Goal: Task Accomplishment & Management: Manage account settings

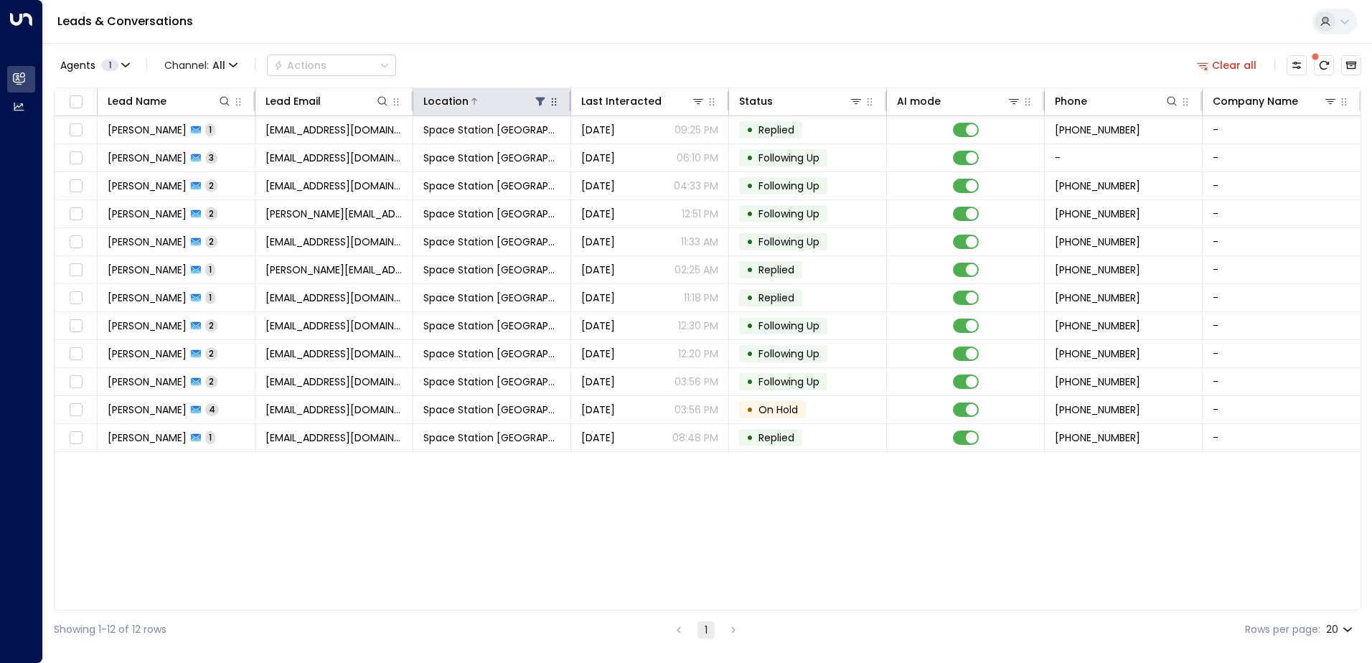
click at [540, 103] on icon at bounding box center [540, 102] width 9 height 9
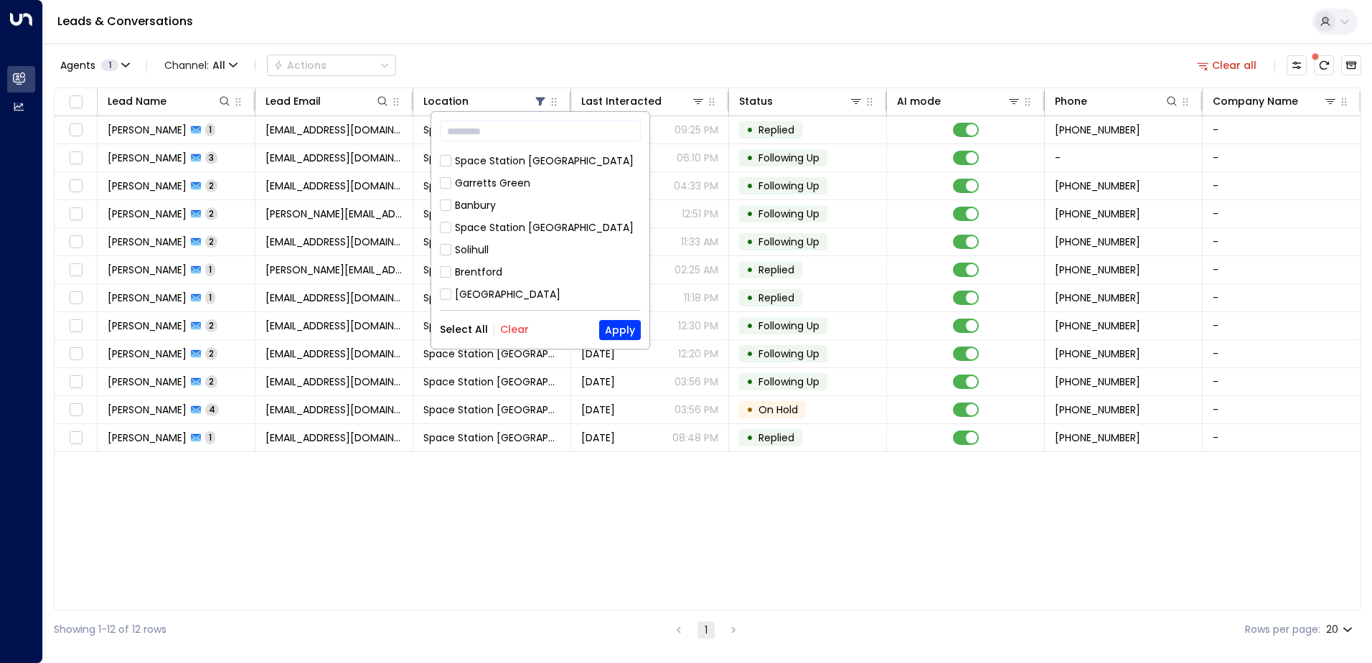
scroll to position [144, 0]
click at [521, 245] on div "Space Station Banbury" at bounding box center [544, 252] width 179 height 15
click at [633, 332] on button "Apply" at bounding box center [620, 330] width 42 height 20
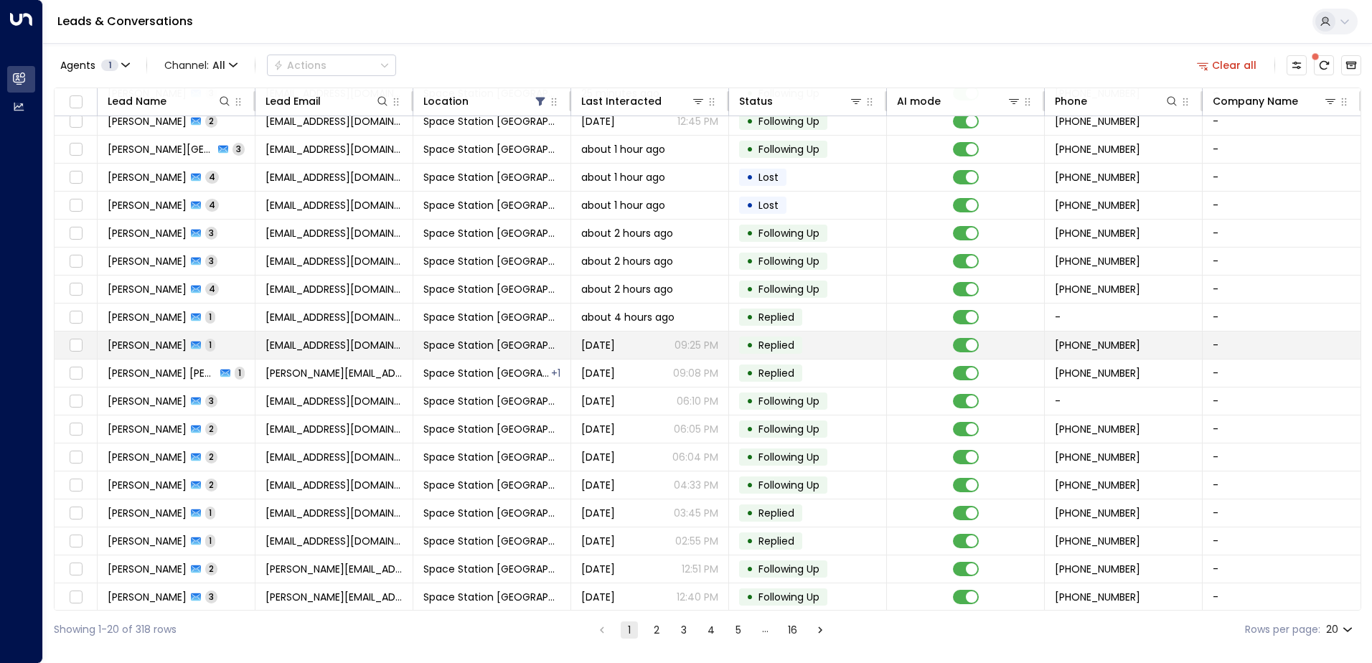
scroll to position [70, 0]
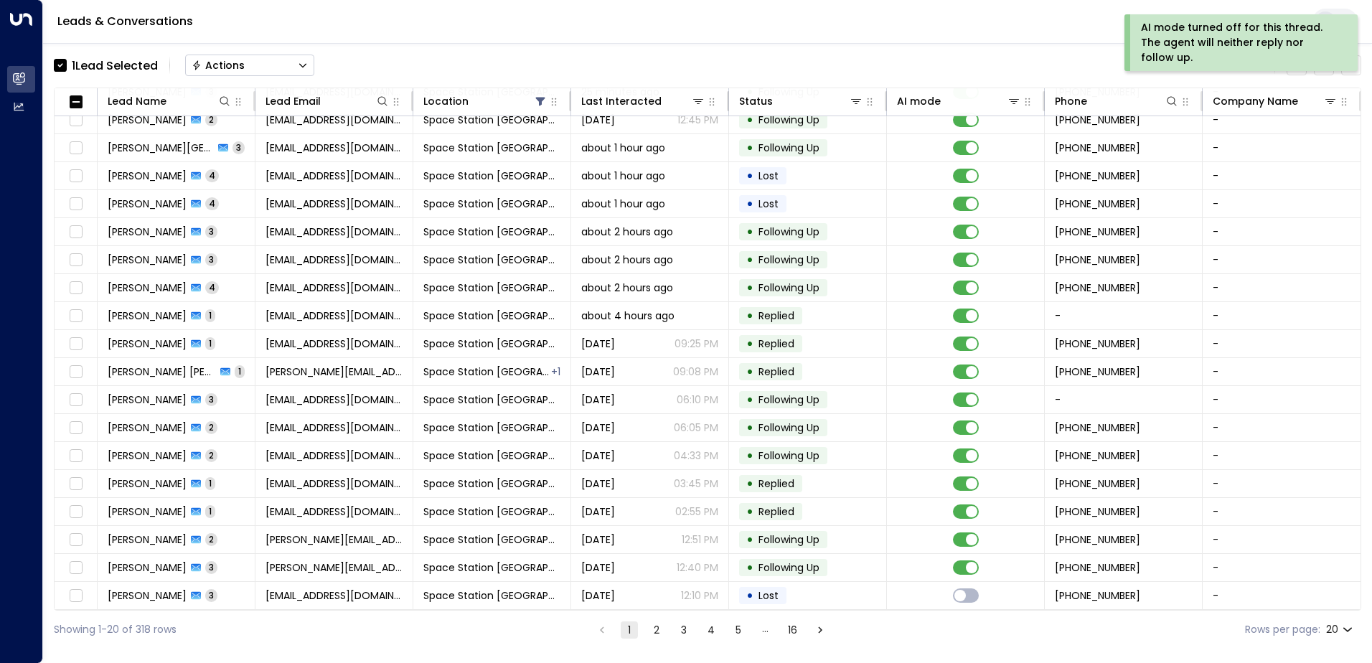
click at [292, 67] on button "Actions" at bounding box center [249, 66] width 129 height 22
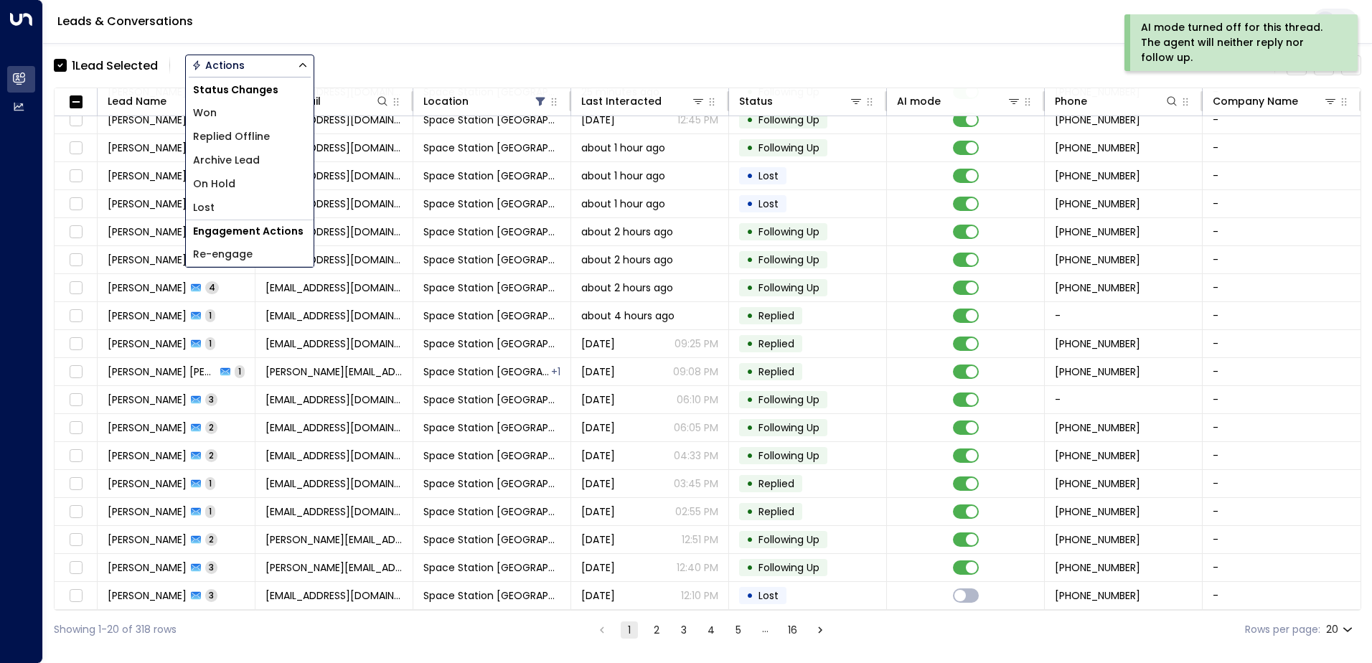
click at [271, 141] on li "Replied Offline" at bounding box center [250, 137] width 128 height 24
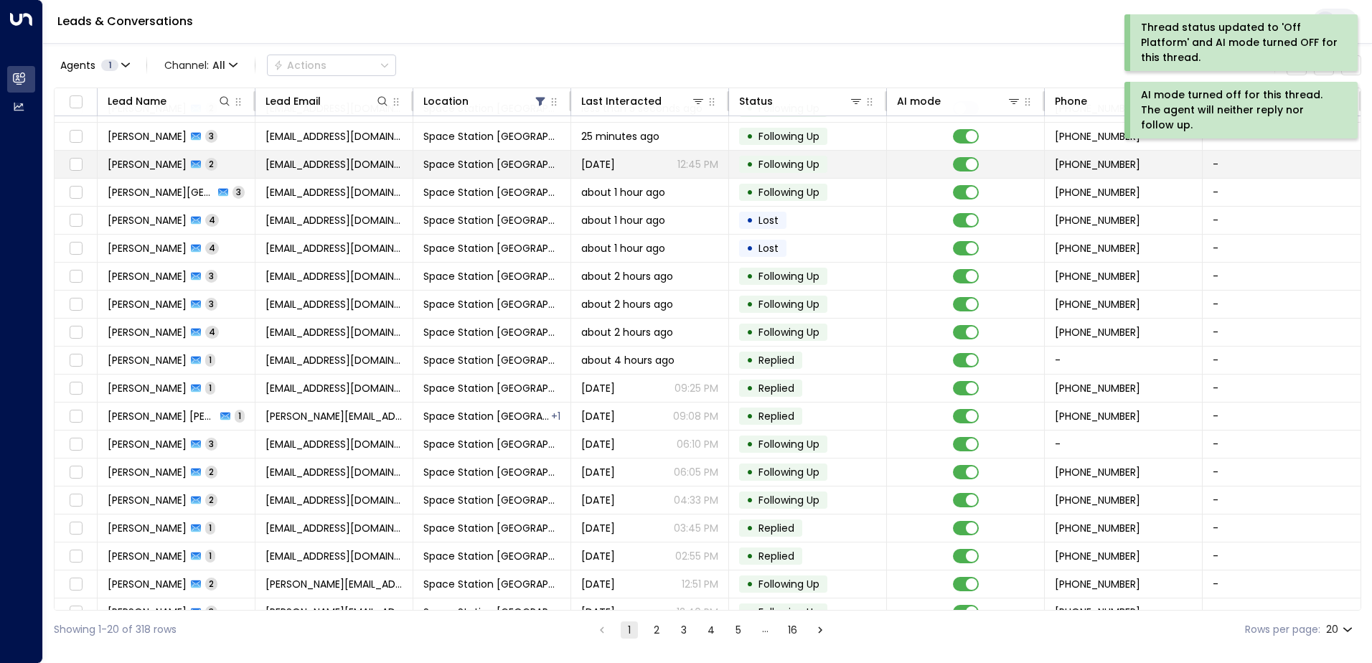
scroll to position [0, 0]
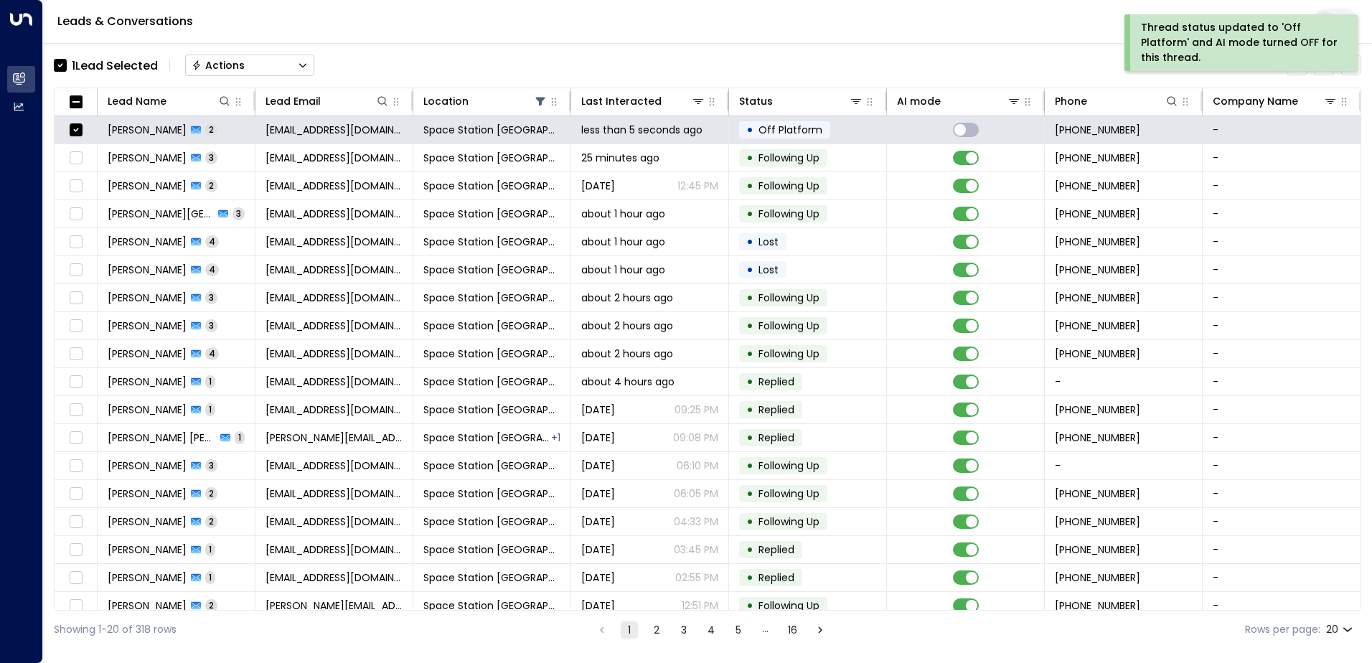
click at [288, 74] on button "Actions" at bounding box center [249, 66] width 129 height 22
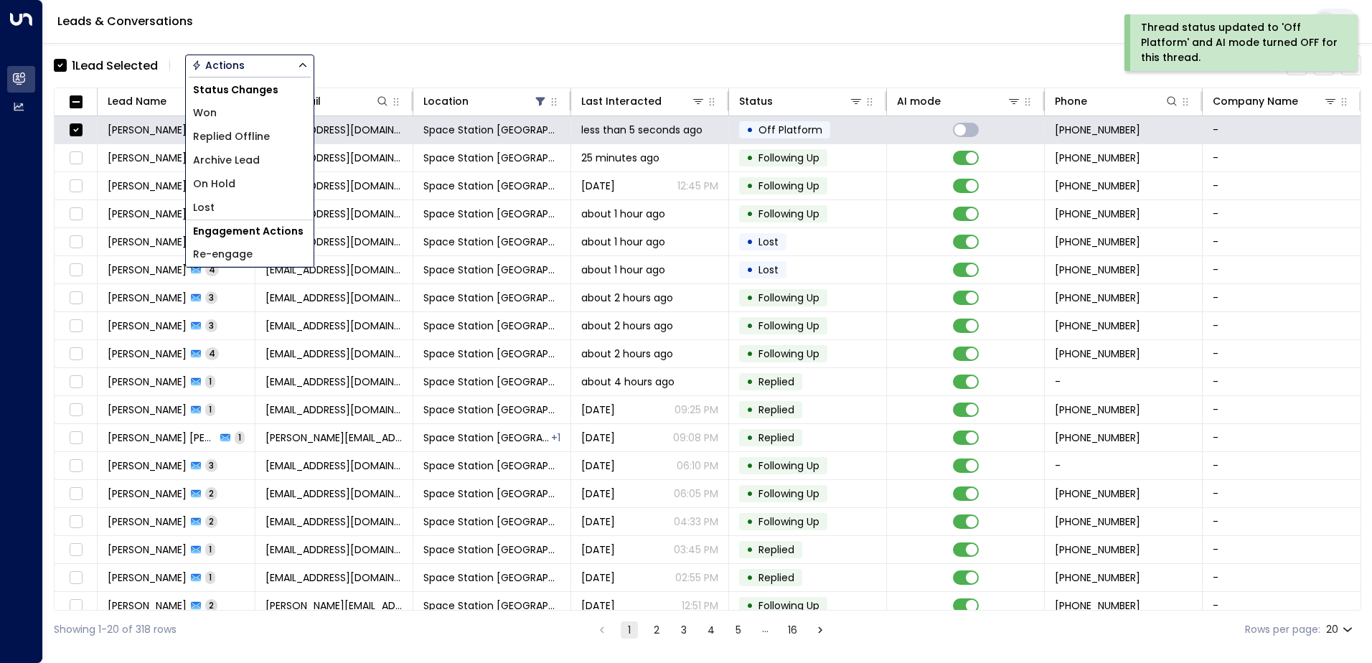
click at [261, 153] on li "Archive Lead" at bounding box center [250, 161] width 128 height 24
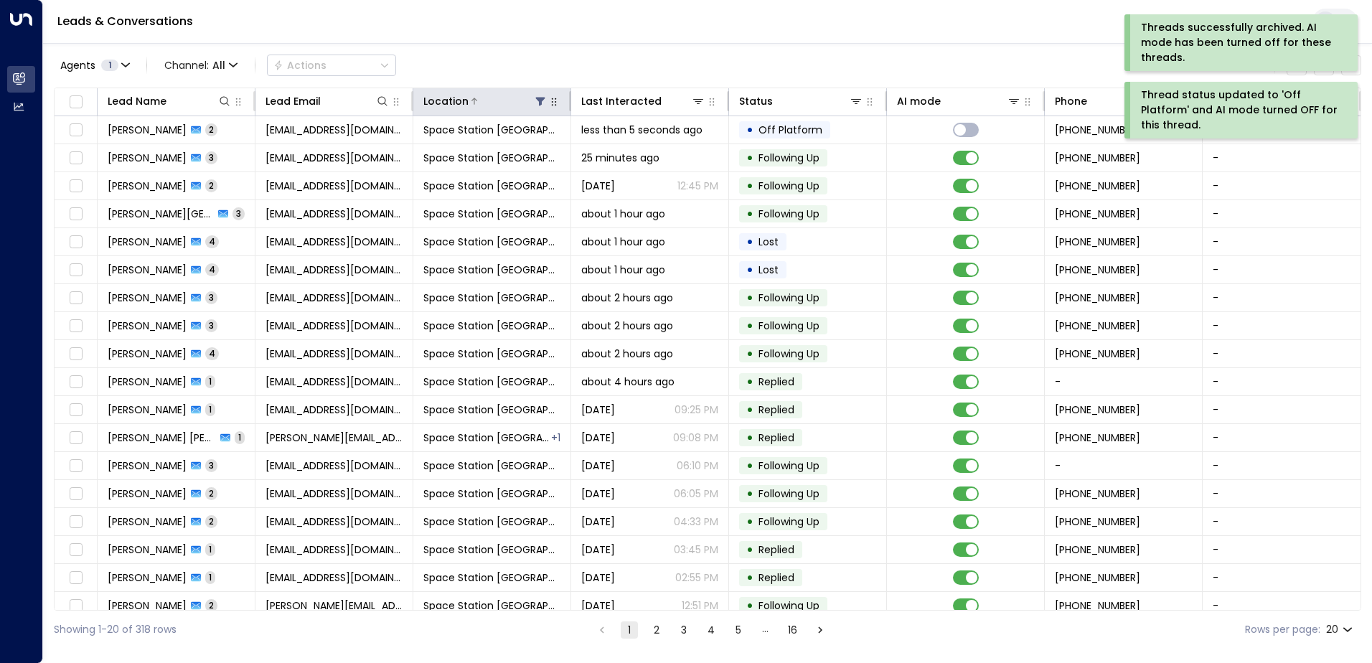
click at [536, 101] on icon at bounding box center [540, 100] width 11 height 11
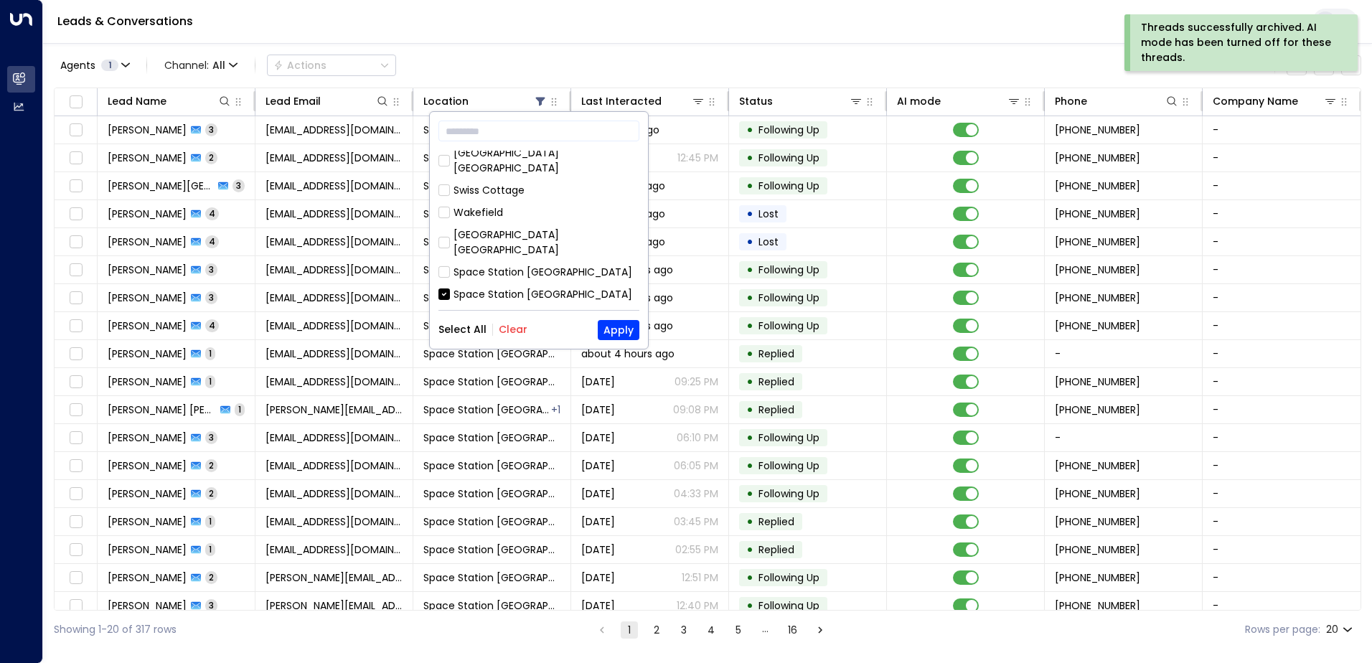
scroll to position [359, 0]
click at [500, 267] on div "Space Station [GEOGRAPHIC_DATA]" at bounding box center [543, 274] width 179 height 15
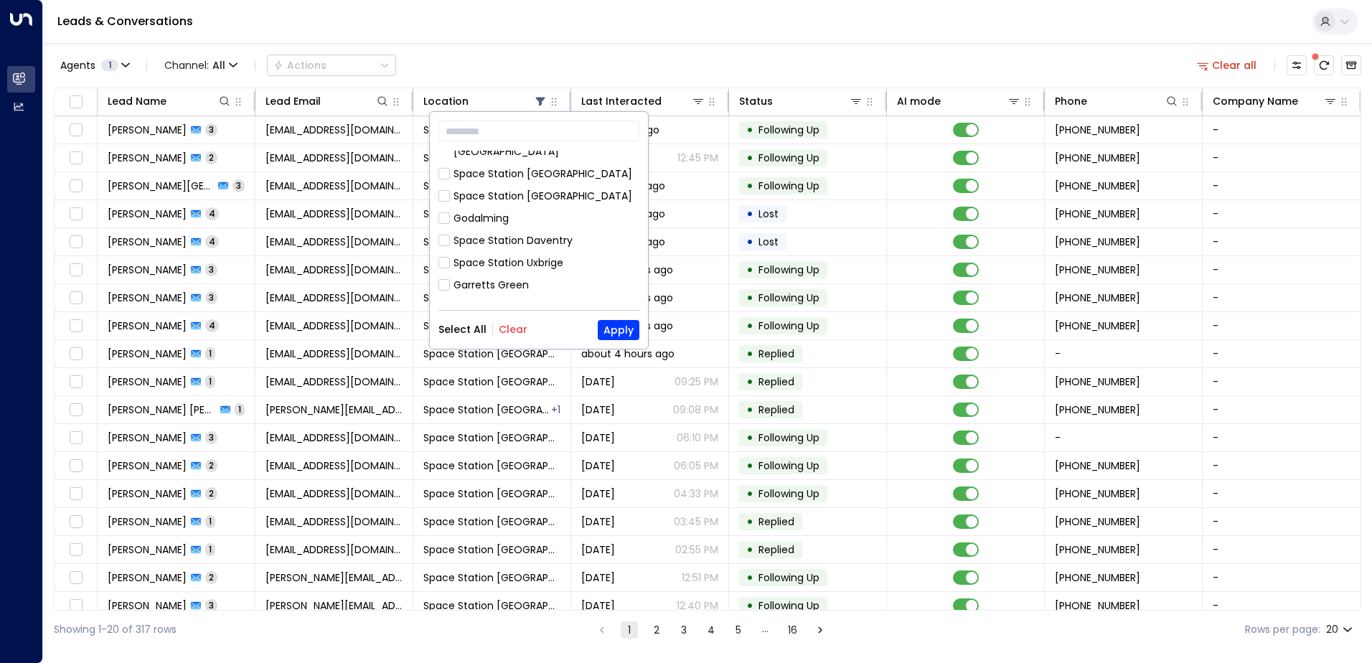
scroll to position [502, 0]
click at [622, 334] on button "Apply" at bounding box center [619, 330] width 42 height 20
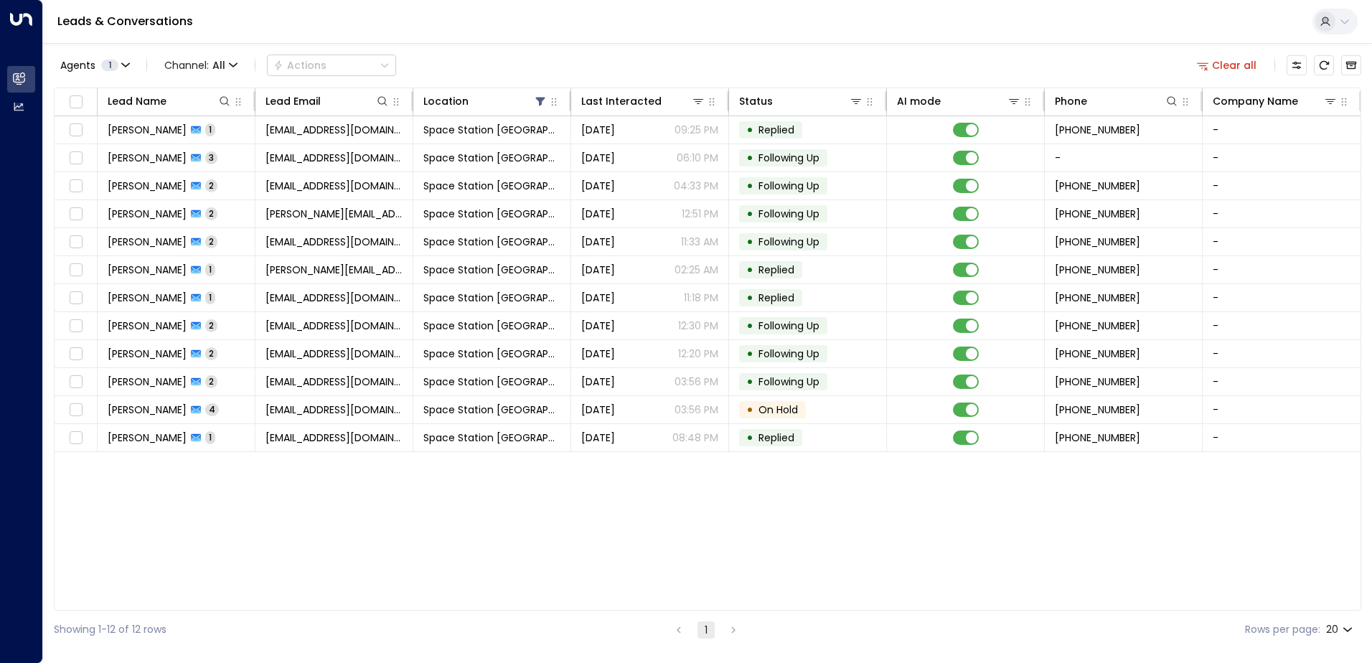
click at [295, 556] on div "Lead Name Lead Email Location Last Interacted Status AI mode Phone Company Name…" at bounding box center [708, 349] width 1308 height 523
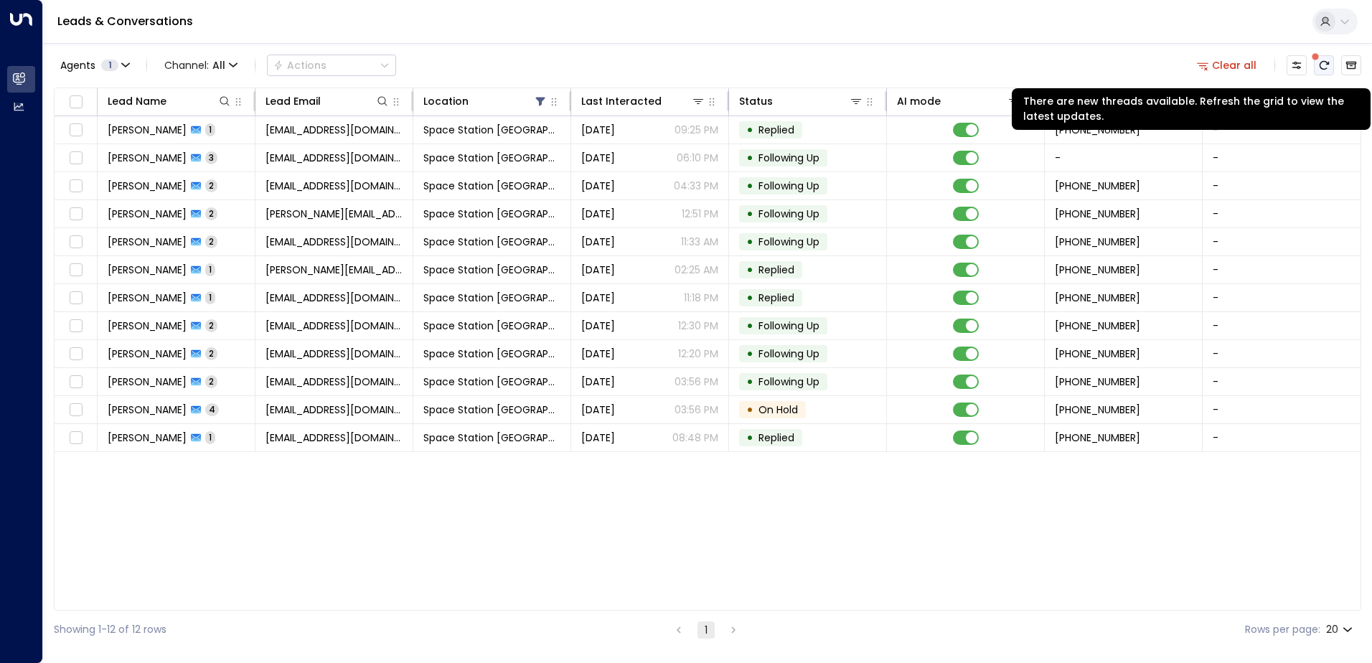
drag, startPoint x: 1323, startPoint y: 64, endPoint x: 1316, endPoint y: 73, distance: 11.8
click at [1321, 66] on icon "There are new threads available. Refresh the grid to view the latest updates." at bounding box center [1323, 65] width 11 height 11
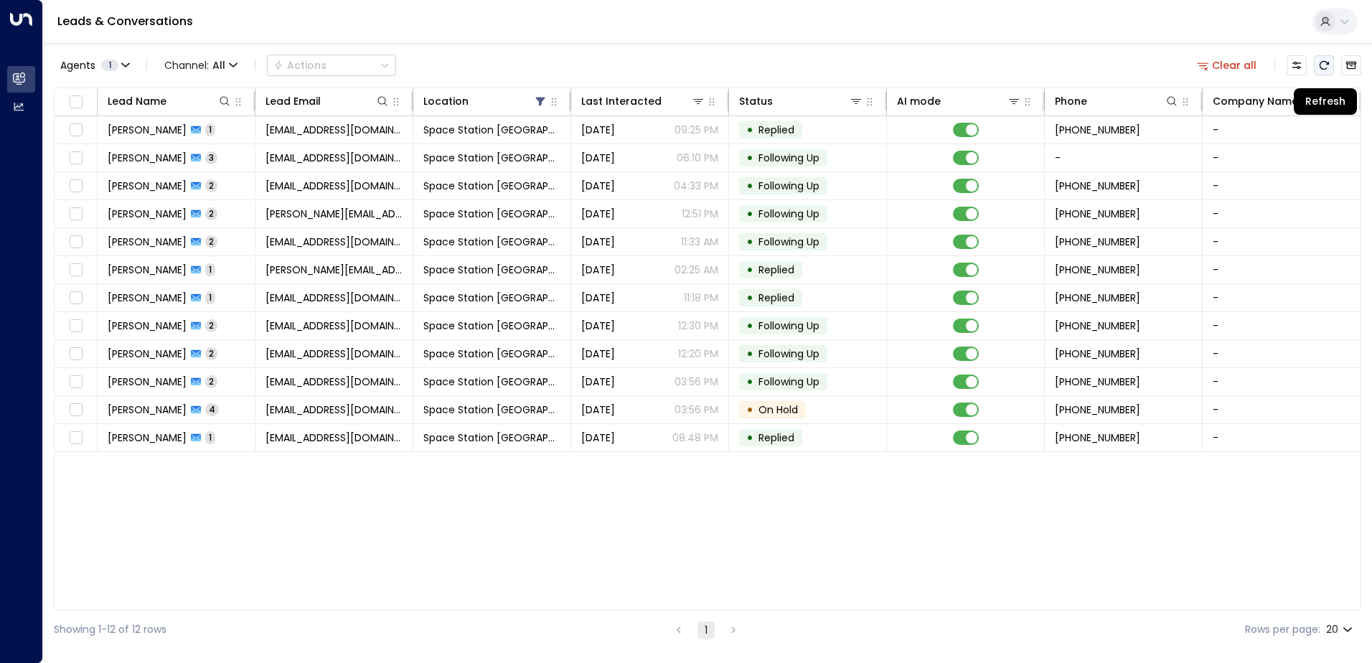
click at [1316, 64] on button "Refresh" at bounding box center [1324, 65] width 20 height 20
click at [1346, 68] on icon "Archived Leads" at bounding box center [1351, 65] width 11 height 11
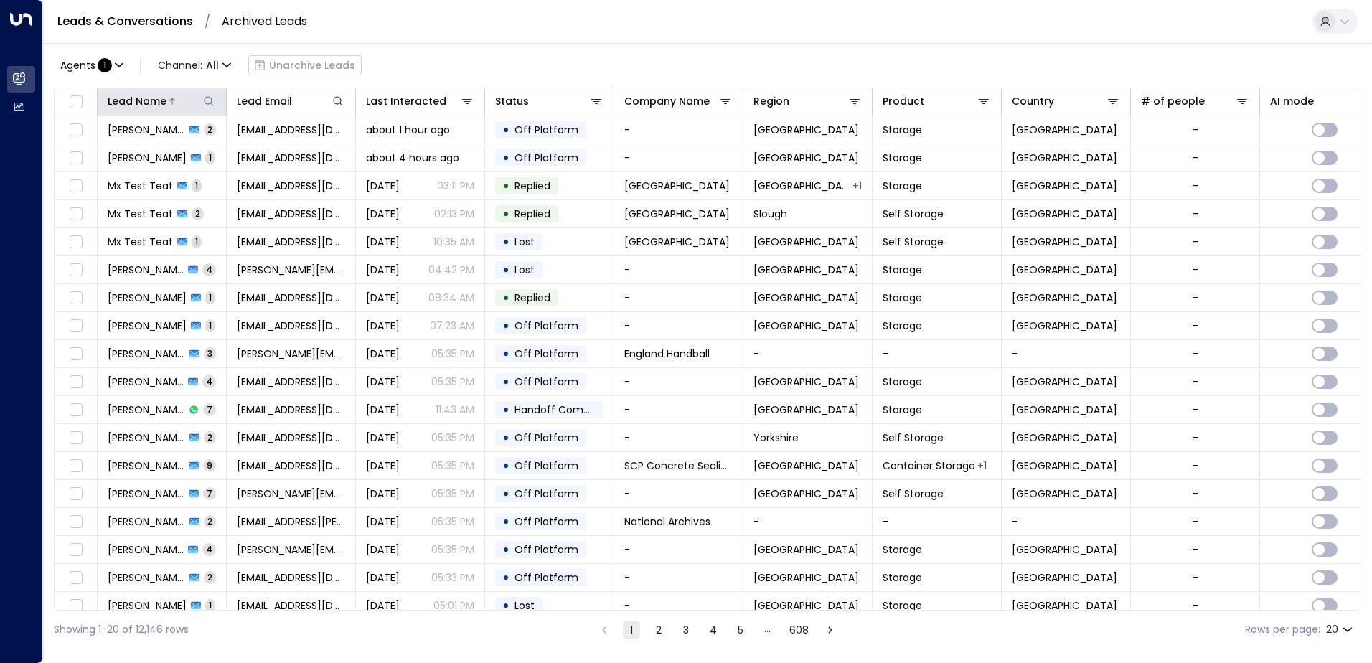
click at [205, 103] on icon at bounding box center [208, 100] width 11 height 11
type input "*********"
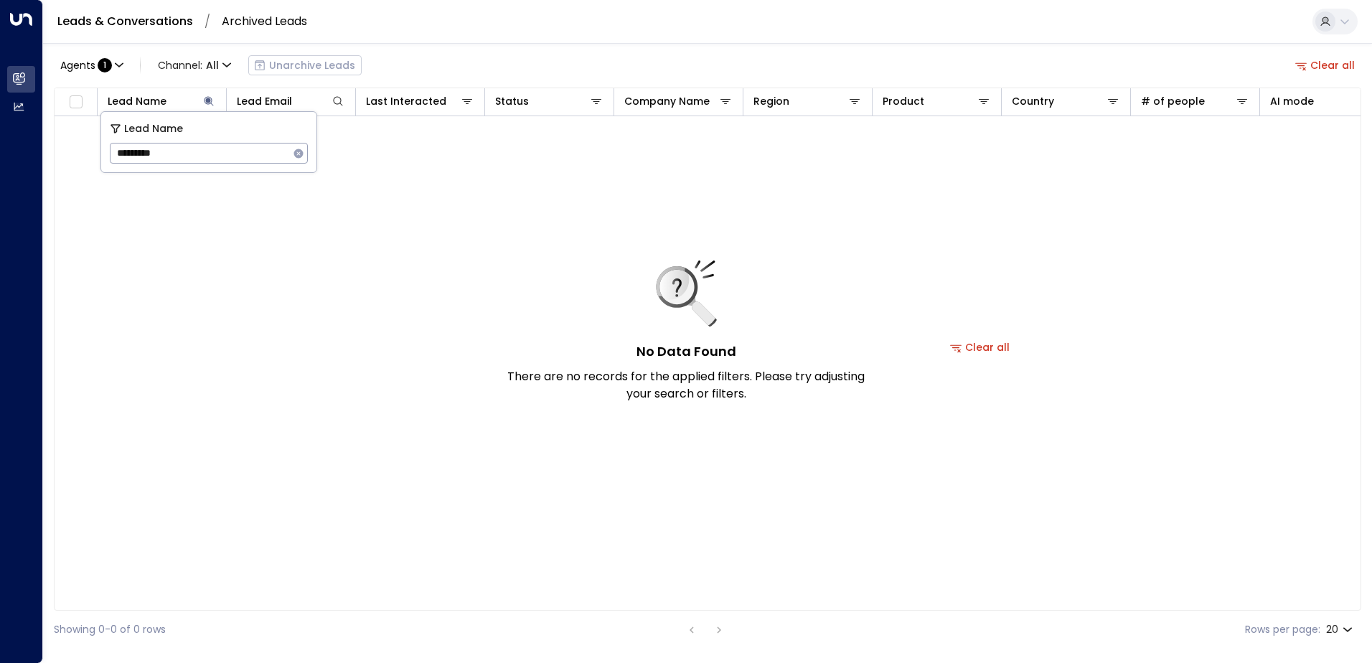
click at [198, 153] on input "*********" at bounding box center [199, 153] width 179 height 27
click at [313, 265] on div "No Data Found There are no records for the applied filters. Please try adjustin…" at bounding box center [981, 347] width 1852 height 462
click at [596, 97] on icon at bounding box center [596, 100] width 11 height 11
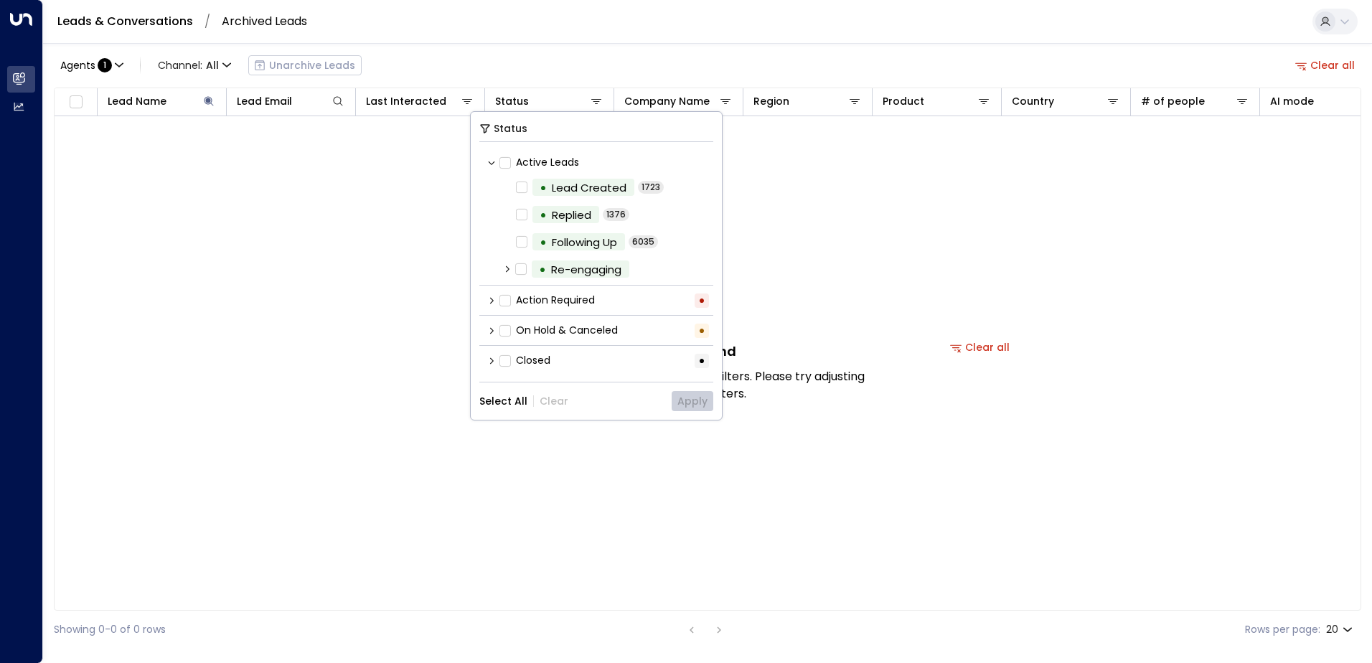
click at [512, 166] on label "Active Leads" at bounding box center [540, 162] width 80 height 15
drag, startPoint x: 504, startPoint y: 406, endPoint x: 573, endPoint y: 412, distance: 69.2
click at [502, 406] on button "Select All" at bounding box center [503, 400] width 48 height 11
click at [703, 411] on button "Apply" at bounding box center [693, 401] width 42 height 20
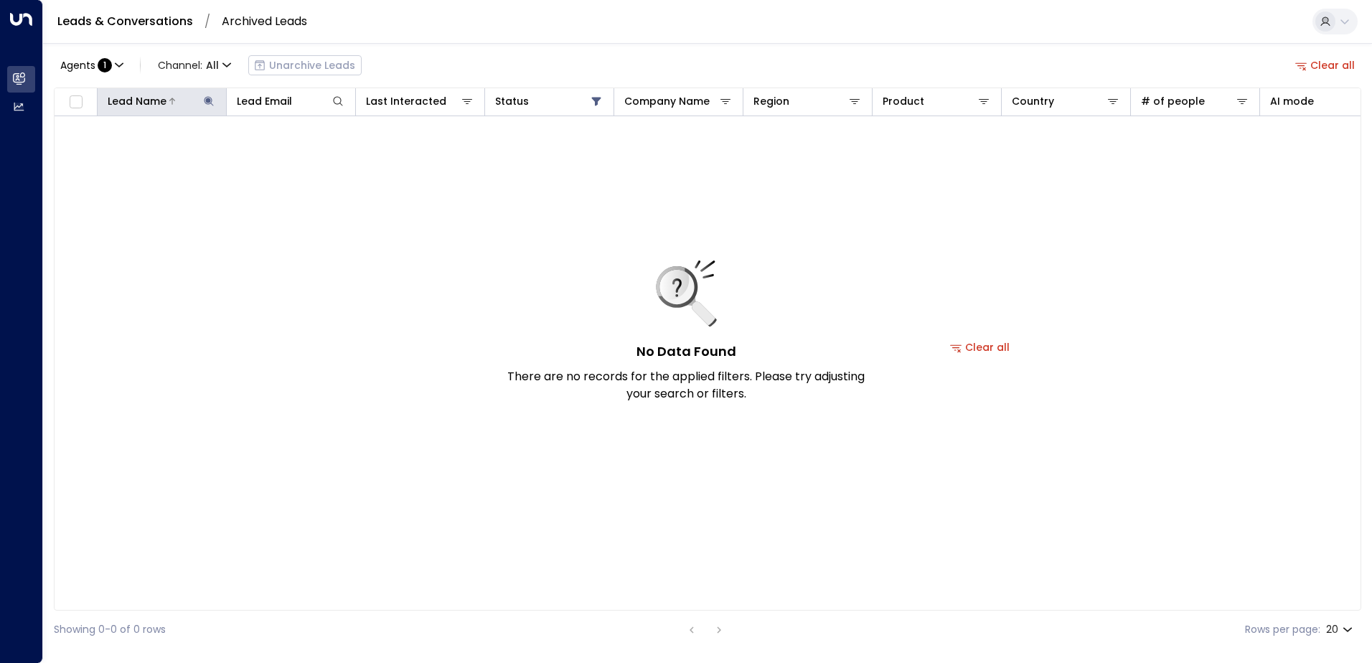
click at [205, 106] on icon at bounding box center [208, 100] width 11 height 11
click at [296, 154] on icon "button" at bounding box center [298, 153] width 9 height 9
click at [337, 104] on icon at bounding box center [337, 100] width 9 height 9
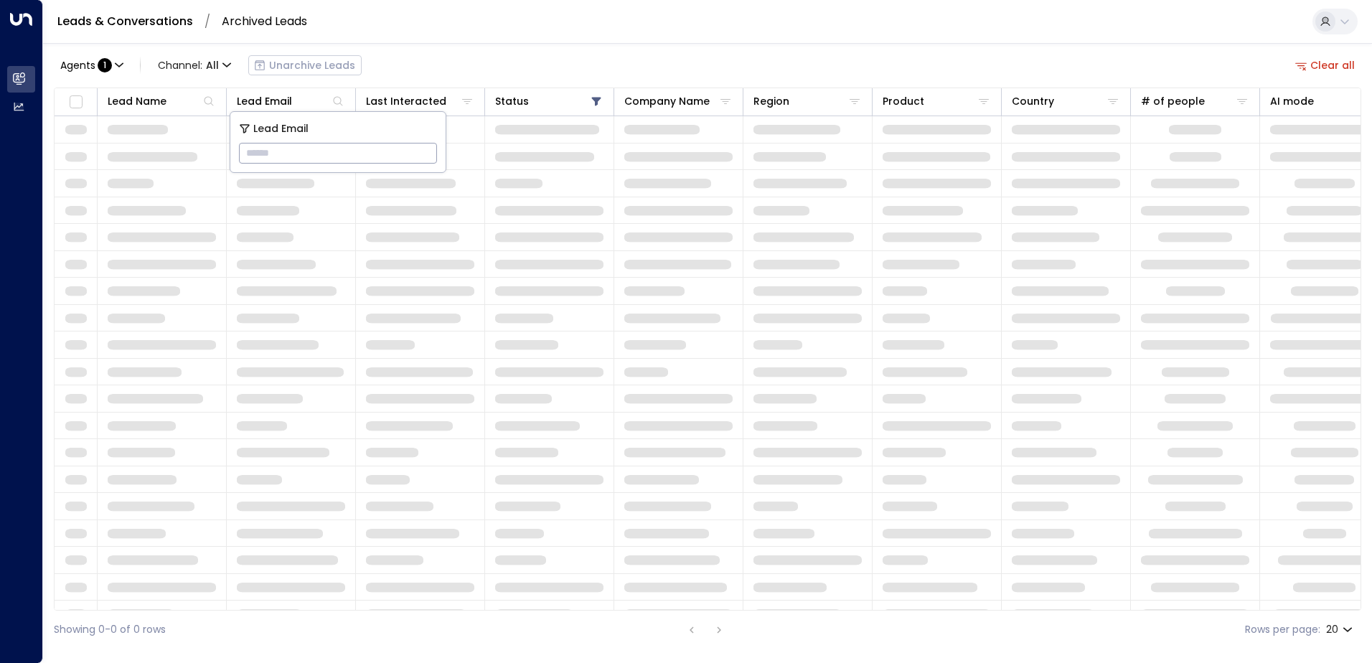
drag, startPoint x: 322, startPoint y: 146, endPoint x: 304, endPoint y: 151, distance: 19.2
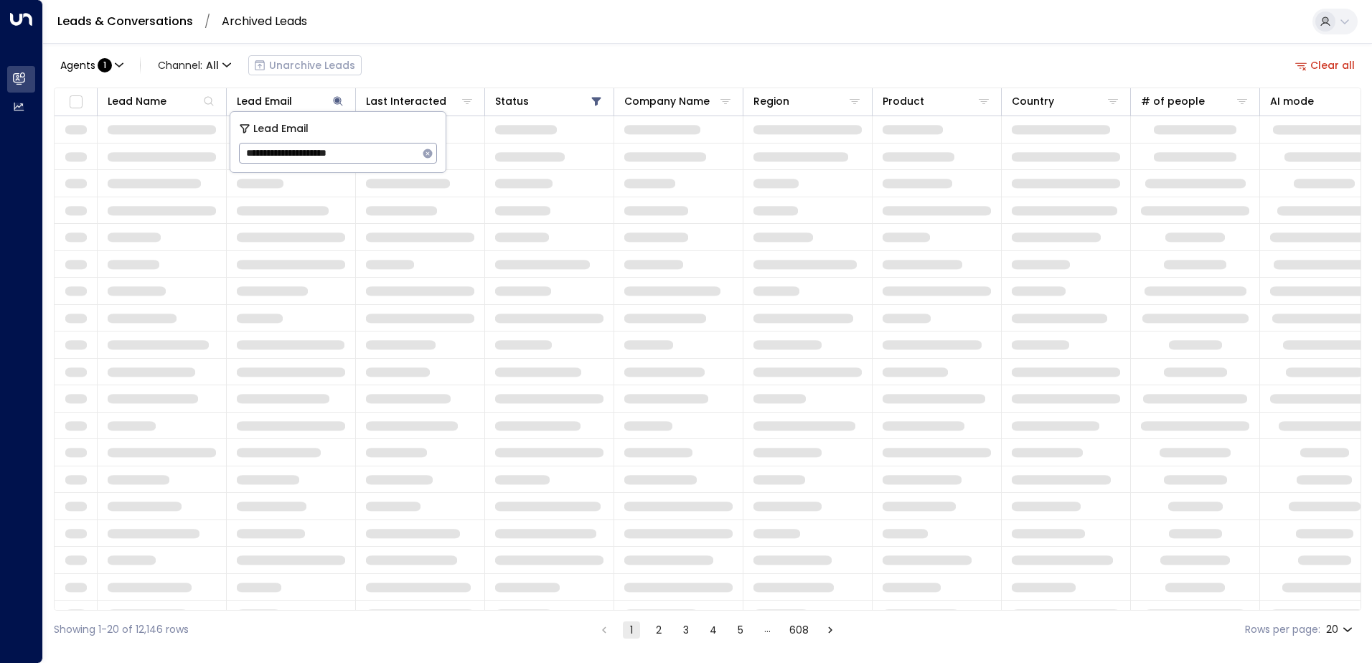
type input "**********"
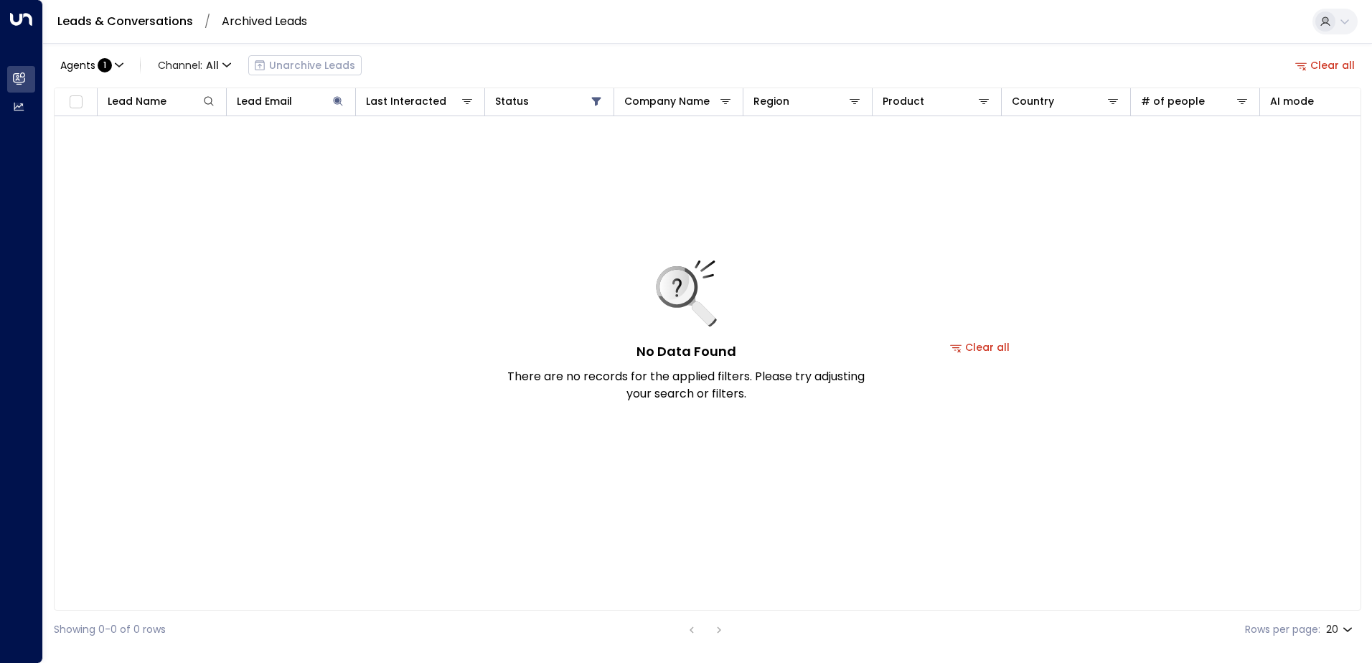
drag, startPoint x: 186, startPoint y: 14, endPoint x: 210, endPoint y: 26, distance: 27.3
click at [186, 14] on link "Leads & Conversations" at bounding box center [125, 21] width 136 height 17
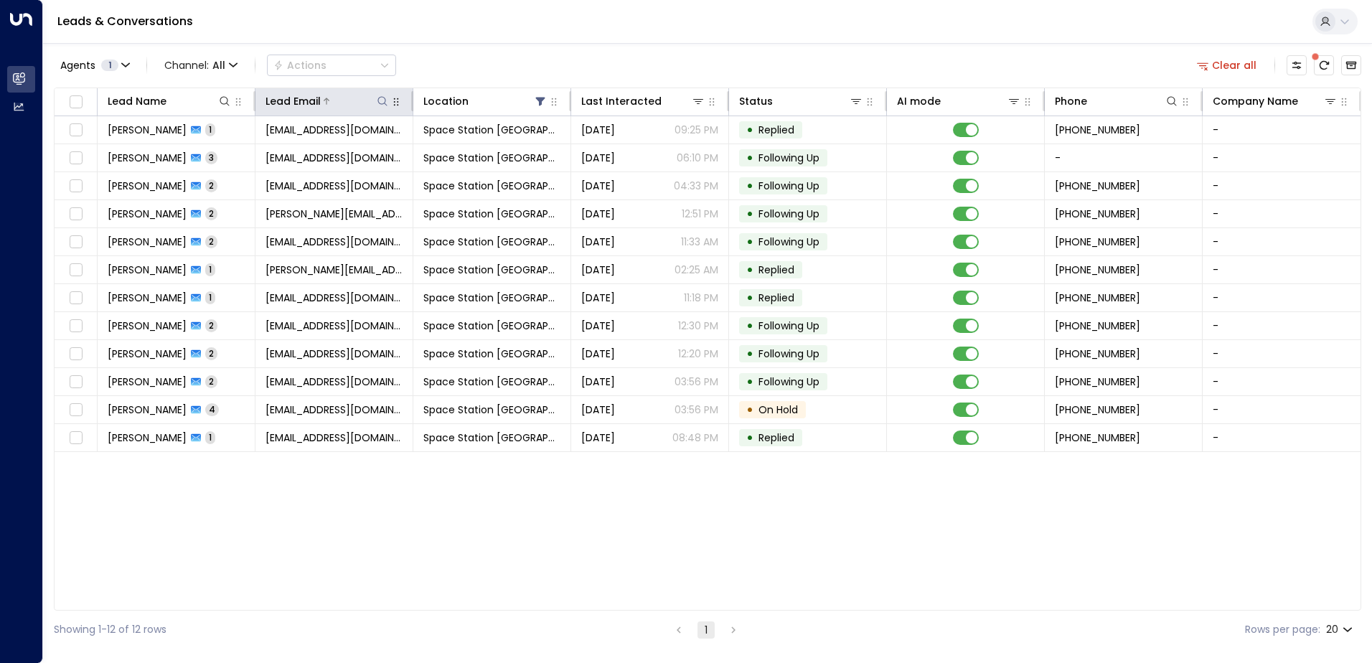
click at [375, 106] on div at bounding box center [355, 101] width 69 height 14
click at [385, 103] on icon at bounding box center [382, 100] width 11 height 11
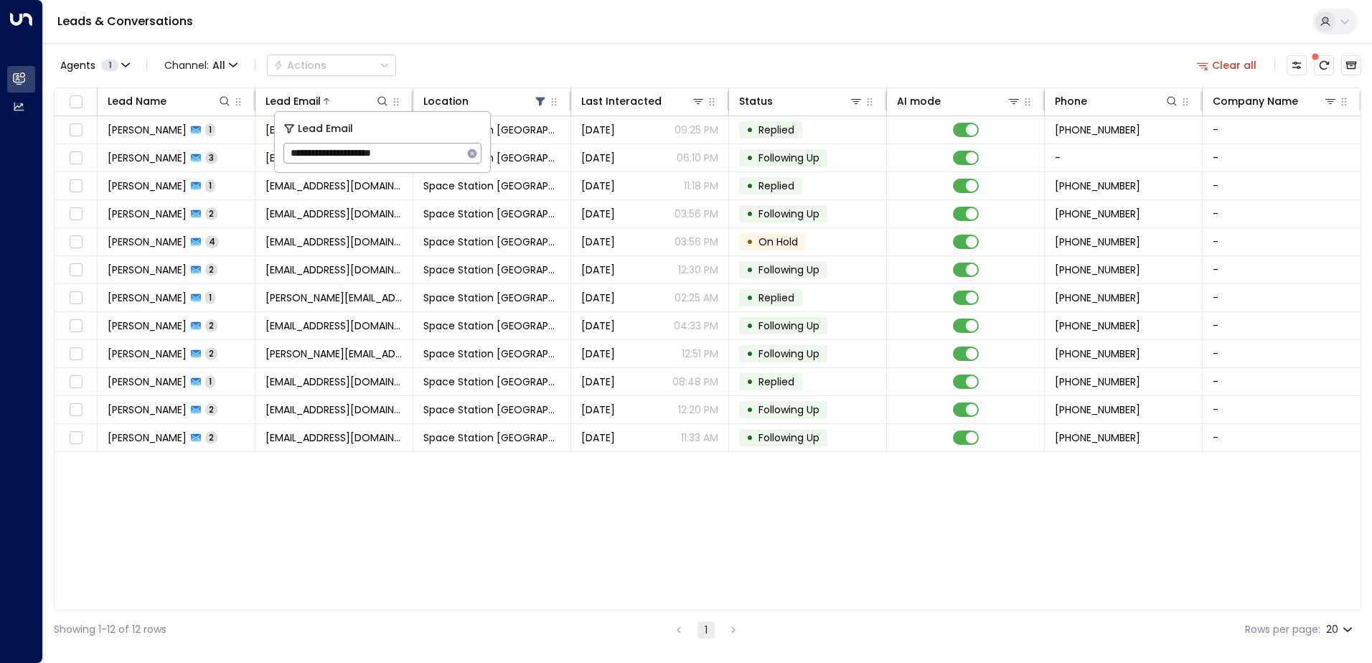
type input "**********"
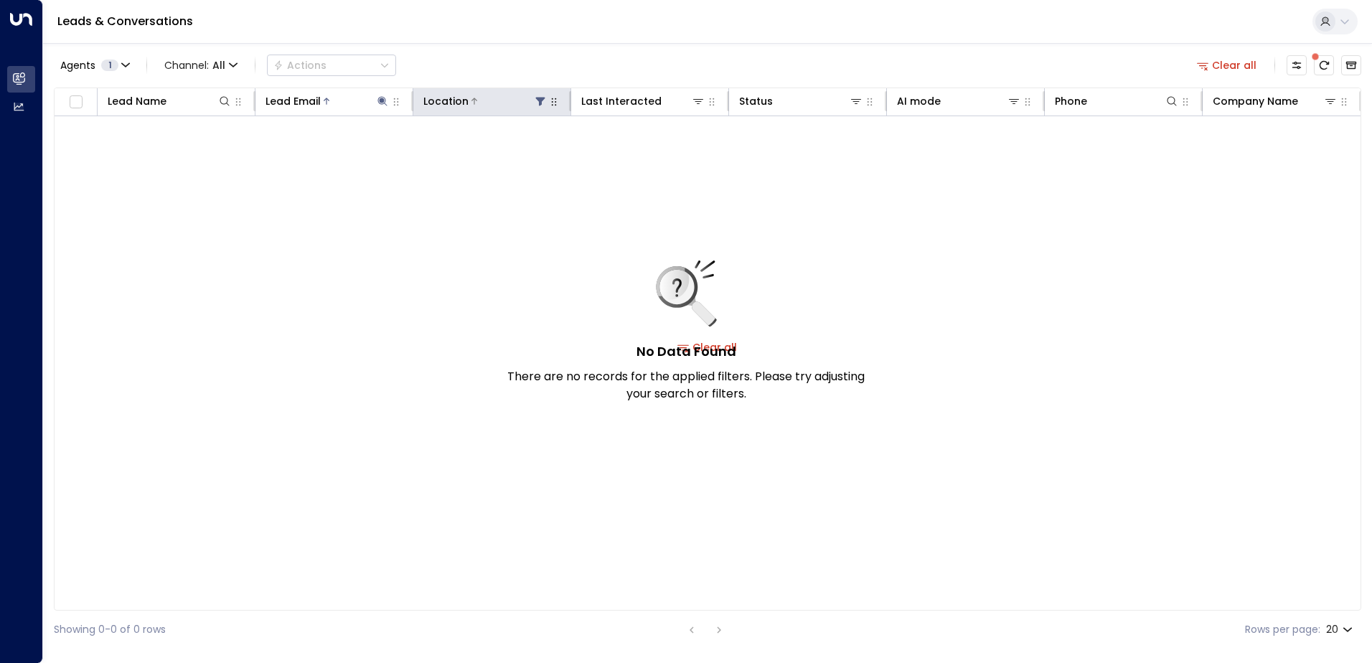
click at [537, 98] on icon at bounding box center [540, 100] width 11 height 11
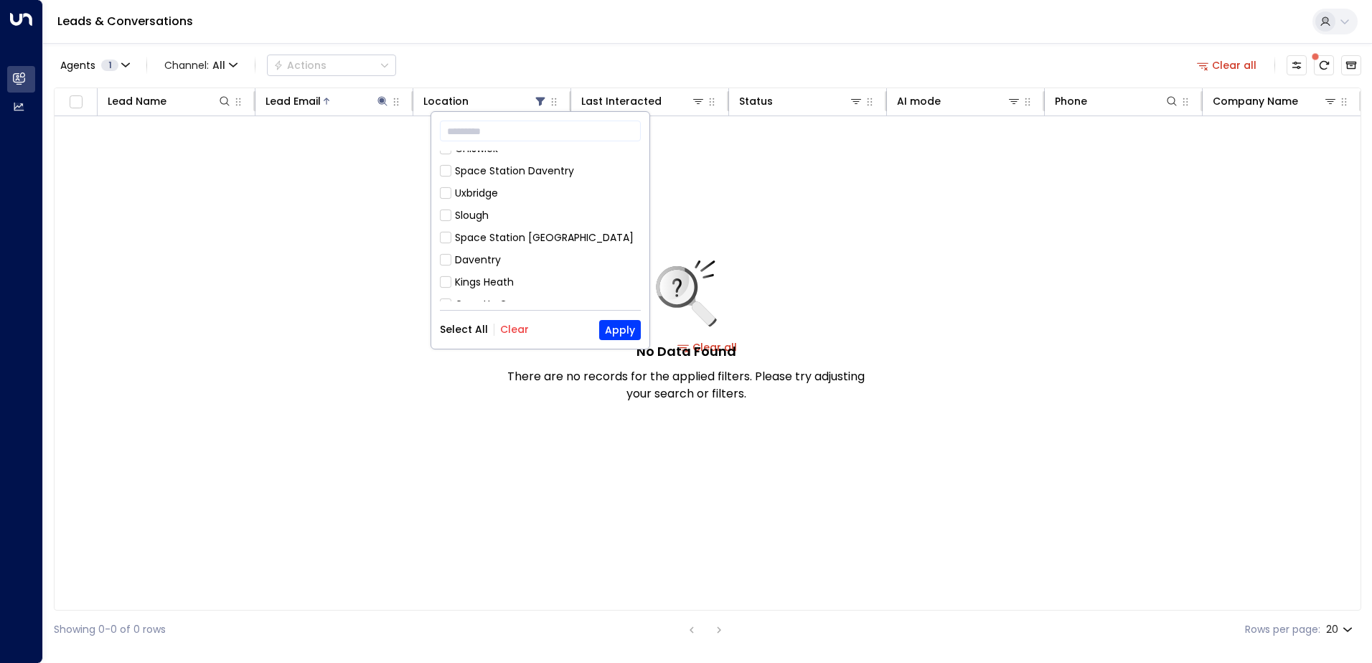
scroll to position [144, 0]
click at [467, 329] on button "Select All" at bounding box center [464, 329] width 48 height 11
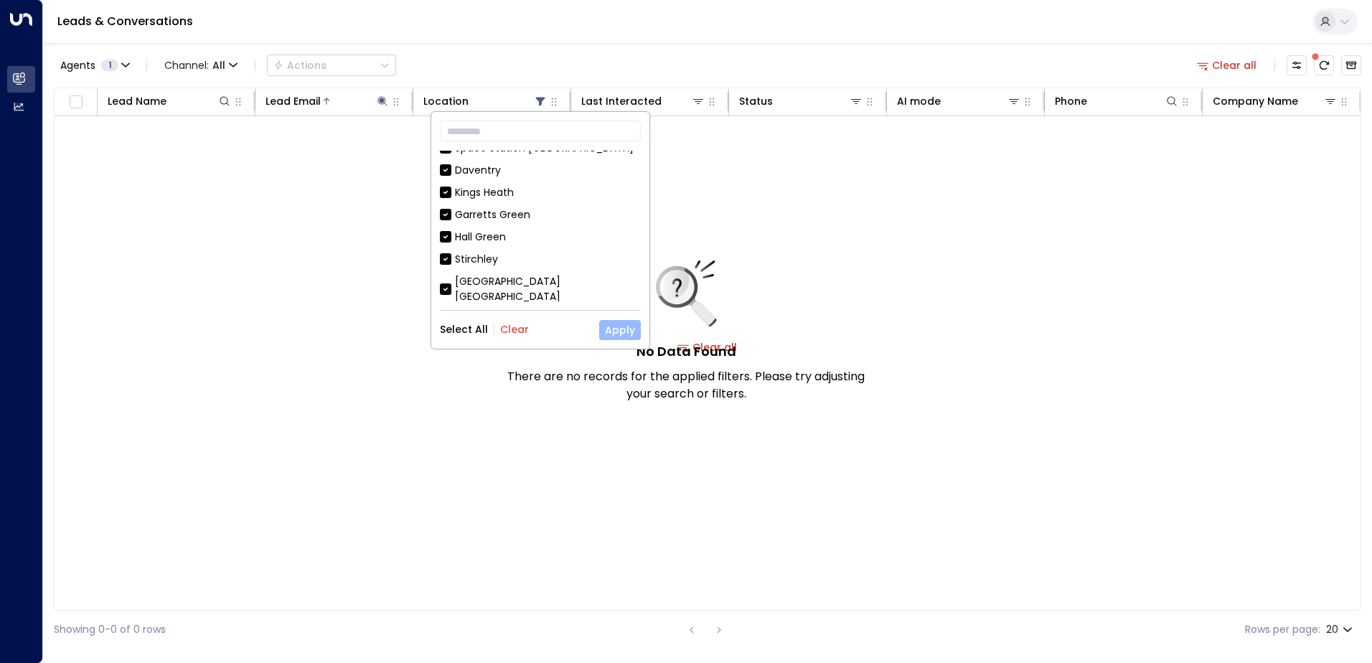
click at [604, 331] on button "Apply" at bounding box center [620, 330] width 42 height 20
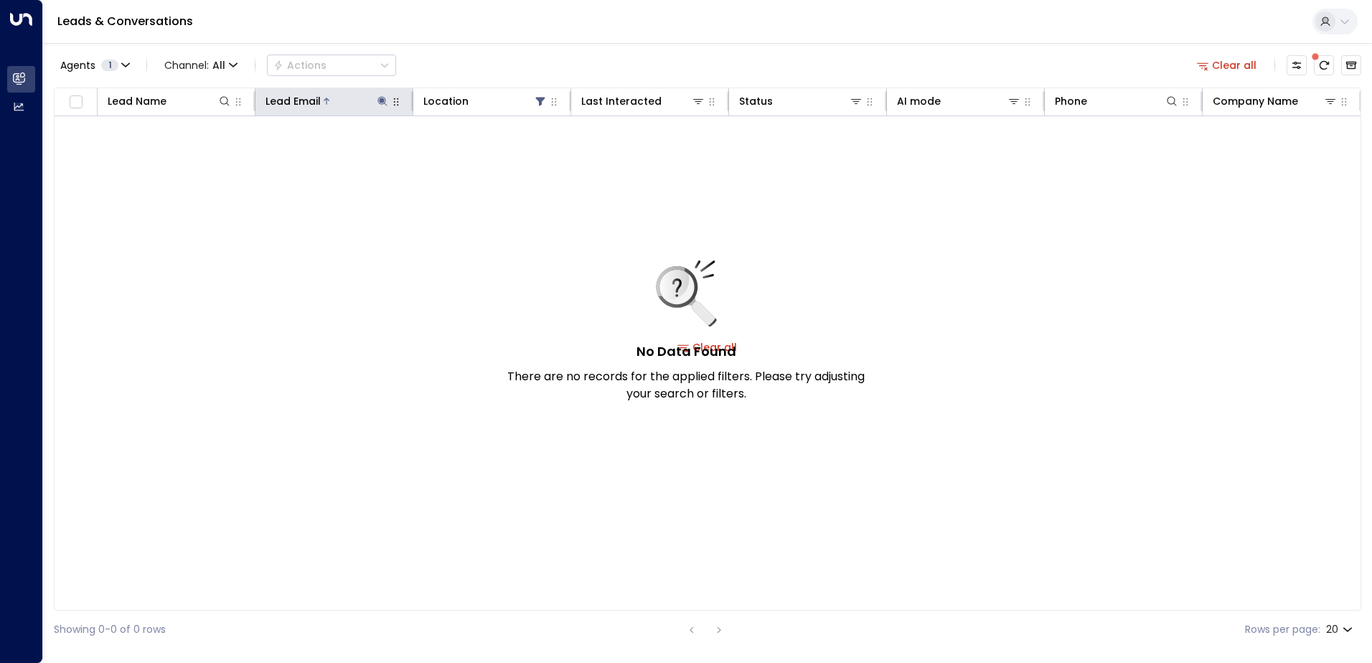
click at [384, 105] on icon at bounding box center [382, 100] width 11 height 11
click at [439, 156] on input "**********" at bounding box center [372, 153] width 179 height 27
click at [396, 210] on div "No Data Found There are no records for the applied filters. Please try adjustin…" at bounding box center [708, 347] width 1306 height 462
click at [384, 98] on icon at bounding box center [382, 100] width 11 height 11
click at [383, 100] on icon at bounding box center [382, 100] width 9 height 9
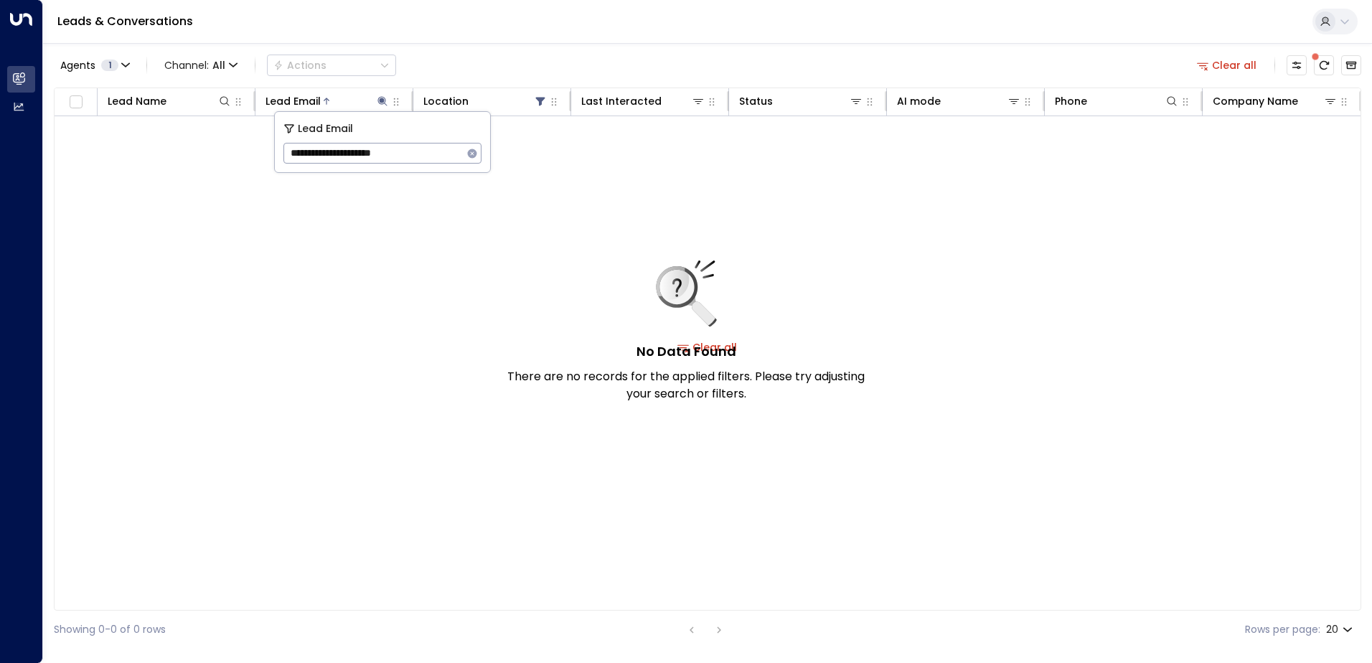
click at [472, 159] on button "button" at bounding box center [472, 153] width 19 height 19
drag, startPoint x: 800, startPoint y: 306, endPoint x: 907, endPoint y: 273, distance: 112.6
click at [800, 308] on div "No Data Found There are no records for the applied filters. Please try adjustin…" at bounding box center [686, 332] width 359 height 142
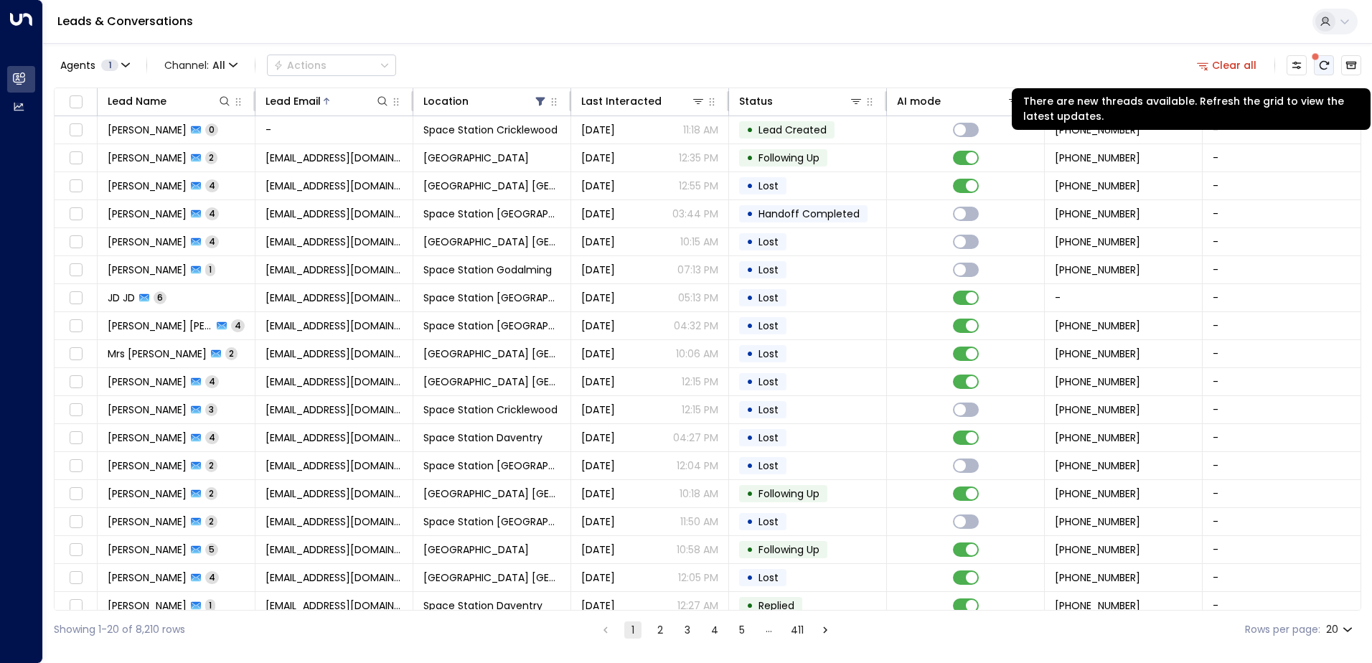
click at [1326, 61] on icon "There are new threads available. Refresh the grid to view the latest updates." at bounding box center [1323, 65] width 11 height 11
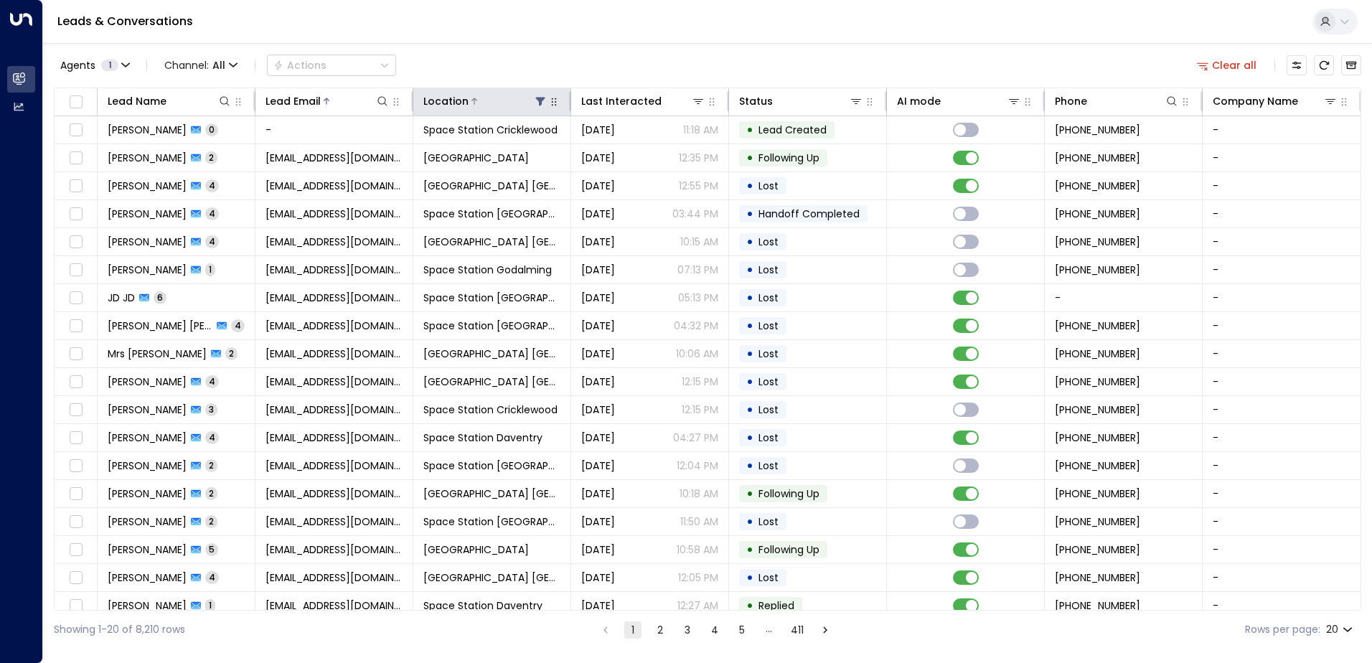
click at [543, 98] on icon at bounding box center [540, 102] width 9 height 9
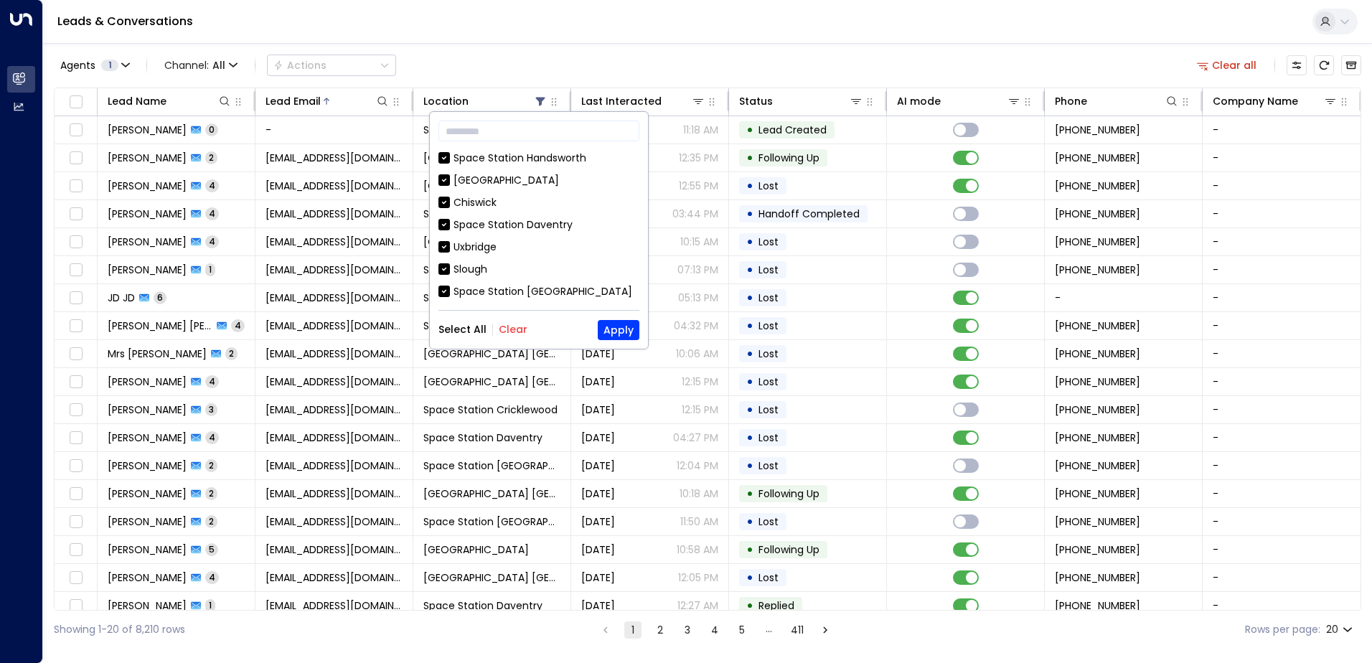
click at [507, 334] on button "Clear" at bounding box center [513, 329] width 29 height 11
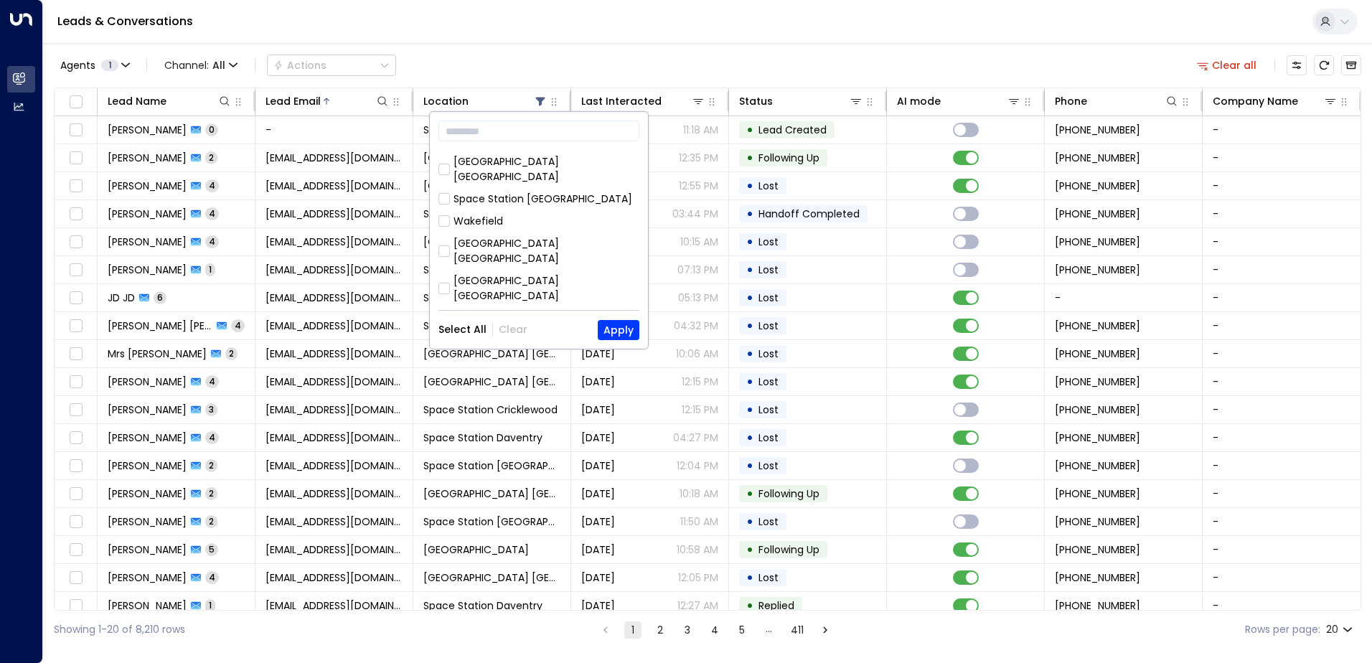
scroll to position [821, 0]
click at [556, 332] on div "Space Station [GEOGRAPHIC_DATA]" at bounding box center [543, 339] width 179 height 15
drag, startPoint x: 556, startPoint y: 245, endPoint x: 624, endPoint y: 327, distance: 106.0
click at [624, 327] on button "Apply" at bounding box center [619, 330] width 42 height 20
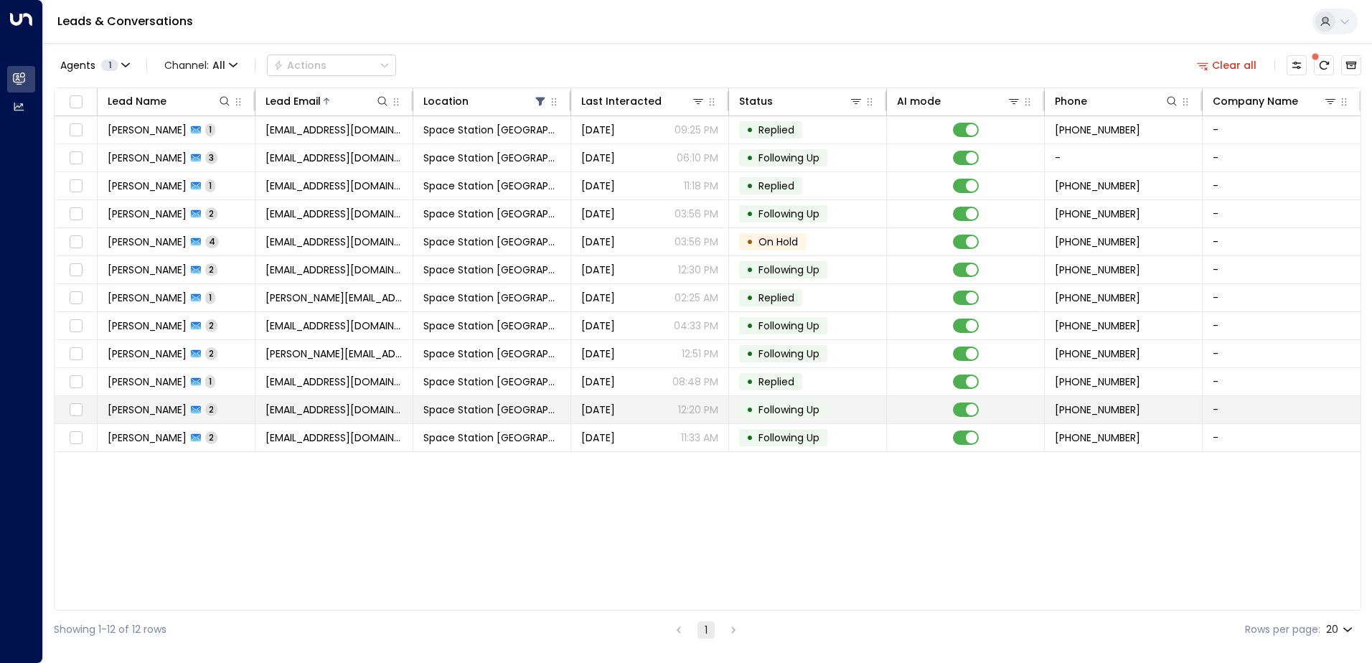
click at [418, 416] on td "Space Station [GEOGRAPHIC_DATA]" at bounding box center [492, 409] width 158 height 27
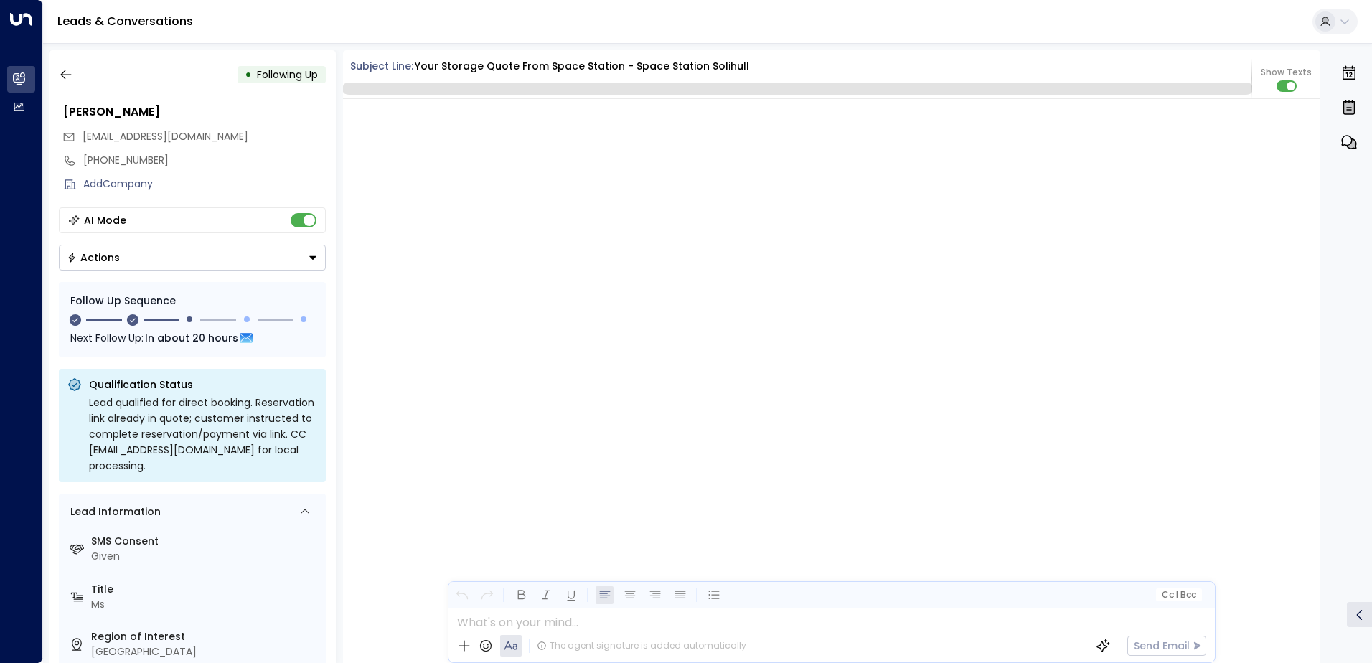
scroll to position [1402, 0]
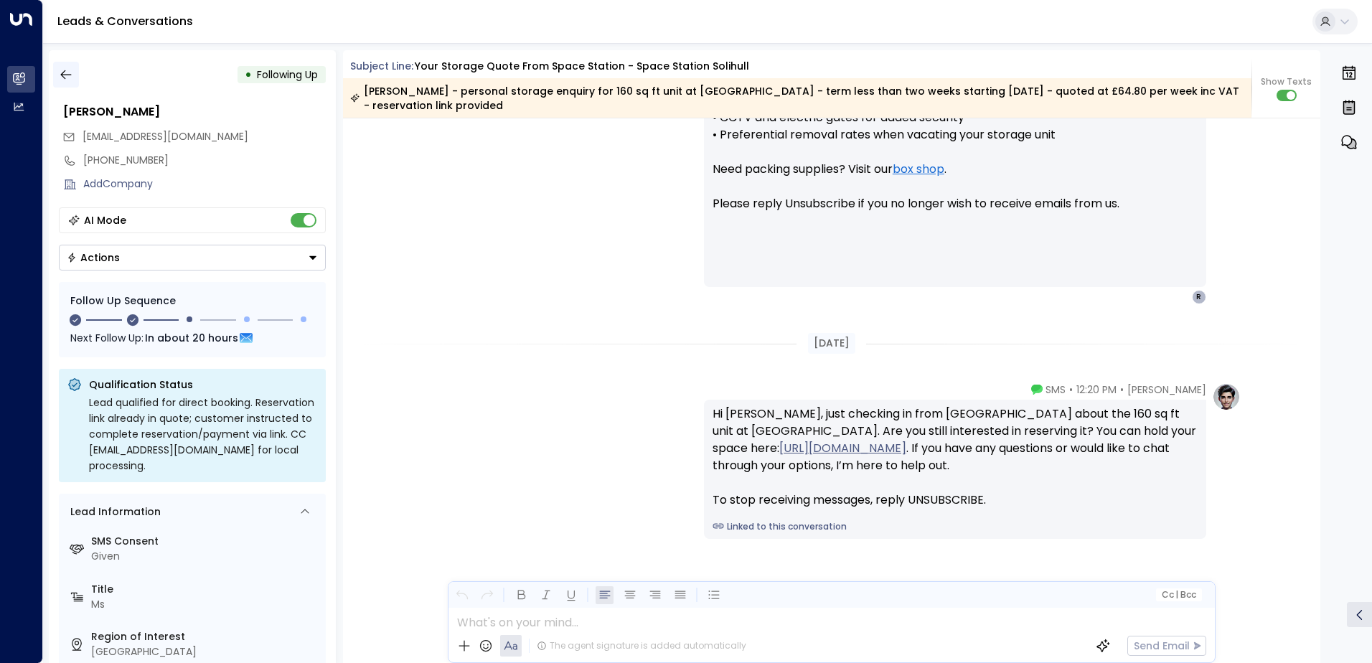
click at [73, 73] on button "button" at bounding box center [66, 75] width 26 height 26
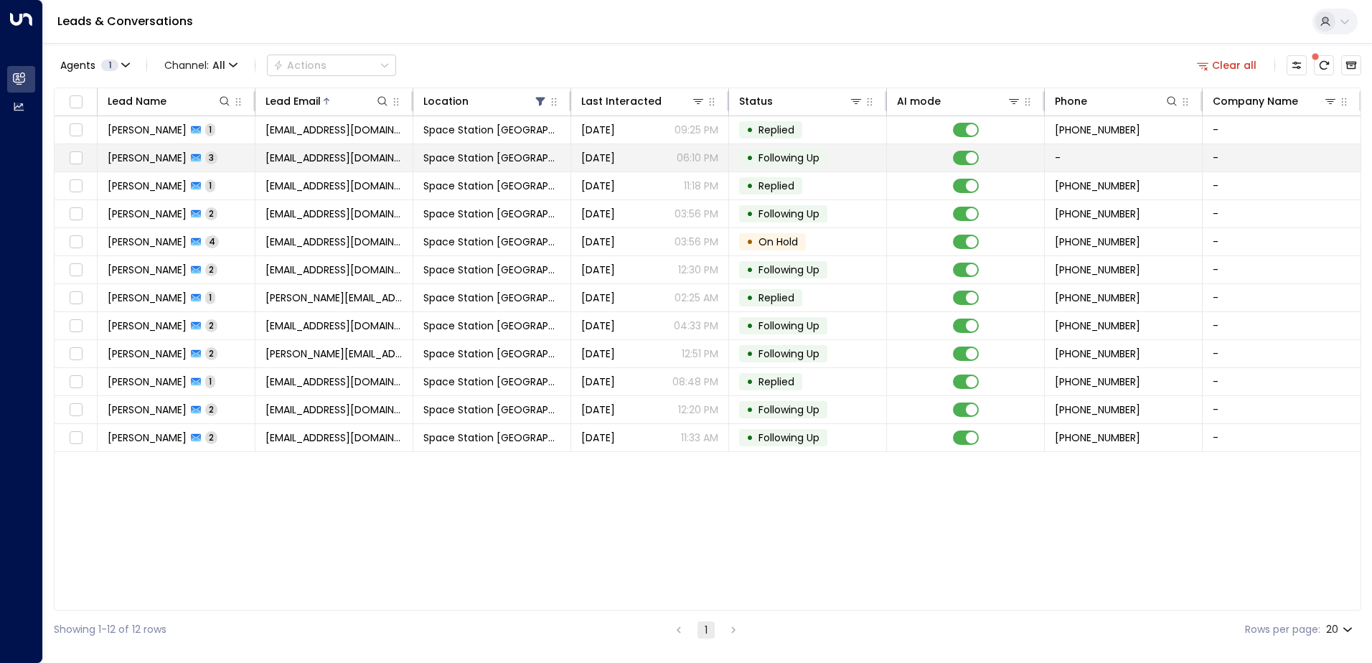
click at [308, 161] on span "[EMAIL_ADDRESS][DOMAIN_NAME]" at bounding box center [334, 158] width 137 height 14
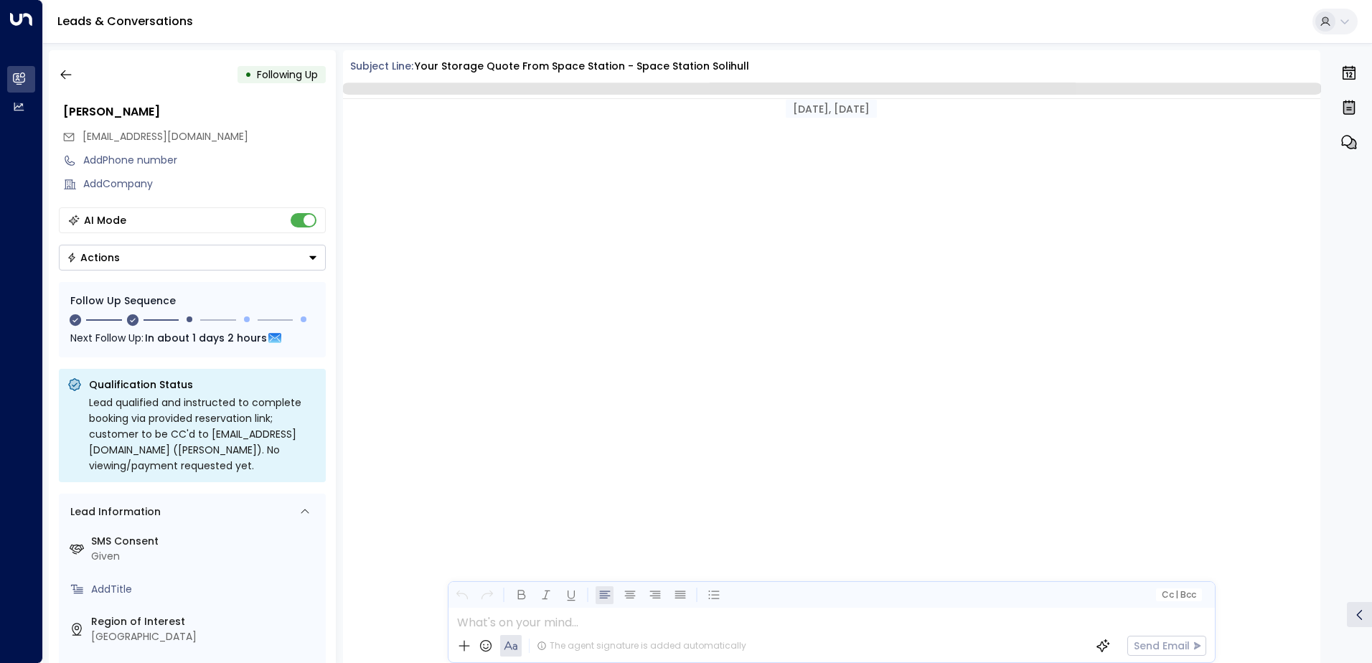
scroll to position [1412, 0]
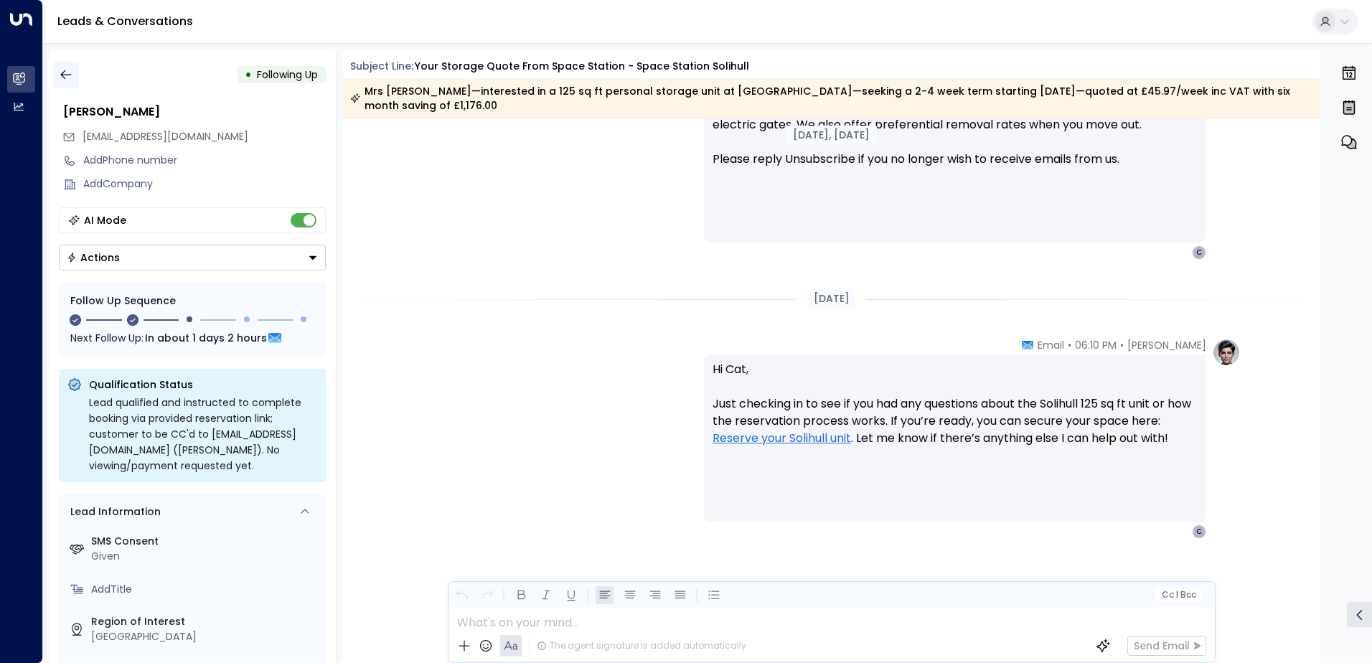
click at [62, 72] on icon "button" at bounding box center [66, 74] width 14 height 14
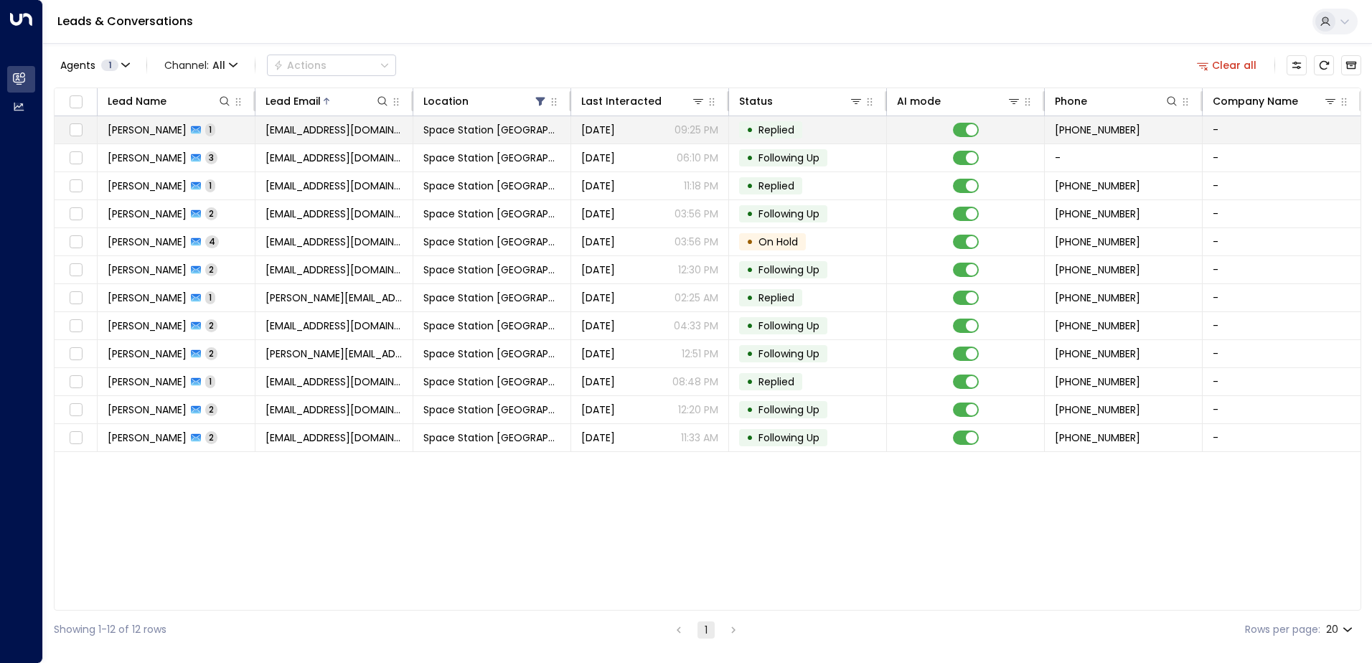
click at [362, 139] on td "[EMAIL_ADDRESS][DOMAIN_NAME]" at bounding box center [335, 129] width 158 height 27
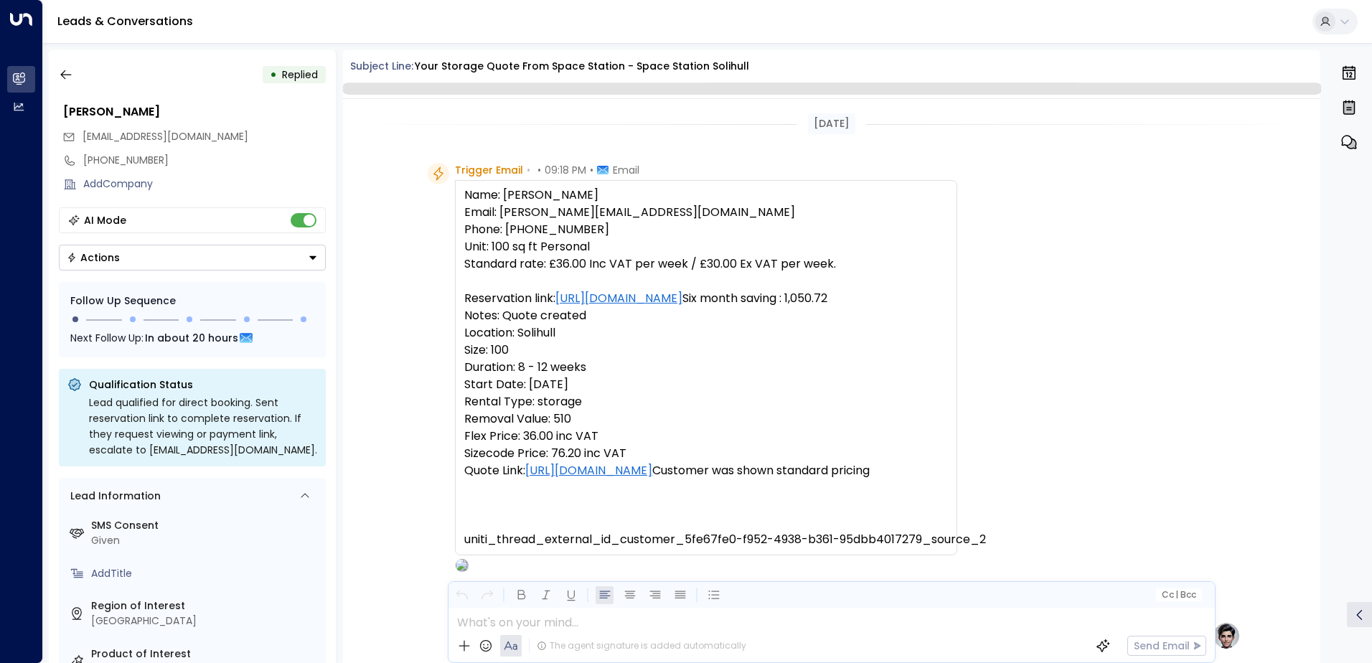
scroll to position [541, 0]
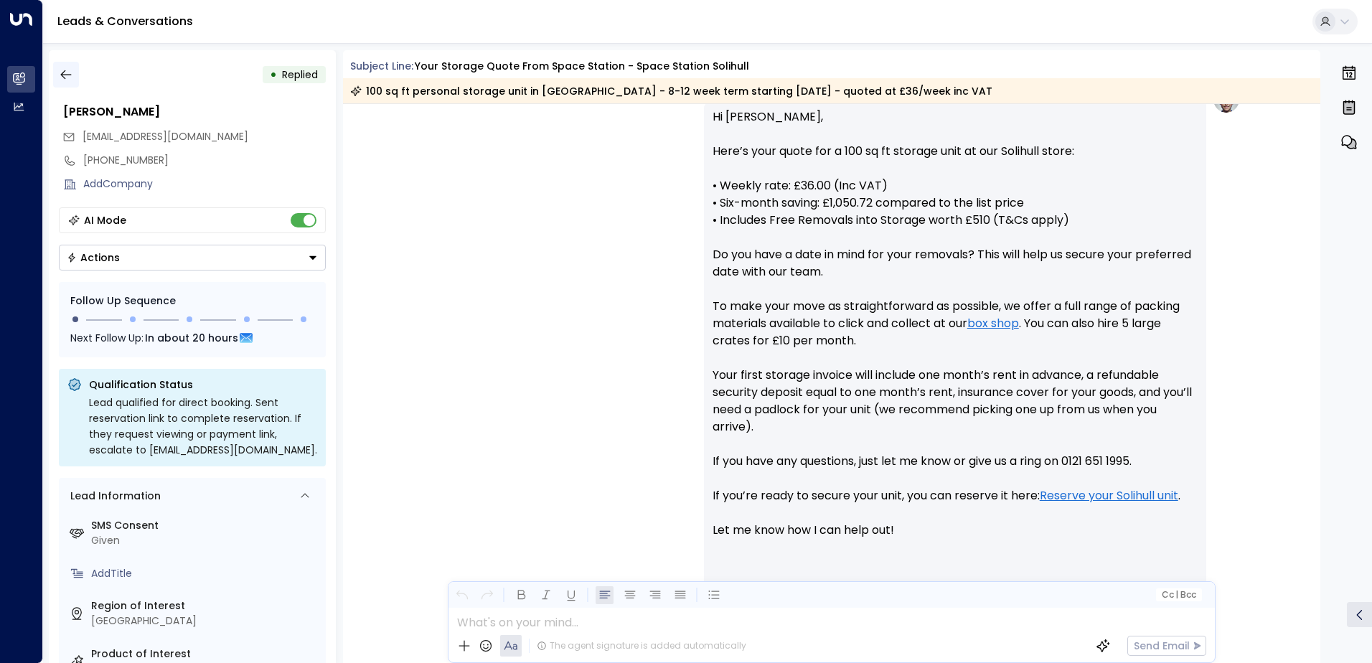
click at [63, 67] on button "button" at bounding box center [66, 75] width 26 height 26
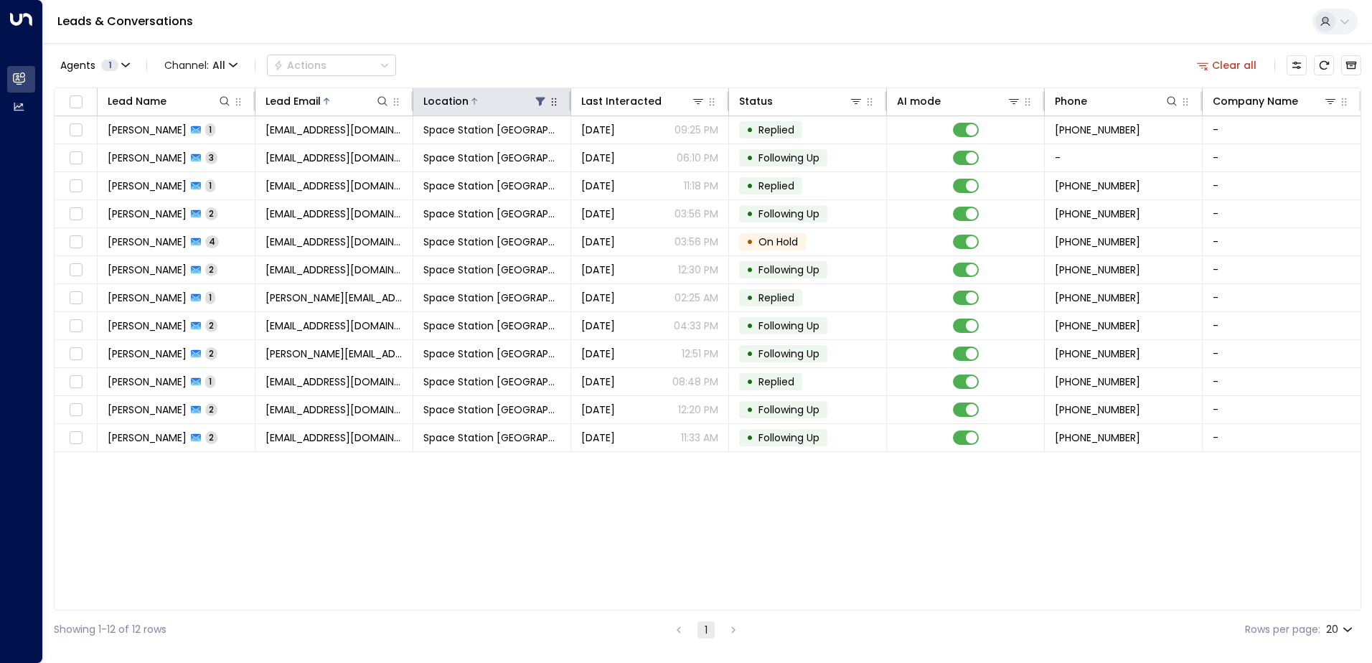
click at [537, 103] on icon at bounding box center [540, 100] width 11 height 11
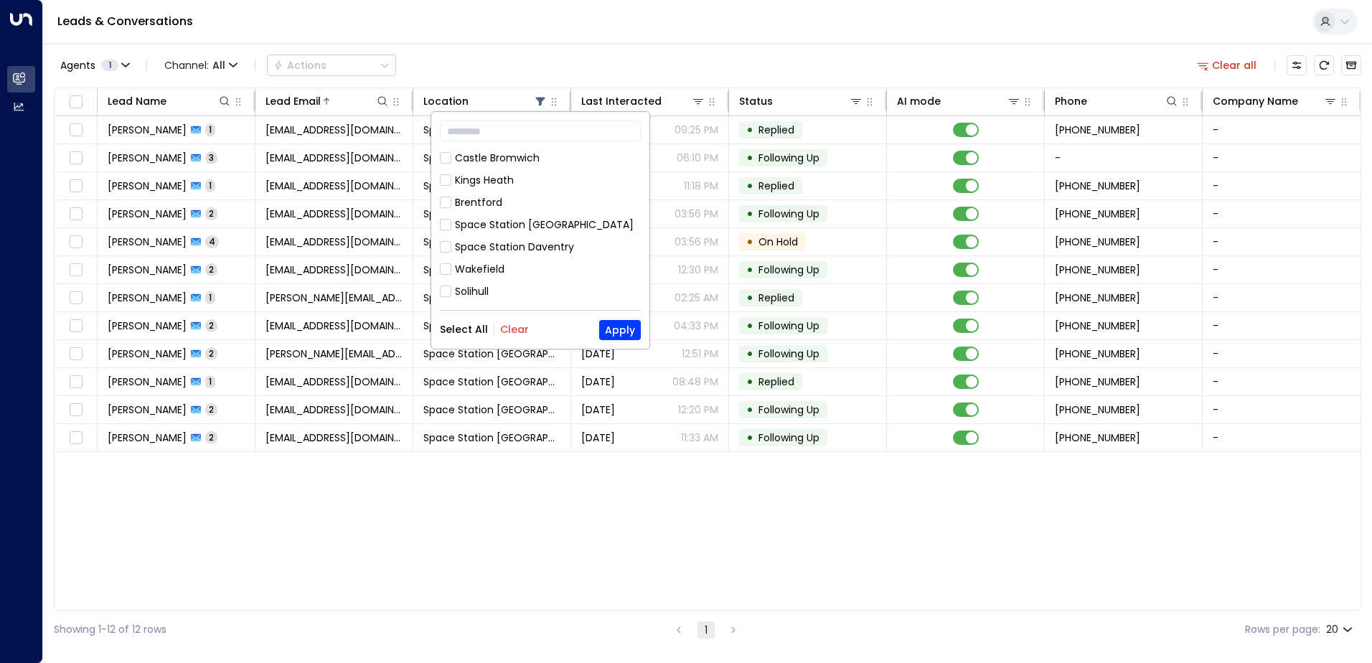
drag, startPoint x: 469, startPoint y: 325, endPoint x: 484, endPoint y: 326, distance: 15.1
click at [469, 326] on button "Select All" at bounding box center [464, 329] width 48 height 11
click at [638, 333] on button "Apply" at bounding box center [620, 330] width 42 height 20
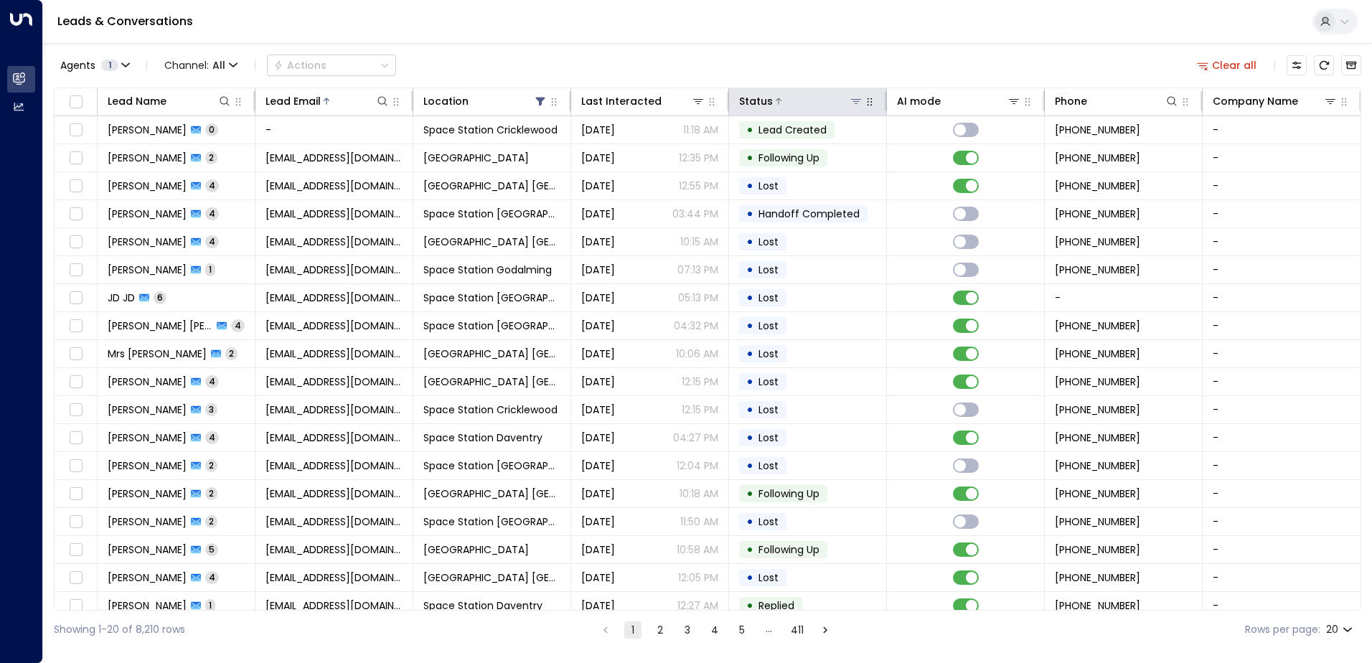
click at [851, 105] on icon at bounding box center [855, 100] width 11 height 11
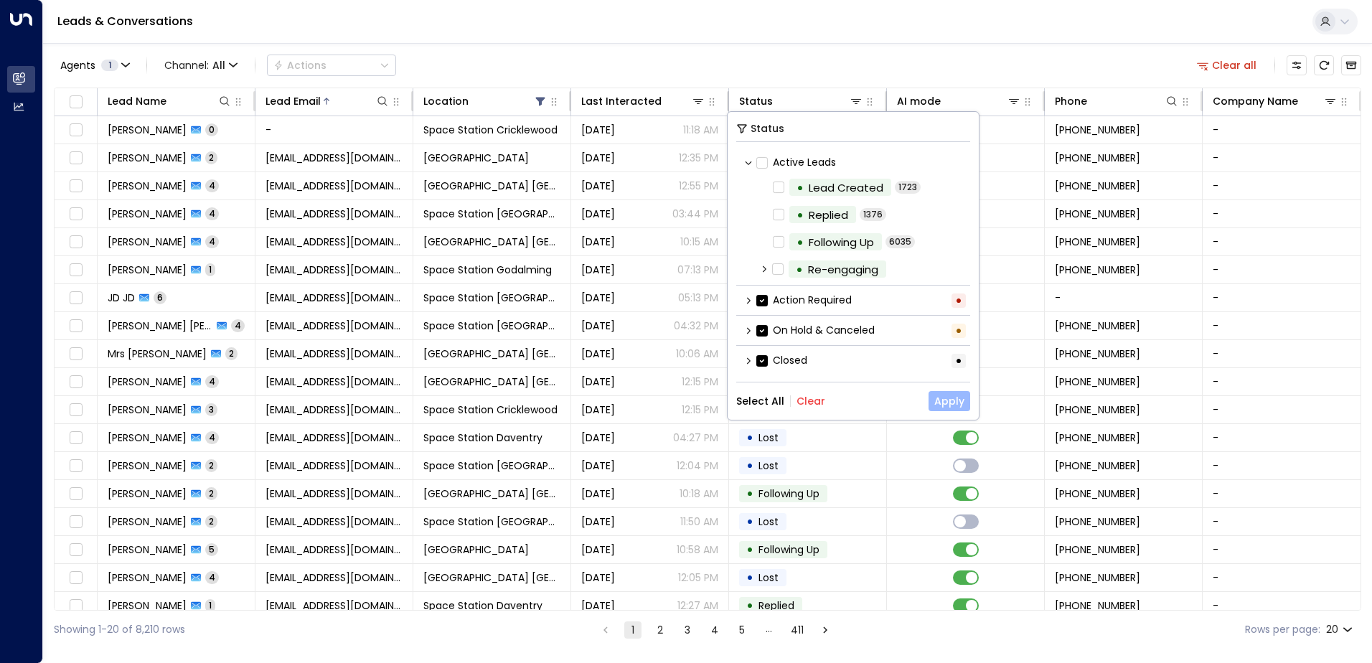
click at [937, 406] on button "Apply" at bounding box center [950, 401] width 42 height 20
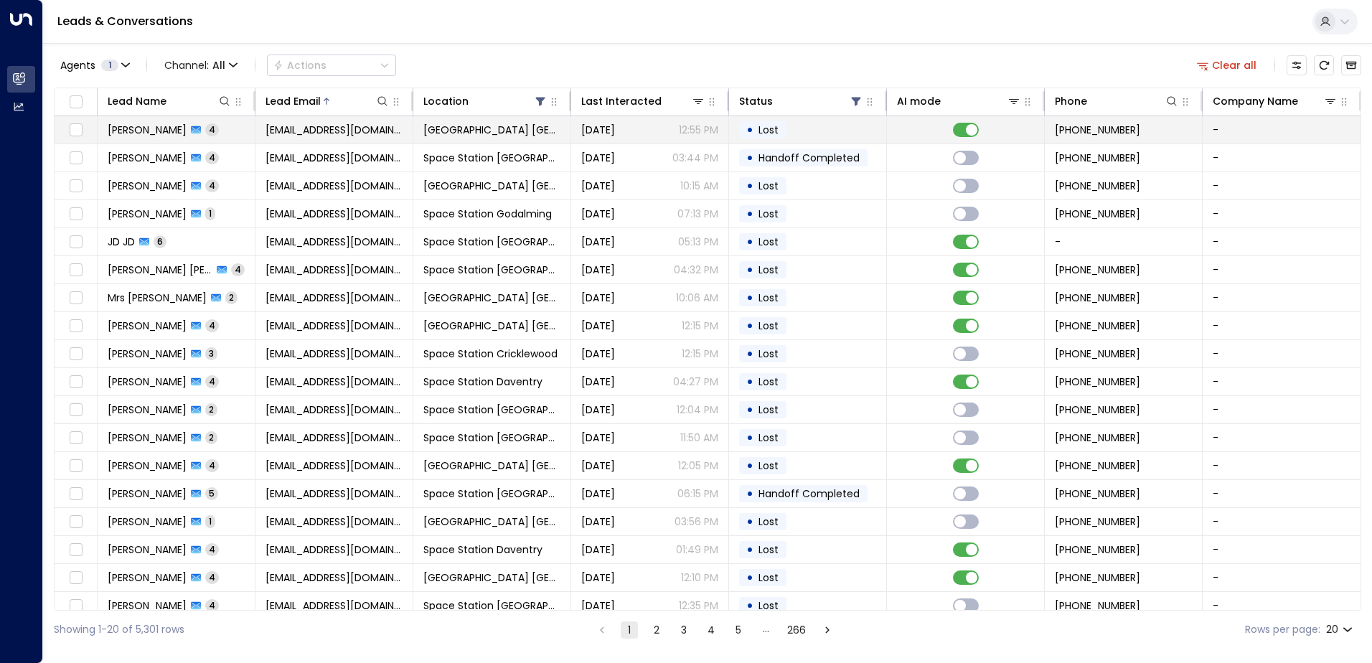
click at [756, 138] on div "• Lost" at bounding box center [762, 129] width 47 height 17
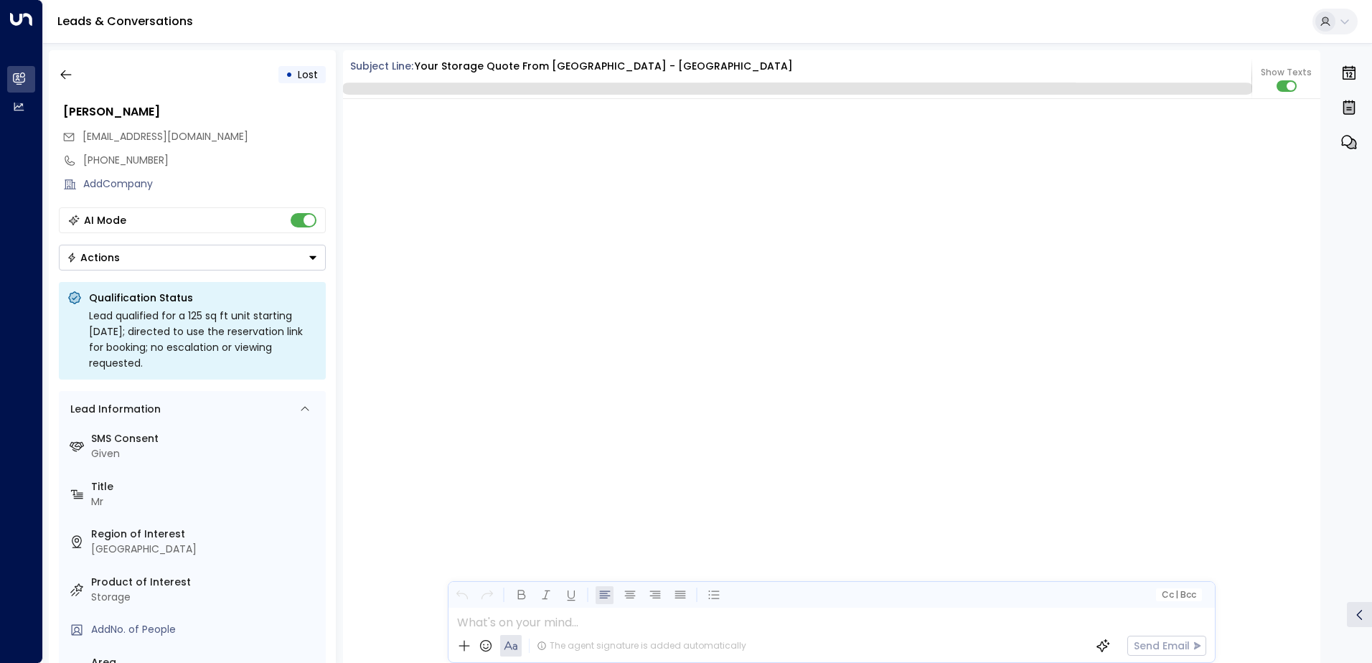
scroll to position [2095, 0]
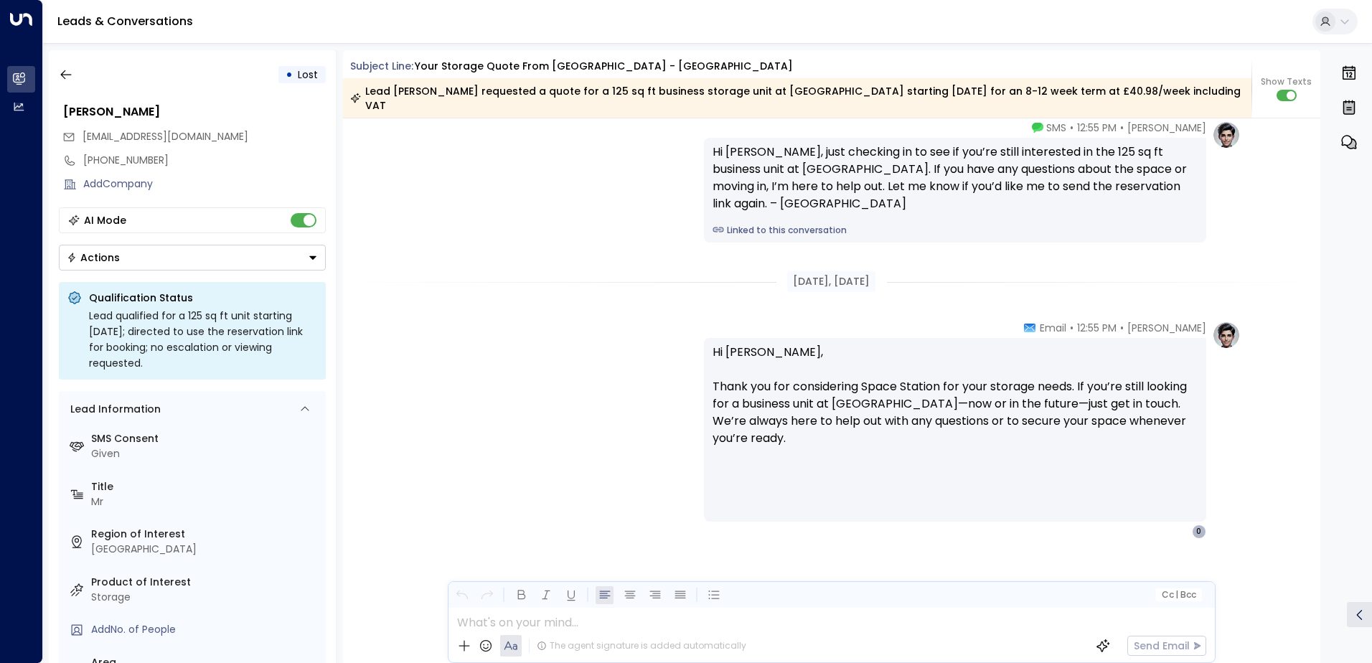
click at [79, 77] on div "• Lost" at bounding box center [192, 75] width 267 height 26
click at [76, 77] on button "button" at bounding box center [66, 75] width 26 height 26
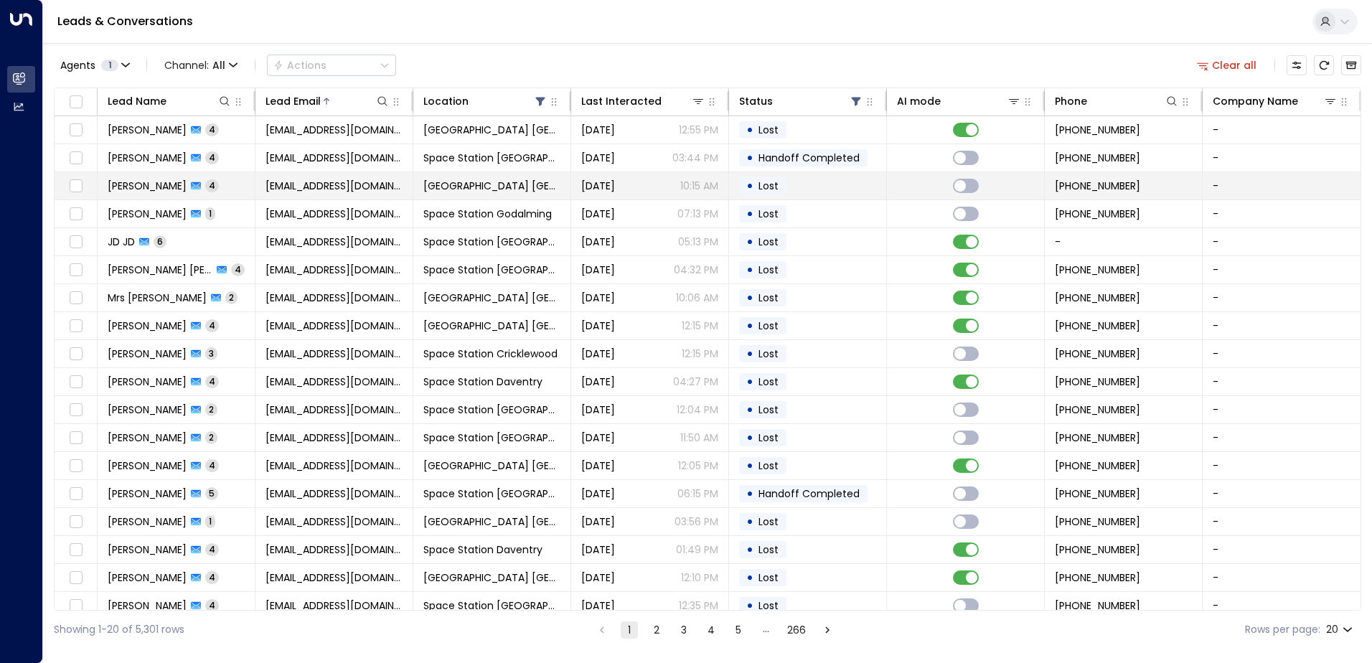
click at [684, 197] on td "[DATE] 10:15 AM" at bounding box center [650, 185] width 158 height 27
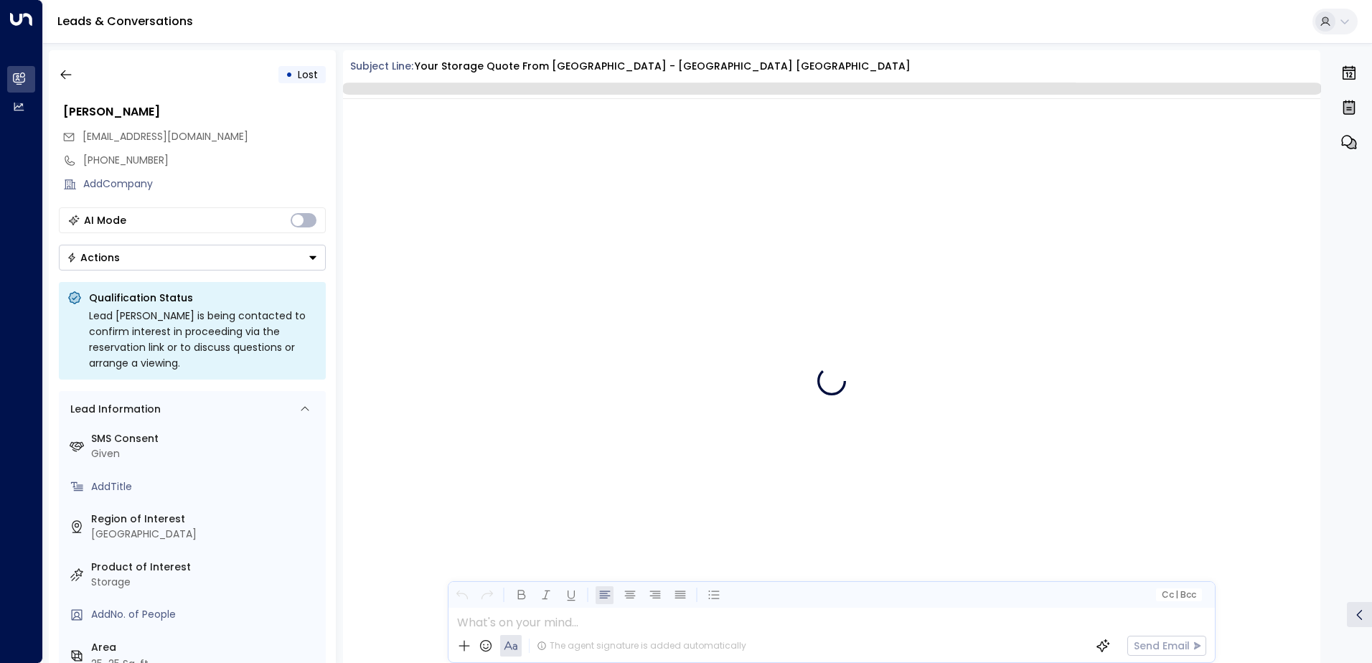
scroll to position [2847, 0]
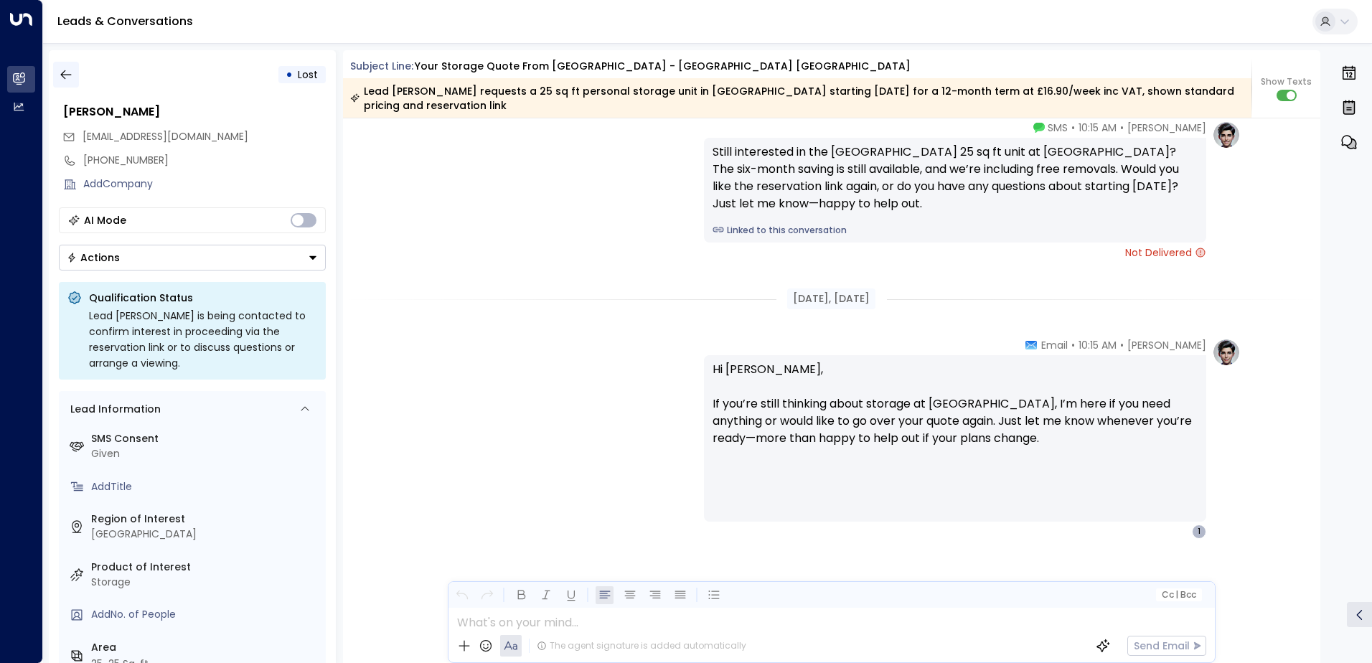
click at [65, 73] on button "button" at bounding box center [66, 75] width 26 height 26
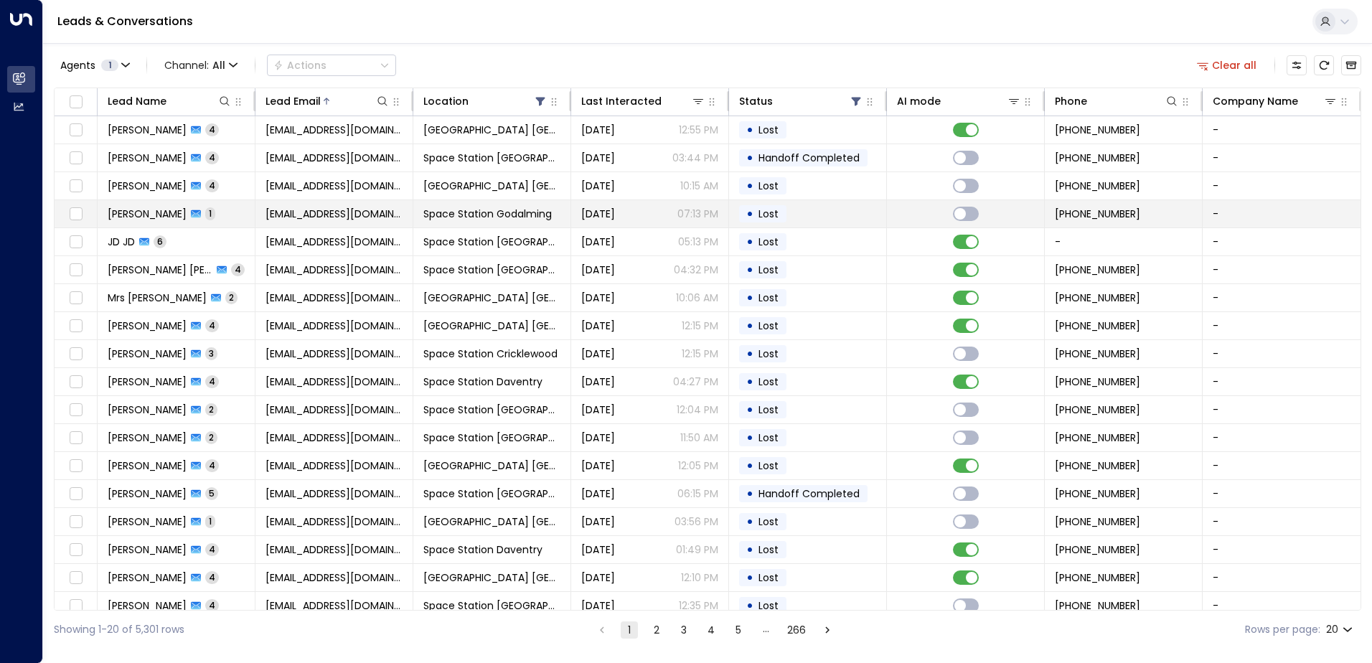
click at [799, 220] on td "• Lost" at bounding box center [808, 213] width 158 height 27
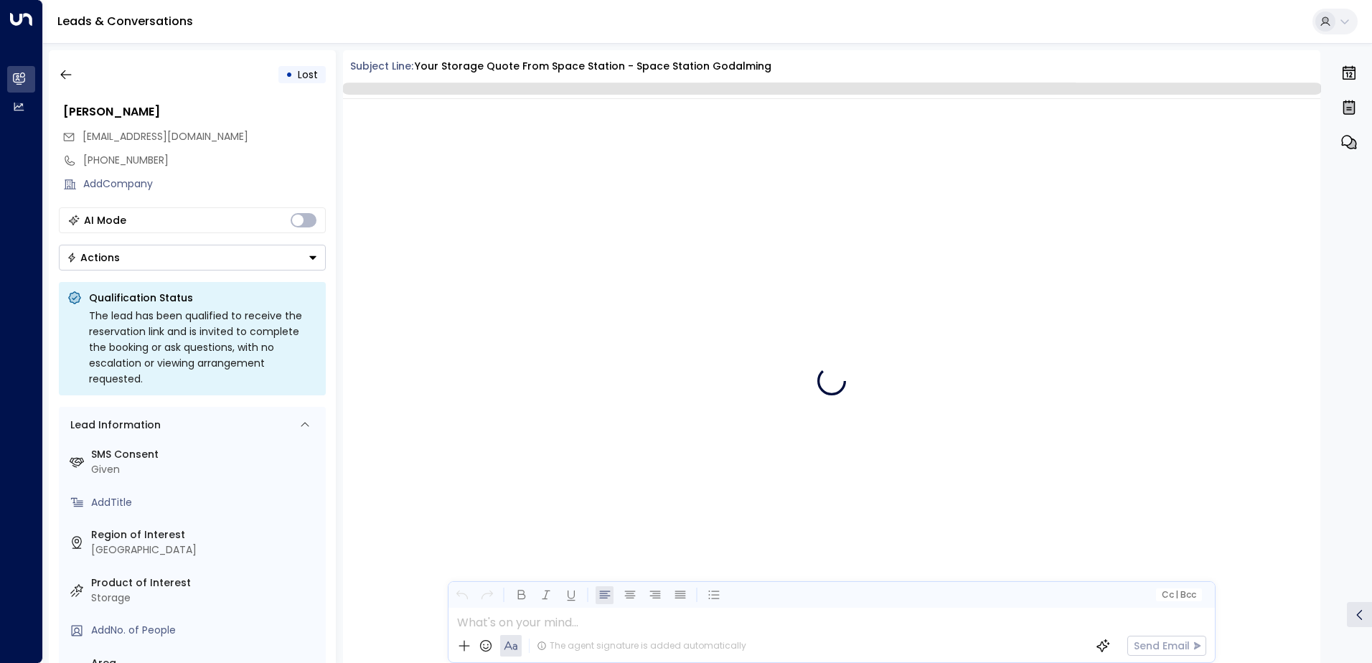
scroll to position [492, 0]
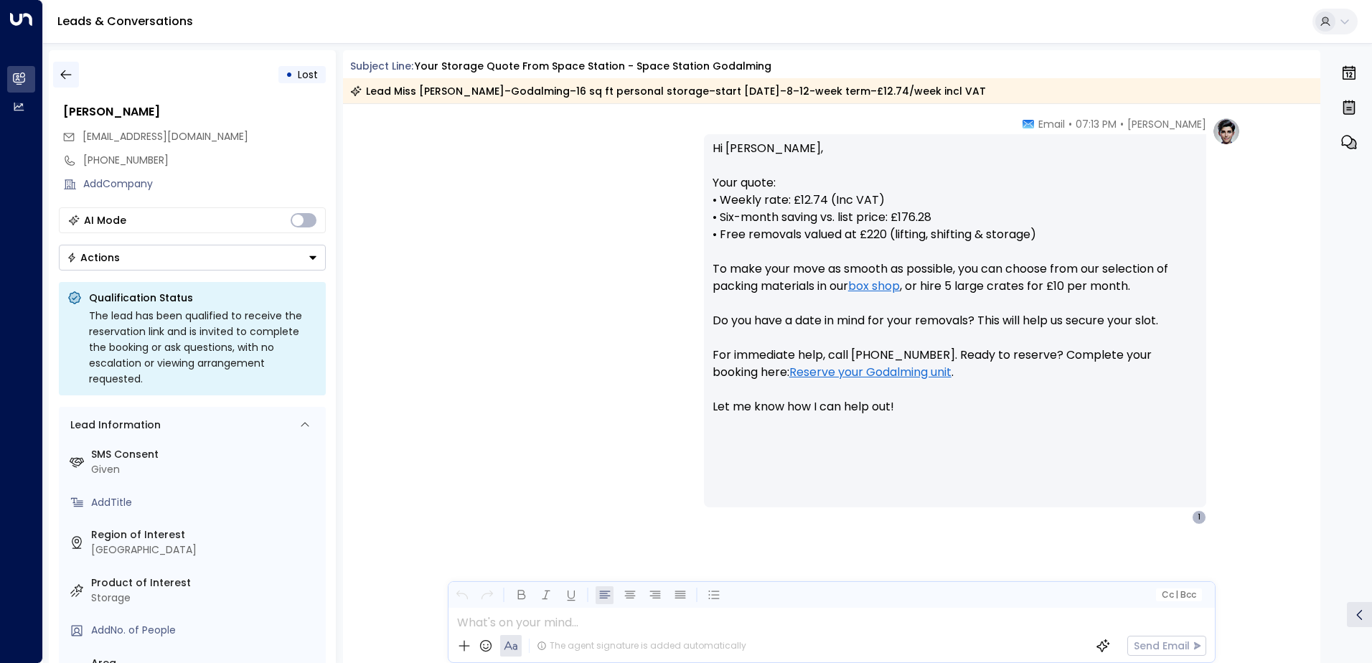
click at [62, 71] on icon "button" at bounding box center [66, 74] width 14 height 14
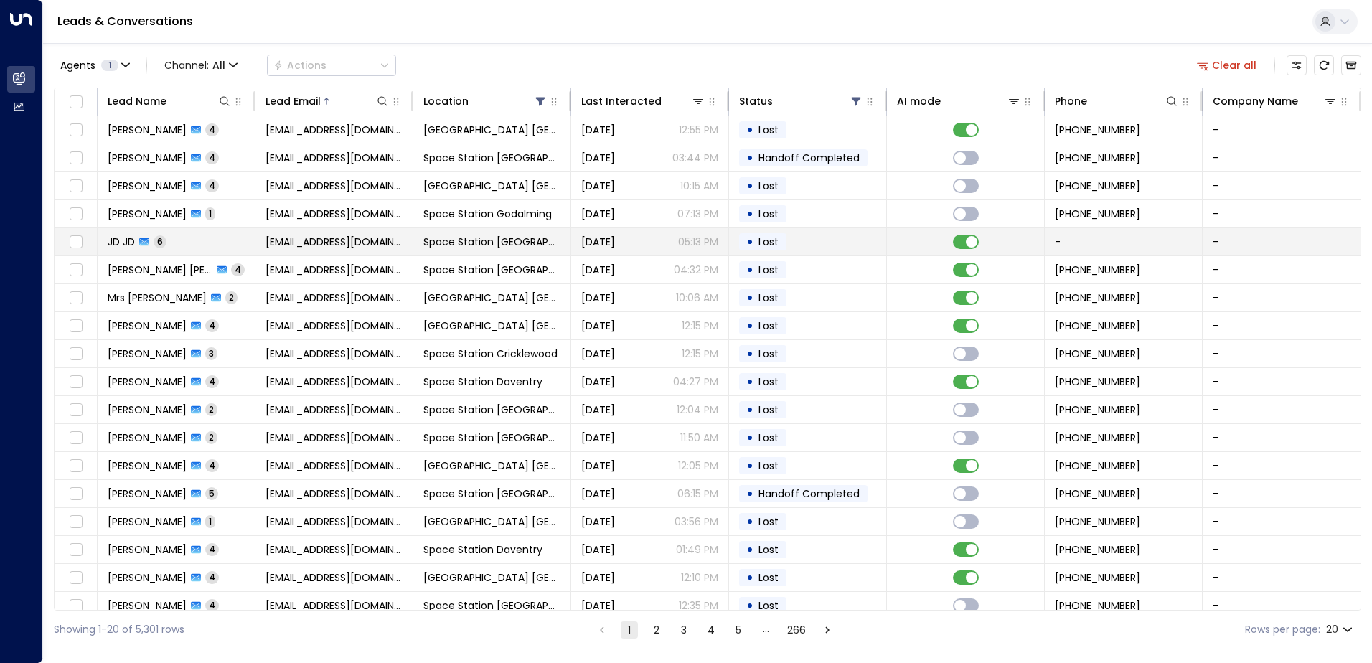
click at [794, 244] on td "• Lost" at bounding box center [808, 241] width 158 height 27
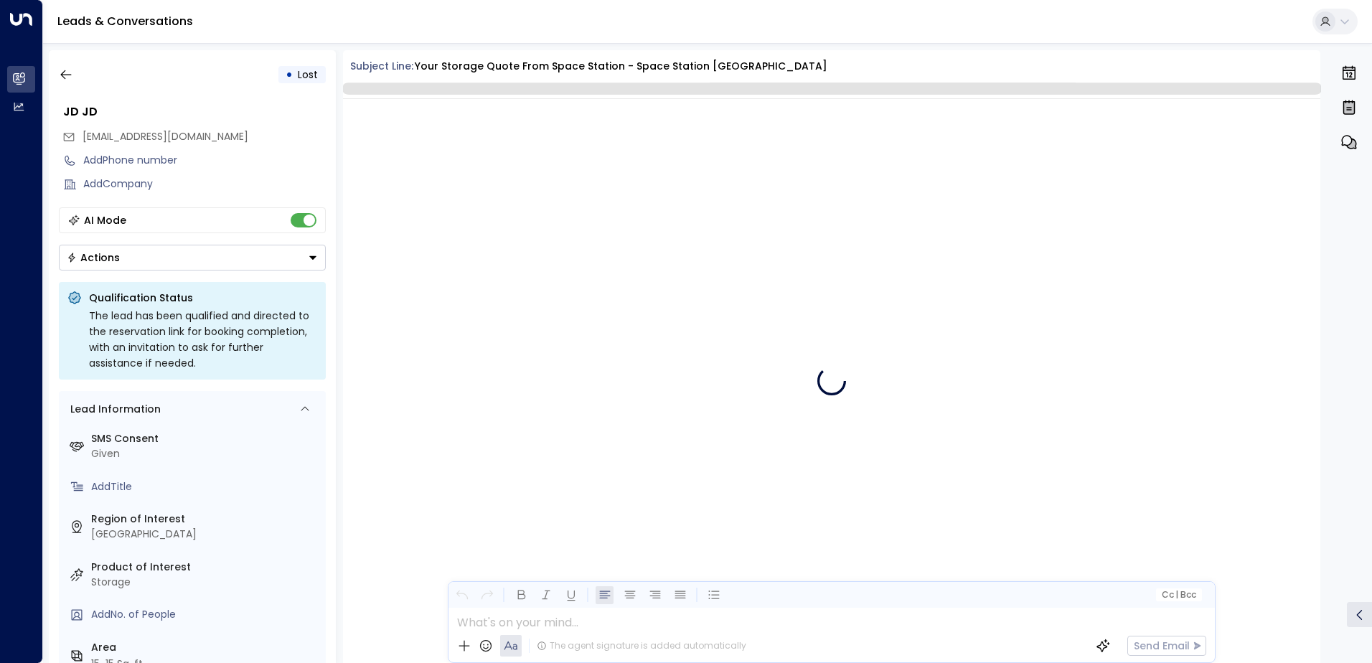
scroll to position [3032, 0]
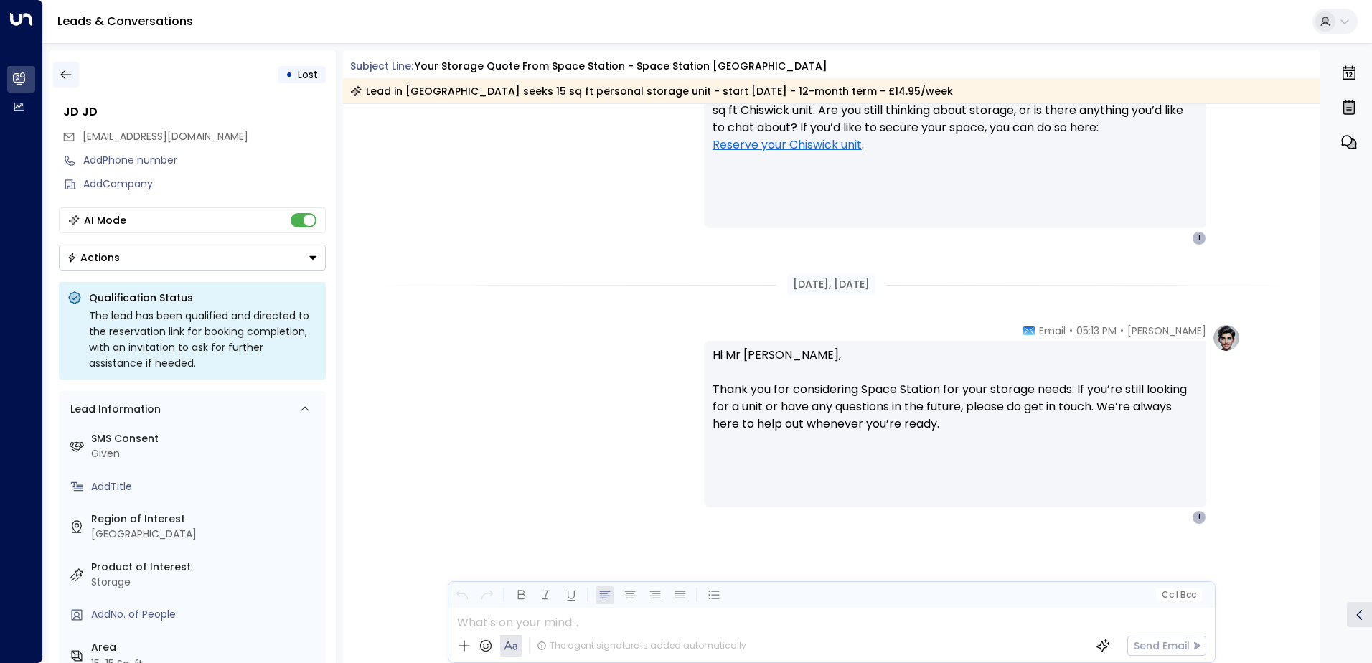
click at [75, 70] on button "button" at bounding box center [66, 75] width 26 height 26
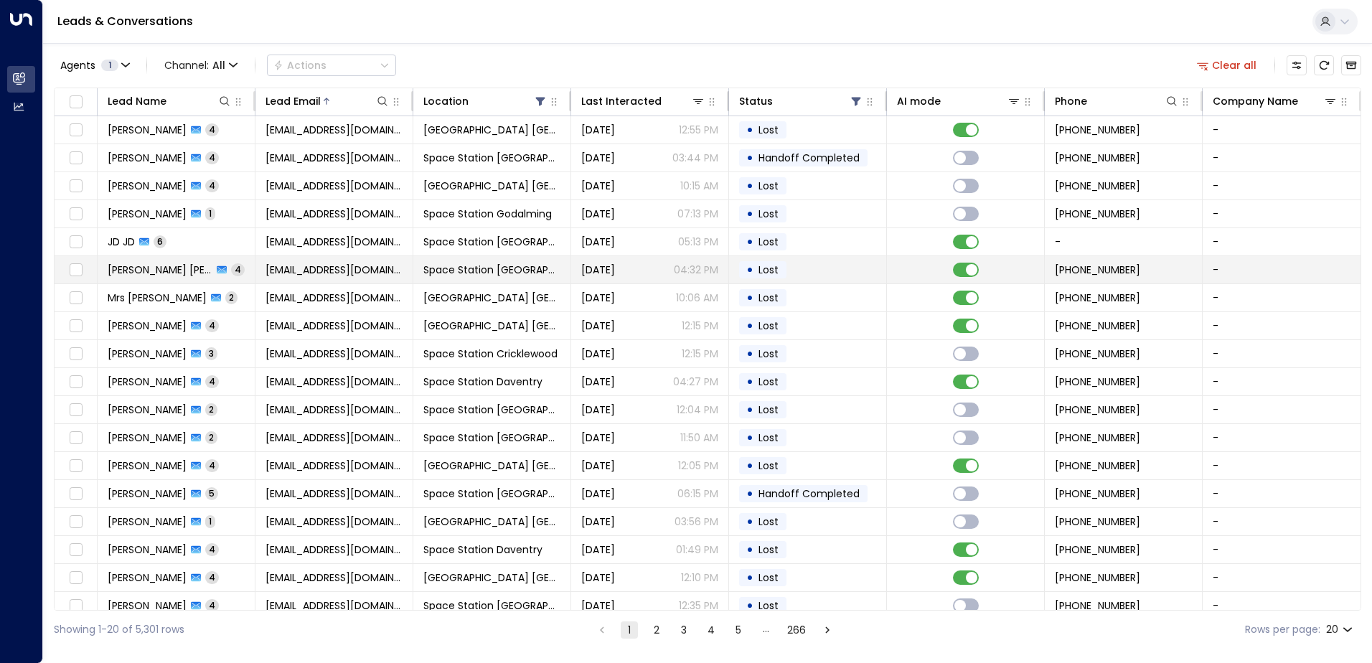
click at [760, 271] on span "Lost" at bounding box center [769, 270] width 20 height 14
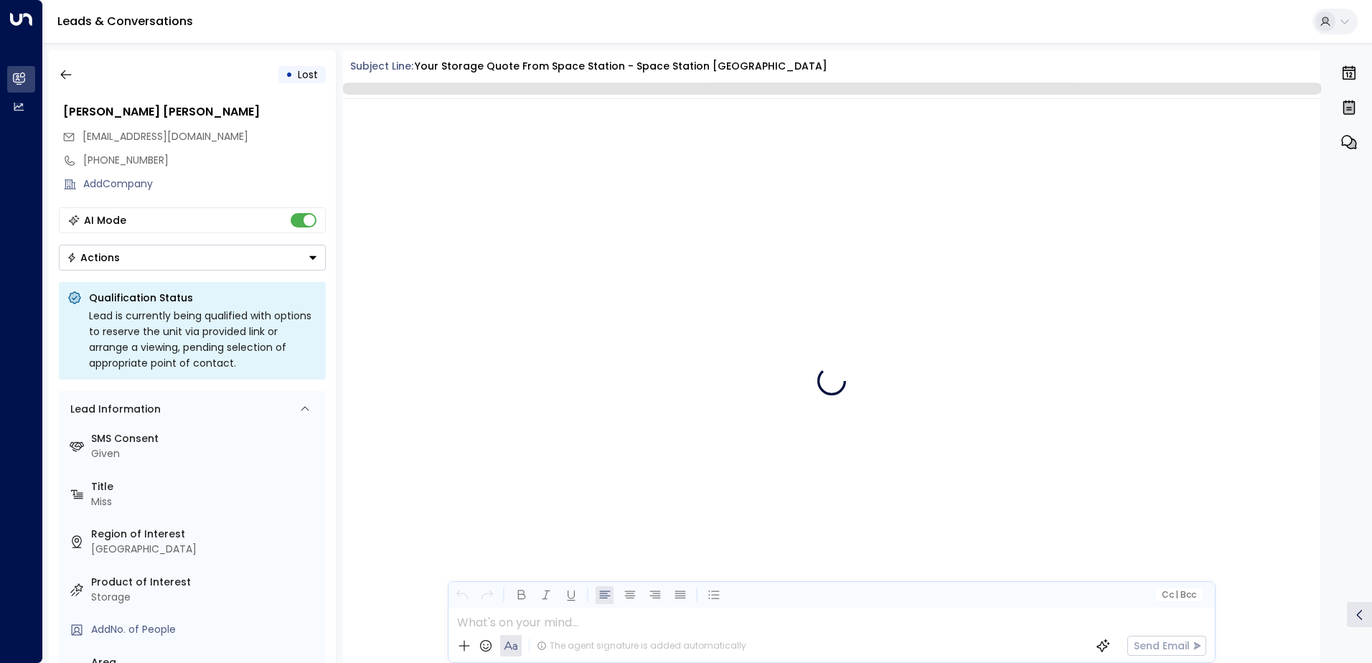
scroll to position [3002, 0]
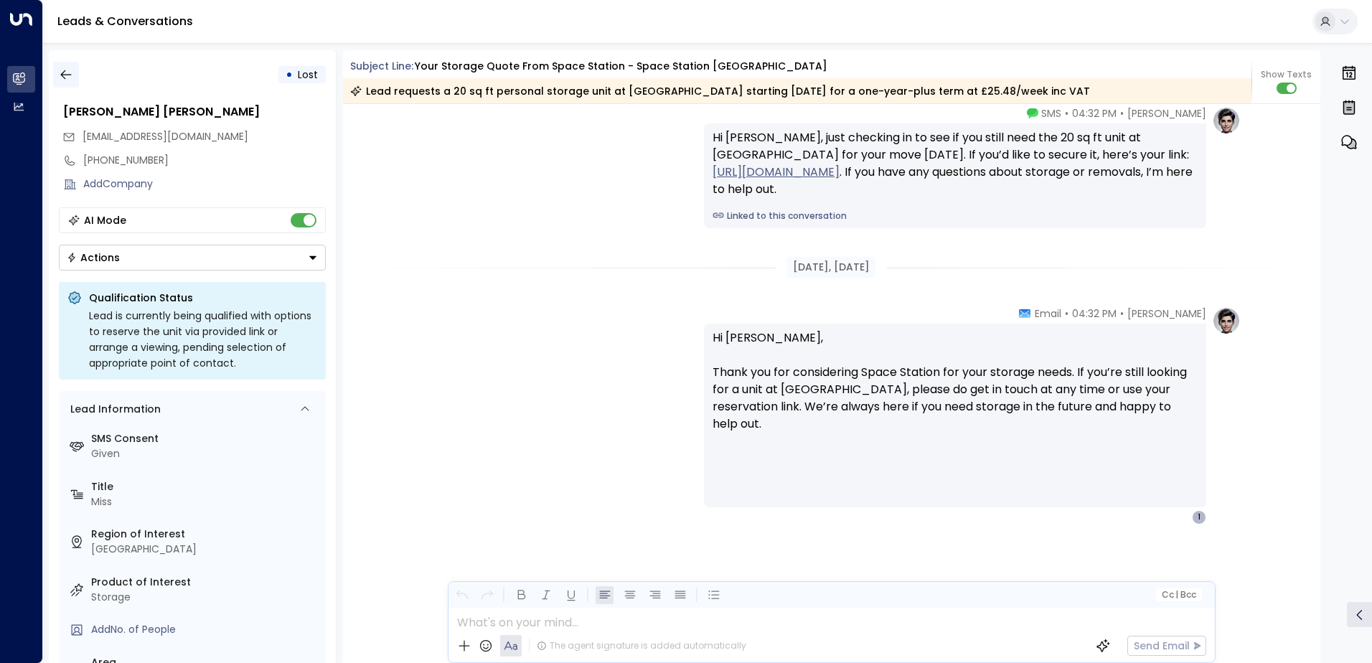
click at [77, 75] on button "button" at bounding box center [66, 75] width 26 height 26
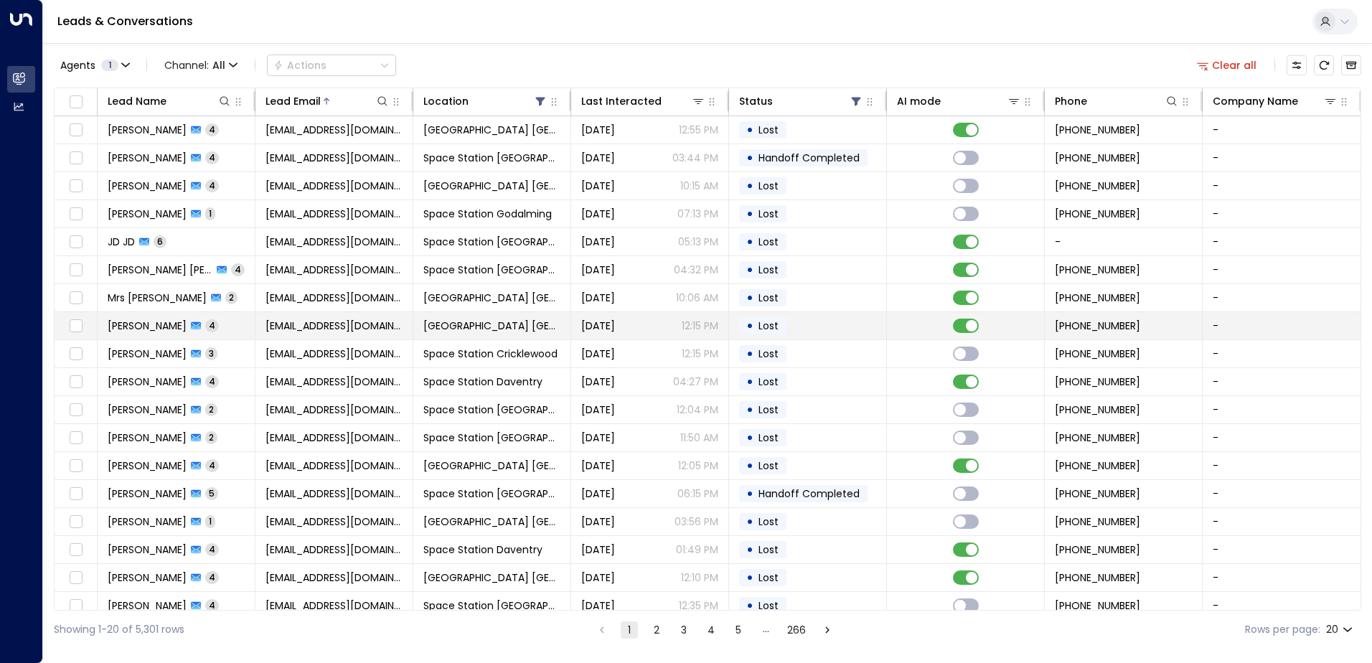
click at [759, 328] on span "Lost" at bounding box center [769, 326] width 20 height 14
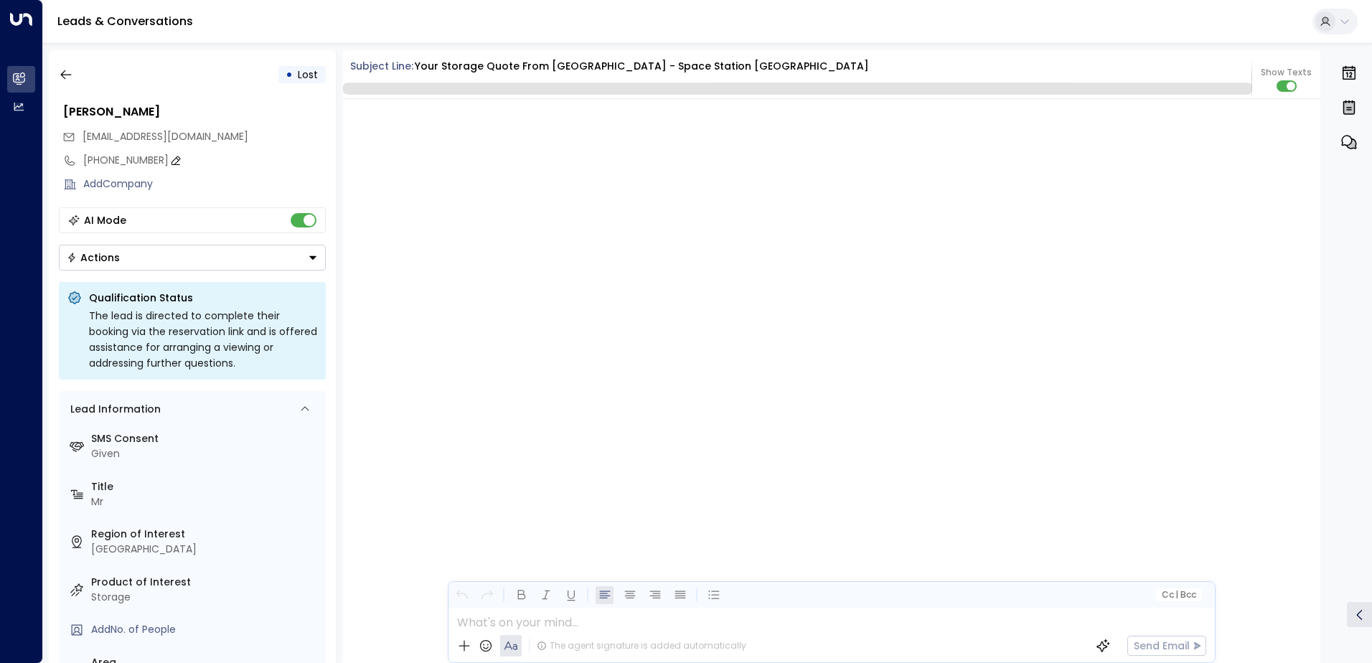
scroll to position [2882, 0]
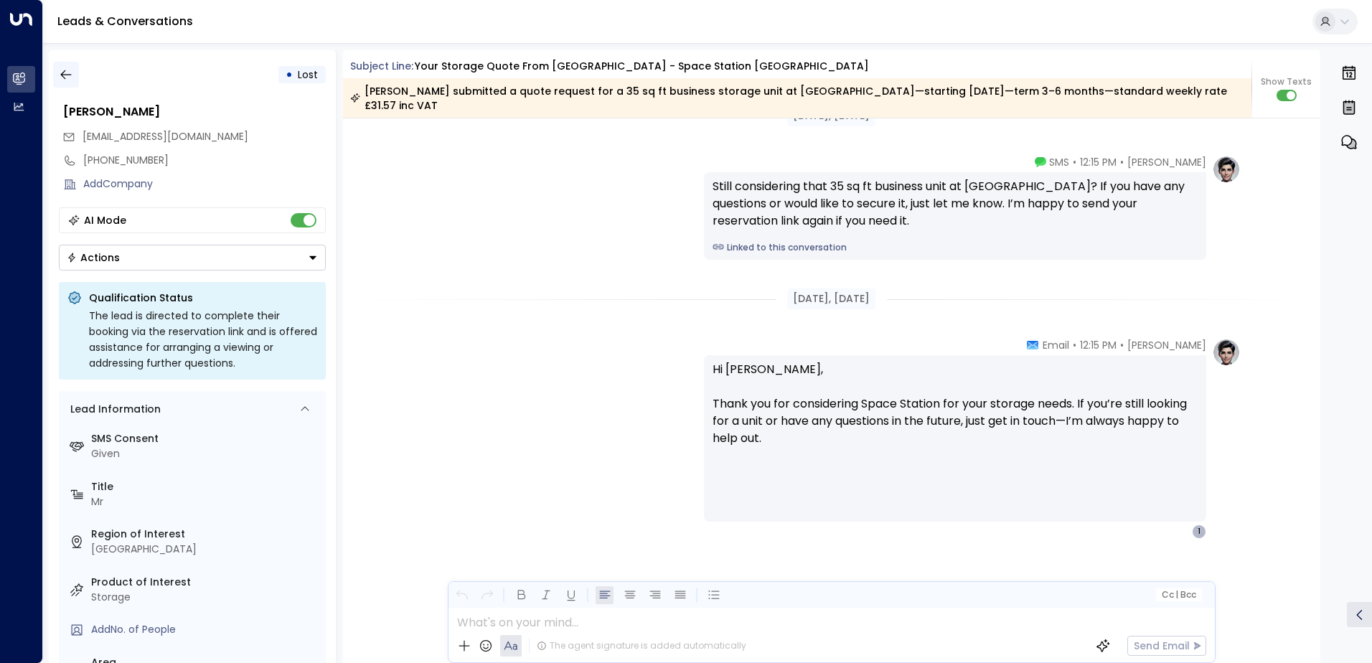
click at [54, 69] on button "button" at bounding box center [66, 75] width 26 height 26
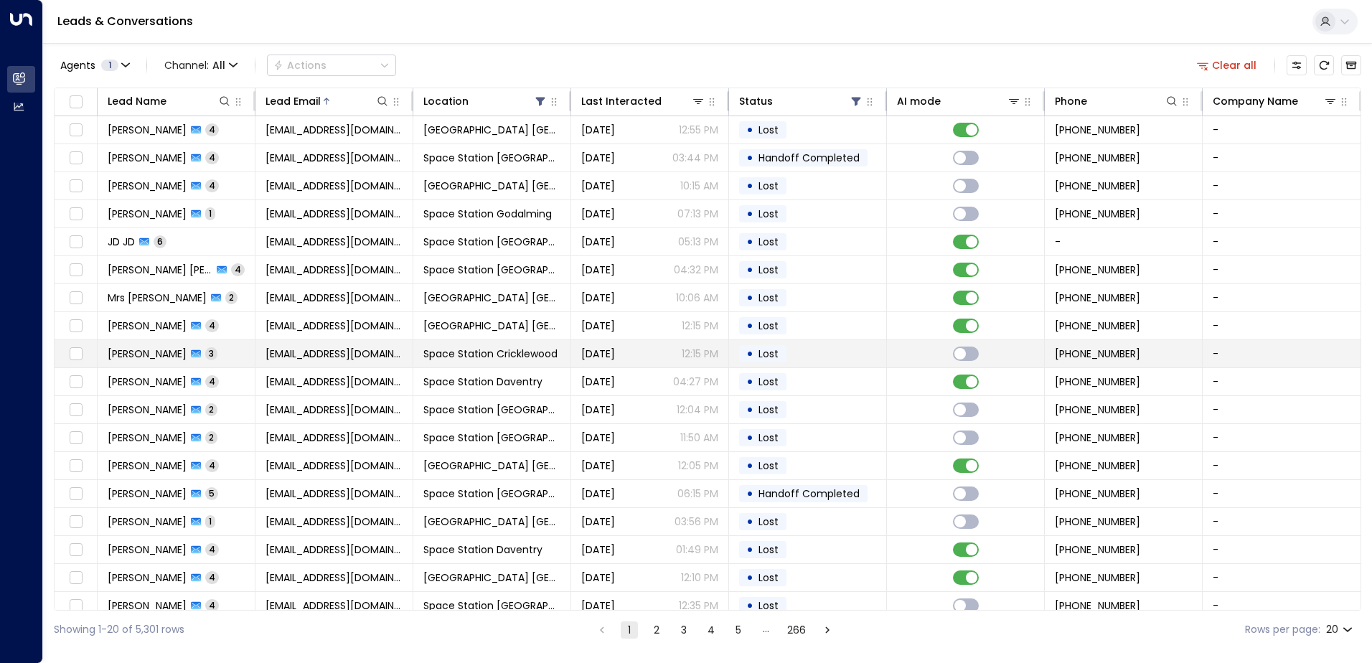
click at [792, 360] on td "• Lost" at bounding box center [808, 353] width 158 height 27
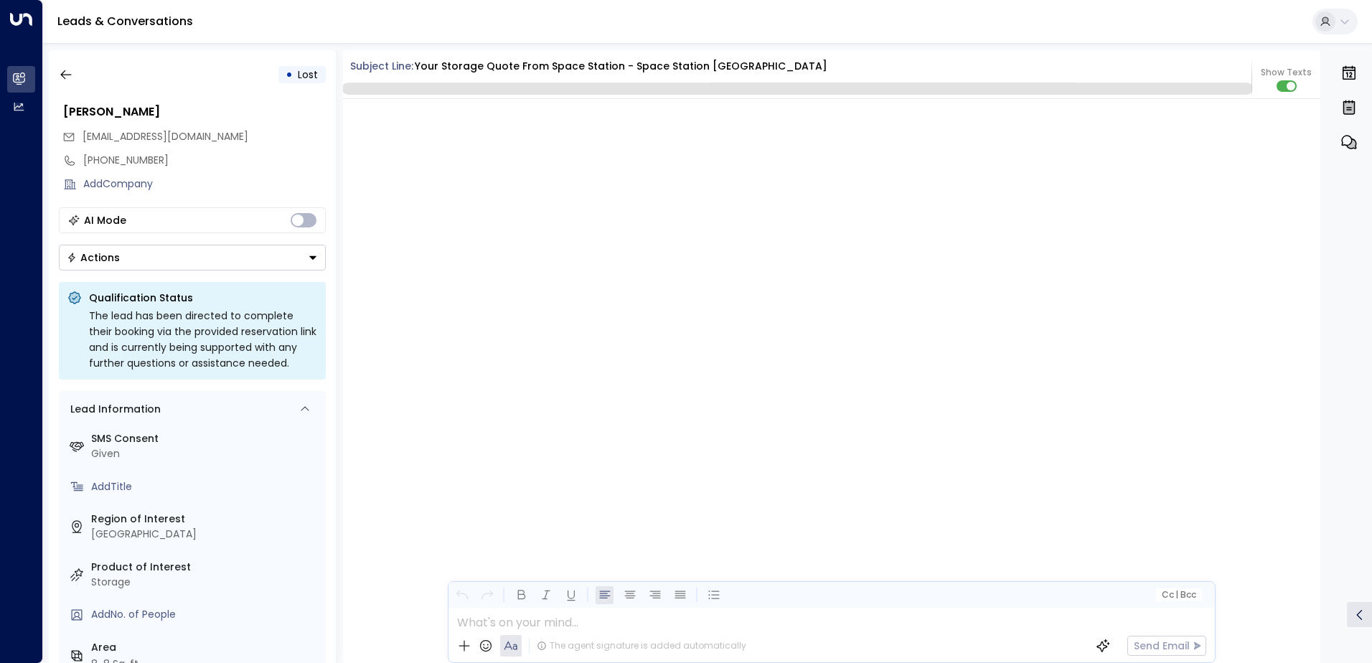
scroll to position [1527, 0]
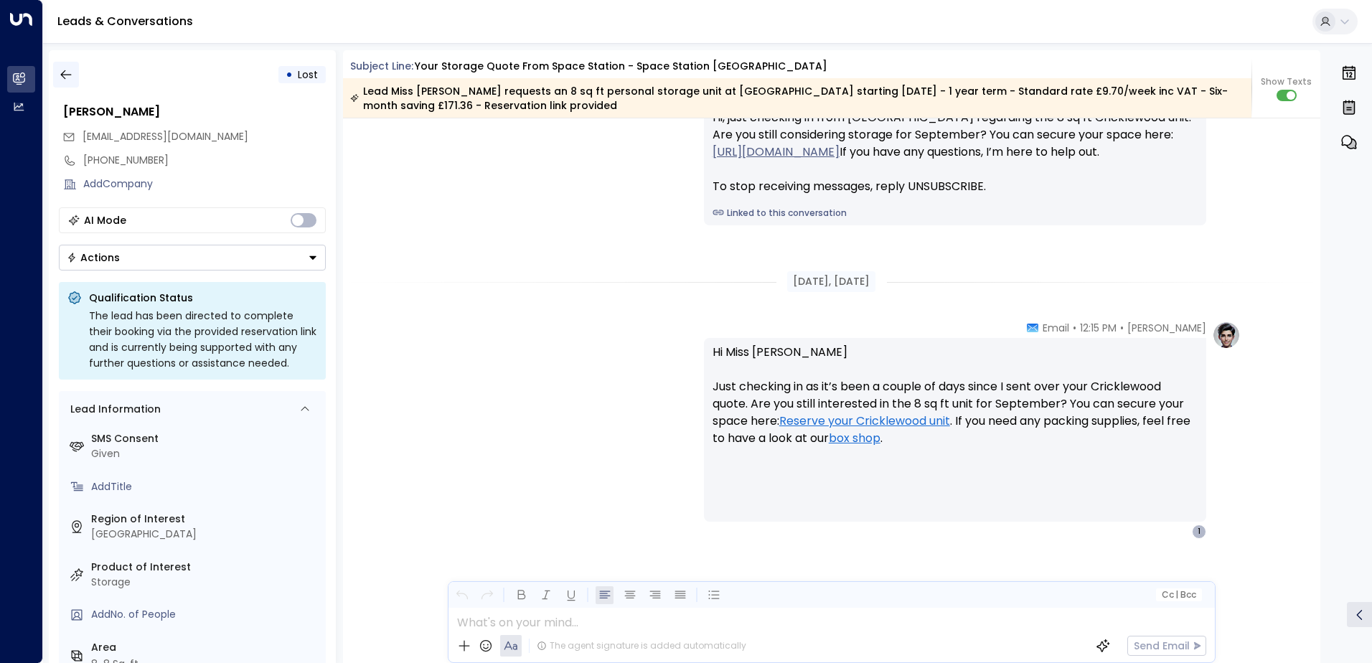
click at [70, 70] on icon "button" at bounding box center [66, 74] width 14 height 14
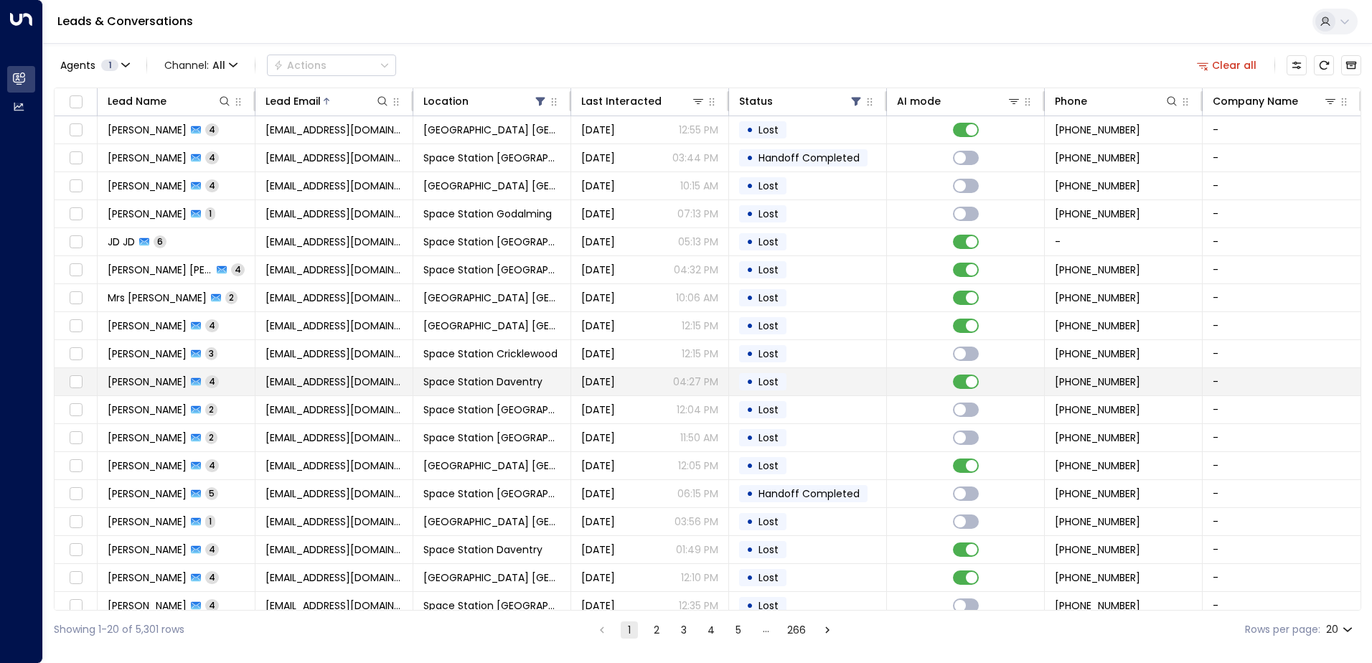
click at [754, 388] on span "Lost" at bounding box center [769, 382] width 30 height 14
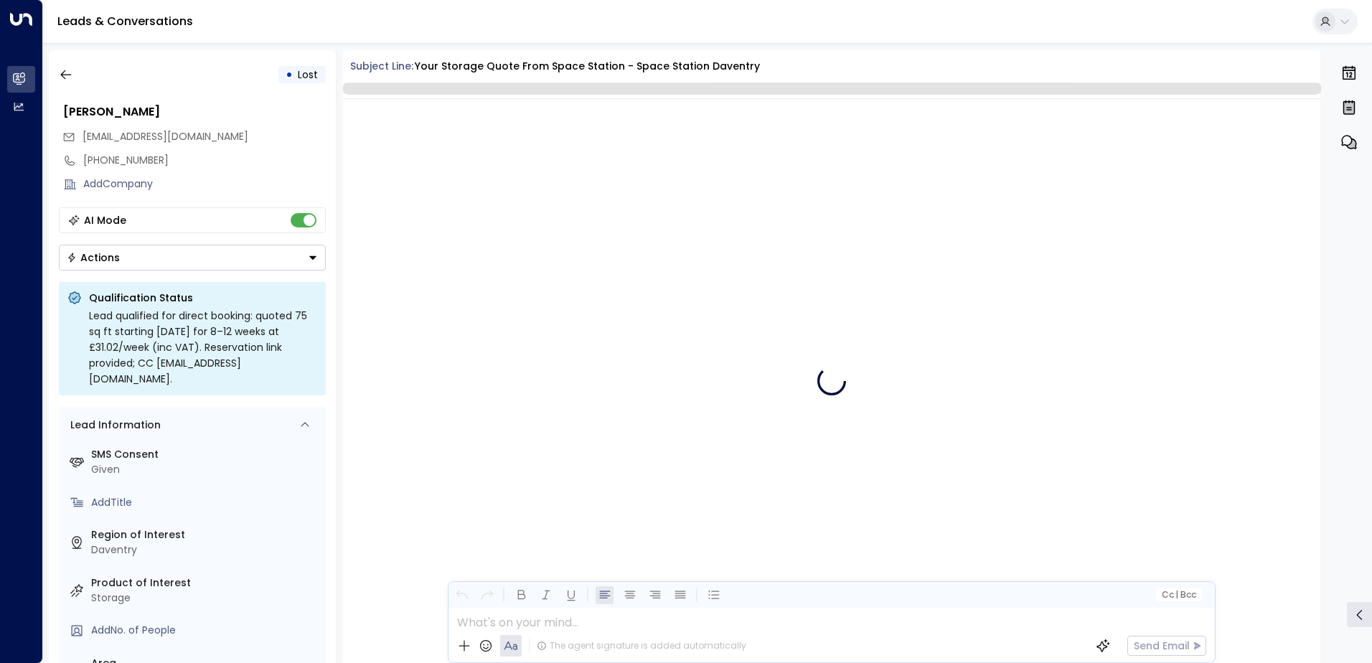
scroll to position [3019, 0]
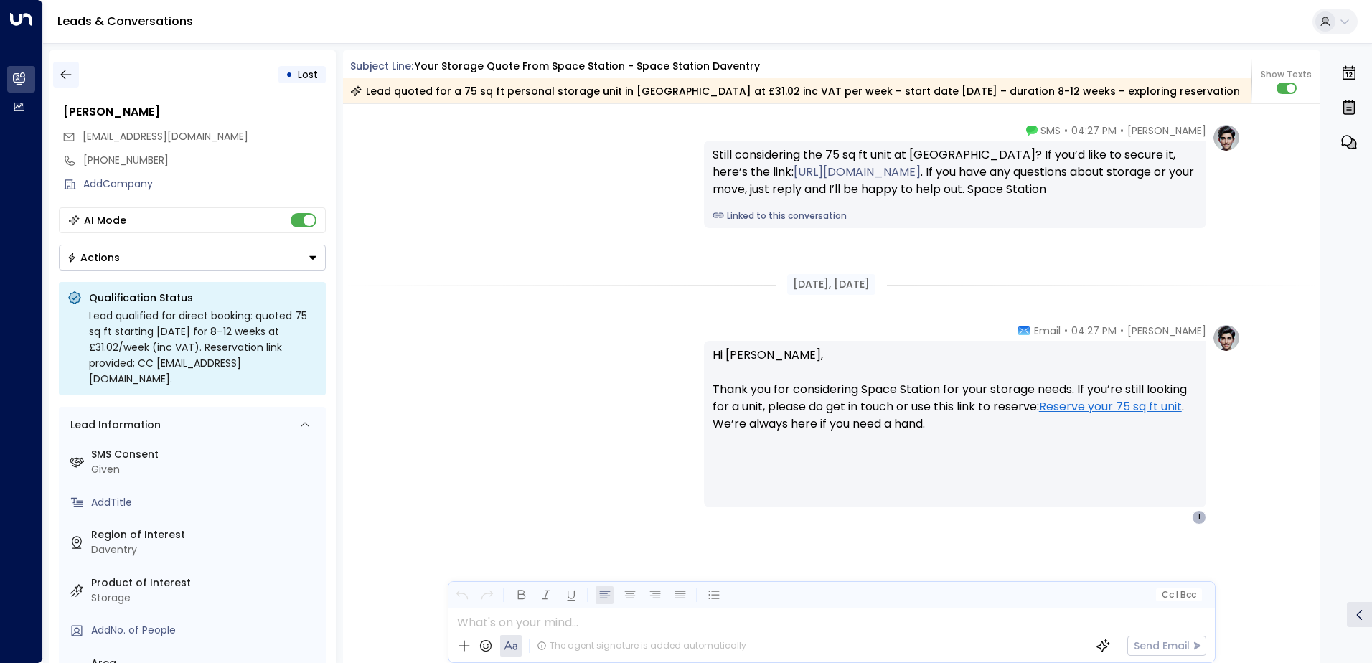
click at [78, 71] on button "button" at bounding box center [66, 75] width 26 height 26
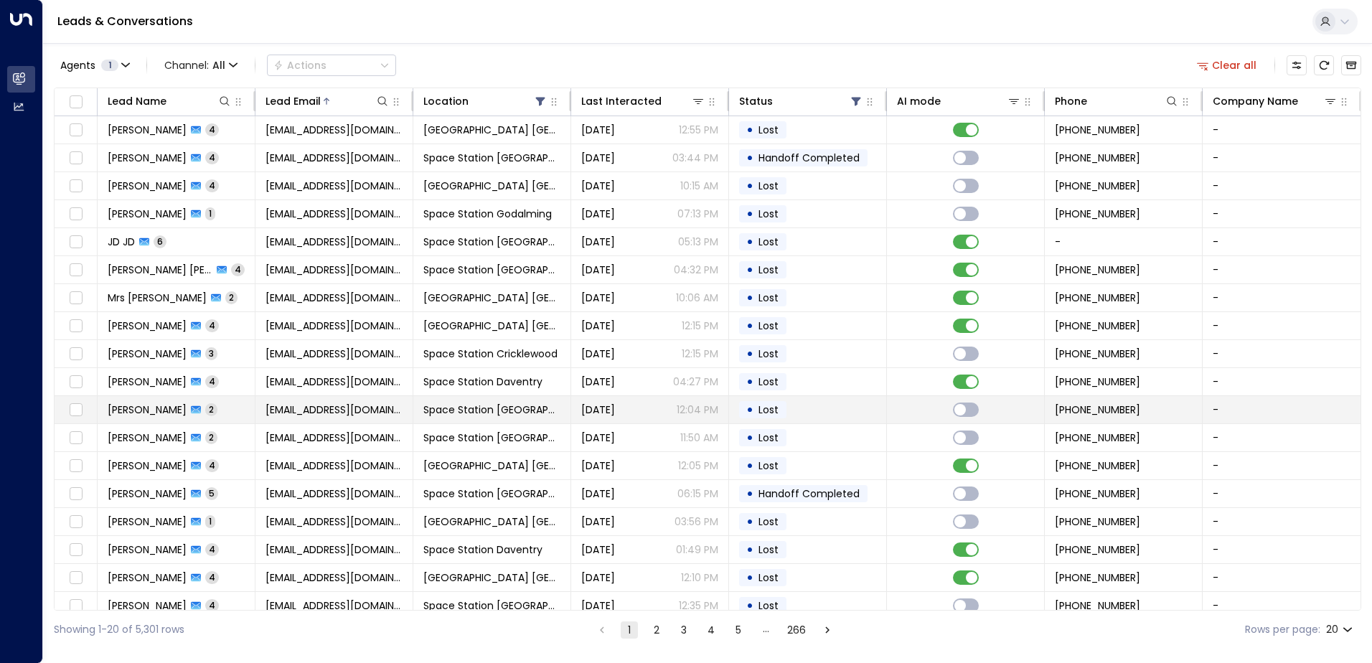
click at [795, 413] on td "• Lost" at bounding box center [808, 409] width 158 height 27
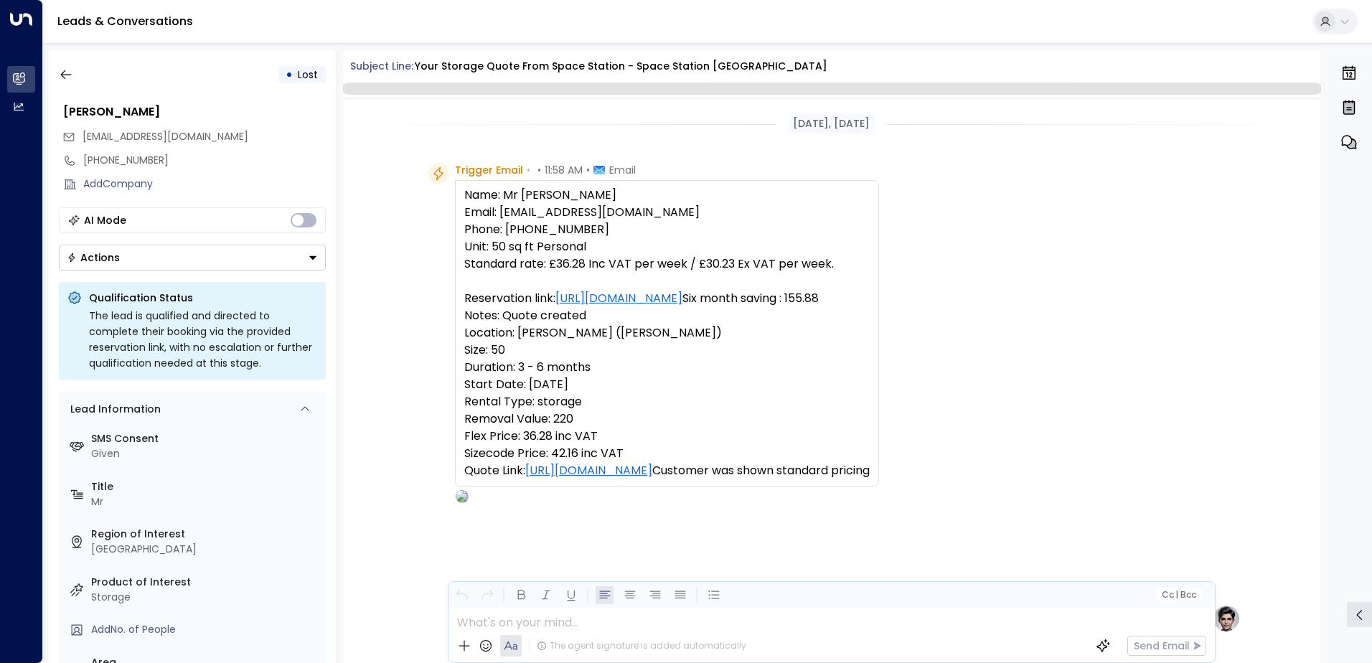
scroll to position [1013, 0]
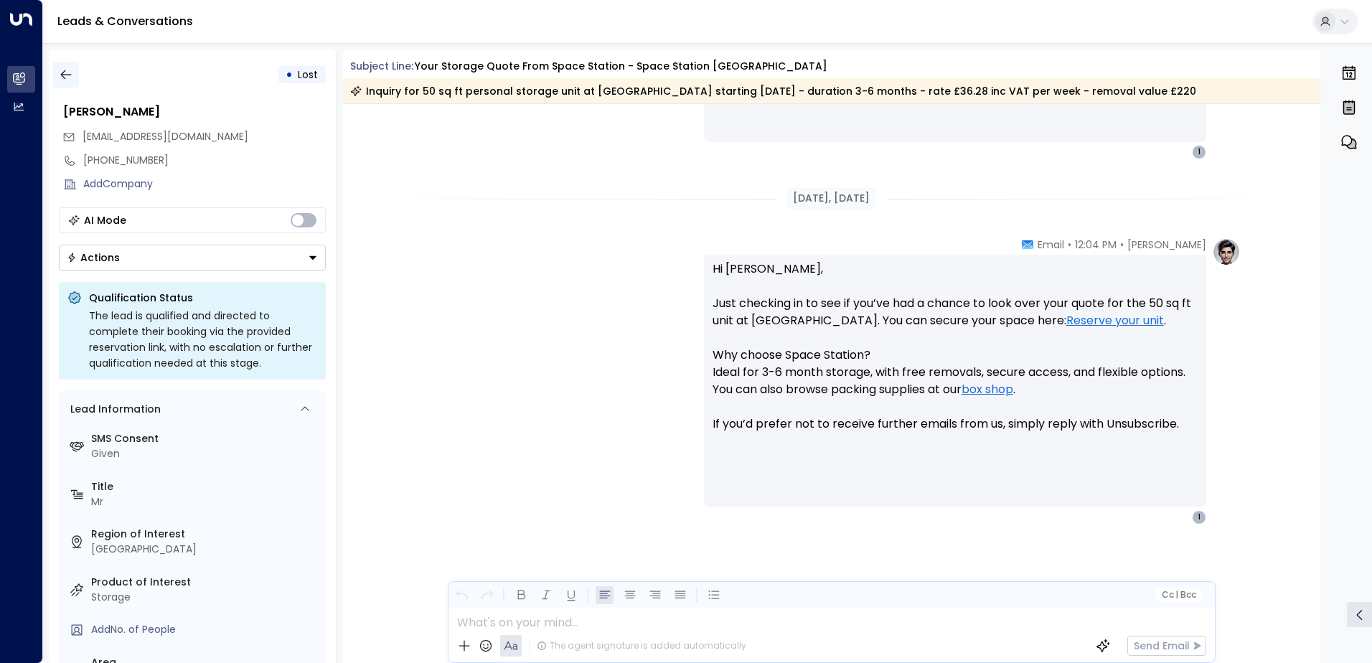
click at [71, 76] on icon "button" at bounding box center [66, 74] width 14 height 14
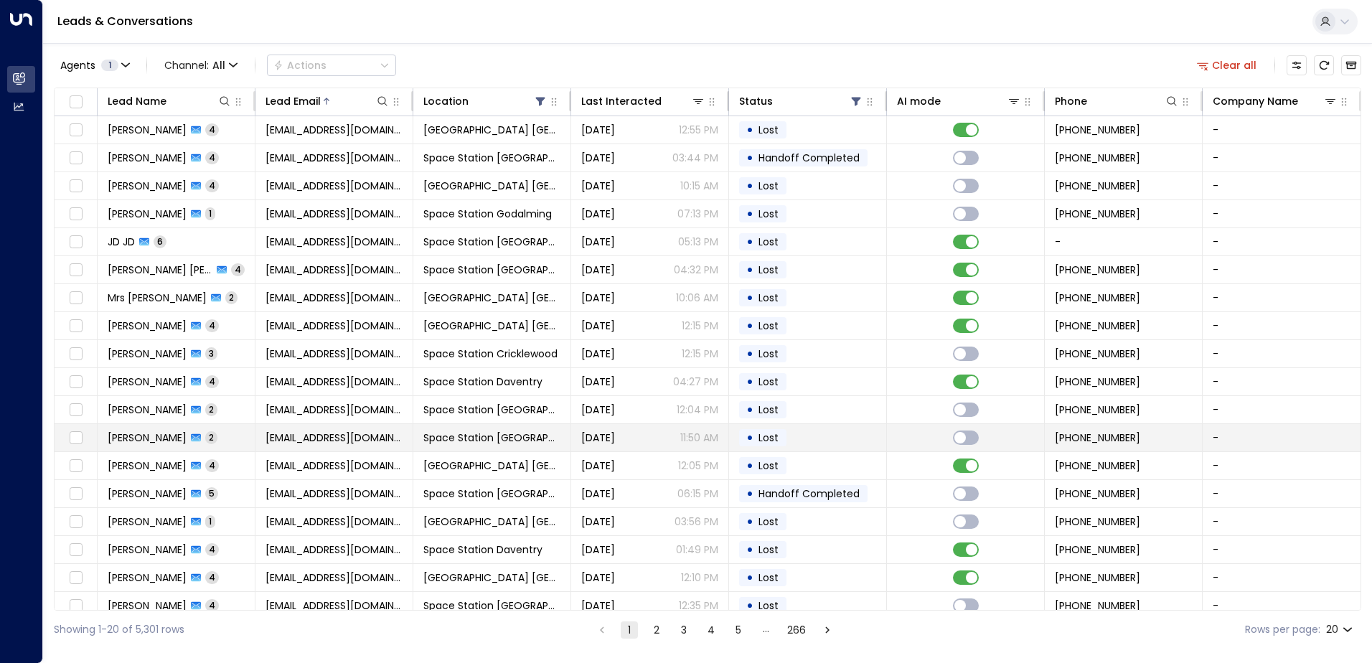
click at [790, 439] on td "• Lost" at bounding box center [808, 437] width 158 height 27
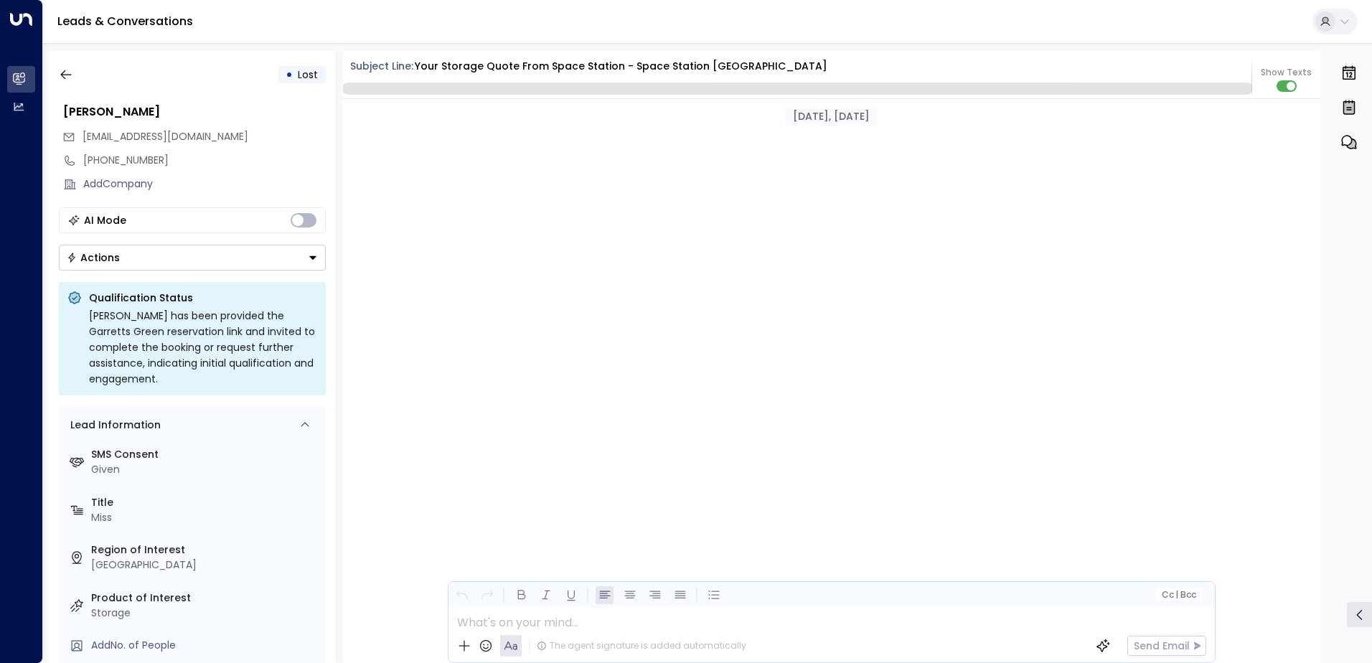
scroll to position [1368, 0]
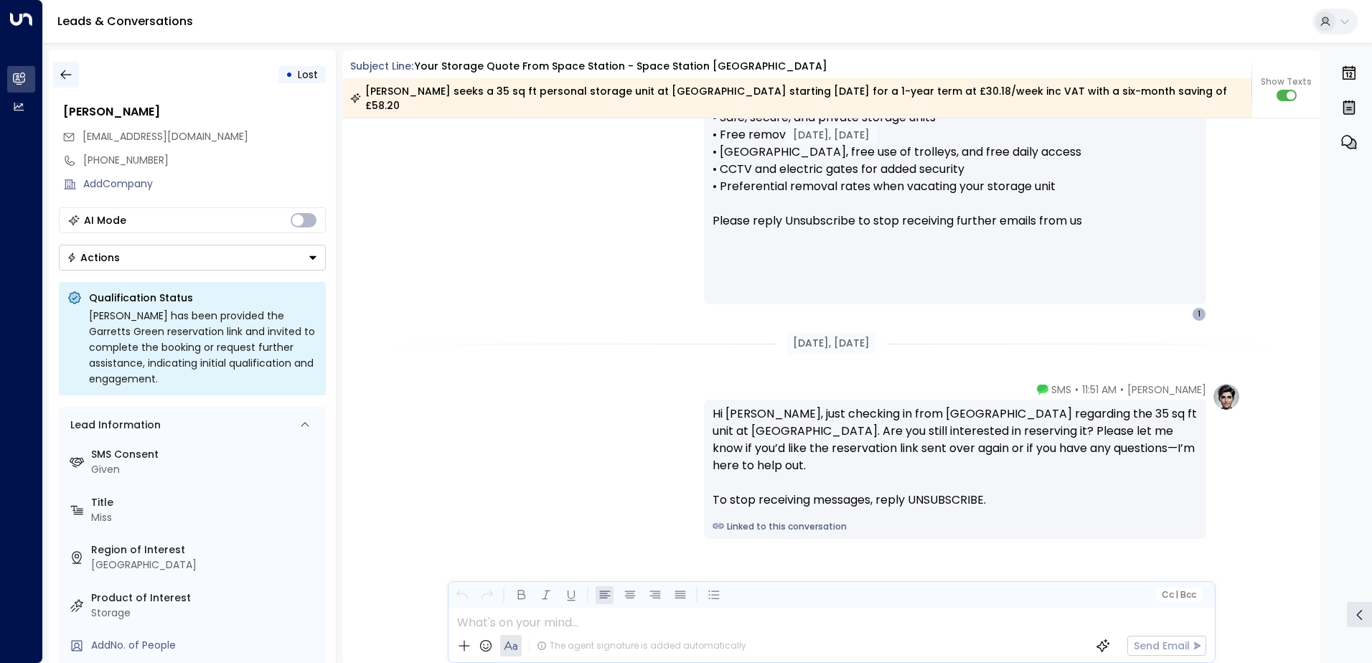
click at [74, 77] on button "button" at bounding box center [66, 75] width 26 height 26
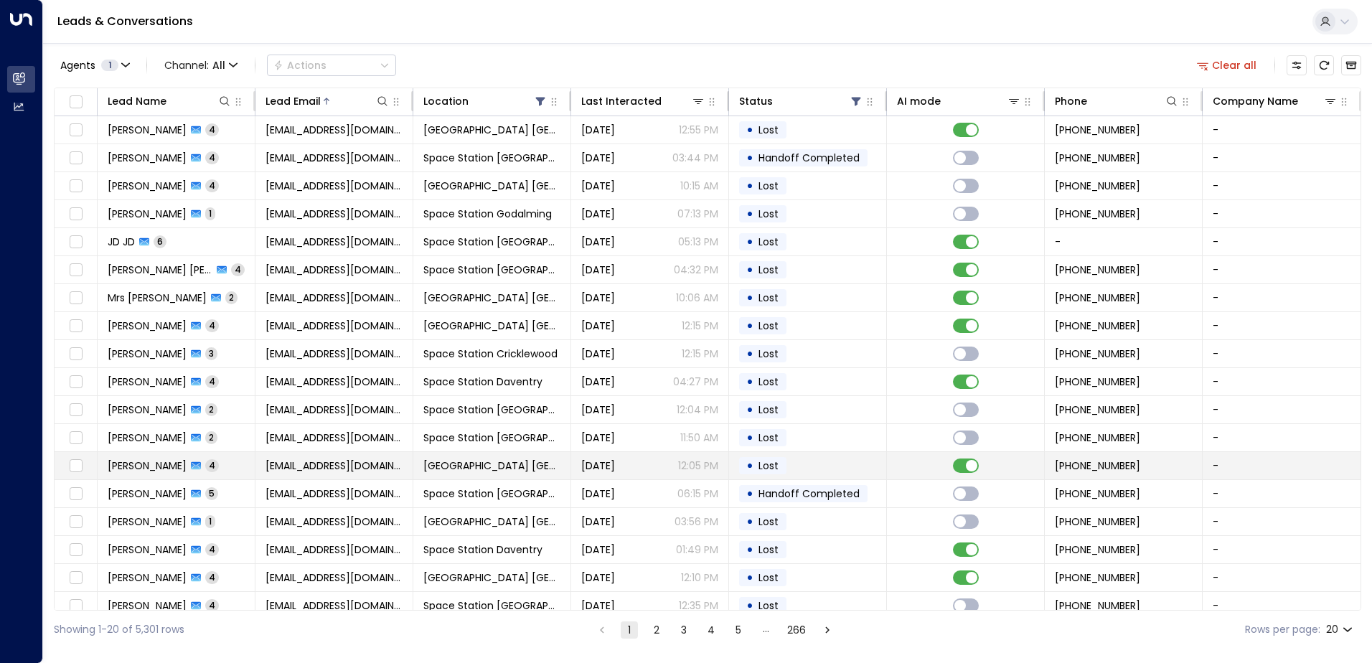
click at [720, 463] on td "[DATE] 12:05 PM" at bounding box center [650, 465] width 158 height 27
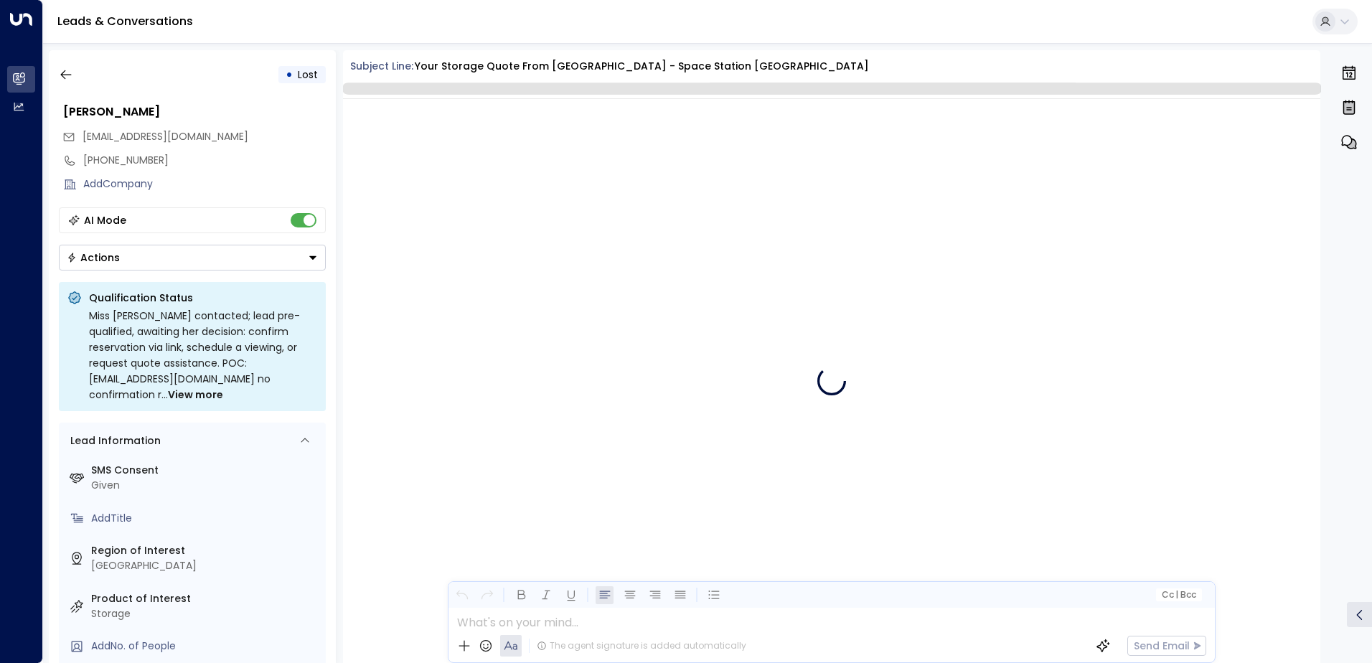
scroll to position [1850, 0]
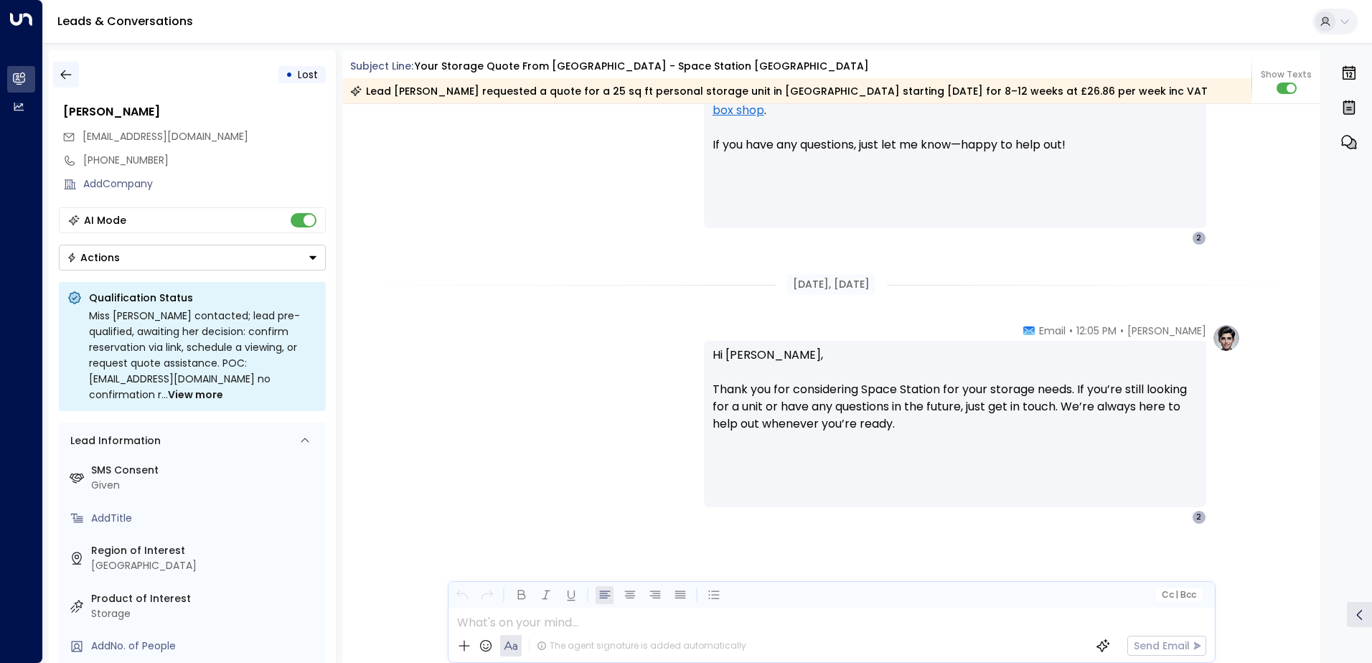
click at [68, 84] on button "button" at bounding box center [66, 75] width 26 height 26
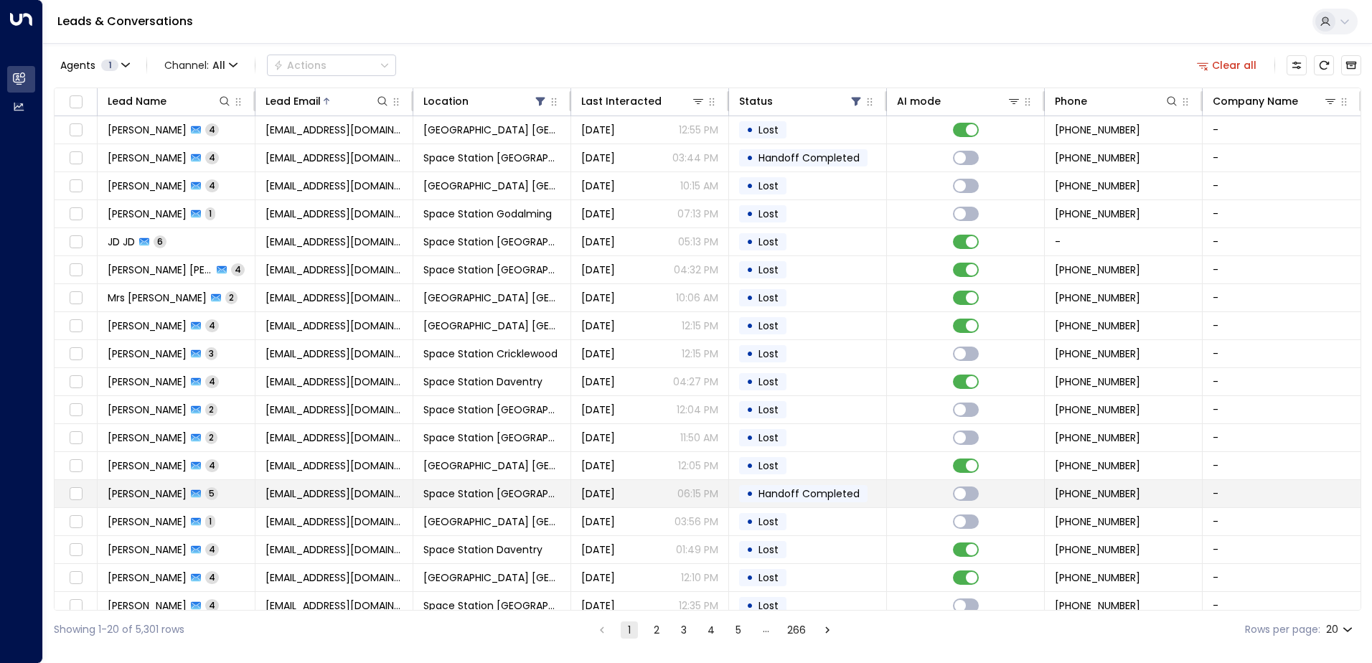
click at [813, 489] on span "Handoff Completed" at bounding box center [809, 494] width 101 height 14
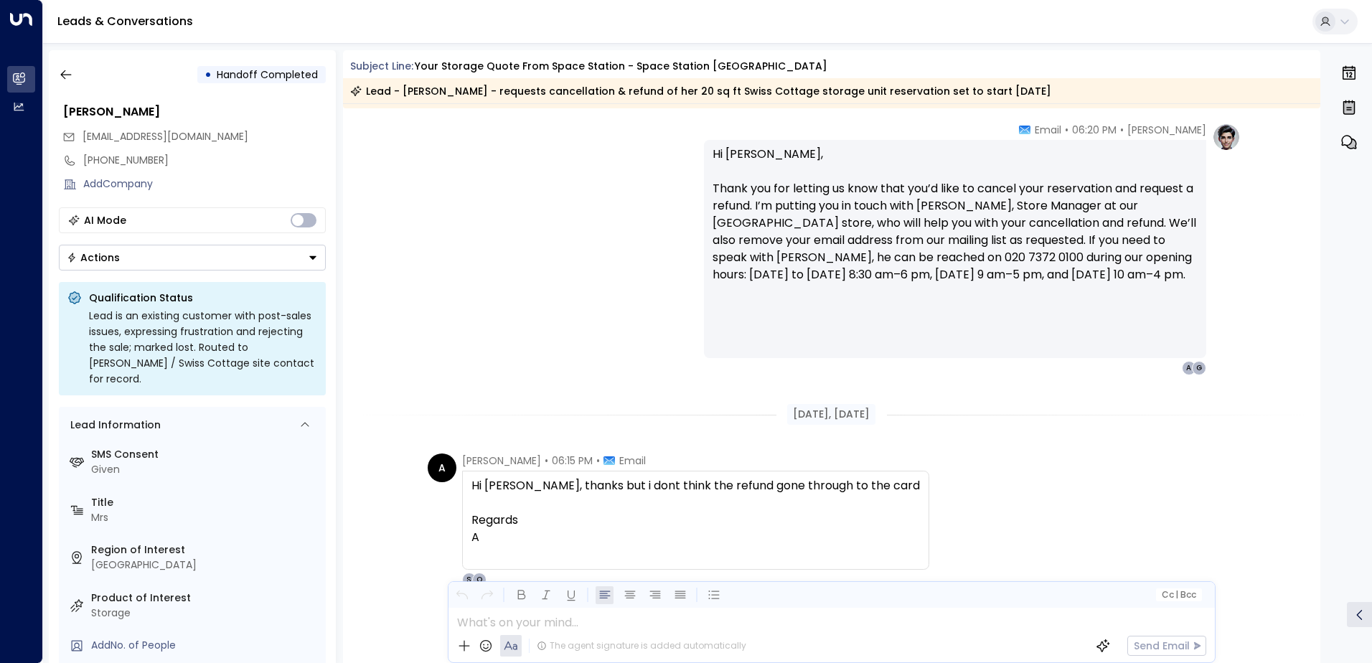
scroll to position [1677, 0]
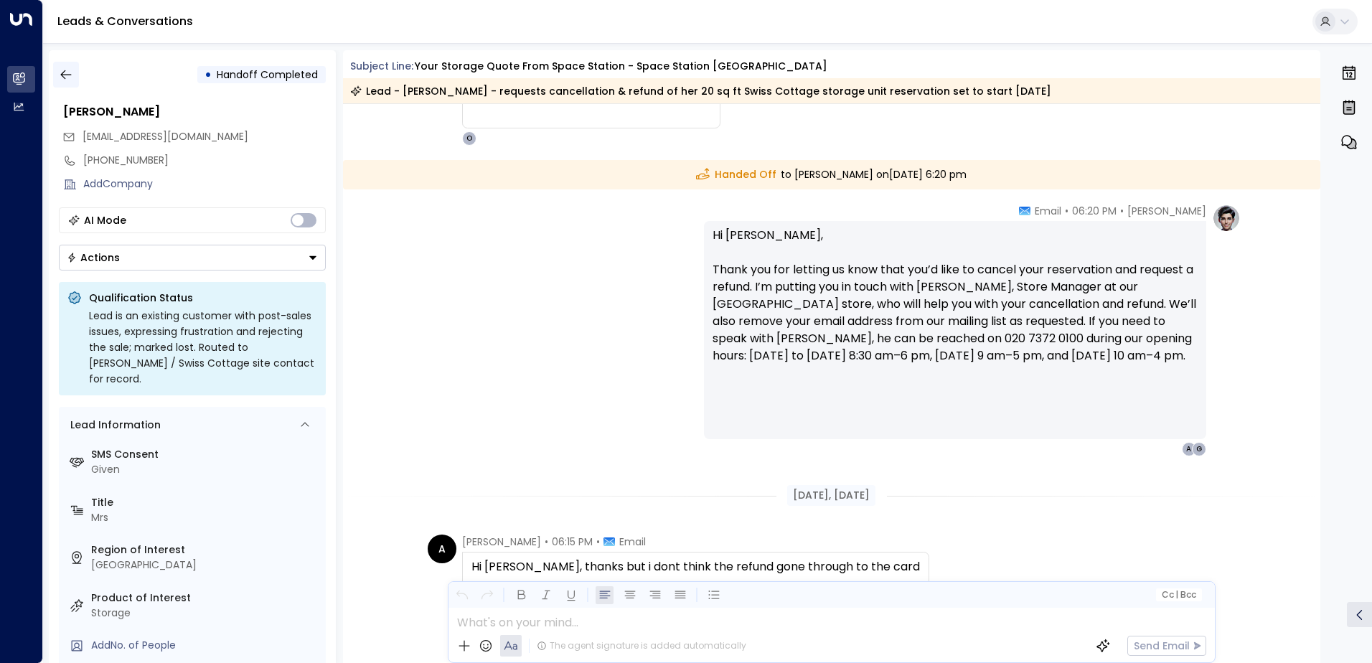
click at [68, 83] on button "button" at bounding box center [66, 75] width 26 height 26
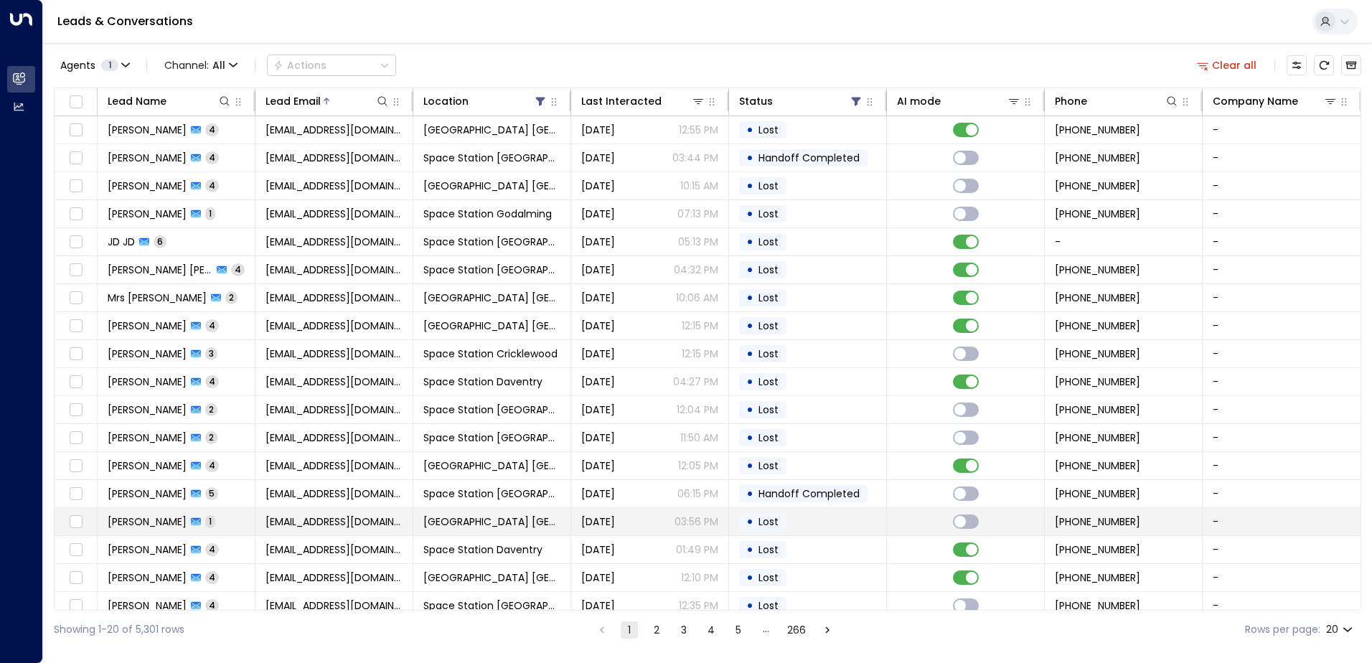
click at [812, 527] on td "• Lost" at bounding box center [808, 521] width 158 height 27
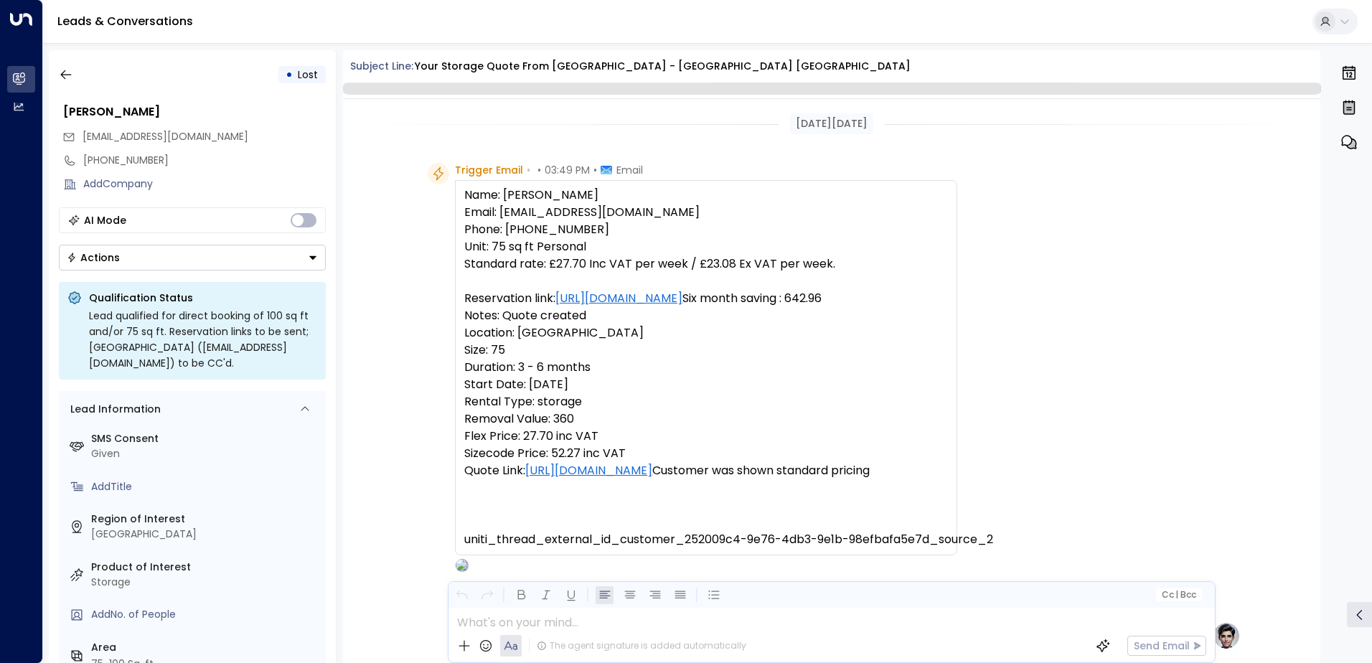
scroll to position [423, 0]
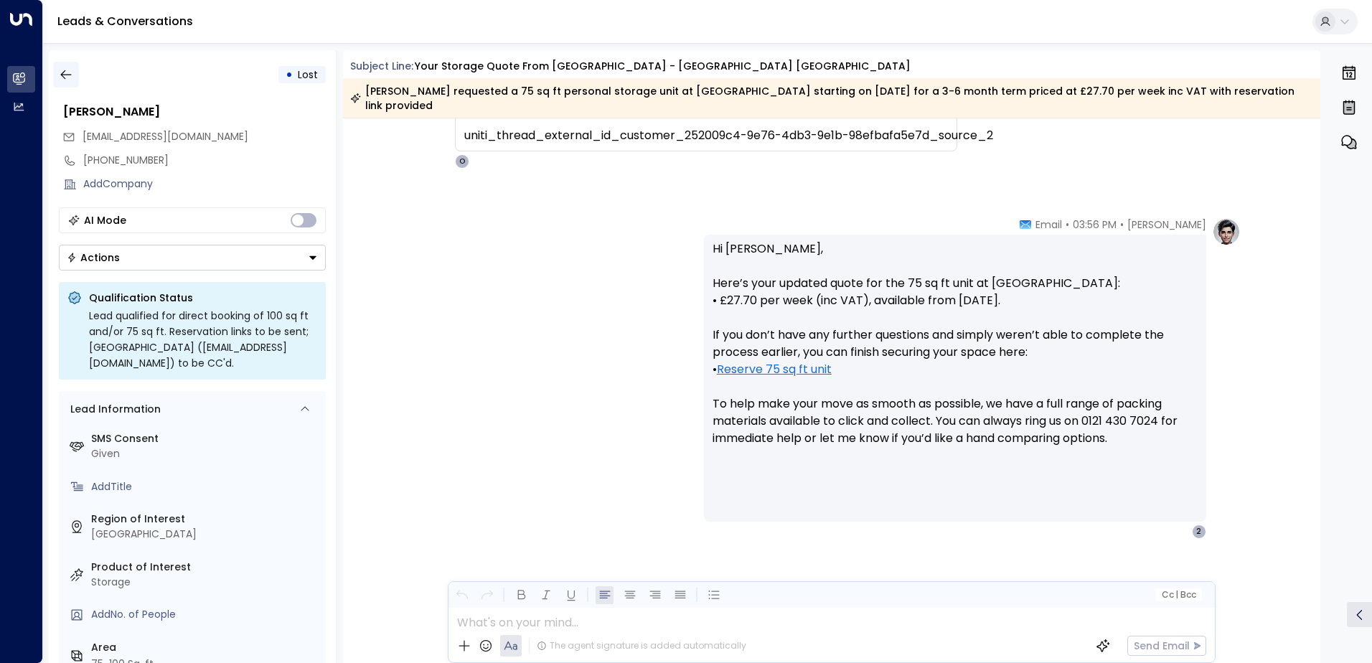
click at [75, 69] on button "button" at bounding box center [66, 75] width 26 height 26
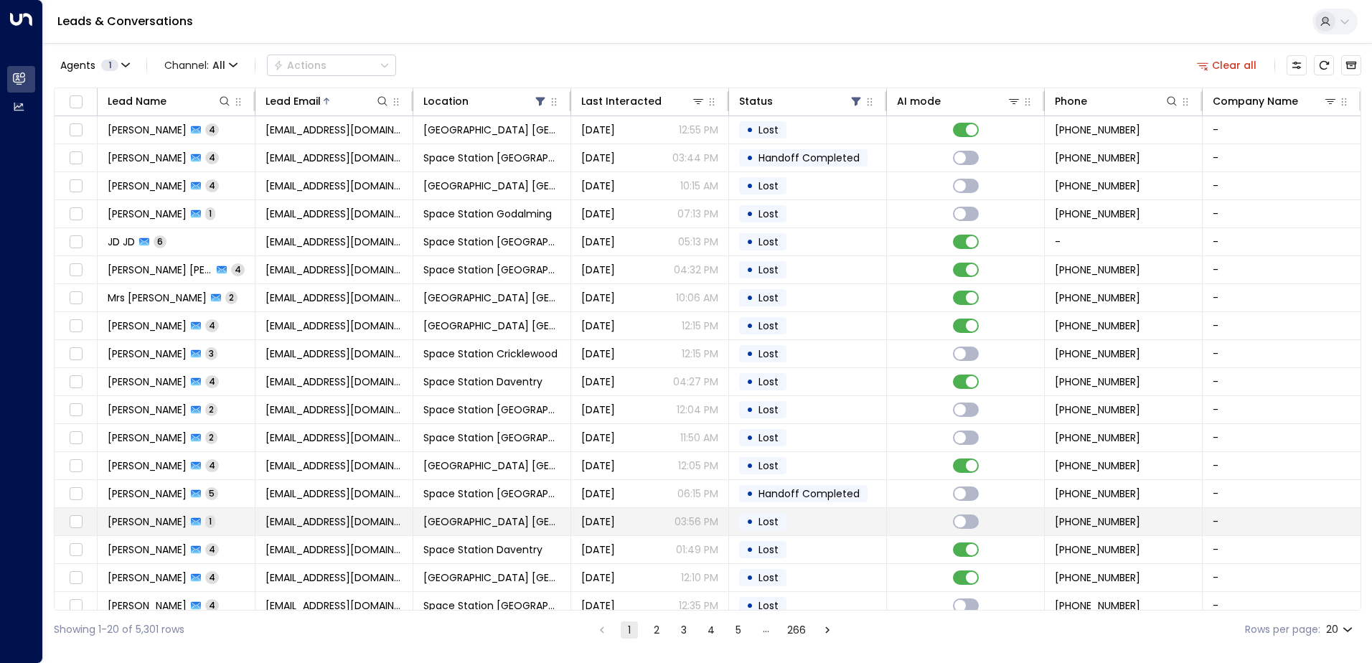
click at [822, 515] on td "• Lost" at bounding box center [808, 521] width 158 height 27
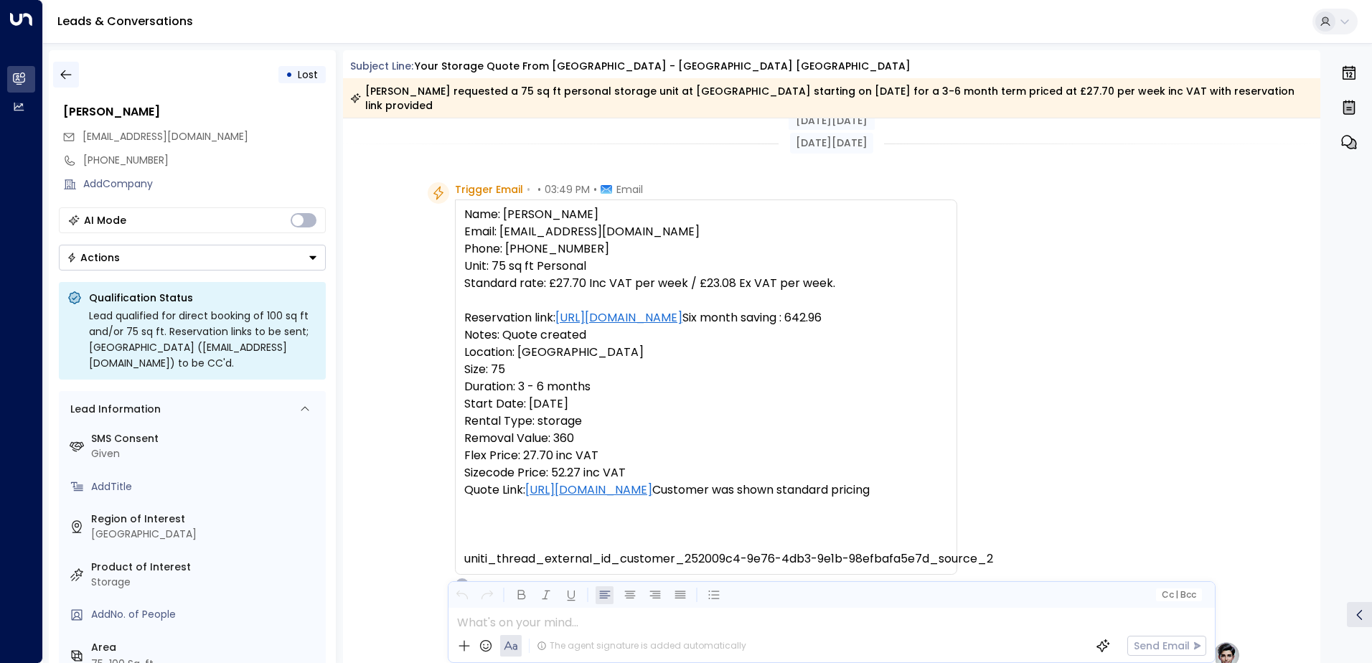
click at [62, 79] on icon "button" at bounding box center [66, 74] width 14 height 14
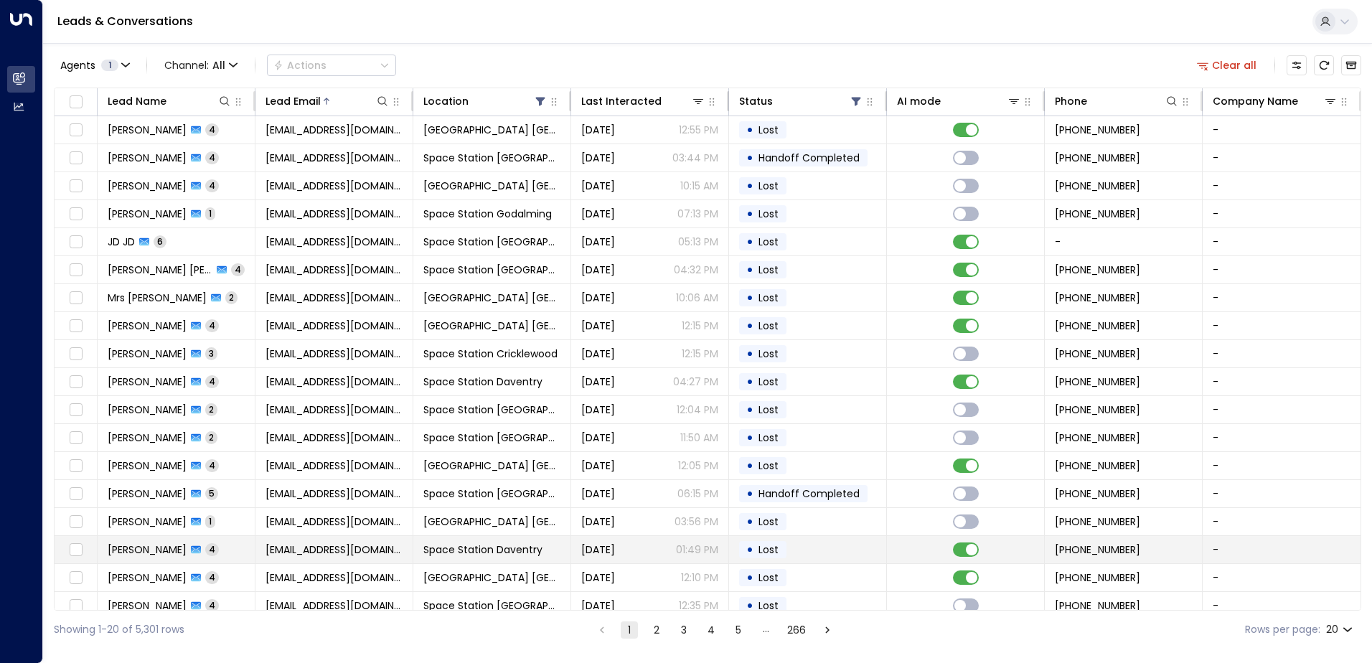
click at [823, 548] on td "• Lost" at bounding box center [808, 549] width 158 height 27
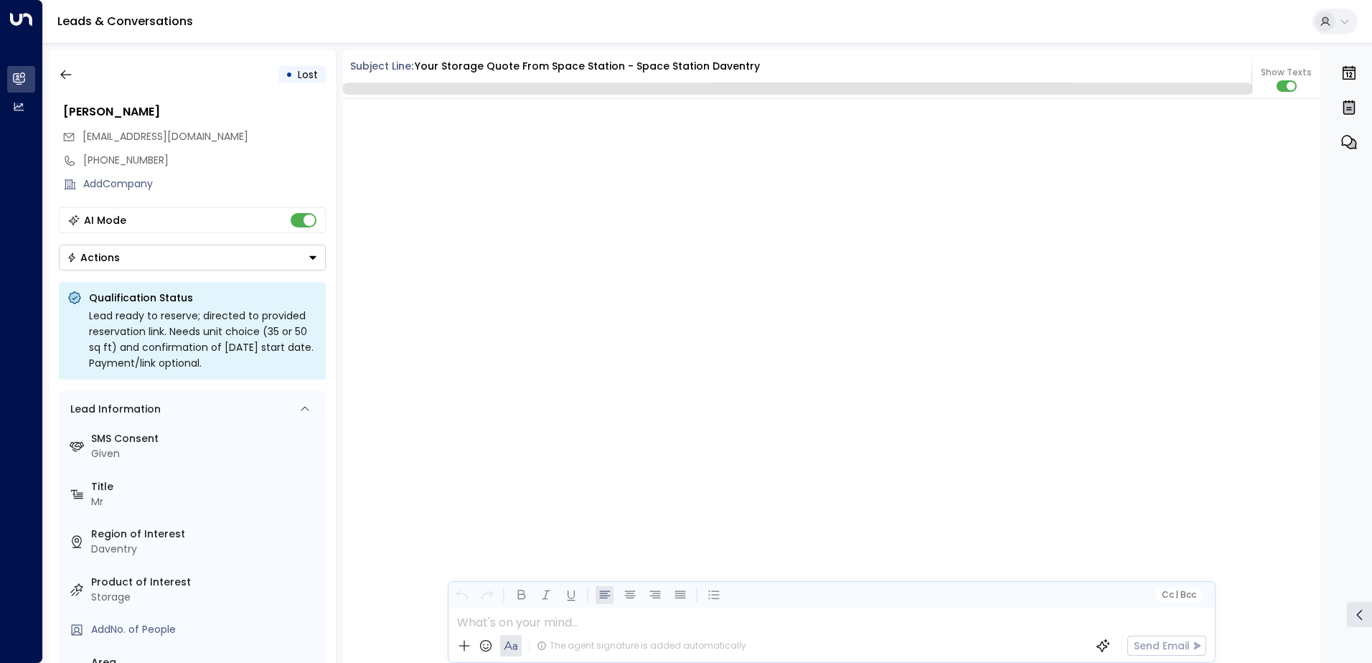
scroll to position [2095, 0]
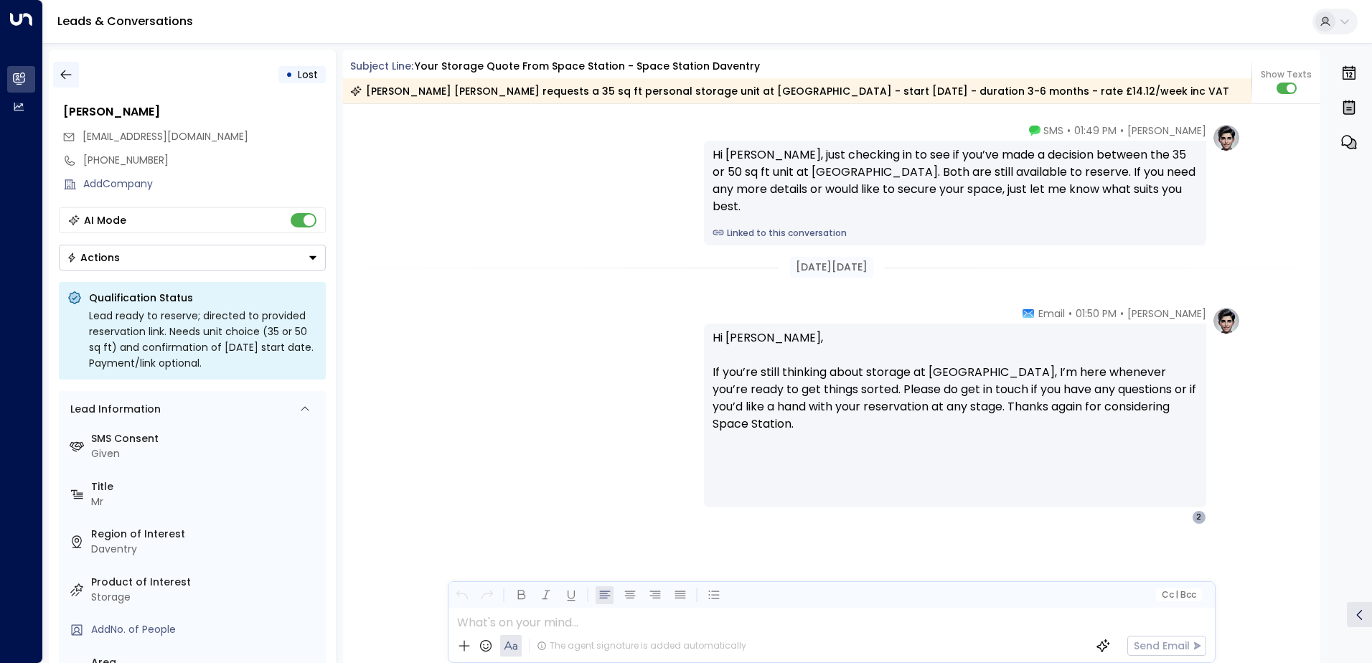
click at [72, 79] on icon "button" at bounding box center [66, 74] width 14 height 14
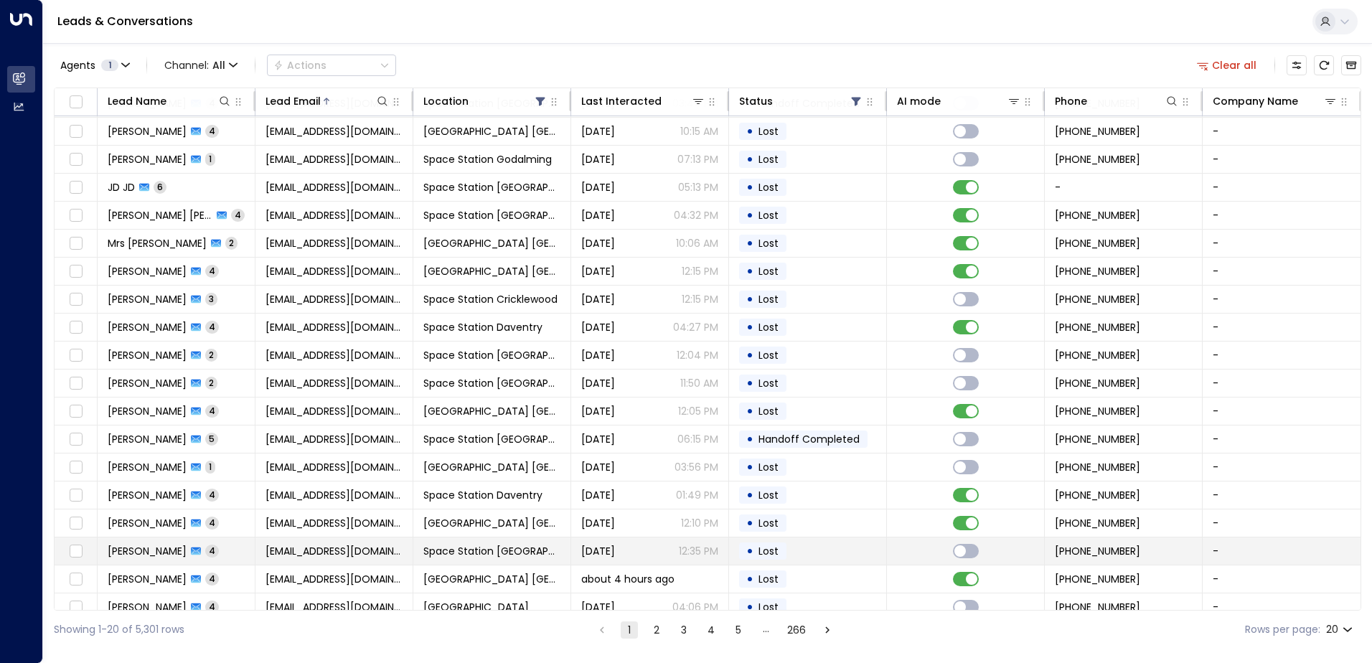
scroll to position [70, 0]
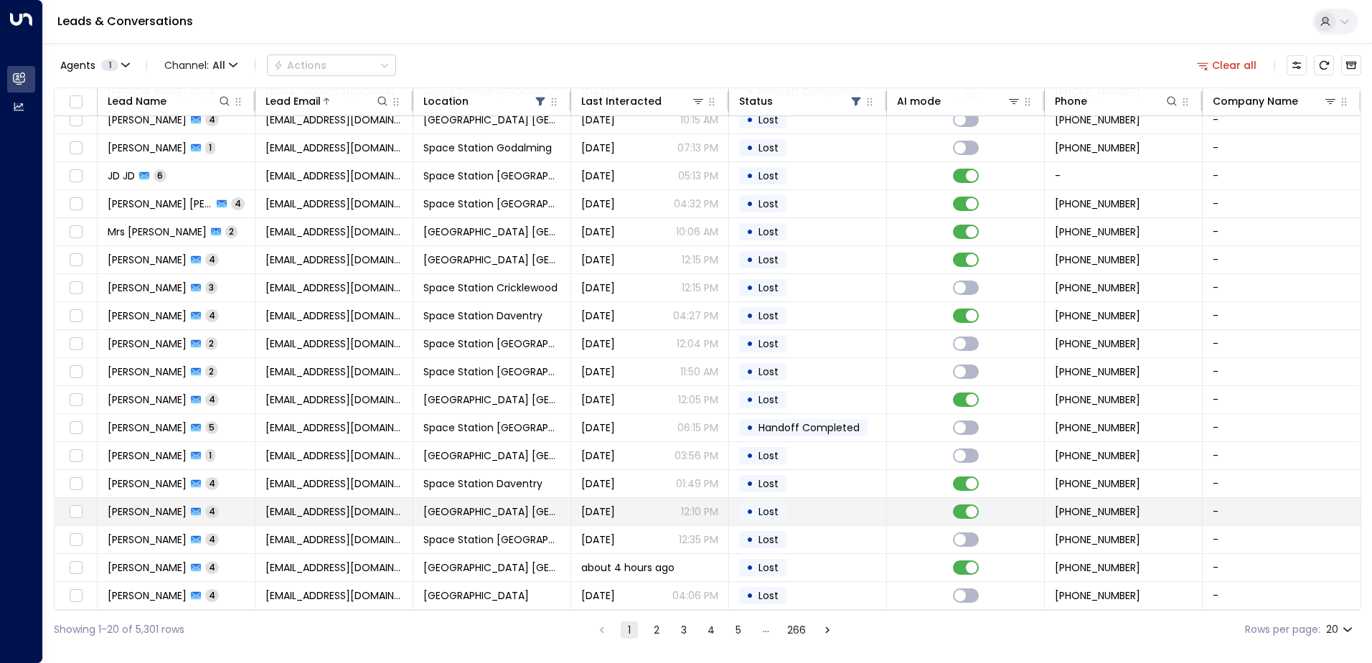
click at [790, 512] on td "• Lost" at bounding box center [808, 511] width 158 height 27
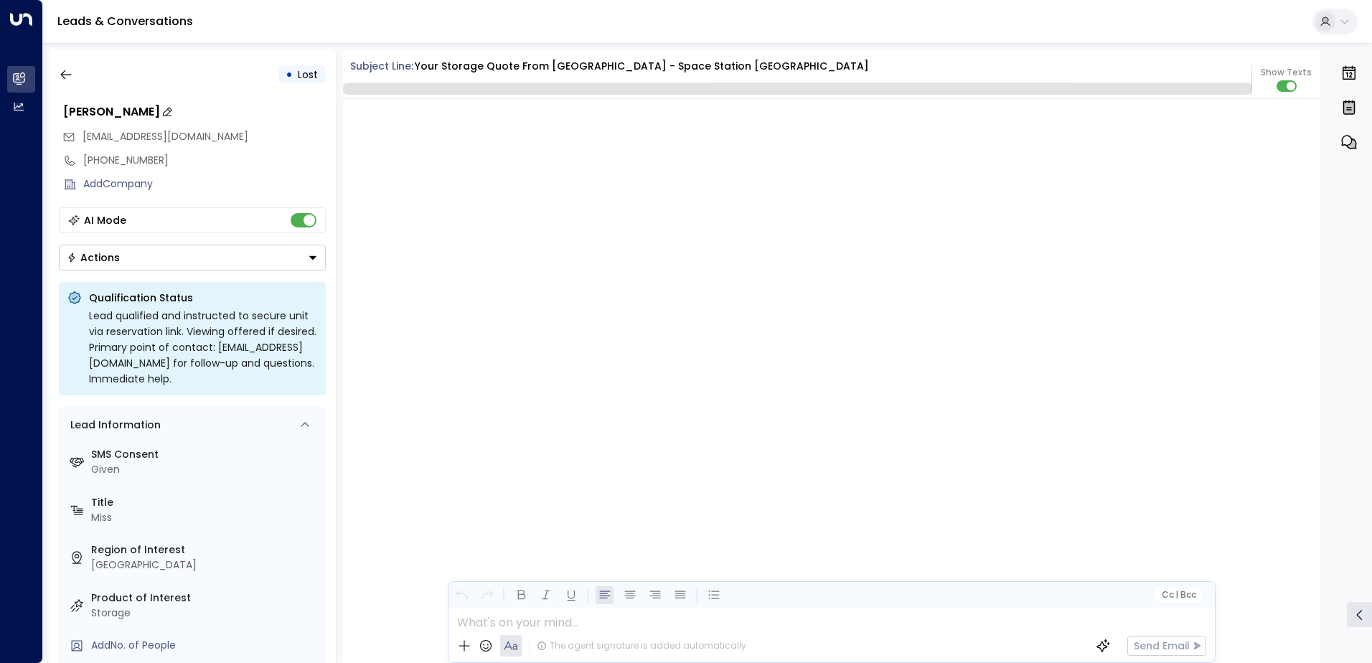
scroll to position [2985, 0]
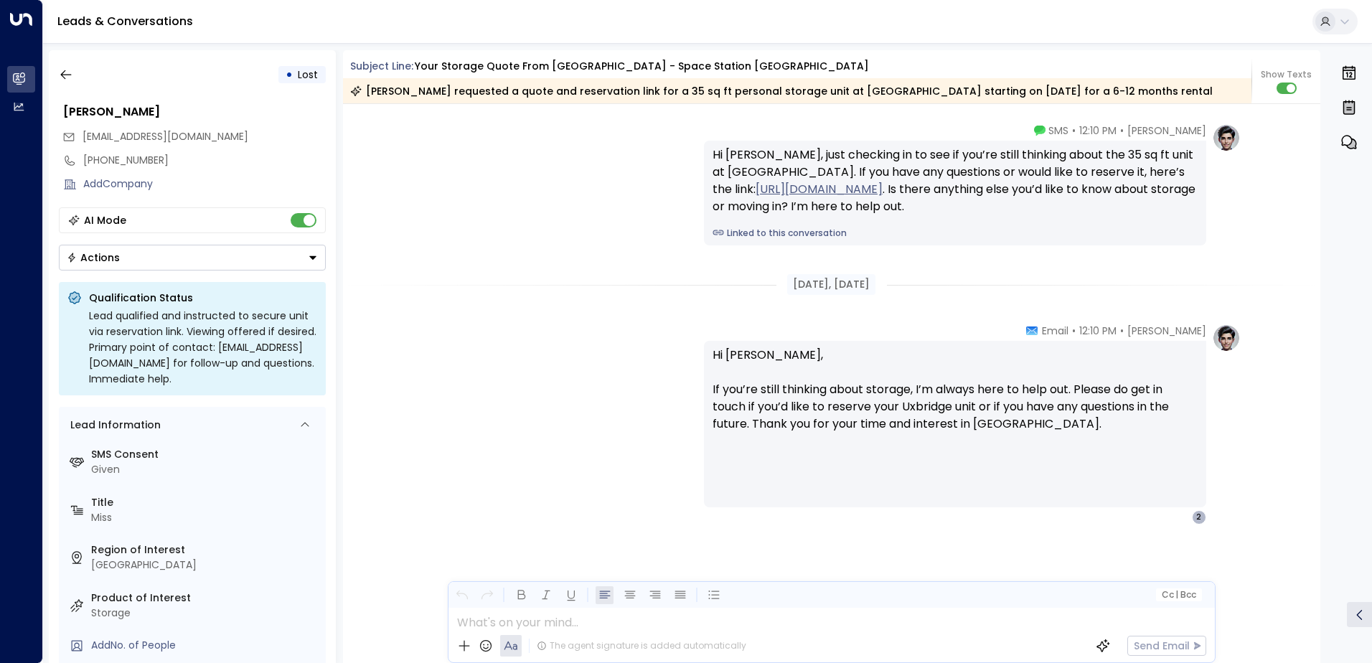
click at [83, 82] on div "• Lost" at bounding box center [192, 75] width 267 height 26
click at [47, 65] on div "• Lost [PERSON_NAME] [EMAIL_ADDRESS][DOMAIN_NAME] [PHONE_NUMBER] Add Company AI…" at bounding box center [707, 356] width 1329 height 627
click at [59, 80] on icon "button" at bounding box center [66, 74] width 14 height 14
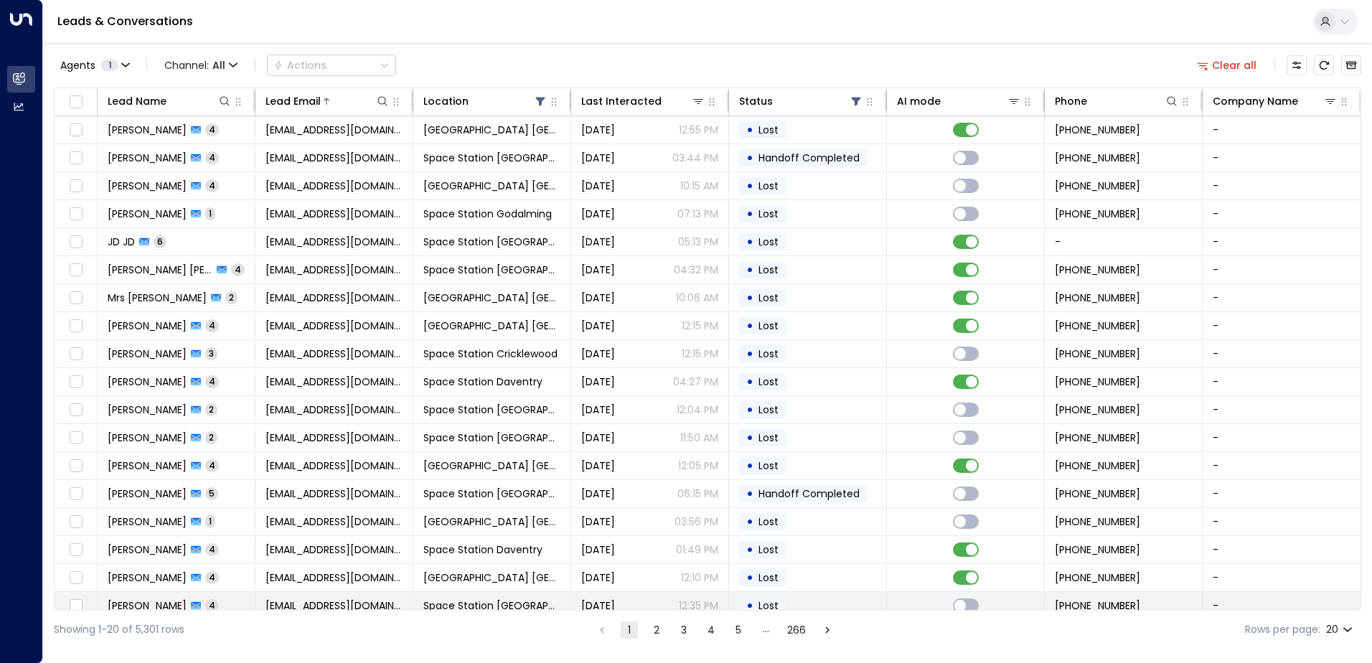
scroll to position [70, 0]
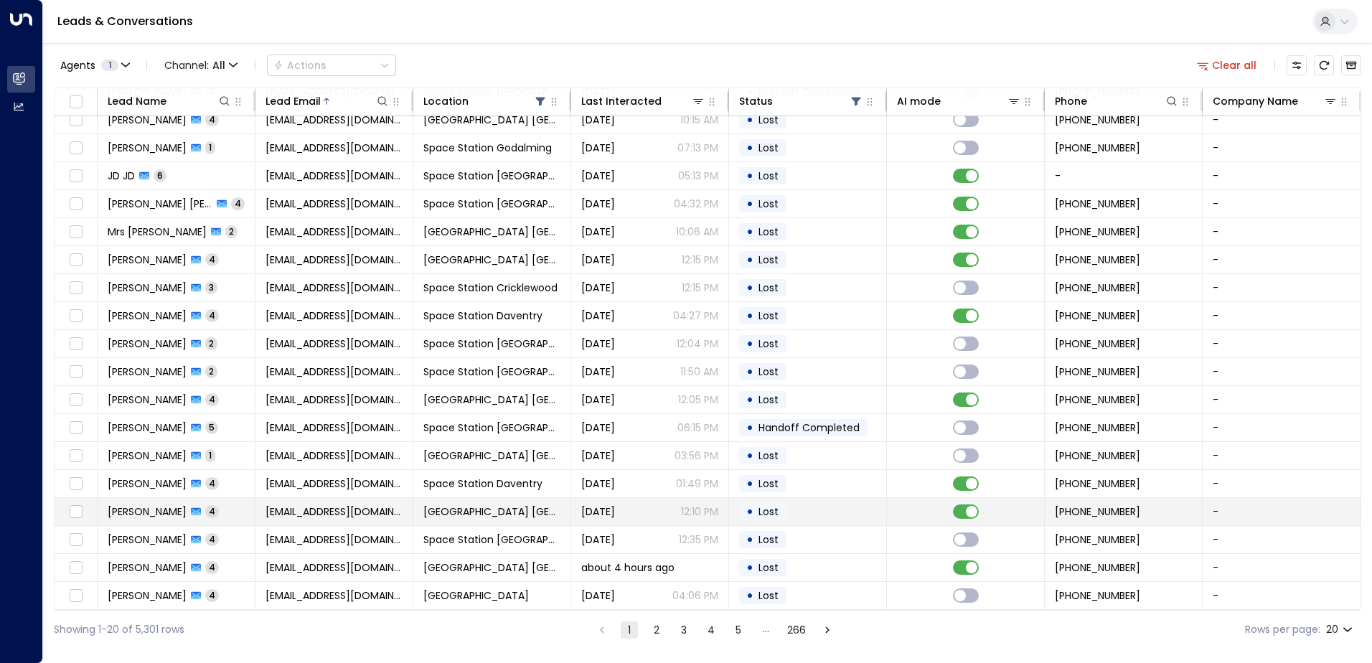
click at [807, 510] on td "• Lost" at bounding box center [808, 511] width 158 height 27
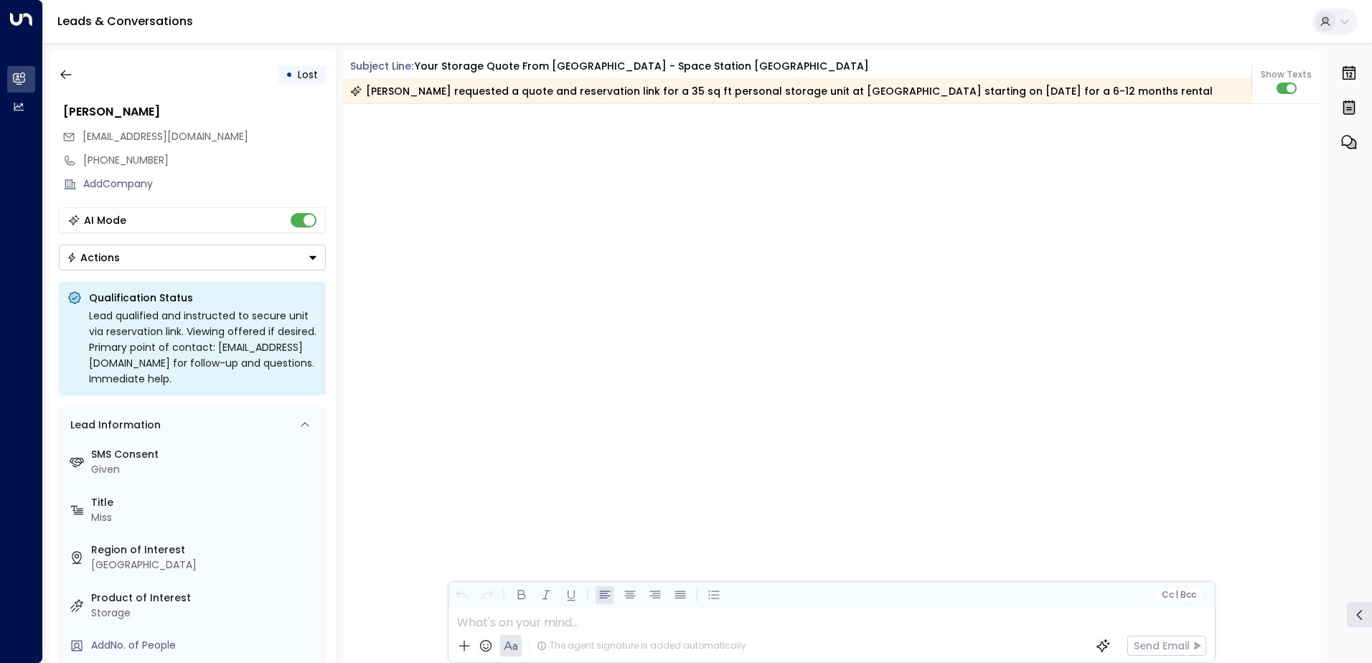
scroll to position [2990, 0]
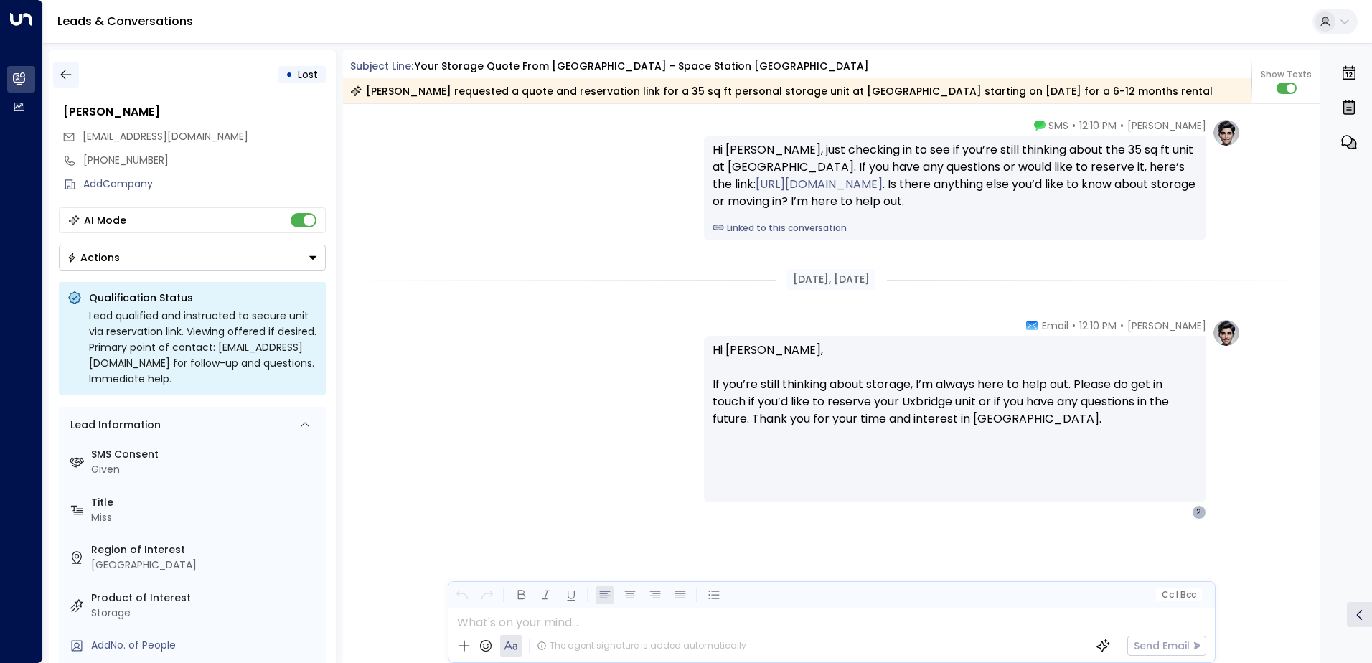
click at [64, 80] on icon "button" at bounding box center [66, 74] width 14 height 14
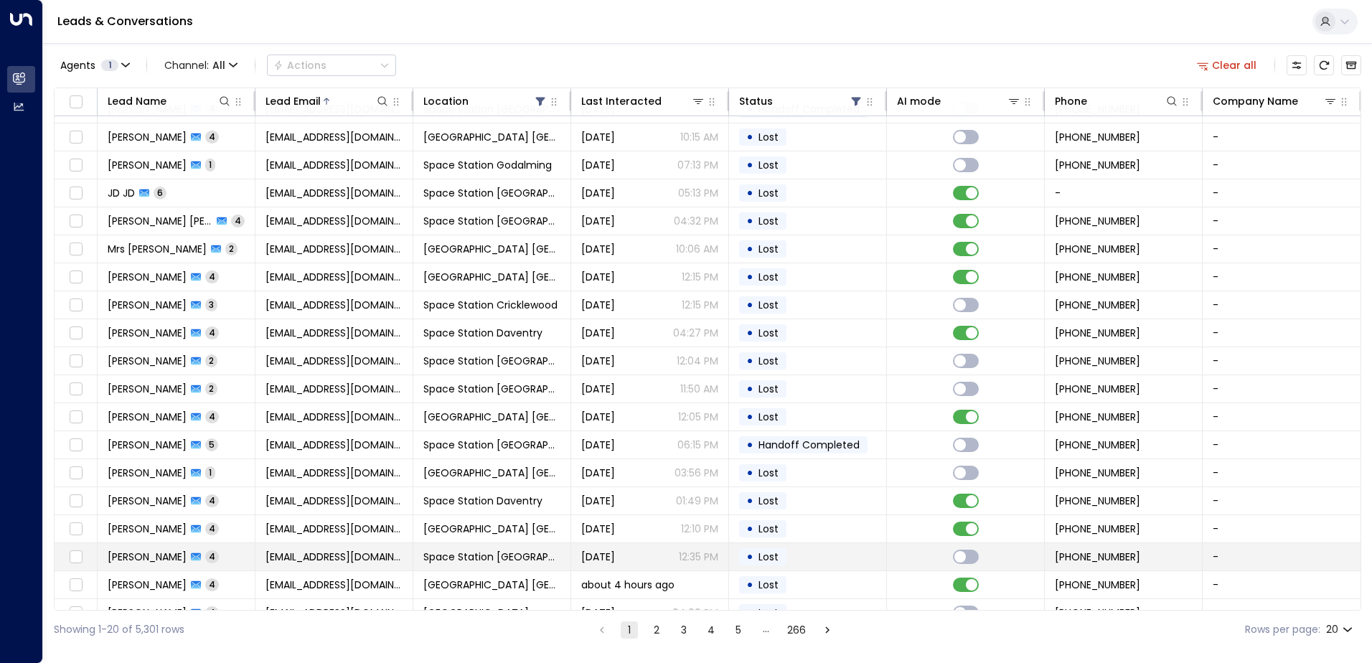
scroll to position [70, 0]
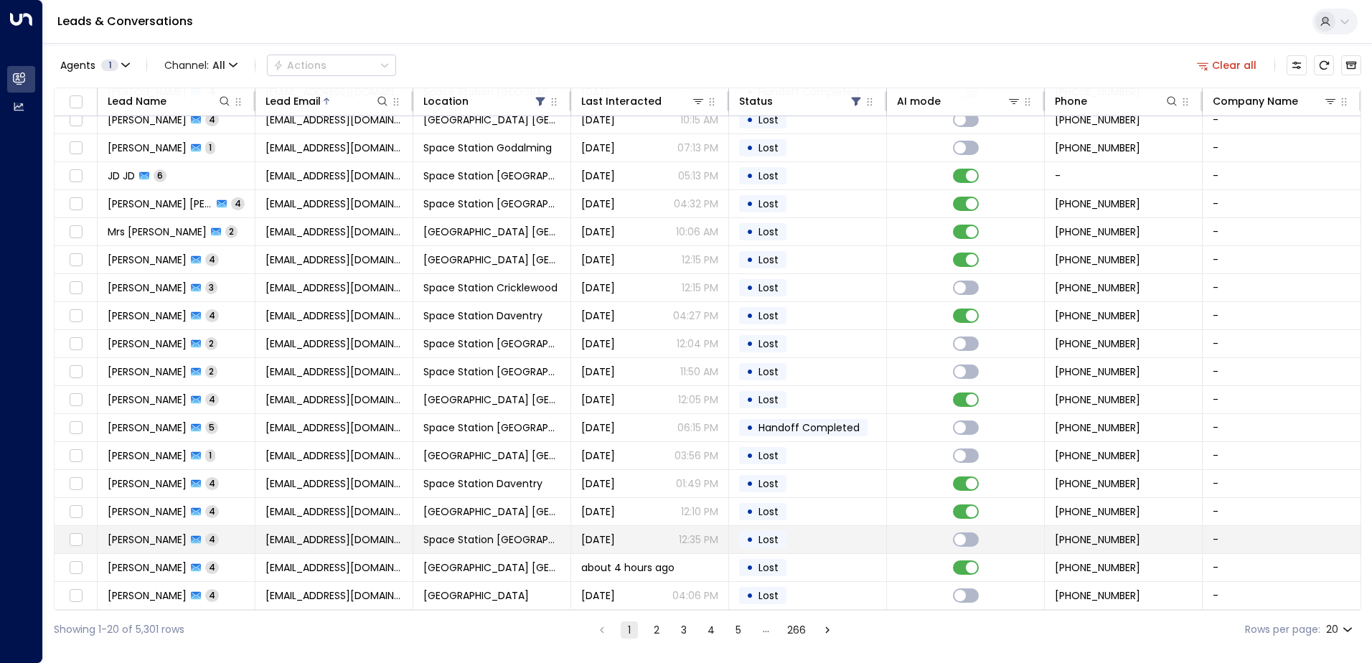
click at [769, 535] on span "Lost" at bounding box center [769, 540] width 20 height 14
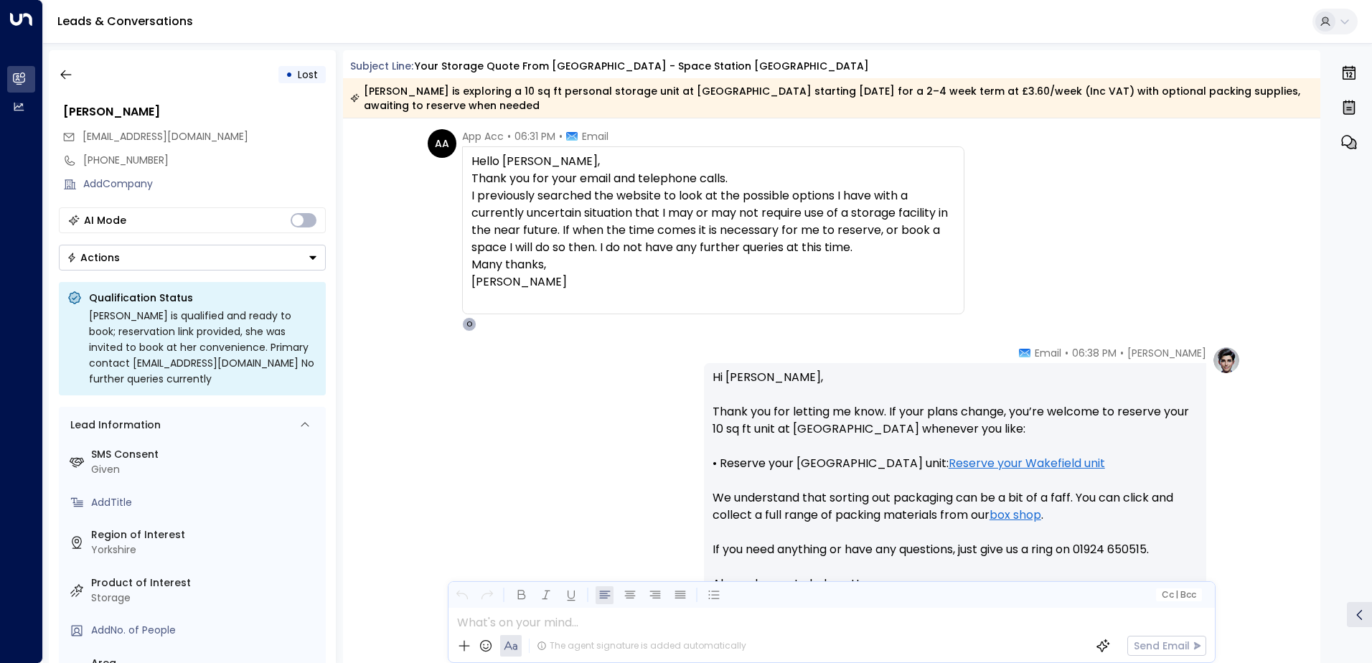
scroll to position [1580, 0]
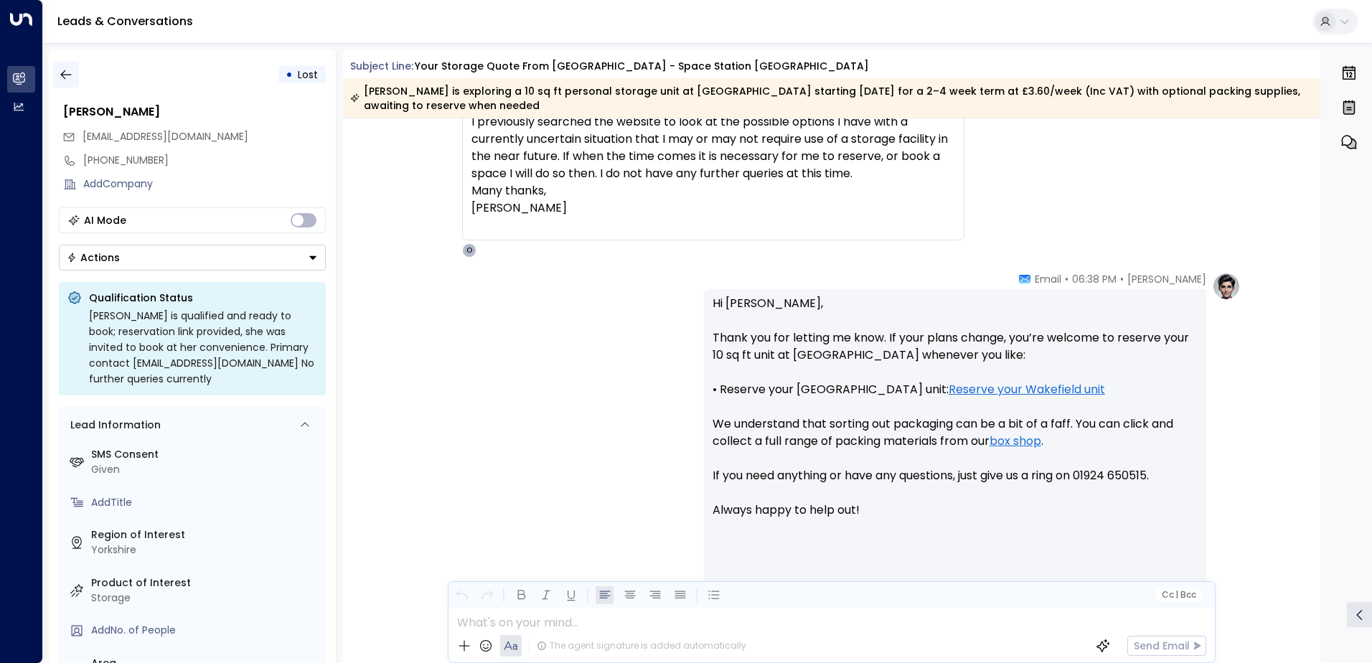
click at [58, 84] on button "button" at bounding box center [66, 75] width 26 height 26
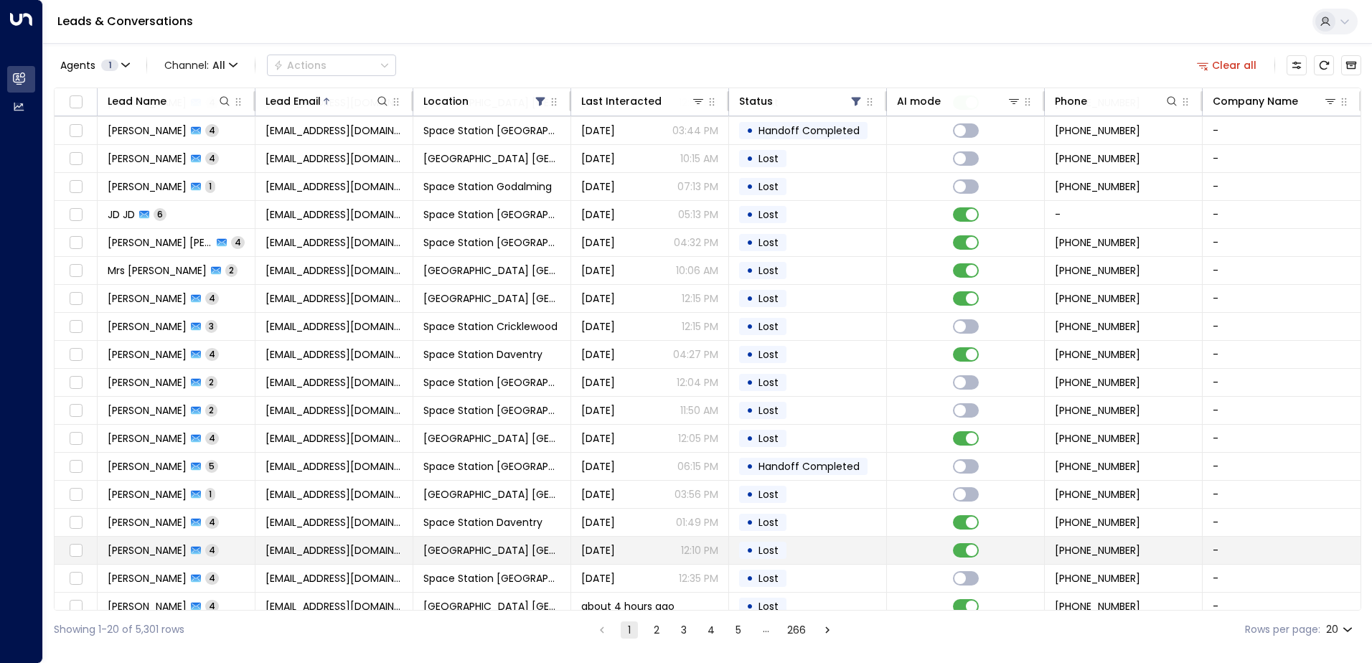
scroll to position [70, 0]
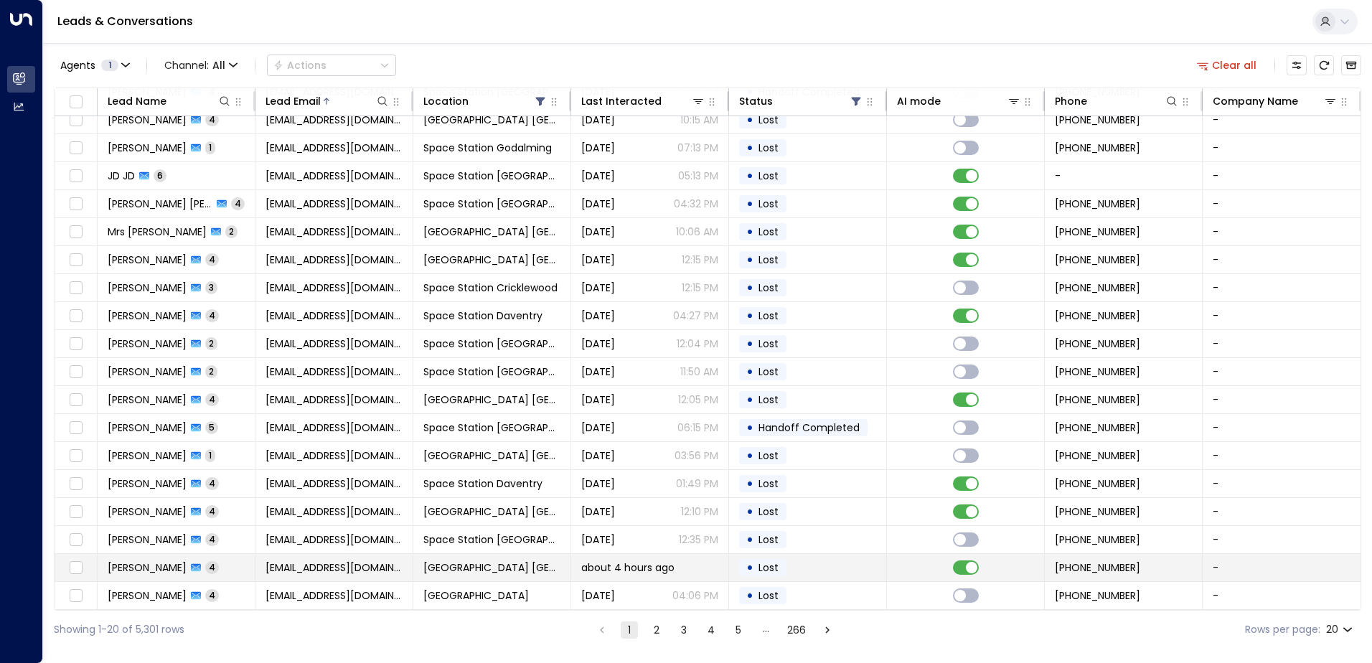
click at [781, 563] on span "Lost" at bounding box center [769, 568] width 30 height 14
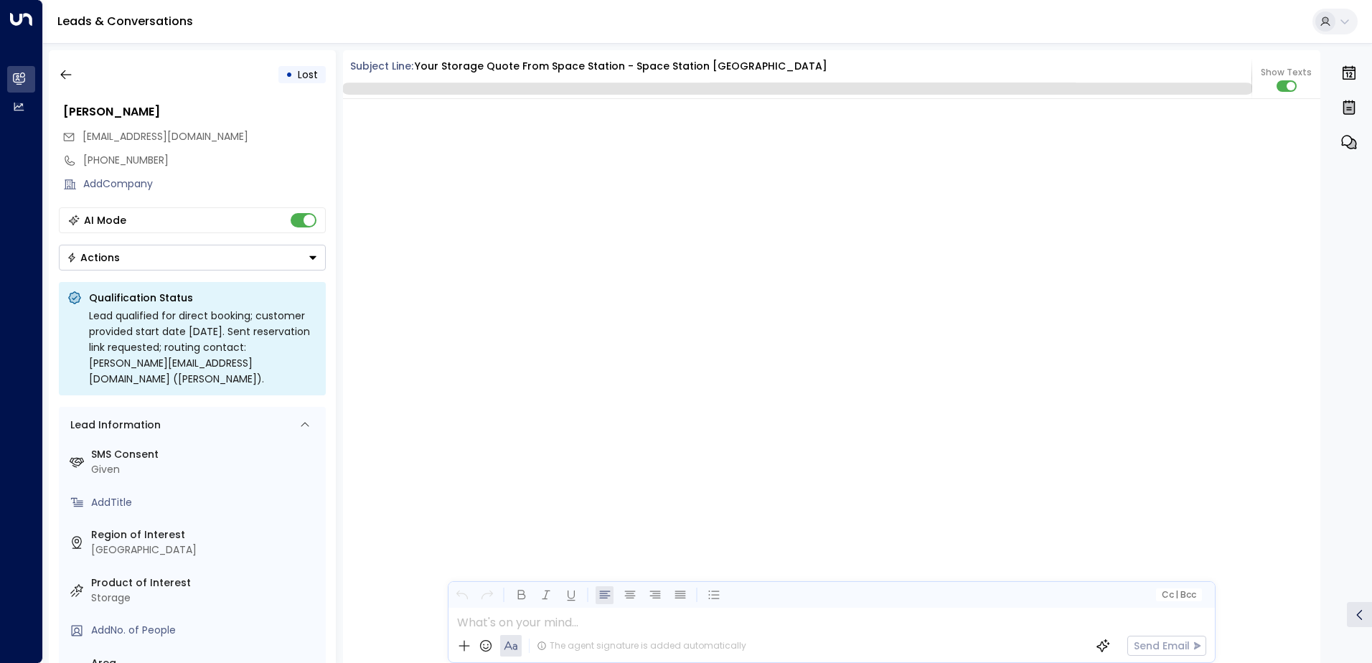
scroll to position [2882, 0]
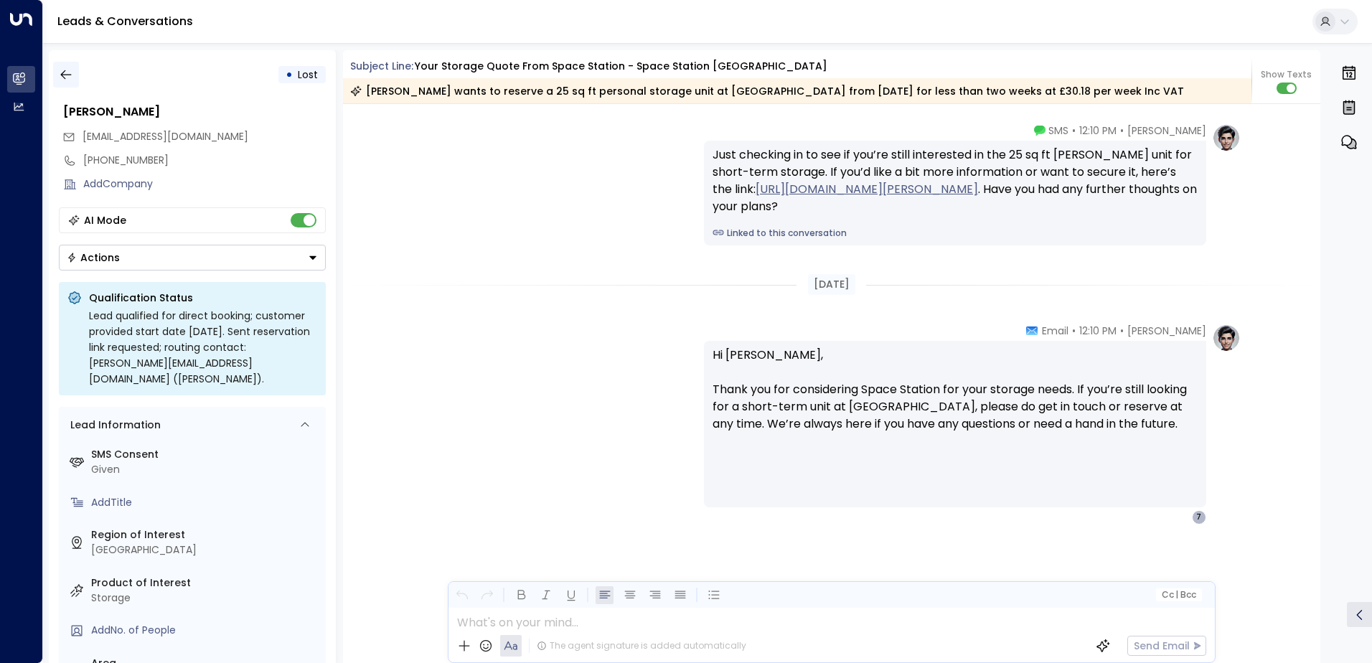
click at [60, 79] on icon "button" at bounding box center [66, 74] width 14 height 14
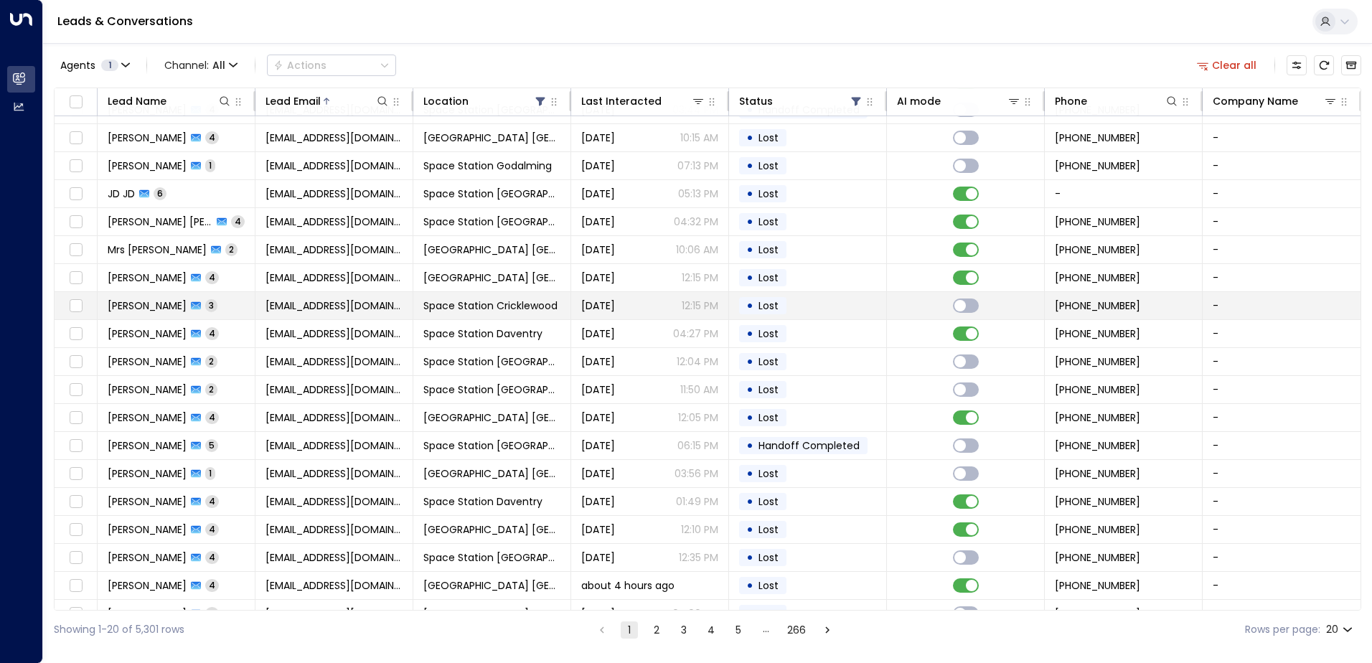
scroll to position [70, 0]
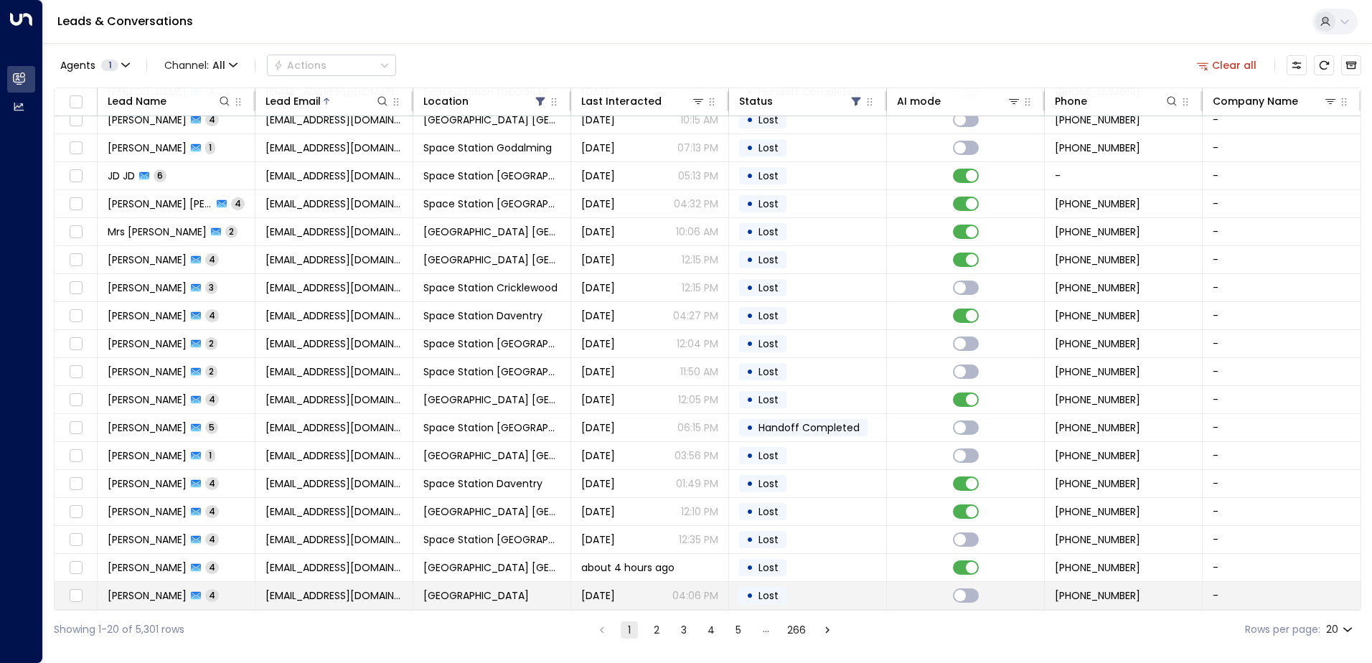
click at [807, 597] on td "• Lost" at bounding box center [808, 595] width 158 height 27
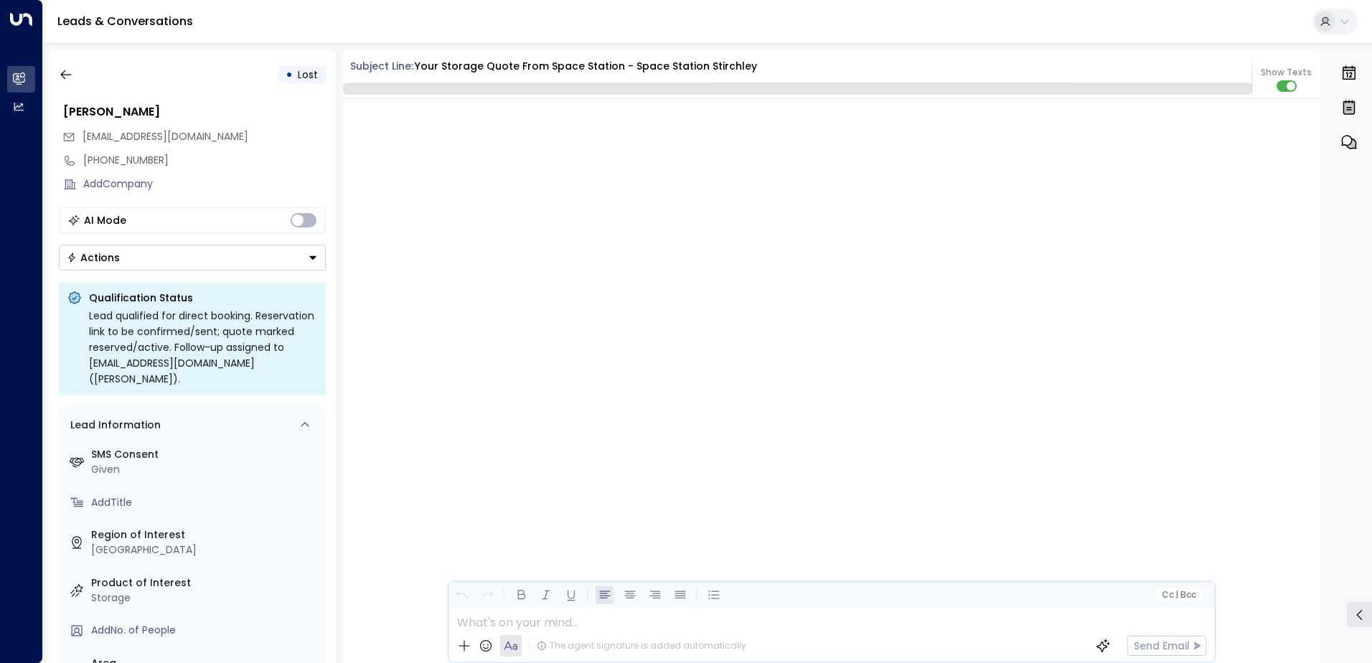
scroll to position [2968, 0]
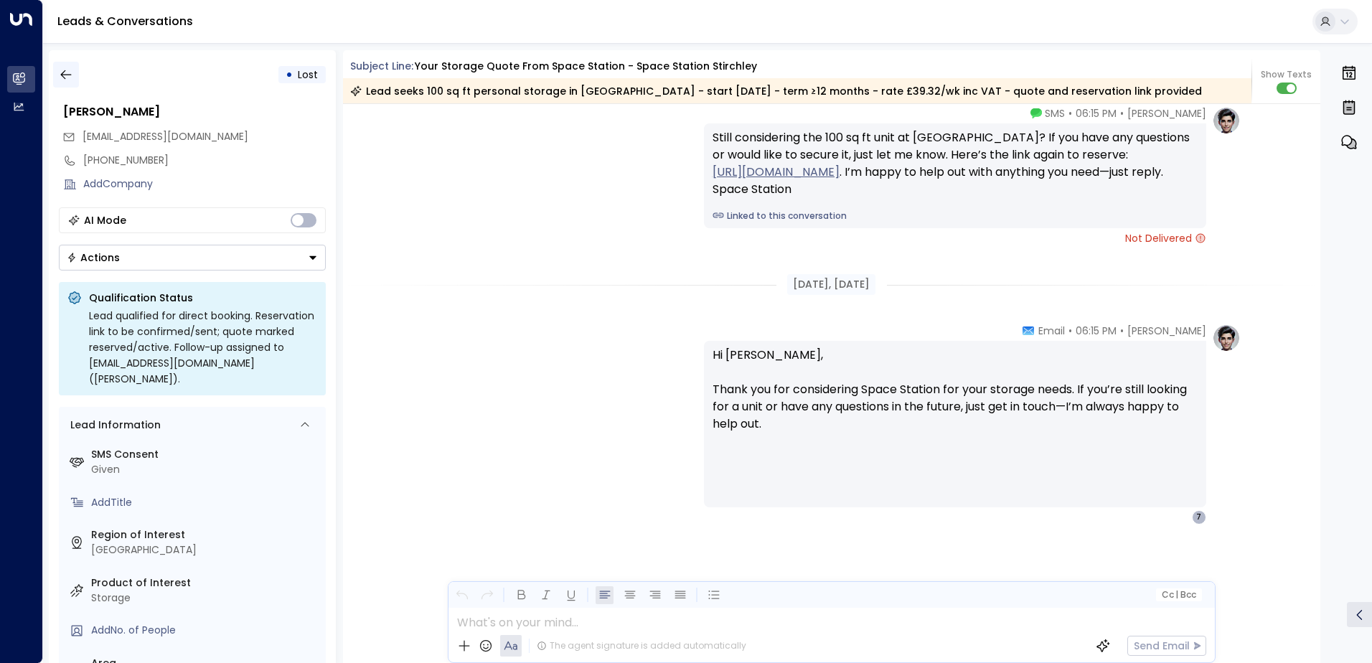
click at [68, 73] on icon "button" at bounding box center [66, 74] width 14 height 14
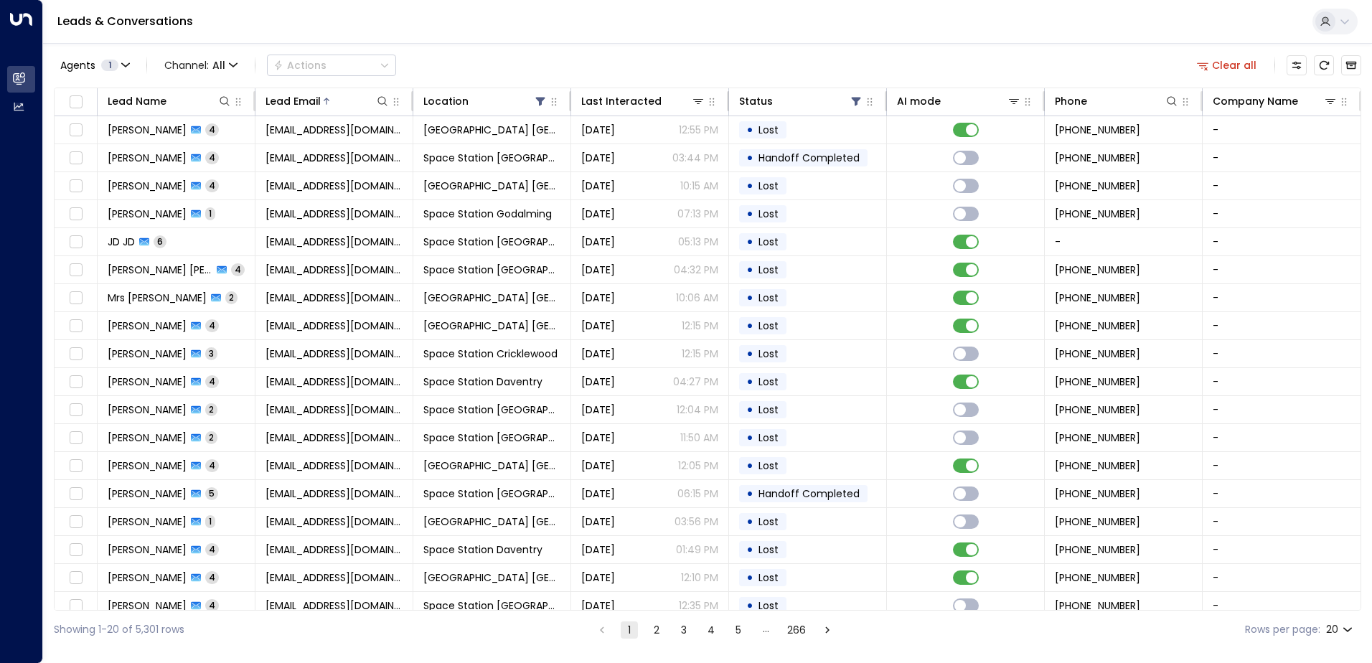
click at [655, 633] on button "2" at bounding box center [656, 630] width 17 height 17
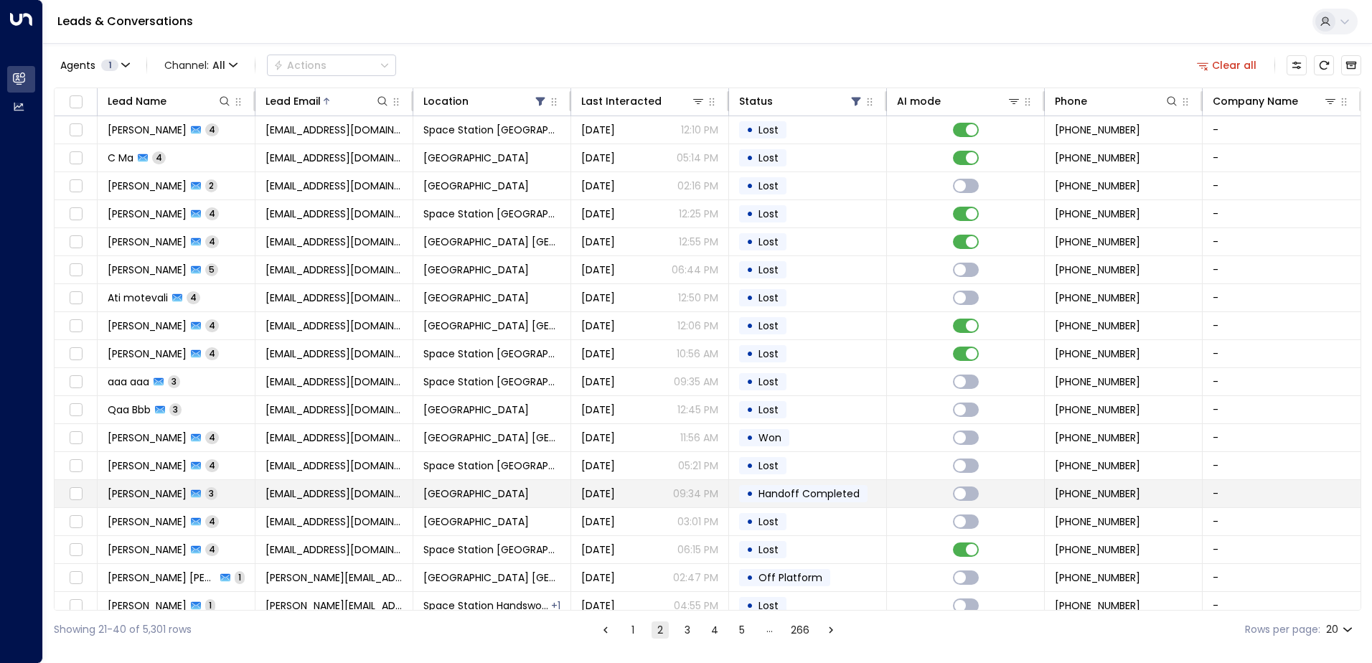
click at [771, 489] on span "Handoff Completed" at bounding box center [809, 494] width 101 height 14
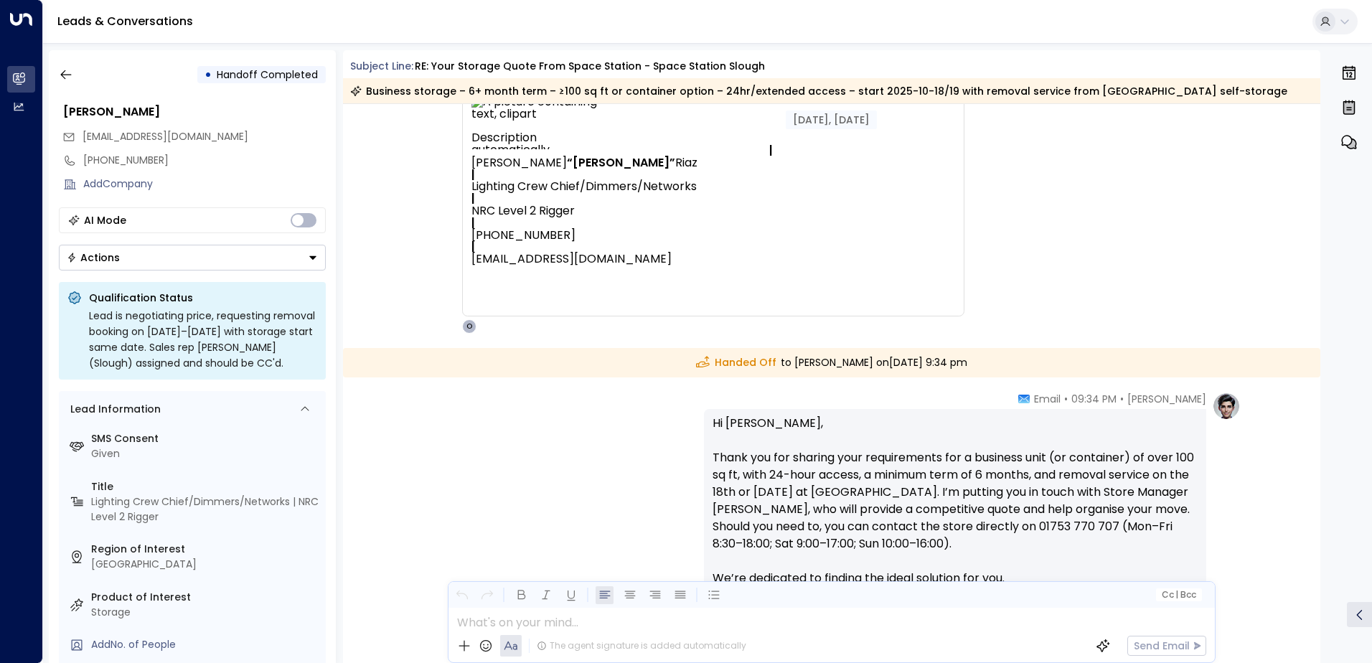
scroll to position [1326, 0]
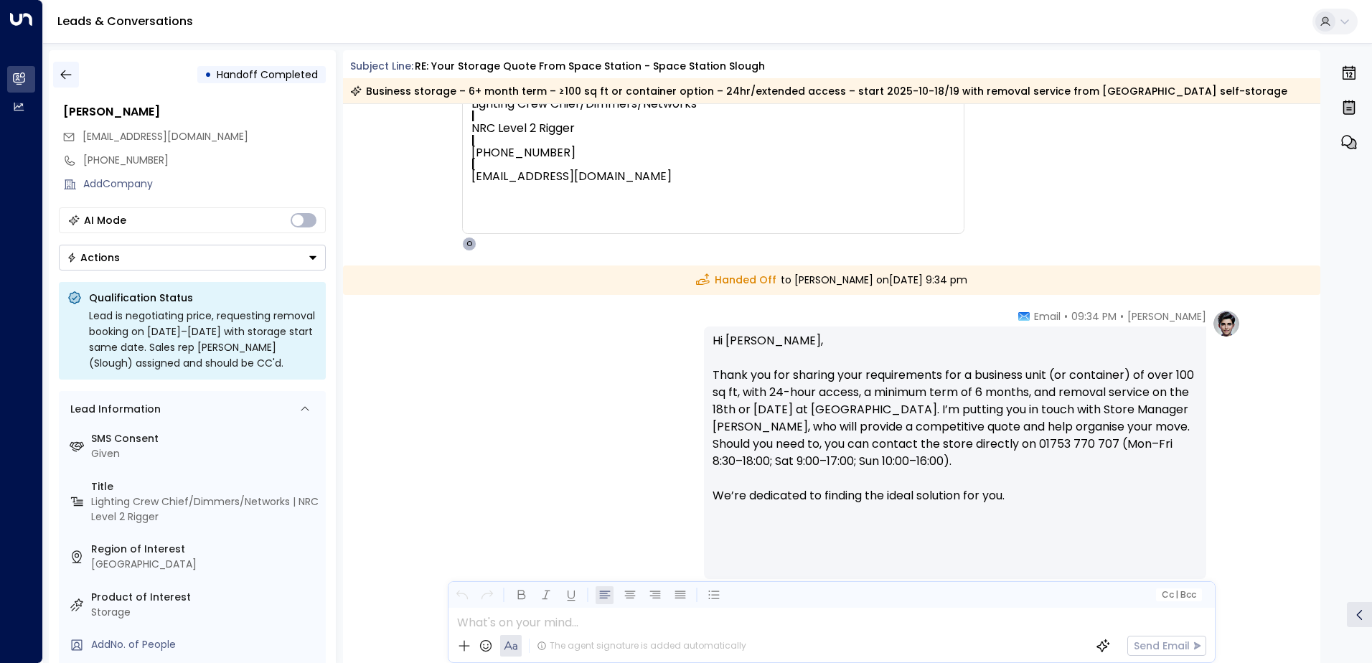
click at [60, 75] on icon "button" at bounding box center [65, 74] width 11 height 9
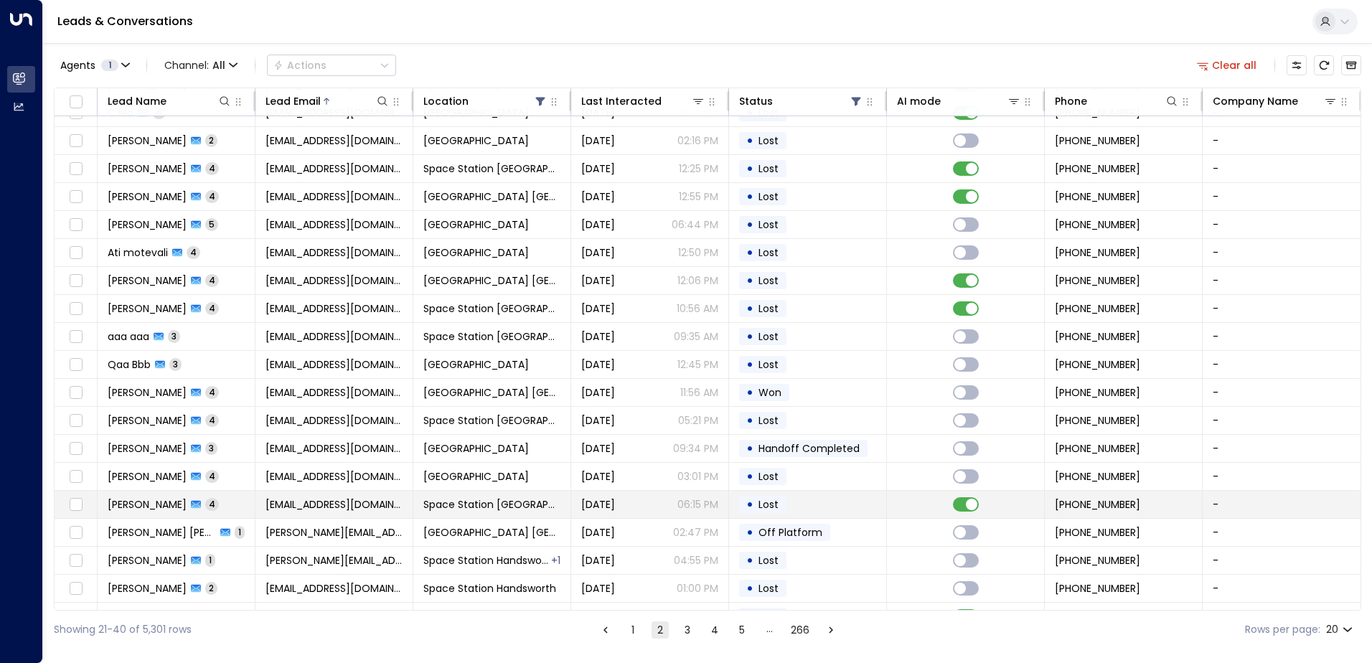
scroll to position [70, 0]
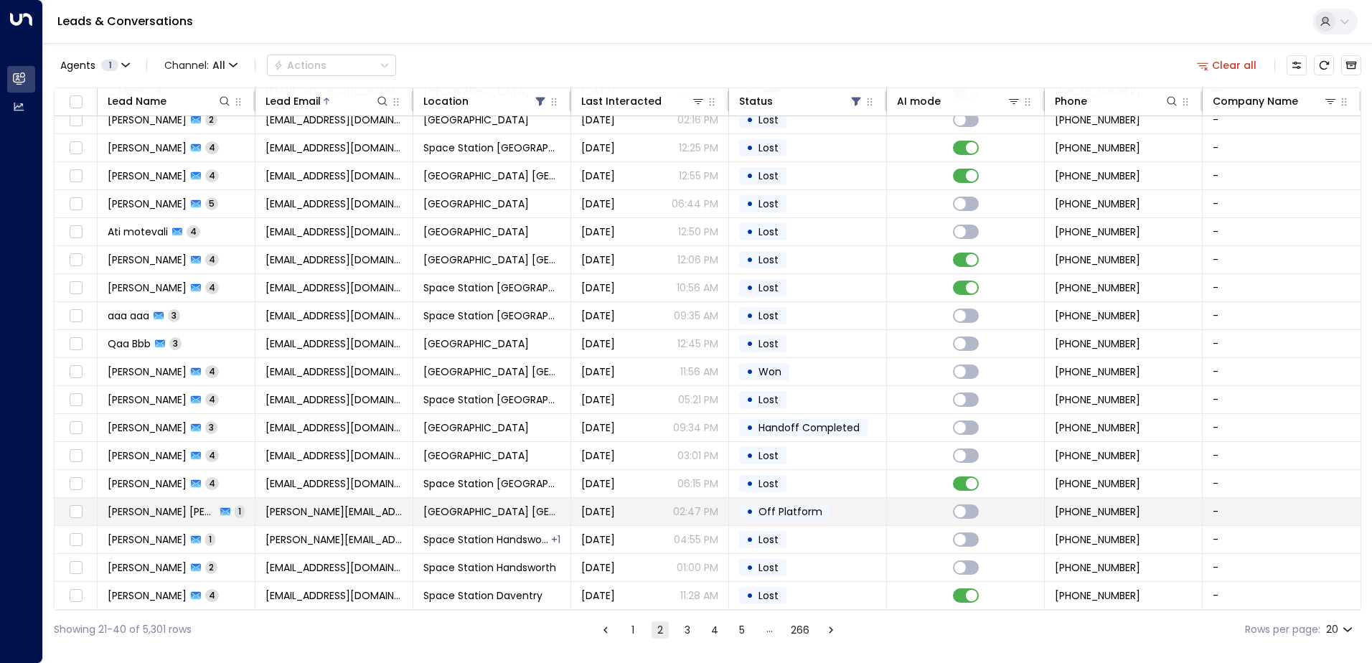
click at [777, 507] on span "Off Platform" at bounding box center [791, 512] width 64 height 14
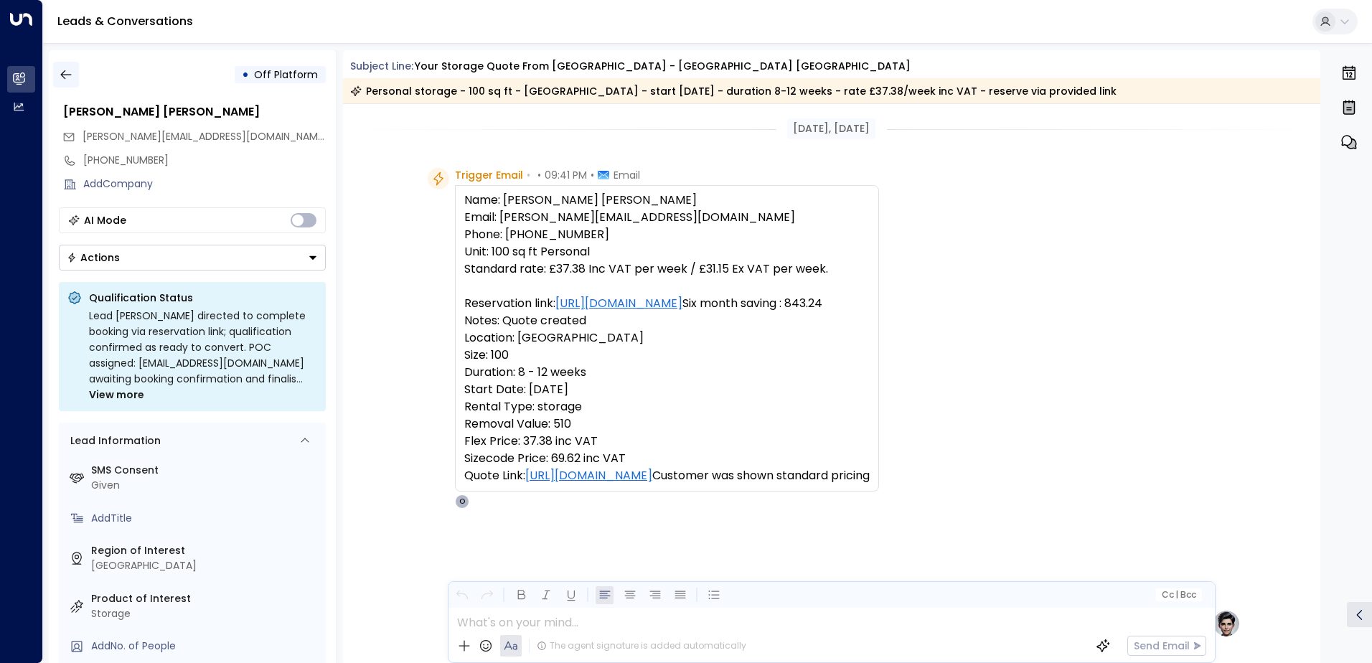
click at [65, 80] on icon "button" at bounding box center [66, 74] width 14 height 14
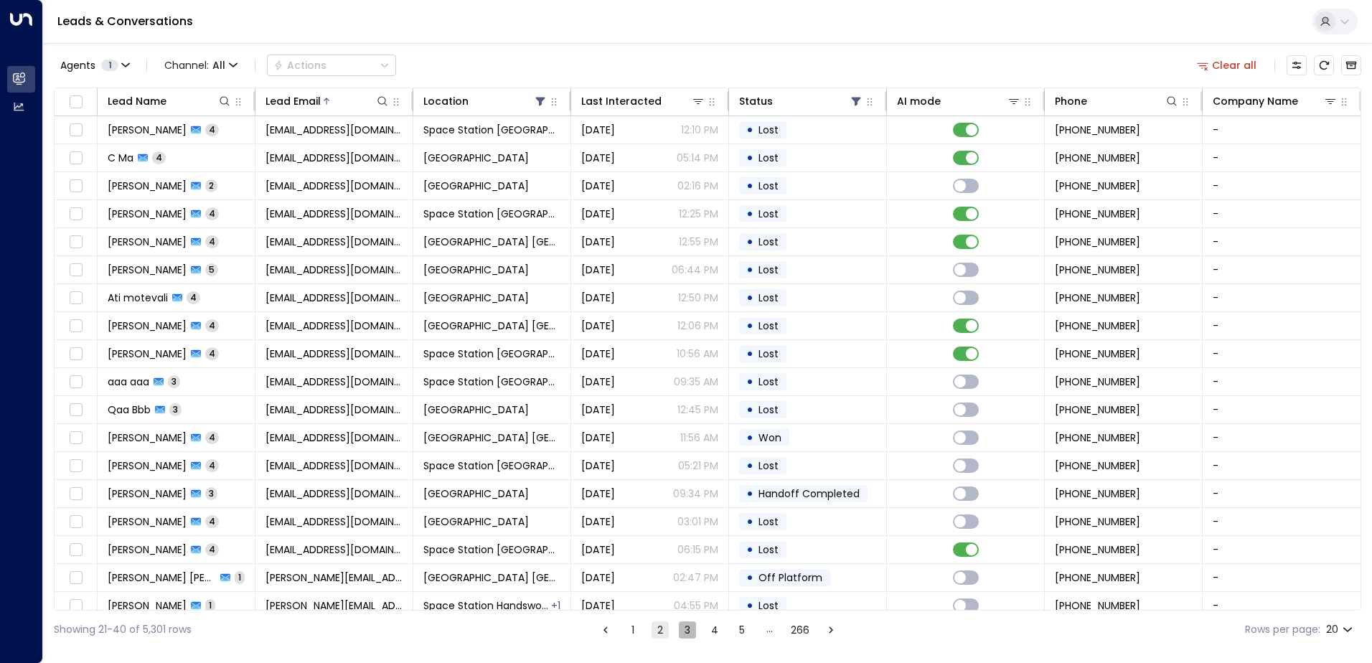
click at [693, 624] on button "3" at bounding box center [687, 630] width 17 height 17
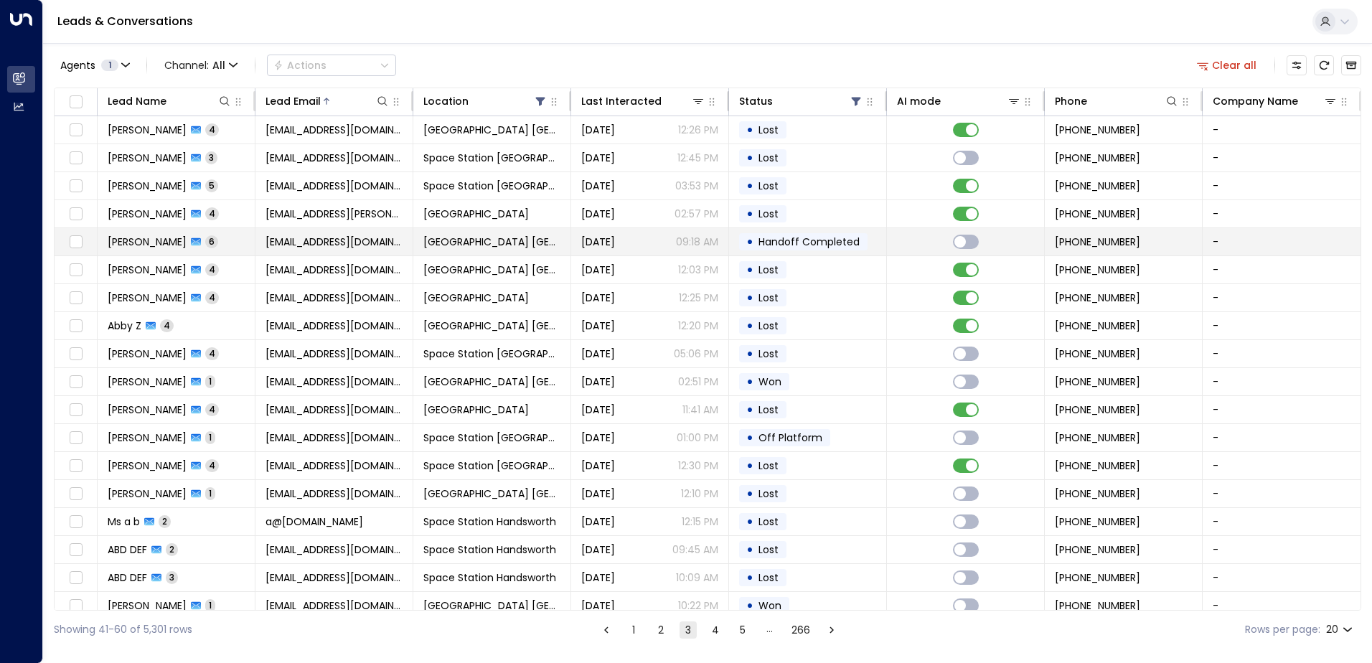
click at [802, 238] on span "Handoff Completed" at bounding box center [809, 242] width 101 height 14
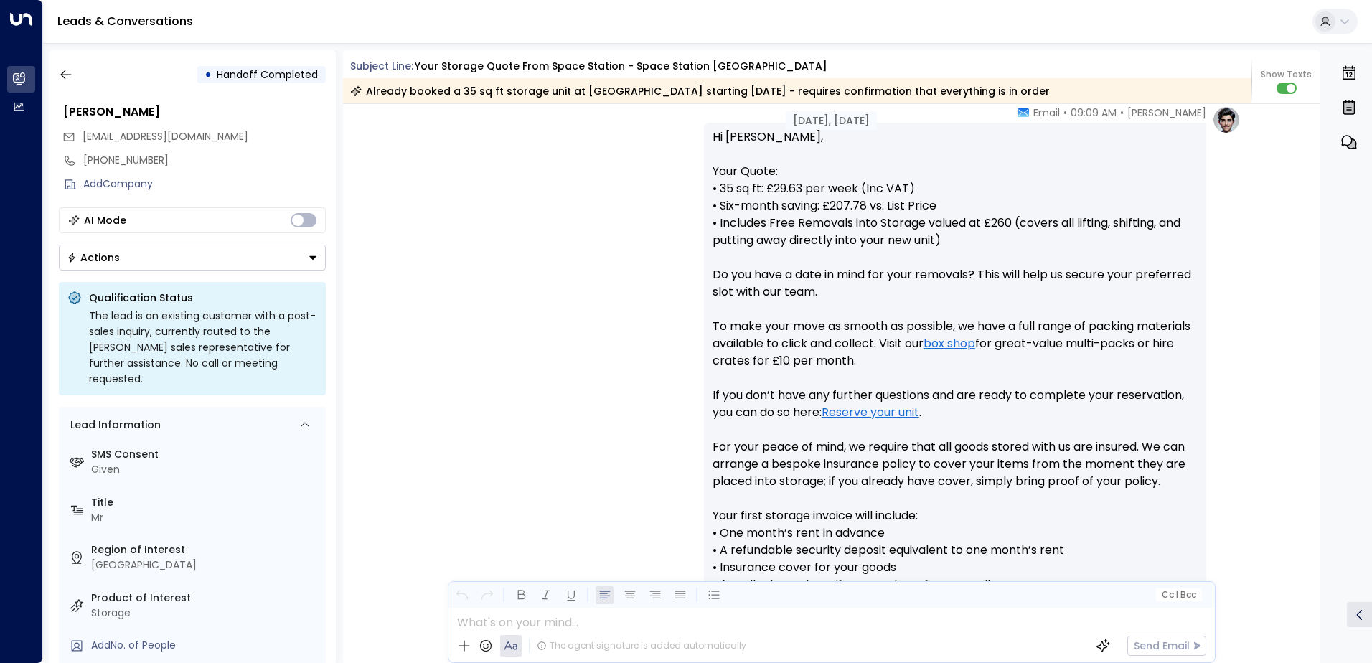
scroll to position [276, 0]
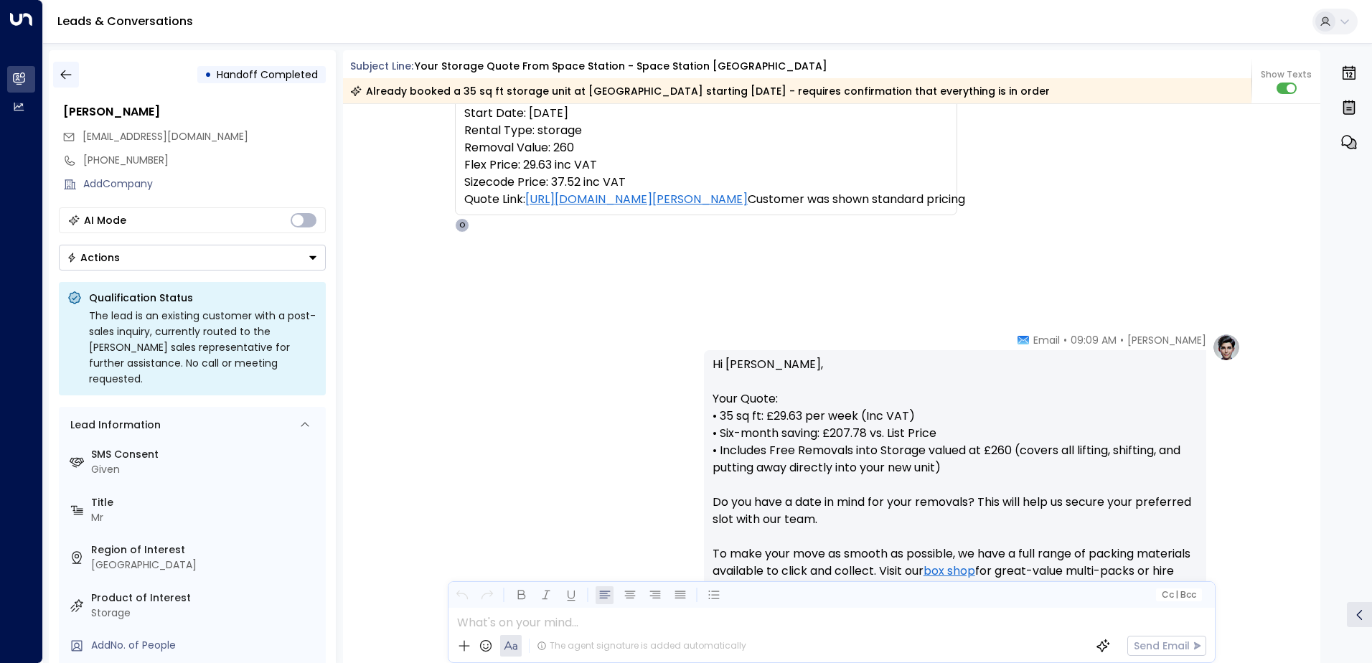
click at [59, 80] on icon "button" at bounding box center [66, 74] width 14 height 14
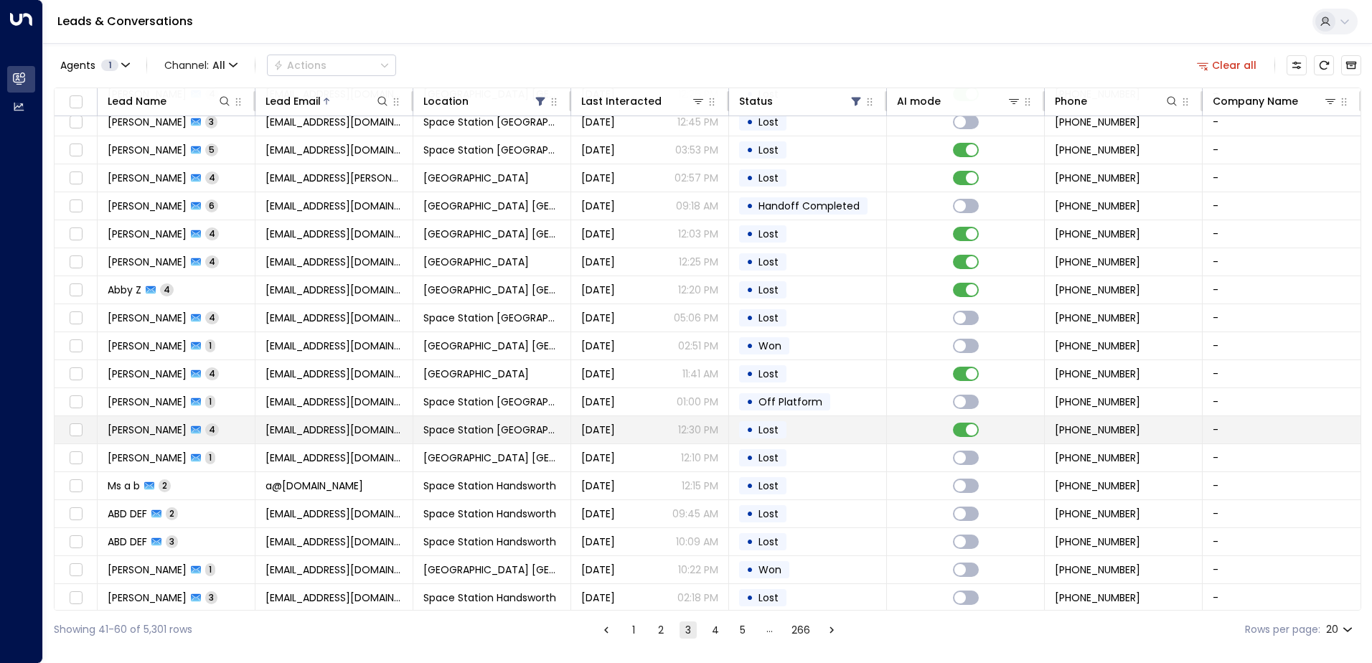
scroll to position [70, 0]
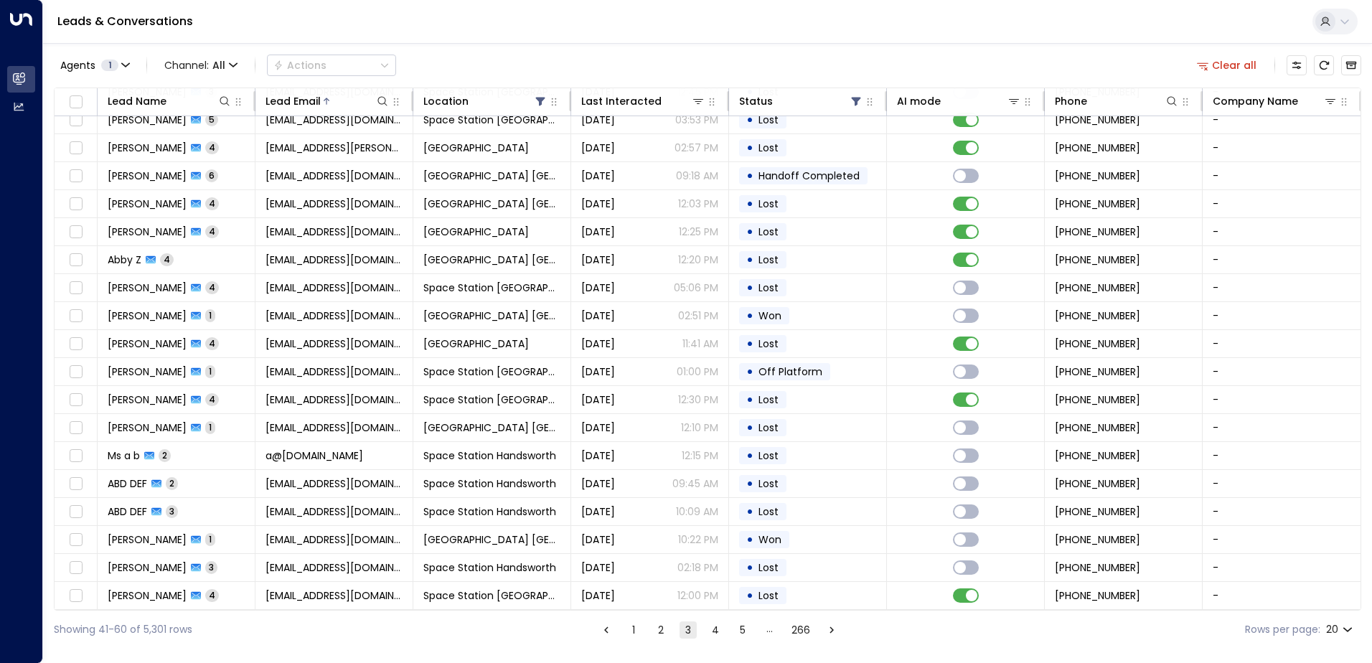
click at [711, 632] on button "4" at bounding box center [715, 630] width 17 height 17
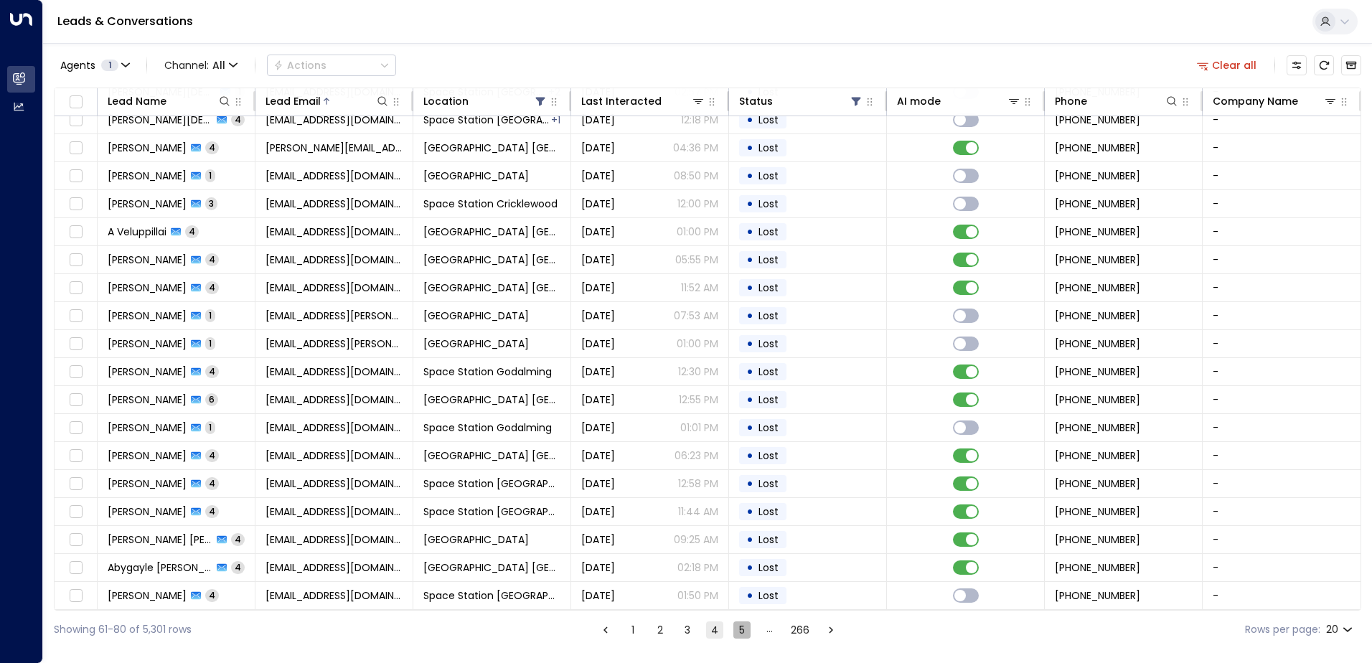
click at [749, 625] on button "5" at bounding box center [741, 630] width 17 height 17
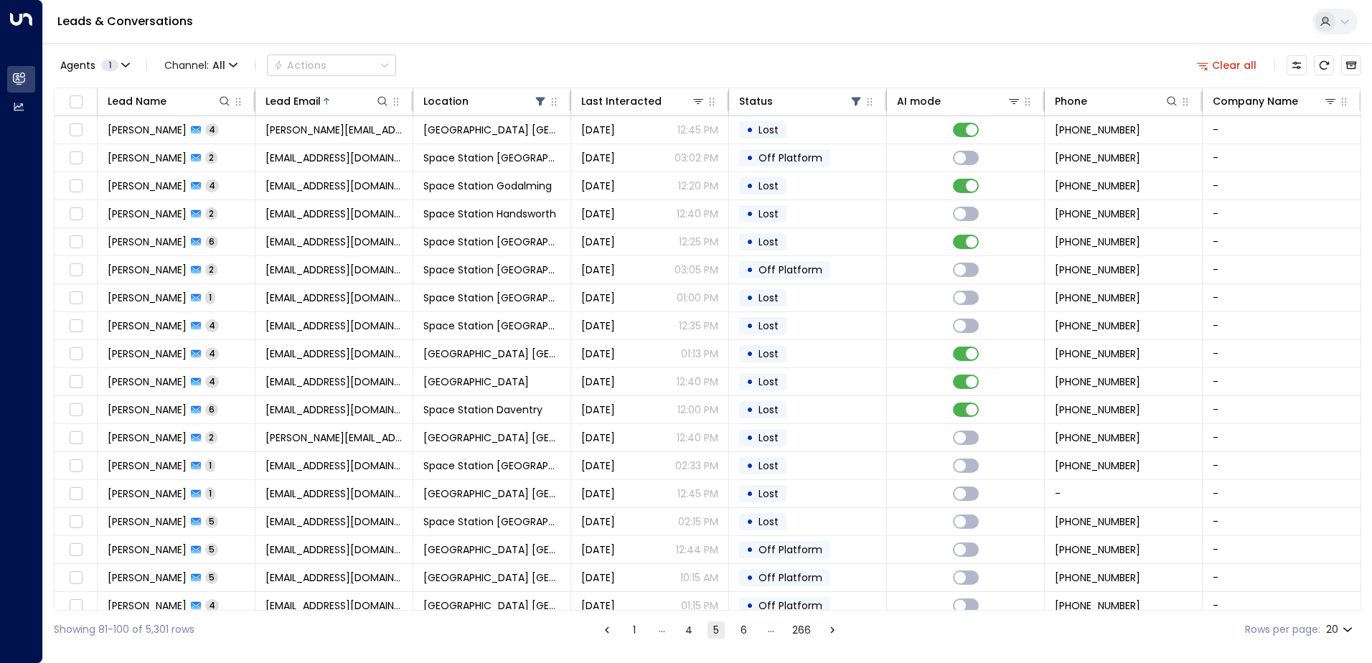
click at [737, 628] on button "6" at bounding box center [743, 630] width 17 height 17
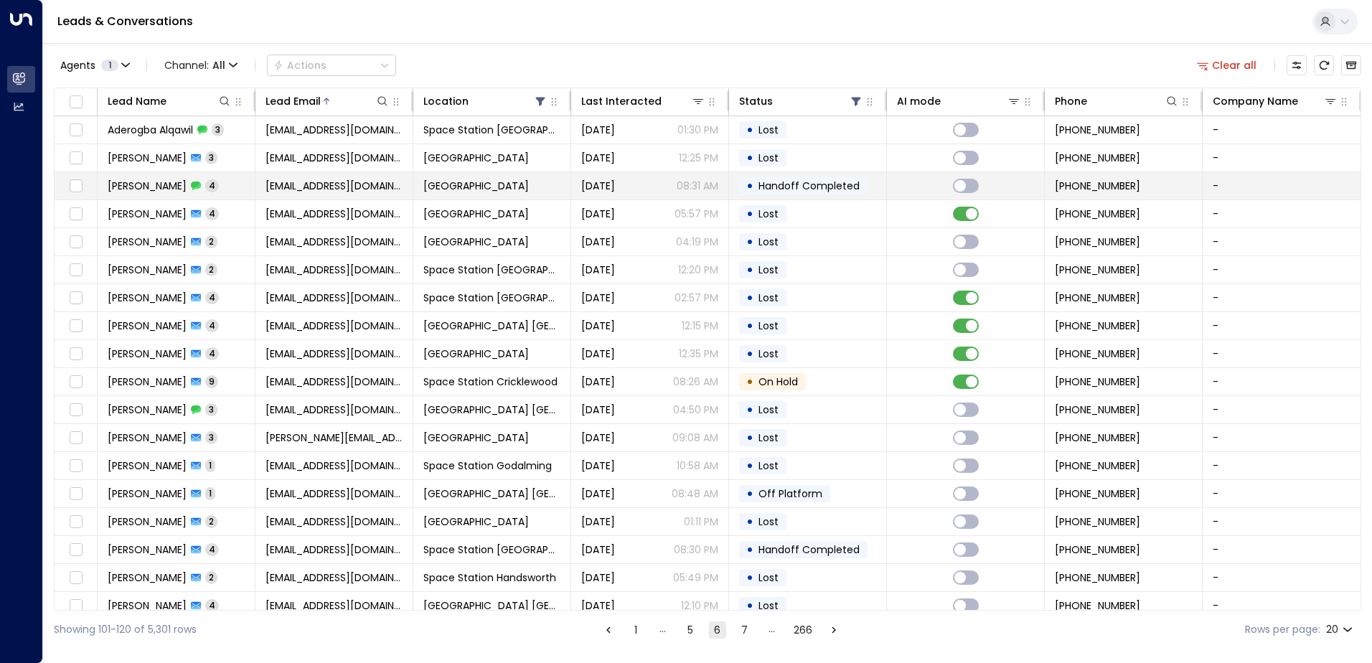
click at [799, 197] on td "• Handoff Completed" at bounding box center [808, 185] width 158 height 27
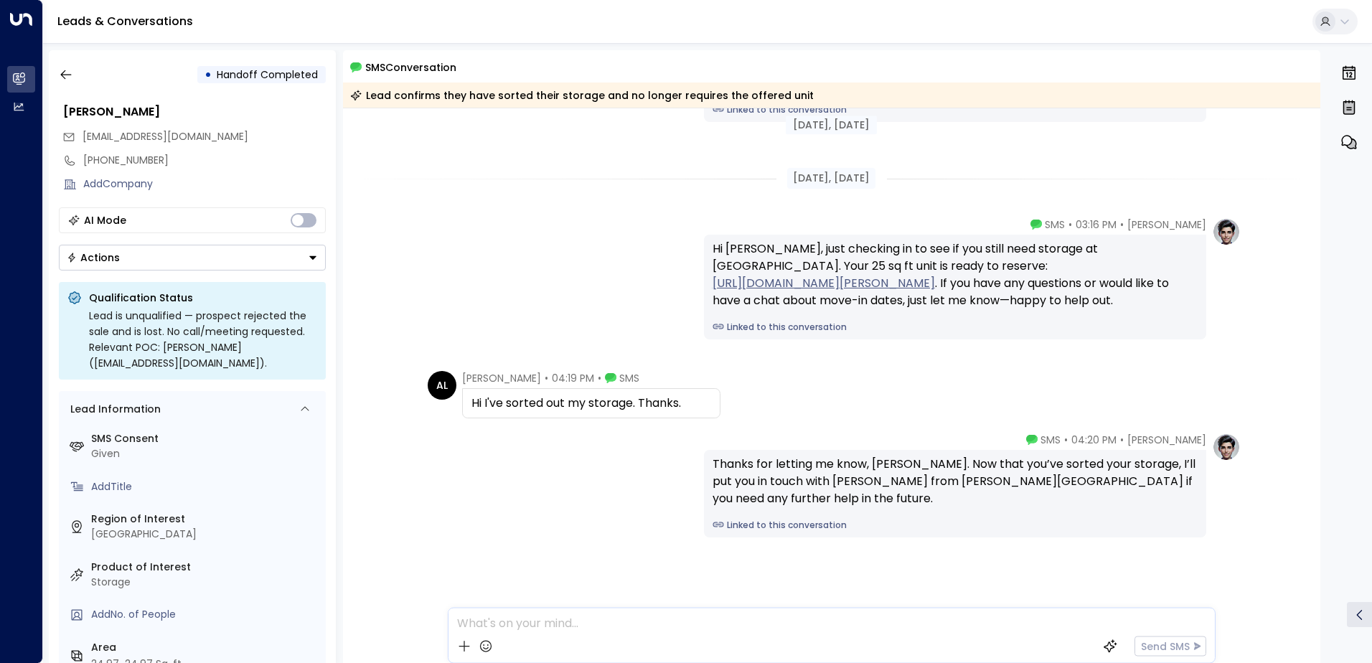
scroll to position [207, 0]
click at [59, 74] on icon "button" at bounding box center [66, 74] width 14 height 14
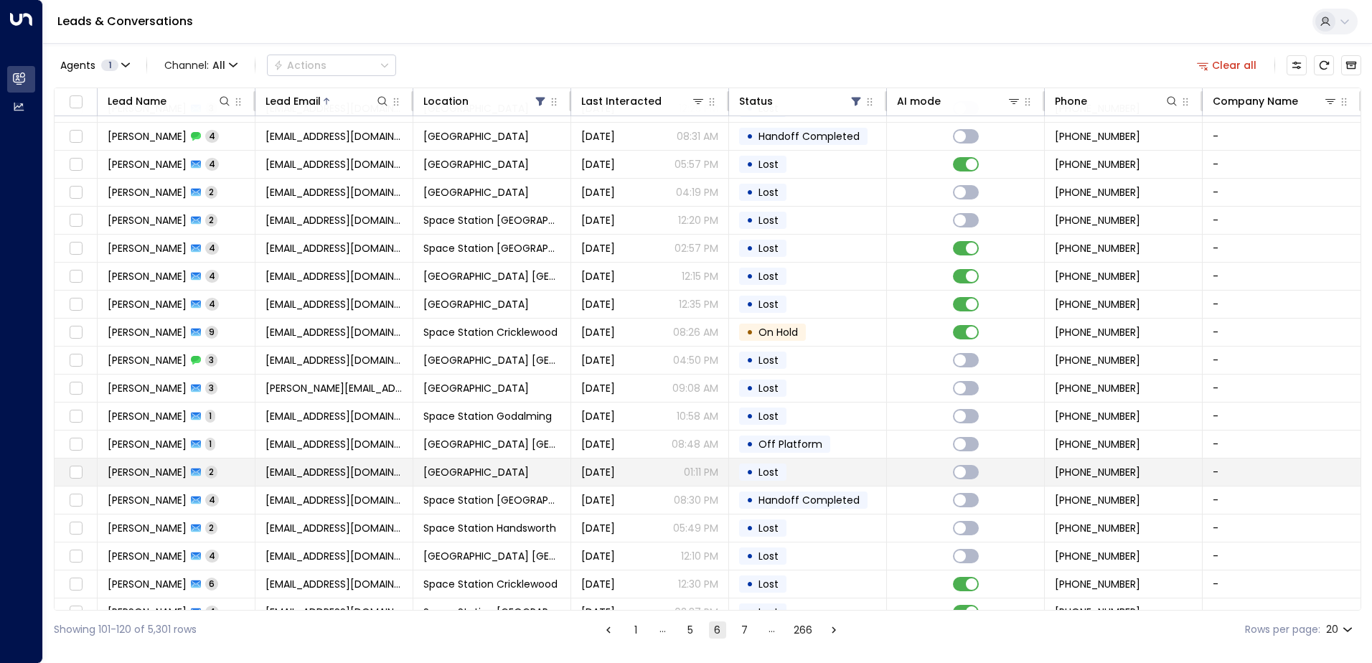
scroll to position [70, 0]
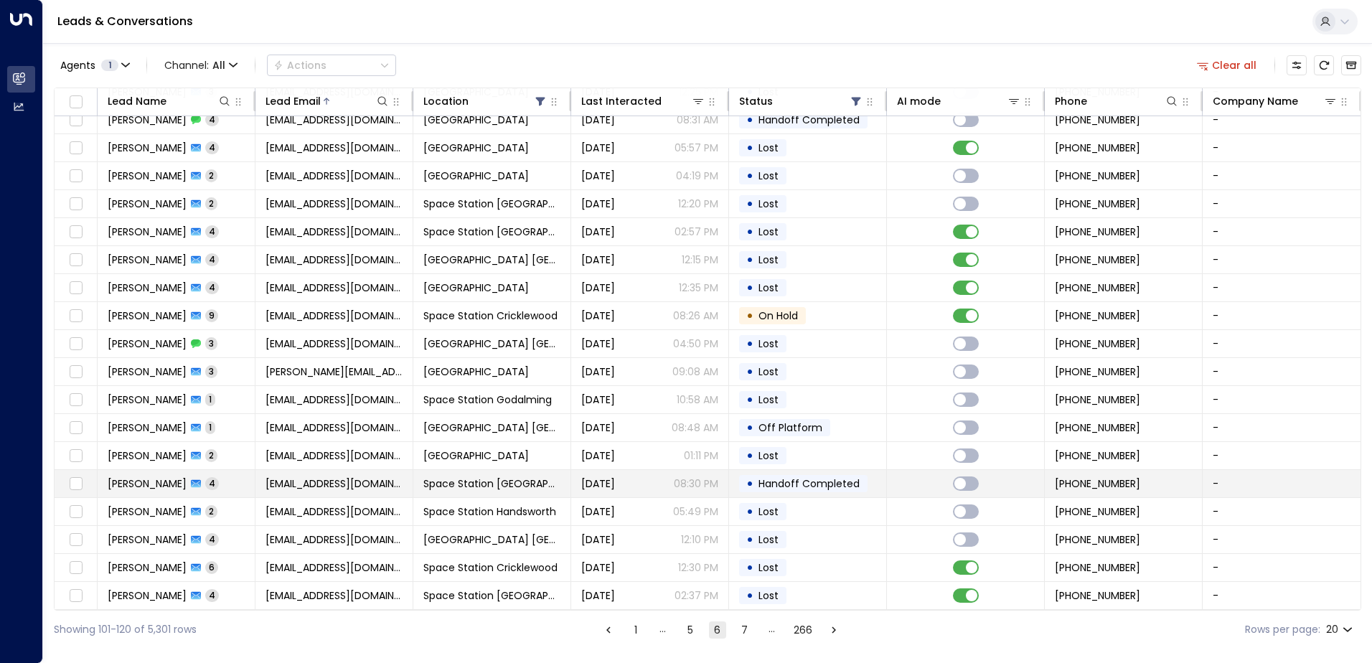
click at [795, 484] on span "Handoff Completed" at bounding box center [809, 484] width 101 height 14
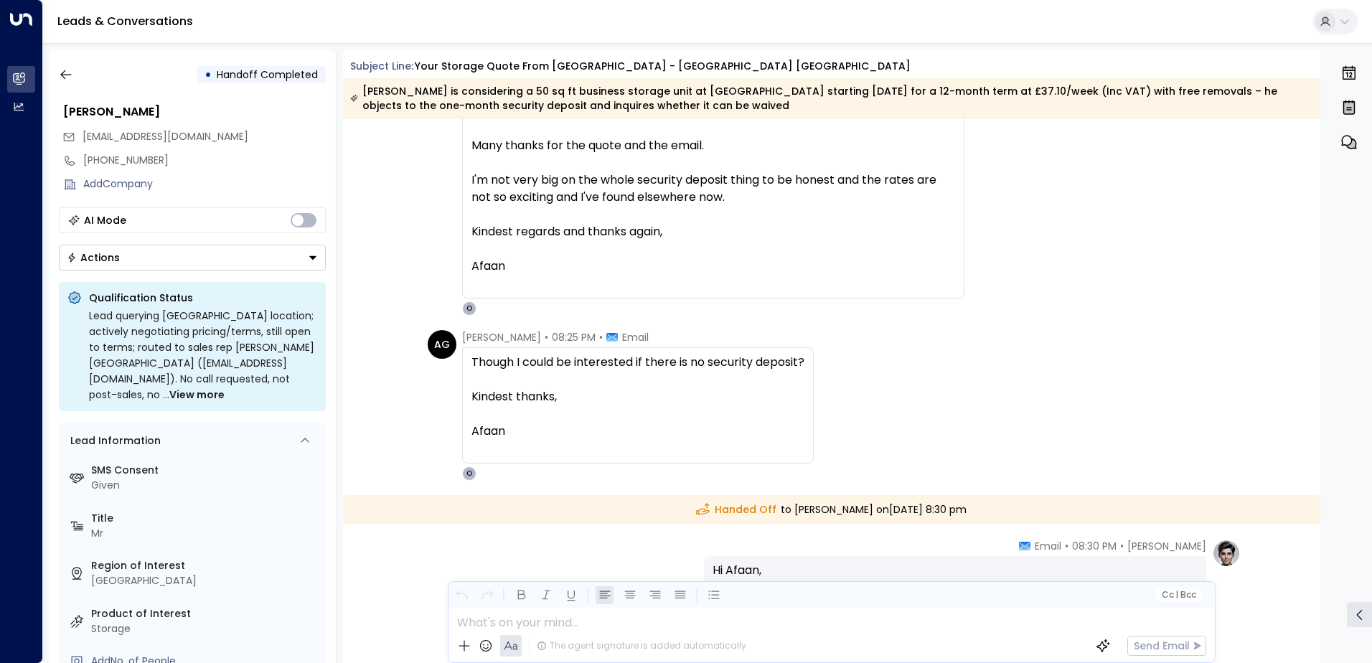
scroll to position [1084, 0]
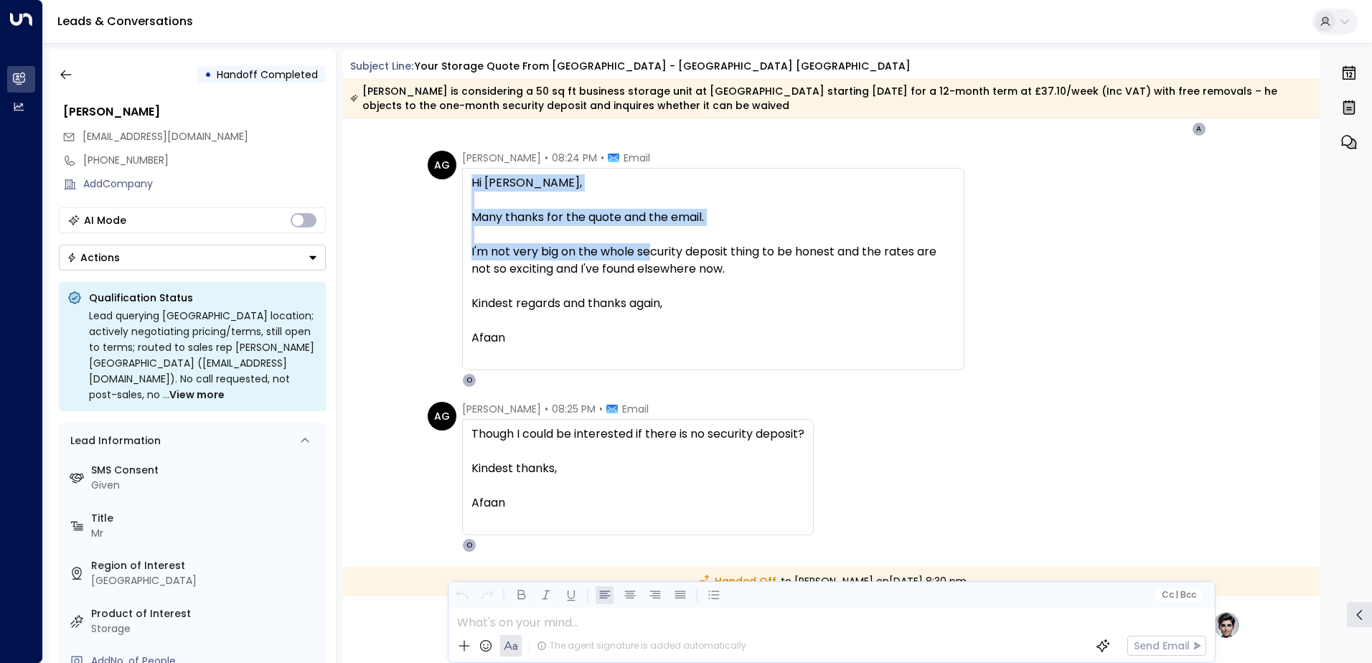
drag, startPoint x: 472, startPoint y: 184, endPoint x: 652, endPoint y: 245, distance: 190.0
click at [652, 245] on div "Hi [PERSON_NAME], Many thanks for the quote and the email. I'm not very big on …" at bounding box center [714, 260] width 484 height 172
drag, startPoint x: 652, startPoint y: 245, endPoint x: 645, endPoint y: 259, distance: 16.0
click at [645, 259] on div "I'm not very big on the whole security deposit thing to be honest and the rates…" at bounding box center [714, 260] width 484 height 34
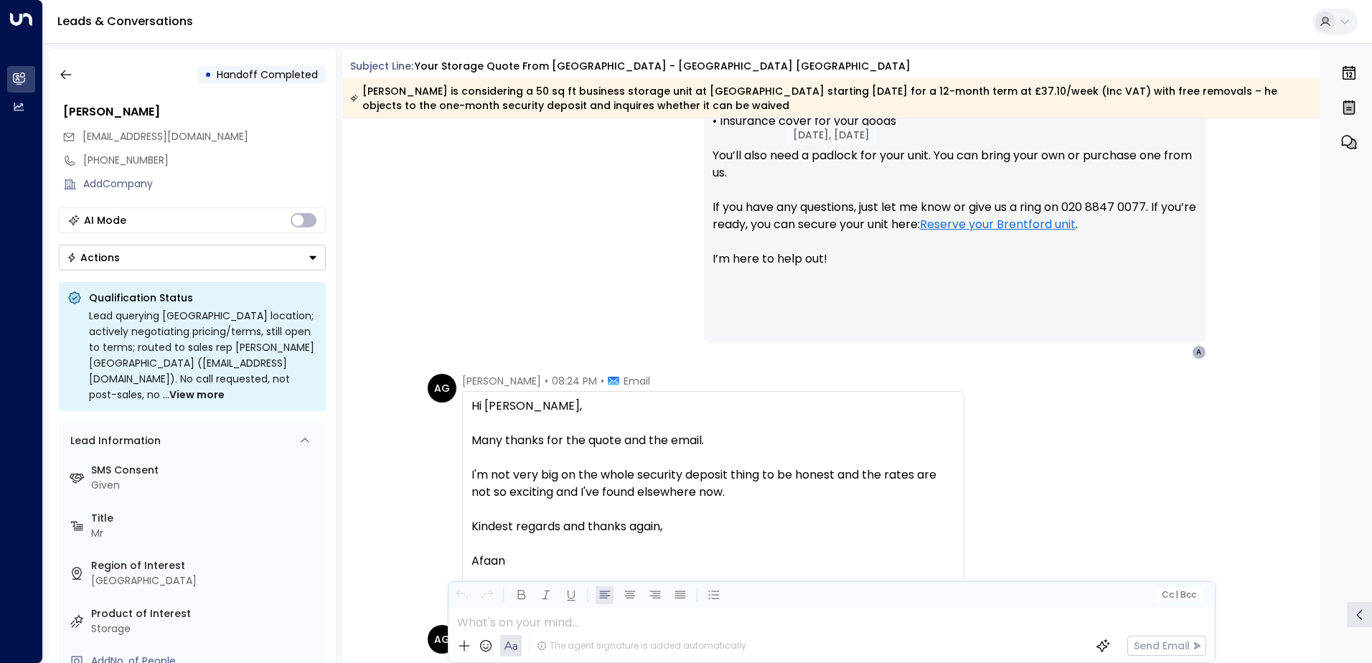
scroll to position [1148, 0]
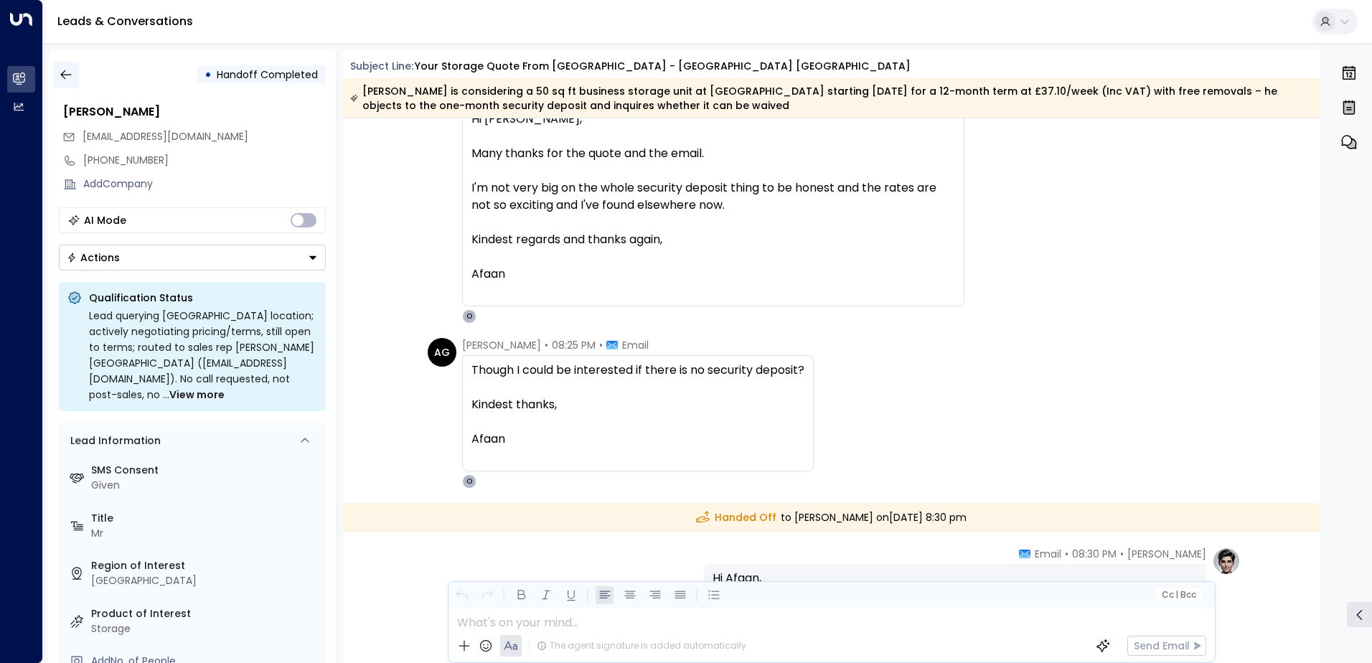
click at [65, 85] on button "button" at bounding box center [66, 75] width 26 height 26
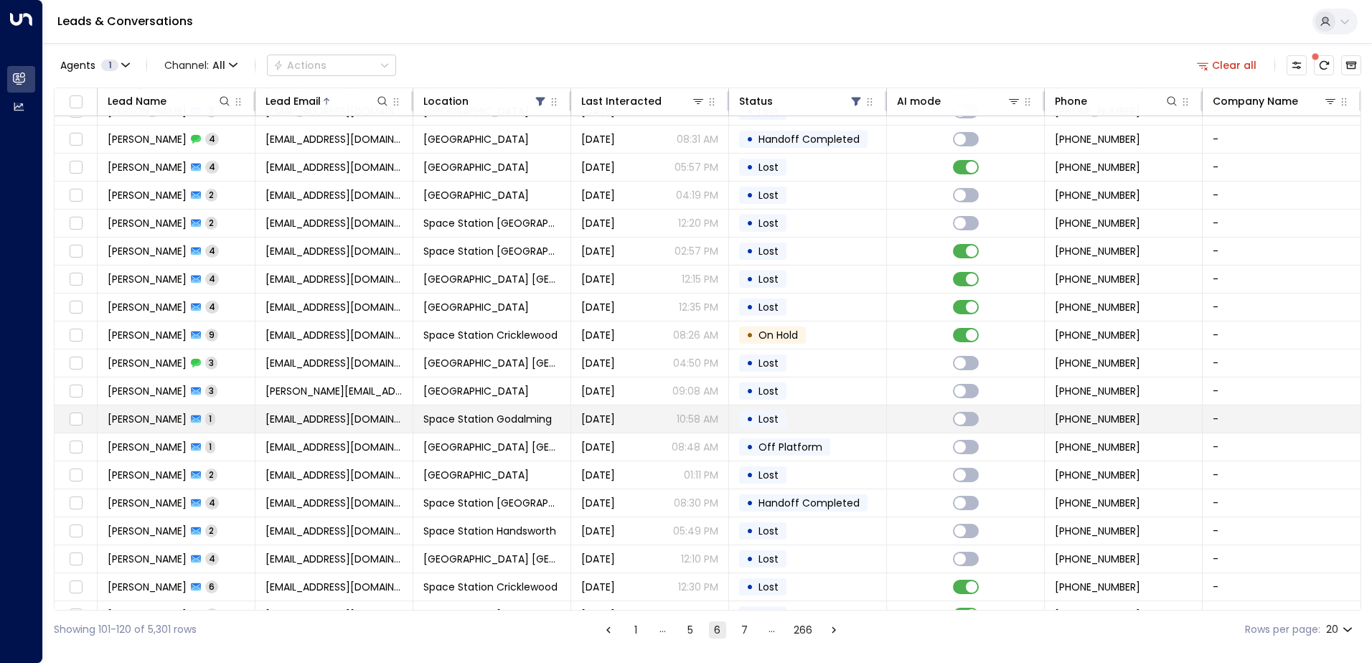
scroll to position [70, 0]
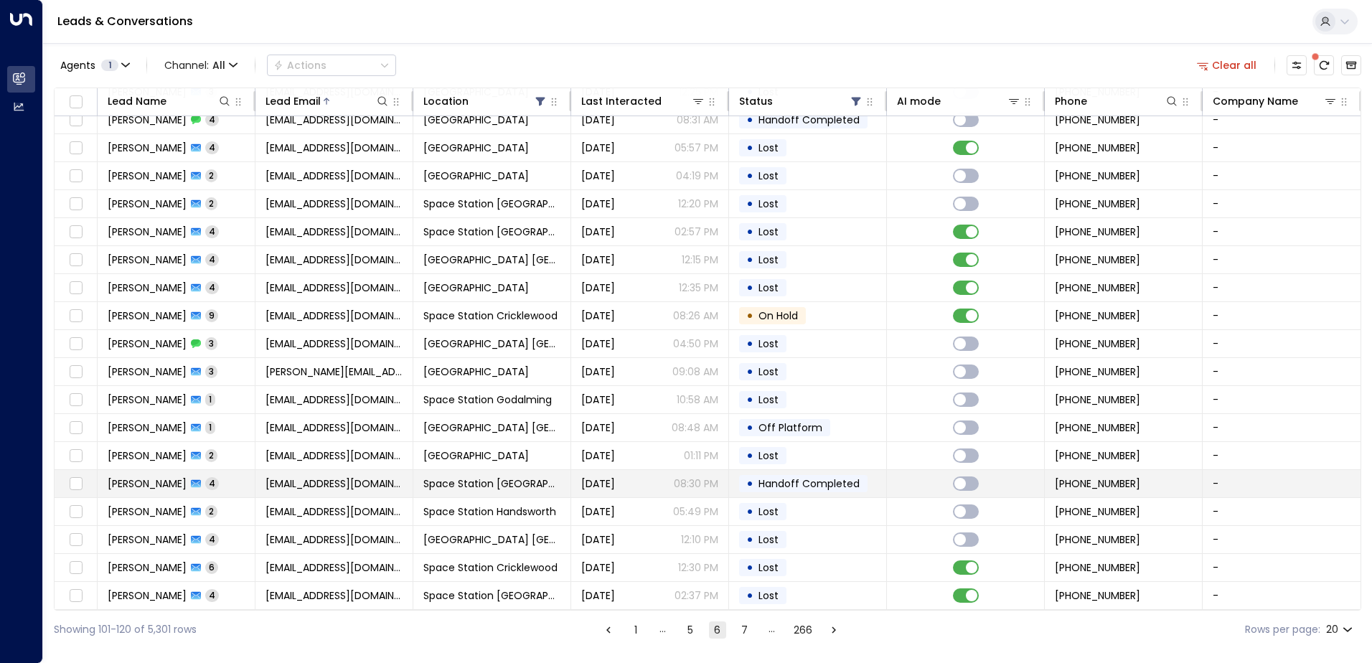
click at [583, 477] on span "[DATE]" at bounding box center [598, 484] width 34 height 14
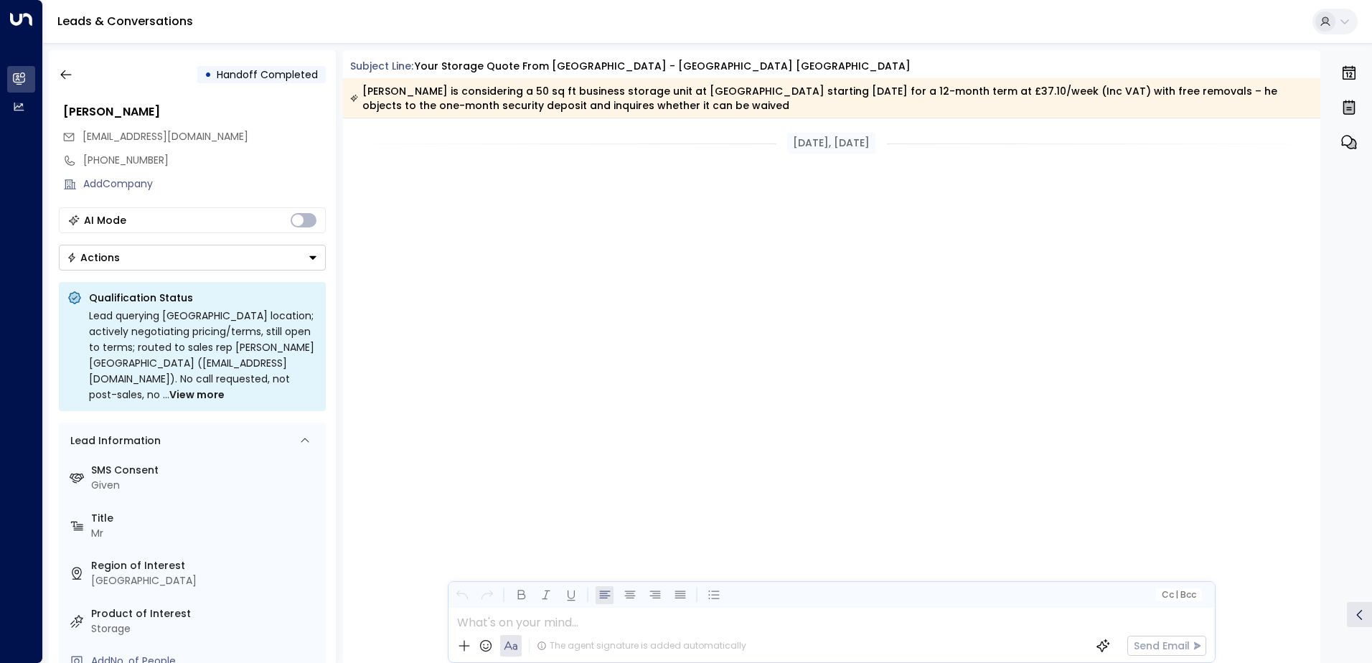
scroll to position [1391, 0]
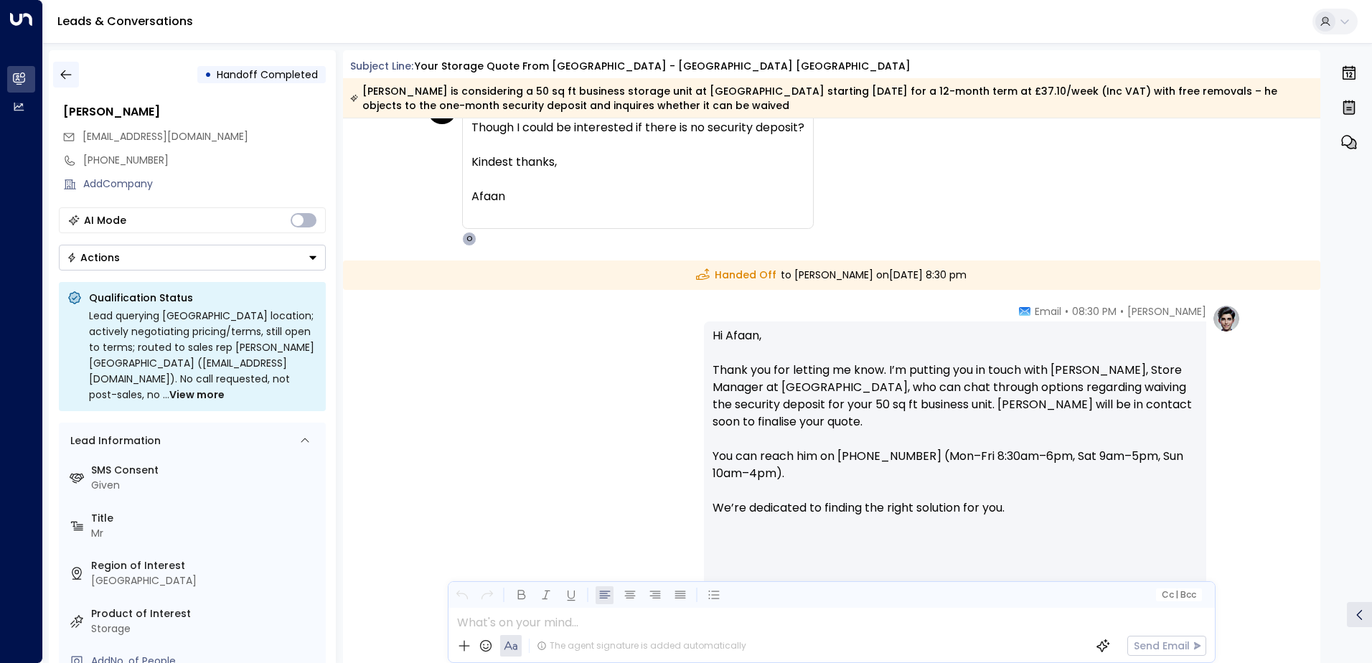
click at [54, 75] on button "button" at bounding box center [66, 75] width 26 height 26
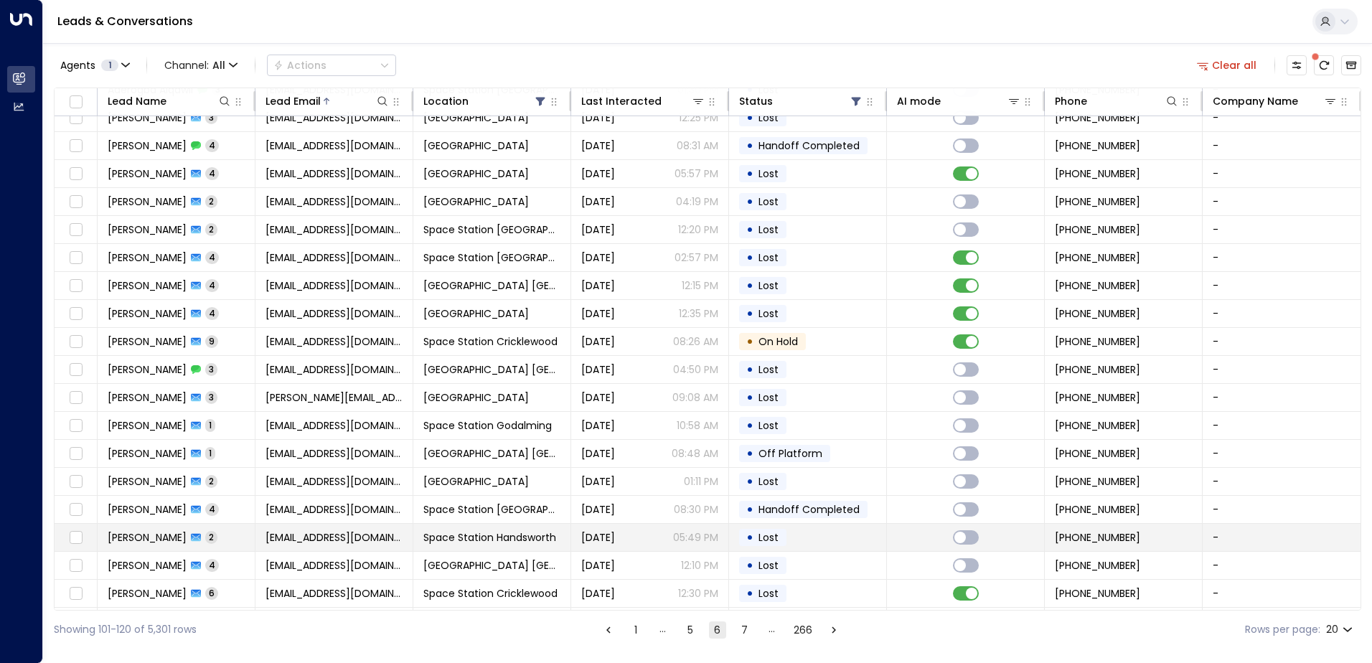
scroll to position [70, 0]
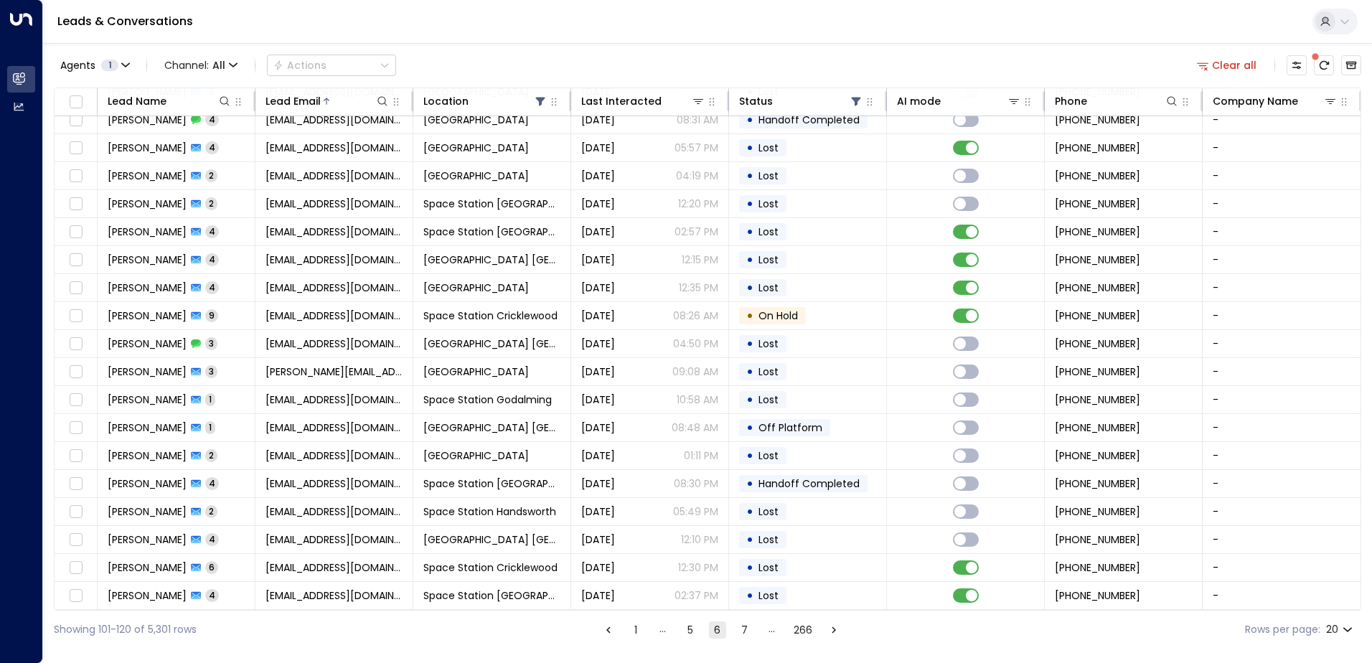
click at [753, 633] on button "7" at bounding box center [744, 630] width 17 height 17
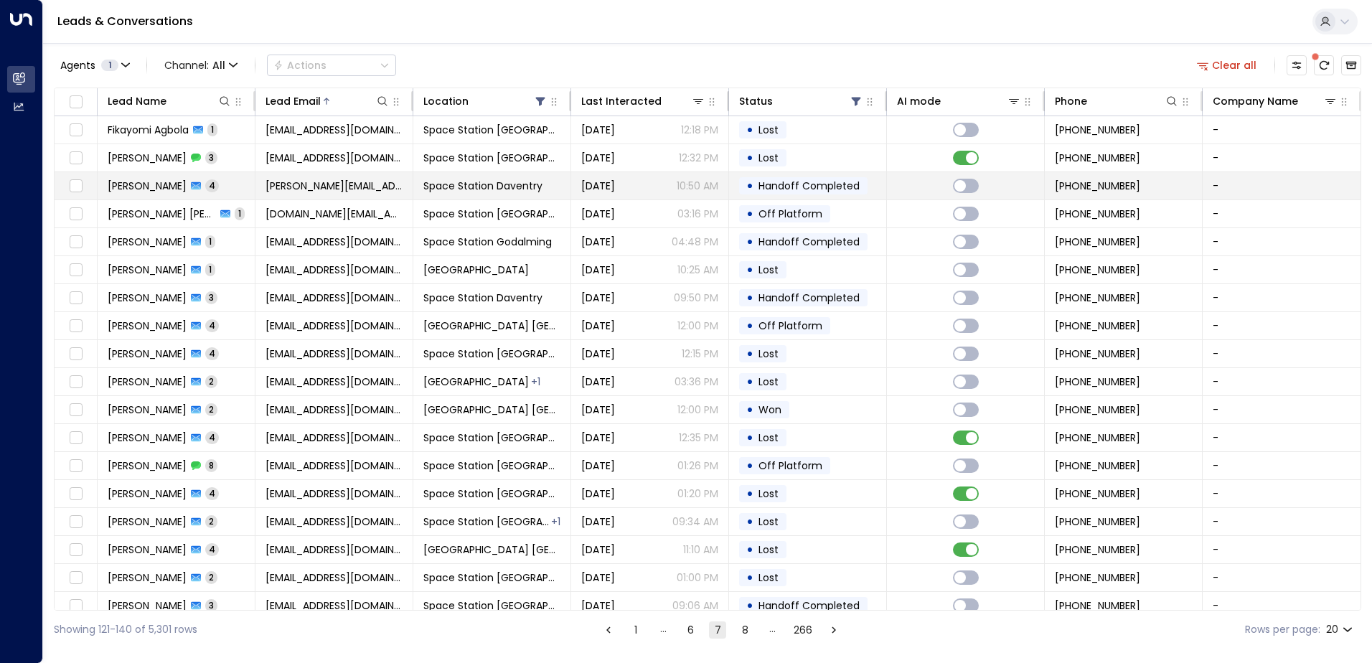
click at [789, 187] on span "Handoff Completed" at bounding box center [809, 186] width 101 height 14
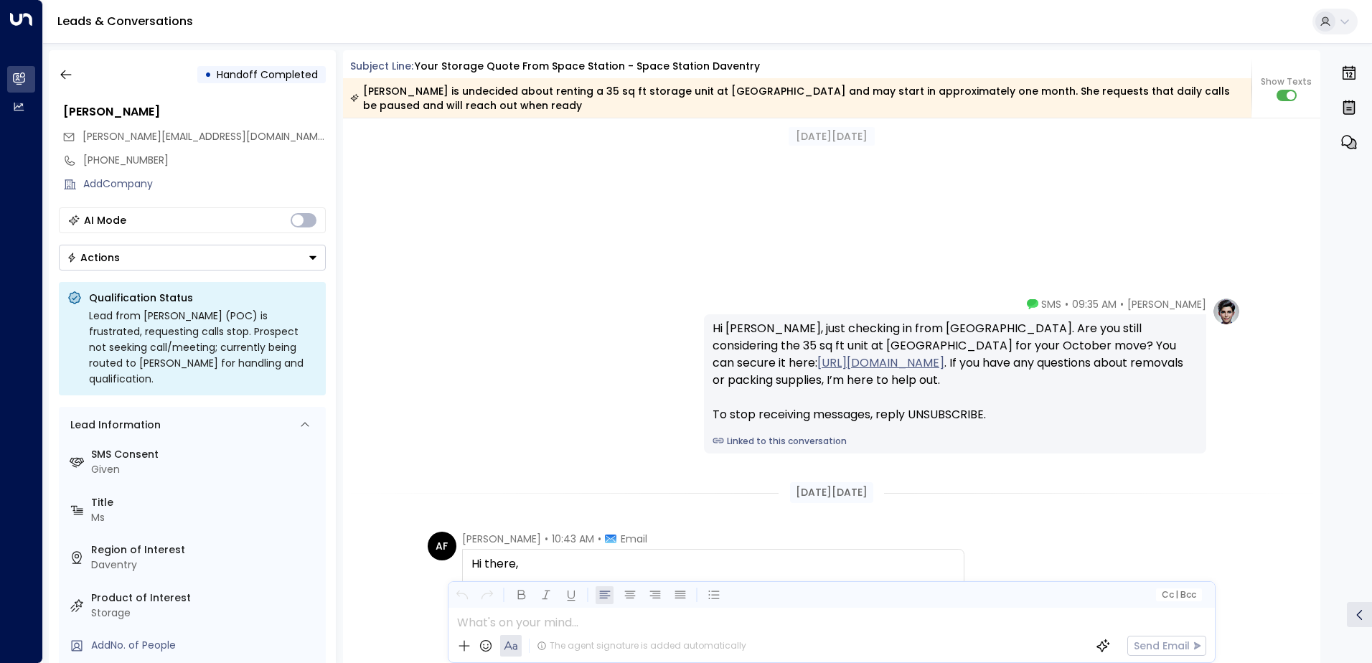
scroll to position [1761, 0]
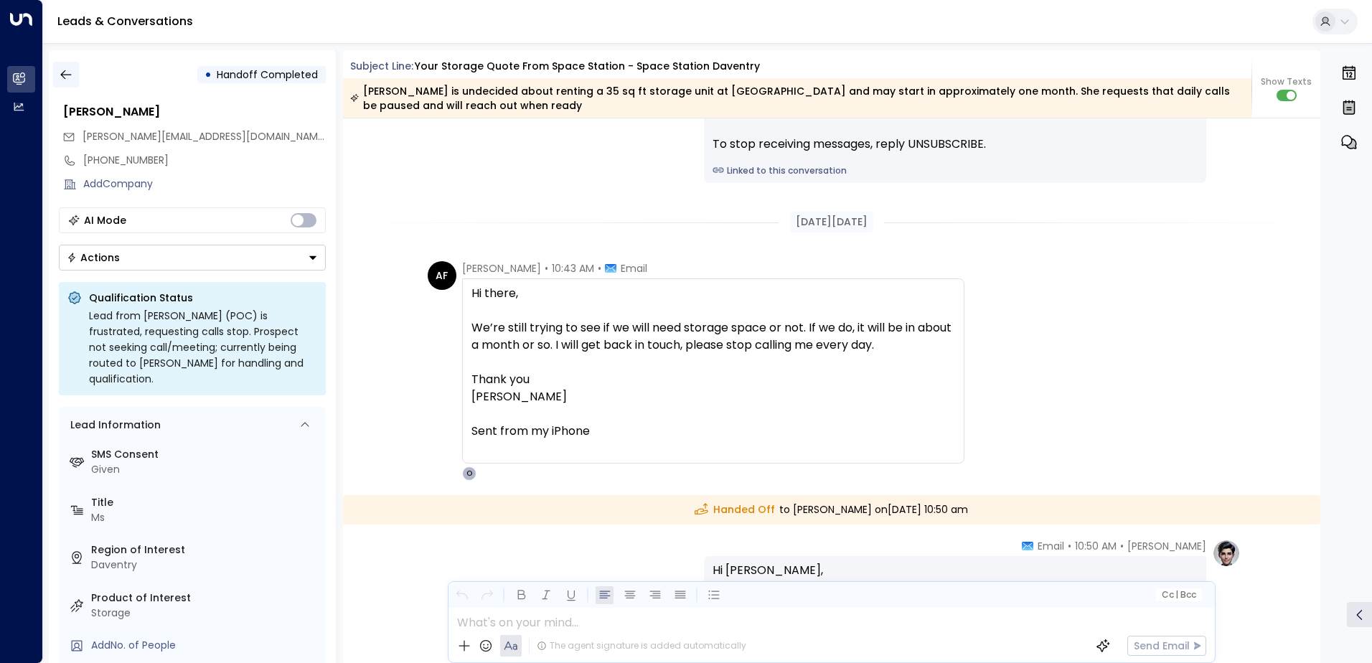
click at [74, 78] on button "button" at bounding box center [66, 75] width 26 height 26
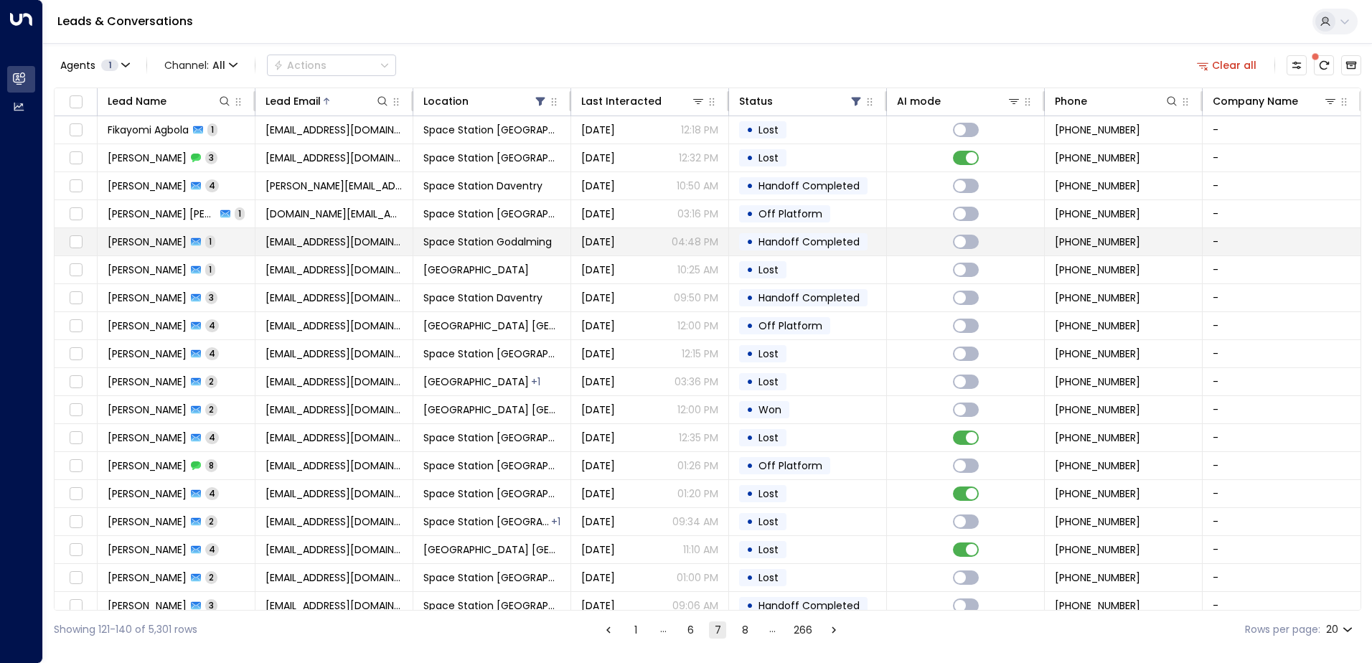
click at [783, 240] on span "Handoff Completed" at bounding box center [809, 242] width 101 height 14
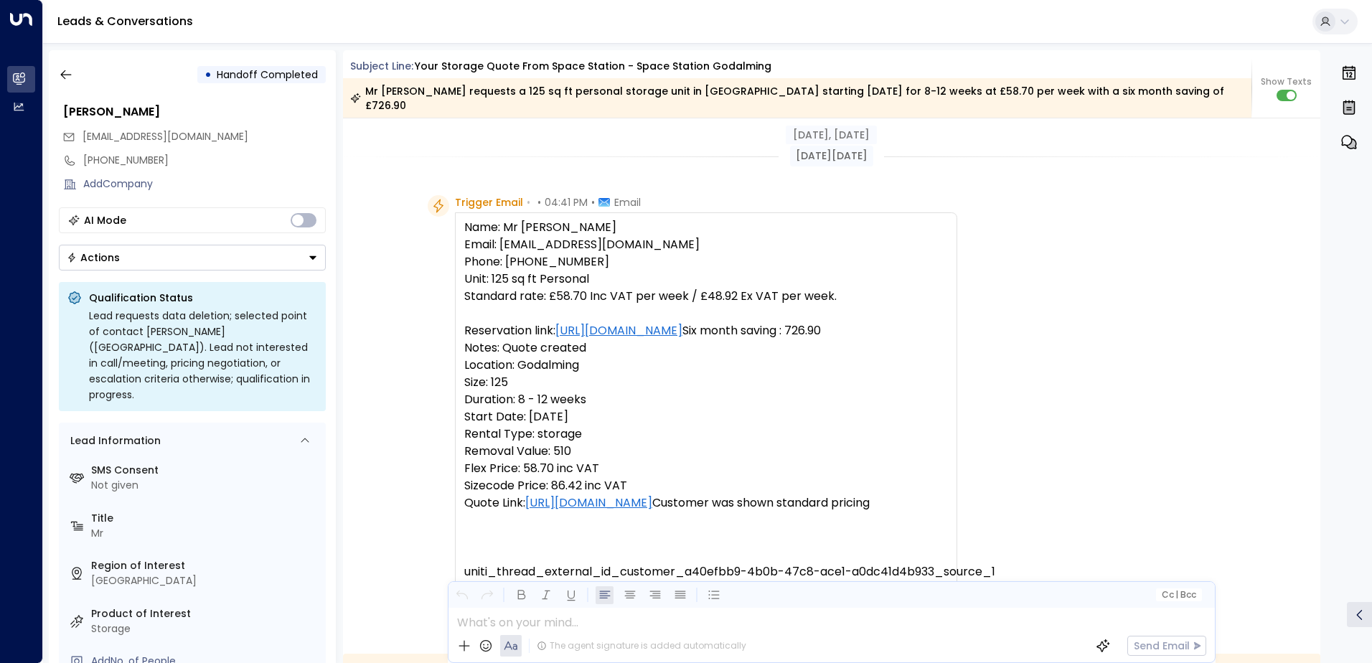
scroll to position [284, 0]
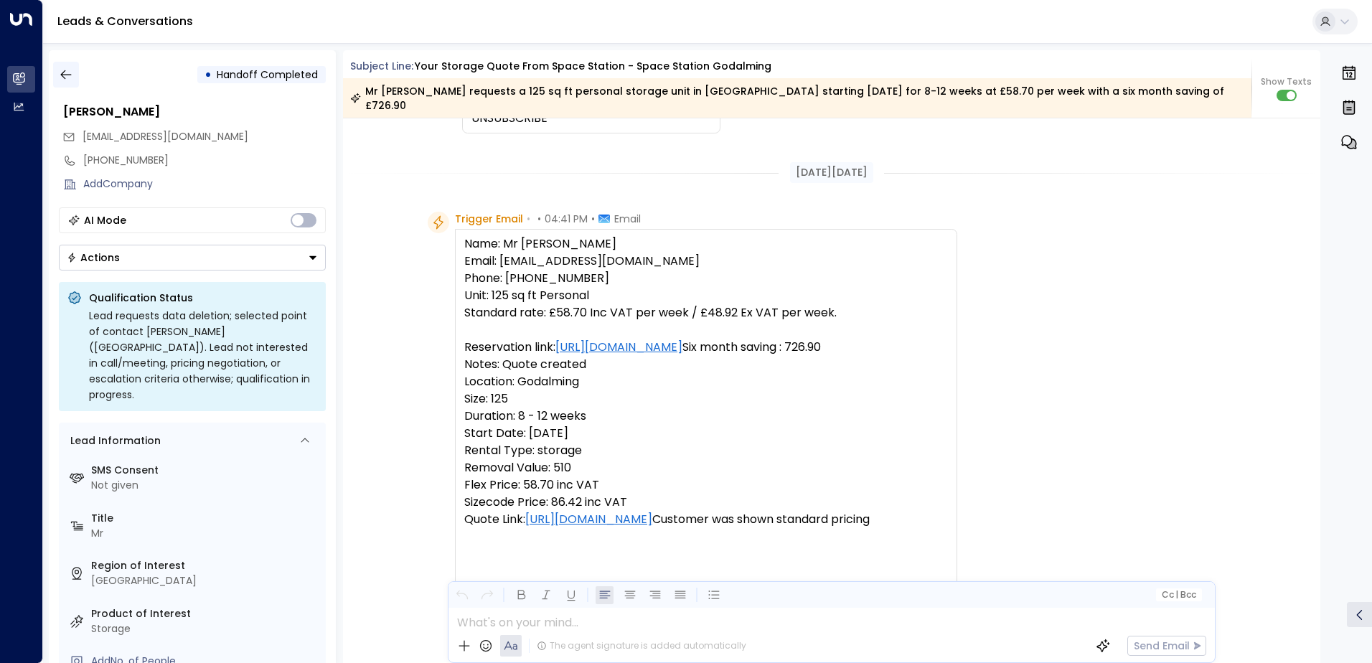
click at [76, 71] on button "button" at bounding box center [66, 75] width 26 height 26
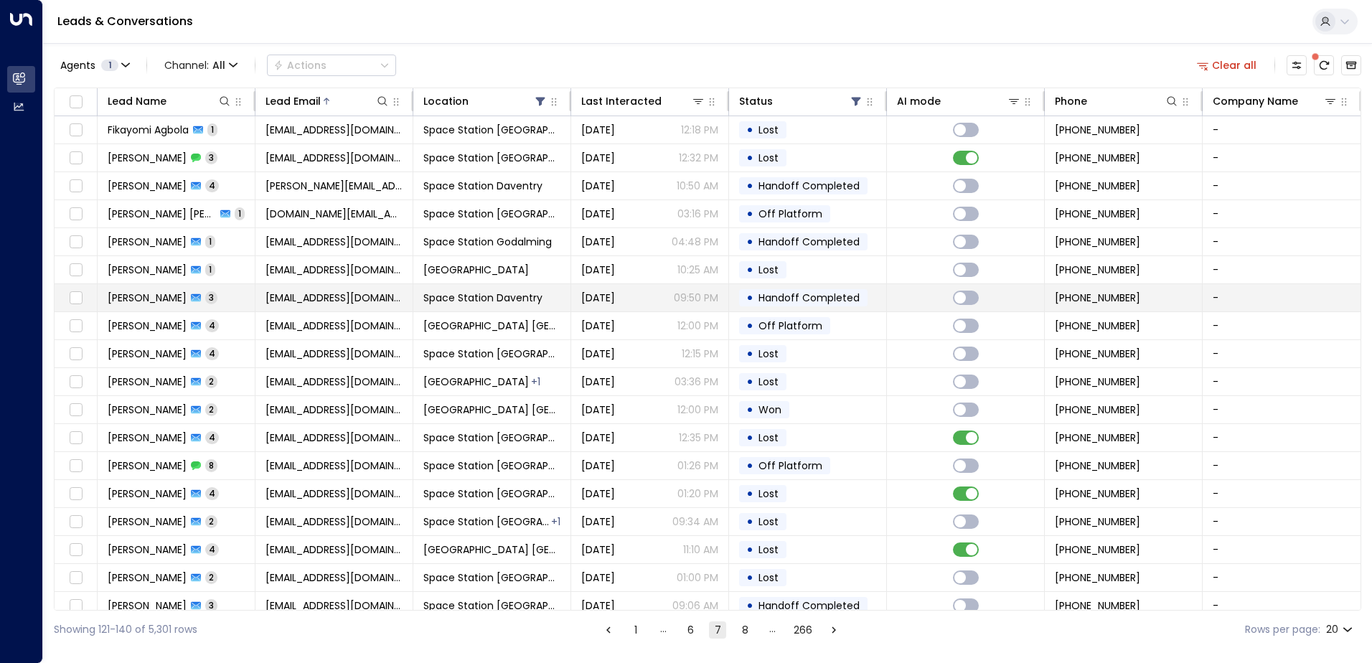
click at [774, 302] on span "Handoff Completed" at bounding box center [809, 298] width 101 height 14
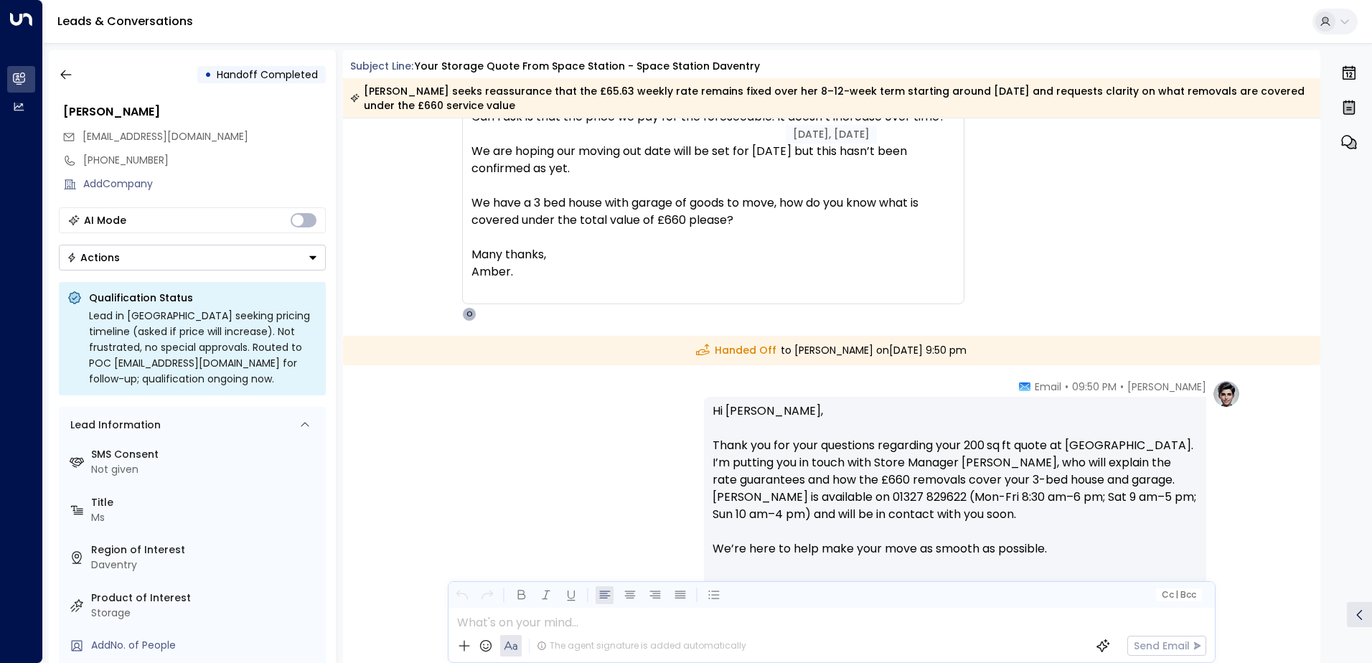
scroll to position [922, 0]
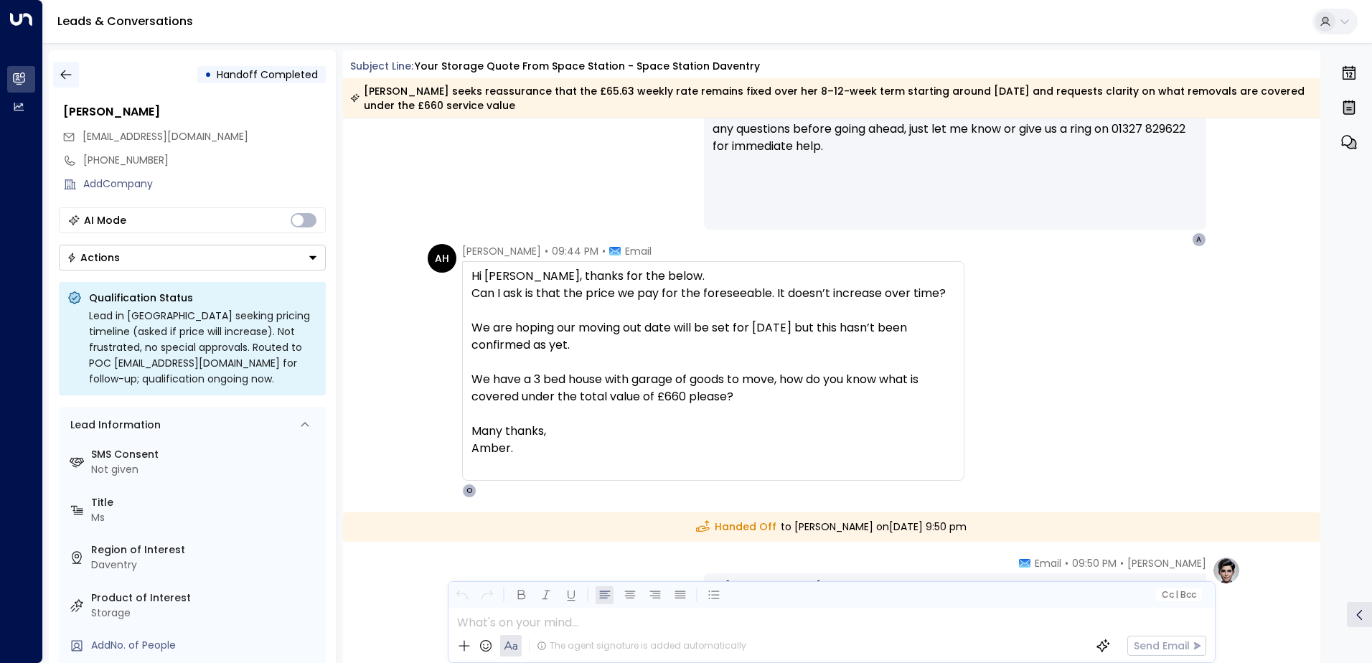
click at [75, 74] on button "button" at bounding box center [66, 75] width 26 height 26
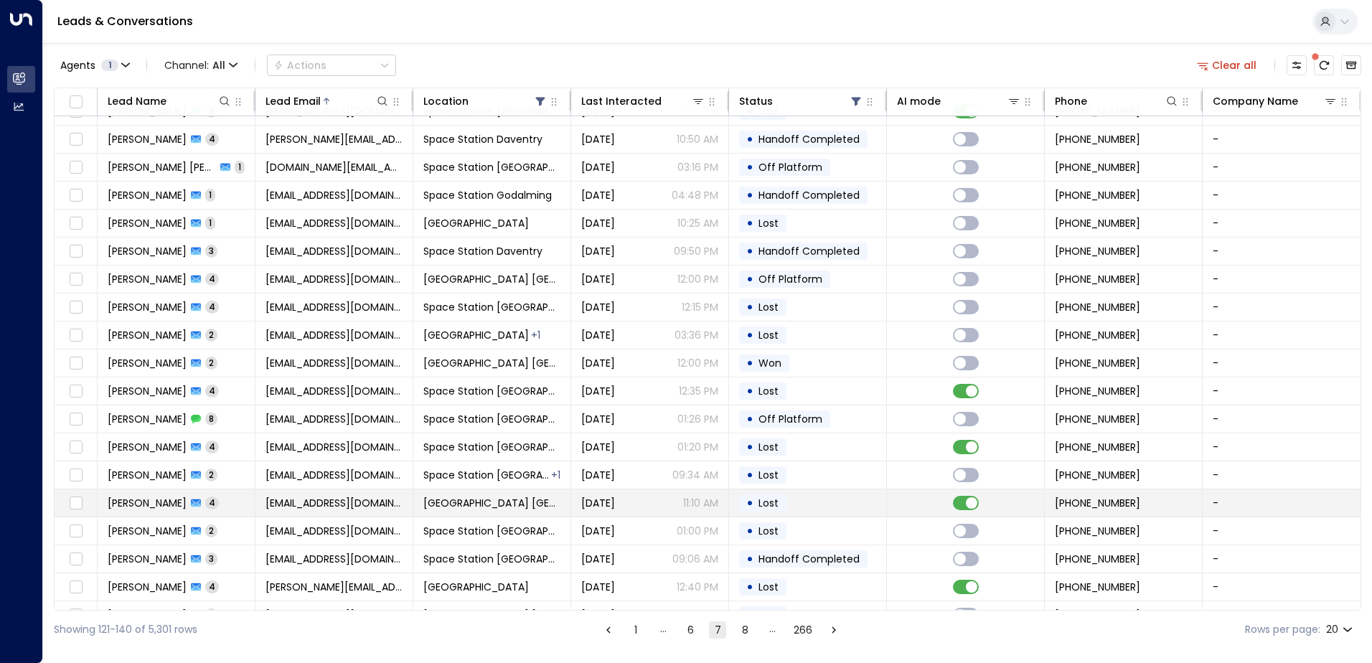
scroll to position [70, 0]
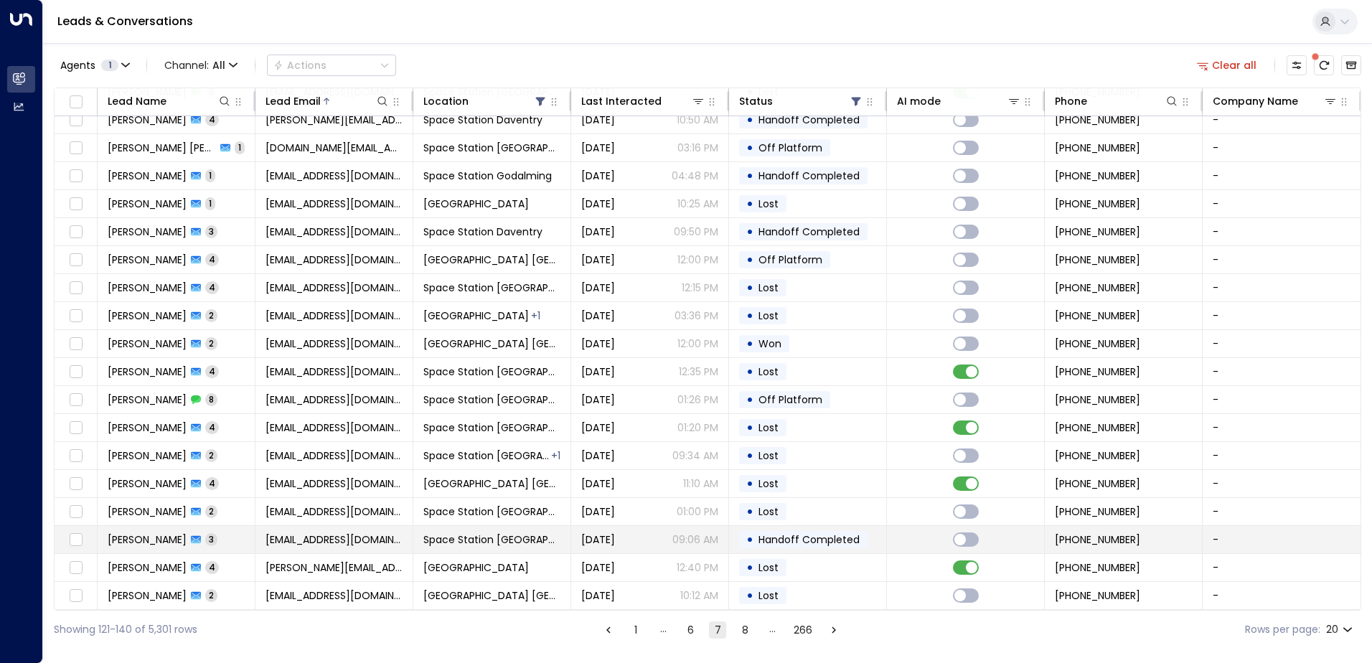
click at [649, 545] on td "[DATE] 09:06 AM" at bounding box center [650, 539] width 158 height 27
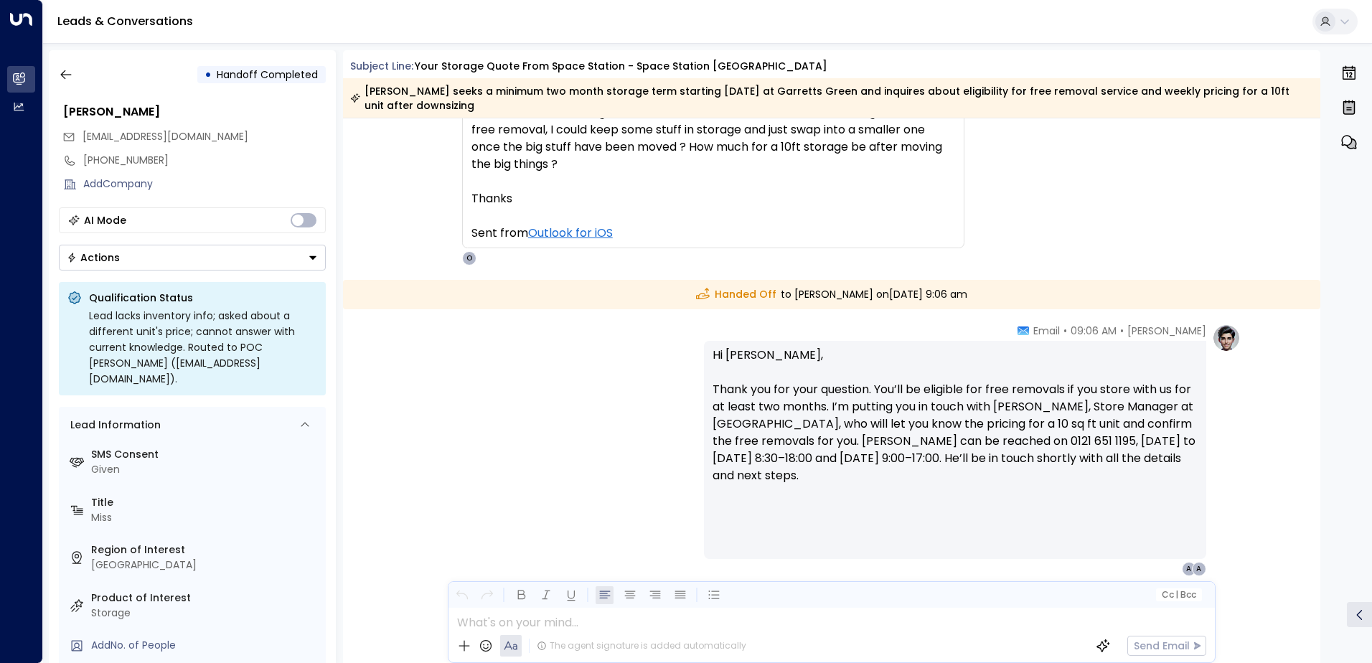
scroll to position [991, 0]
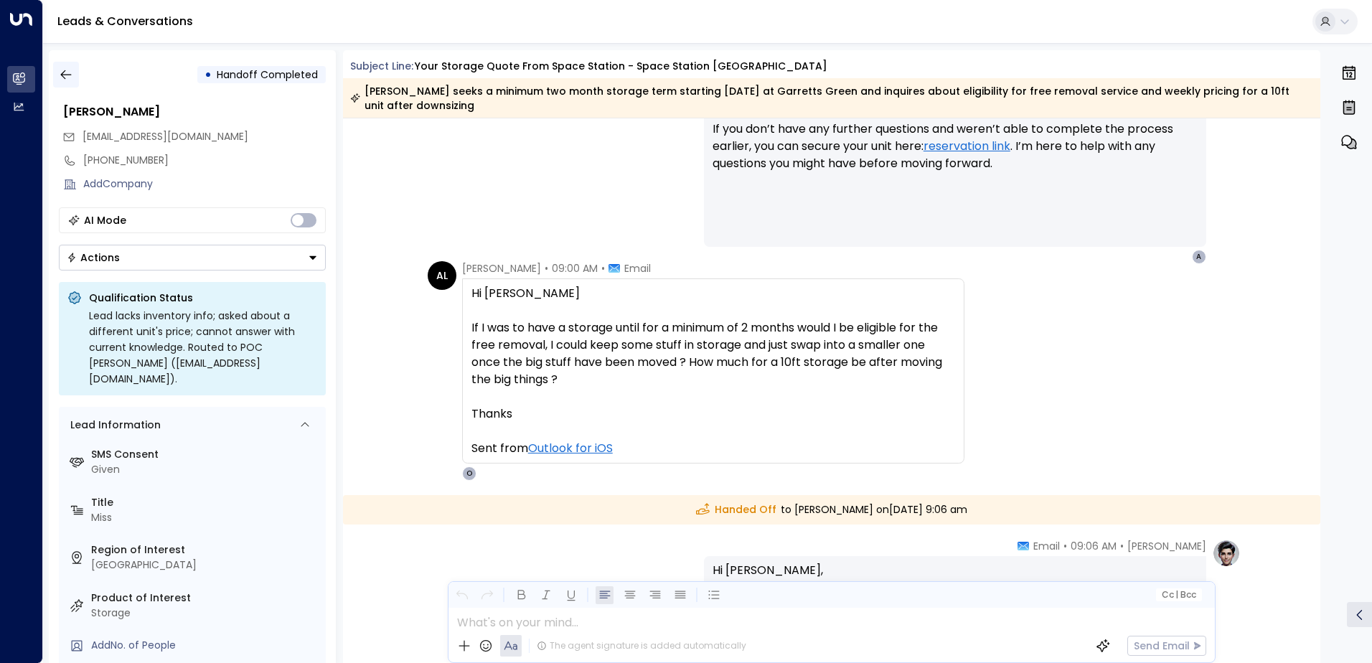
click at [56, 80] on button "button" at bounding box center [66, 75] width 26 height 26
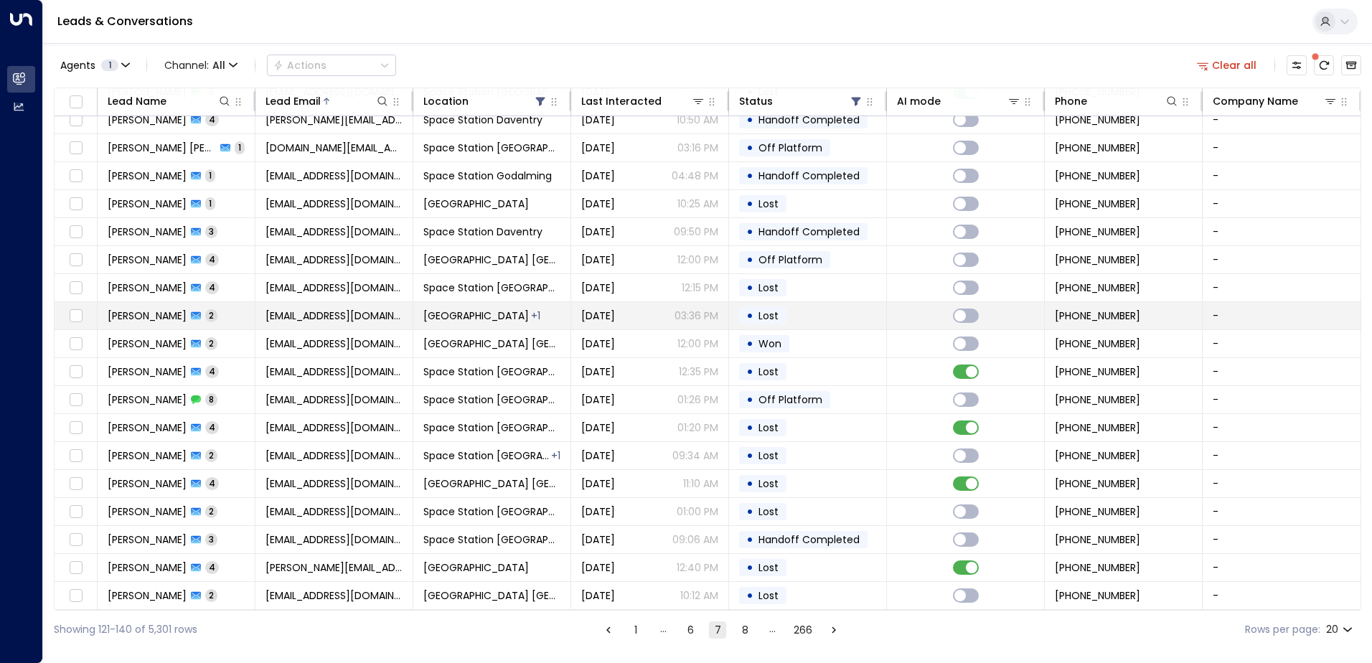
scroll to position [70, 0]
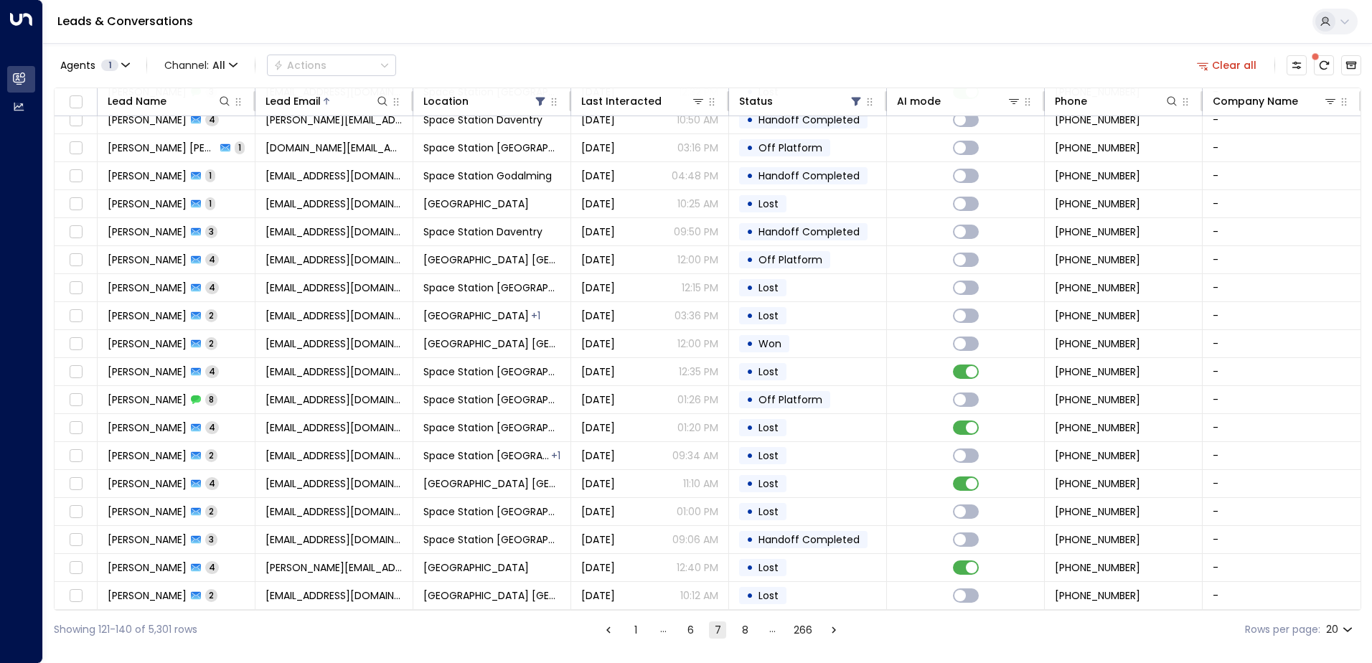
click at [746, 635] on button "8" at bounding box center [744, 630] width 17 height 17
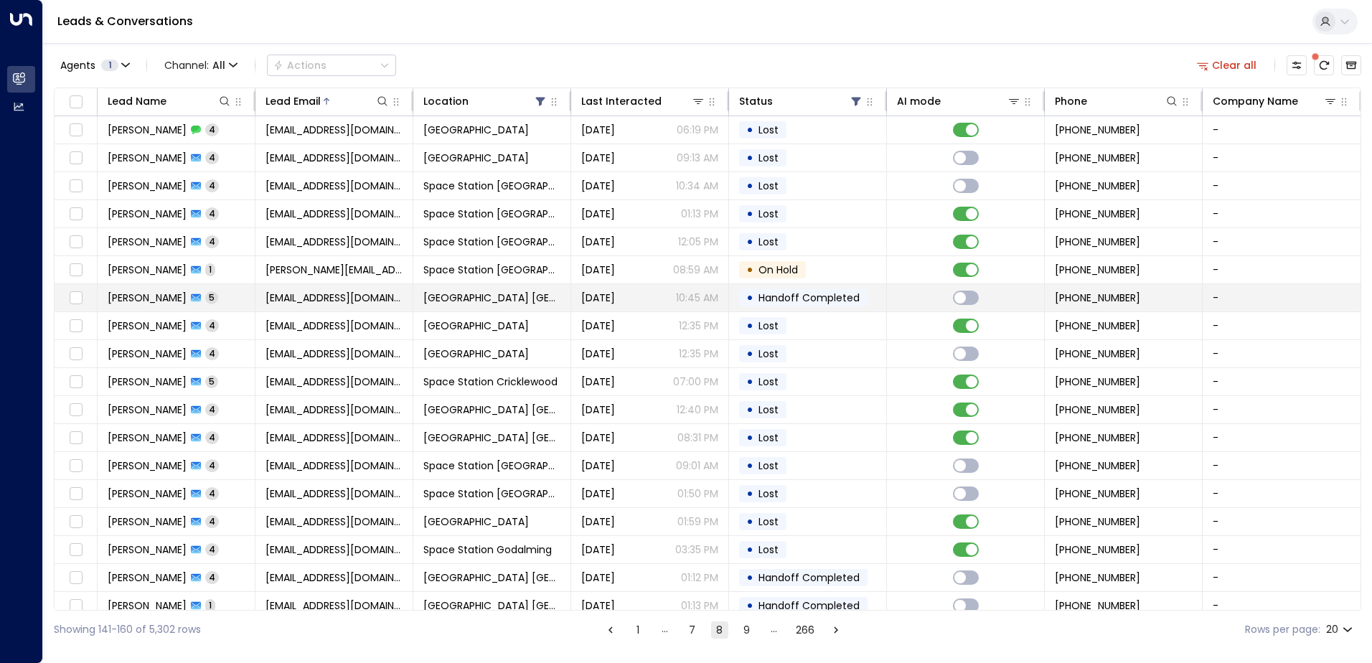
click at [754, 299] on span "Handoff Completed" at bounding box center [809, 298] width 111 height 14
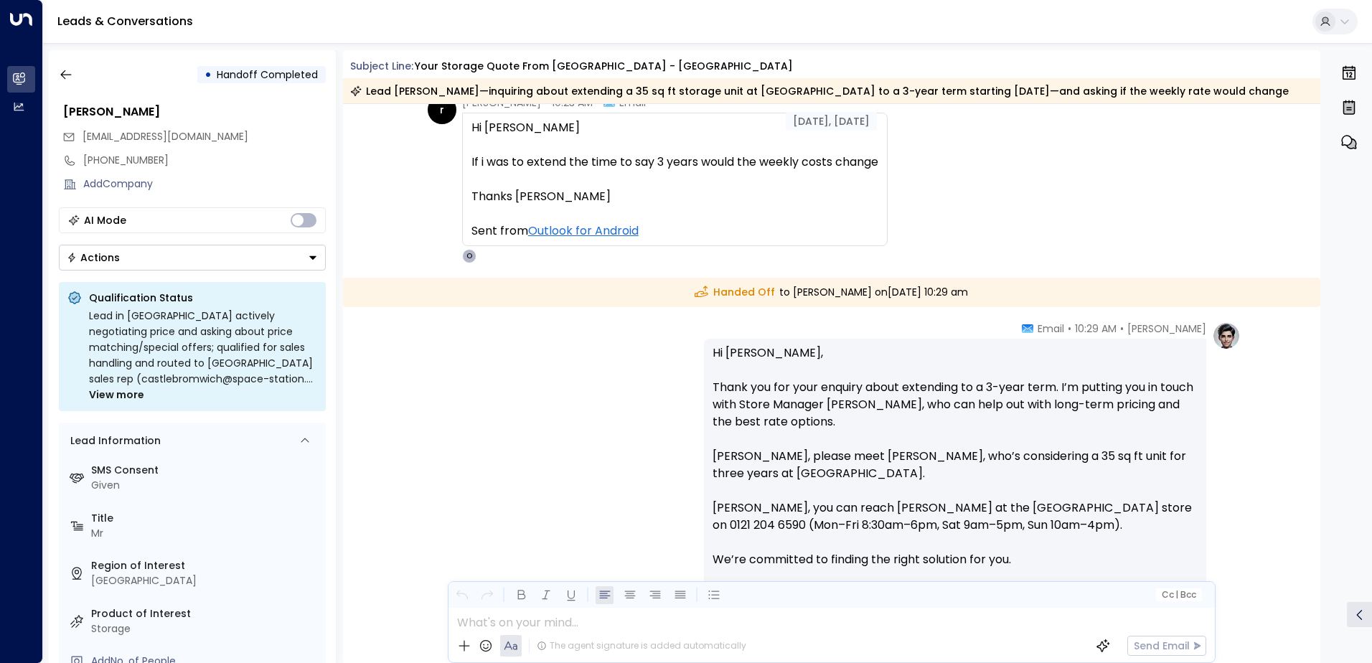
scroll to position [879, 0]
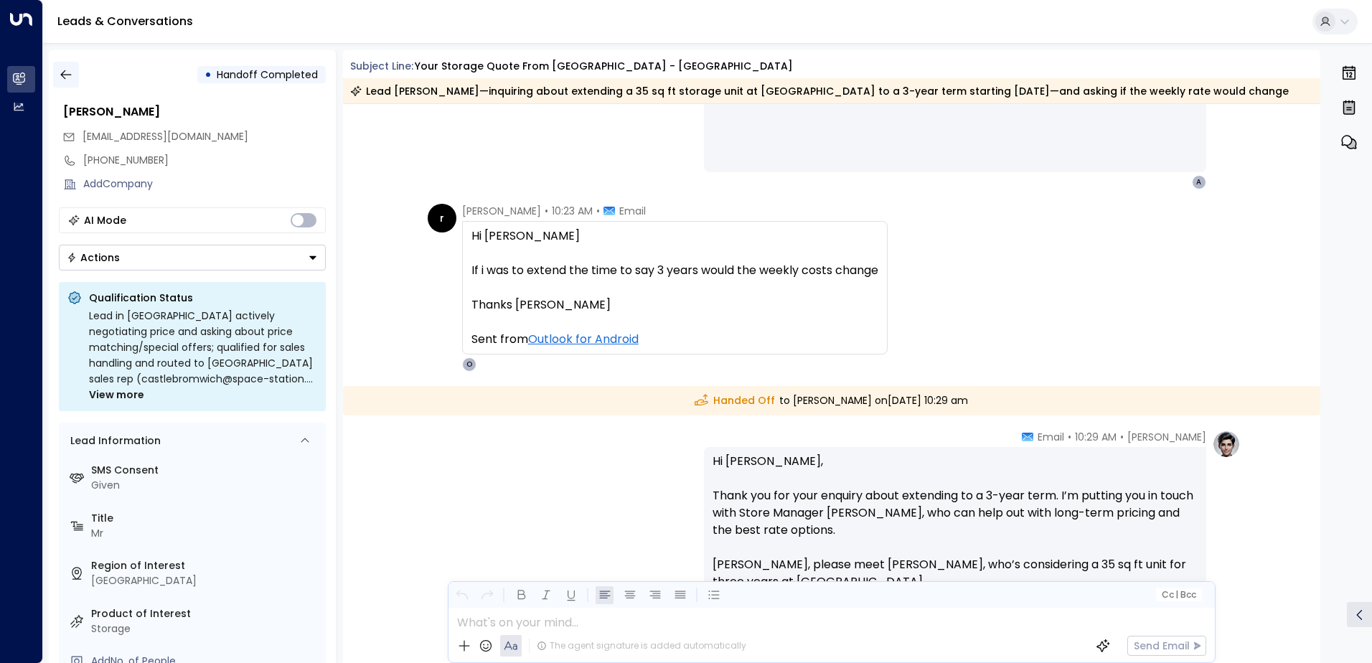
click at [78, 84] on button "button" at bounding box center [66, 75] width 26 height 26
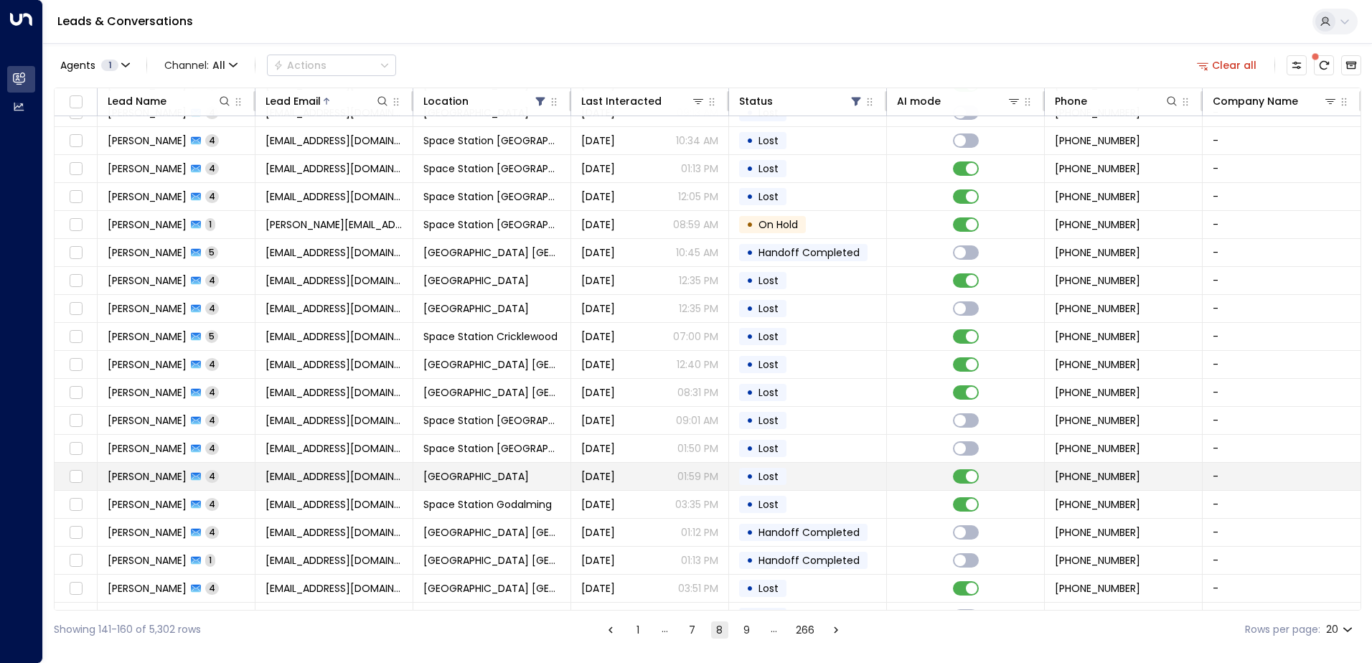
scroll to position [70, 0]
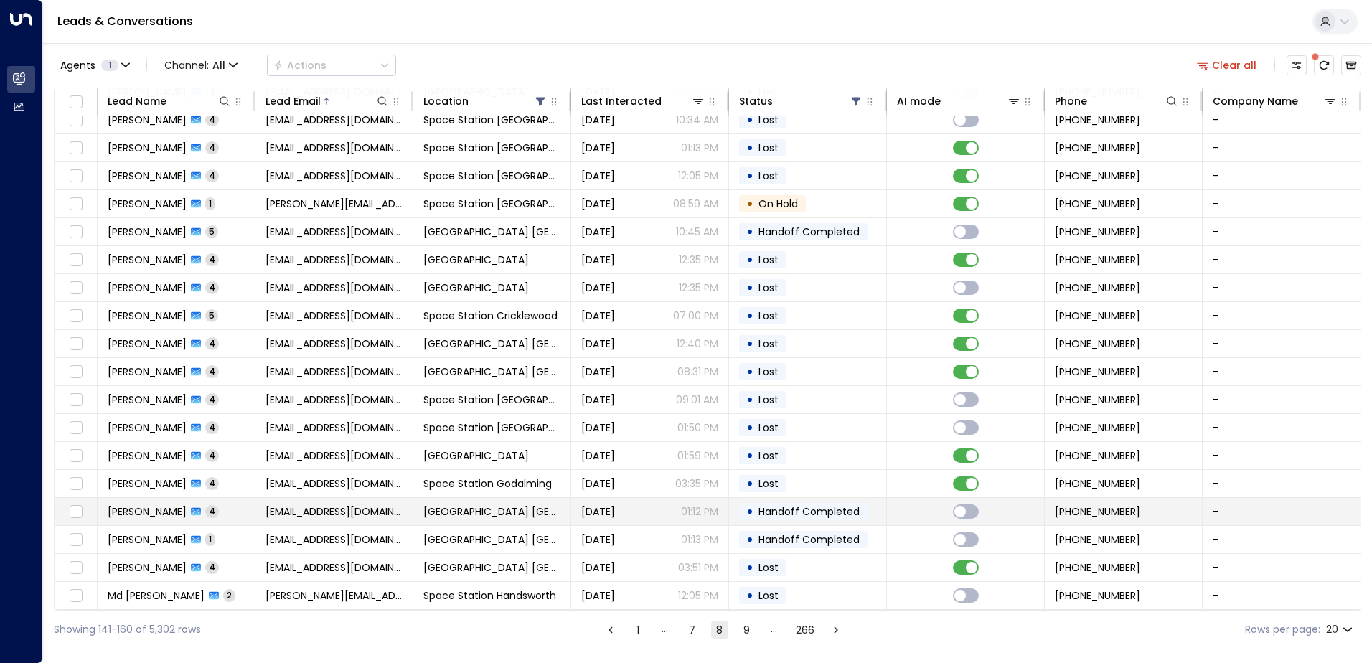
click at [600, 512] on span "[DATE]" at bounding box center [598, 512] width 34 height 14
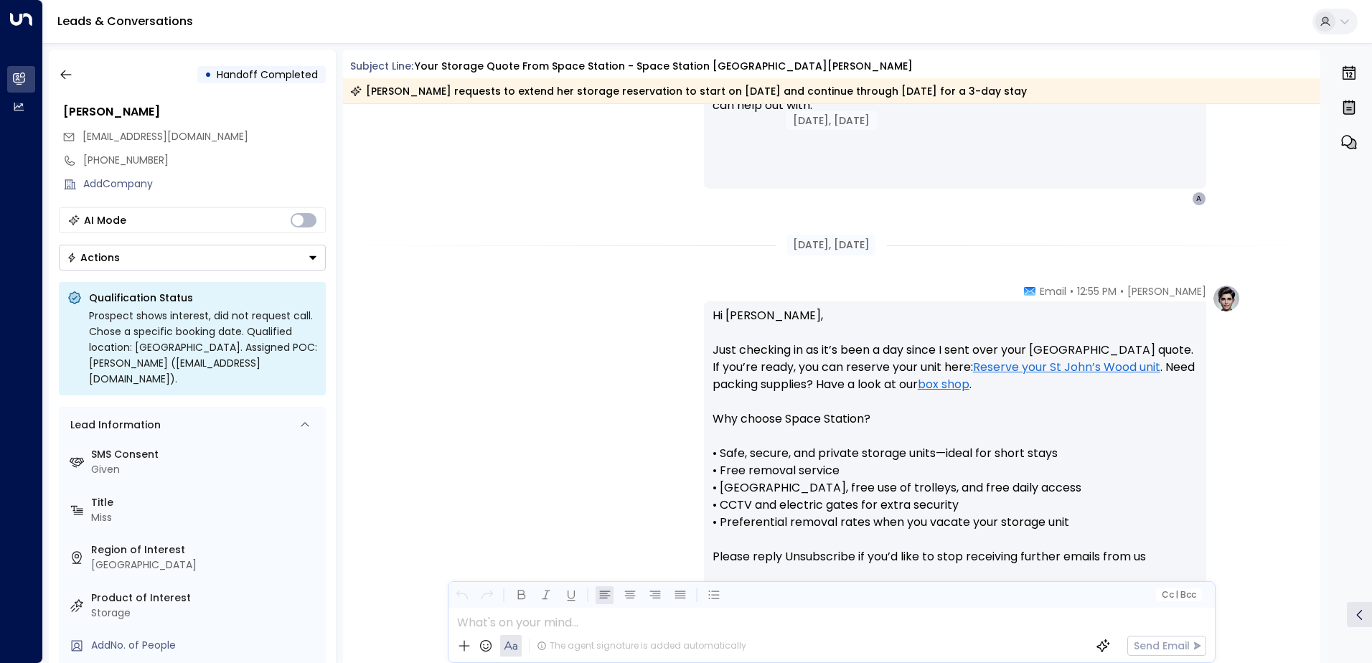
scroll to position [659, 0]
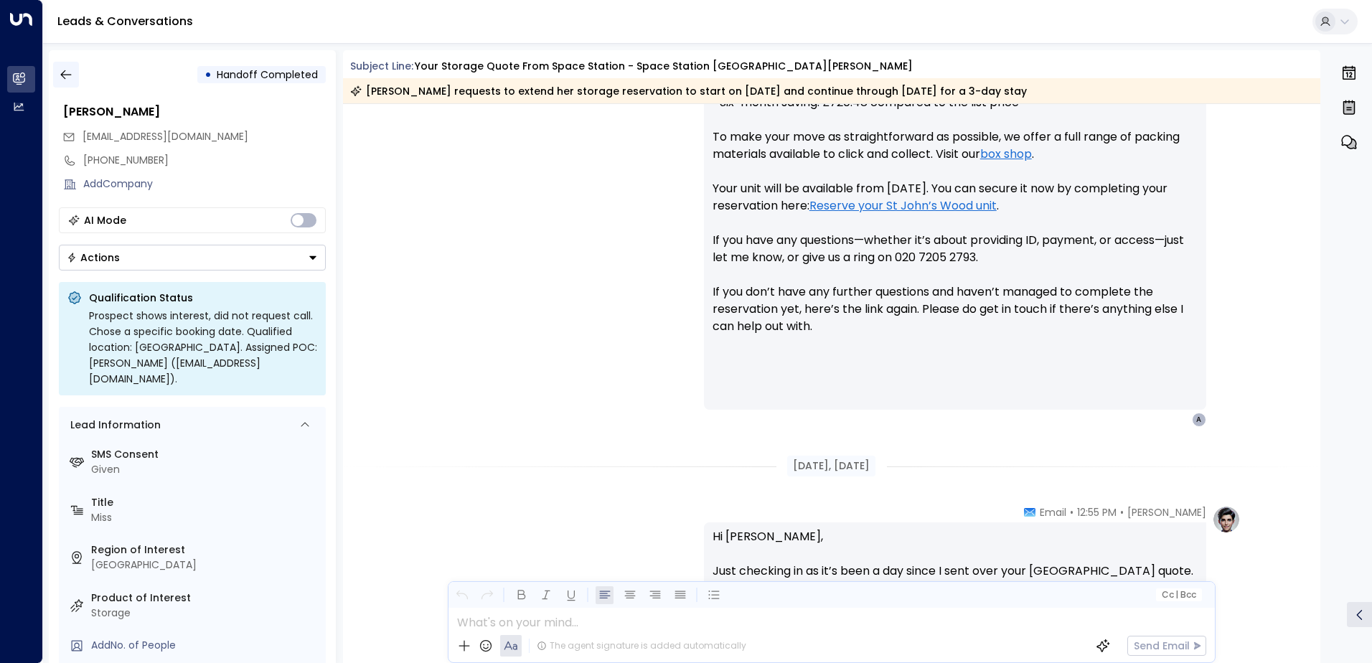
click at [59, 80] on icon "button" at bounding box center [66, 74] width 14 height 14
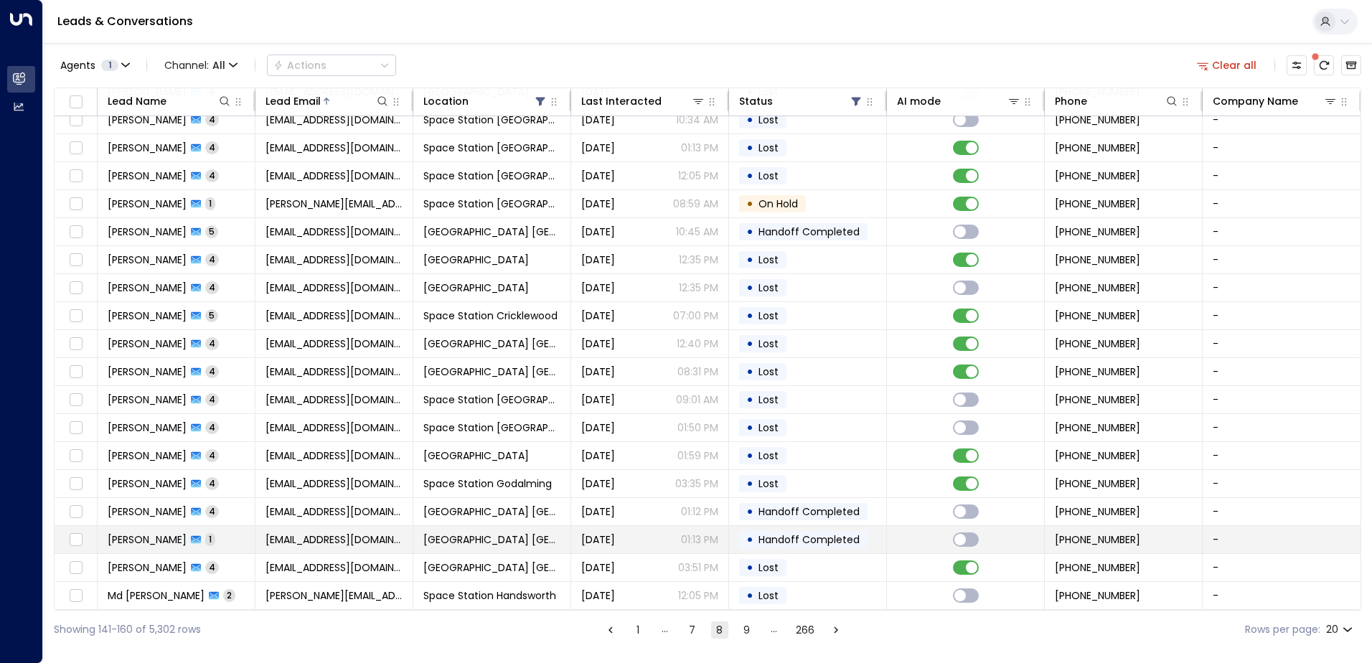
scroll to position [70, 0]
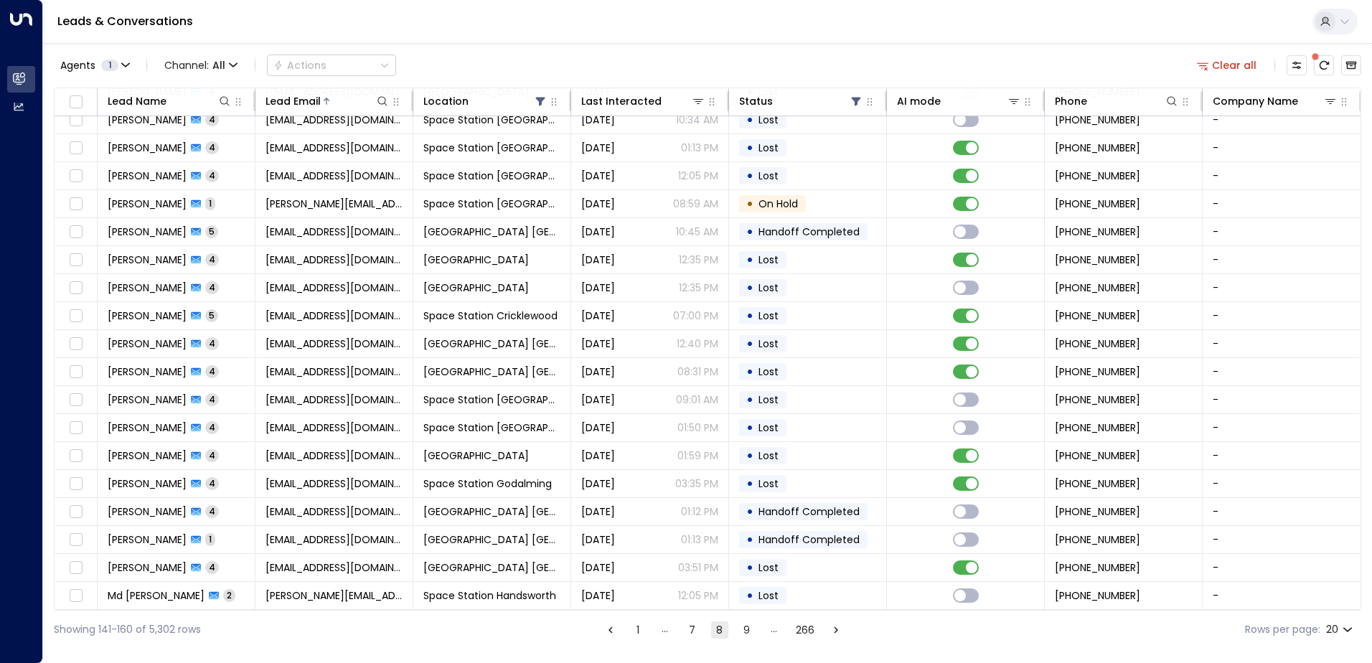
click at [739, 640] on div "Showing 141-160 of 5,302 rows 1 … 7 8 9 … 266 Rows per page: 20 **" at bounding box center [708, 630] width 1308 height 38
click at [741, 635] on button "9" at bounding box center [747, 630] width 17 height 17
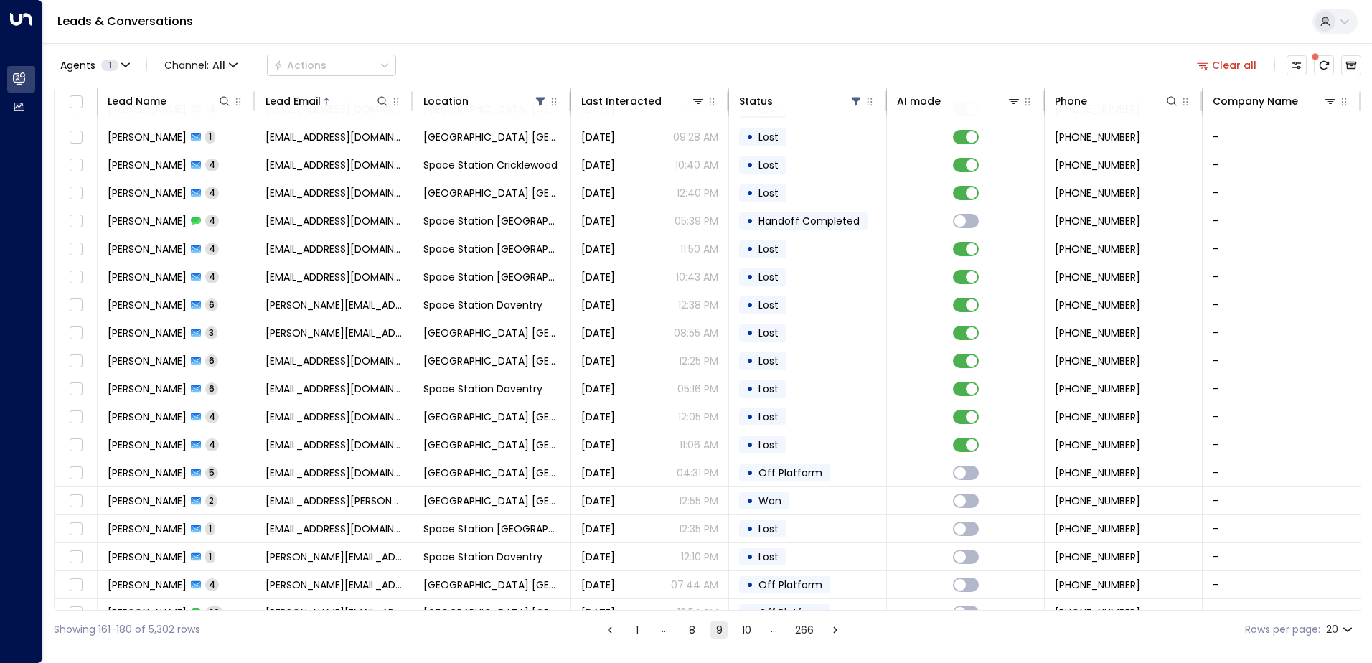
scroll to position [70, 0]
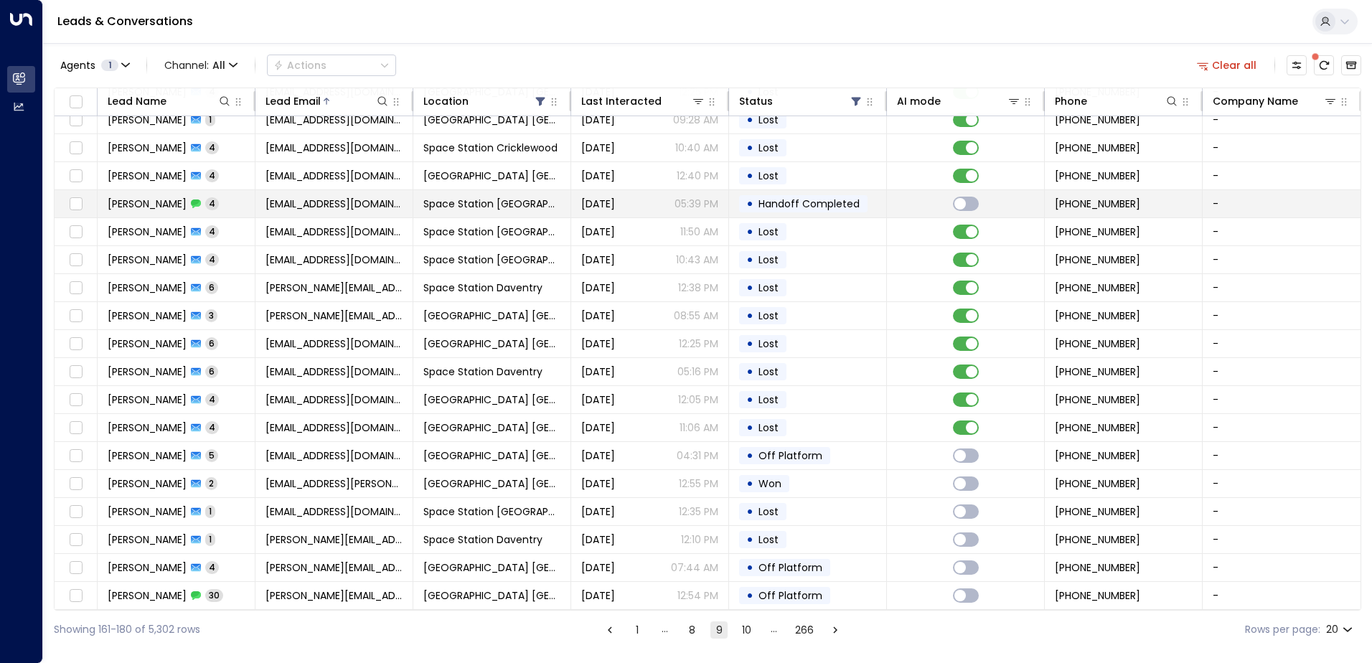
click at [644, 199] on div "[DATE] 05:39 PM" at bounding box center [649, 204] width 137 height 14
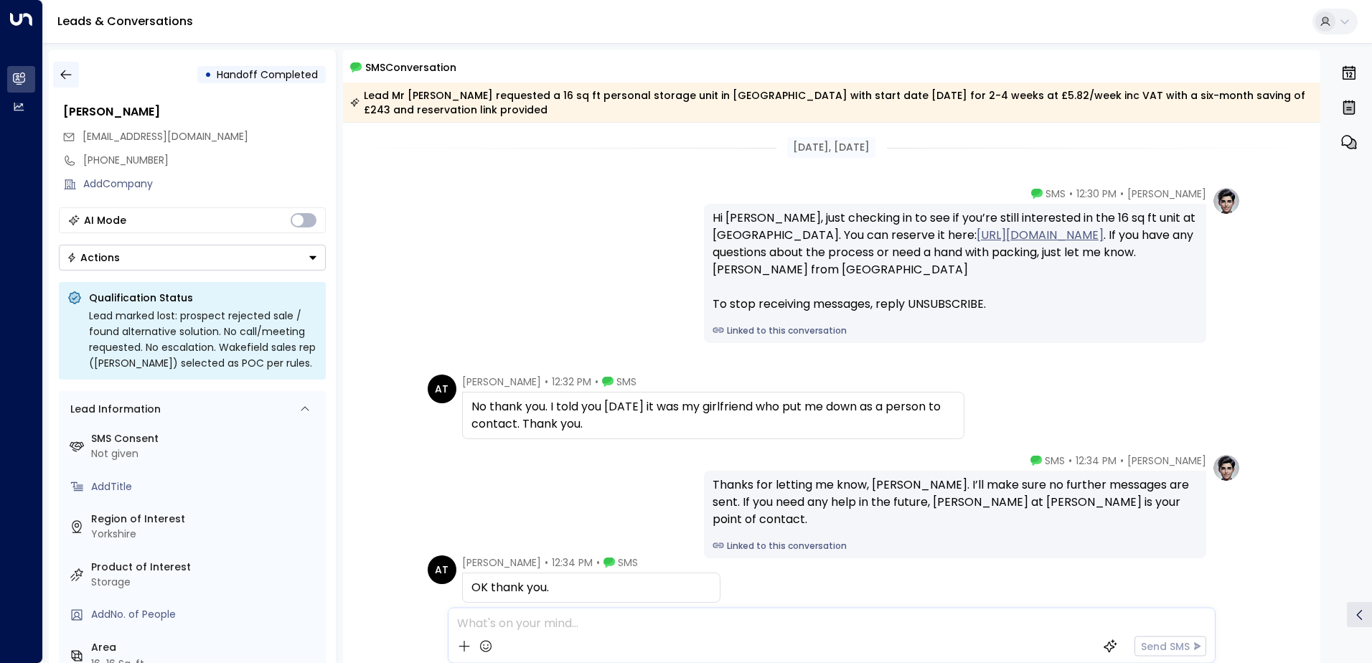
click at [76, 72] on button "button" at bounding box center [66, 75] width 26 height 26
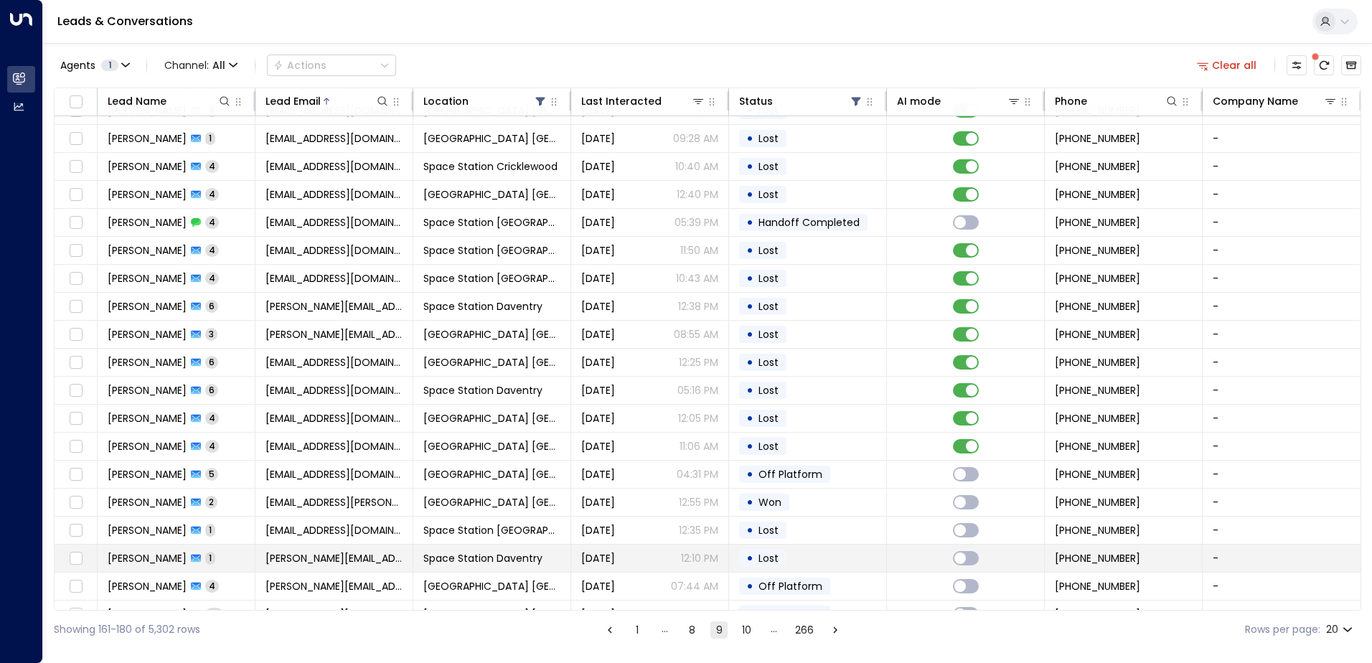
scroll to position [70, 0]
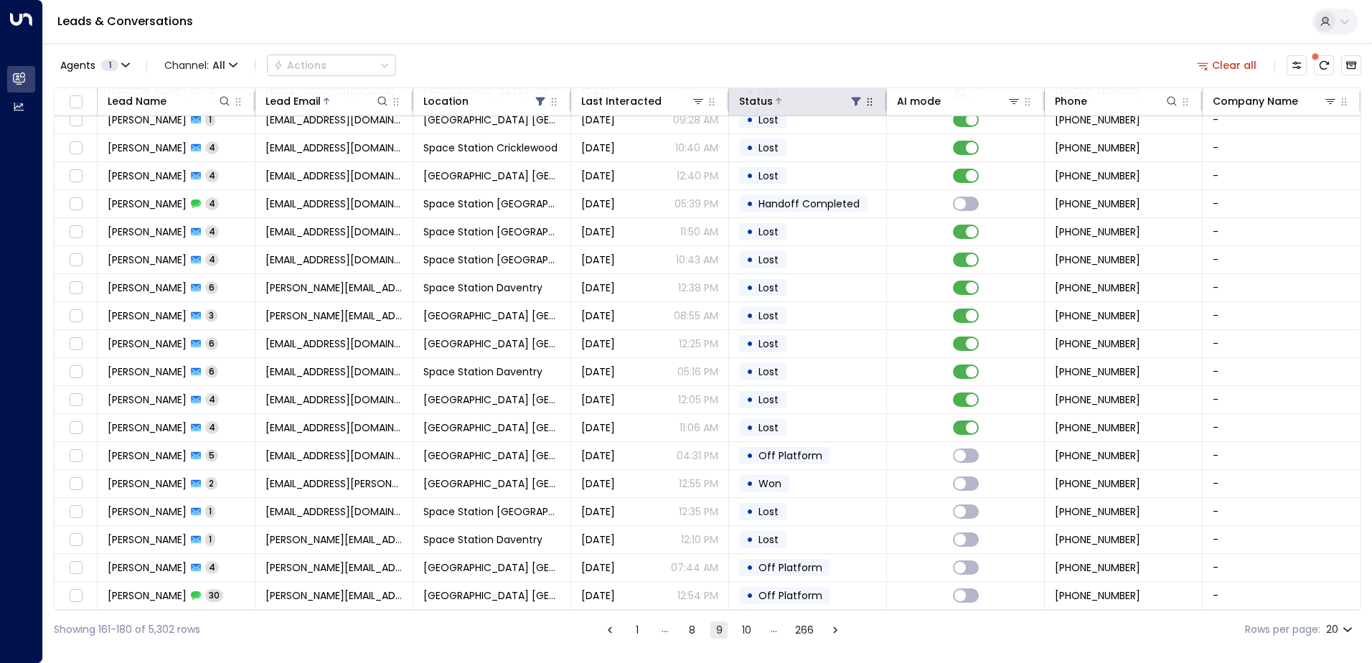
click at [850, 96] on icon at bounding box center [855, 100] width 11 height 11
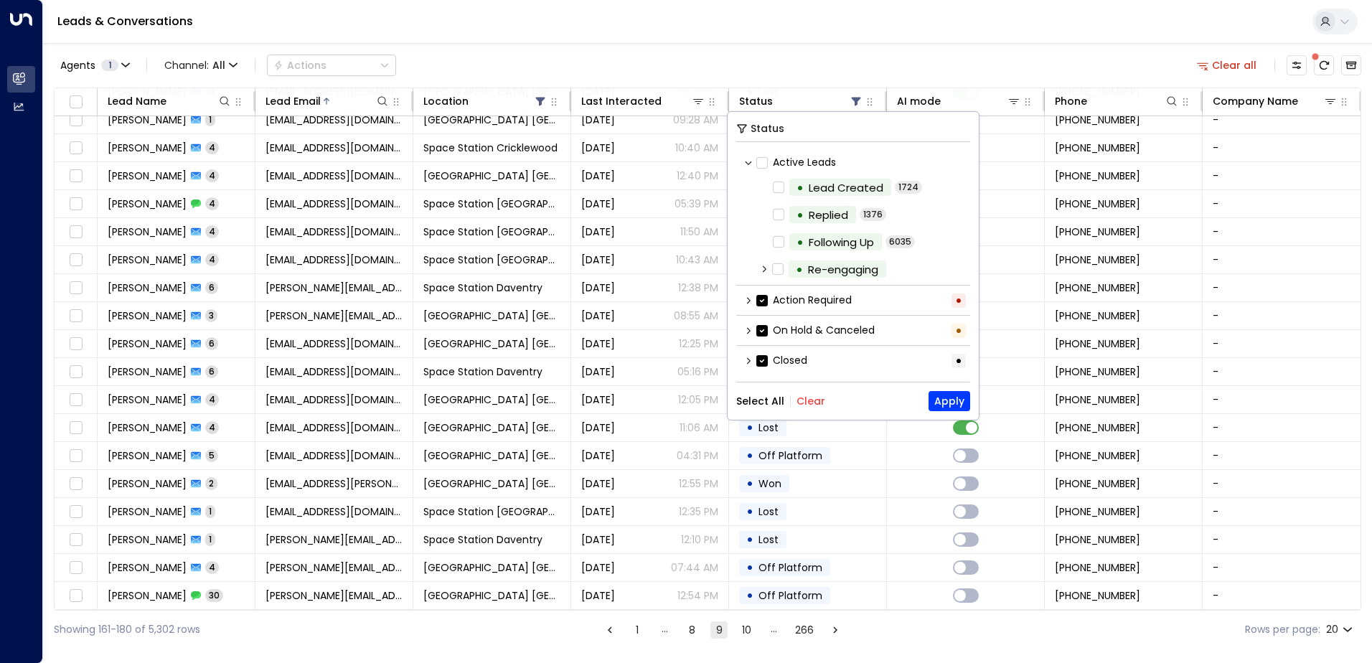
click at [744, 358] on icon at bounding box center [748, 361] width 9 height 9
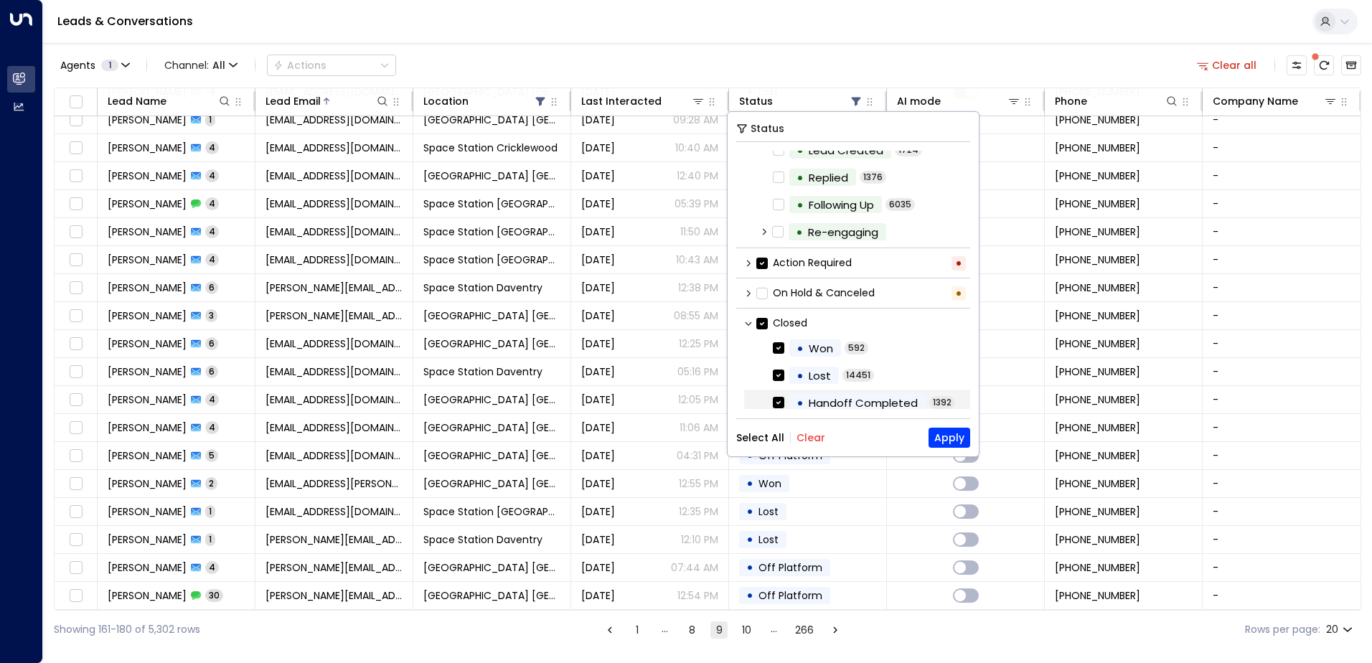
scroll to position [71, 0]
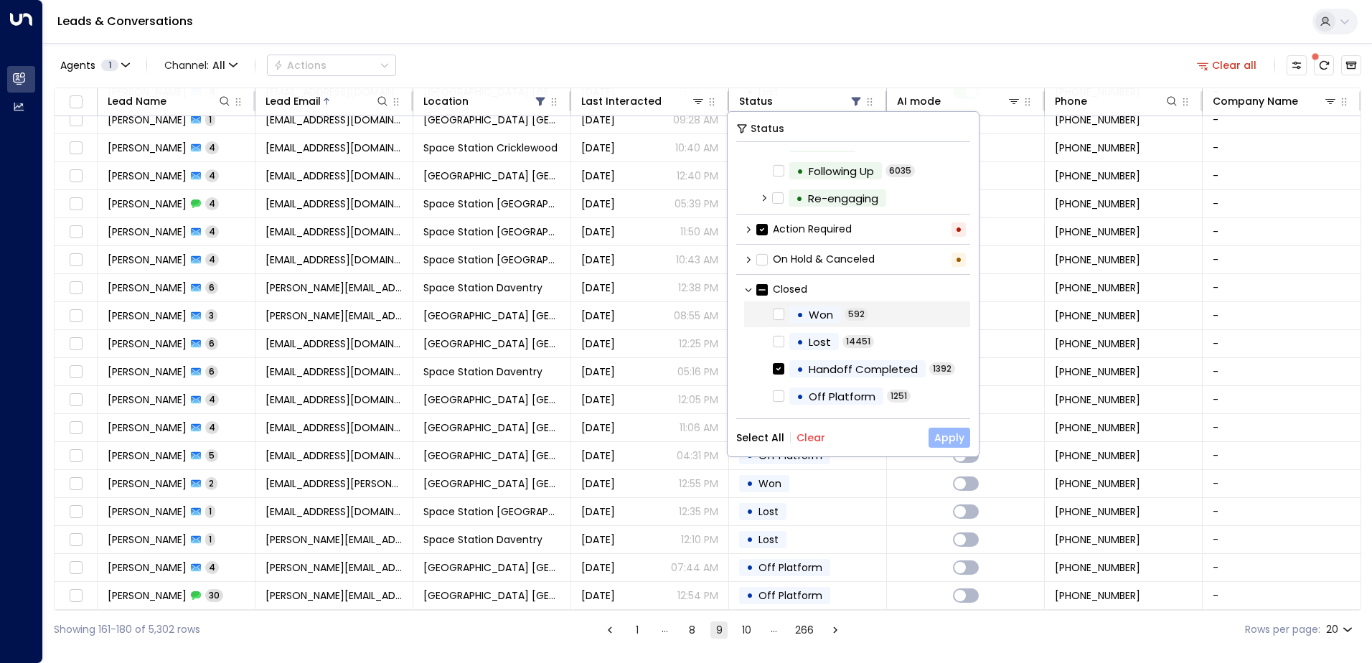
click at [948, 437] on button "Apply" at bounding box center [950, 438] width 42 height 20
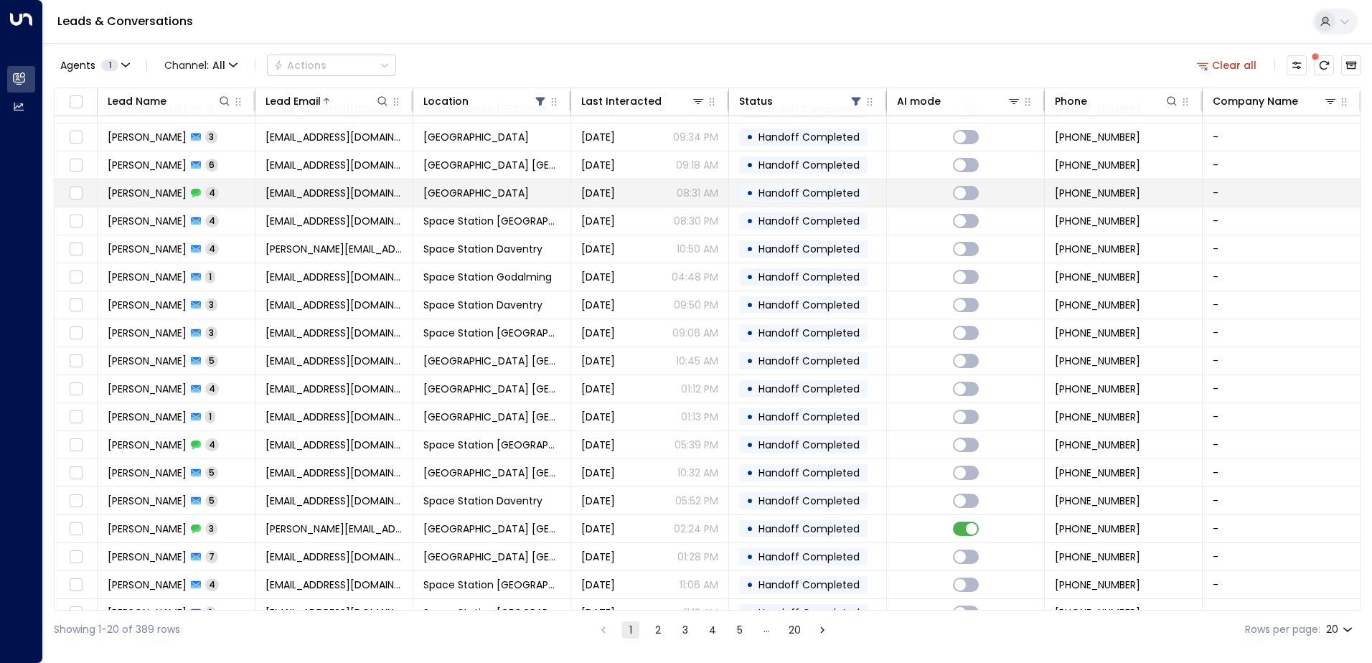
scroll to position [70, 0]
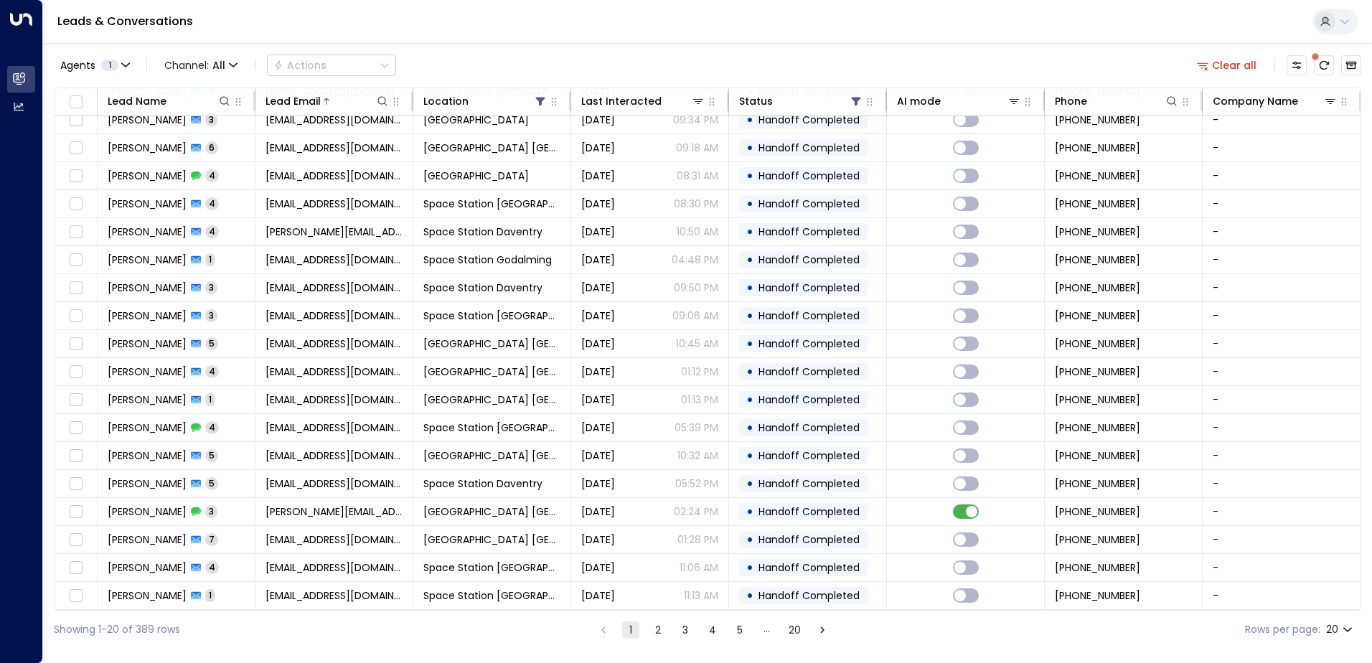
click at [661, 633] on button "2" at bounding box center [658, 630] width 17 height 17
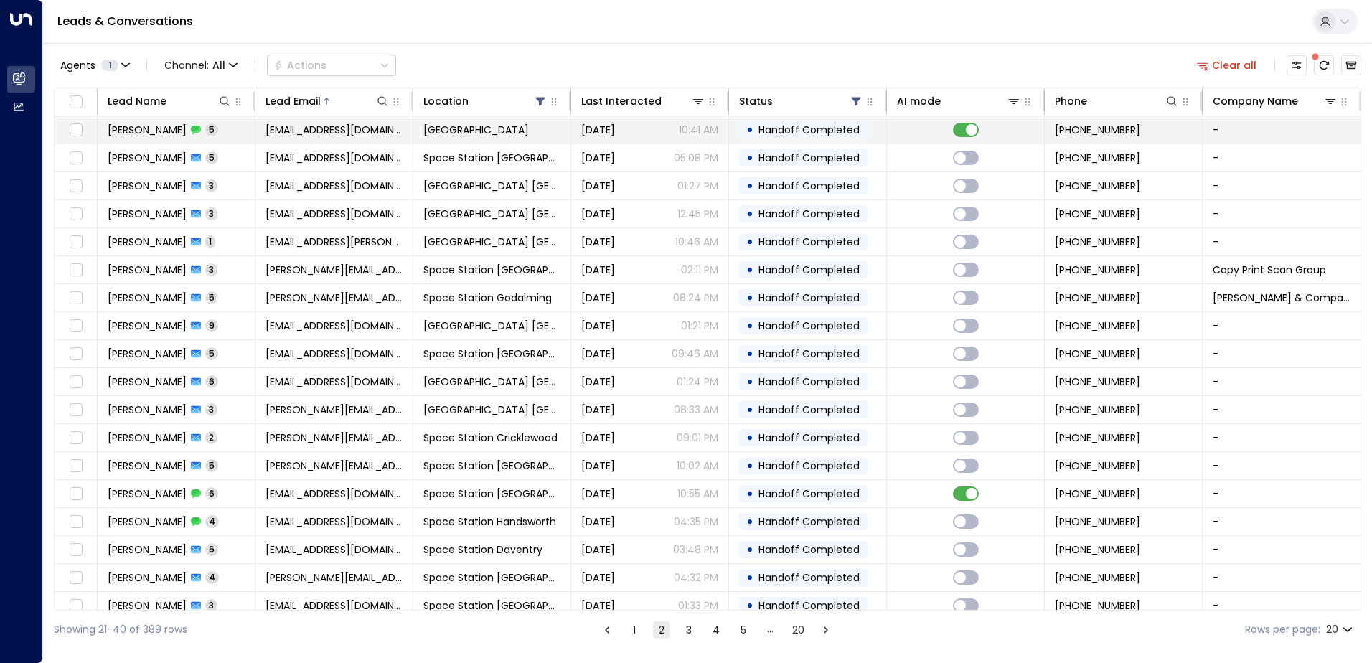
click at [528, 135] on span "[GEOGRAPHIC_DATA]" at bounding box center [476, 130] width 106 height 14
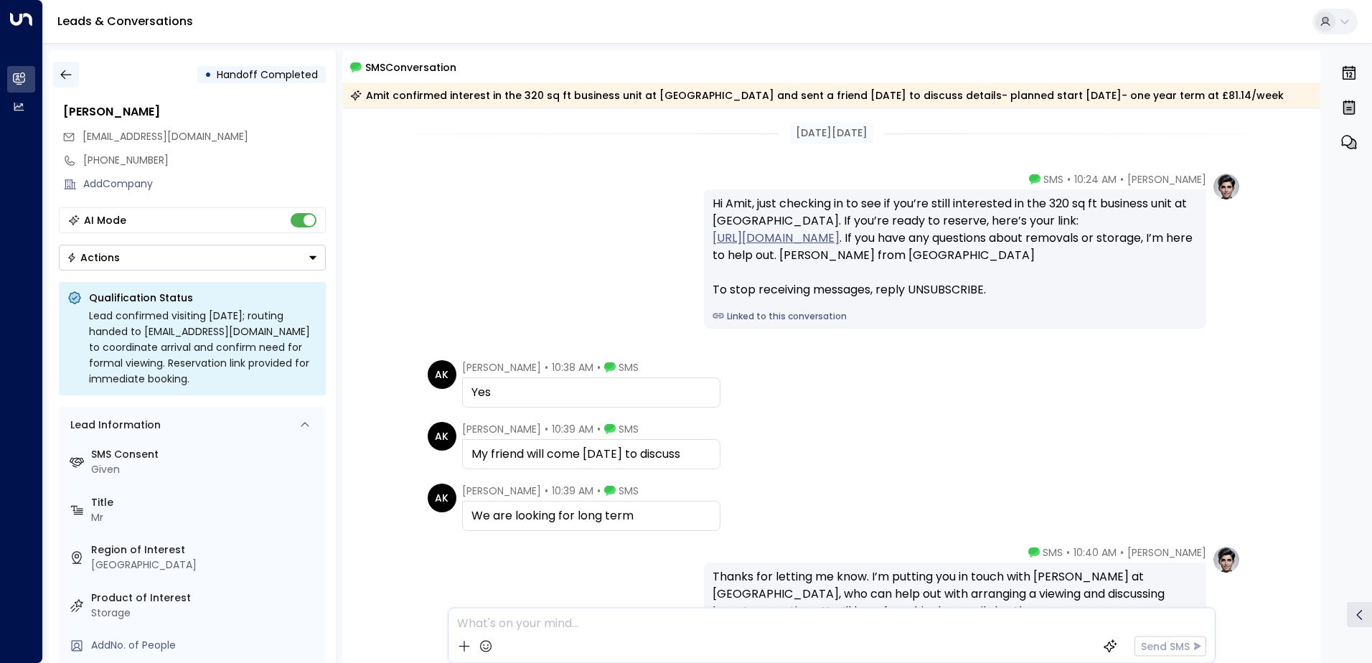
click at [60, 83] on button "button" at bounding box center [66, 75] width 26 height 26
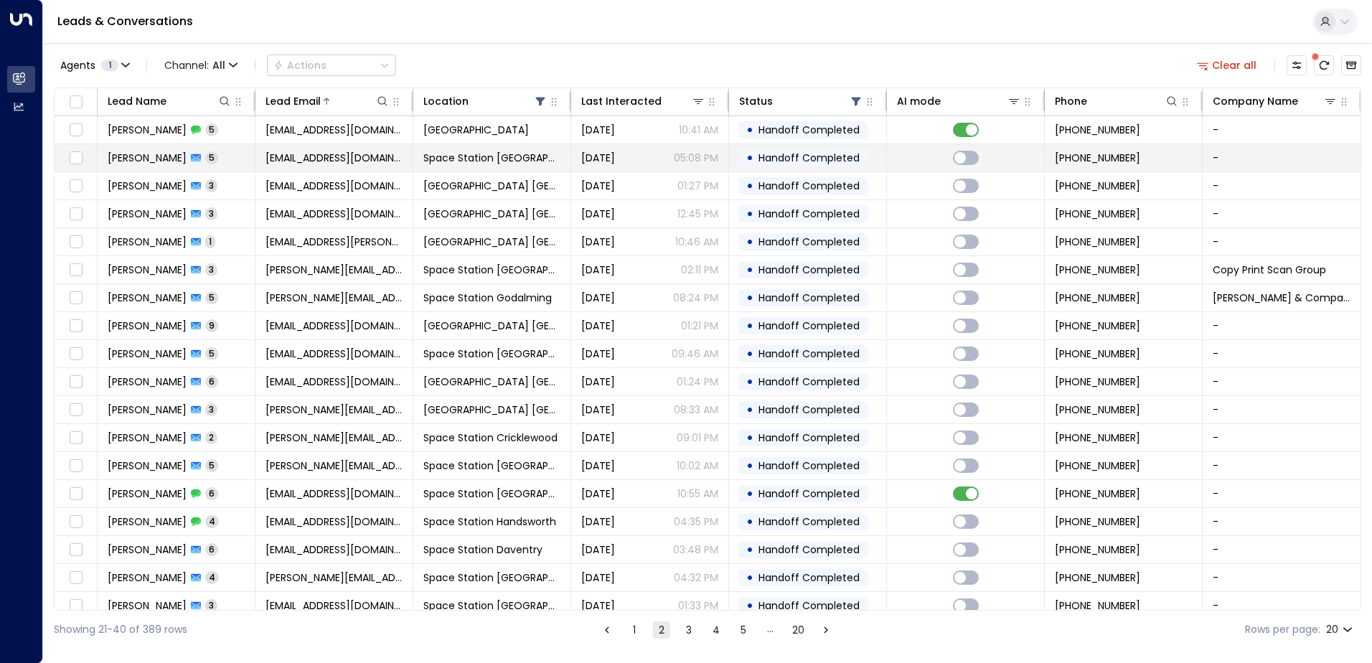
click at [167, 170] on td "[PERSON_NAME] 5" at bounding box center [177, 157] width 158 height 27
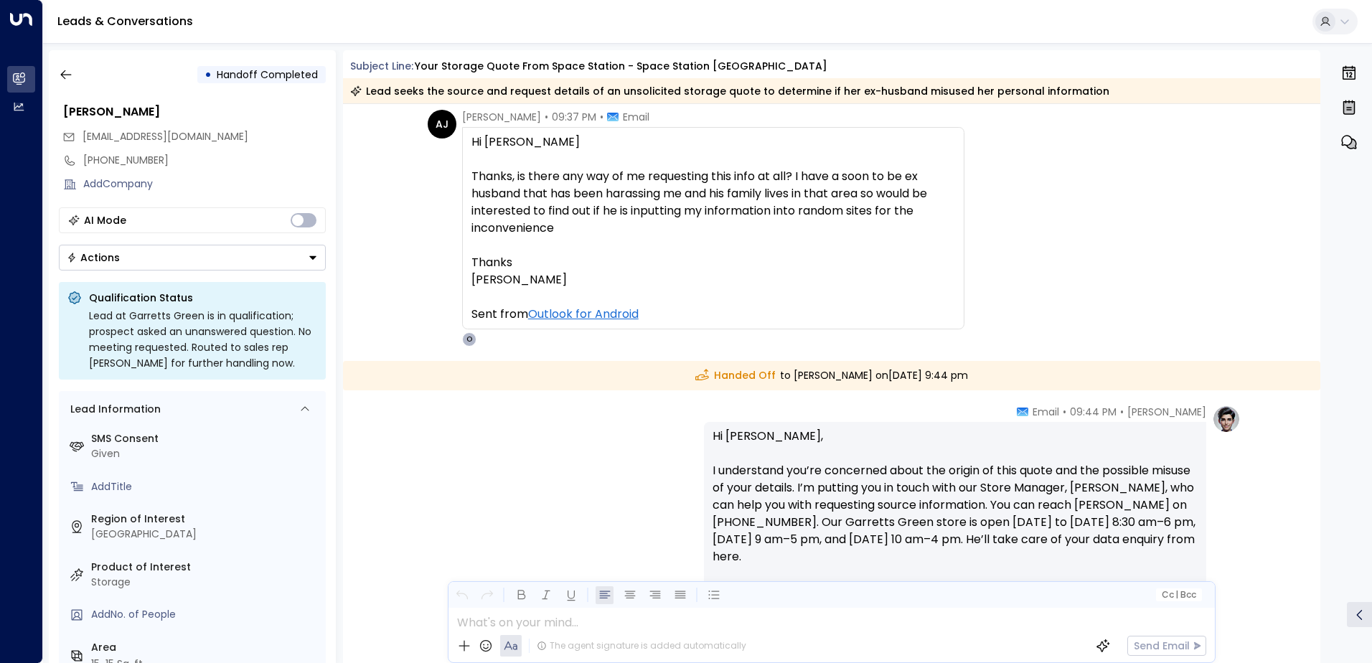
scroll to position [1567, 0]
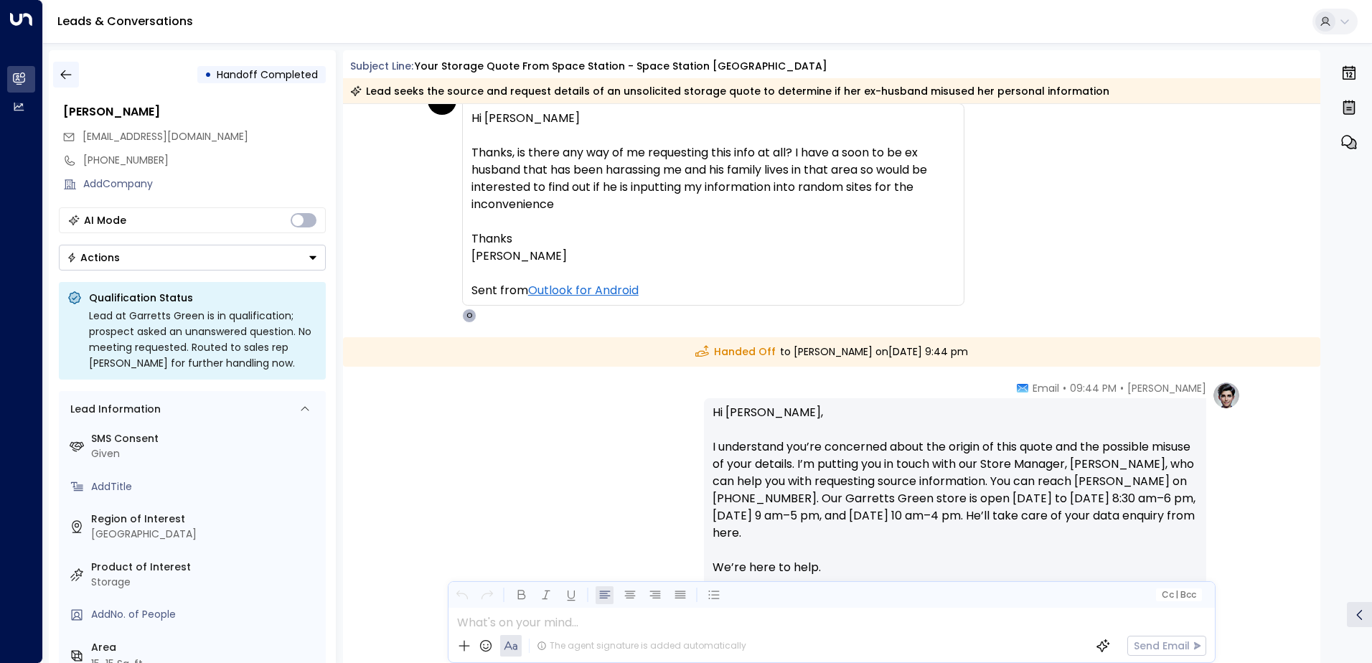
click at [73, 78] on button "button" at bounding box center [66, 75] width 26 height 26
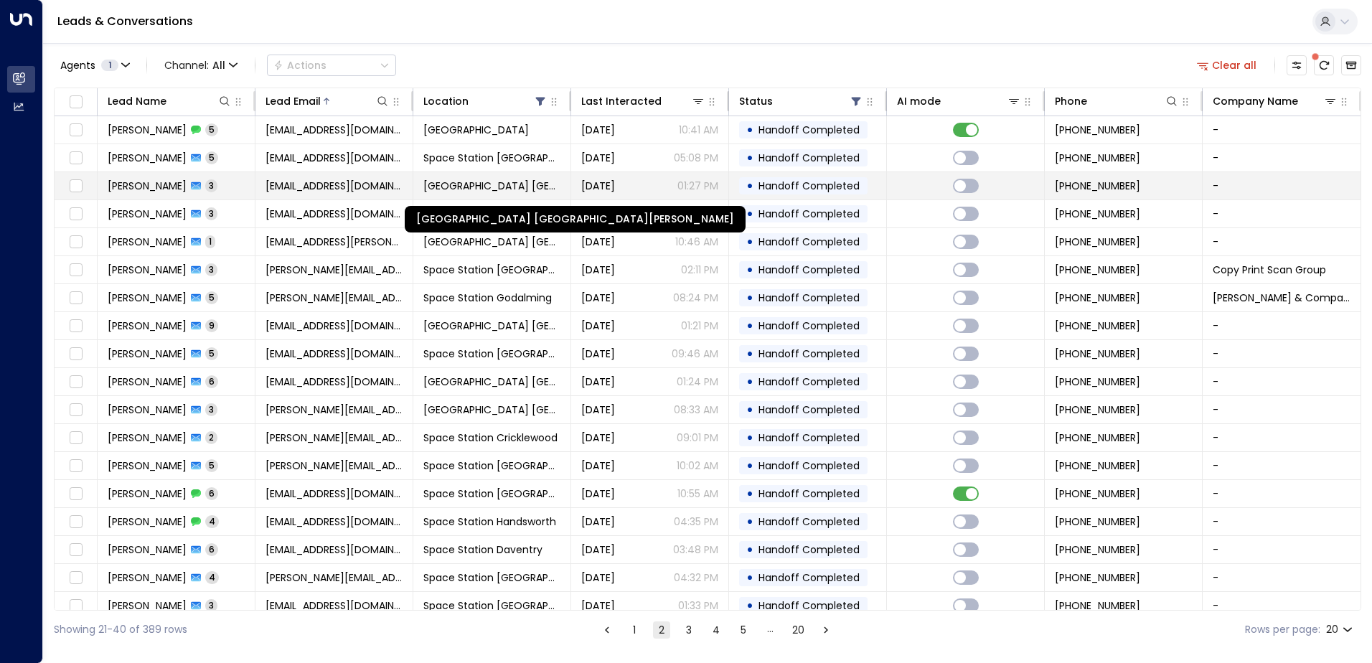
click at [472, 179] on span "[GEOGRAPHIC_DATA] [GEOGRAPHIC_DATA][PERSON_NAME]" at bounding box center [491, 186] width 137 height 14
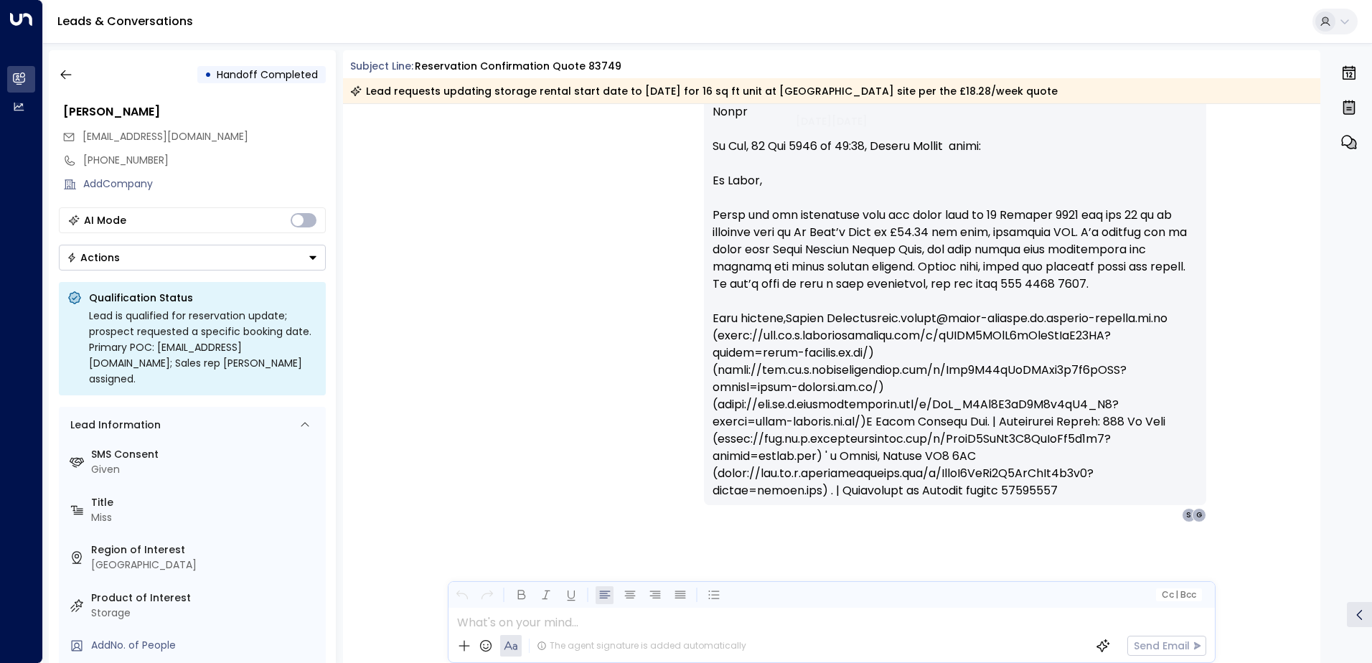
scroll to position [1008, 0]
click at [70, 69] on icon "button" at bounding box center [66, 74] width 14 height 14
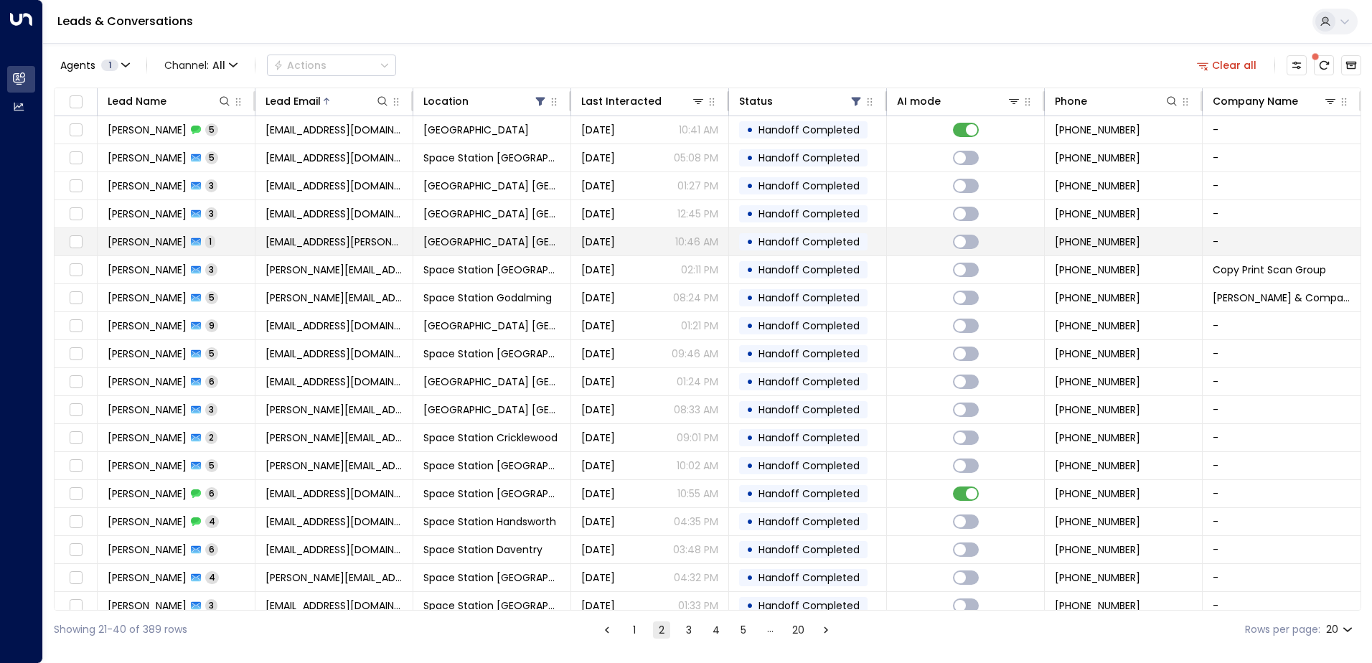
click at [398, 245] on td "[EMAIL_ADDRESS][PERSON_NAME][DOMAIN_NAME]" at bounding box center [335, 241] width 158 height 27
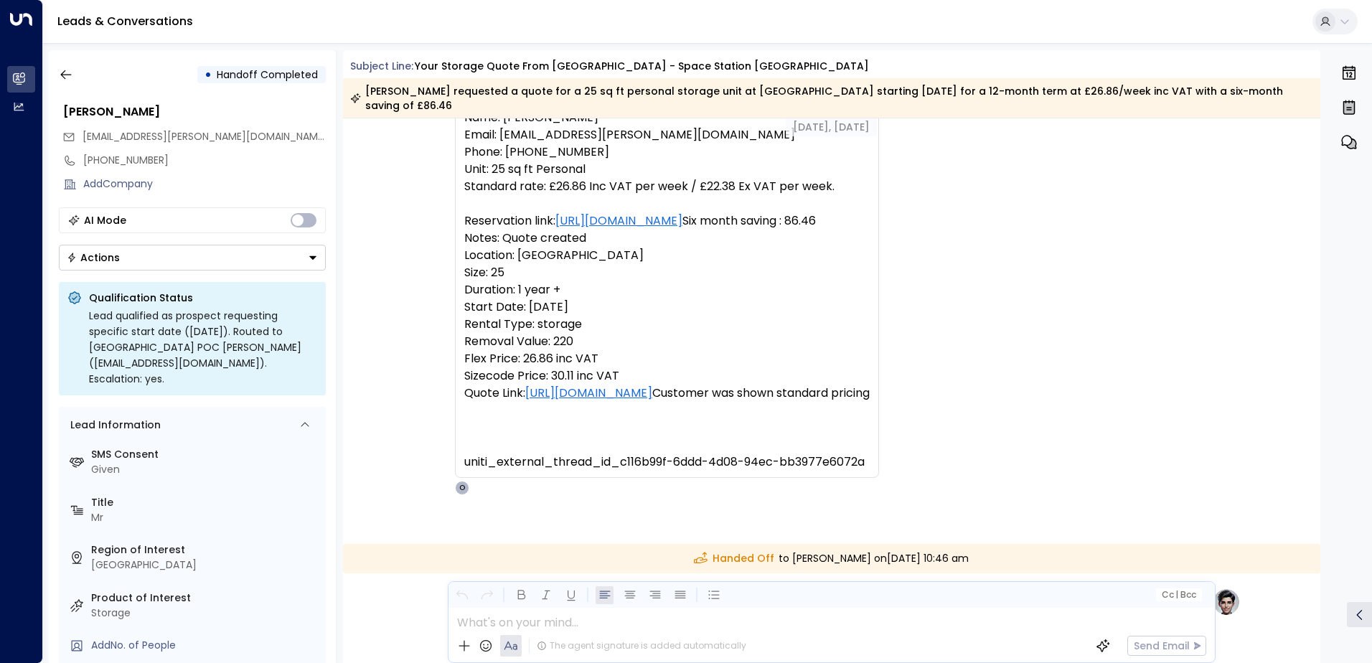
scroll to position [2, 0]
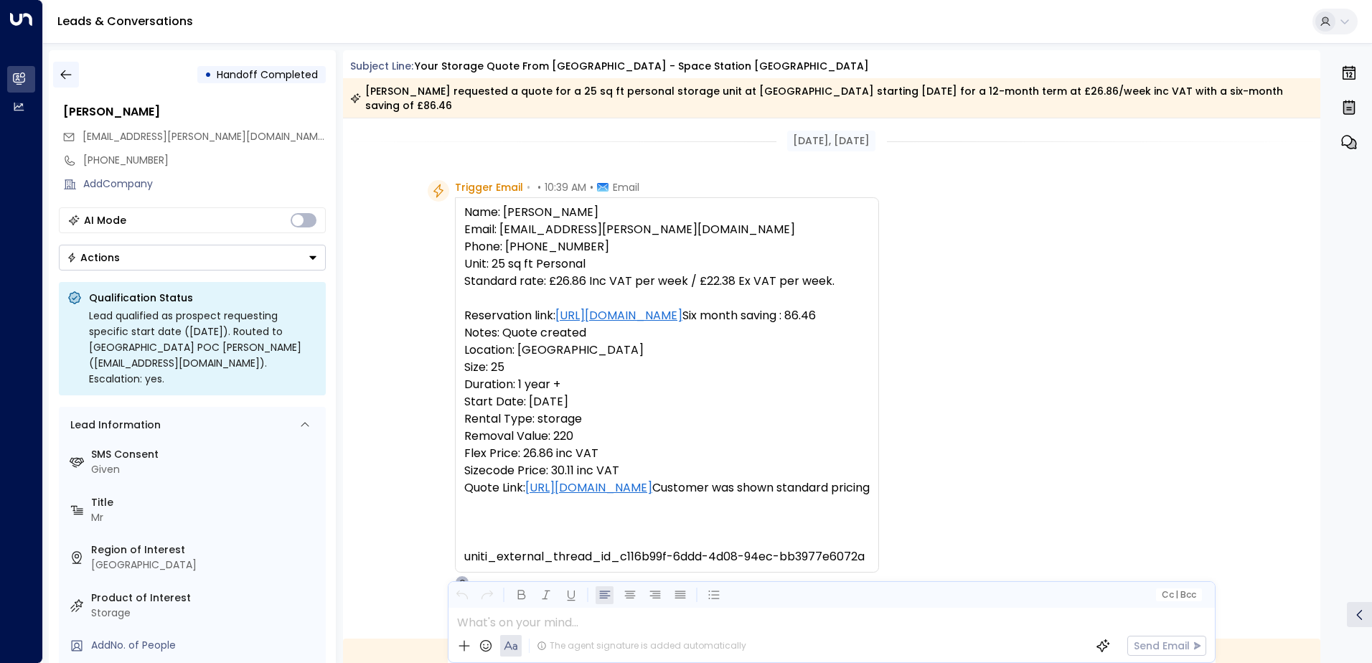
click at [64, 67] on icon "button" at bounding box center [66, 74] width 14 height 14
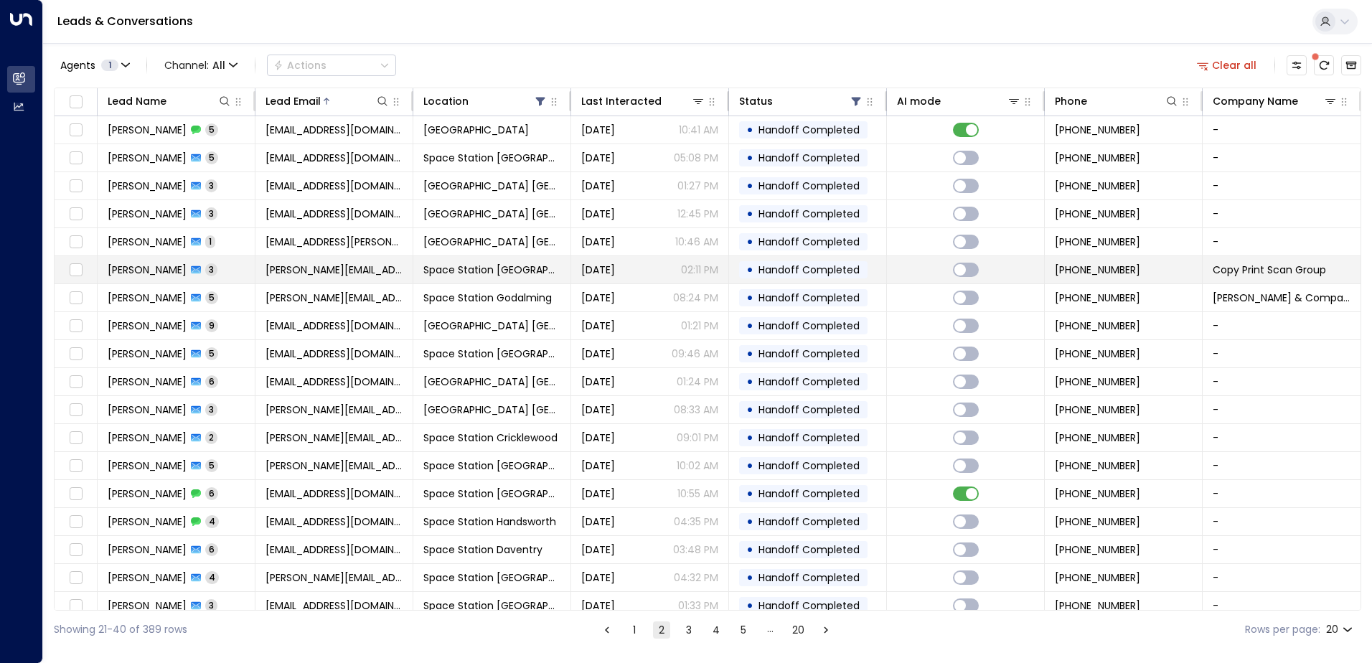
click at [366, 278] on td "[PERSON_NAME][EMAIL_ADDRESS][DOMAIN_NAME]" at bounding box center [335, 269] width 158 height 27
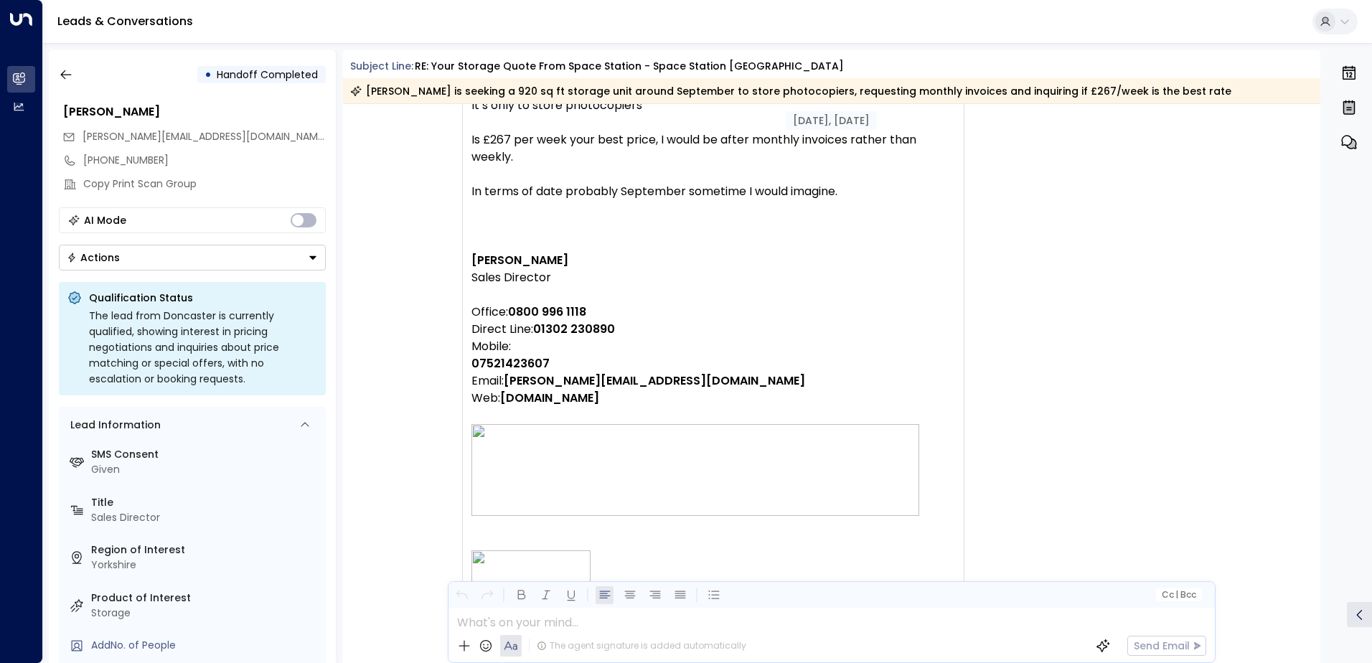
scroll to position [1012, 0]
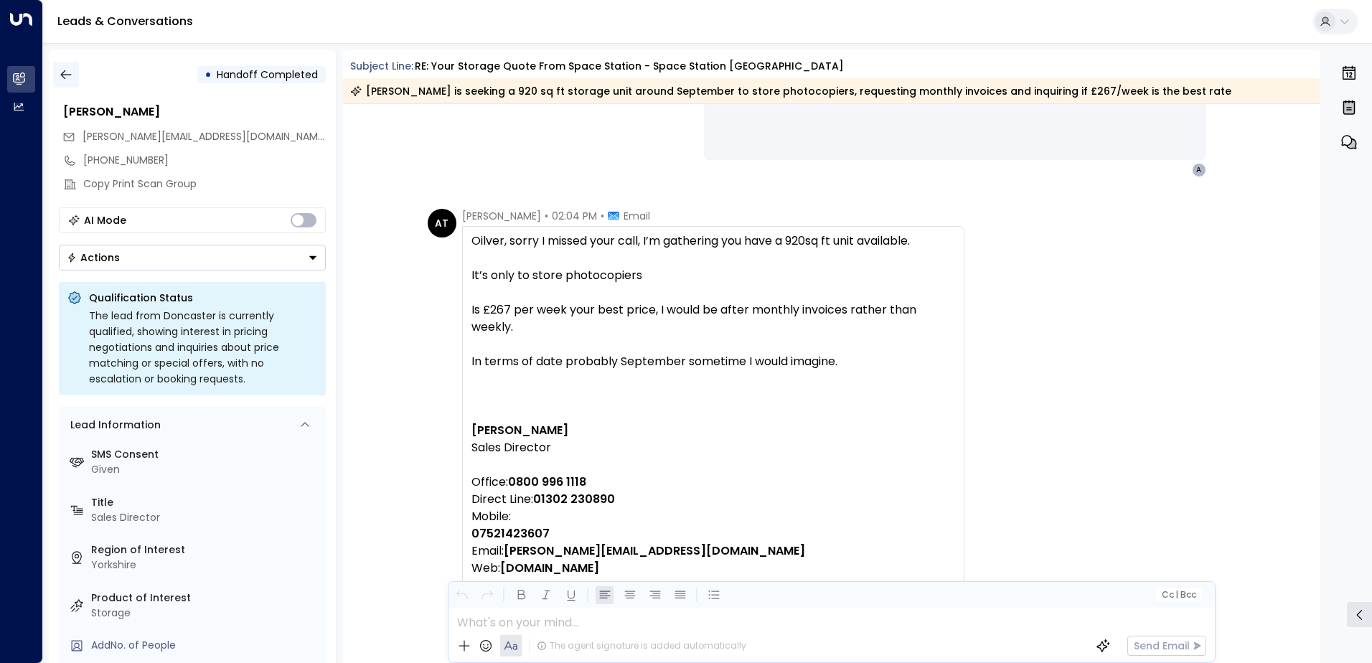
click at [76, 78] on button "button" at bounding box center [66, 75] width 26 height 26
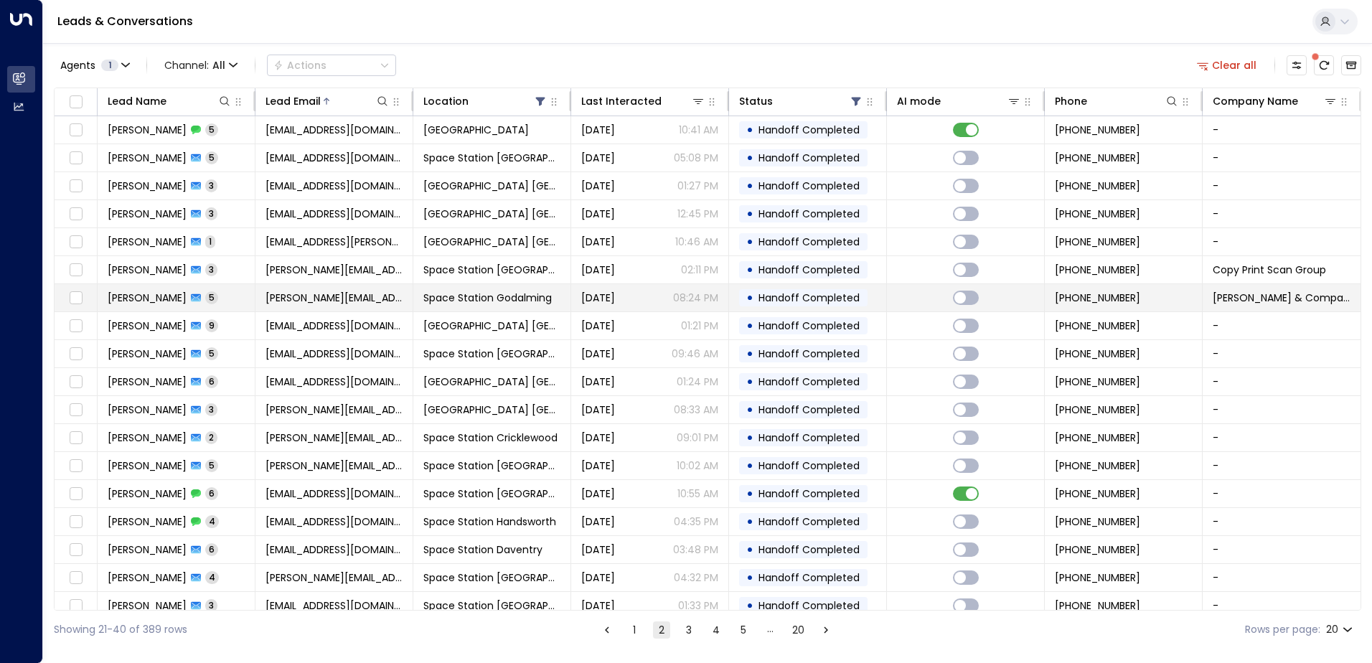
click at [446, 298] on span "Space Station Godalming" at bounding box center [487, 298] width 128 height 14
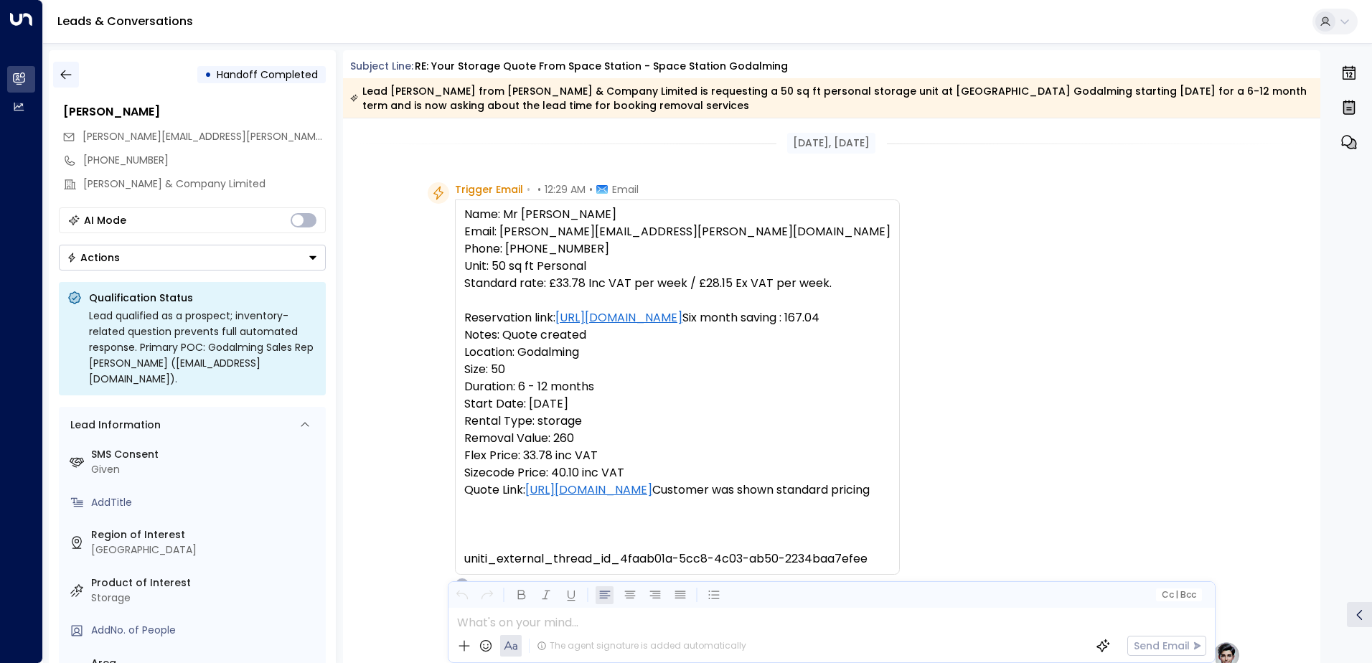
click at [67, 80] on icon "button" at bounding box center [66, 74] width 14 height 14
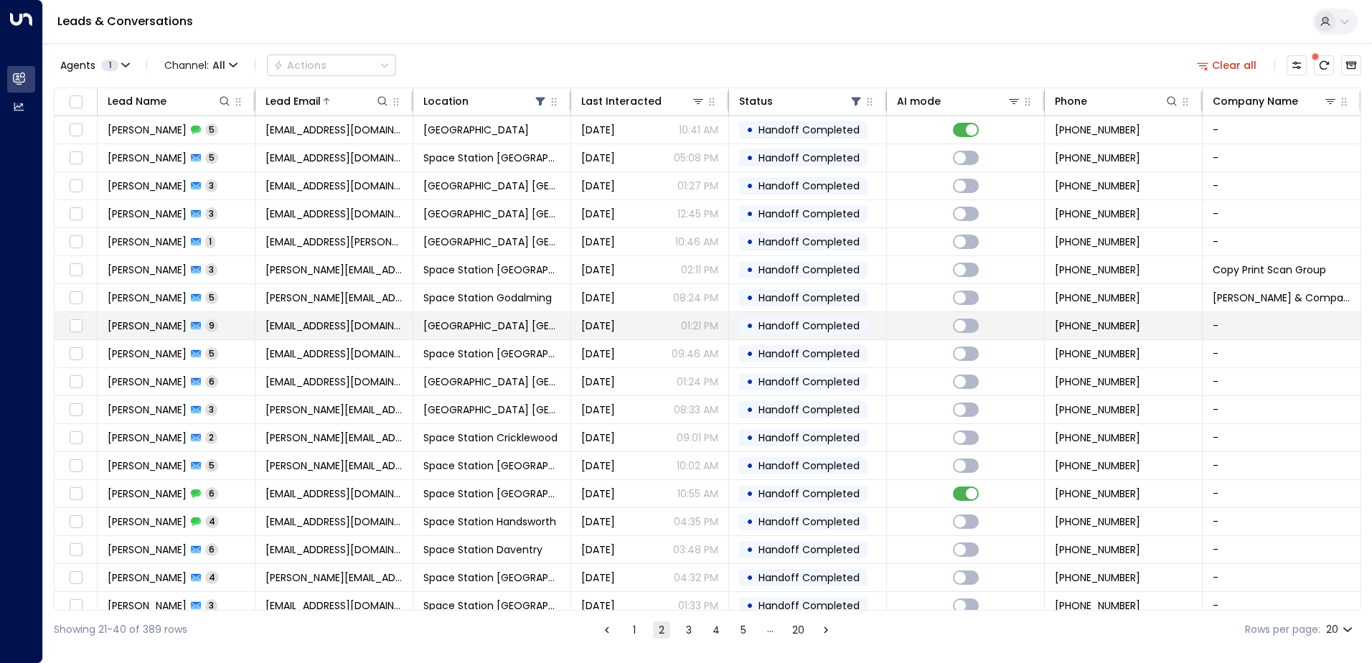
click at [329, 328] on span "[EMAIL_ADDRESS][DOMAIN_NAME]" at bounding box center [334, 326] width 137 height 14
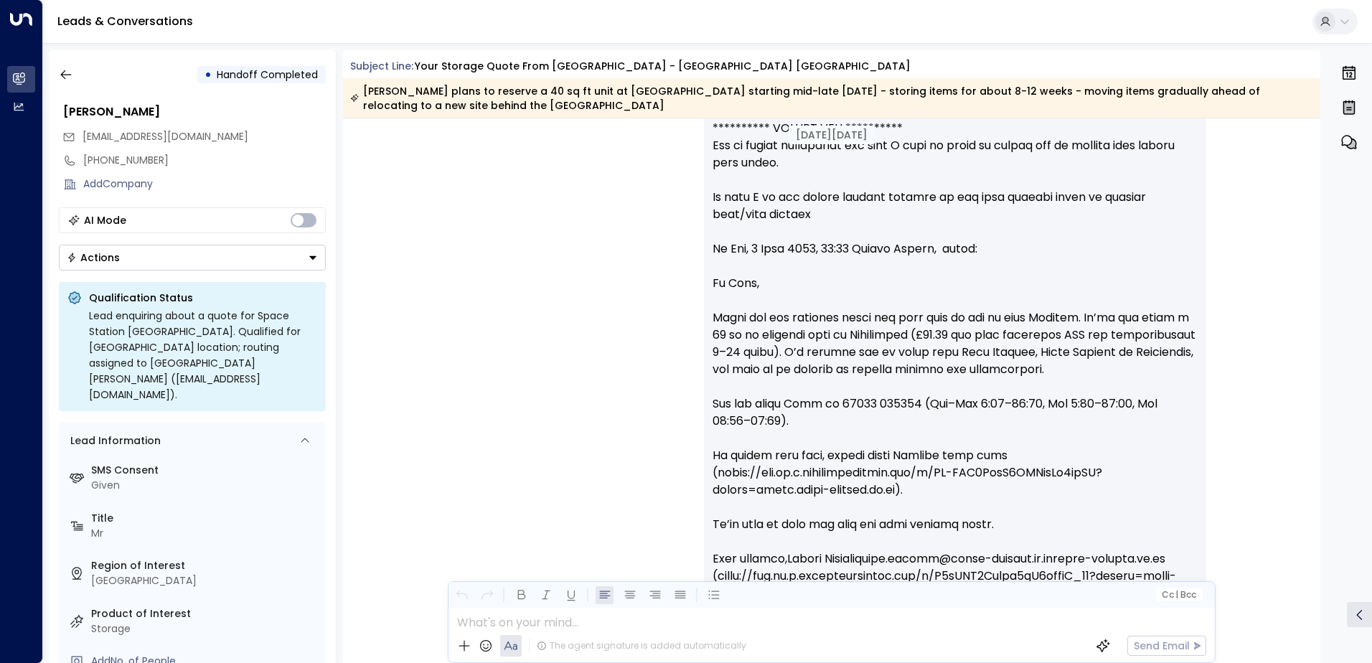
scroll to position [4860, 0]
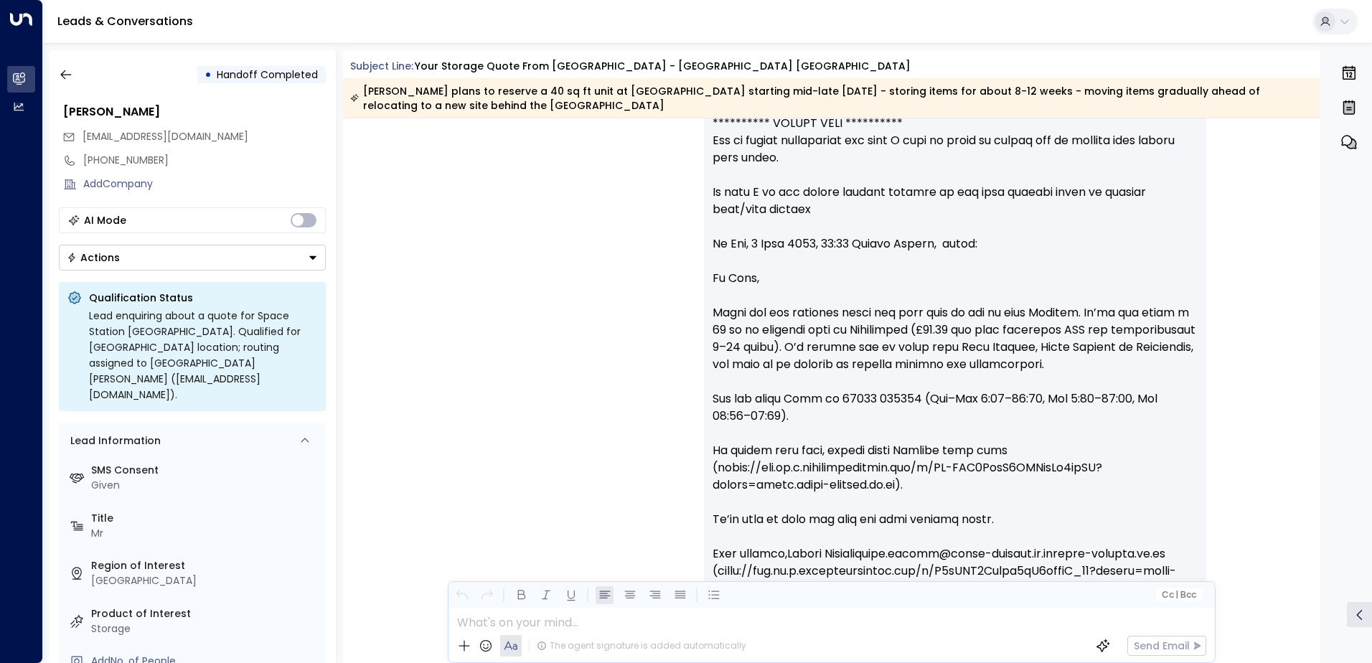
click at [82, 71] on div "• Handoff Completed" at bounding box center [192, 75] width 267 height 26
click at [72, 80] on icon "button" at bounding box center [66, 74] width 14 height 14
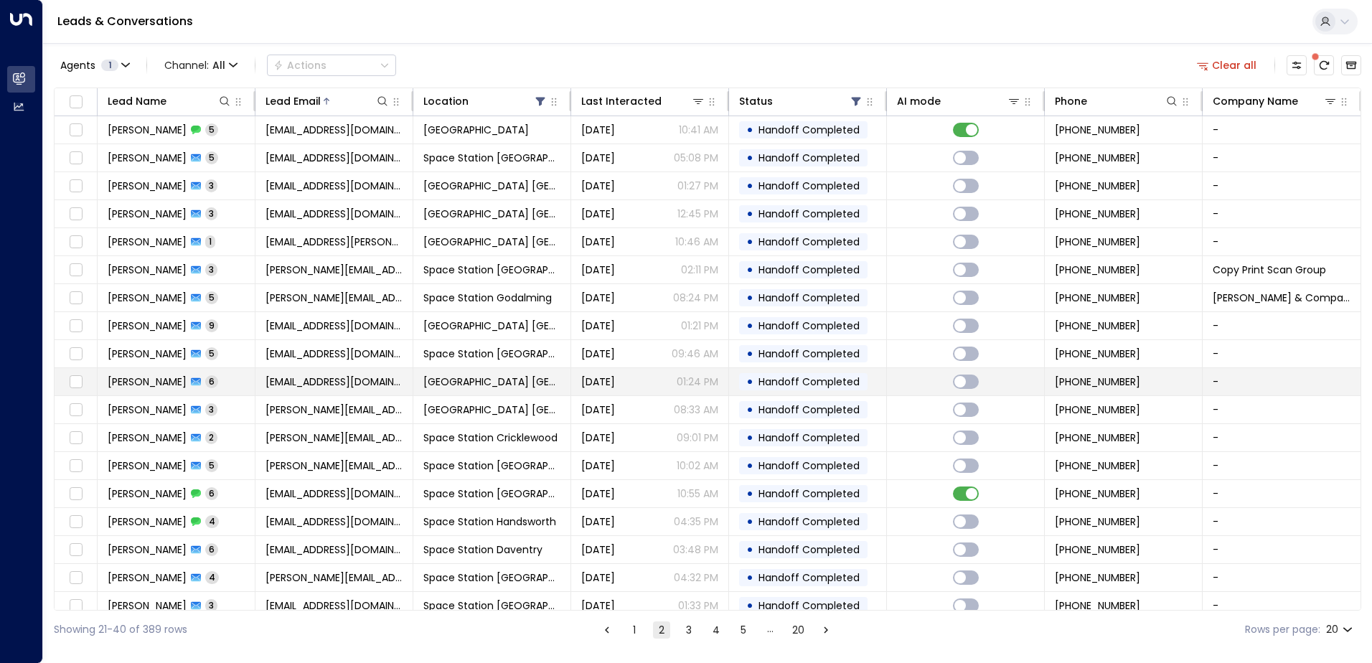
click at [374, 394] on td "[EMAIL_ADDRESS][DOMAIN_NAME]" at bounding box center [335, 381] width 158 height 27
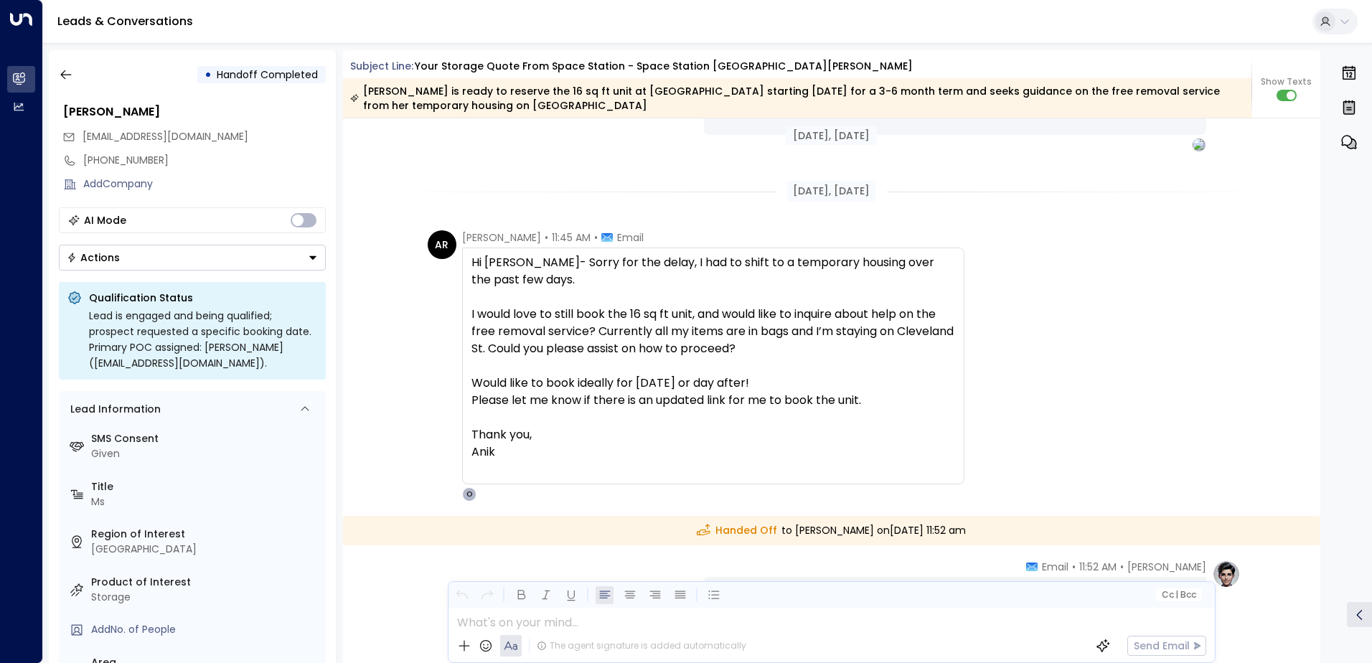
scroll to position [2471, 0]
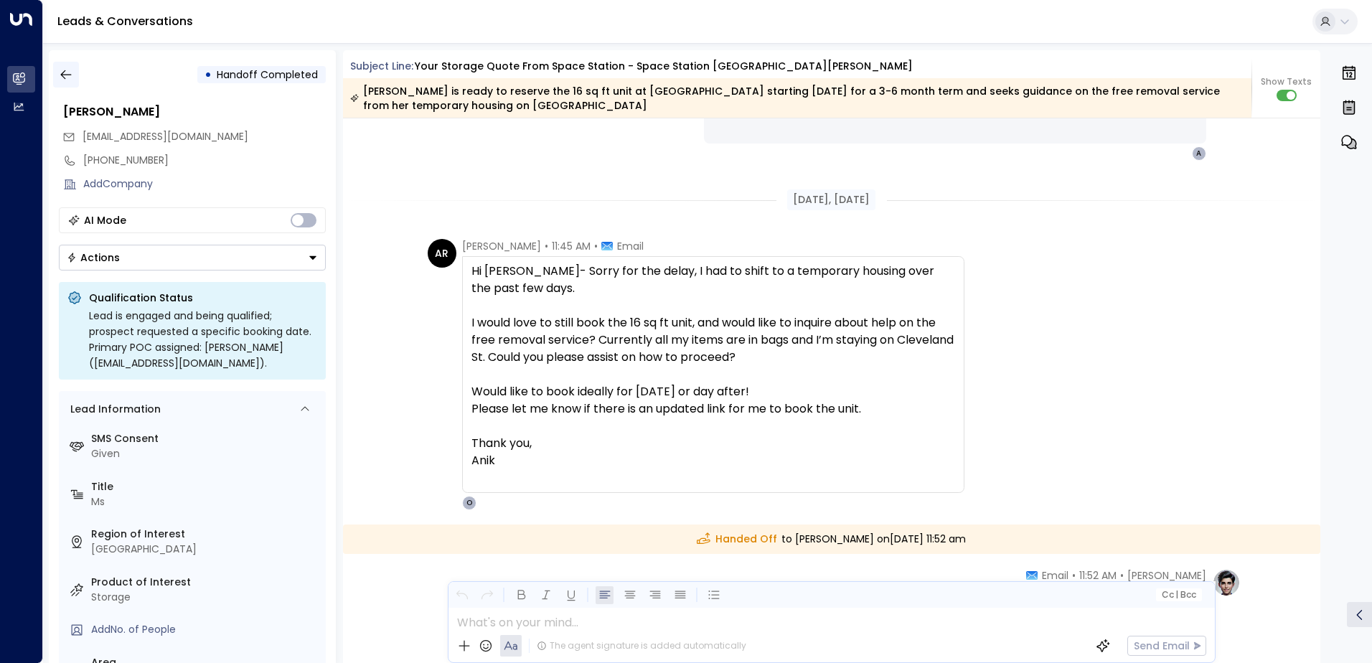
click at [62, 83] on button "button" at bounding box center [66, 75] width 26 height 26
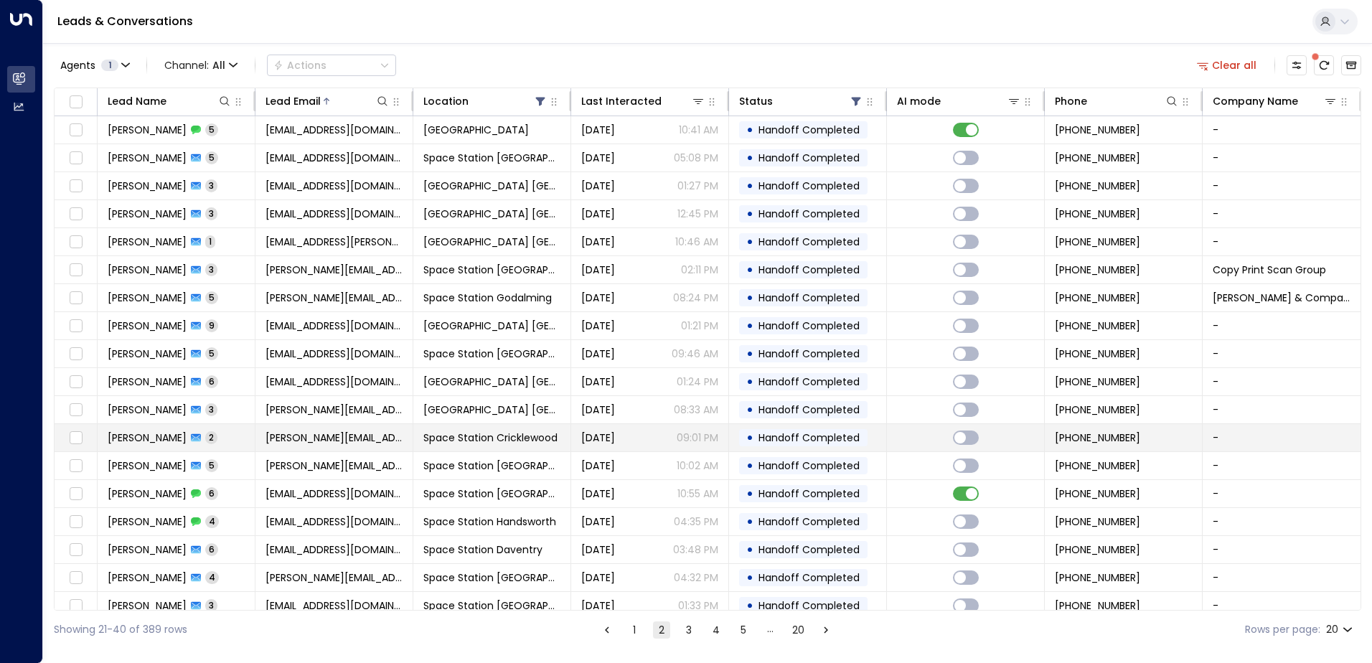
click at [319, 449] on td "[PERSON_NAME][EMAIL_ADDRESS][DOMAIN_NAME]" at bounding box center [335, 437] width 158 height 27
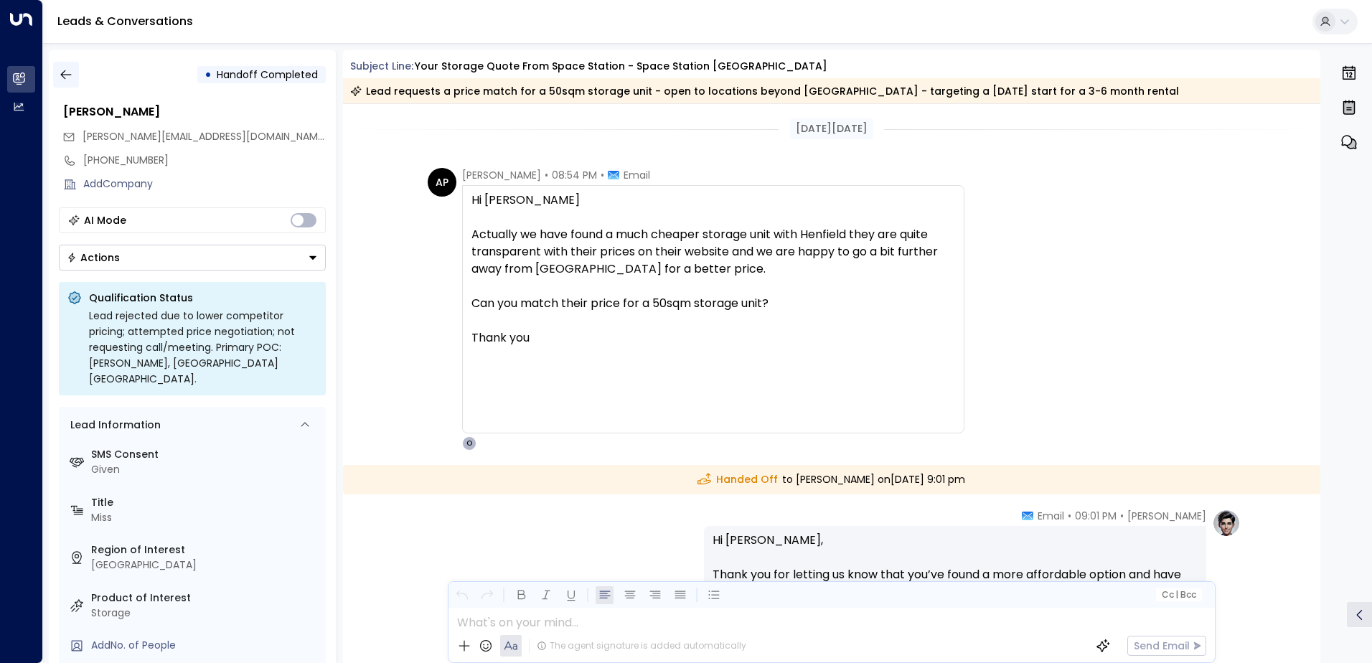
click at [75, 78] on button "button" at bounding box center [66, 75] width 26 height 26
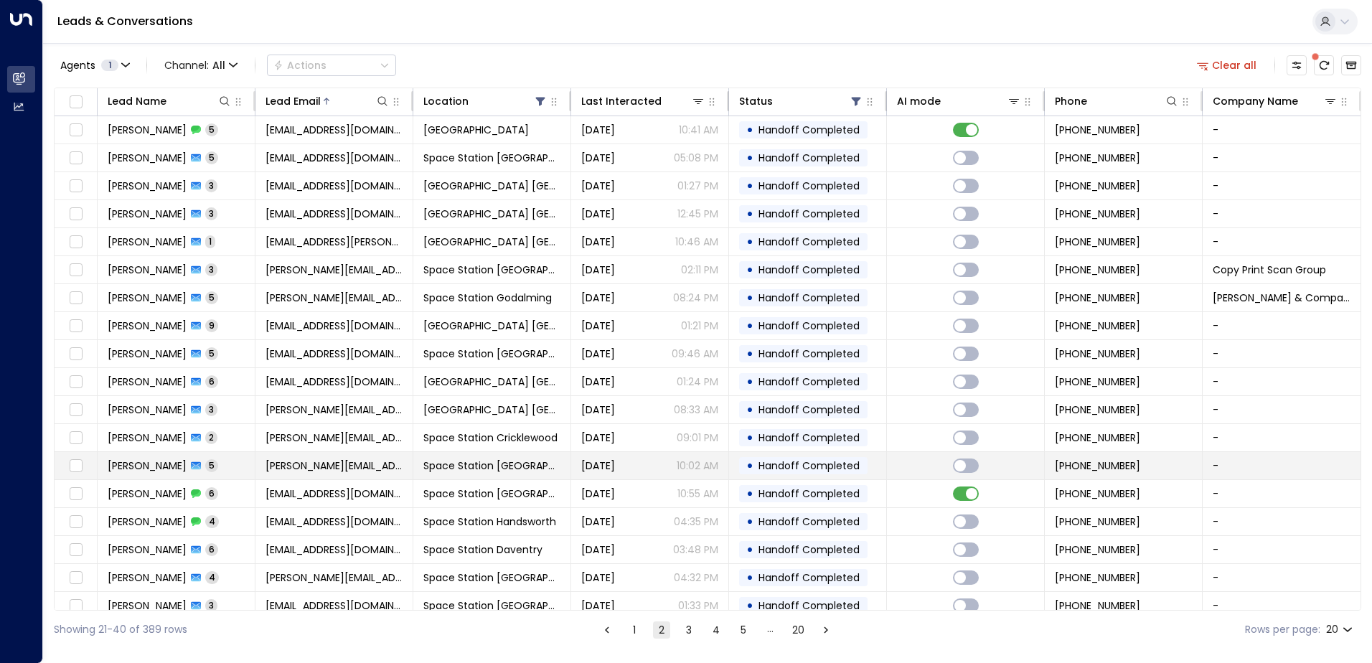
click at [298, 467] on span "[PERSON_NAME][EMAIL_ADDRESS][PERSON_NAME][DOMAIN_NAME]" at bounding box center [334, 466] width 137 height 14
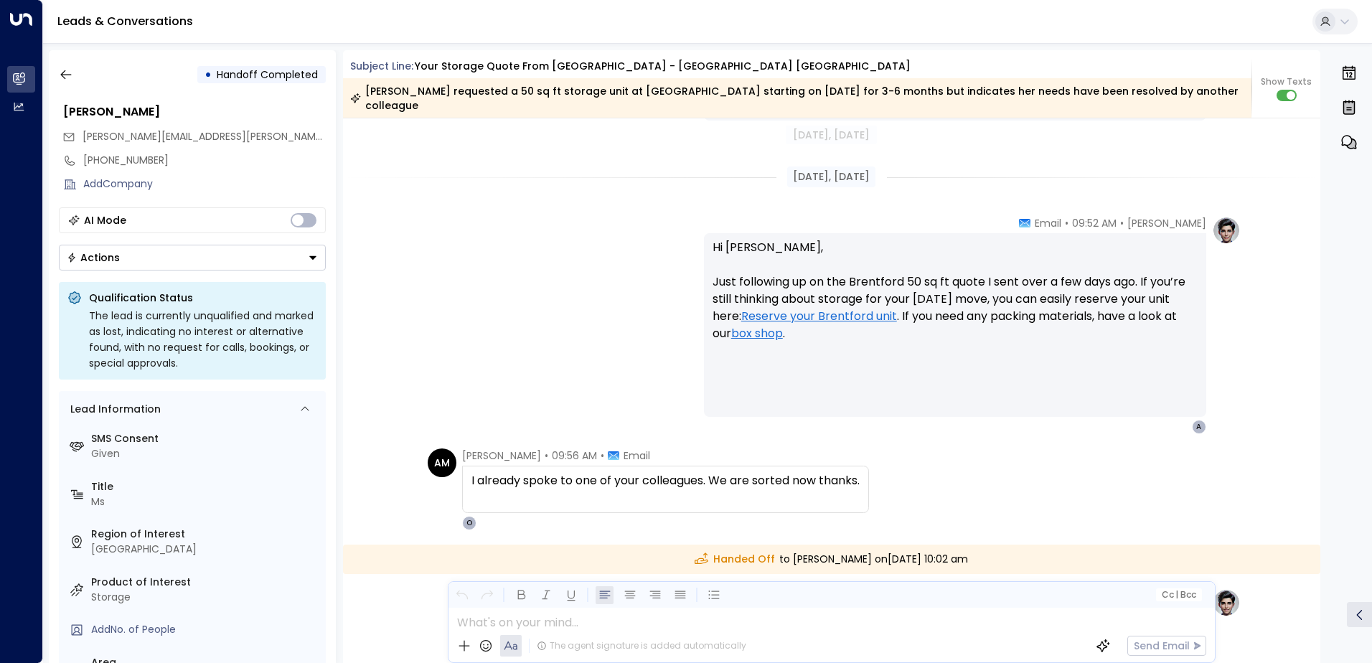
scroll to position [2068, 0]
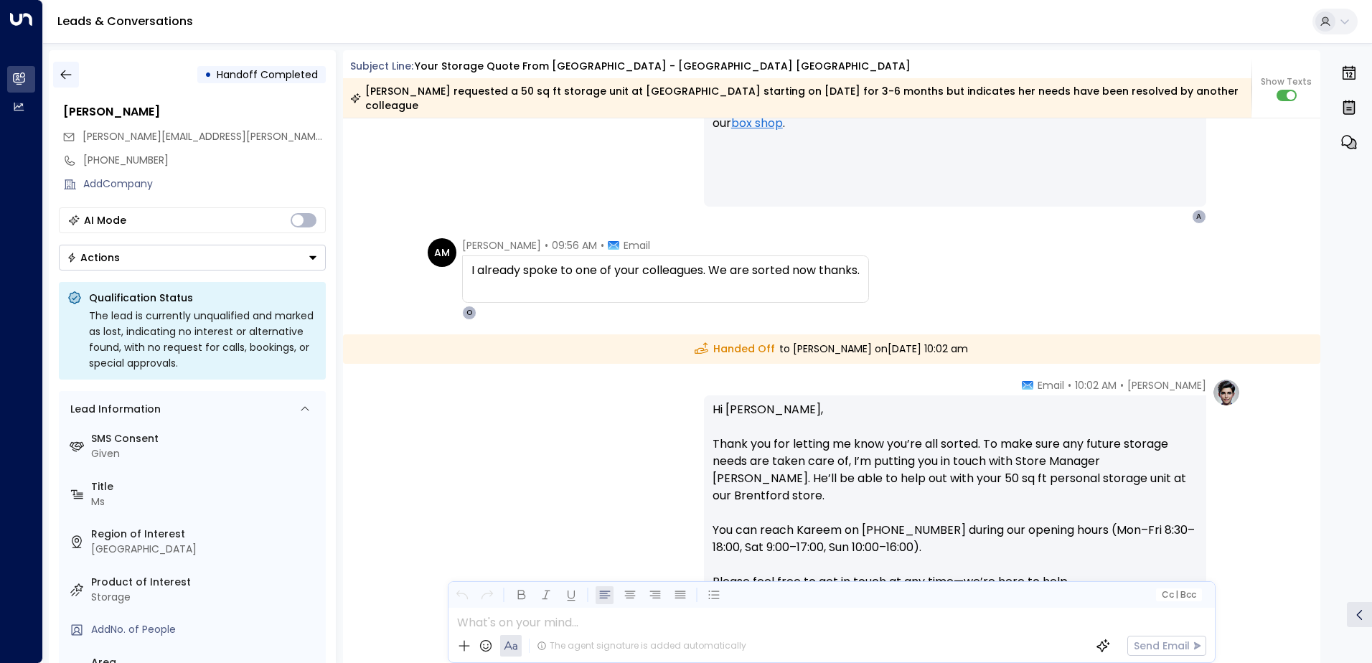
click at [75, 78] on button "button" at bounding box center [66, 75] width 26 height 26
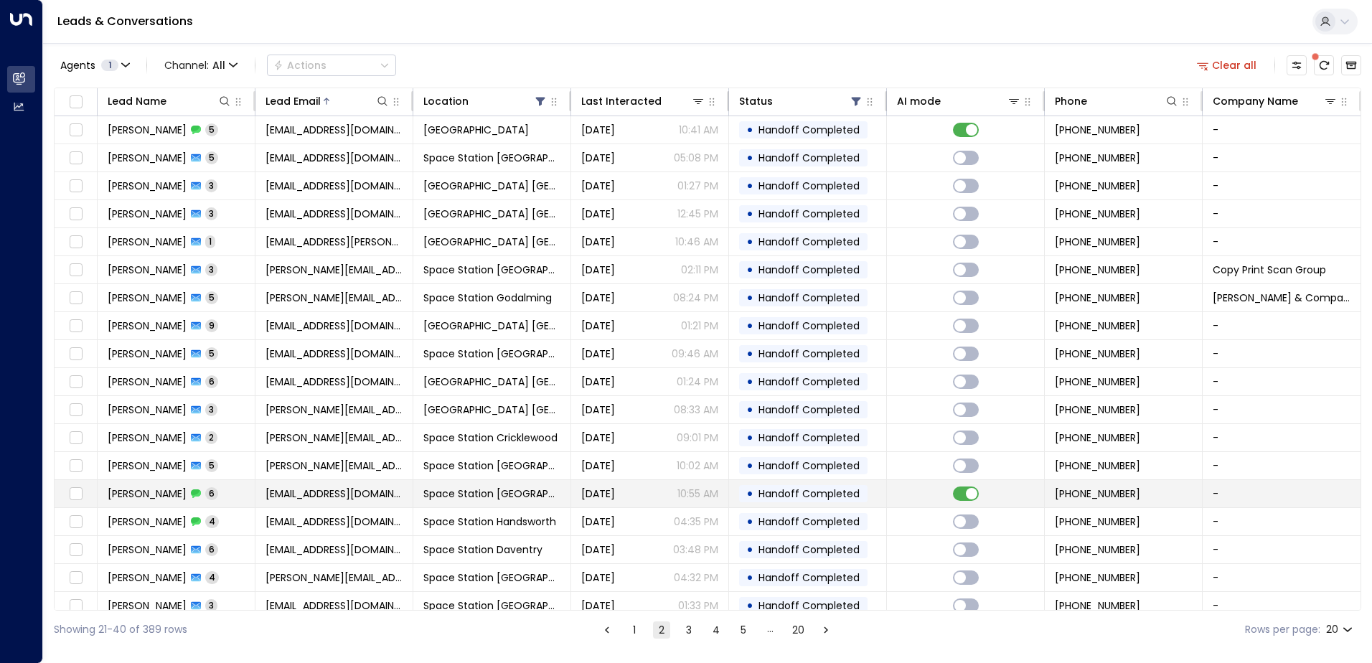
click at [299, 484] on td "[EMAIL_ADDRESS][DOMAIN_NAME]" at bounding box center [335, 493] width 158 height 27
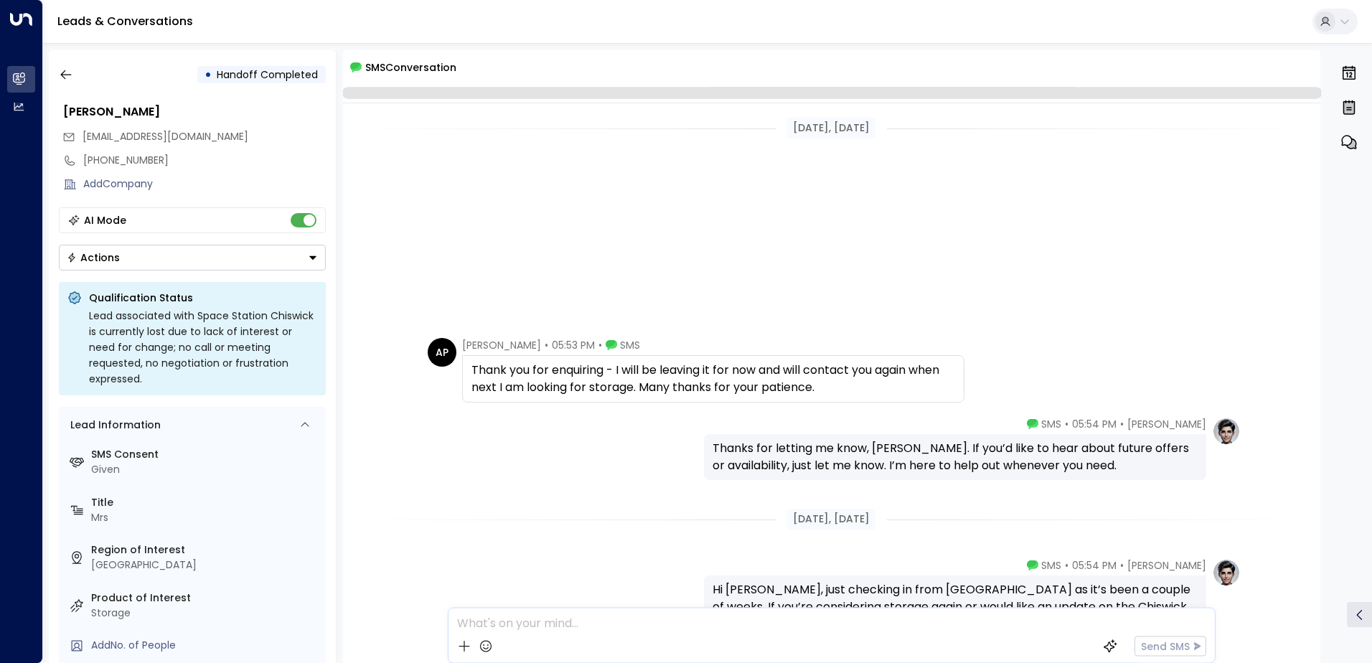
scroll to position [381, 0]
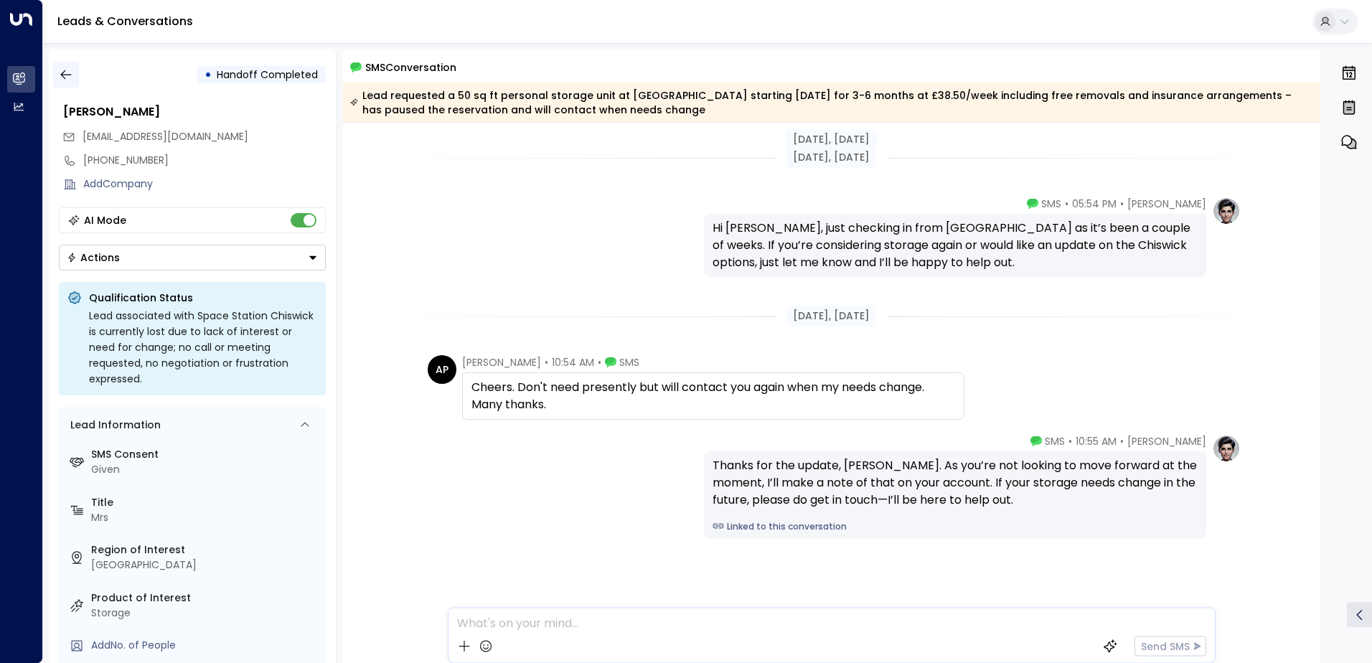
click at [70, 80] on icon "button" at bounding box center [66, 74] width 14 height 14
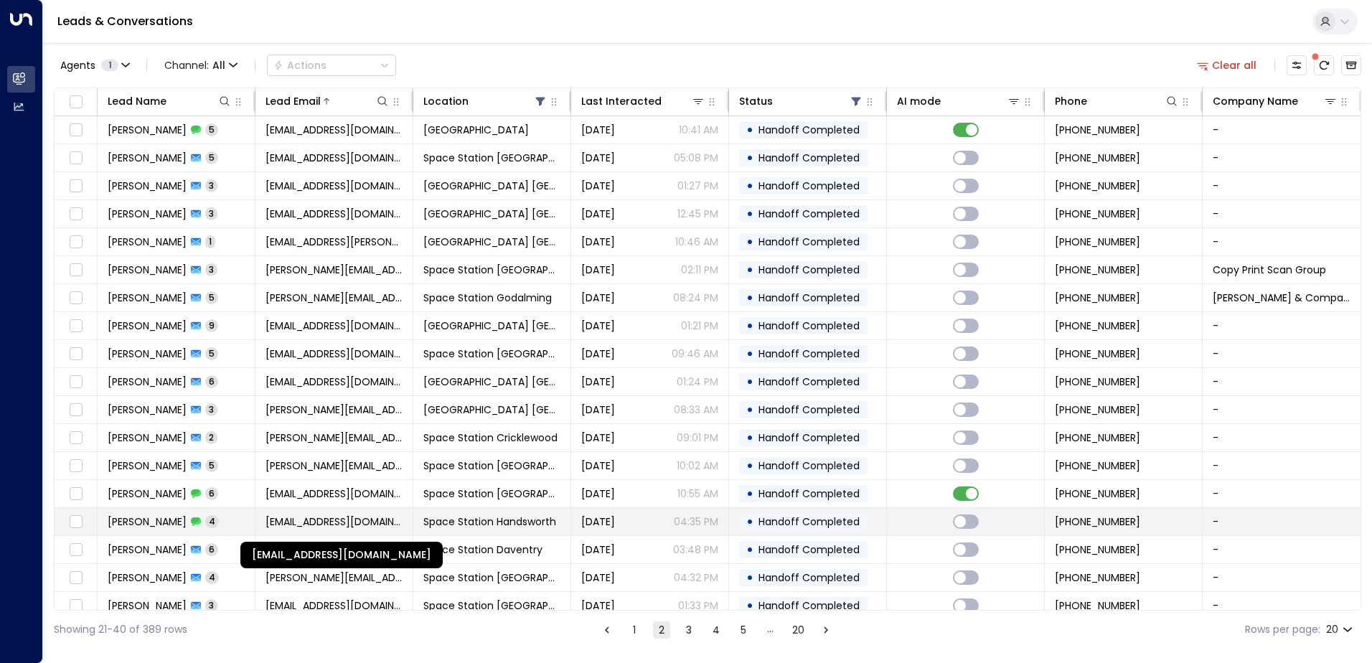
click at [322, 525] on span "[EMAIL_ADDRESS][DOMAIN_NAME]" at bounding box center [334, 522] width 137 height 14
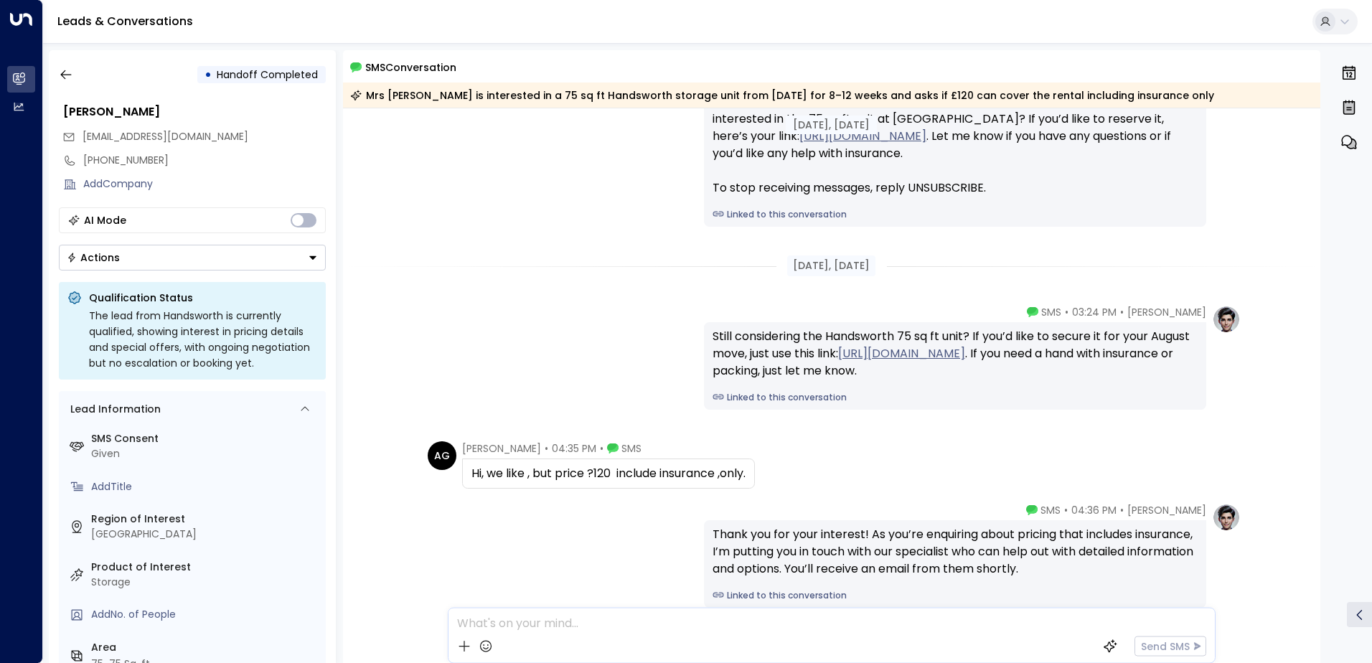
scroll to position [42, 0]
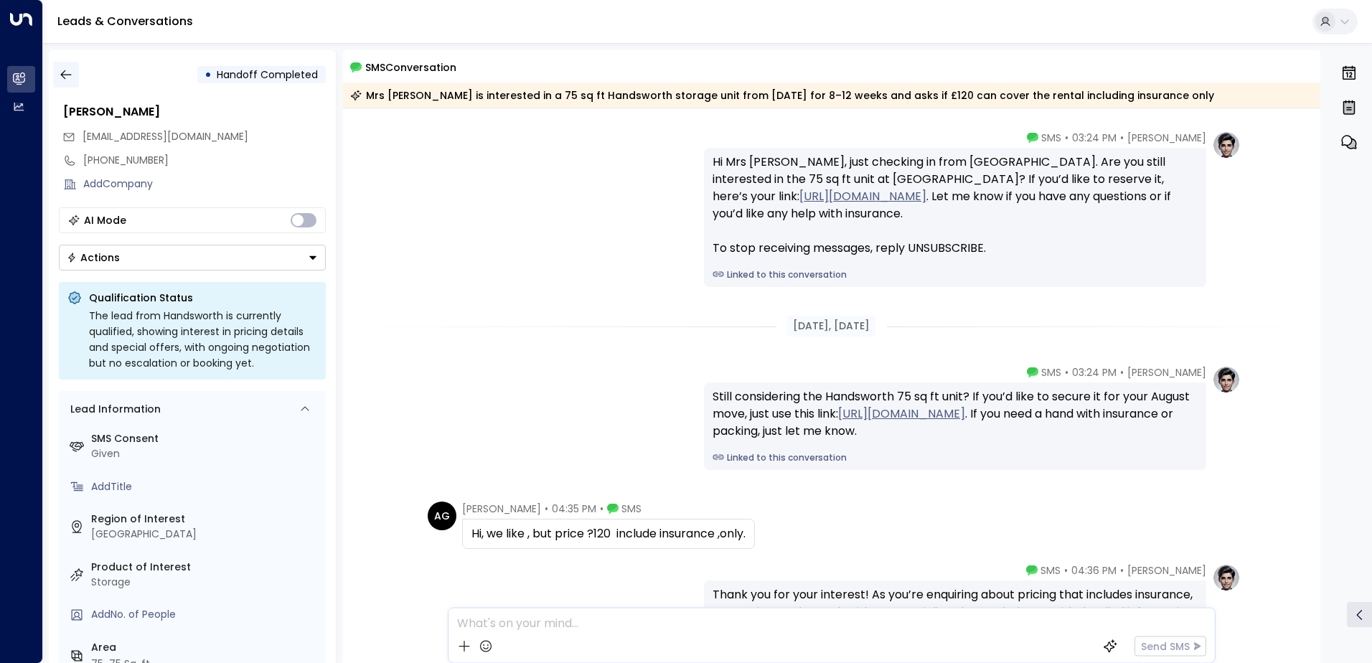
click at [72, 79] on button "button" at bounding box center [66, 75] width 26 height 26
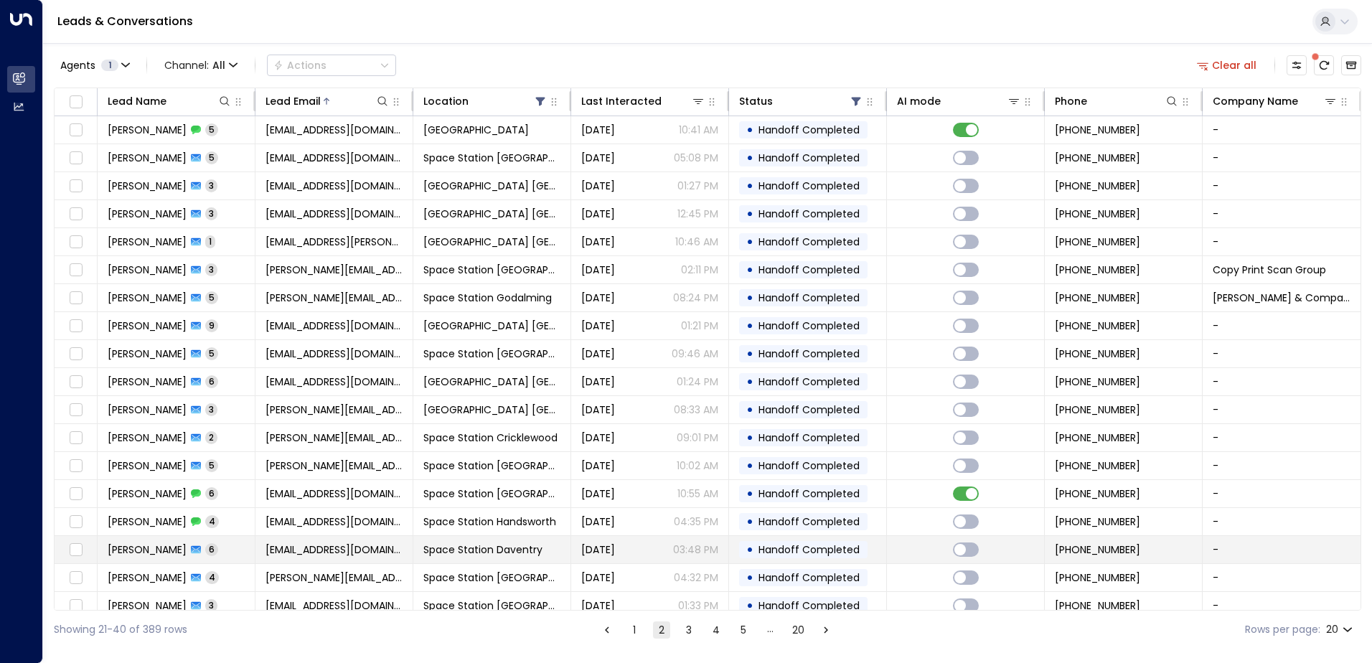
click at [313, 557] on td "[EMAIL_ADDRESS][DOMAIN_NAME]" at bounding box center [335, 549] width 158 height 27
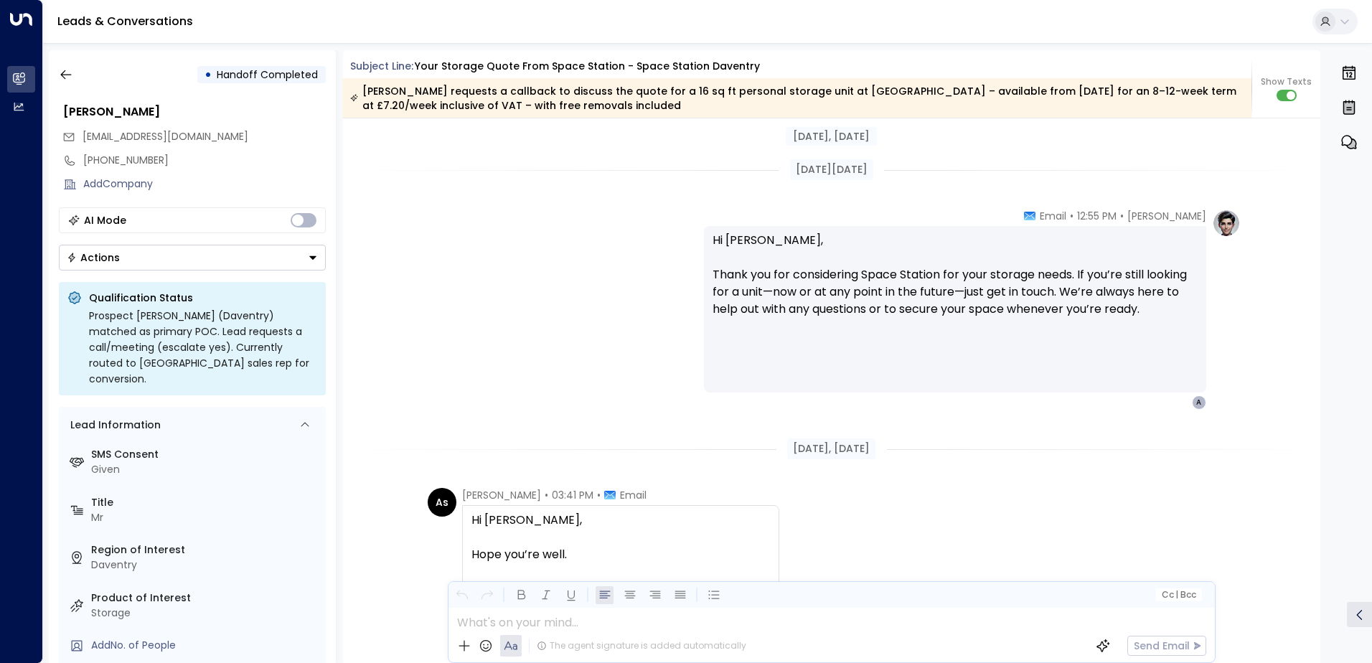
scroll to position [3160, 0]
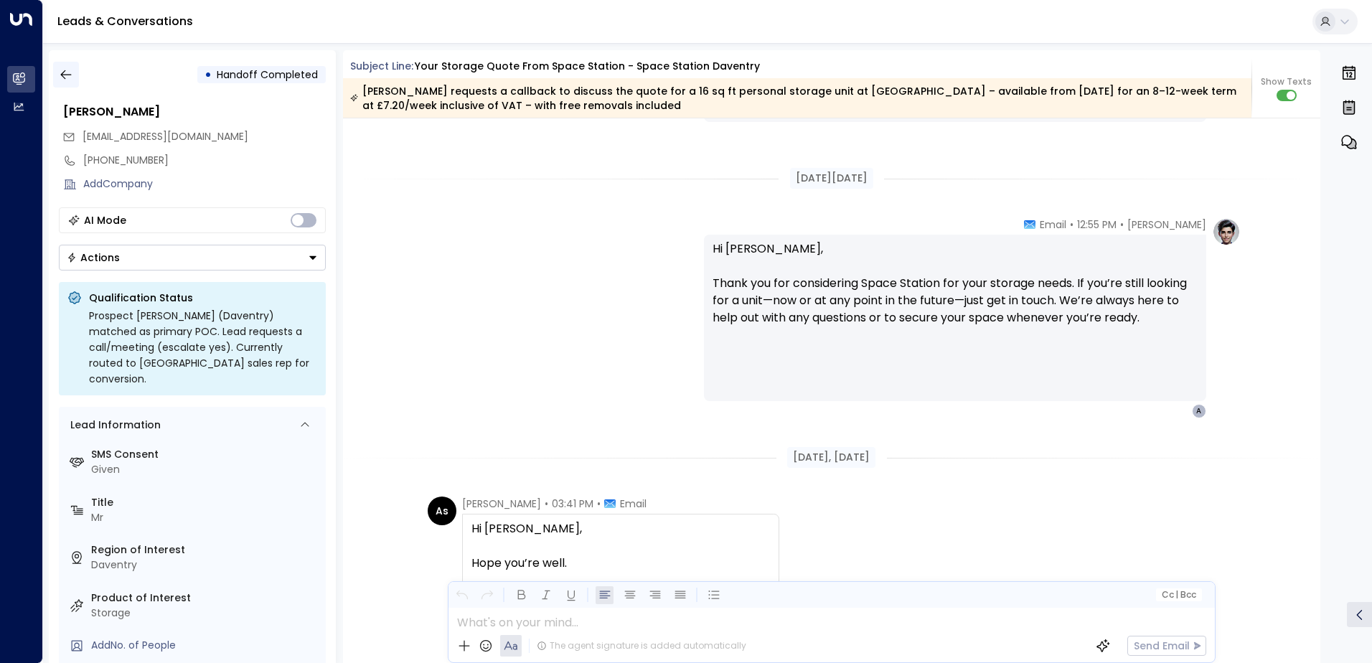
click at [67, 85] on button "button" at bounding box center [66, 75] width 26 height 26
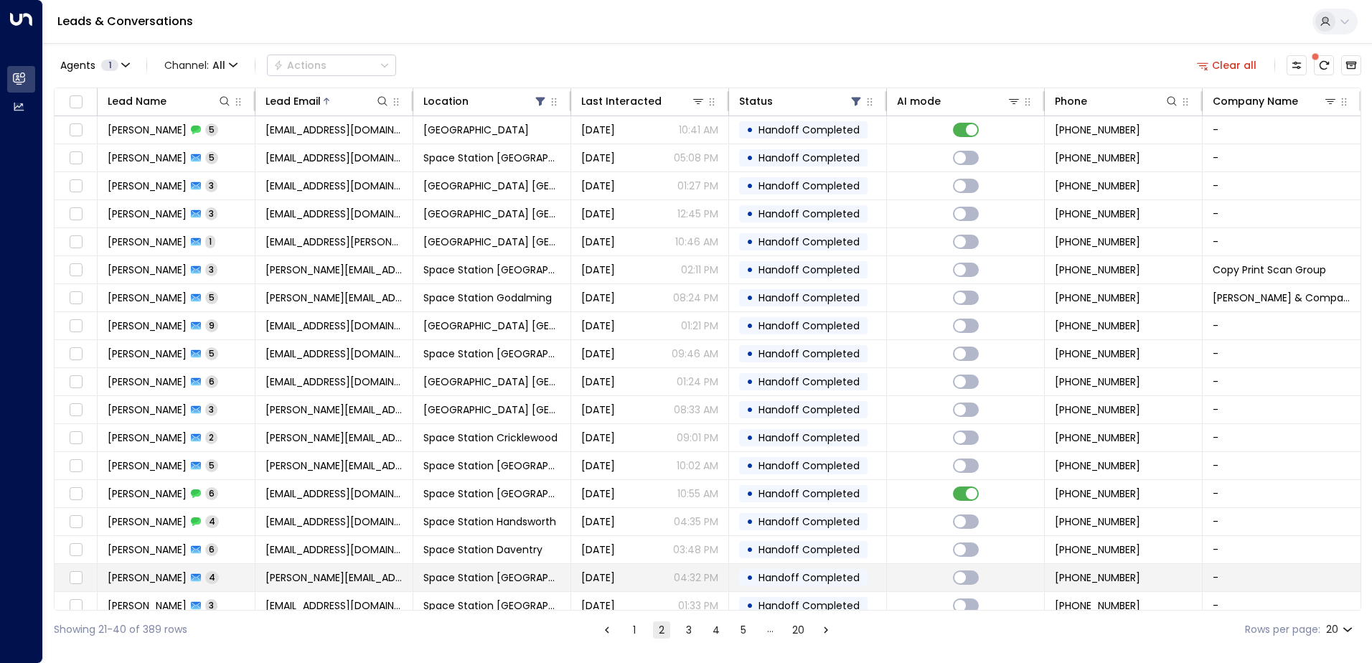
click at [465, 580] on span "Space Station [GEOGRAPHIC_DATA]" at bounding box center [491, 578] width 137 height 14
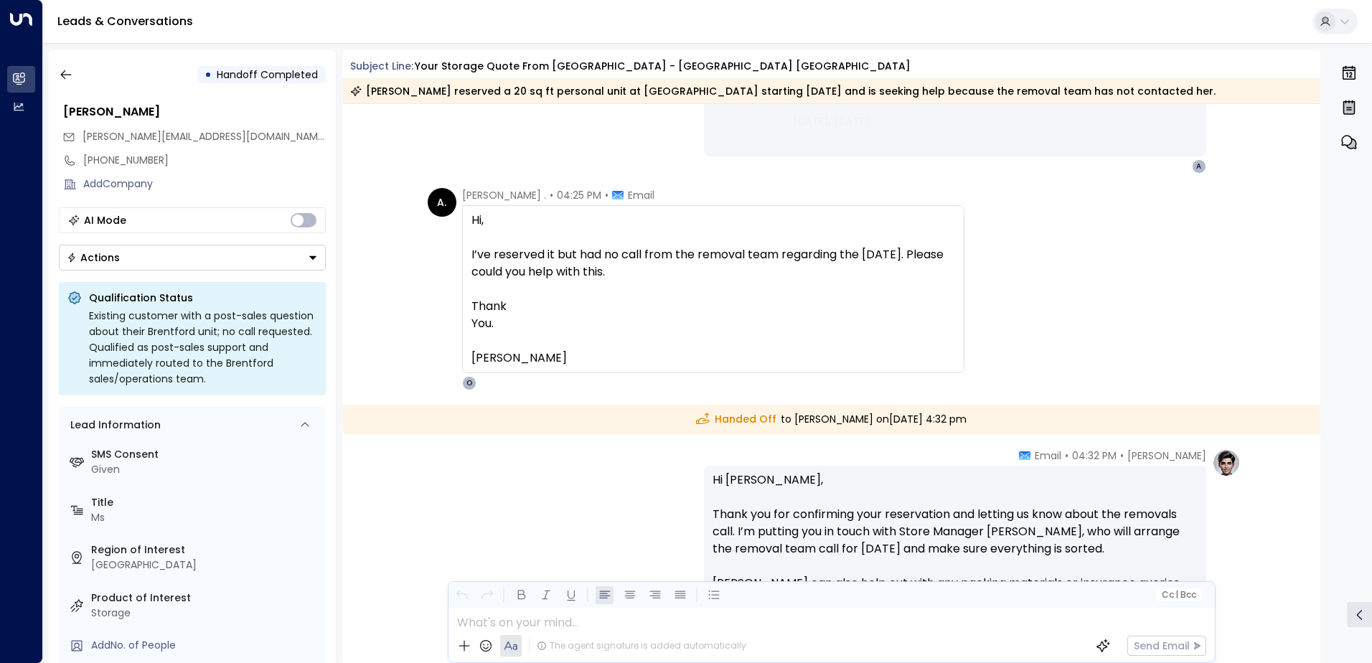
scroll to position [1256, 0]
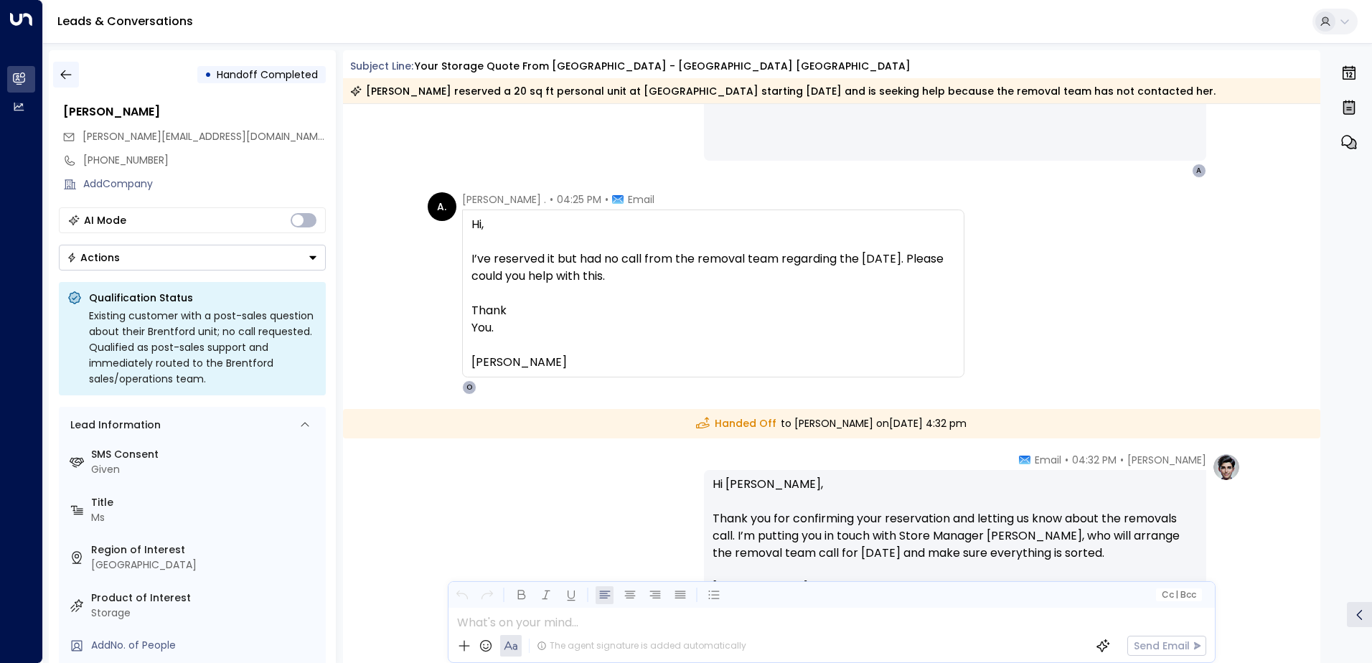
click at [78, 79] on button "button" at bounding box center [66, 75] width 26 height 26
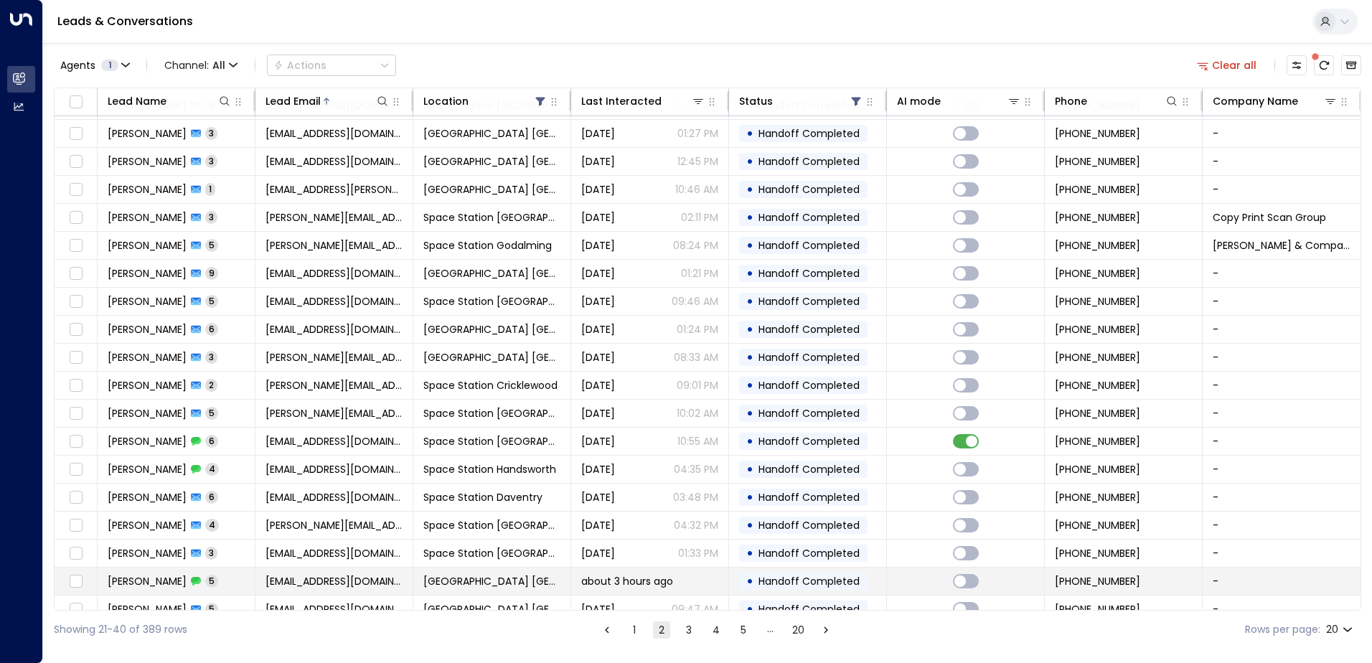
scroll to position [70, 0]
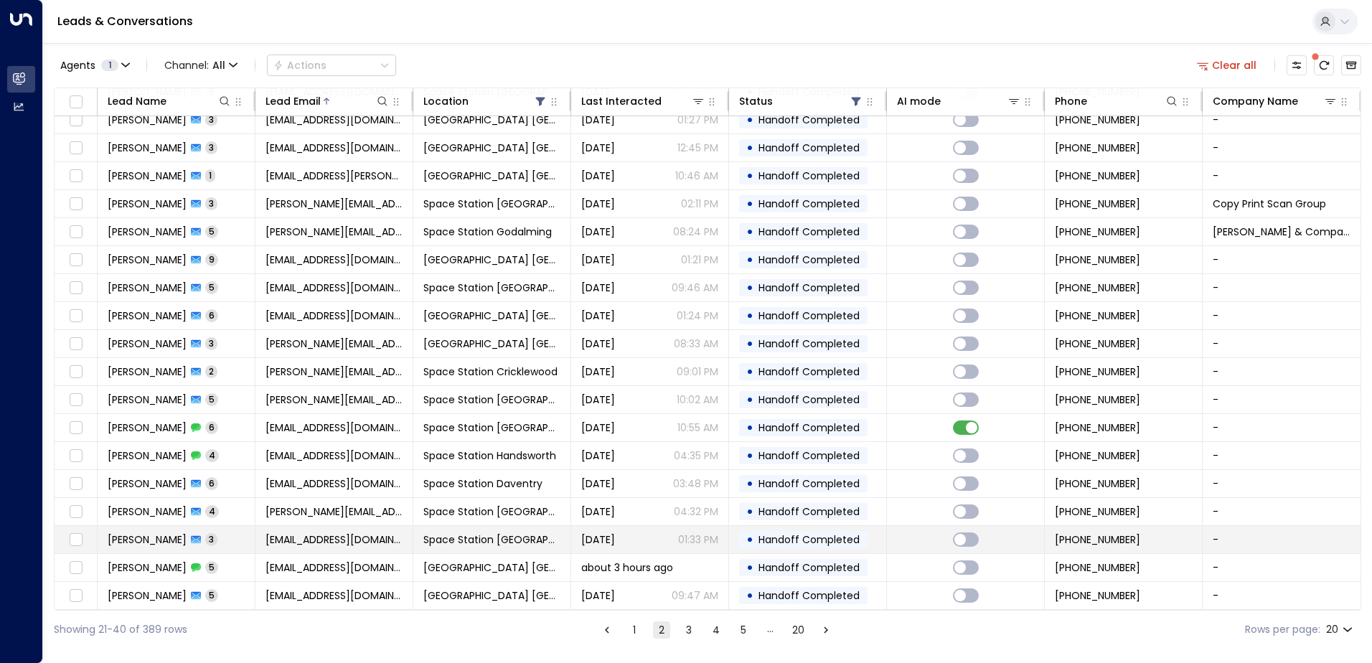
click at [467, 539] on span "Space Station [GEOGRAPHIC_DATA]" at bounding box center [491, 540] width 137 height 14
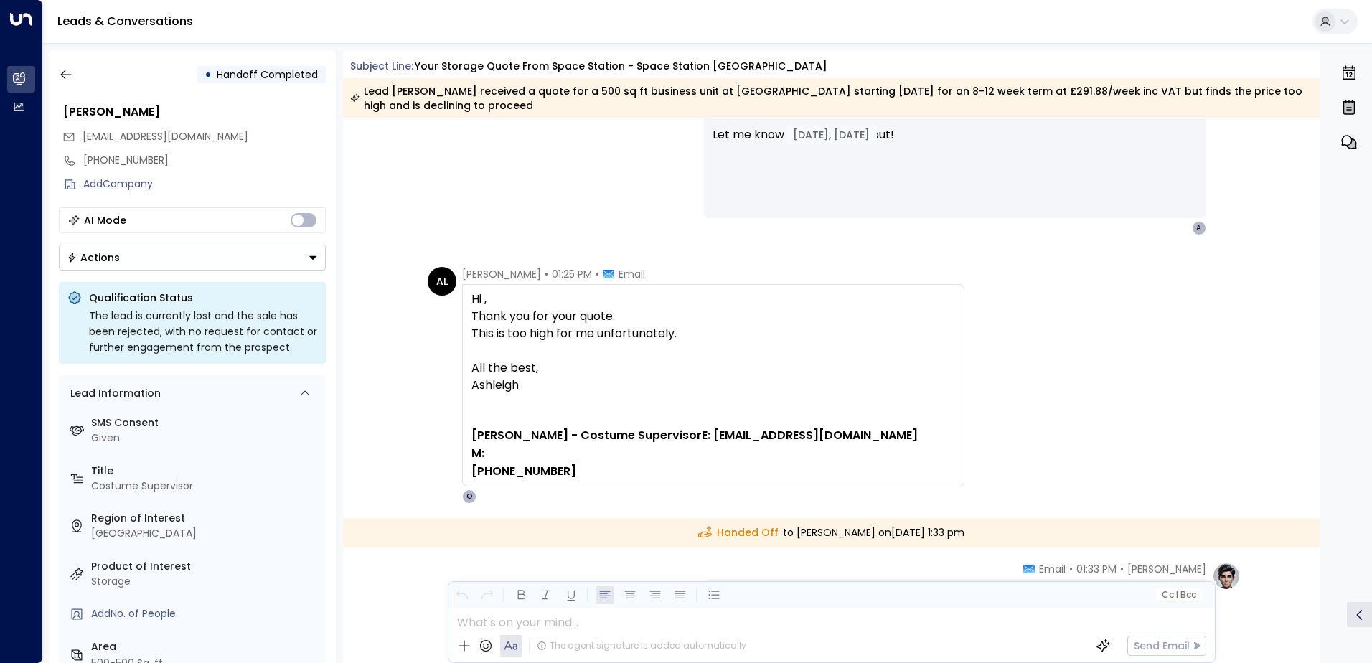
scroll to position [1028, 0]
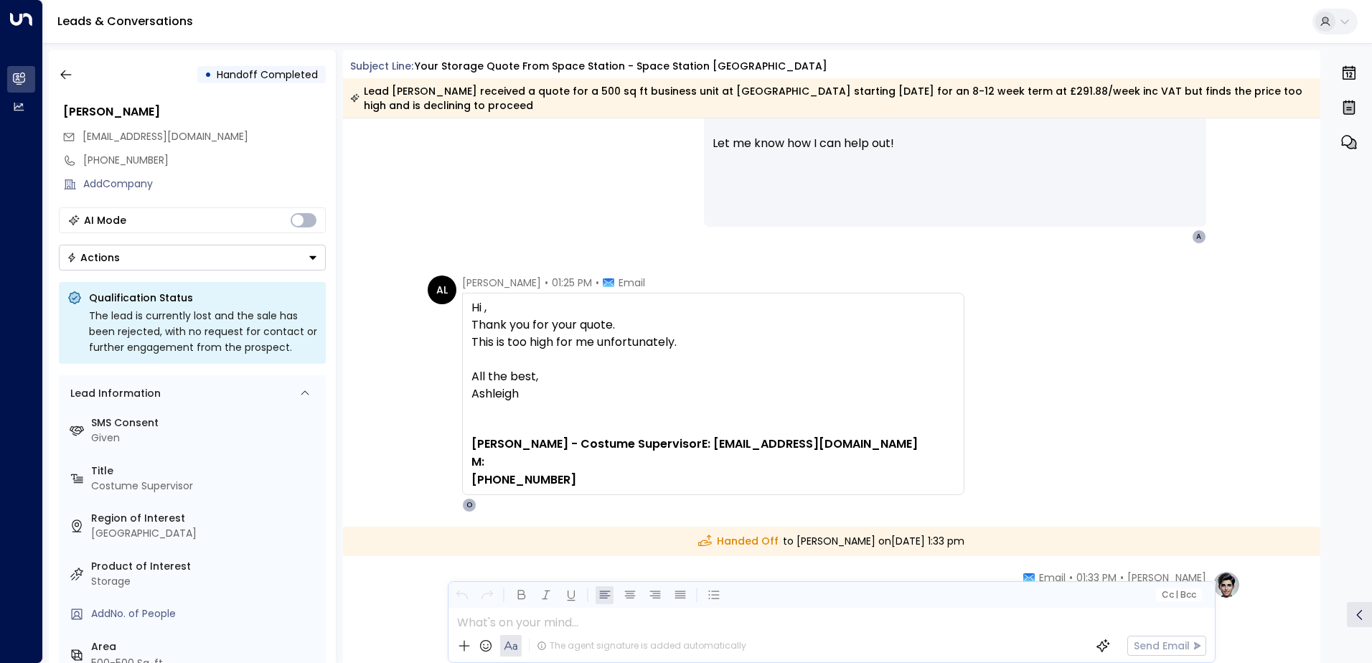
click at [80, 76] on div "• Handoff Completed" at bounding box center [192, 75] width 267 height 26
click at [70, 76] on icon "button" at bounding box center [66, 74] width 14 height 14
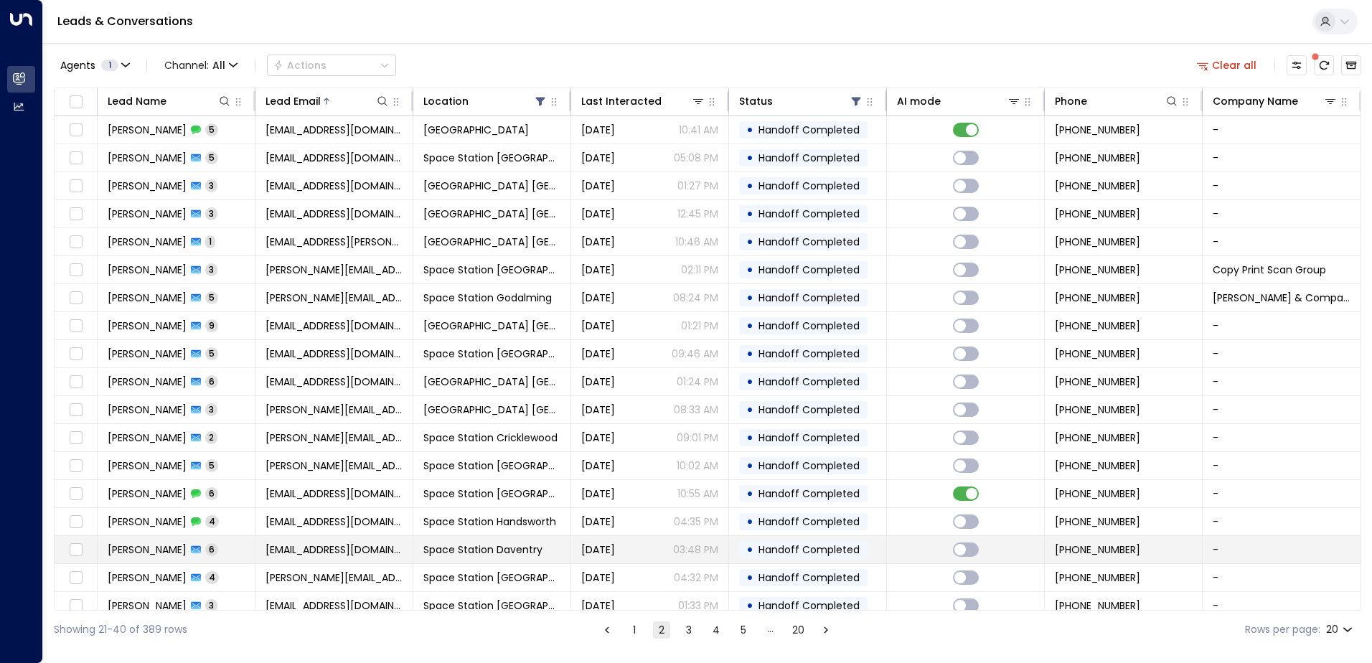
scroll to position [70, 0]
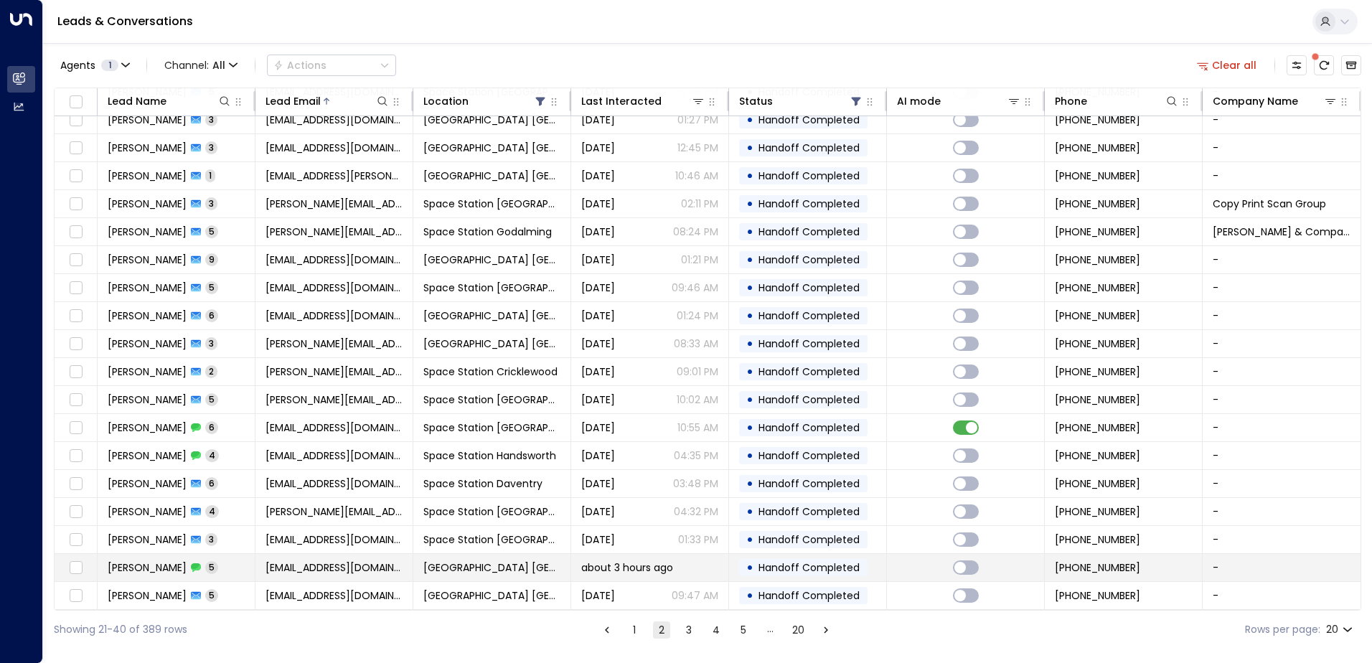
click at [281, 561] on span "[EMAIL_ADDRESS][DOMAIN_NAME]" at bounding box center [334, 568] width 137 height 14
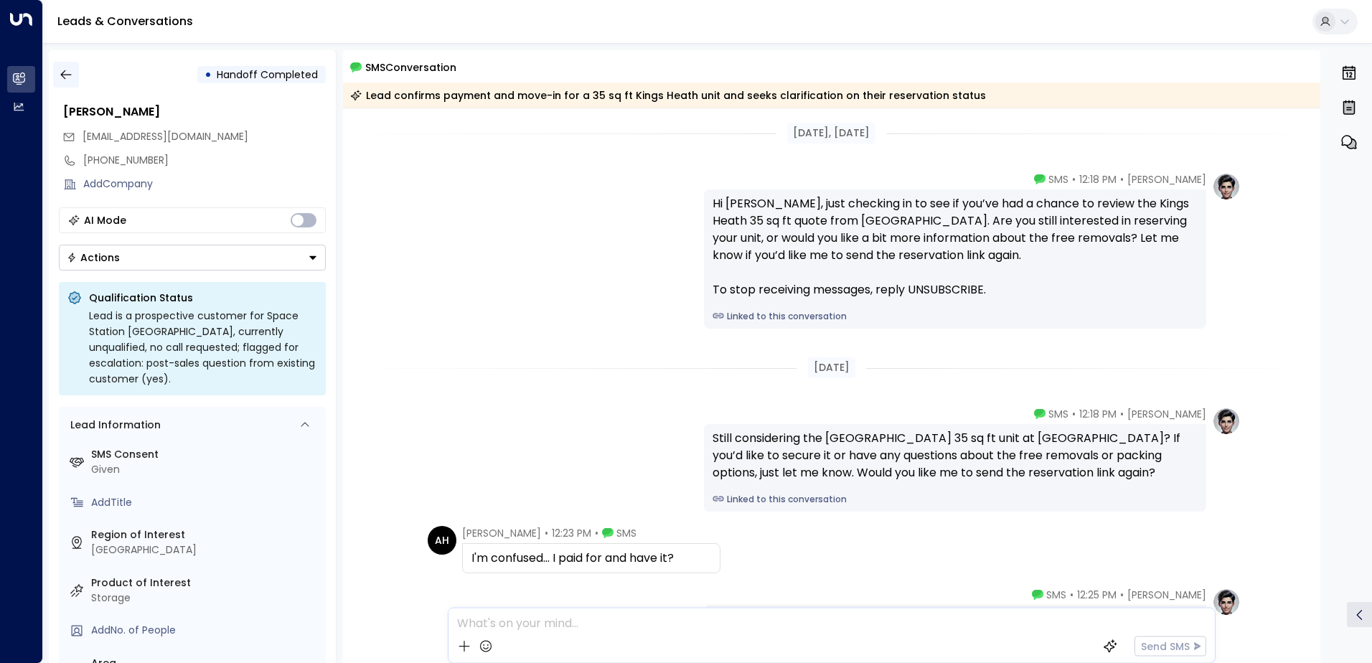
click at [68, 65] on button "button" at bounding box center [66, 75] width 26 height 26
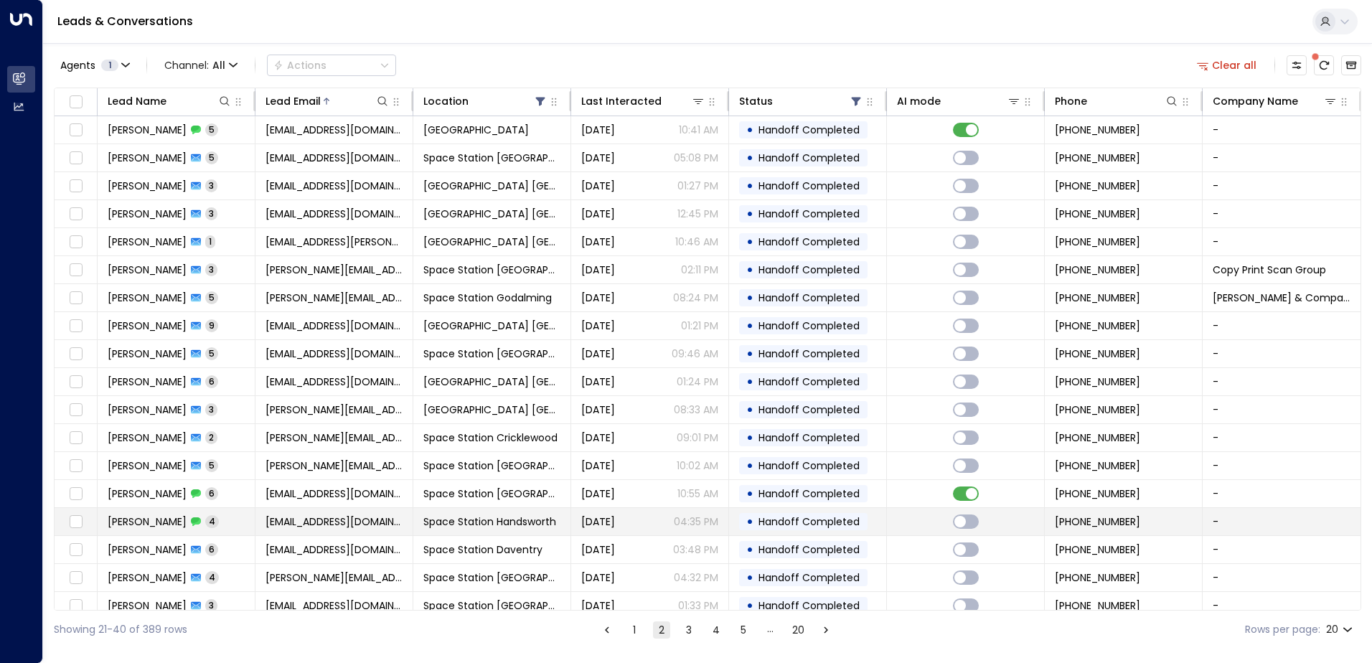
scroll to position [70, 0]
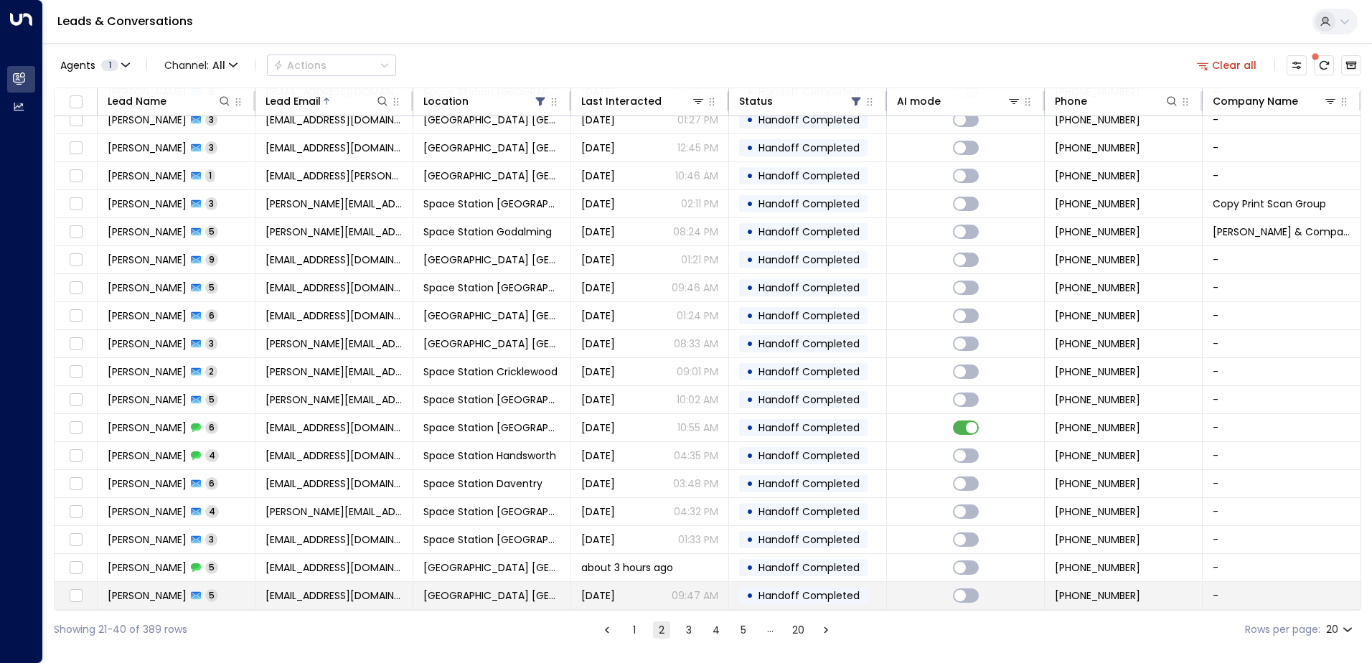
click at [439, 589] on span "[GEOGRAPHIC_DATA] [GEOGRAPHIC_DATA]" at bounding box center [491, 596] width 137 height 14
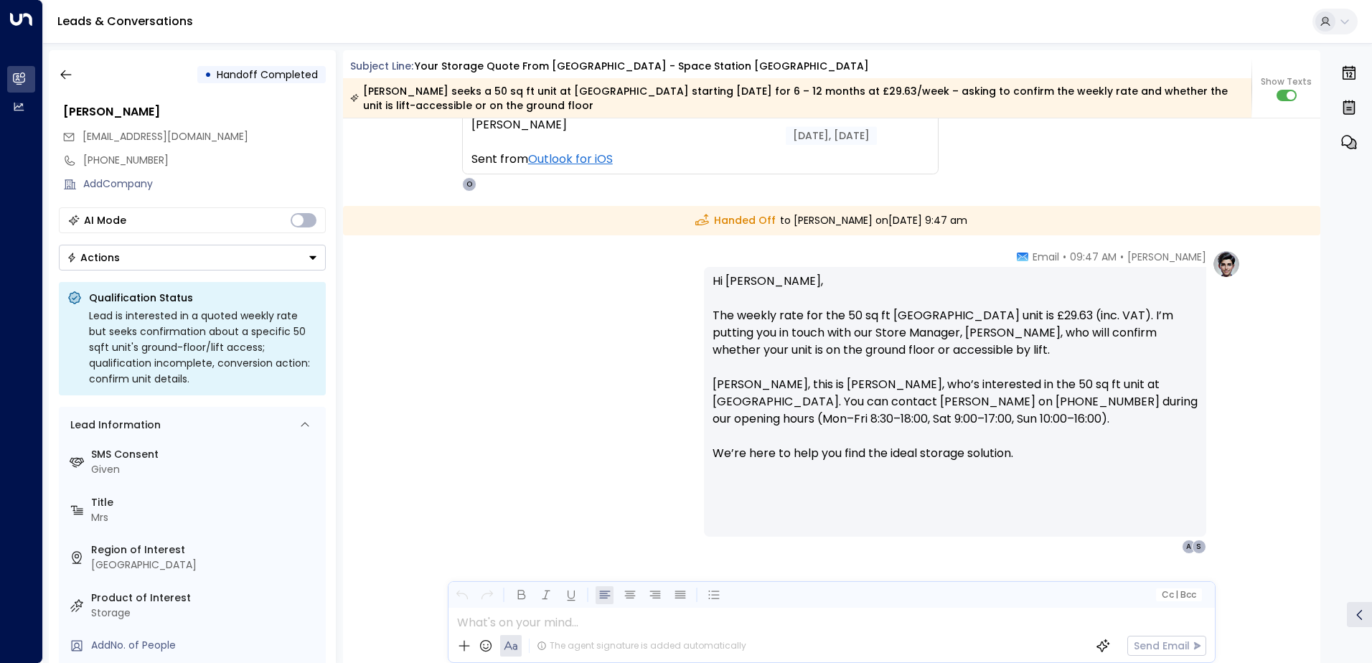
scroll to position [2839, 0]
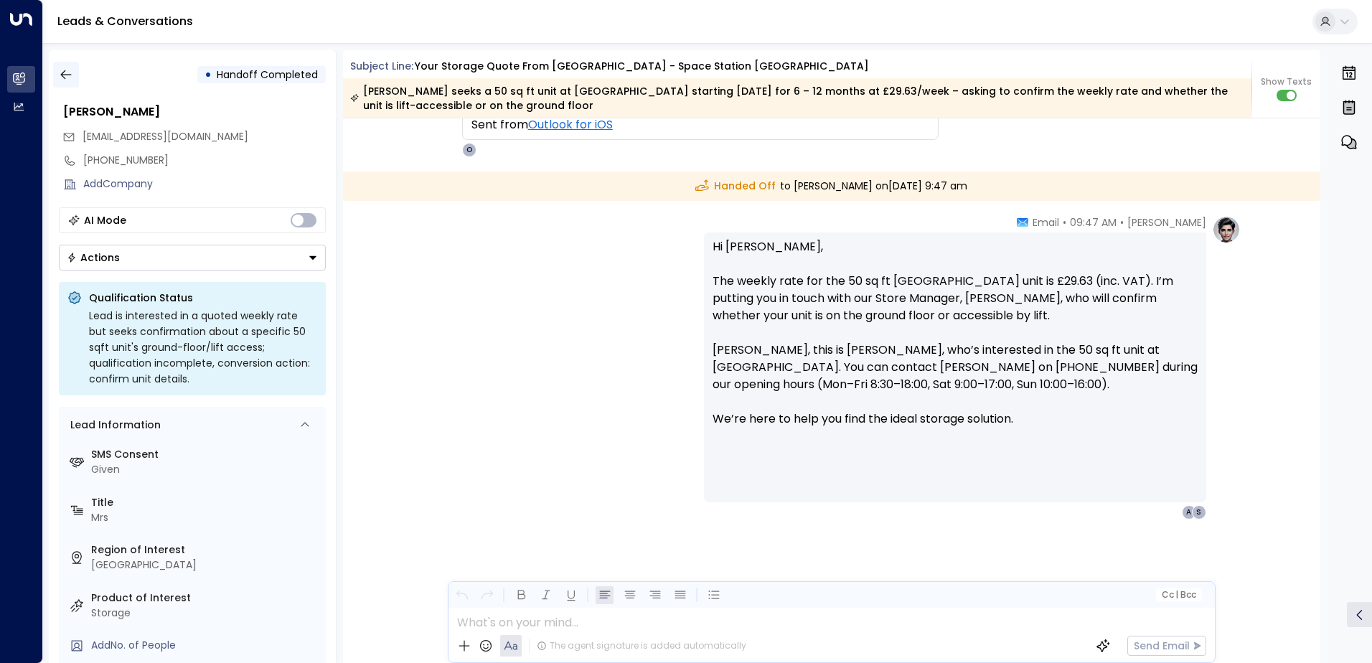
click at [71, 75] on icon "button" at bounding box center [66, 74] width 14 height 14
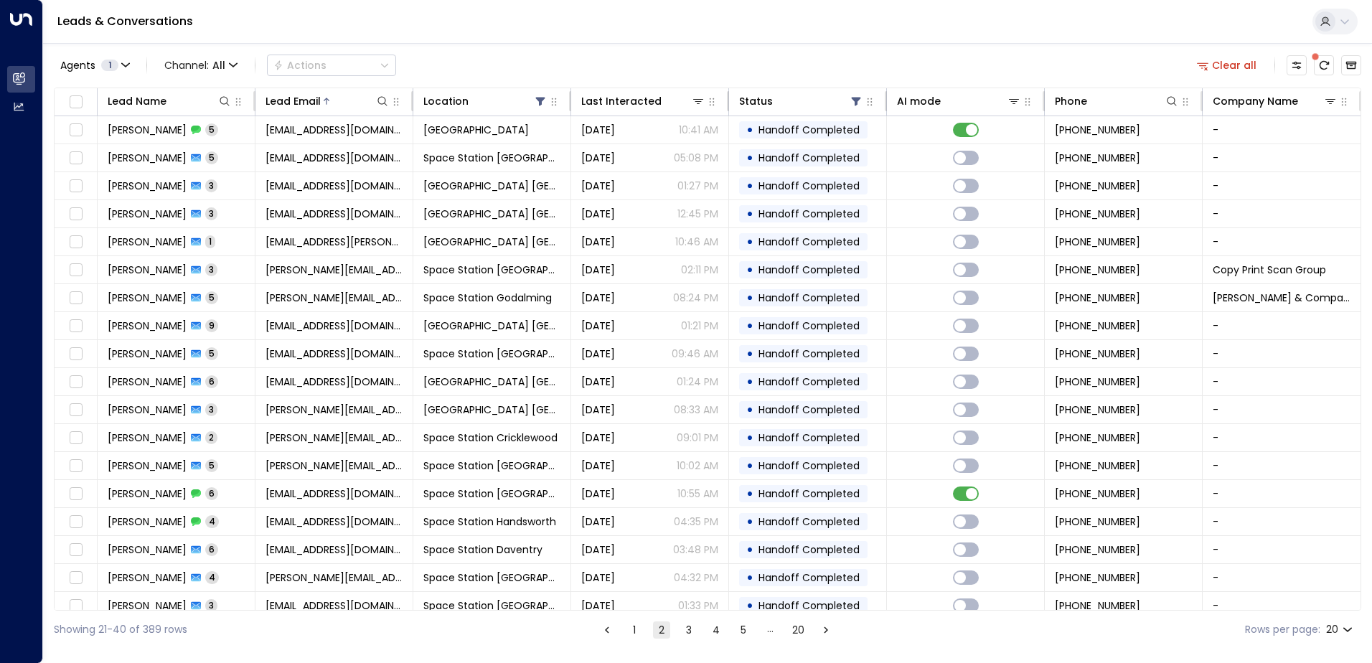
click at [690, 628] on button "3" at bounding box center [688, 630] width 17 height 17
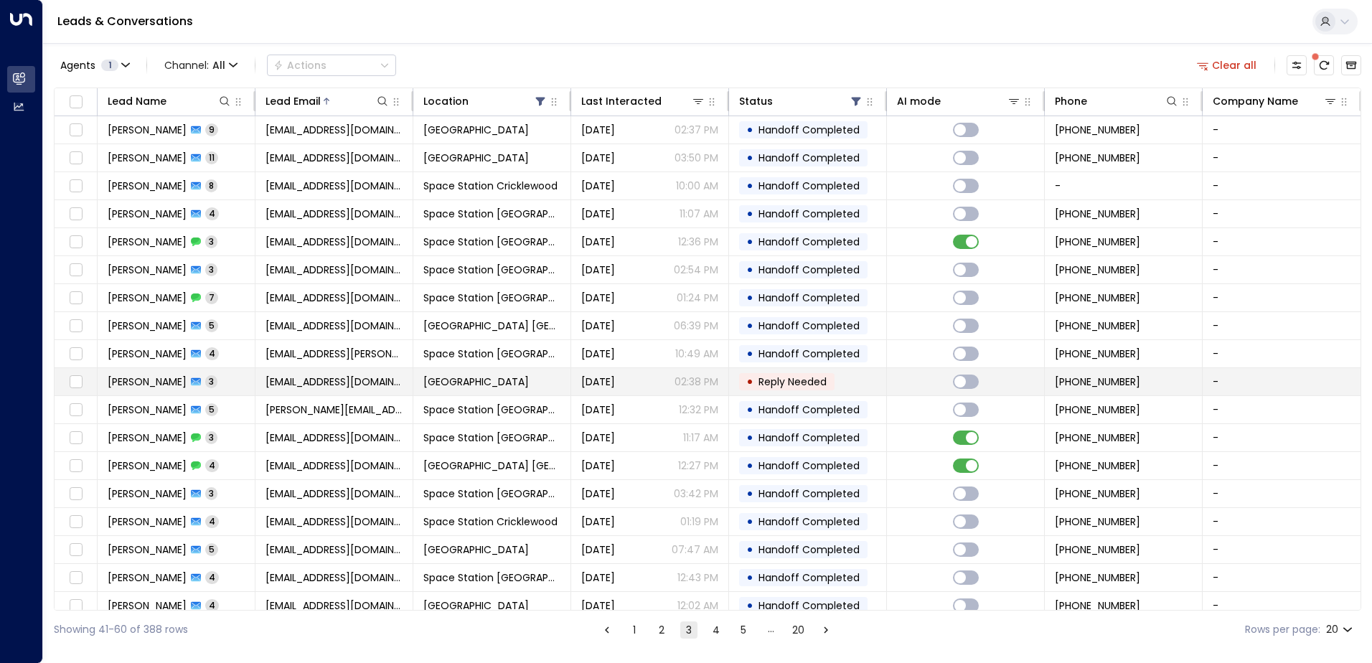
click at [676, 382] on p "02:38 PM" at bounding box center [697, 382] width 44 height 14
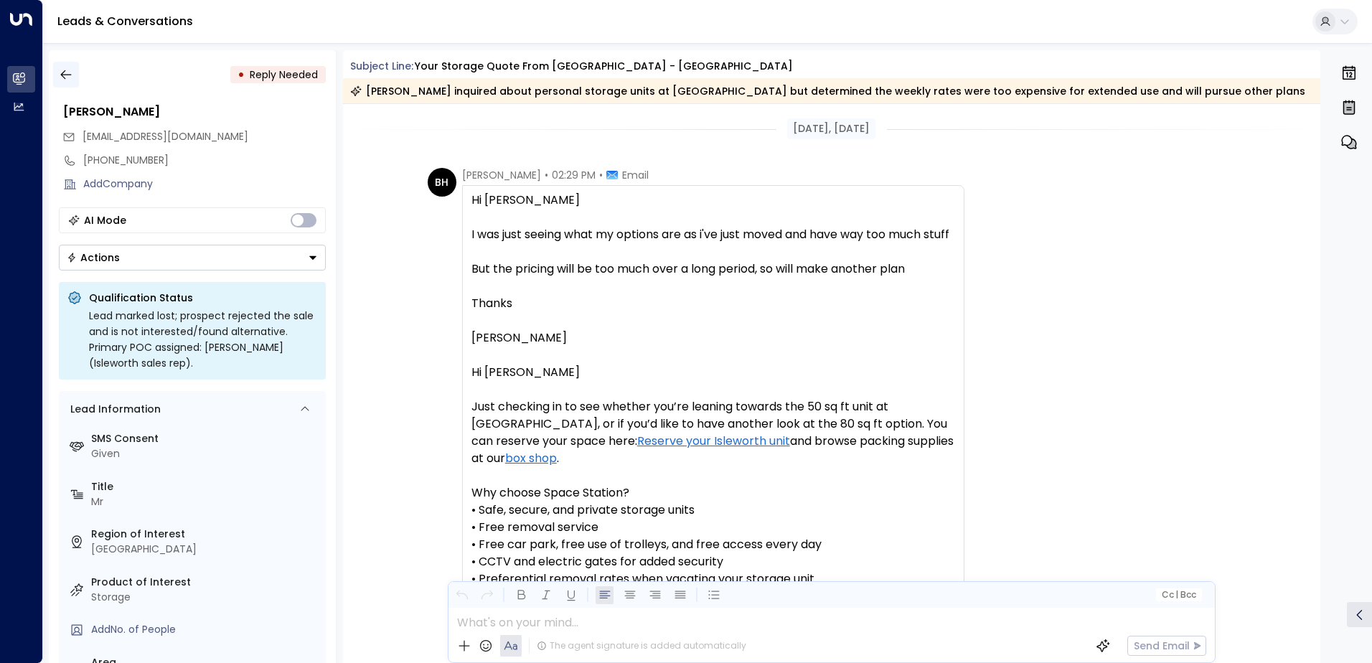
click at [68, 70] on icon "button" at bounding box center [66, 74] width 14 height 14
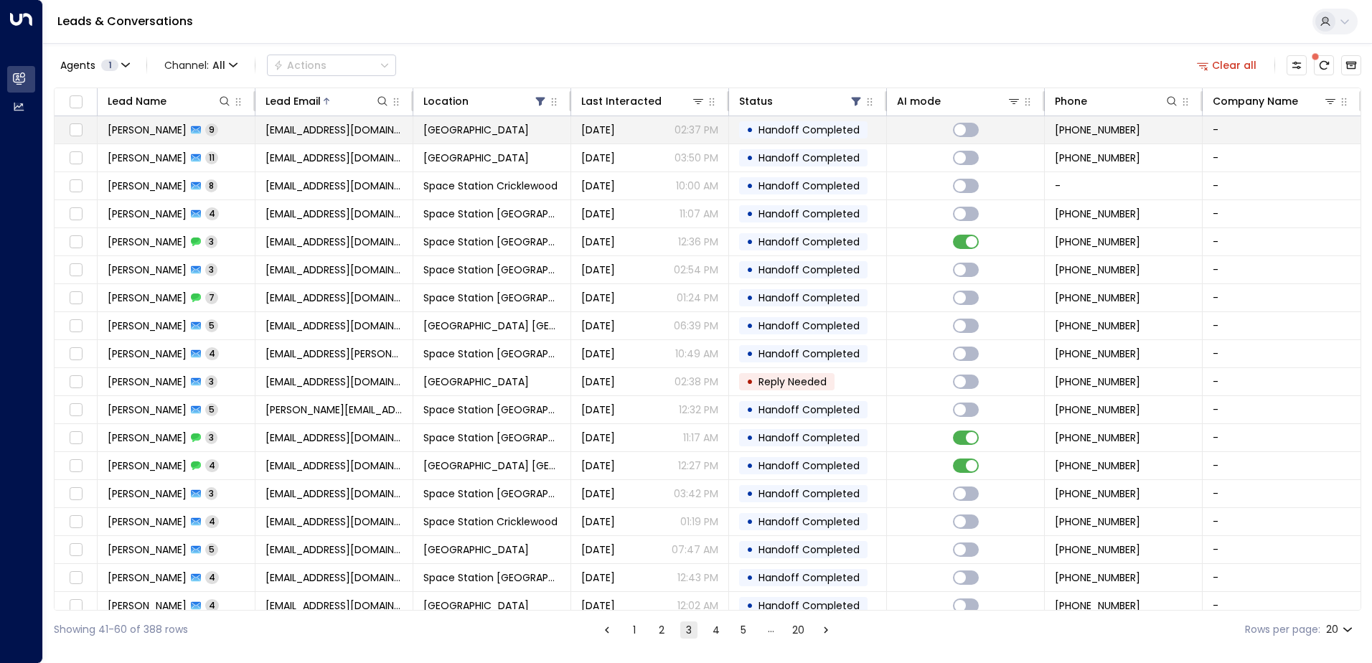
click at [500, 144] on tr "[PERSON_NAME] 9 [EMAIL_ADDRESS][DOMAIN_NAME] Space Station Slough [DATE] 02:37 …" at bounding box center [708, 130] width 1306 height 28
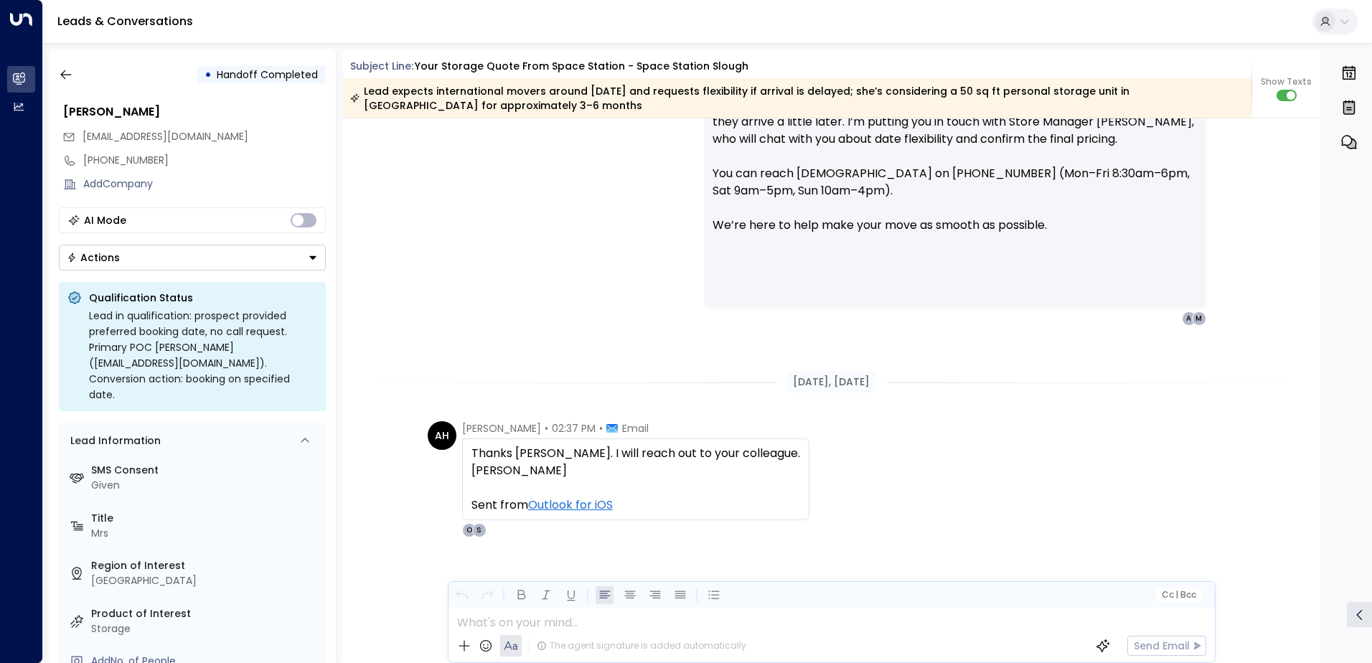
scroll to position [4721, 0]
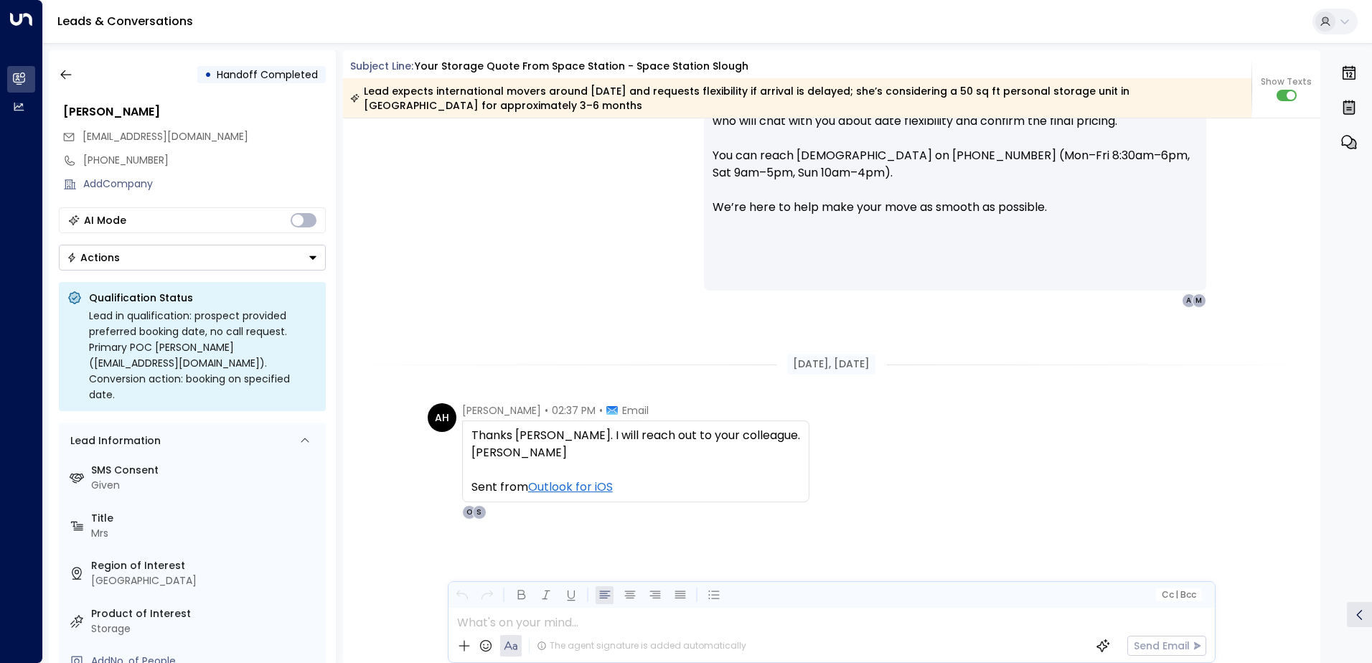
click at [80, 67] on div "• Handoff Completed" at bounding box center [192, 75] width 267 height 26
click at [70, 71] on icon "button" at bounding box center [66, 74] width 14 height 14
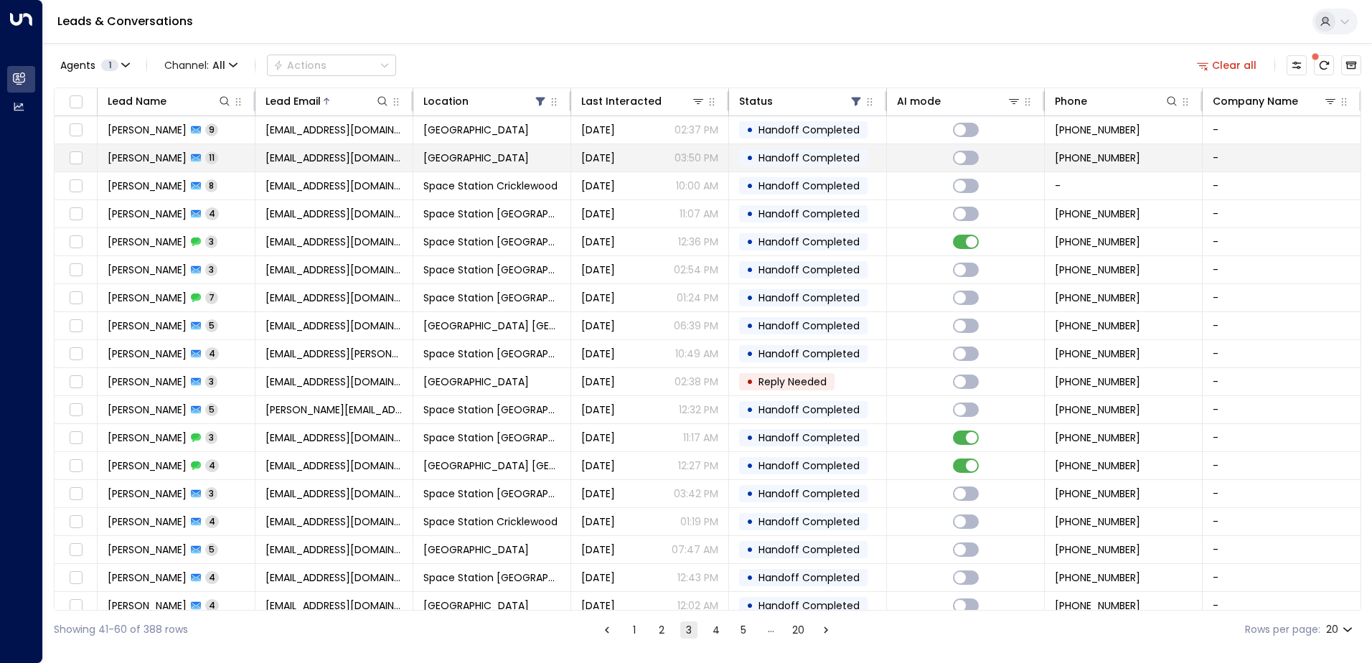
click at [421, 156] on td "[GEOGRAPHIC_DATA]" at bounding box center [492, 157] width 158 height 27
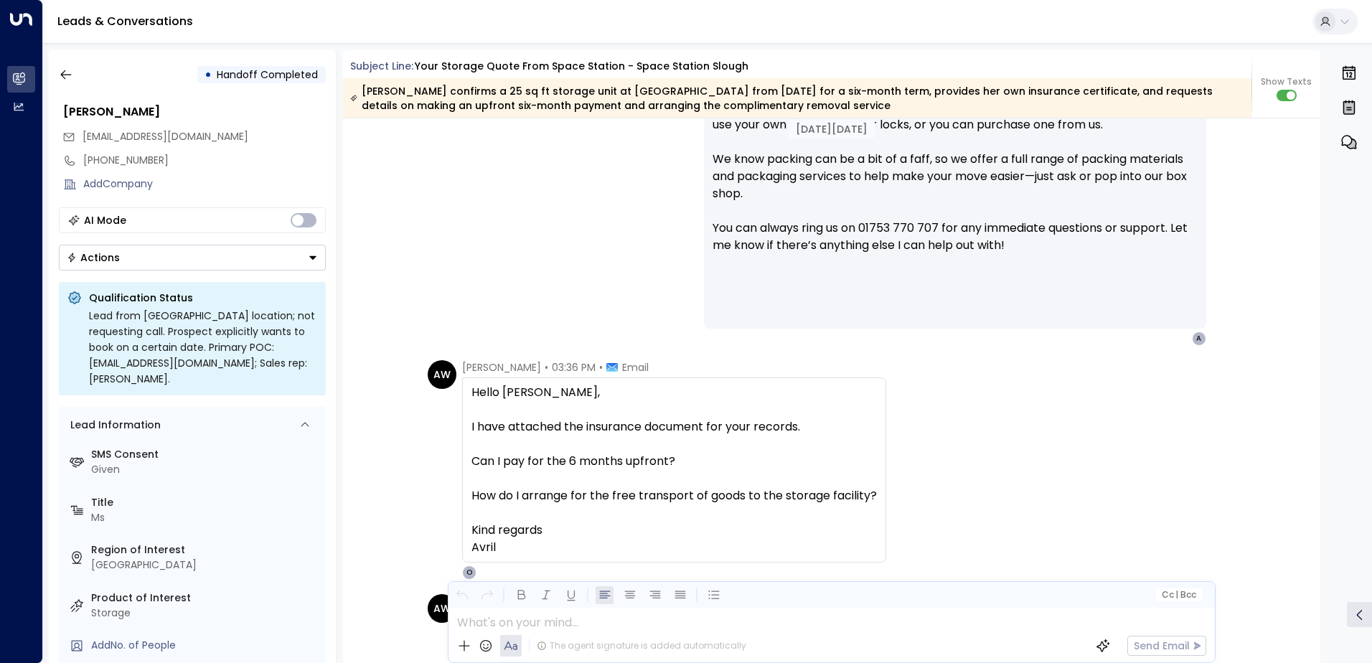
scroll to position [3968, 0]
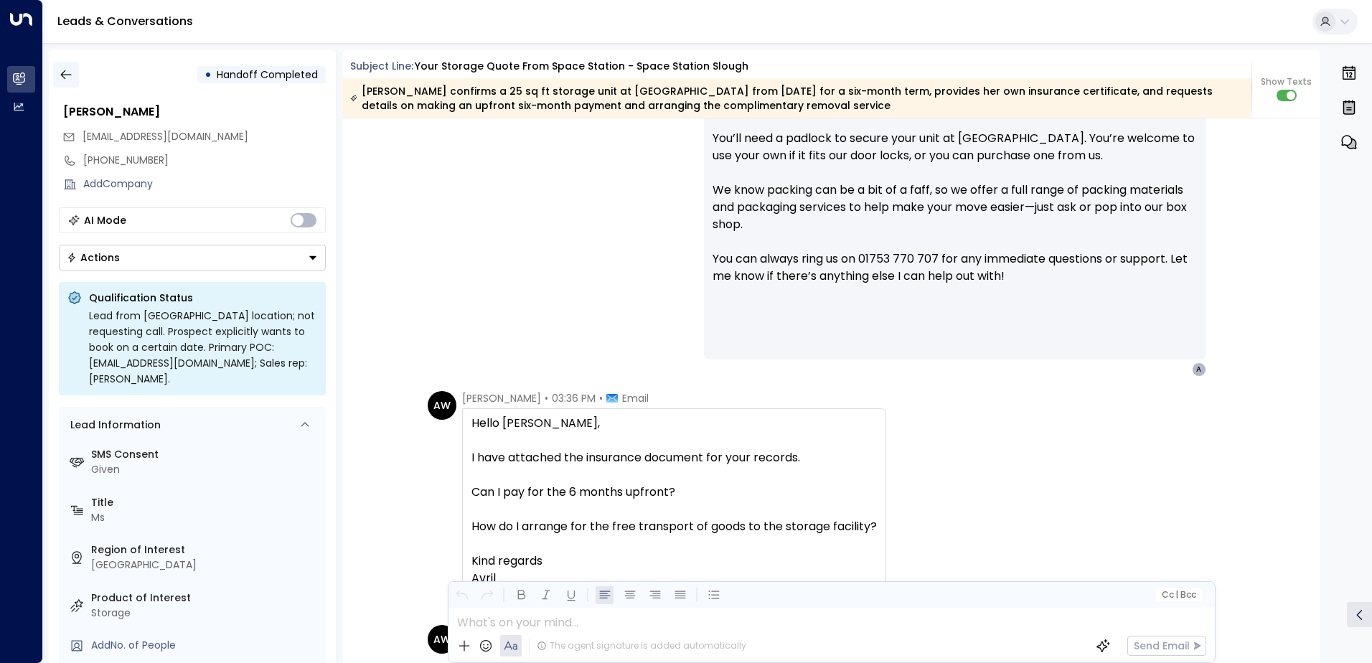
click at [75, 67] on button "button" at bounding box center [66, 75] width 26 height 26
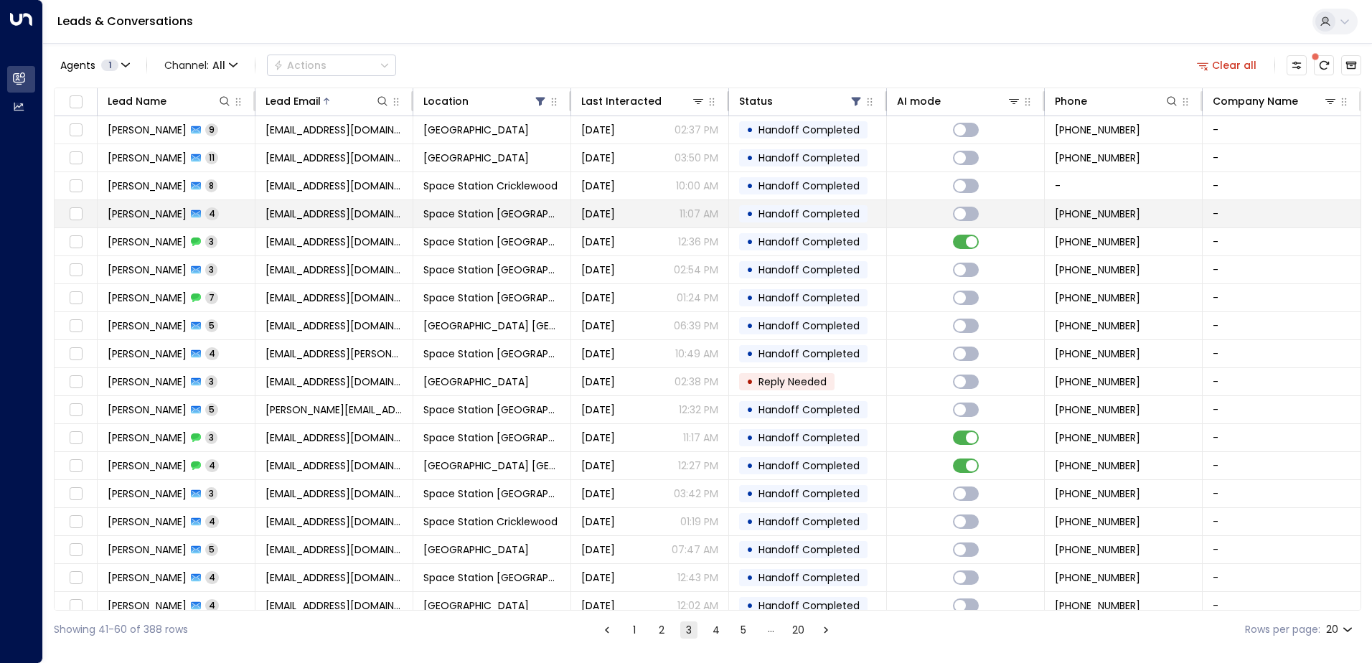
click at [456, 223] on td "Space Station [GEOGRAPHIC_DATA]" at bounding box center [492, 213] width 158 height 27
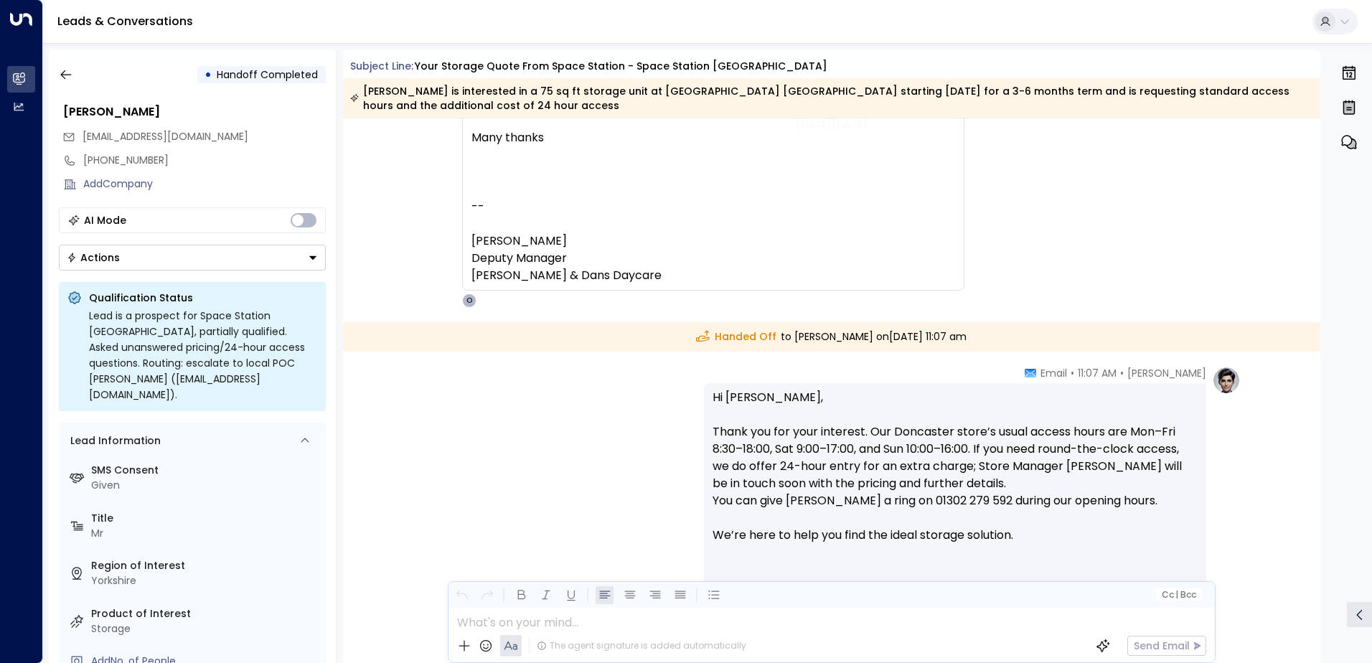
scroll to position [1791, 0]
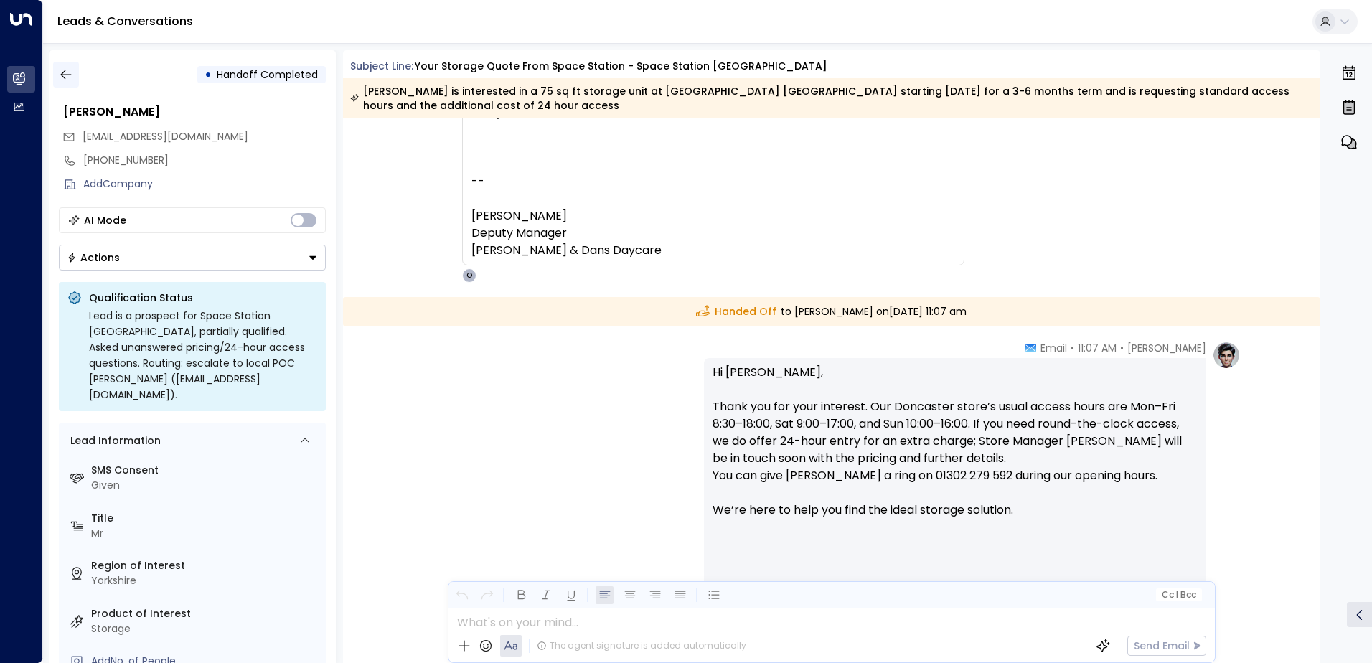
click at [64, 81] on icon "button" at bounding box center [66, 74] width 14 height 14
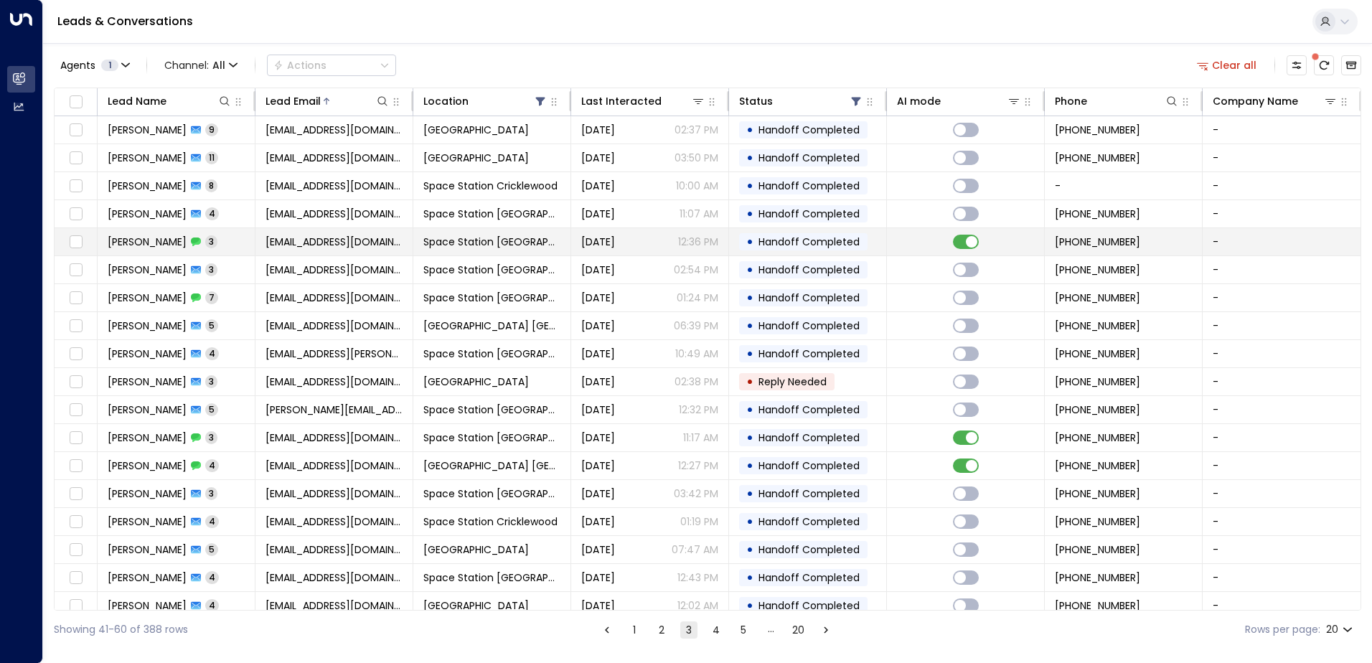
click at [365, 255] on td "[EMAIL_ADDRESS][DOMAIN_NAME]" at bounding box center [335, 241] width 158 height 27
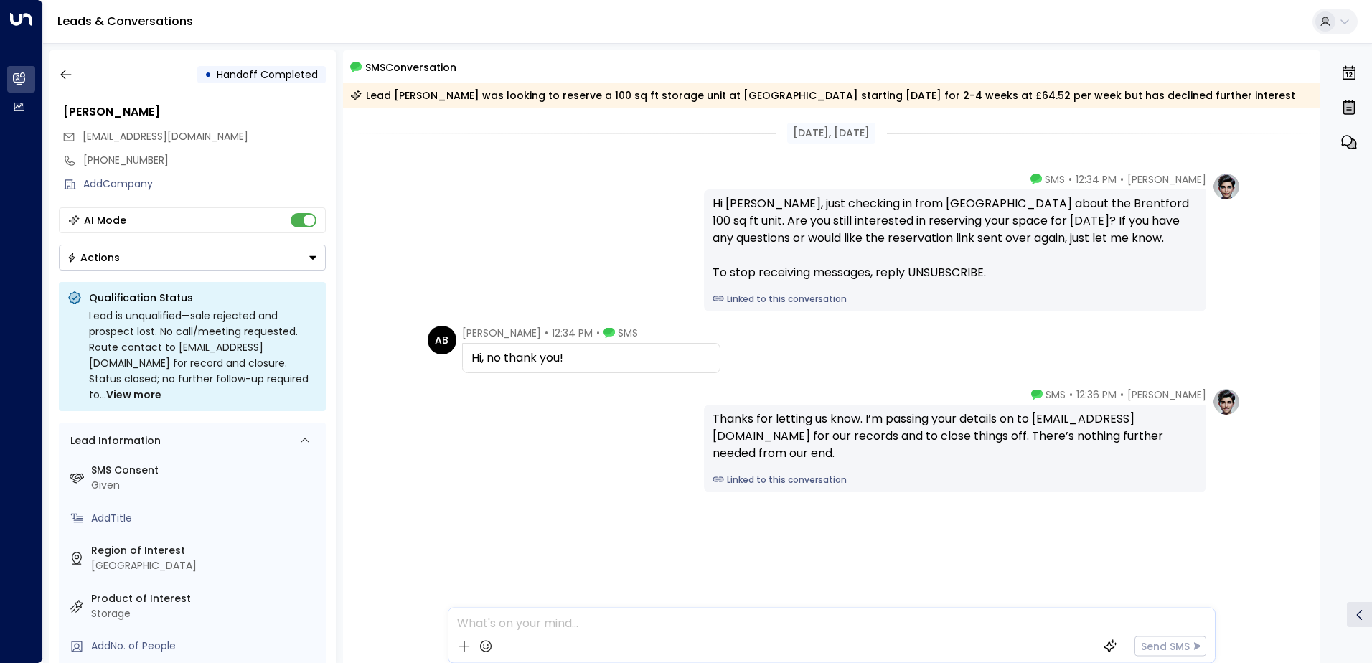
click at [79, 87] on div "• Handoff Completed" at bounding box center [192, 75] width 267 height 26
click at [74, 62] on button "button" at bounding box center [66, 75] width 26 height 26
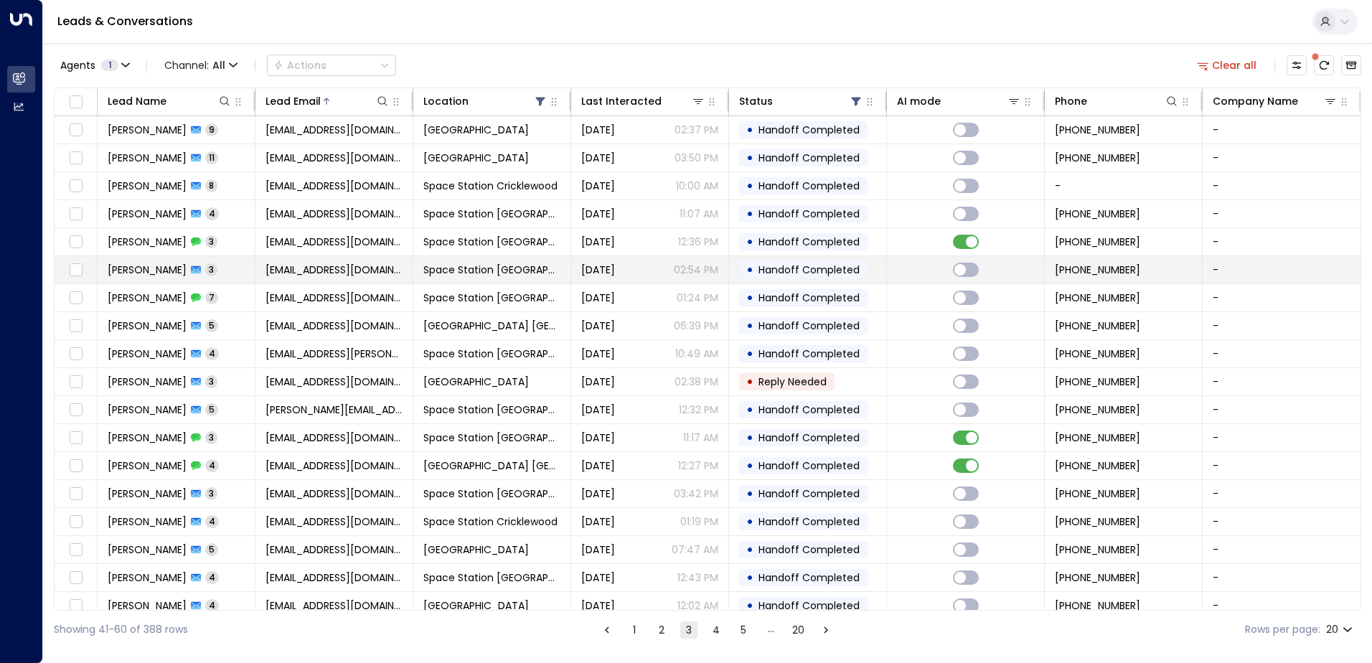
click at [406, 271] on td "[EMAIL_ADDRESS][DOMAIN_NAME]" at bounding box center [335, 269] width 158 height 27
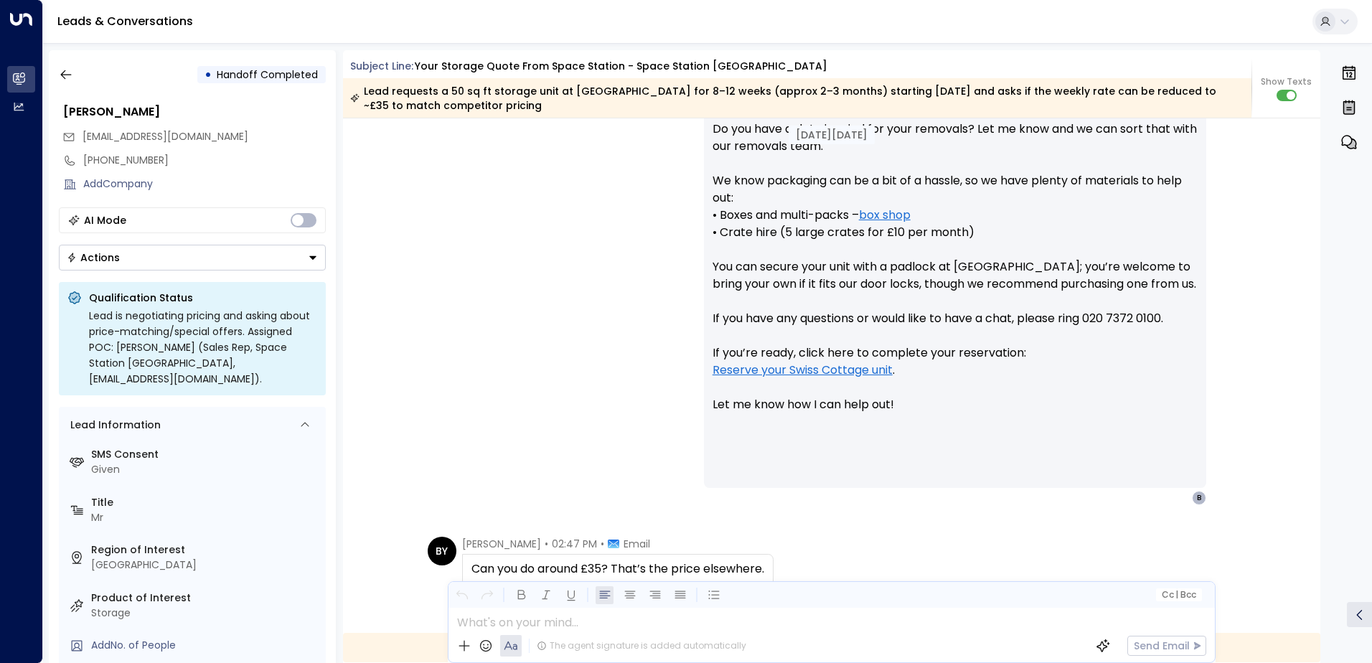
drag, startPoint x: 449, startPoint y: 351, endPoint x: 458, endPoint y: 346, distance: 10.6
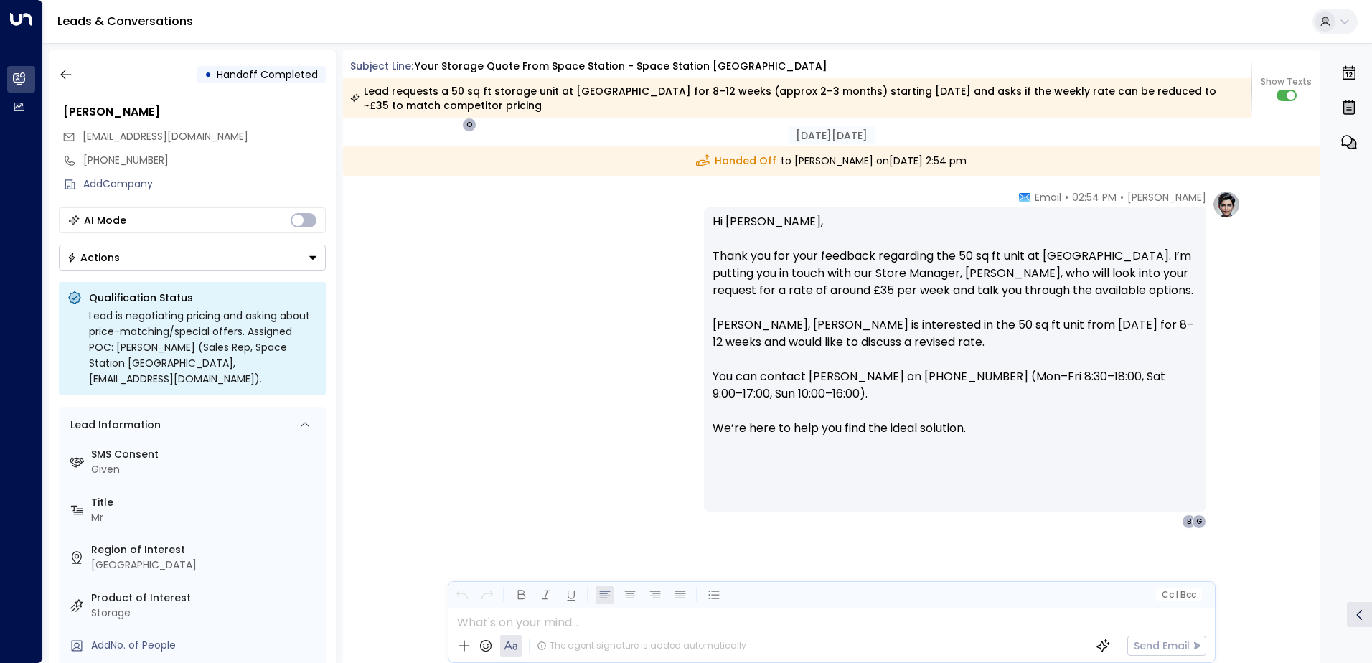
scroll to position [1412, 0]
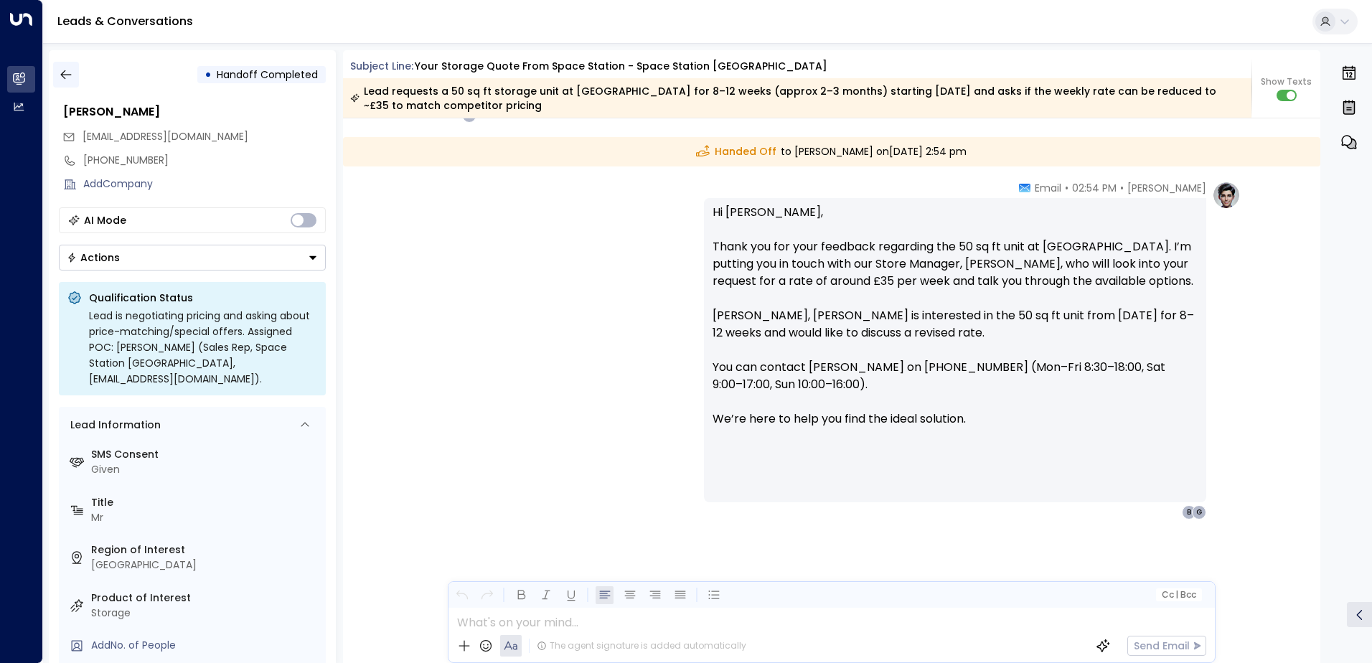
click at [74, 75] on button "button" at bounding box center [66, 75] width 26 height 26
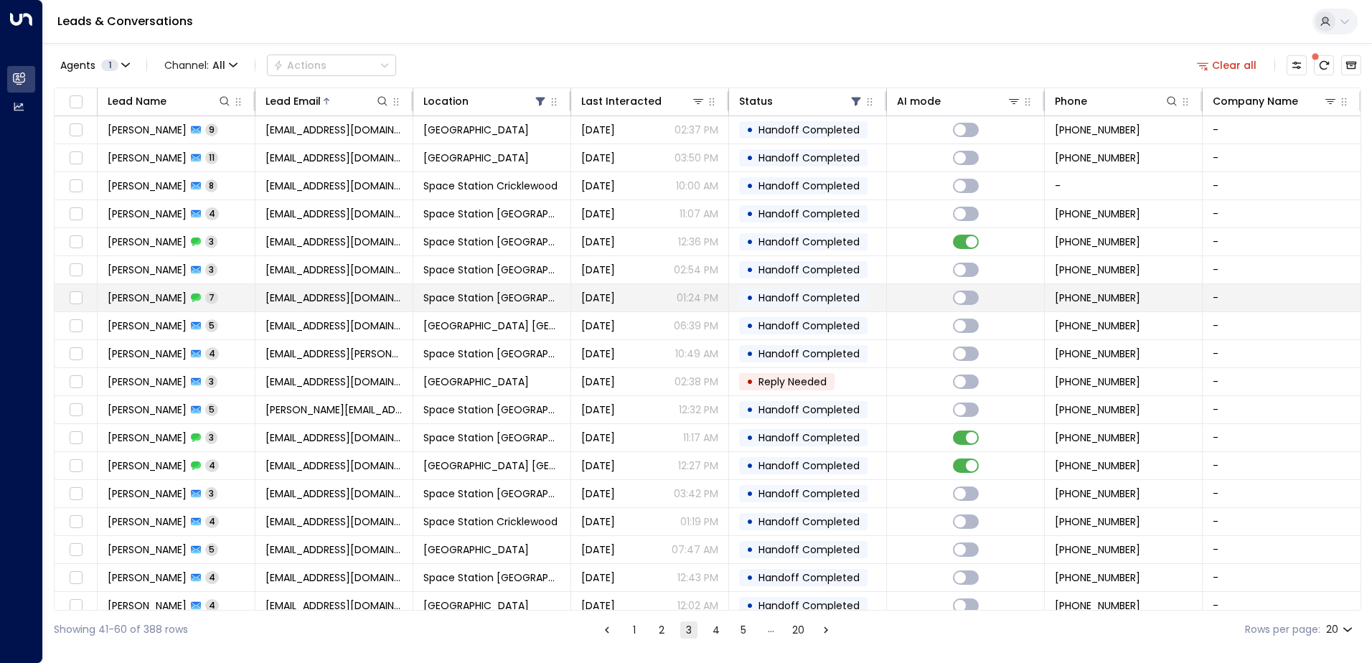
click at [473, 291] on span "Space Station [GEOGRAPHIC_DATA]" at bounding box center [491, 298] width 137 height 14
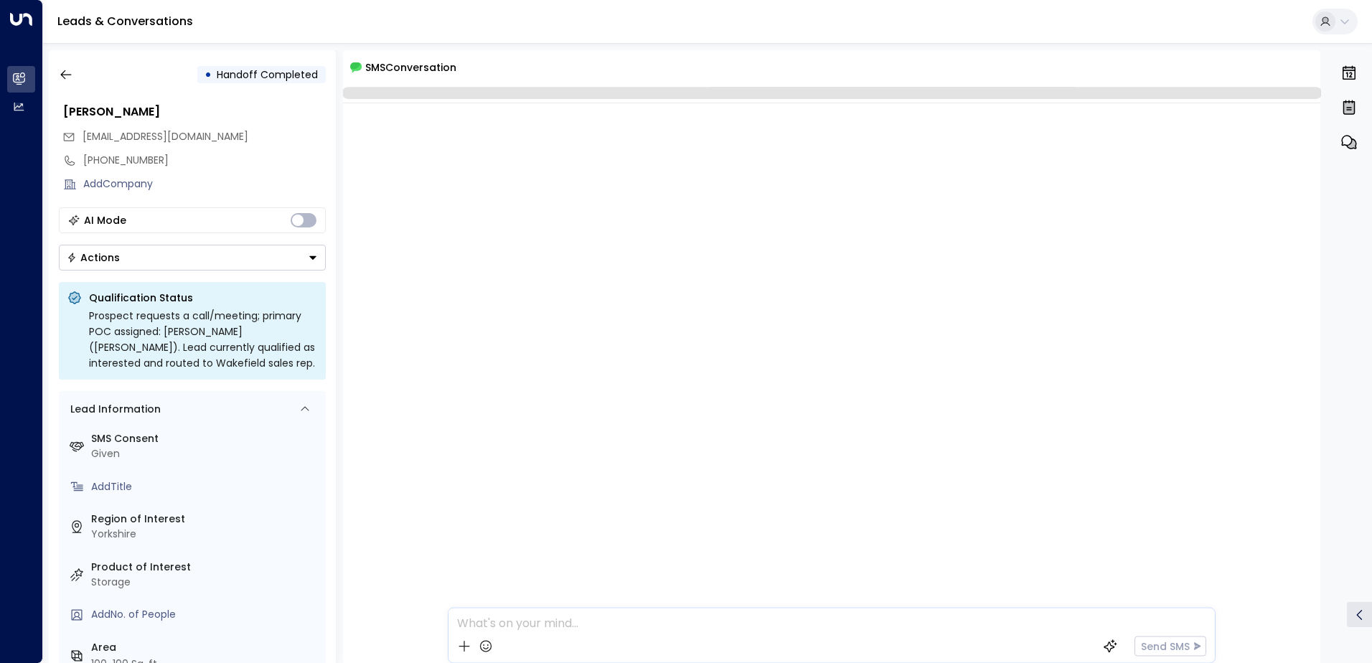
scroll to position [780, 0]
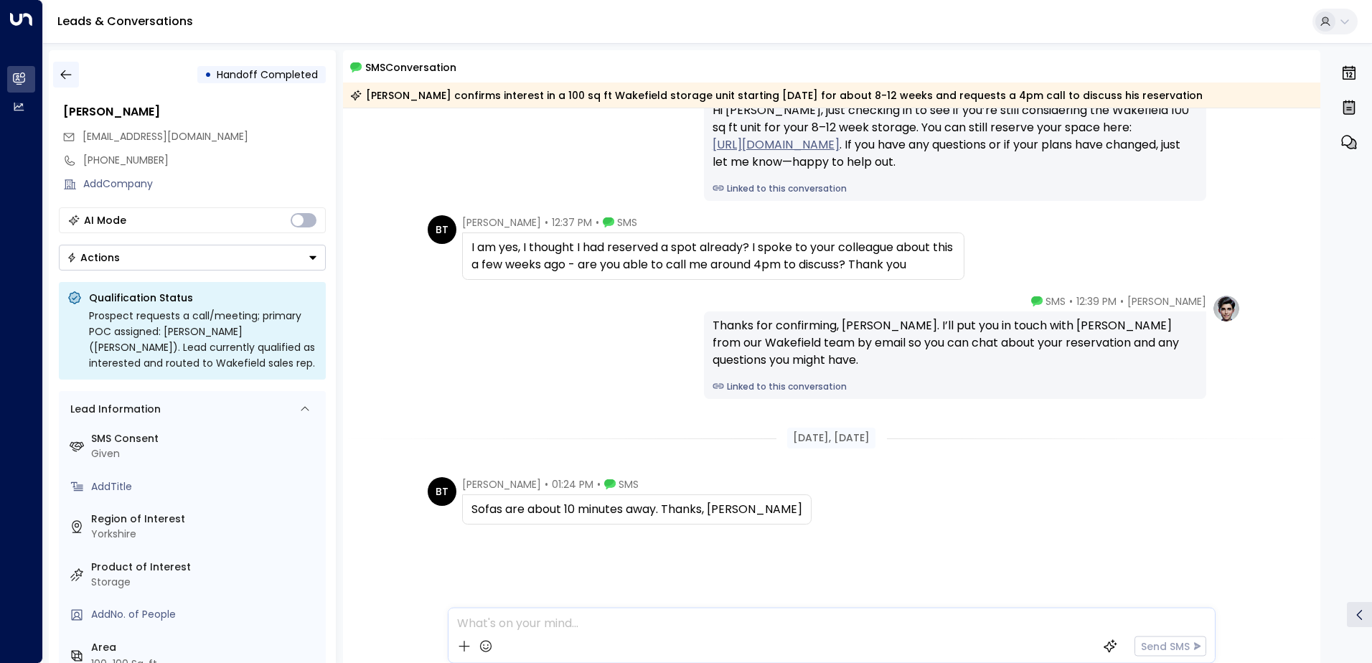
click at [72, 72] on icon "button" at bounding box center [66, 74] width 14 height 14
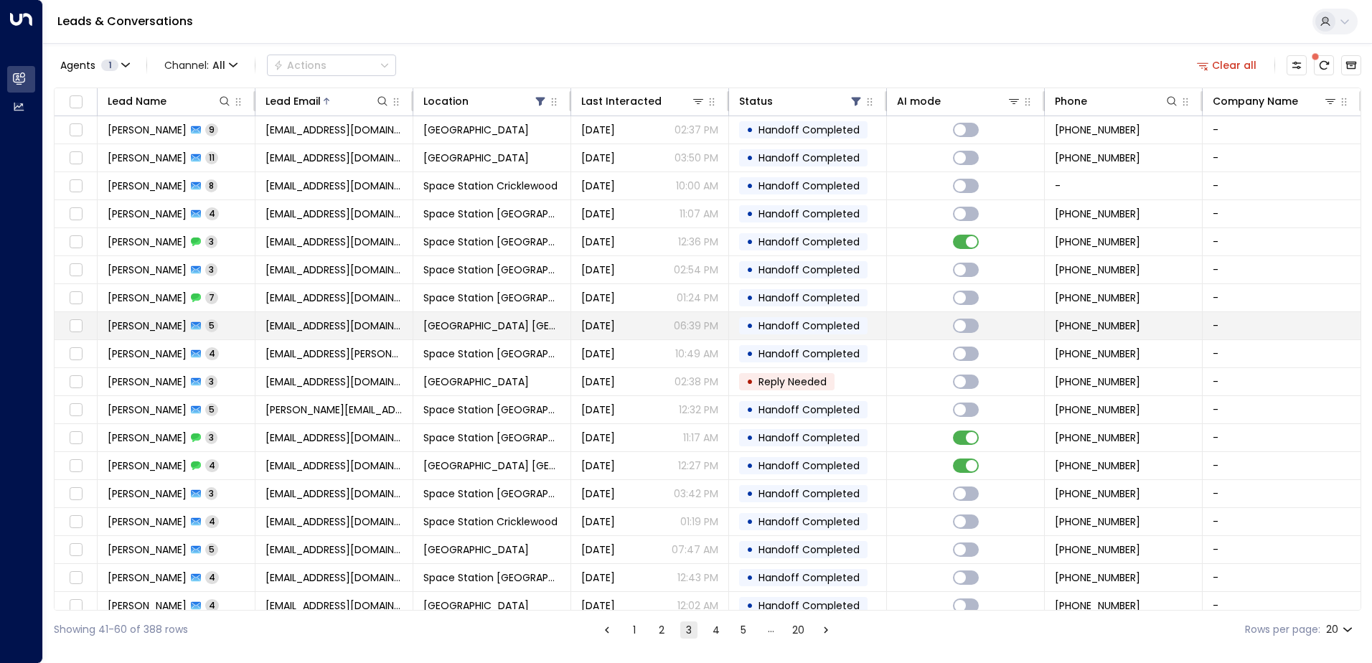
click at [418, 339] on tr "[PERSON_NAME] 5 [EMAIL_ADDRESS][DOMAIN_NAME] Space Station [GEOGRAPHIC_DATA] [D…" at bounding box center [708, 326] width 1306 height 28
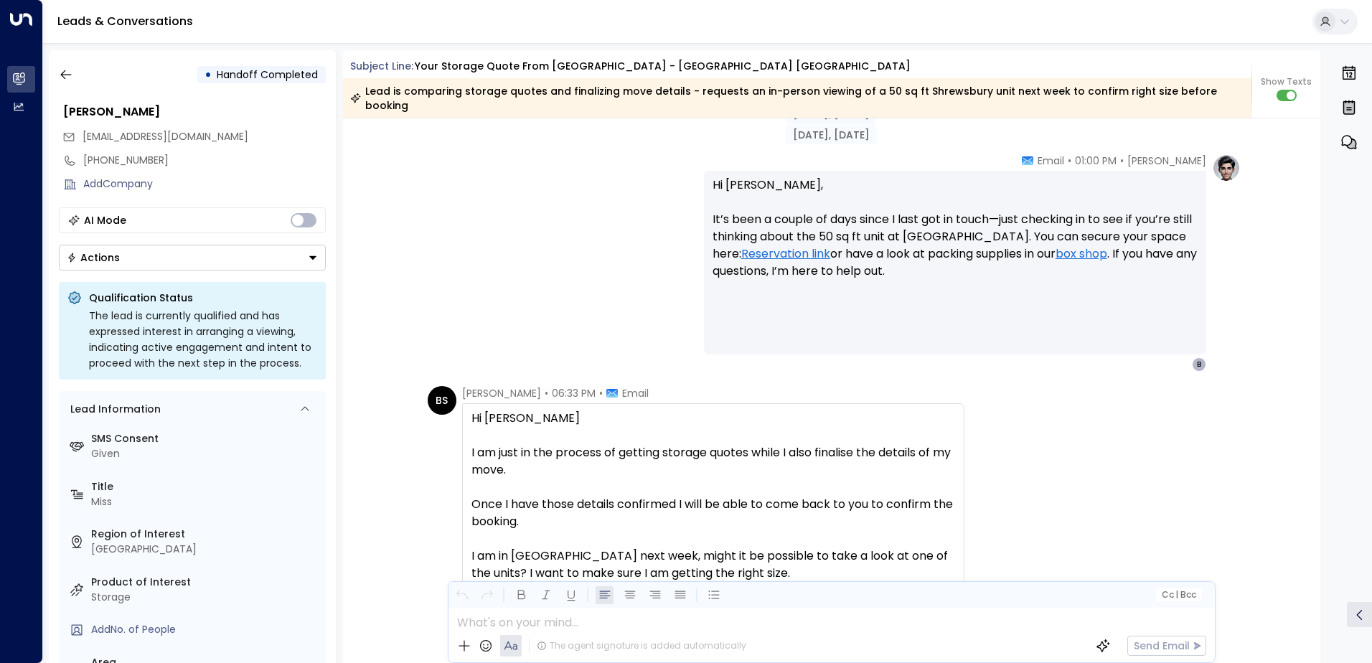
scroll to position [1936, 0]
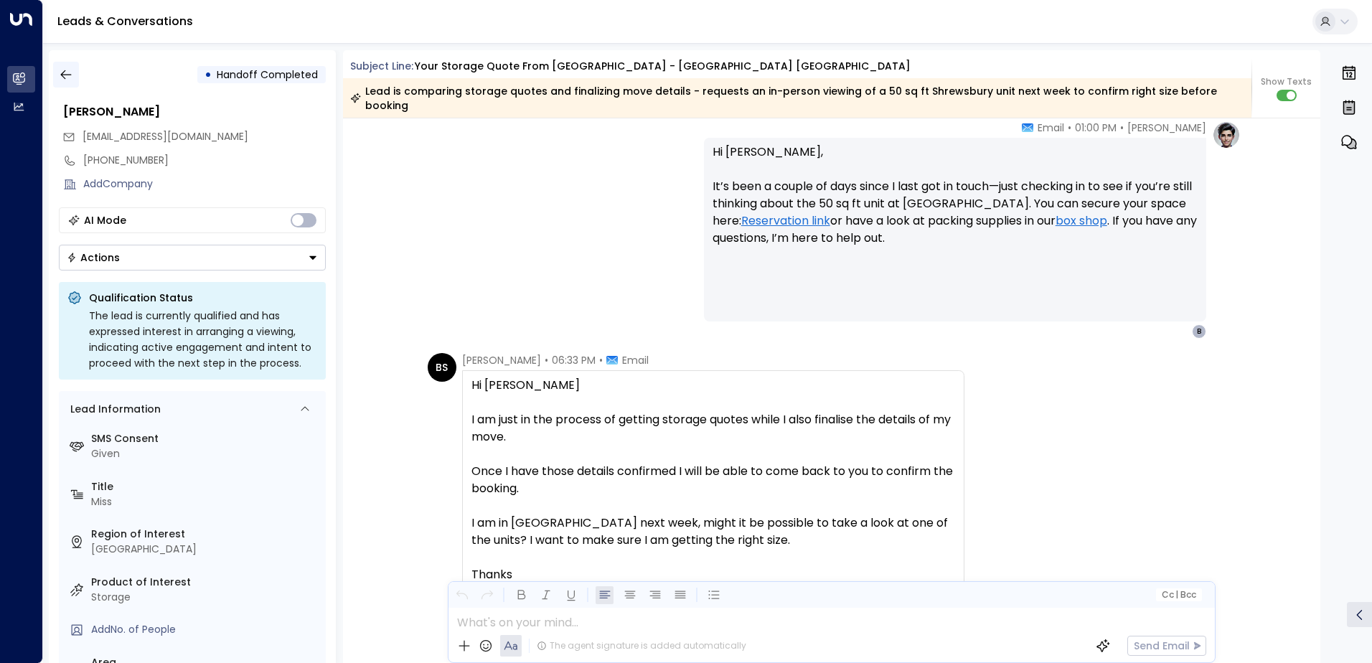
click at [69, 75] on icon "button" at bounding box center [65, 74] width 11 height 9
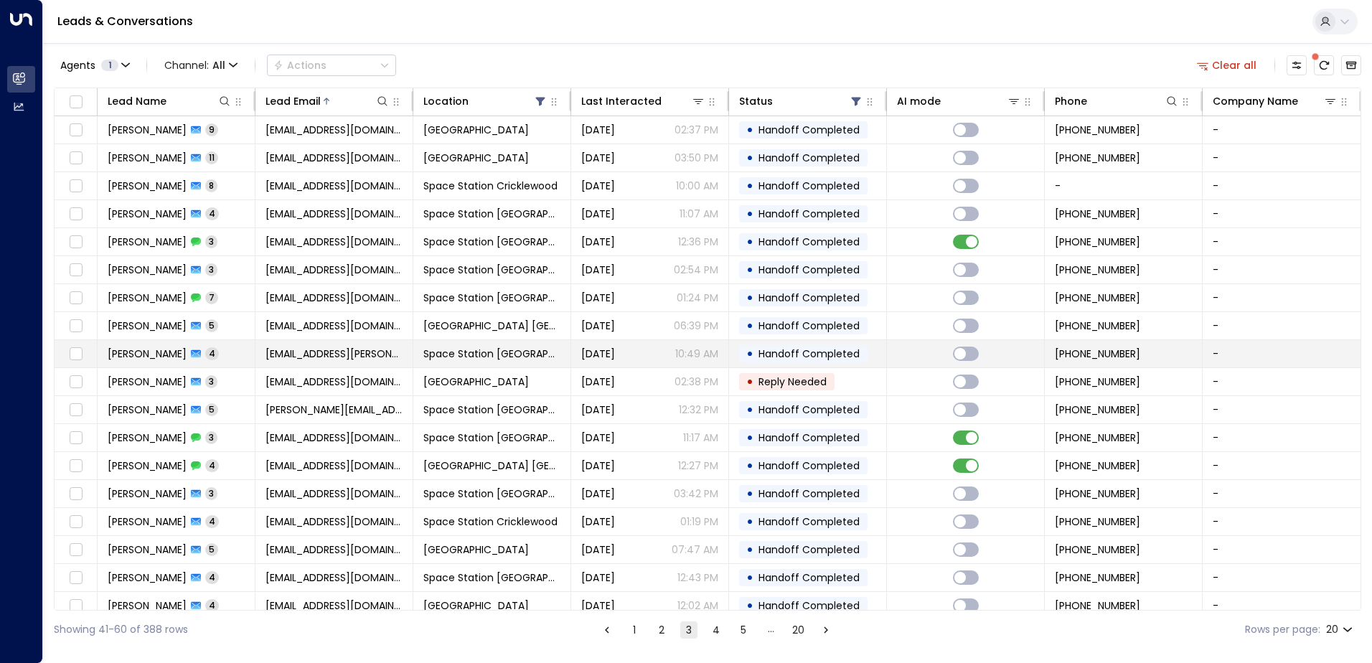
click at [436, 358] on span "Space Station [GEOGRAPHIC_DATA]" at bounding box center [491, 354] width 137 height 14
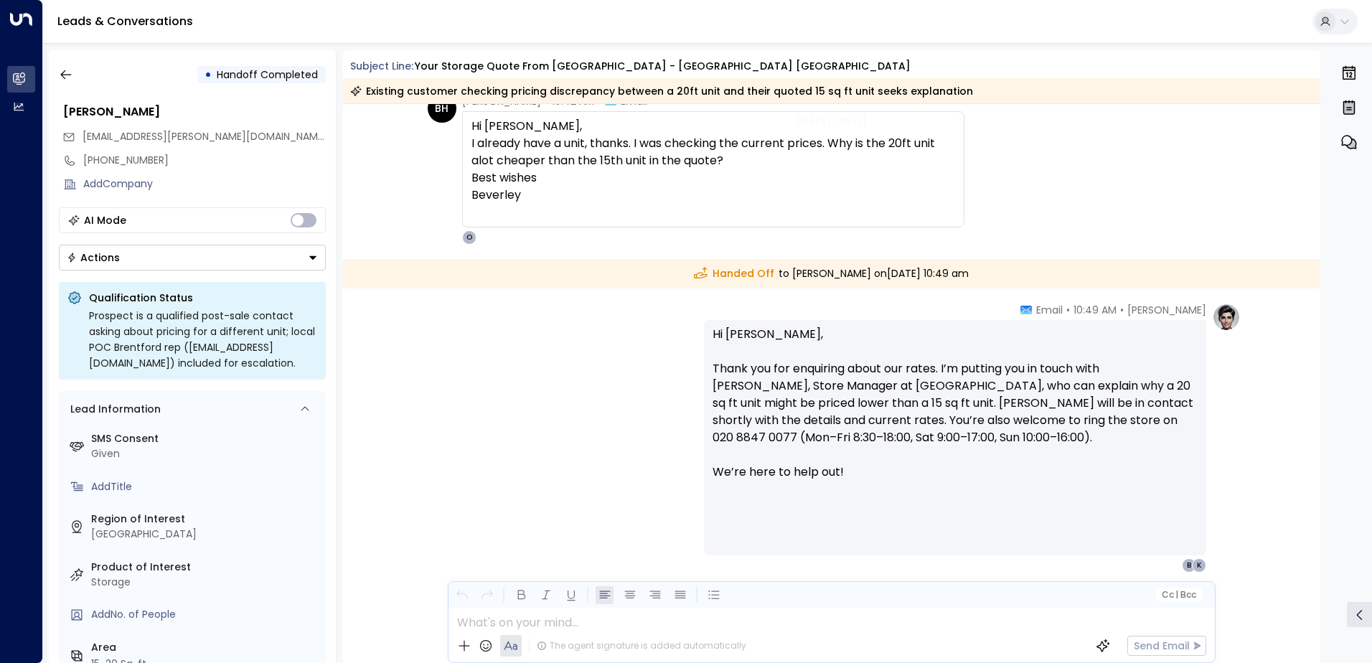
scroll to position [1695, 0]
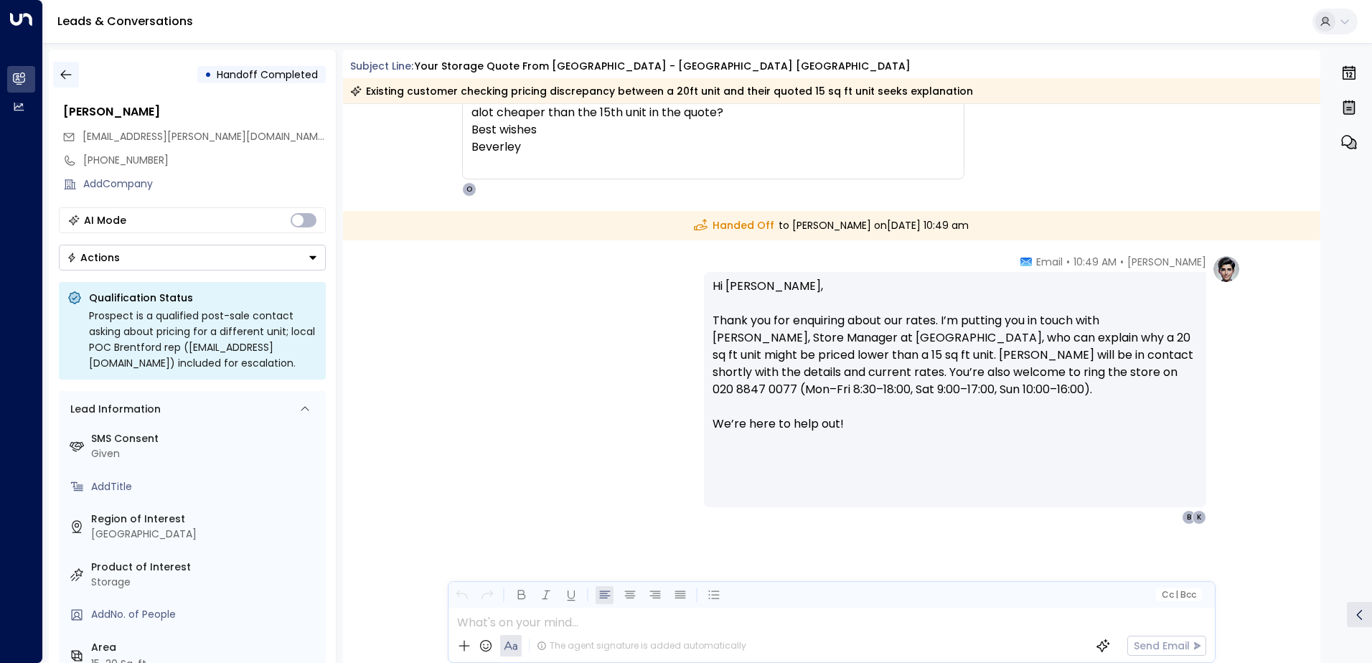
click at [65, 80] on icon "button" at bounding box center [66, 74] width 14 height 14
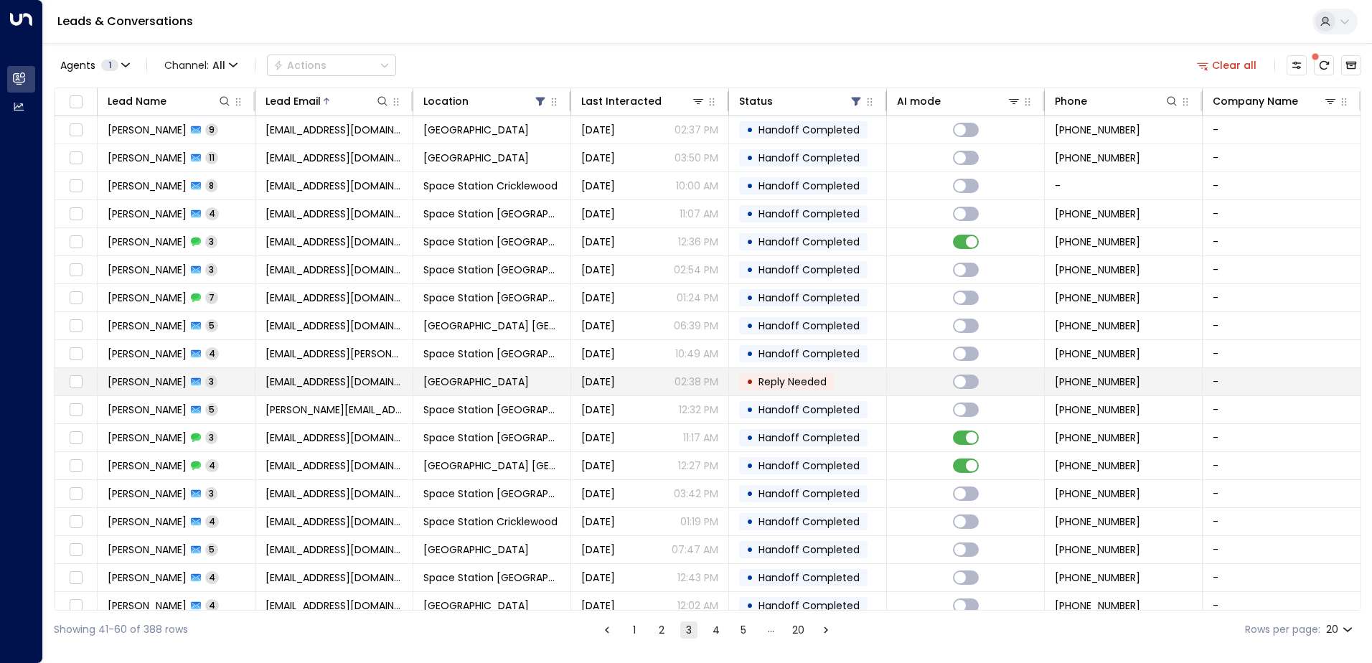
click at [337, 380] on span "[EMAIL_ADDRESS][DOMAIN_NAME]" at bounding box center [334, 382] width 137 height 14
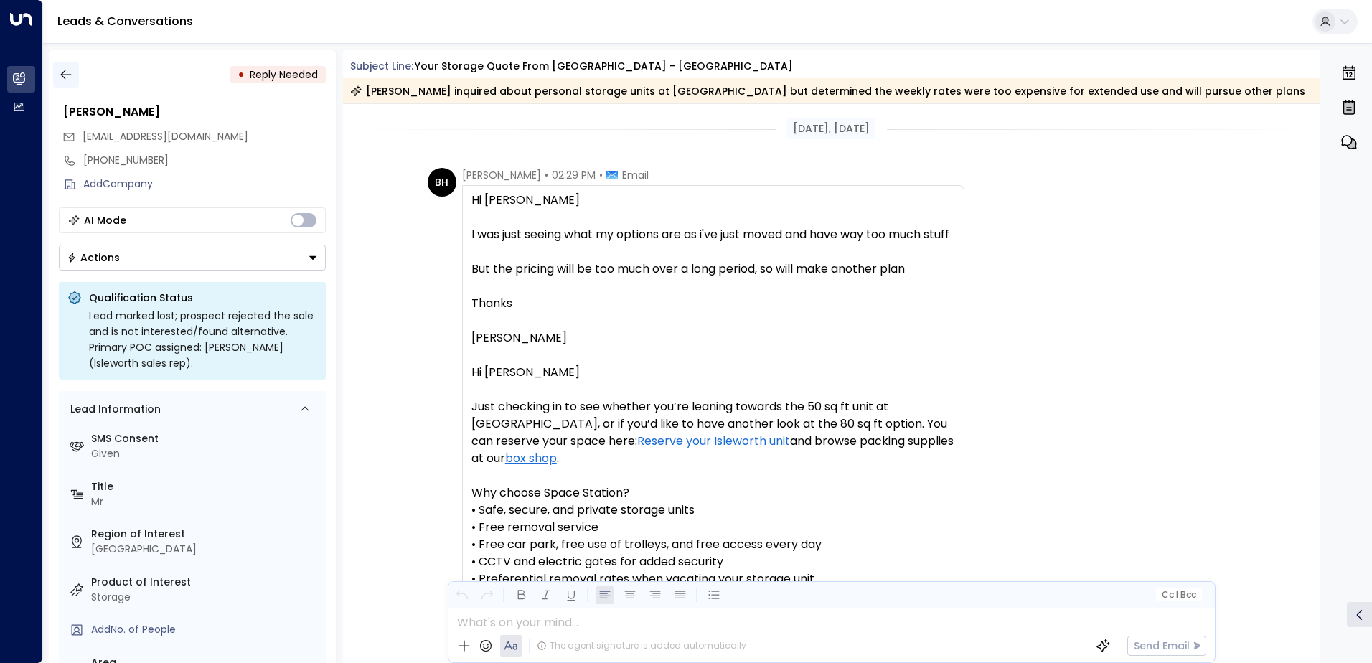
click at [62, 72] on icon "button" at bounding box center [65, 74] width 11 height 9
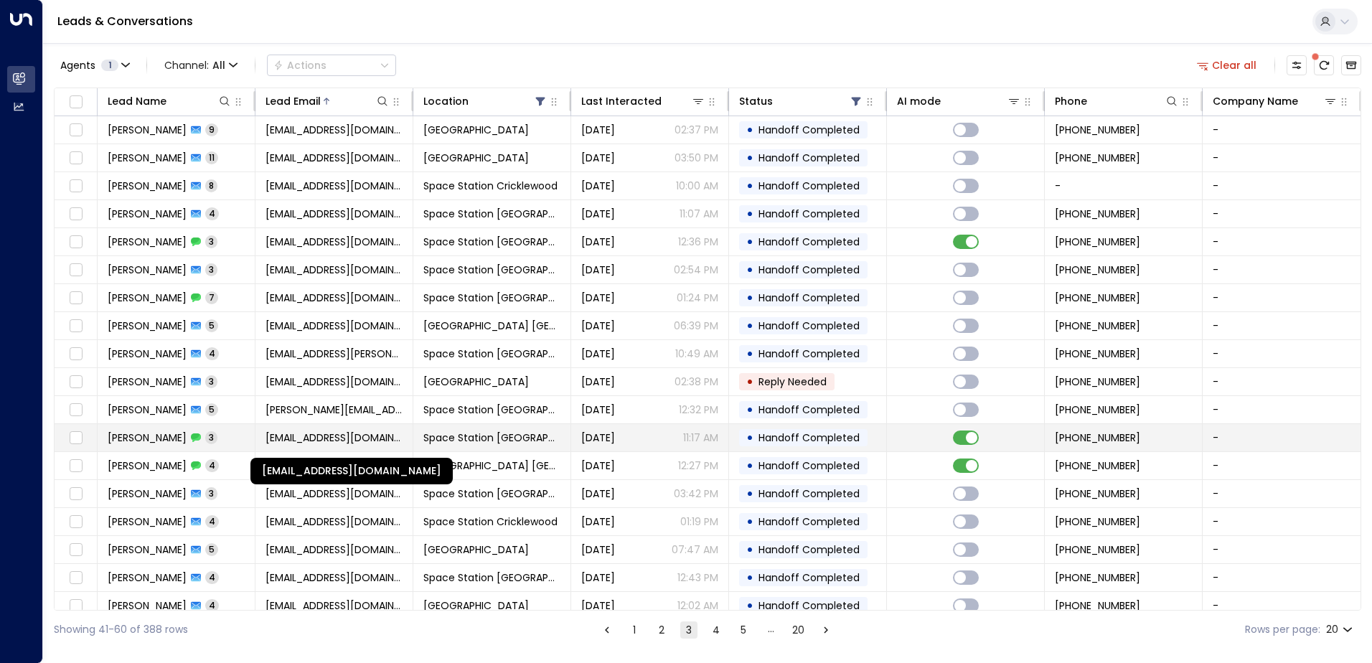
click at [337, 441] on span "[EMAIL_ADDRESS][DOMAIN_NAME]" at bounding box center [334, 438] width 137 height 14
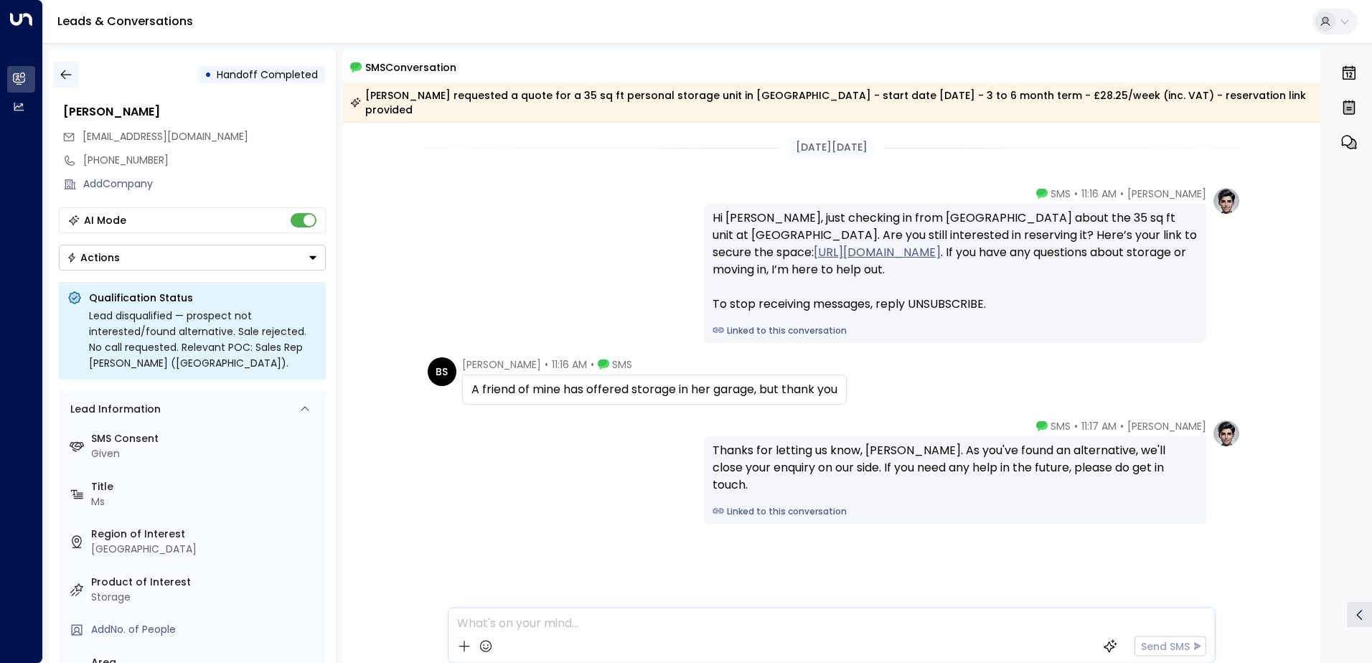
click at [64, 84] on button "button" at bounding box center [66, 75] width 26 height 26
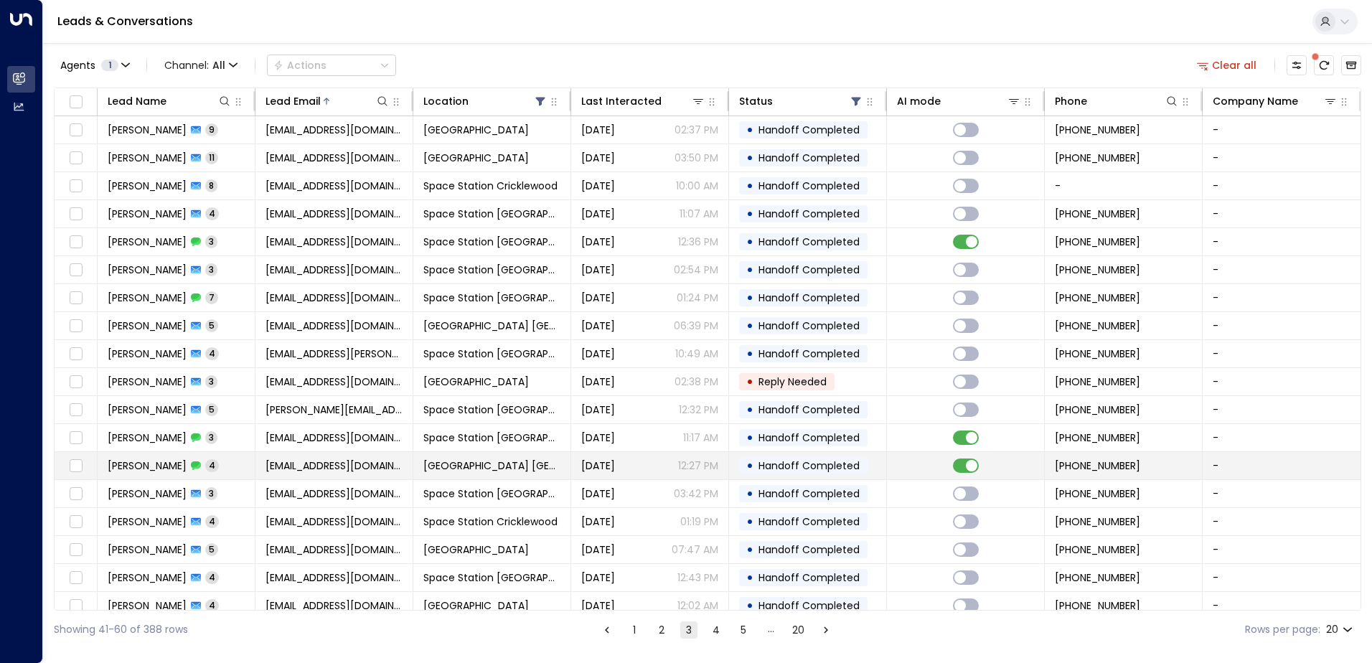
click at [301, 468] on span "[EMAIL_ADDRESS][DOMAIN_NAME]" at bounding box center [334, 466] width 137 height 14
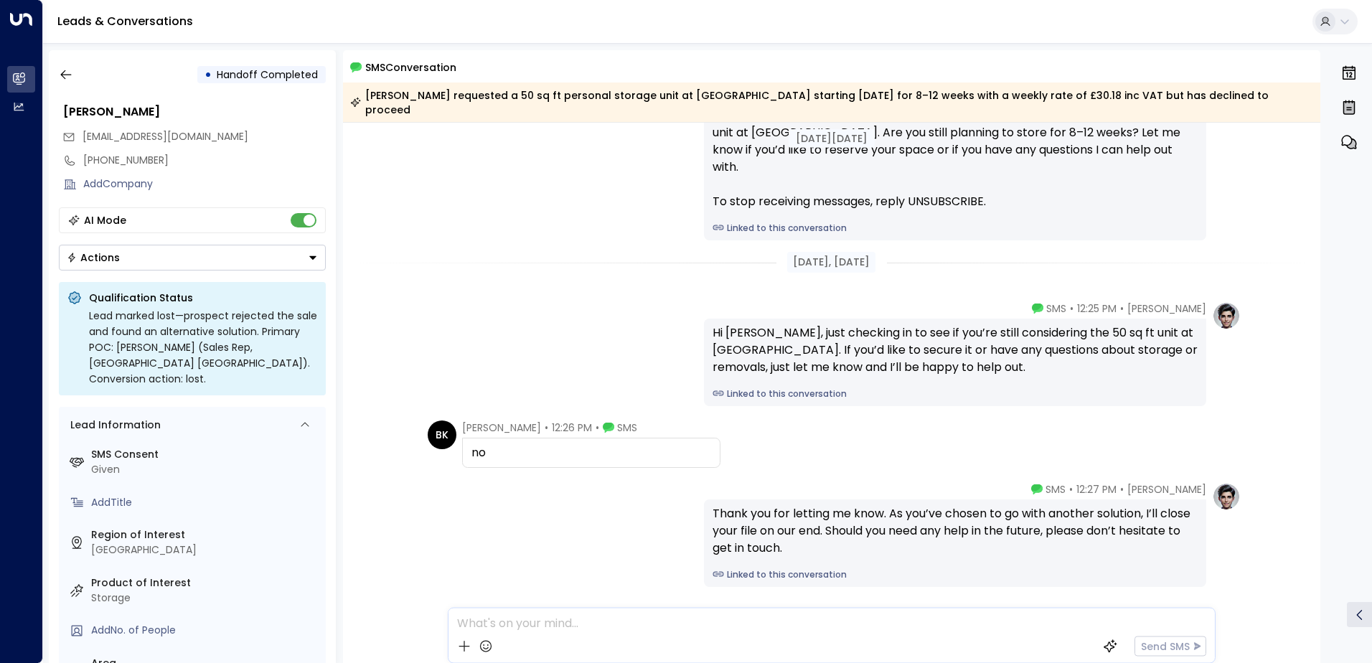
scroll to position [7, 0]
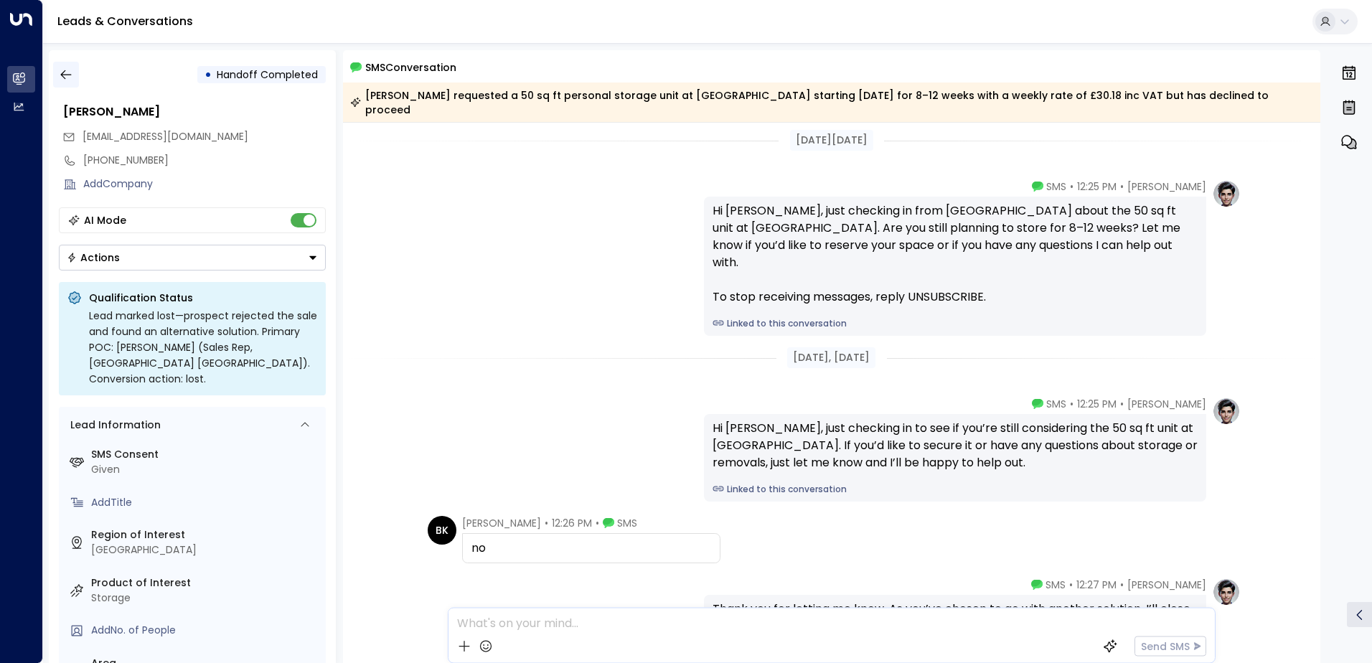
click at [60, 78] on icon "button" at bounding box center [66, 74] width 14 height 14
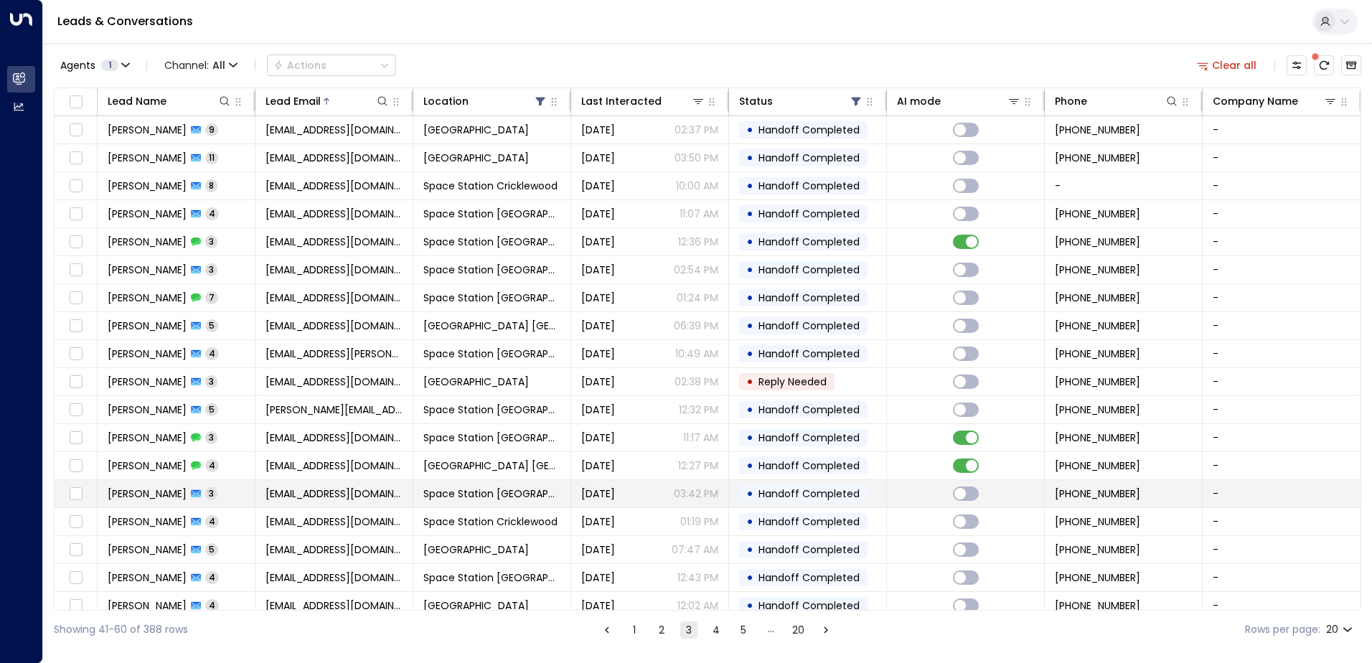
click at [376, 502] on td "[EMAIL_ADDRESS][DOMAIN_NAME]" at bounding box center [335, 493] width 158 height 27
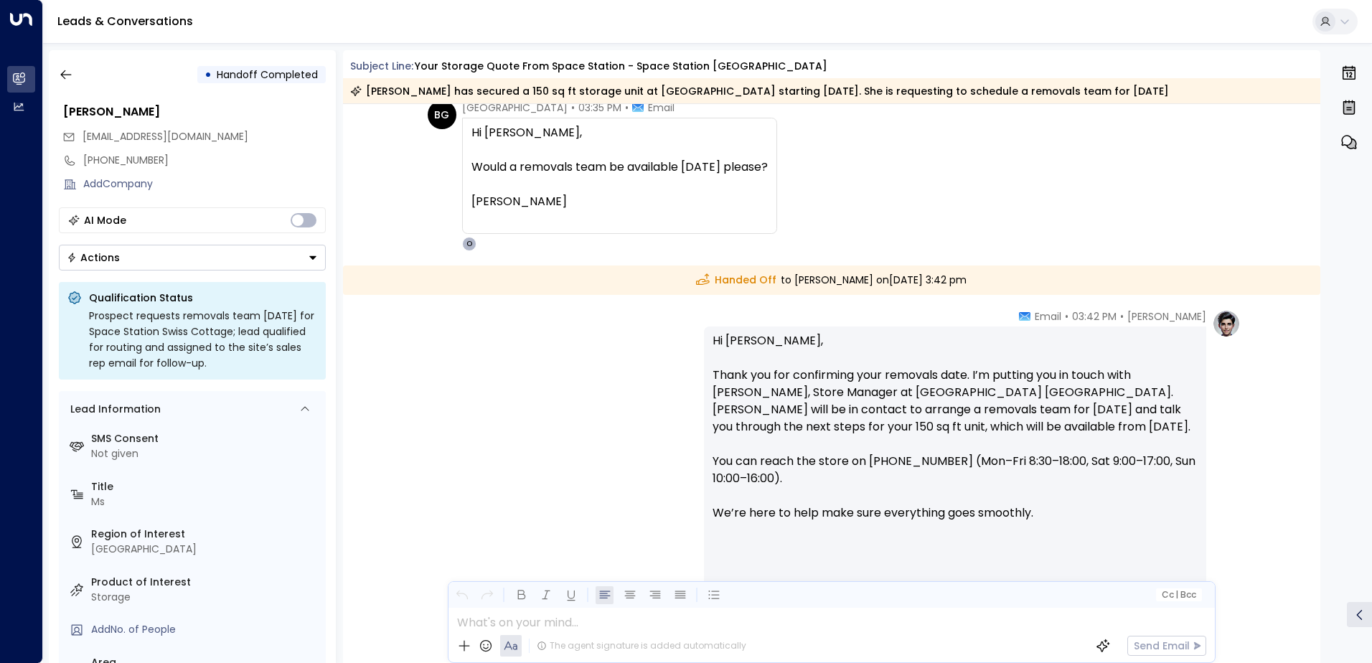
scroll to position [994, 0]
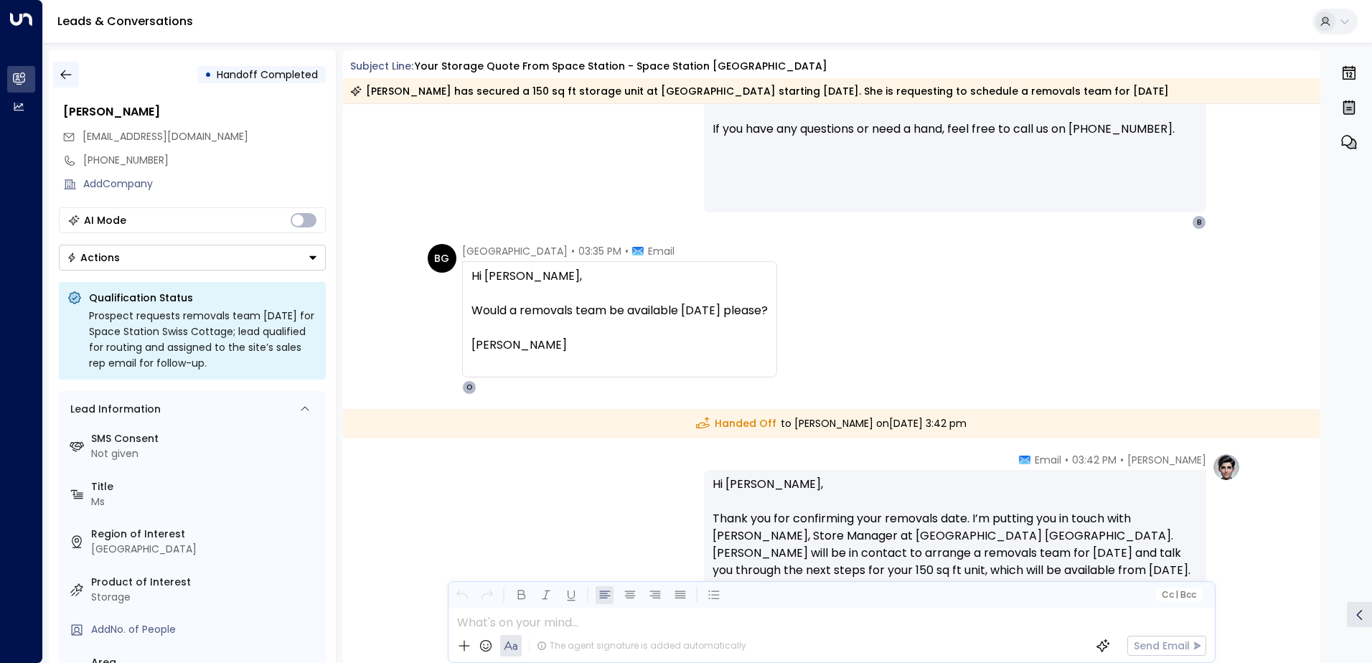
click at [75, 79] on button "button" at bounding box center [66, 75] width 26 height 26
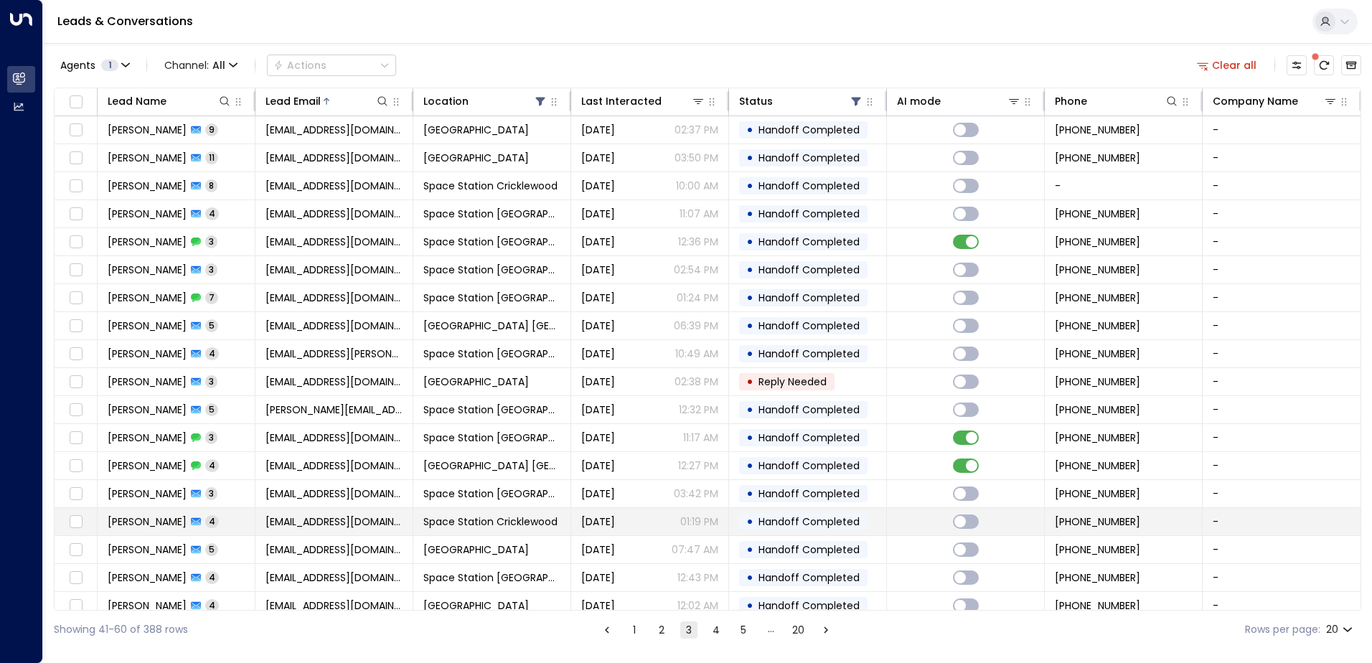
click at [347, 530] on td "[EMAIL_ADDRESS][DOMAIN_NAME]" at bounding box center [335, 521] width 158 height 27
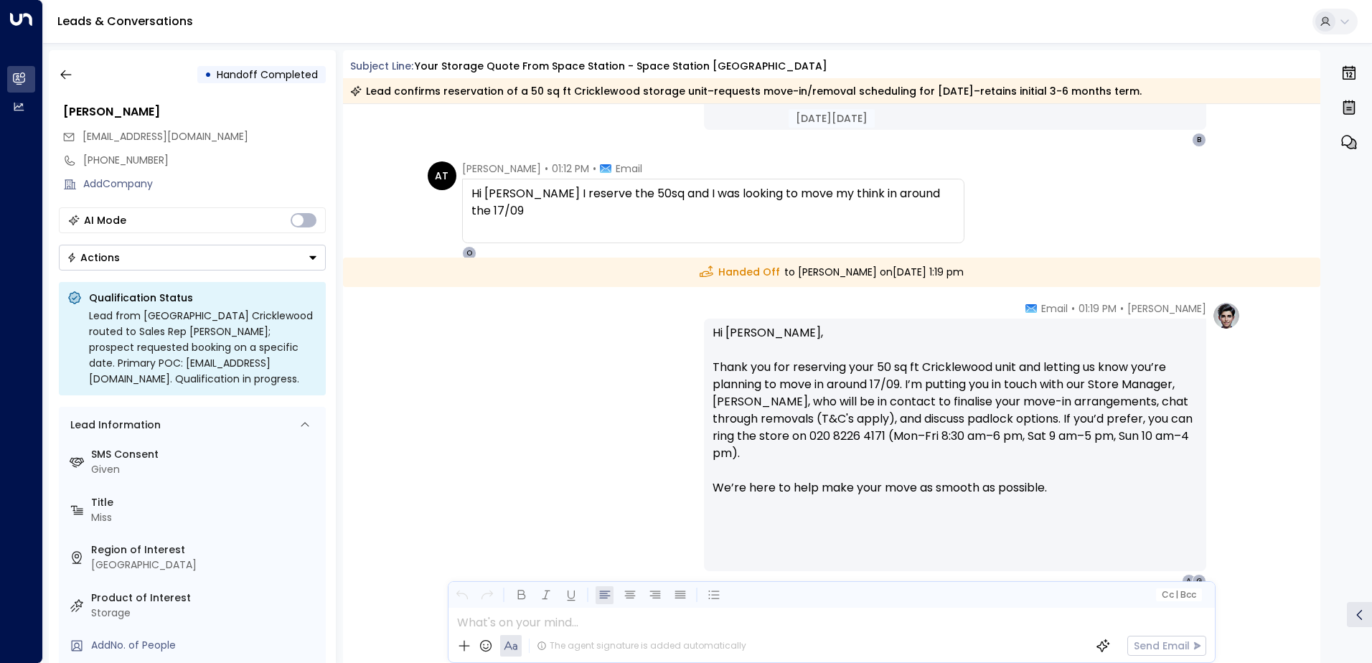
scroll to position [1397, 0]
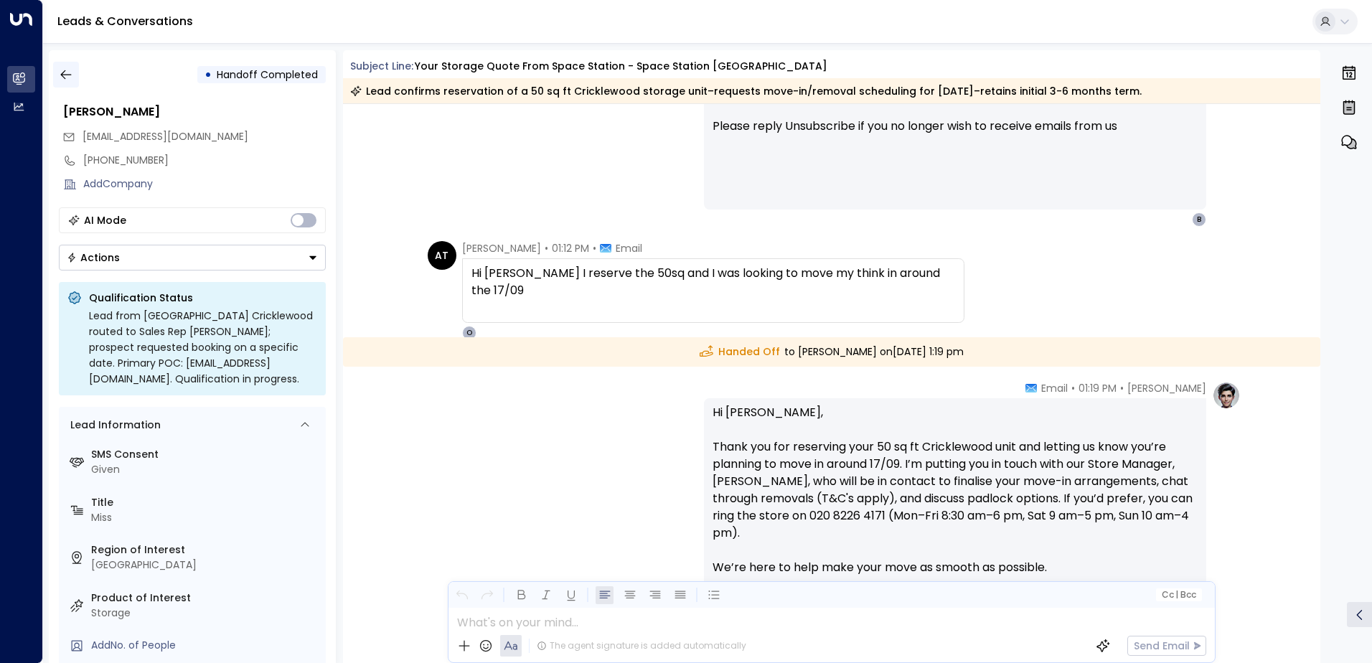
click at [71, 77] on icon "button" at bounding box center [66, 74] width 14 height 14
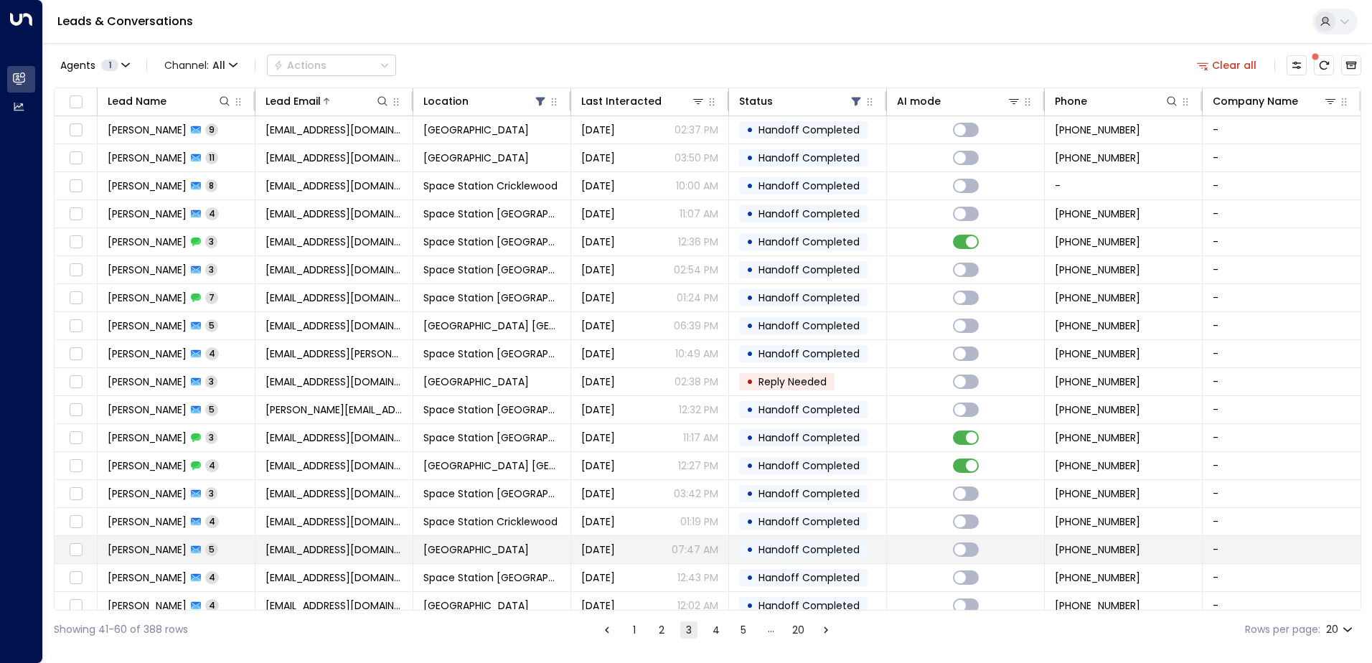
click at [400, 551] on td "[EMAIL_ADDRESS][DOMAIN_NAME]" at bounding box center [335, 549] width 158 height 27
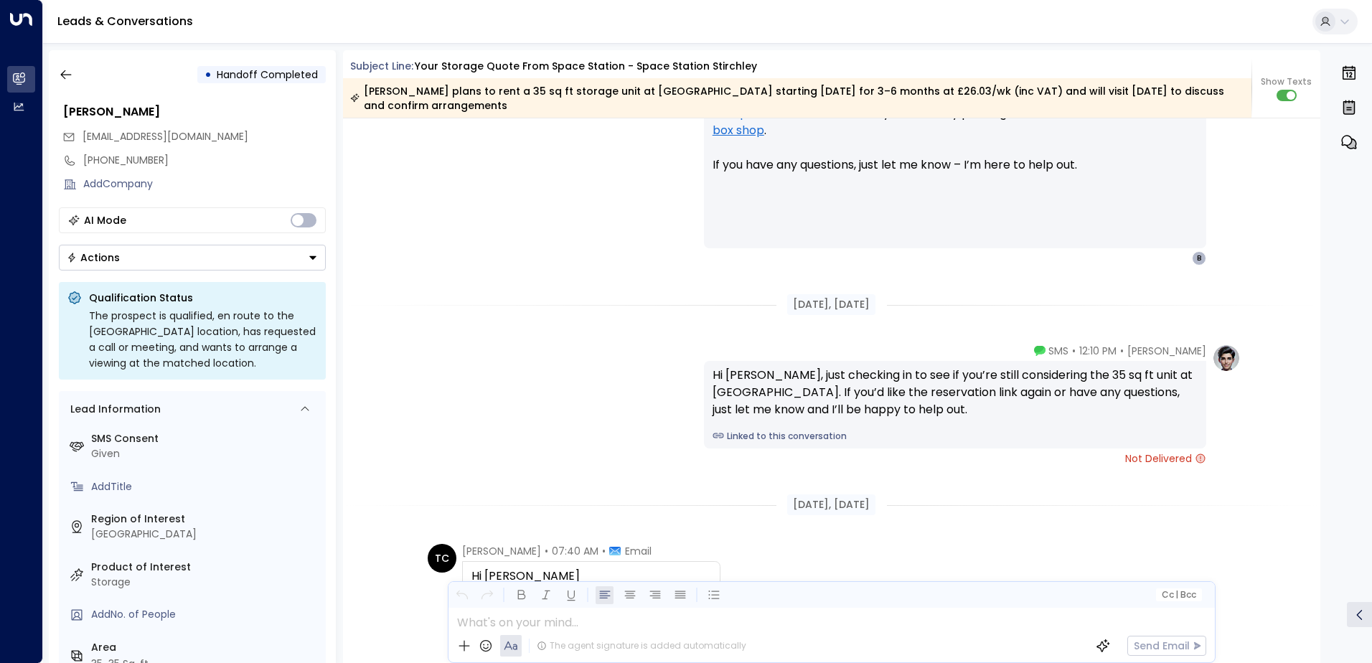
scroll to position [2717, 0]
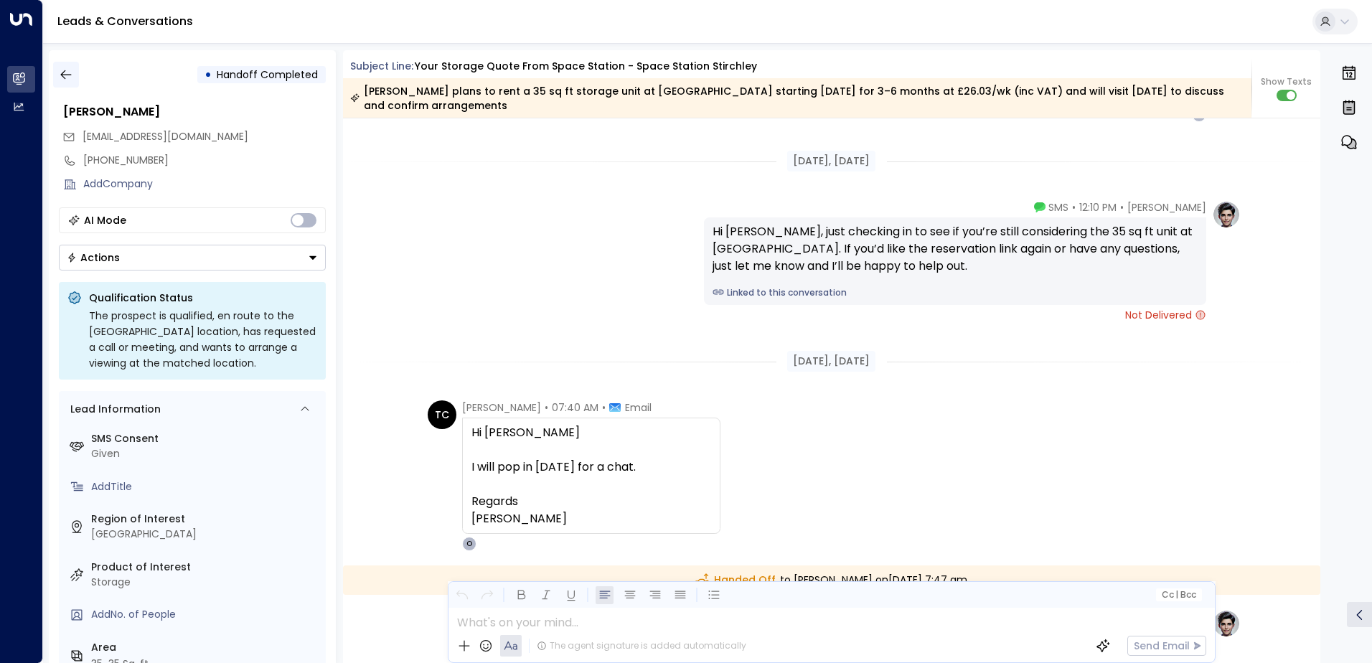
click at [66, 72] on icon "button" at bounding box center [66, 74] width 14 height 14
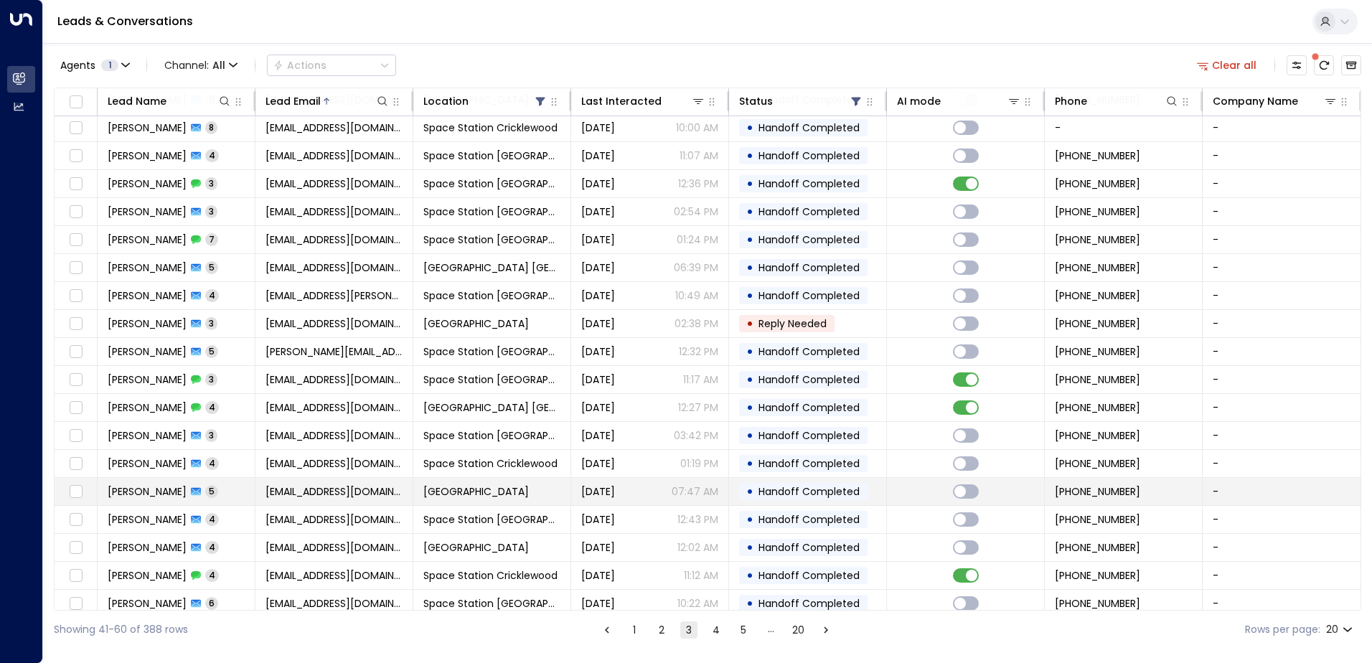
scroll to position [70, 0]
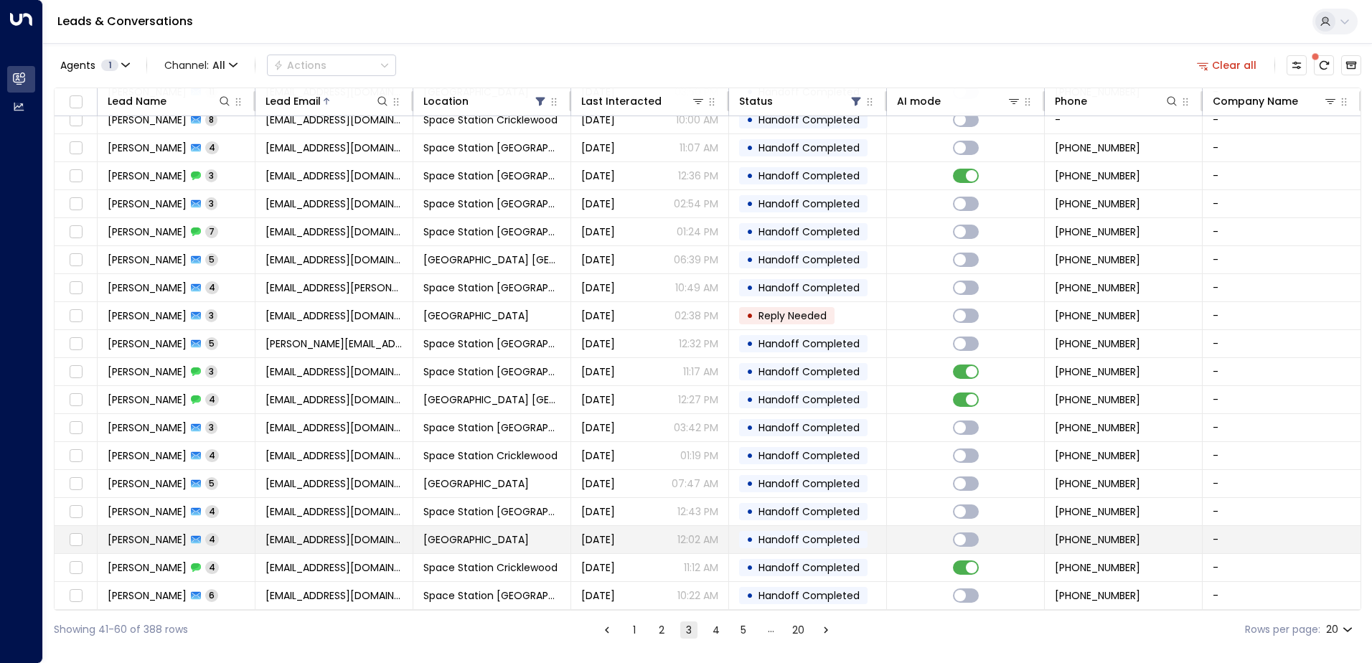
click at [421, 541] on td "[GEOGRAPHIC_DATA]" at bounding box center [492, 539] width 158 height 27
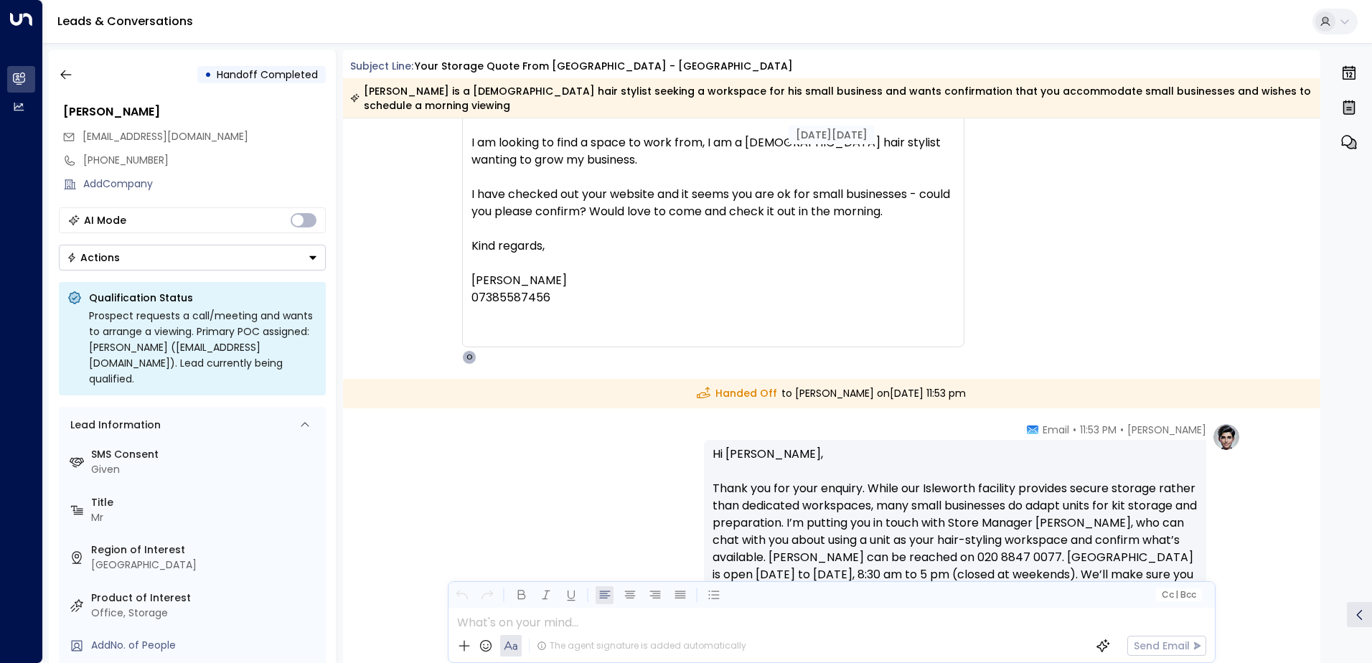
scroll to position [1163, 0]
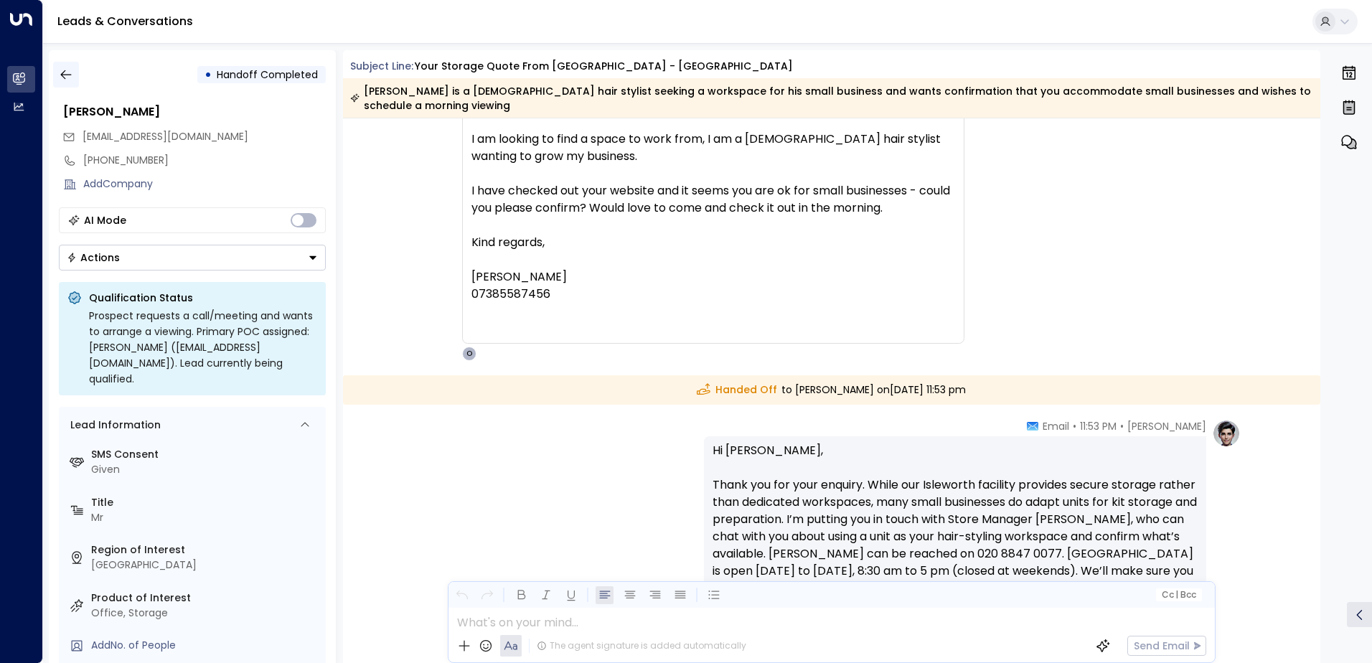
click at [67, 74] on icon "button" at bounding box center [66, 74] width 14 height 14
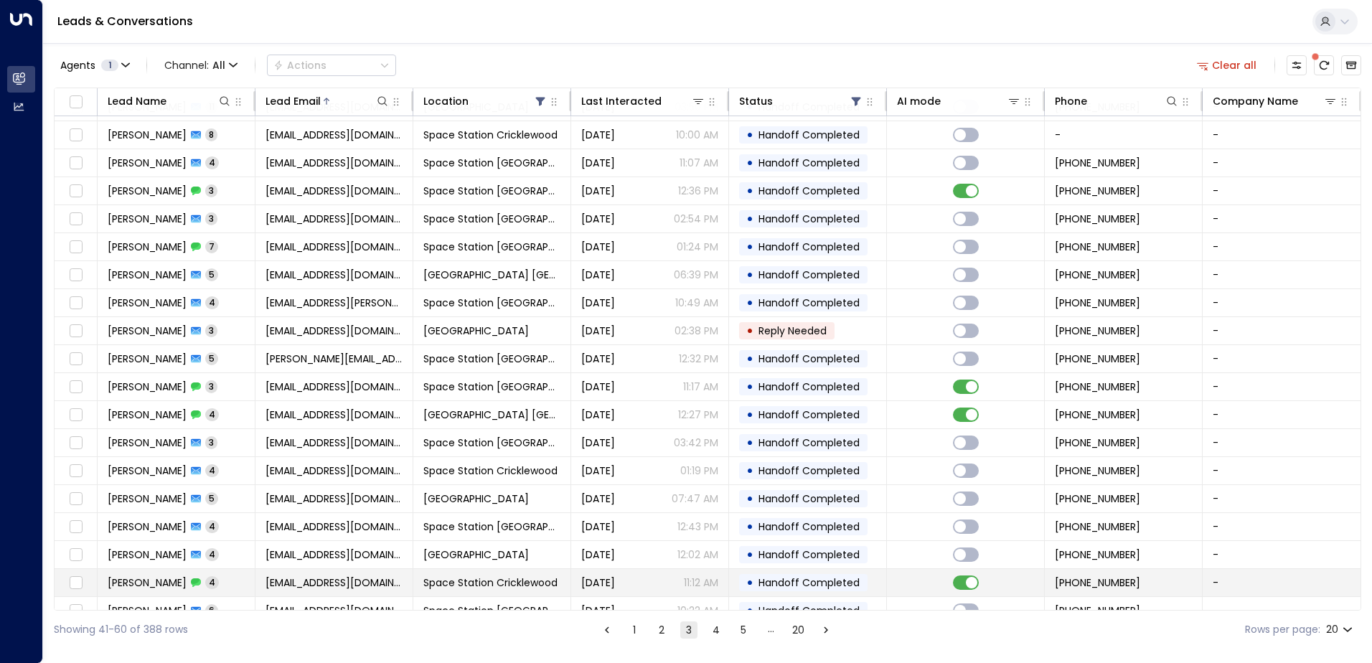
scroll to position [70, 0]
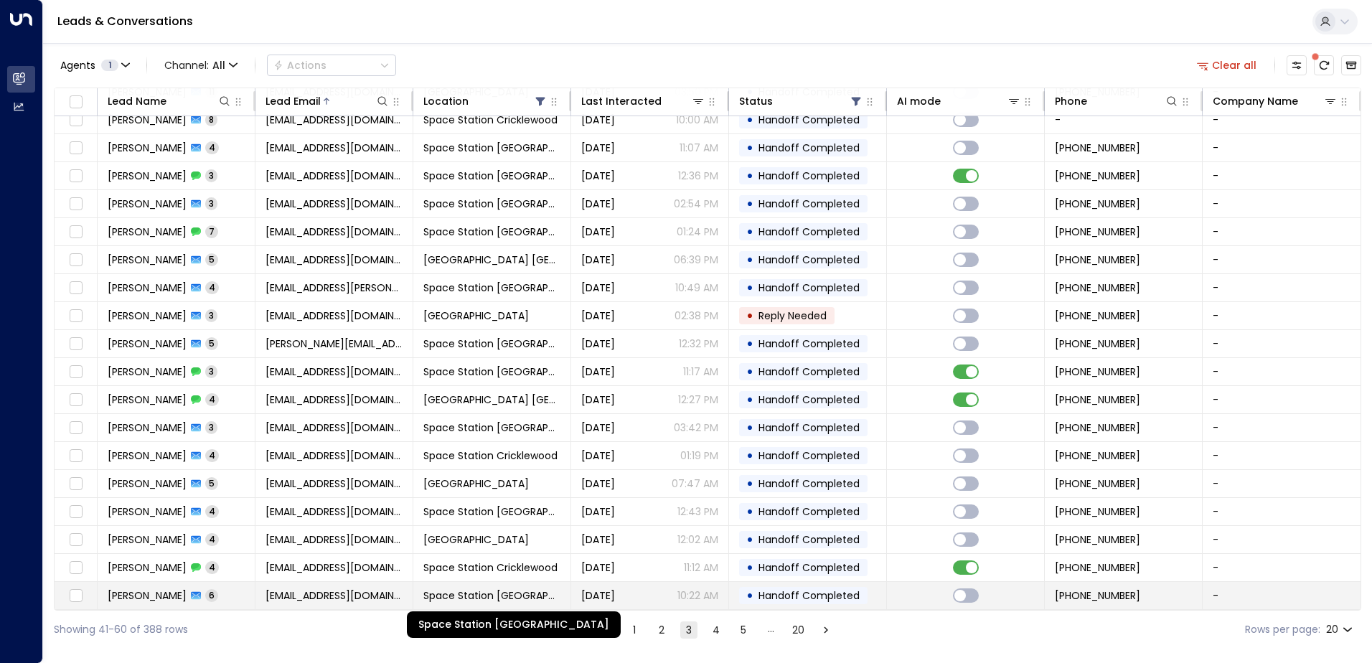
click at [505, 589] on span "Space Station [GEOGRAPHIC_DATA]" at bounding box center [491, 596] width 137 height 14
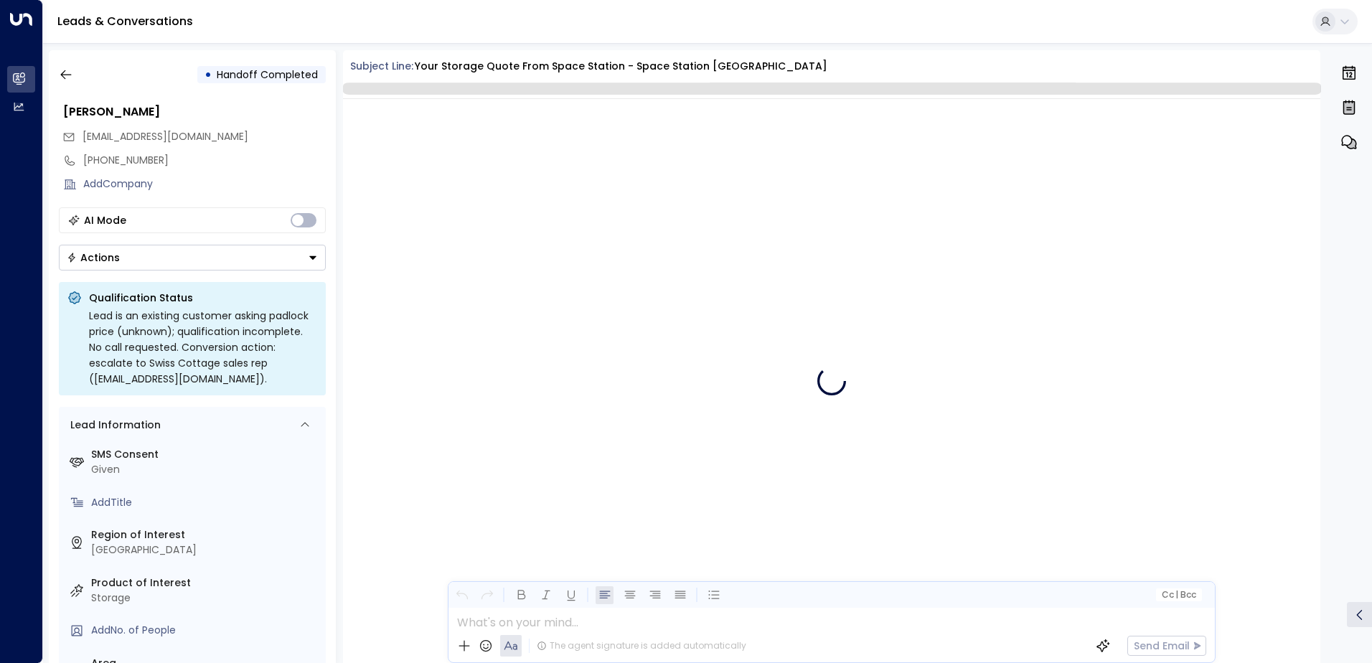
scroll to position [1897, 0]
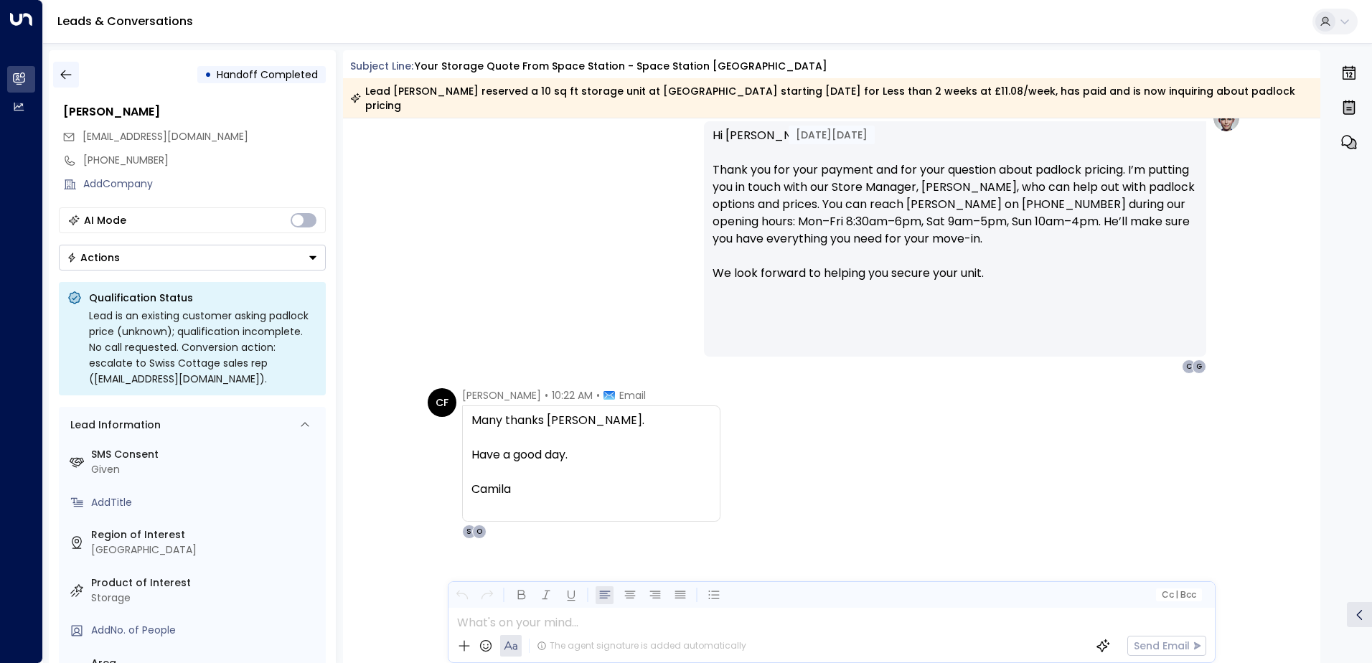
click at [57, 77] on button "button" at bounding box center [66, 75] width 26 height 26
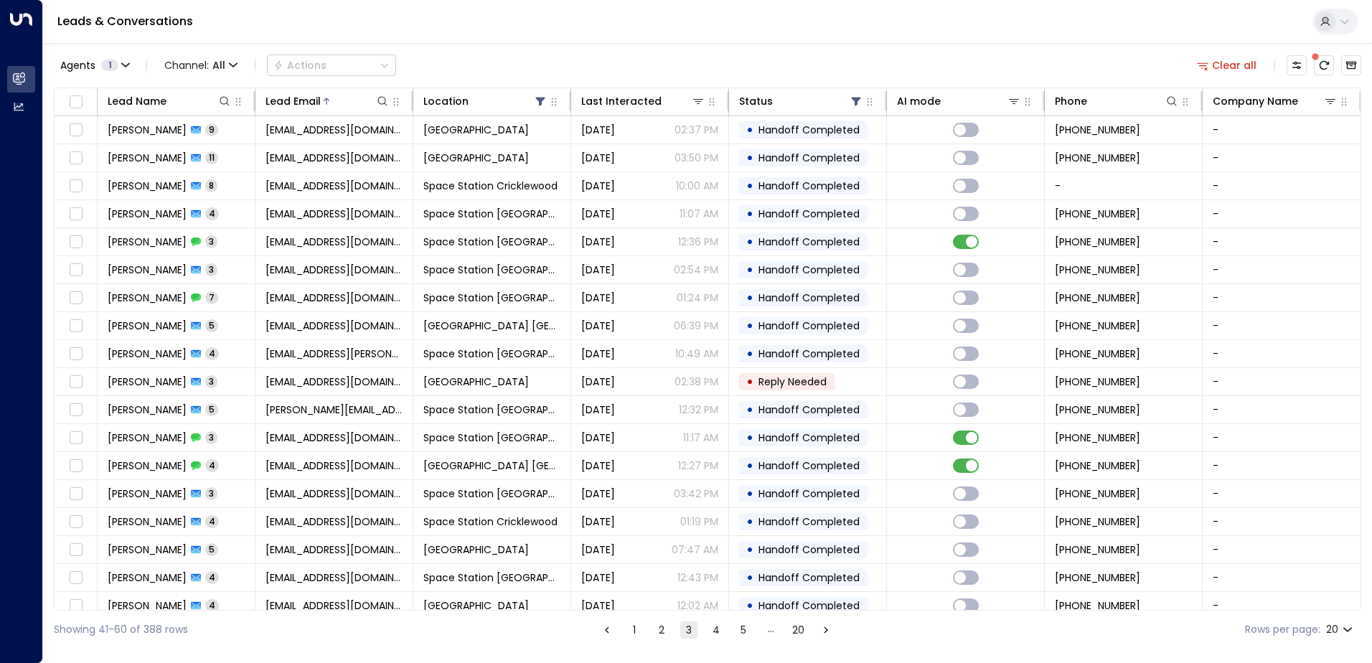
click at [713, 624] on button "4" at bounding box center [716, 630] width 17 height 17
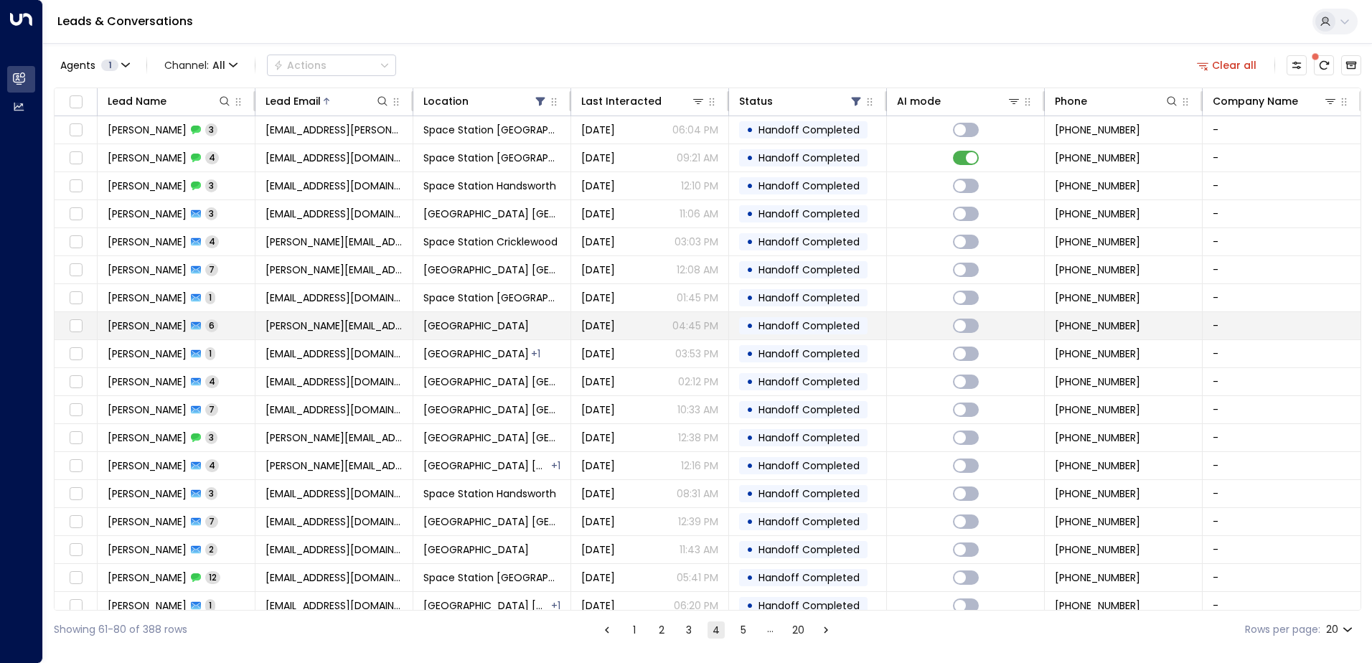
click at [491, 315] on td "[GEOGRAPHIC_DATA]" at bounding box center [492, 325] width 158 height 27
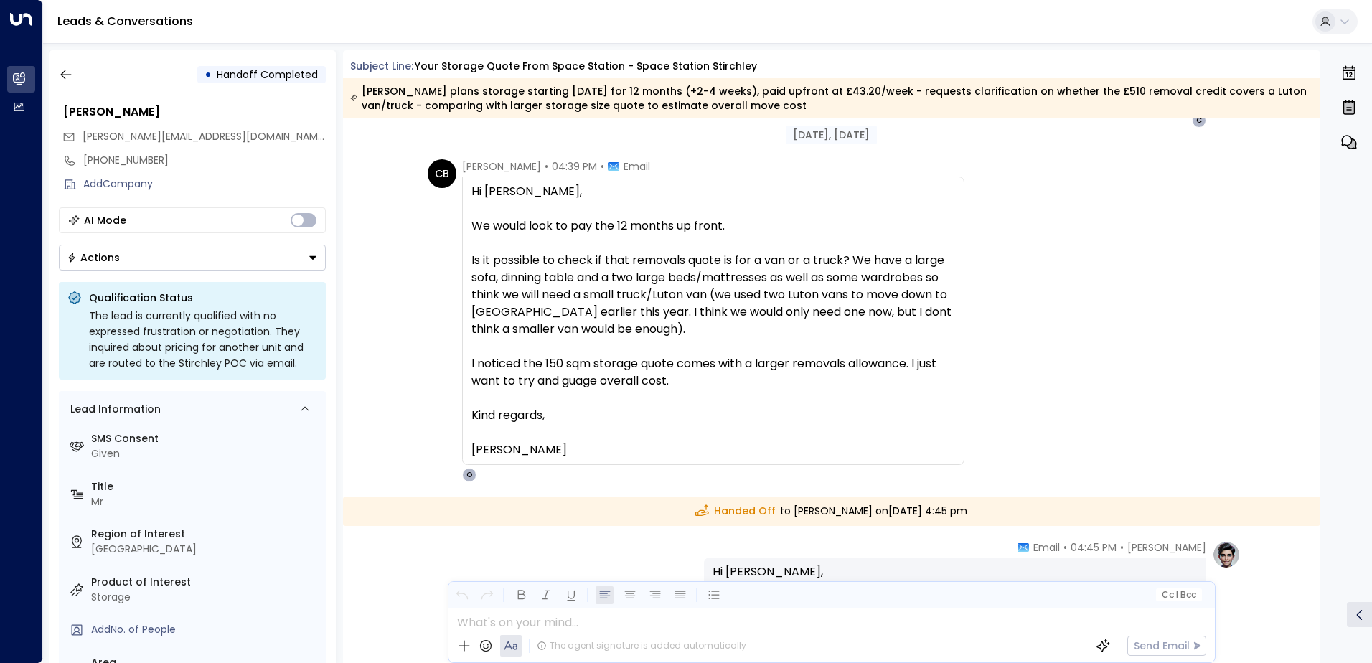
scroll to position [2268, 0]
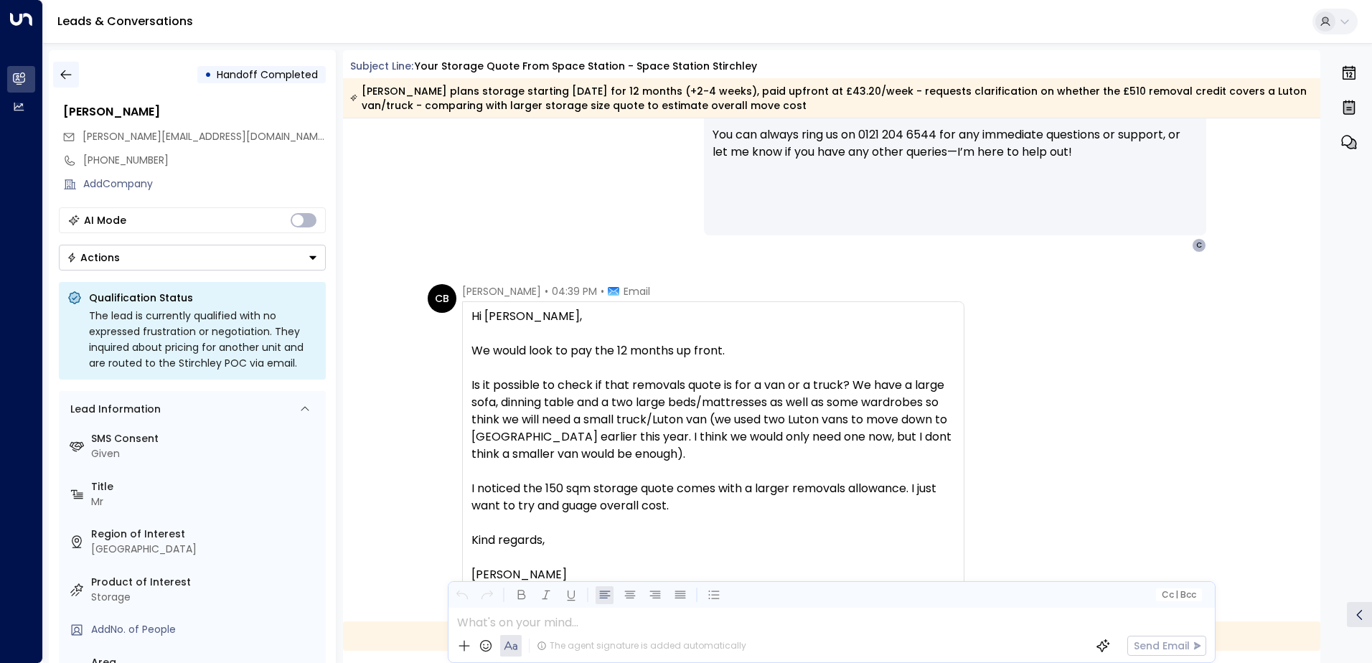
click at [72, 76] on icon "button" at bounding box center [66, 74] width 14 height 14
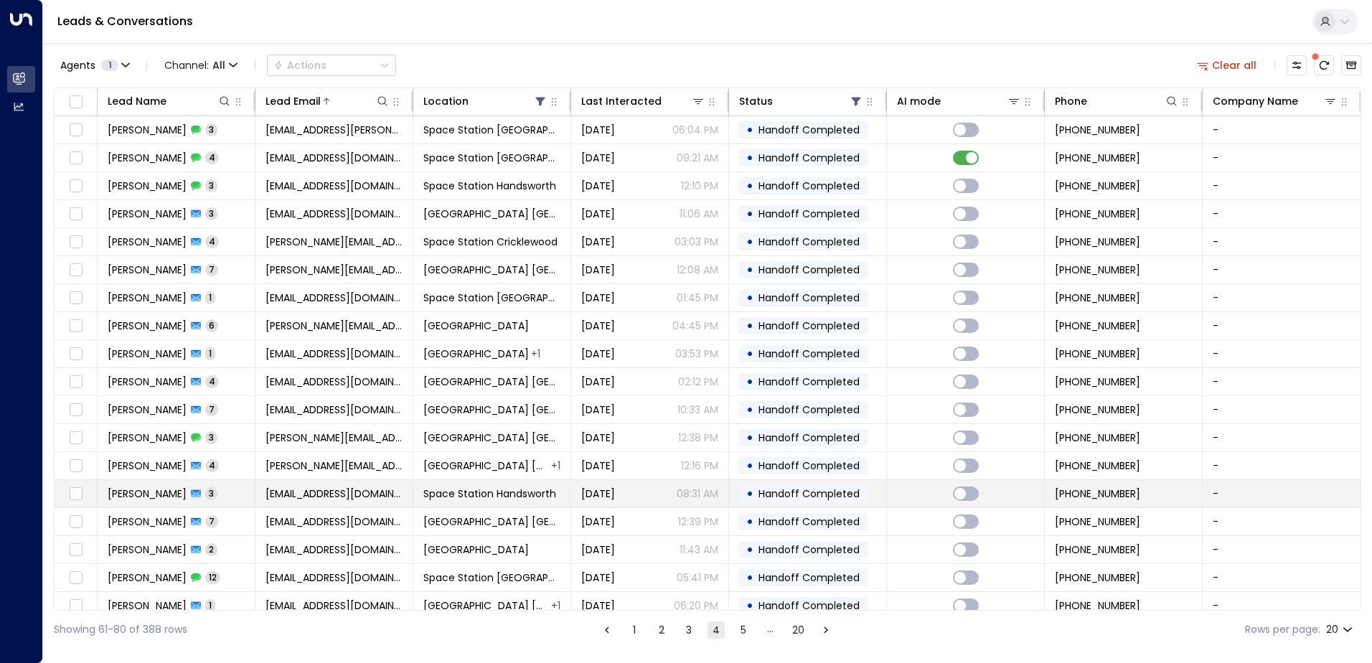
click at [577, 481] on td "[DATE] 08:31 AM" at bounding box center [650, 493] width 158 height 27
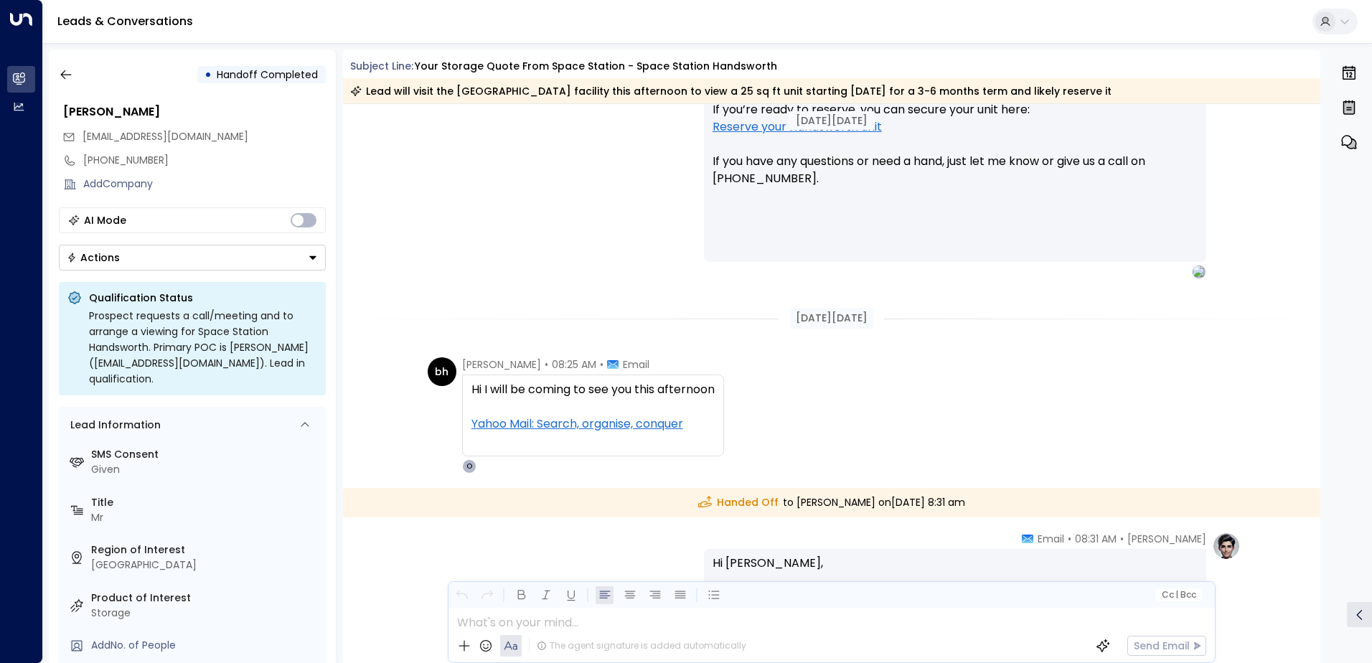
scroll to position [831, 0]
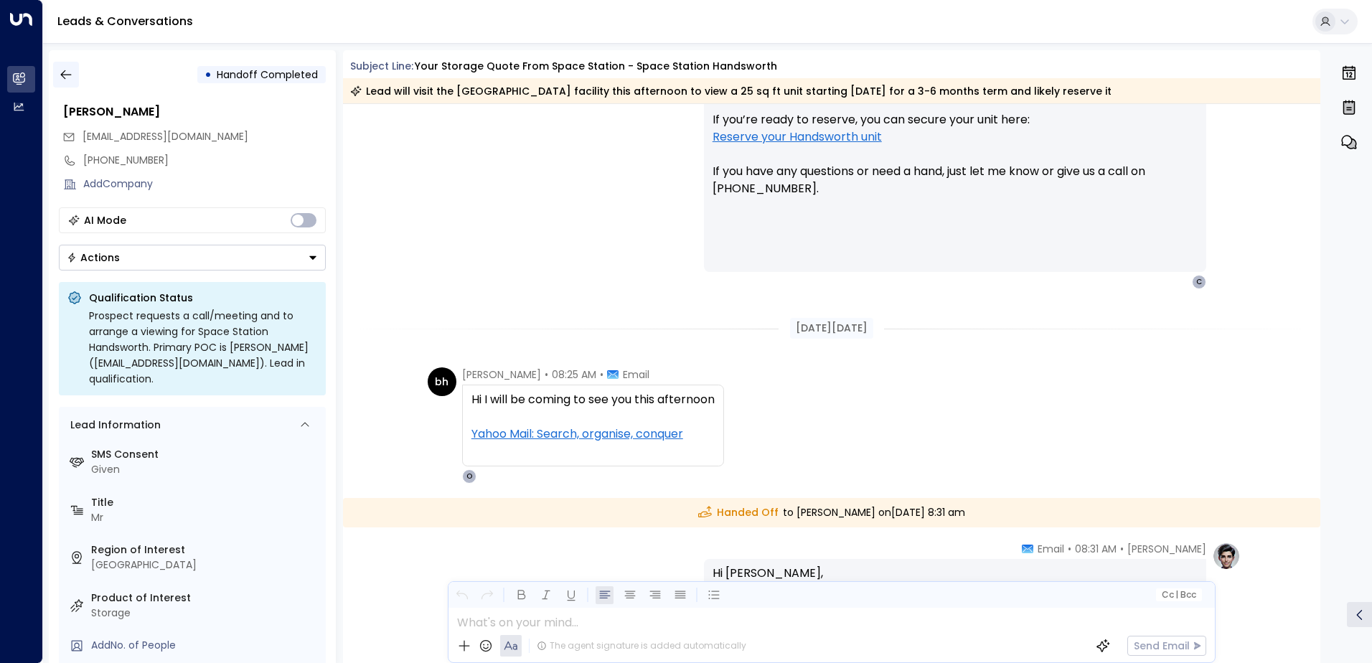
click at [72, 67] on icon "button" at bounding box center [66, 74] width 14 height 14
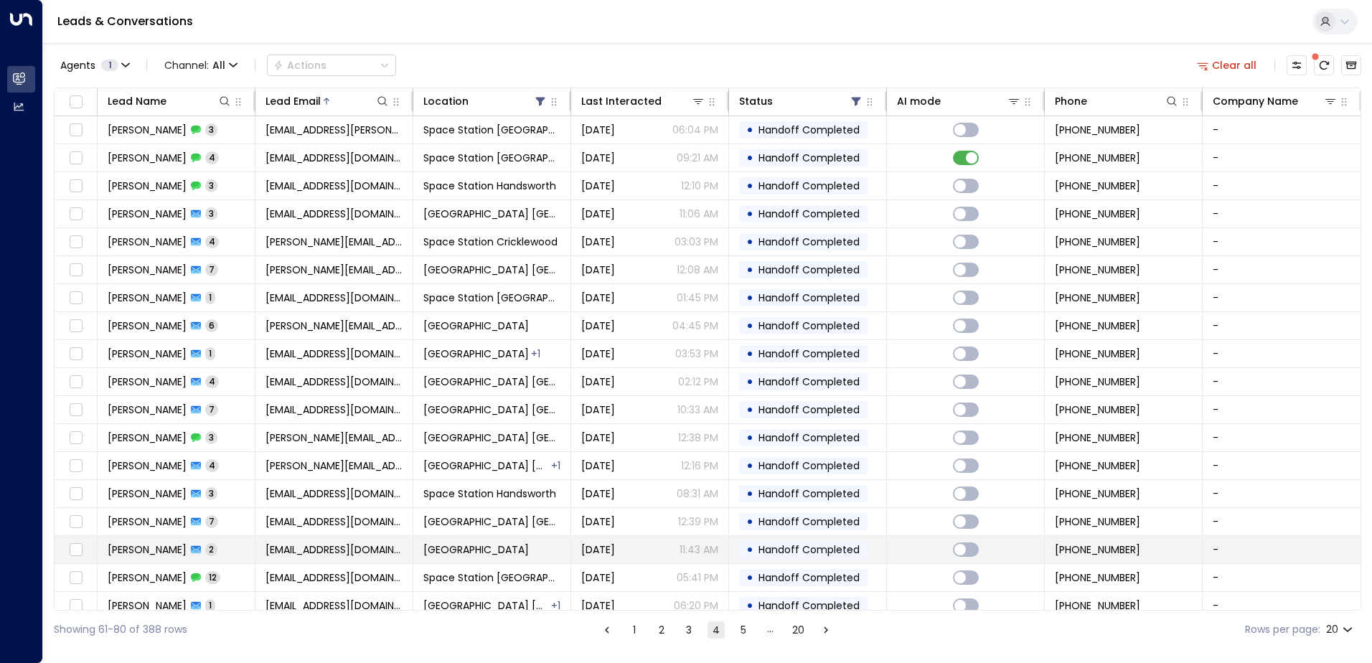
click at [573, 562] on td "[DATE] 11:43 AM" at bounding box center [650, 549] width 158 height 27
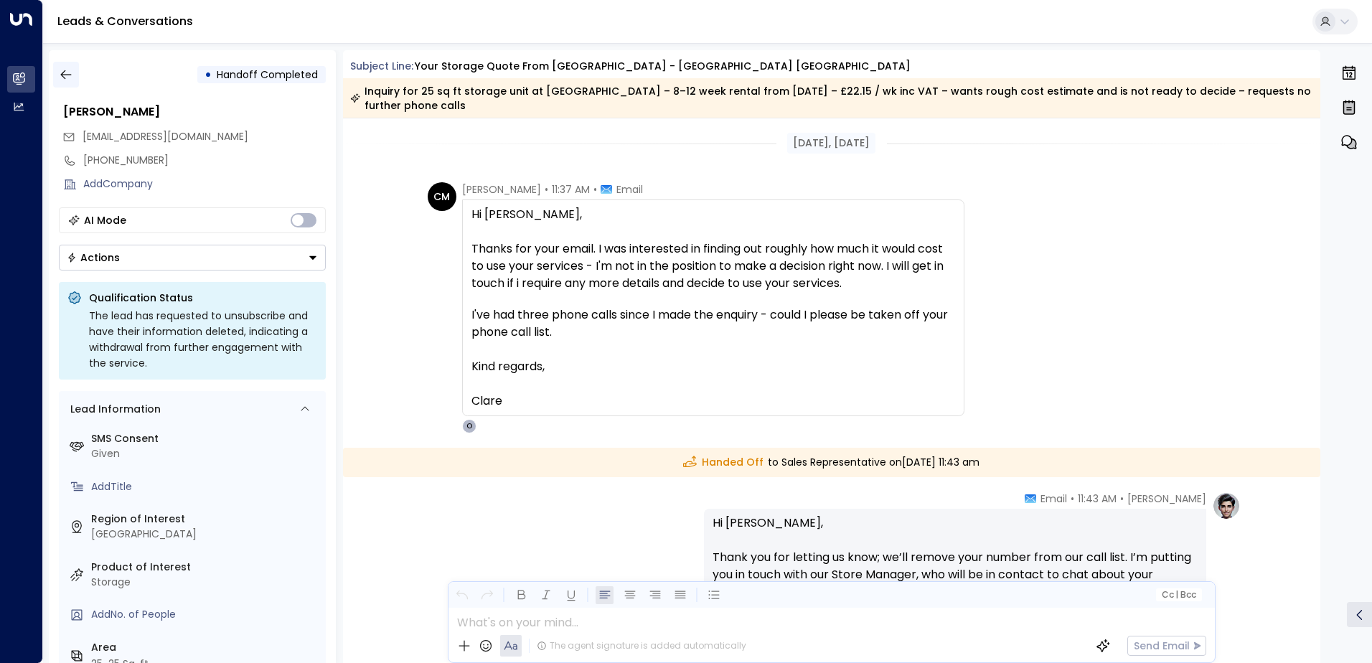
click at [71, 73] on icon "button" at bounding box center [66, 74] width 14 height 14
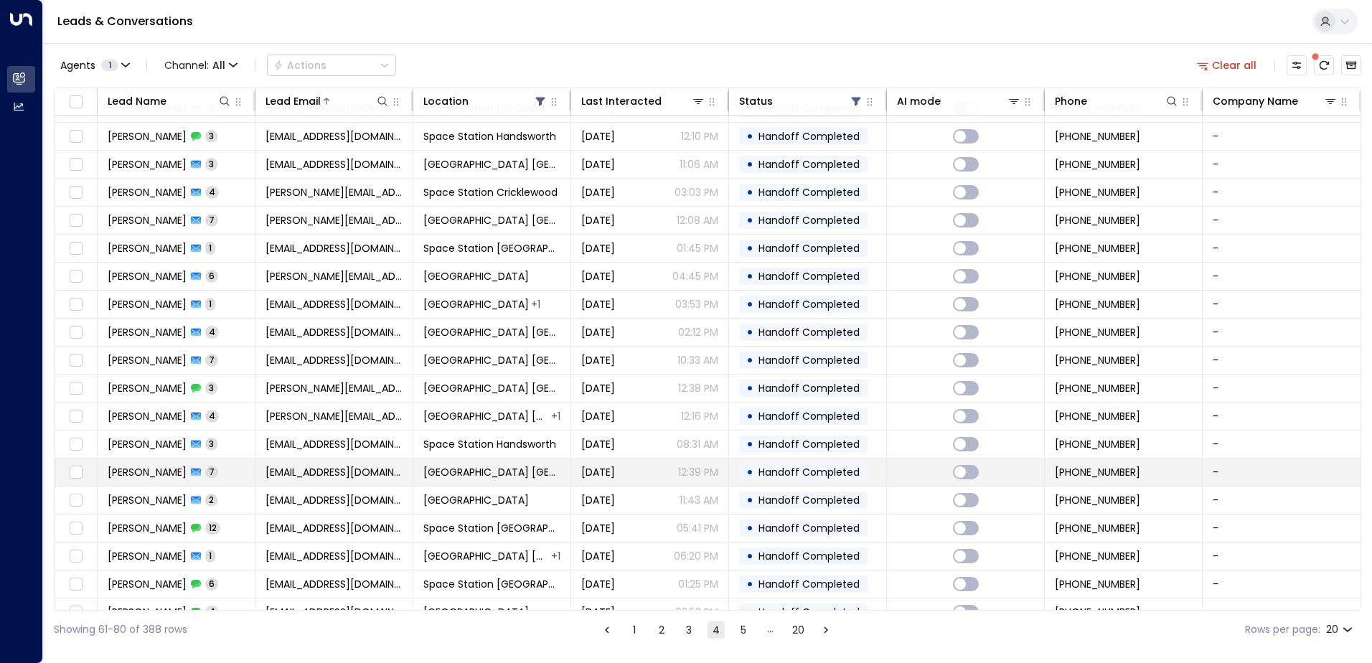
scroll to position [70, 0]
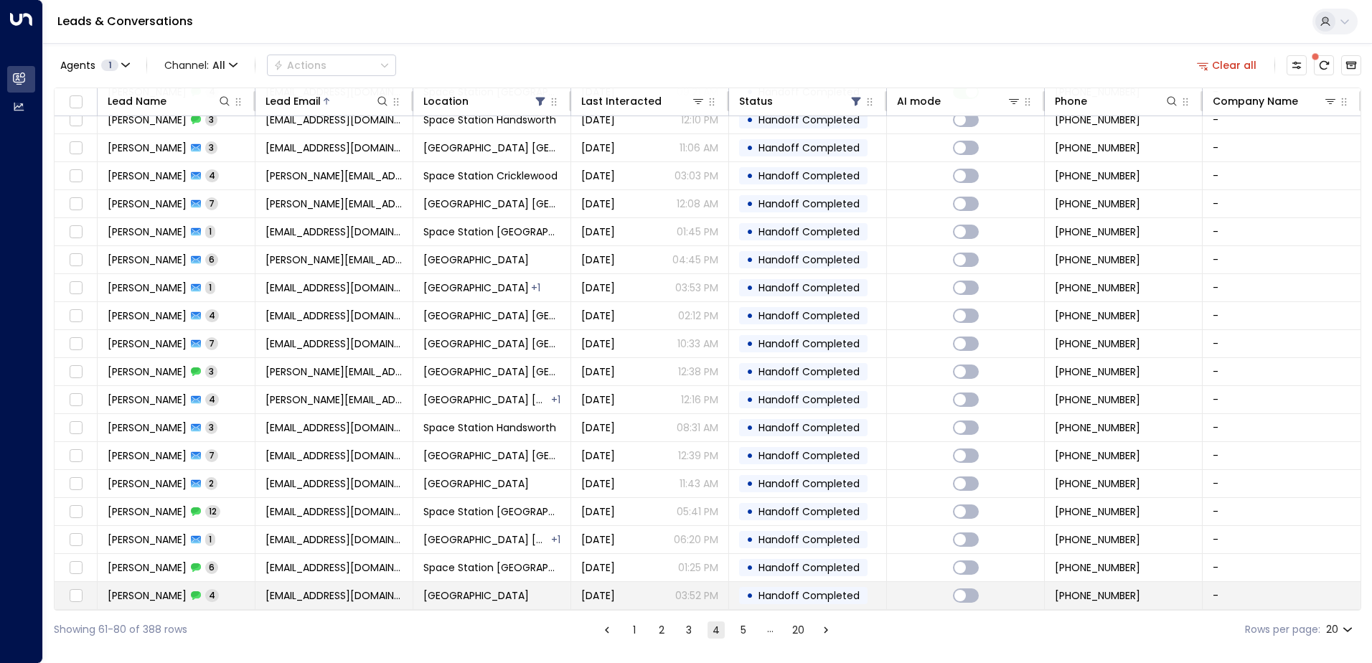
click at [444, 594] on span "[GEOGRAPHIC_DATA]" at bounding box center [476, 596] width 106 height 14
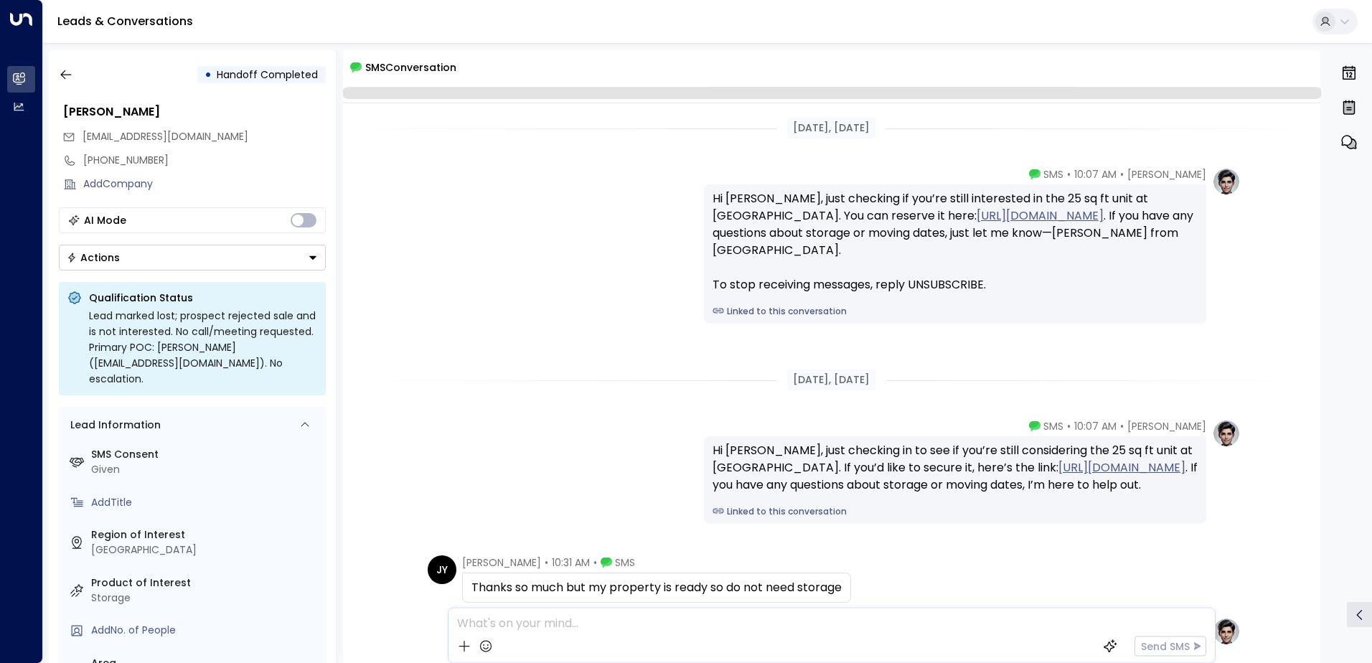
scroll to position [185, 0]
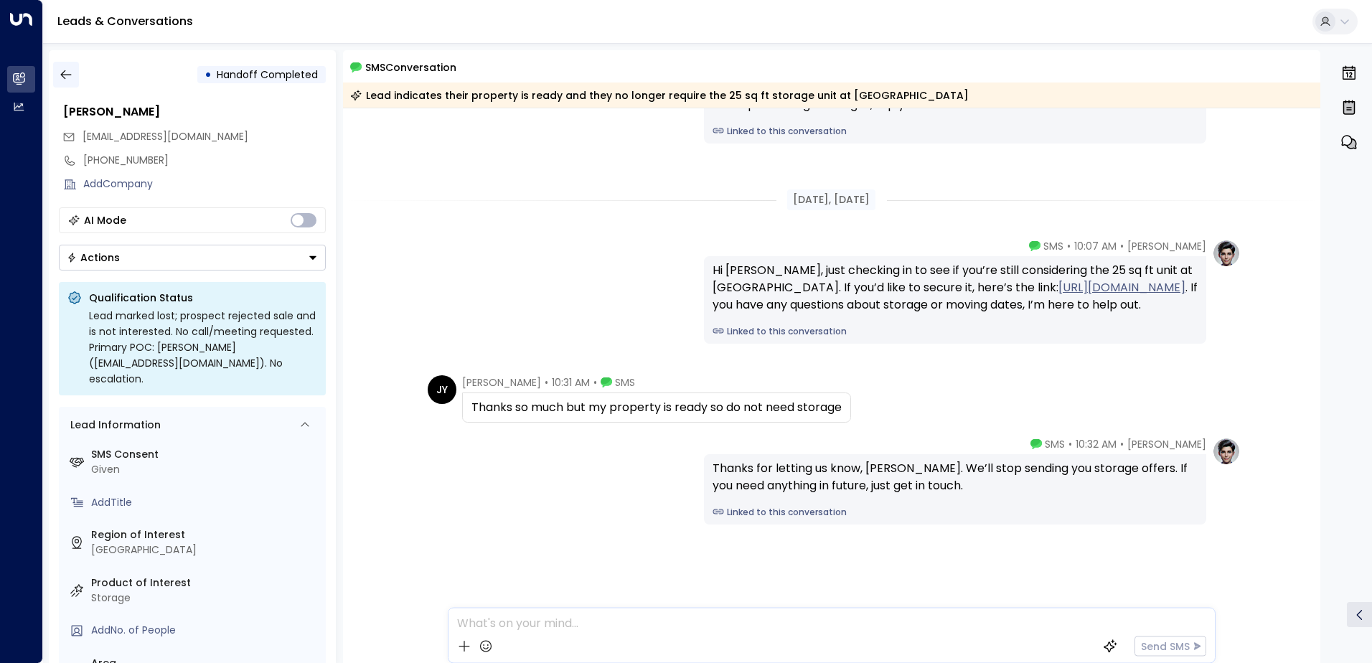
click at [75, 78] on button "button" at bounding box center [66, 75] width 26 height 26
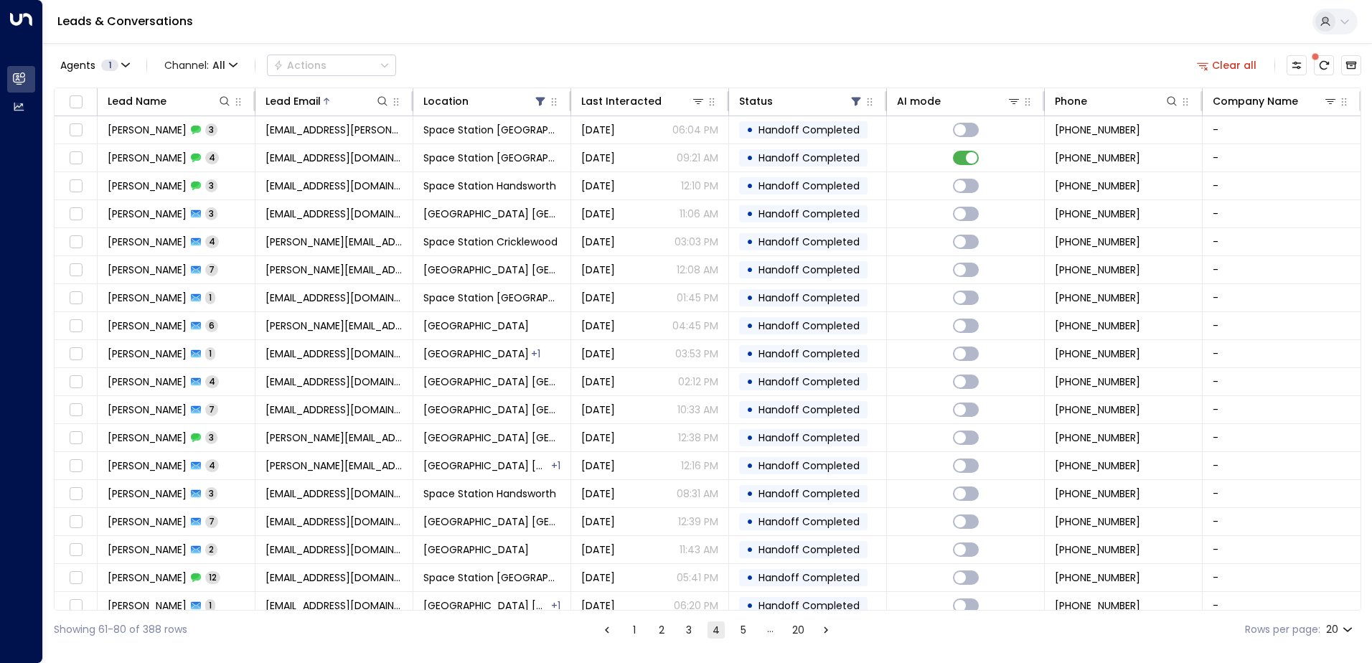
click at [736, 630] on button "5" at bounding box center [743, 630] width 17 height 17
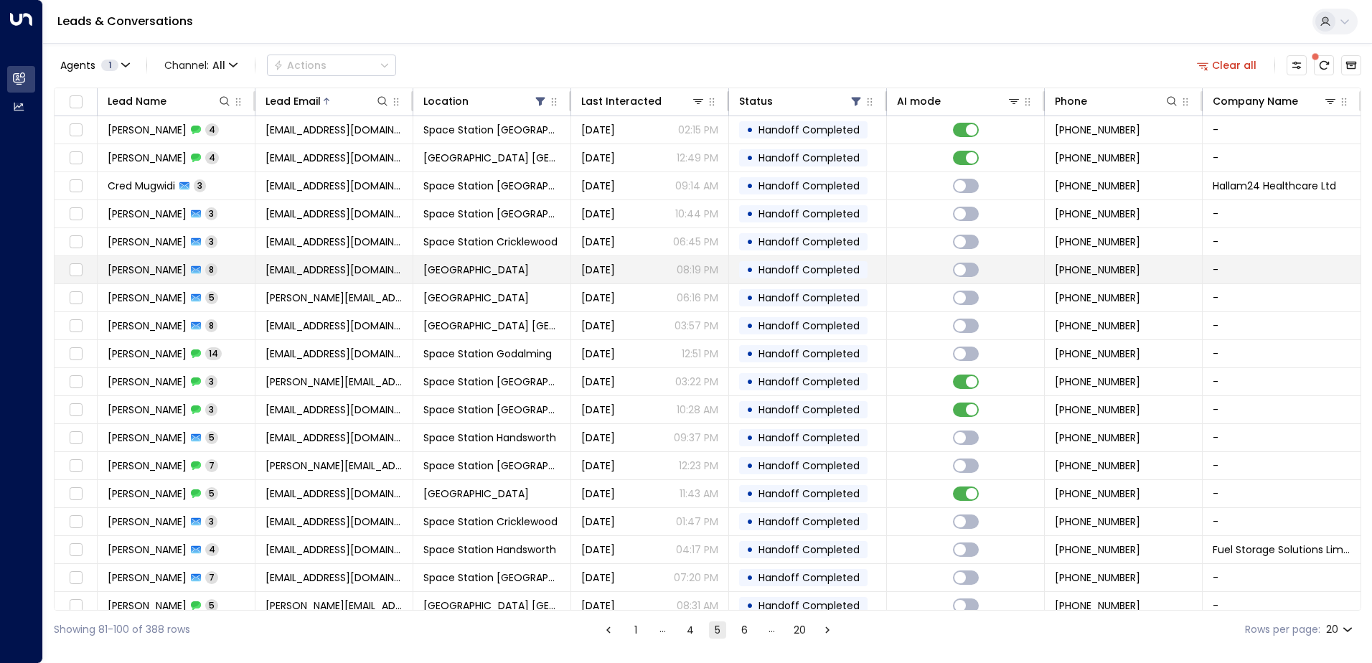
click at [479, 276] on span "[GEOGRAPHIC_DATA]" at bounding box center [476, 270] width 106 height 14
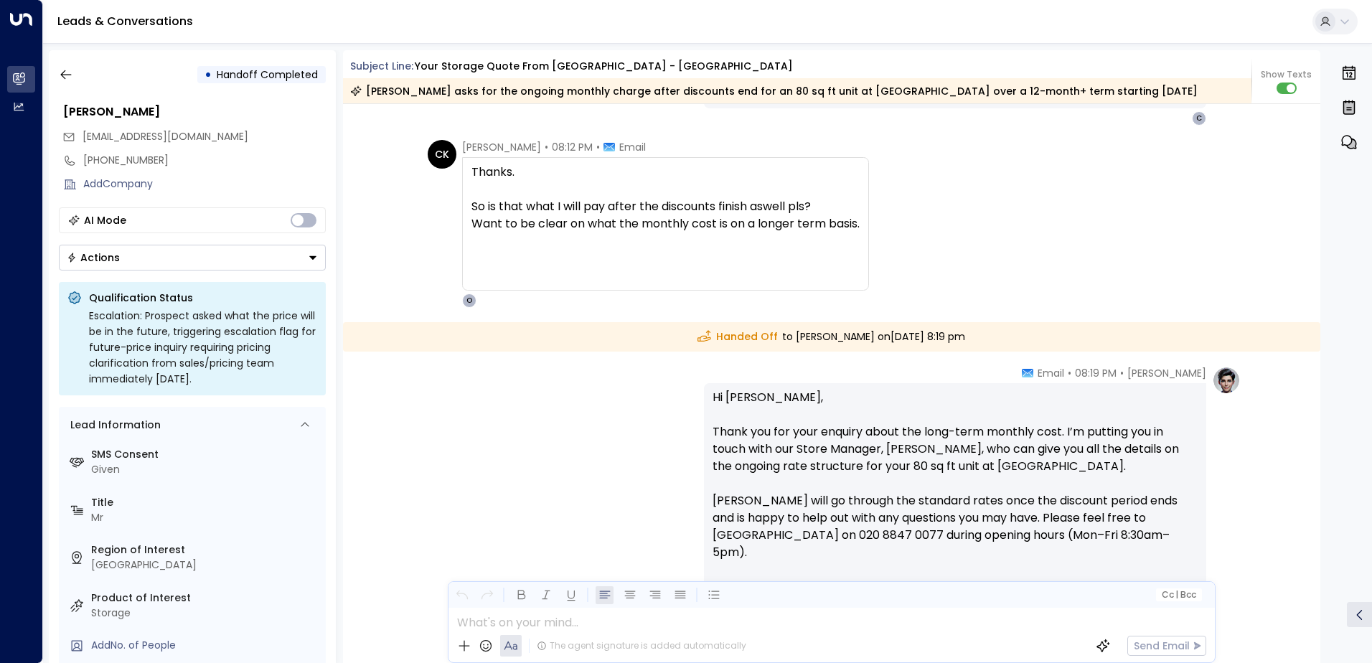
scroll to position [4292, 0]
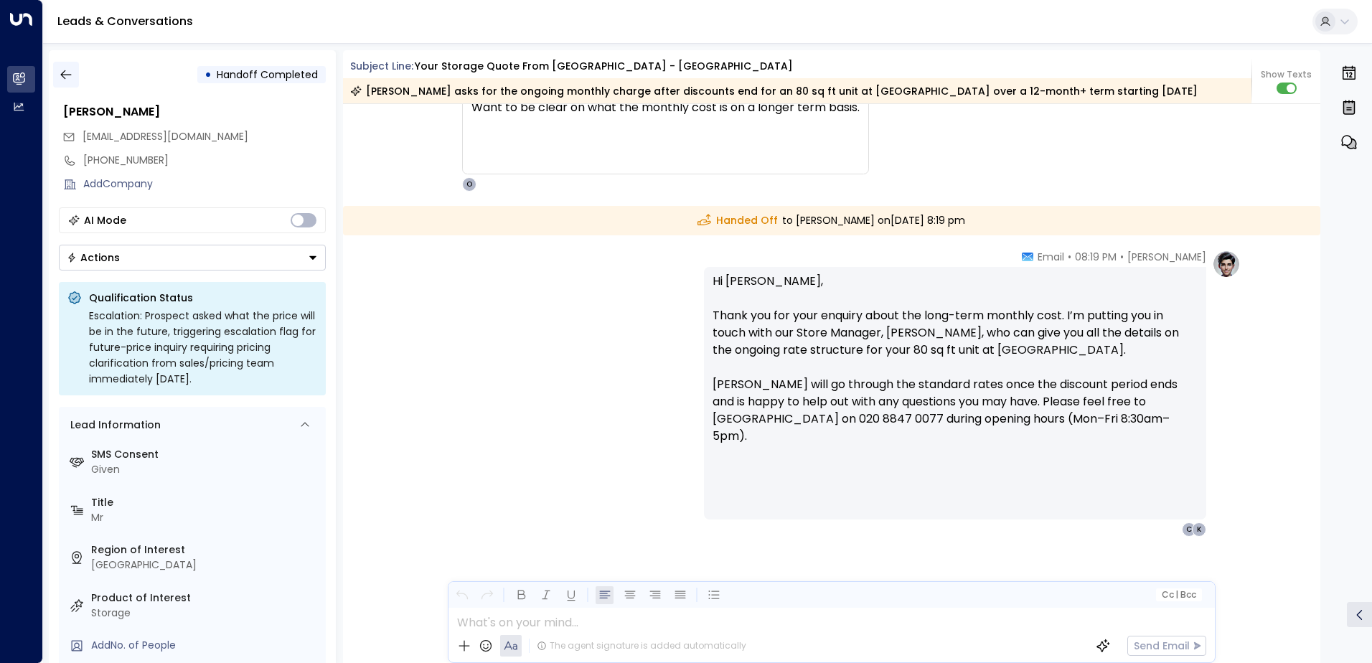
click at [78, 78] on button "button" at bounding box center [66, 75] width 26 height 26
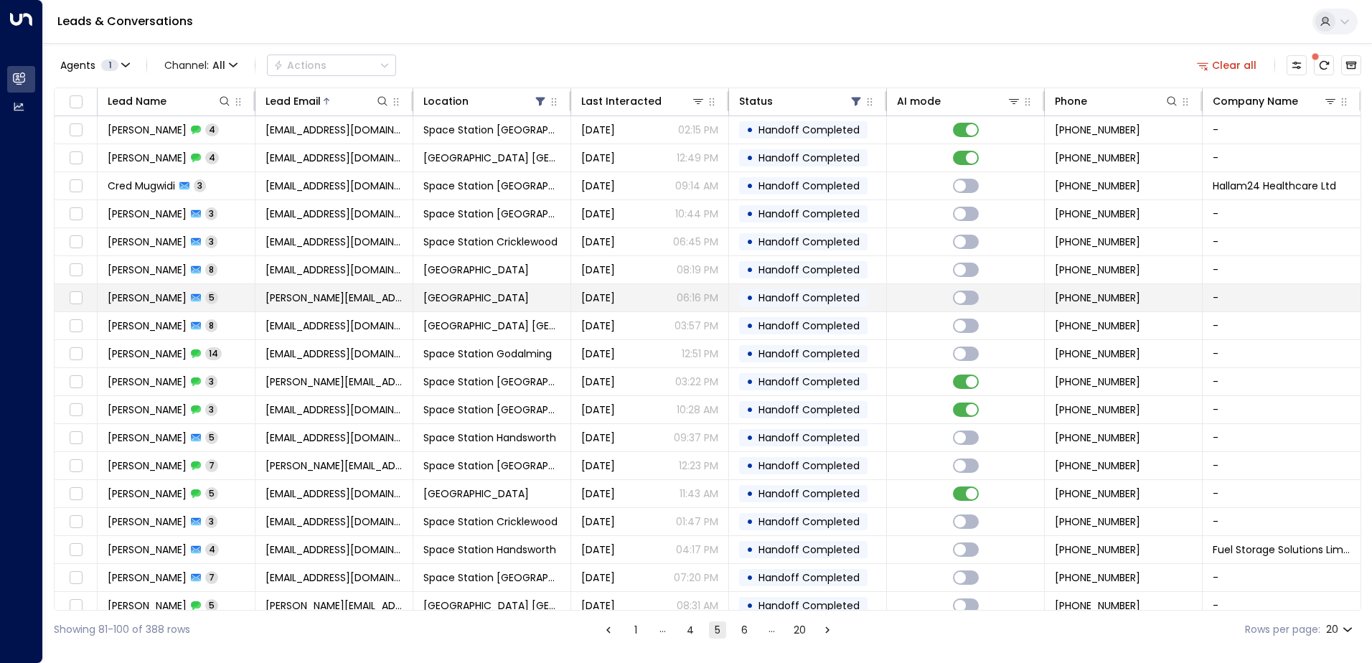
click at [393, 303] on span "[PERSON_NAME][EMAIL_ADDRESS][DOMAIN_NAME]" at bounding box center [334, 298] width 137 height 14
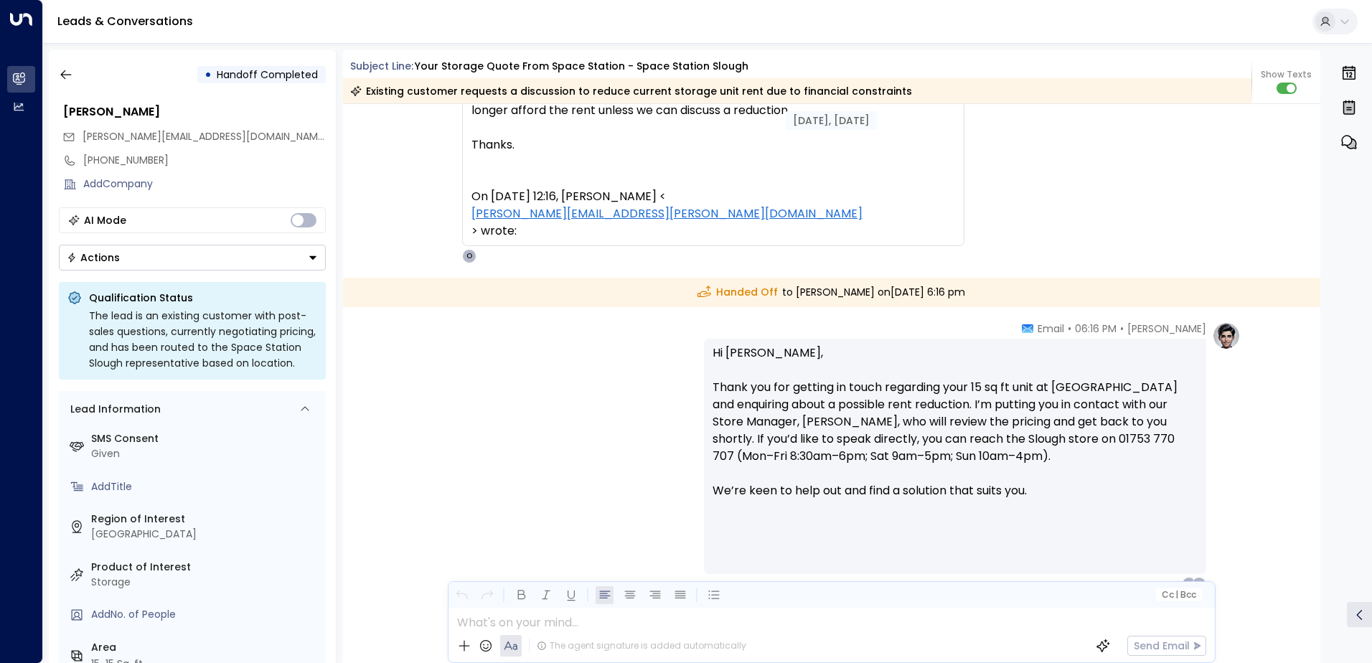
scroll to position [2993, 0]
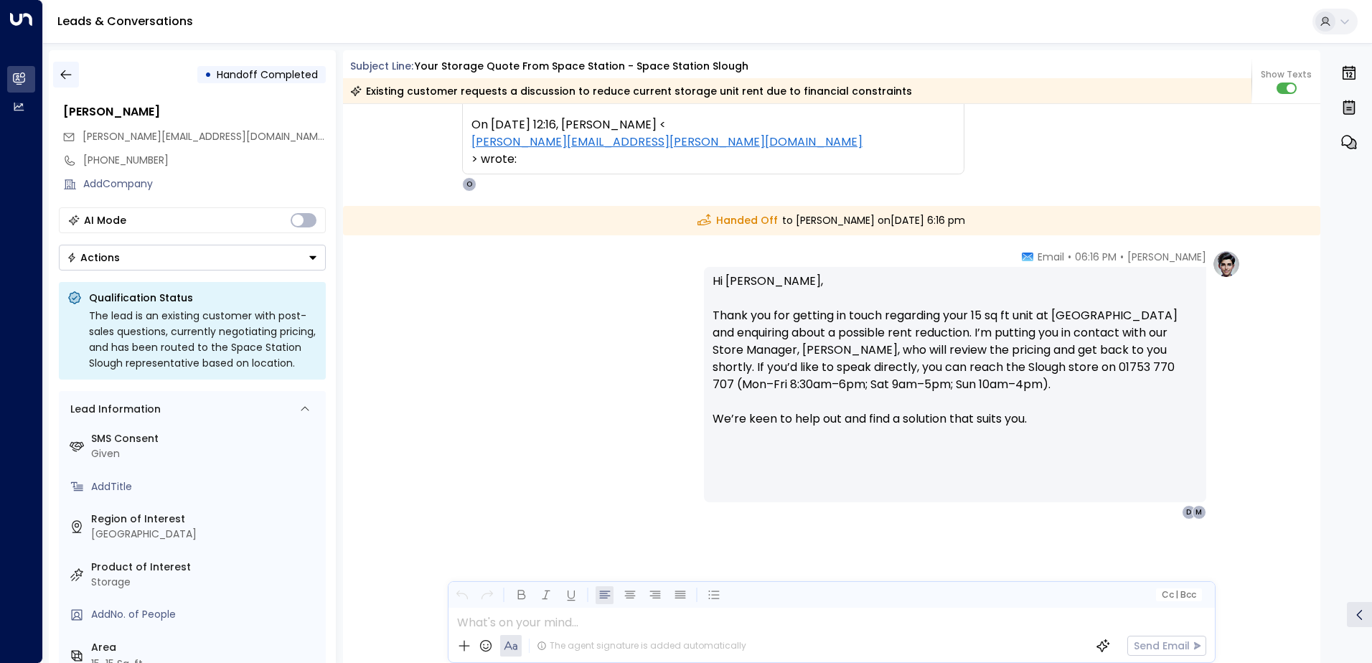
click at [66, 72] on icon "button" at bounding box center [66, 74] width 14 height 14
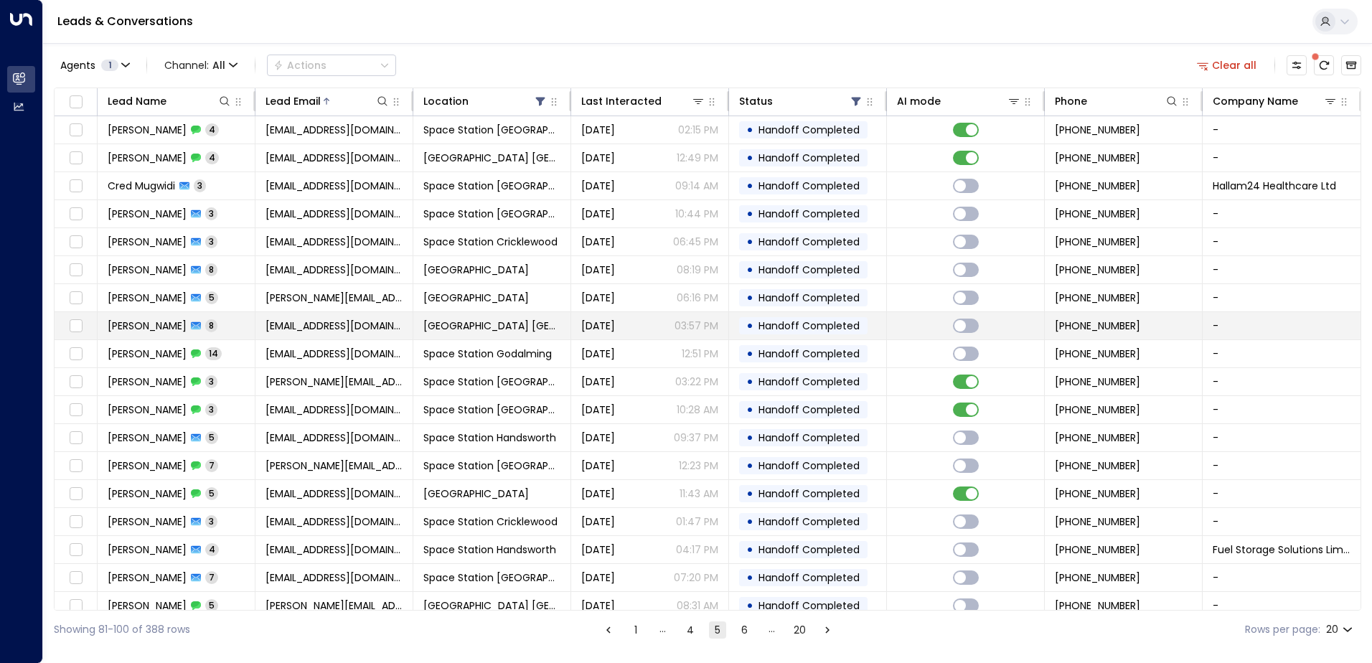
click at [372, 323] on span "[EMAIL_ADDRESS][DOMAIN_NAME]" at bounding box center [334, 326] width 137 height 14
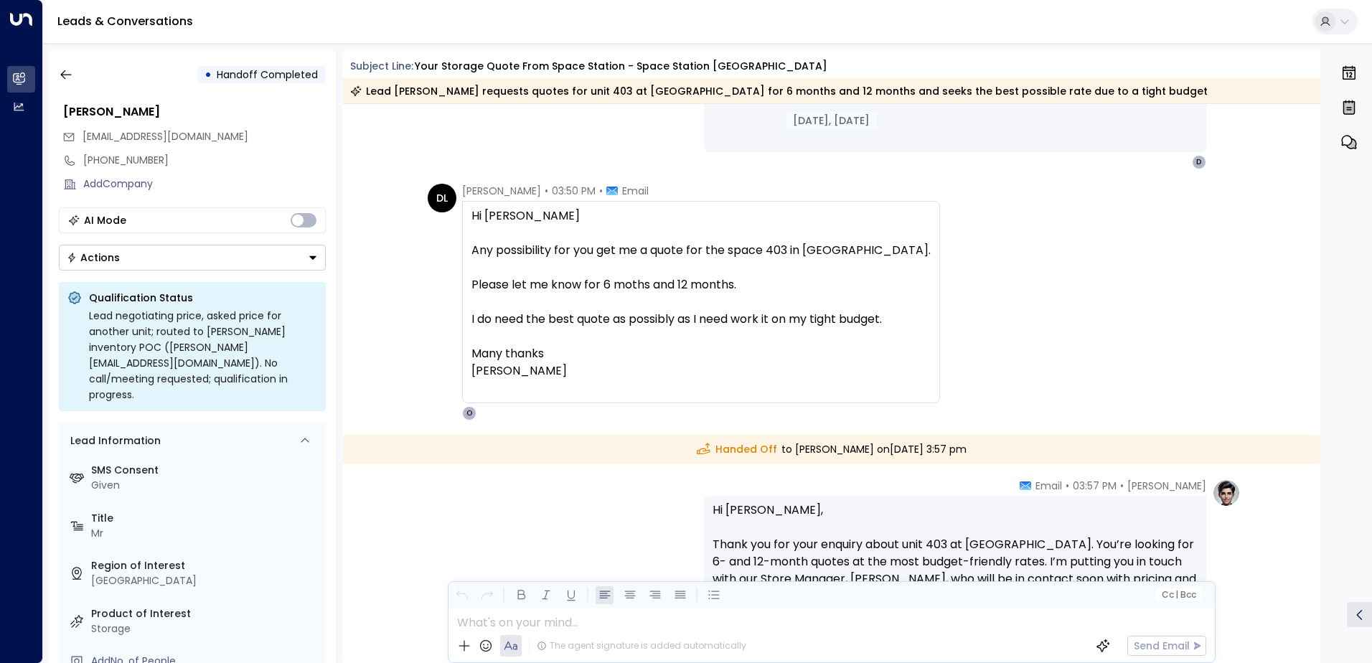
scroll to position [2678, 0]
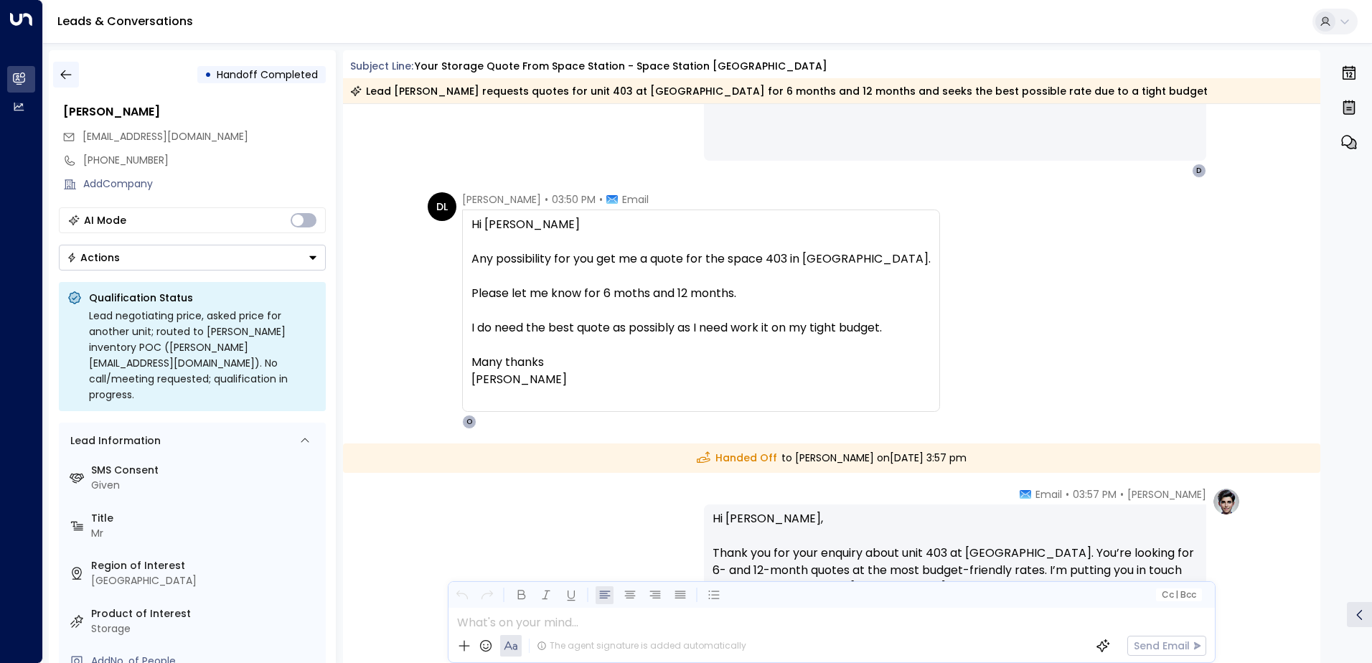
click at [75, 78] on button "button" at bounding box center [66, 75] width 26 height 26
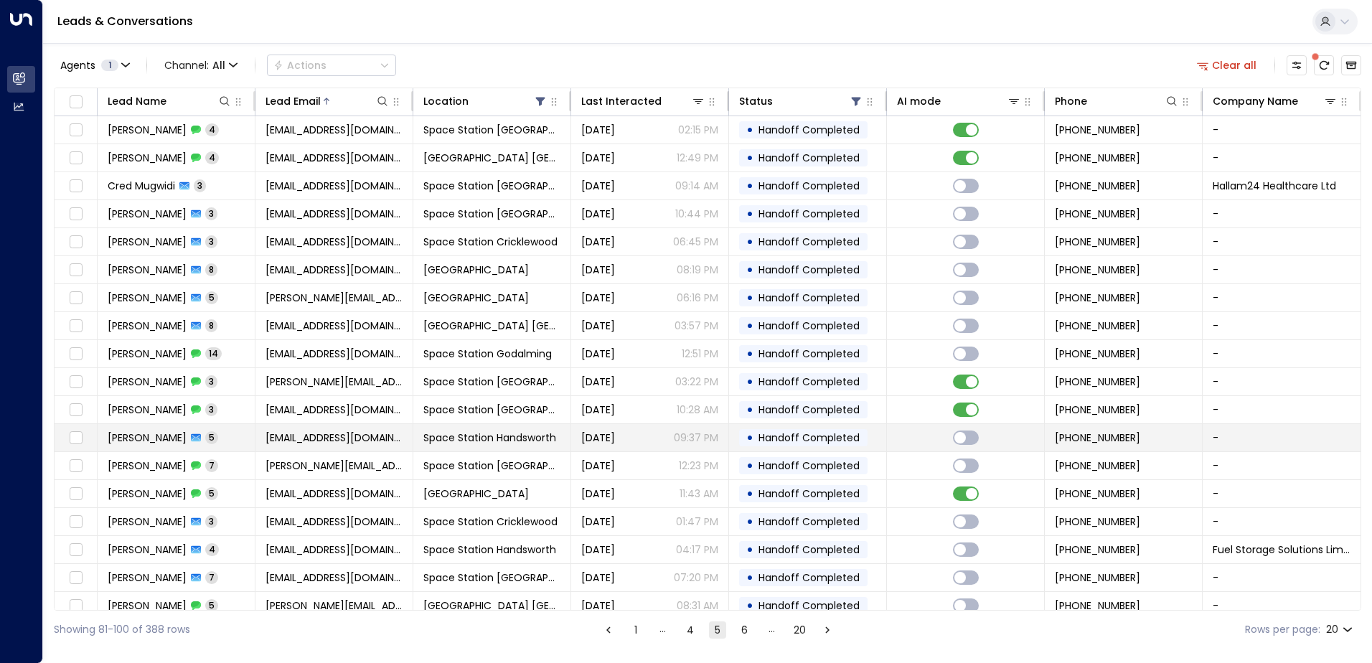
click at [451, 435] on span "Space Station Handsworth" at bounding box center [489, 438] width 133 height 14
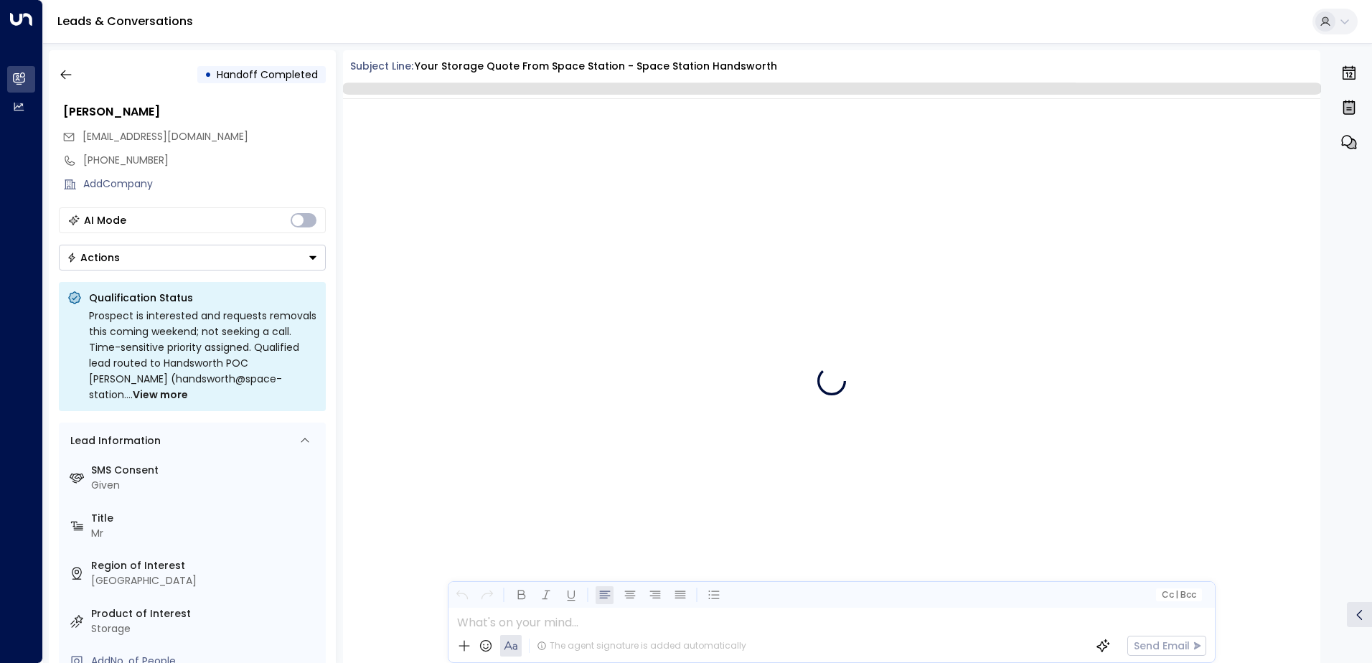
scroll to position [2175, 0]
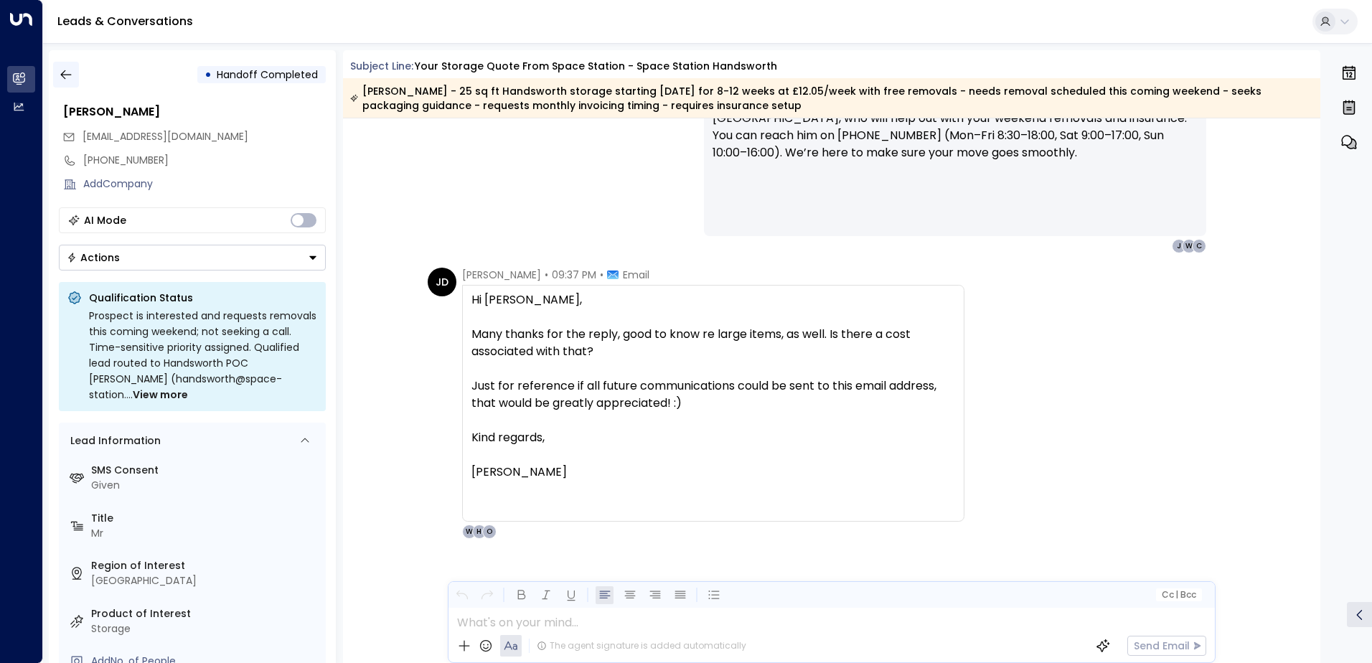
click at [70, 78] on icon "button" at bounding box center [66, 74] width 14 height 14
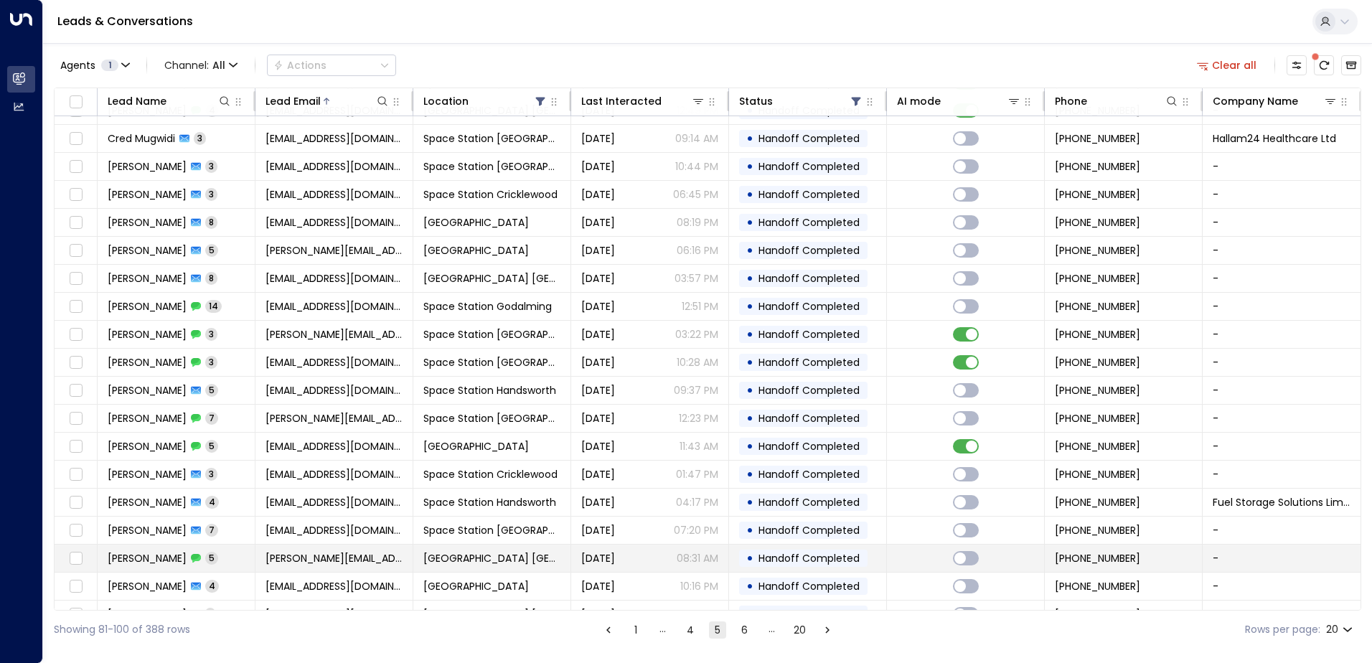
scroll to position [70, 0]
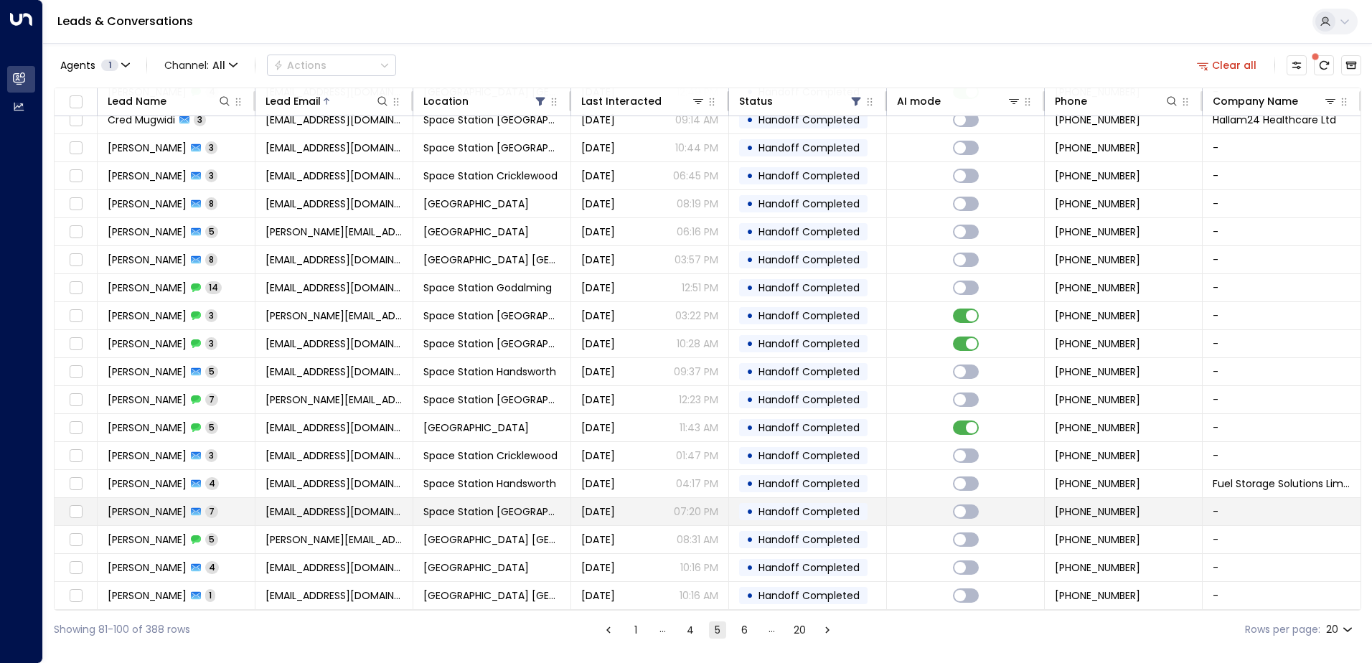
click at [433, 510] on span "Space Station [GEOGRAPHIC_DATA]" at bounding box center [491, 512] width 137 height 14
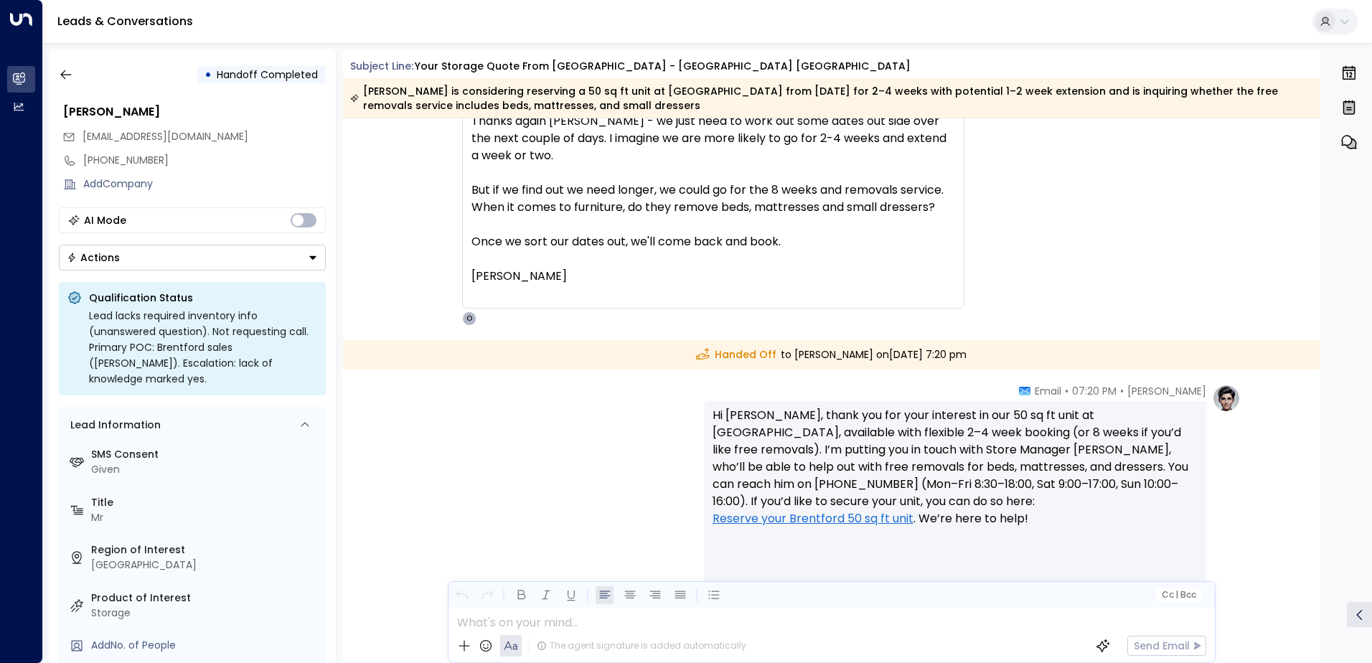
scroll to position [2174, 0]
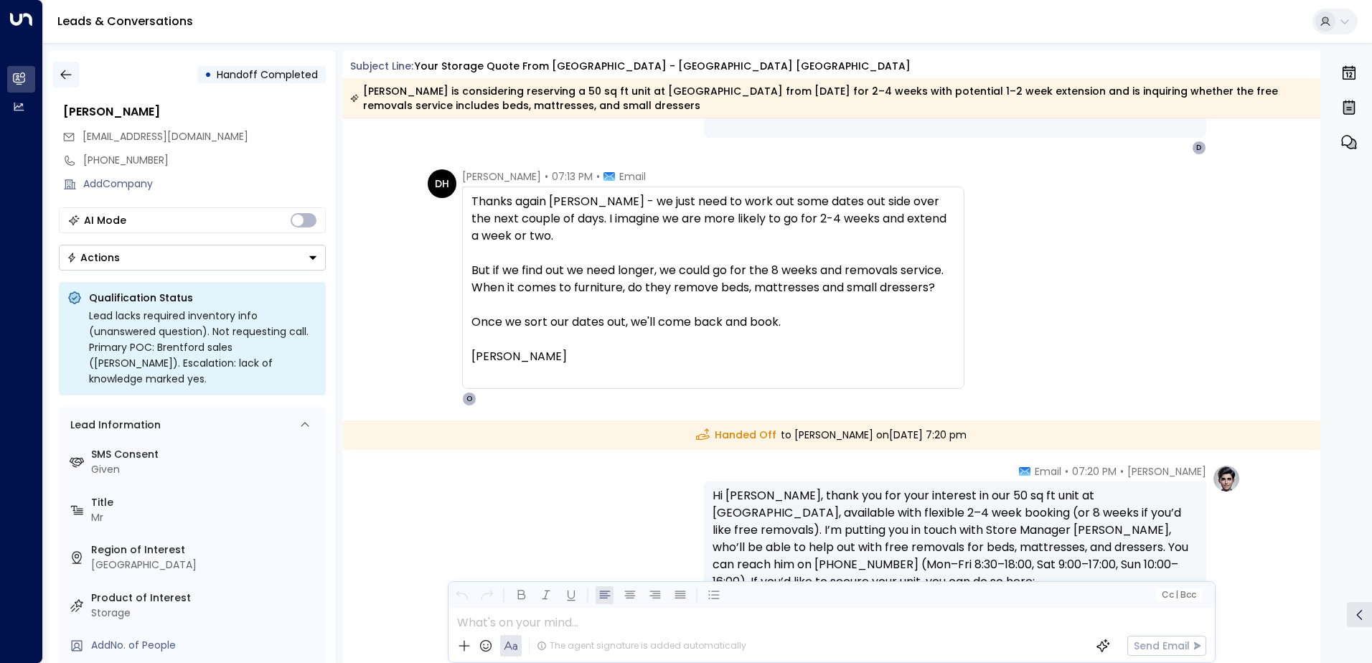
click at [78, 79] on button "button" at bounding box center [66, 75] width 26 height 26
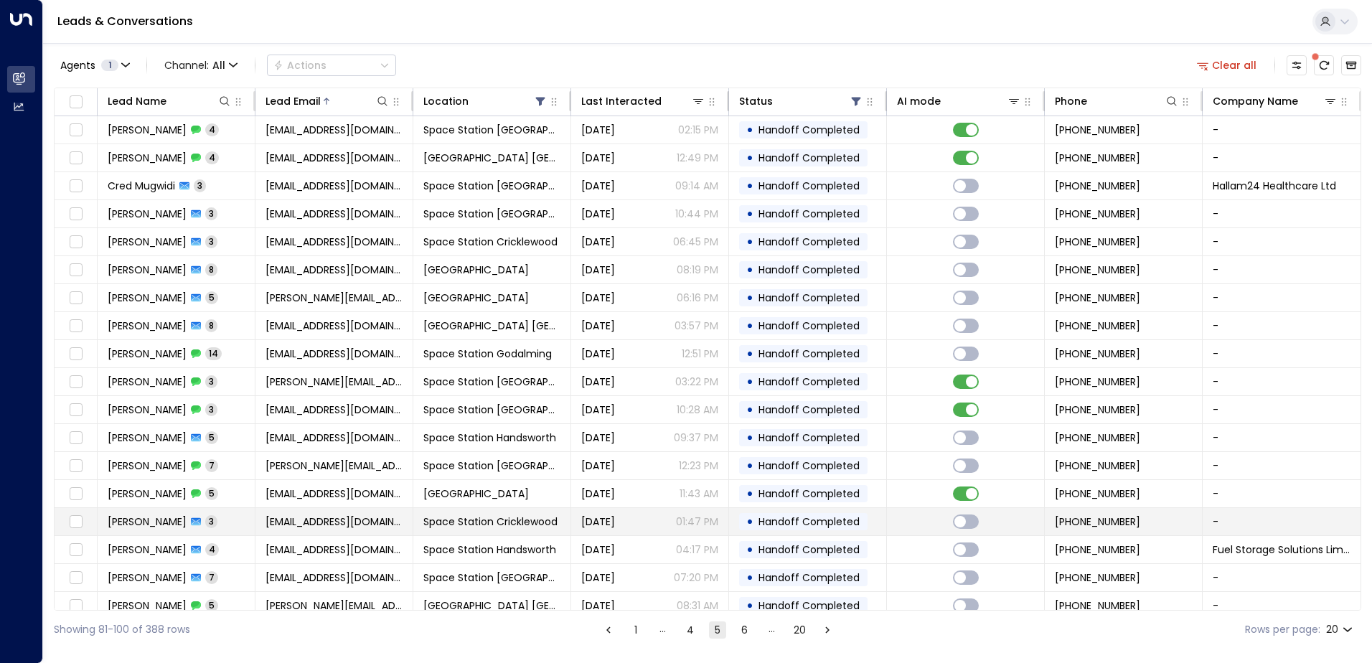
click at [375, 522] on span "[EMAIL_ADDRESS][DOMAIN_NAME]" at bounding box center [334, 522] width 137 height 14
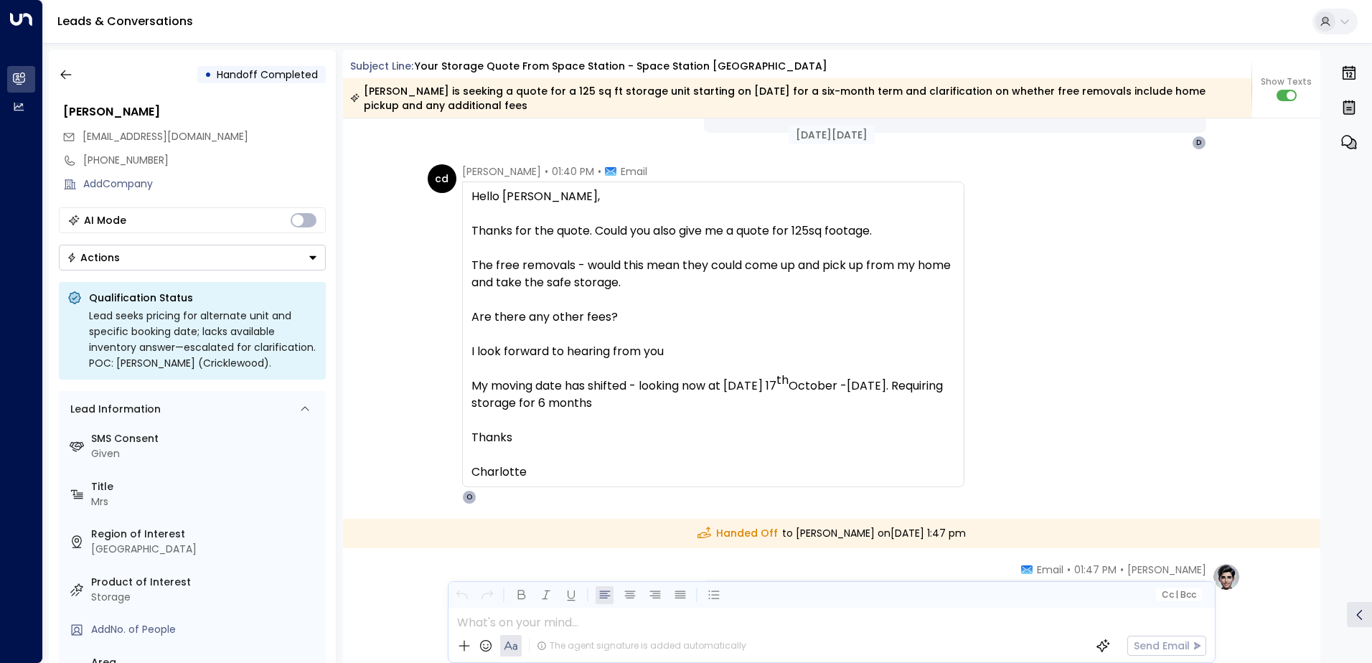
scroll to position [1099, 0]
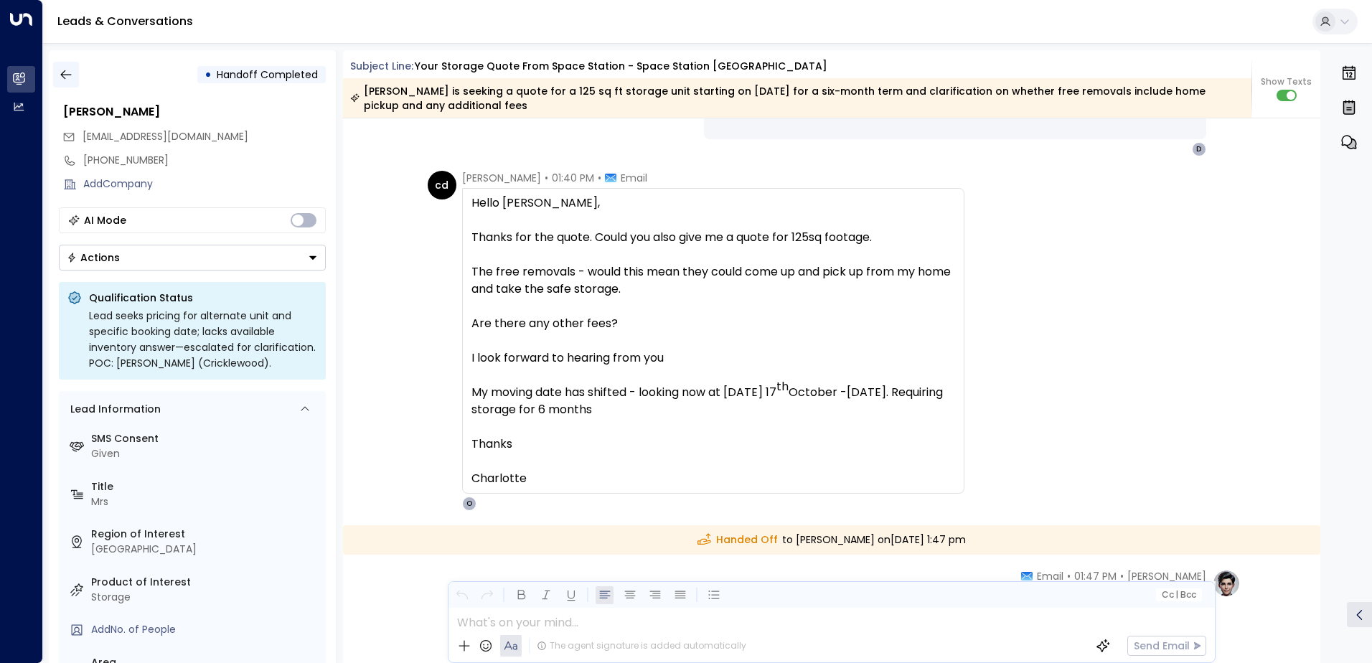
click at [59, 75] on icon "button" at bounding box center [66, 74] width 14 height 14
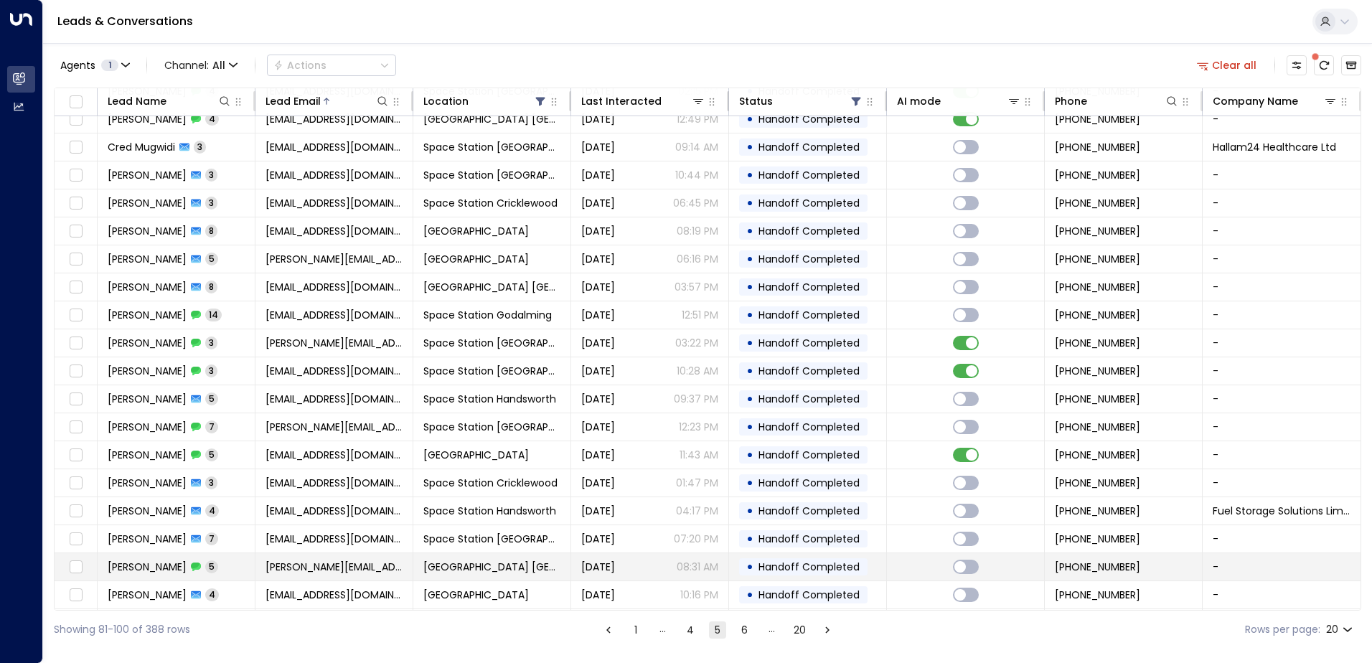
scroll to position [70, 0]
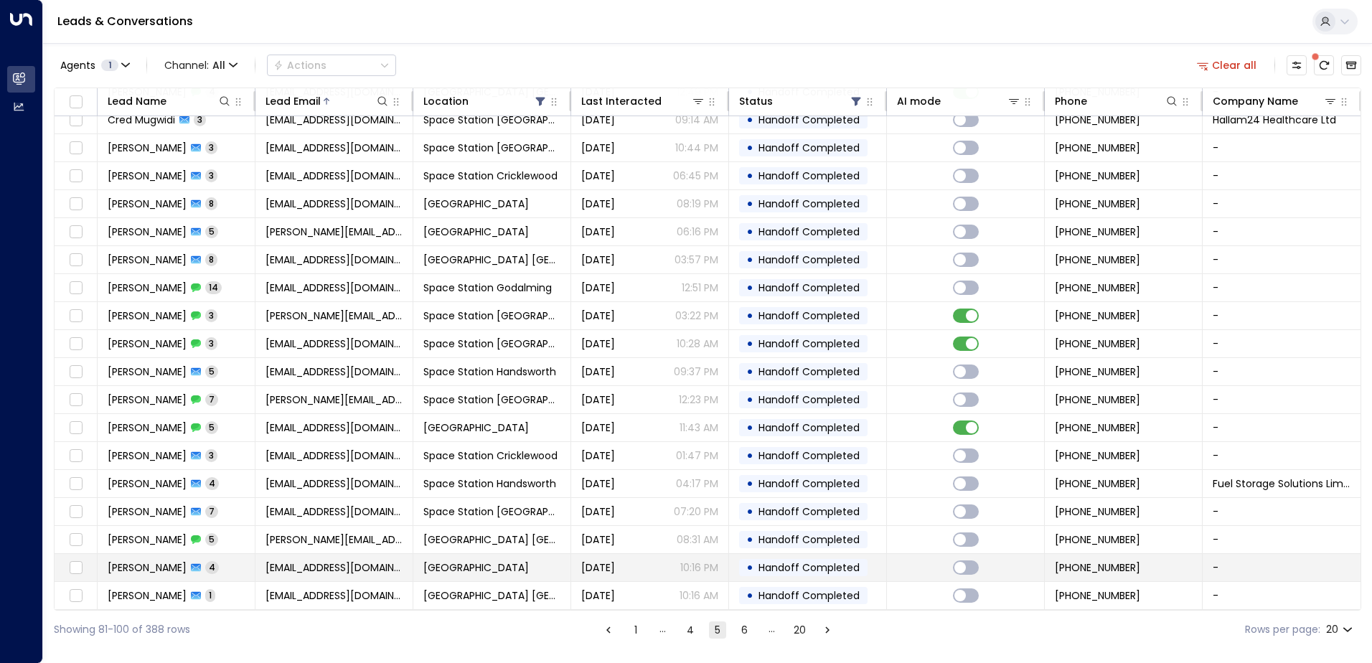
click at [490, 565] on span "[GEOGRAPHIC_DATA]" at bounding box center [476, 568] width 106 height 14
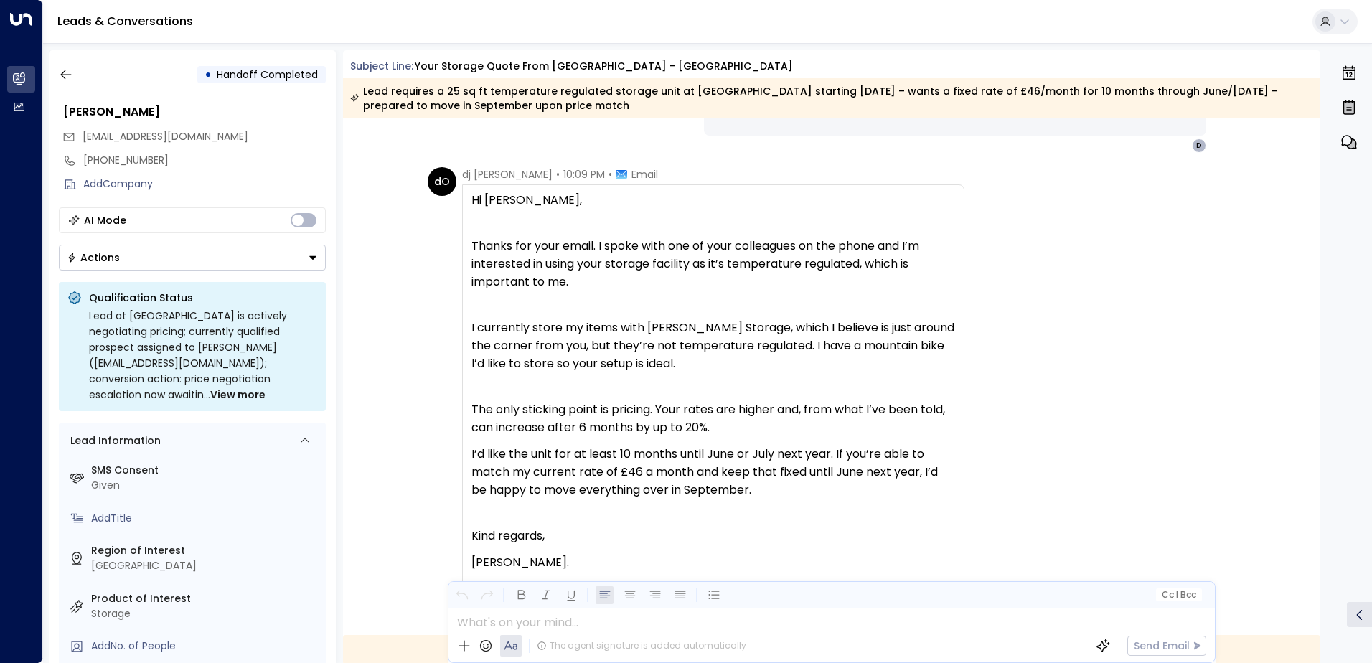
scroll to position [1539, 0]
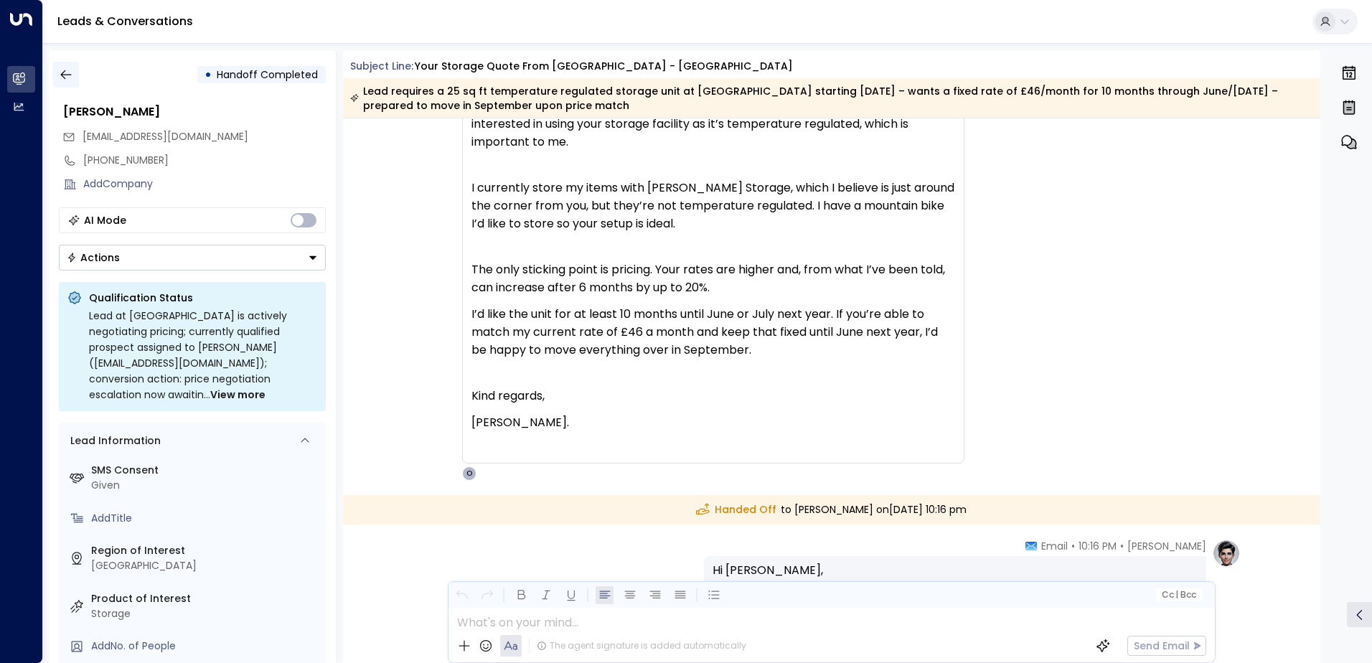
drag, startPoint x: 85, startPoint y: 79, endPoint x: 73, endPoint y: 79, distance: 12.2
click at [83, 79] on div "• Handoff Completed" at bounding box center [192, 75] width 267 height 26
click at [73, 79] on button "button" at bounding box center [66, 75] width 26 height 26
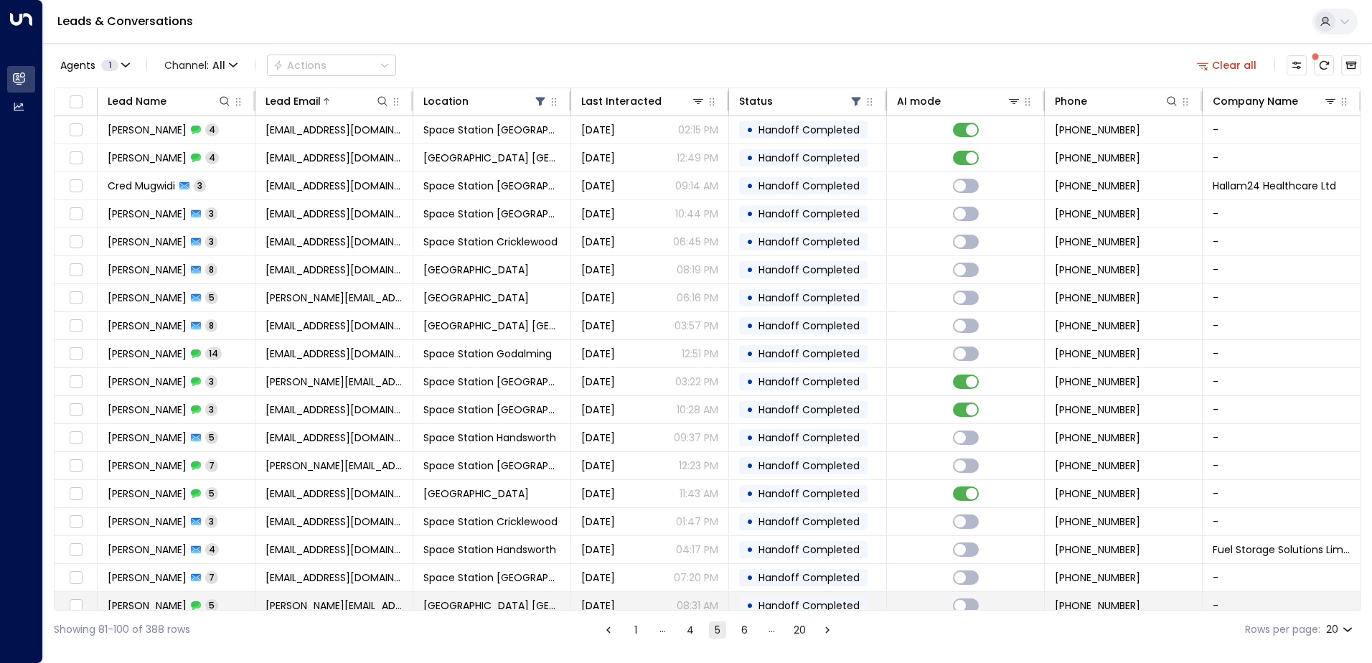
scroll to position [70, 0]
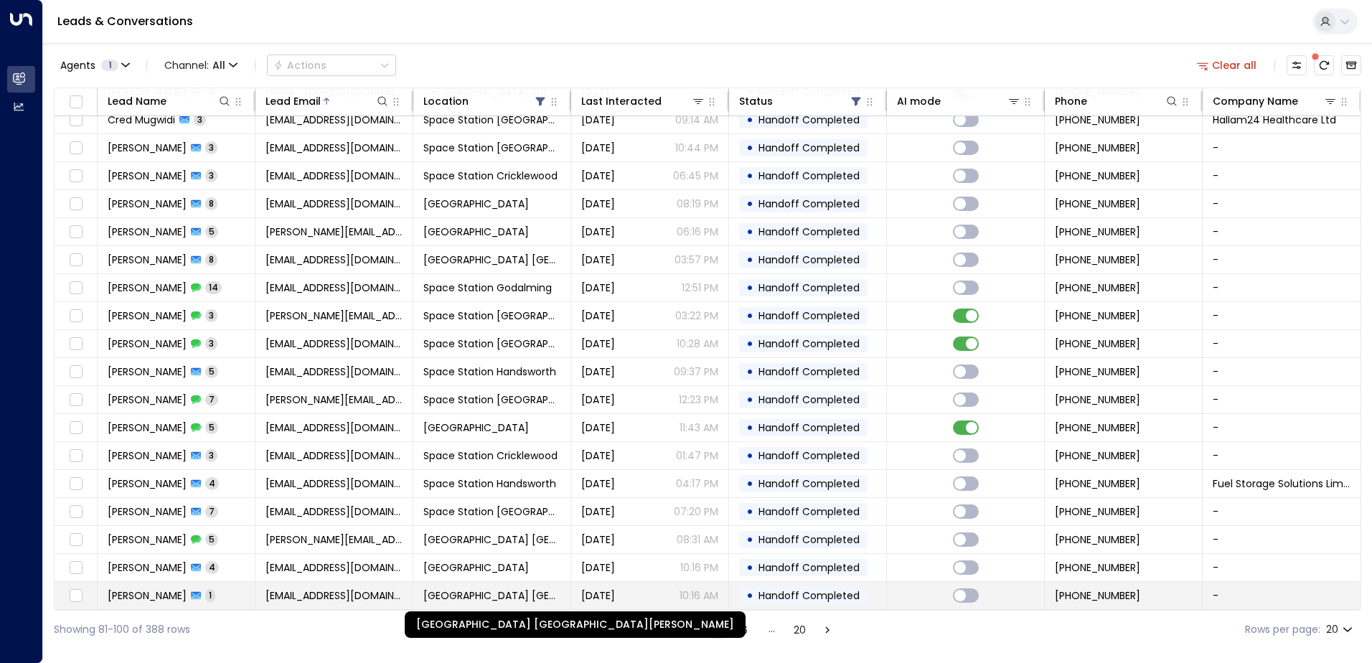
click at [481, 594] on span "[GEOGRAPHIC_DATA] [GEOGRAPHIC_DATA][PERSON_NAME]" at bounding box center [491, 596] width 137 height 14
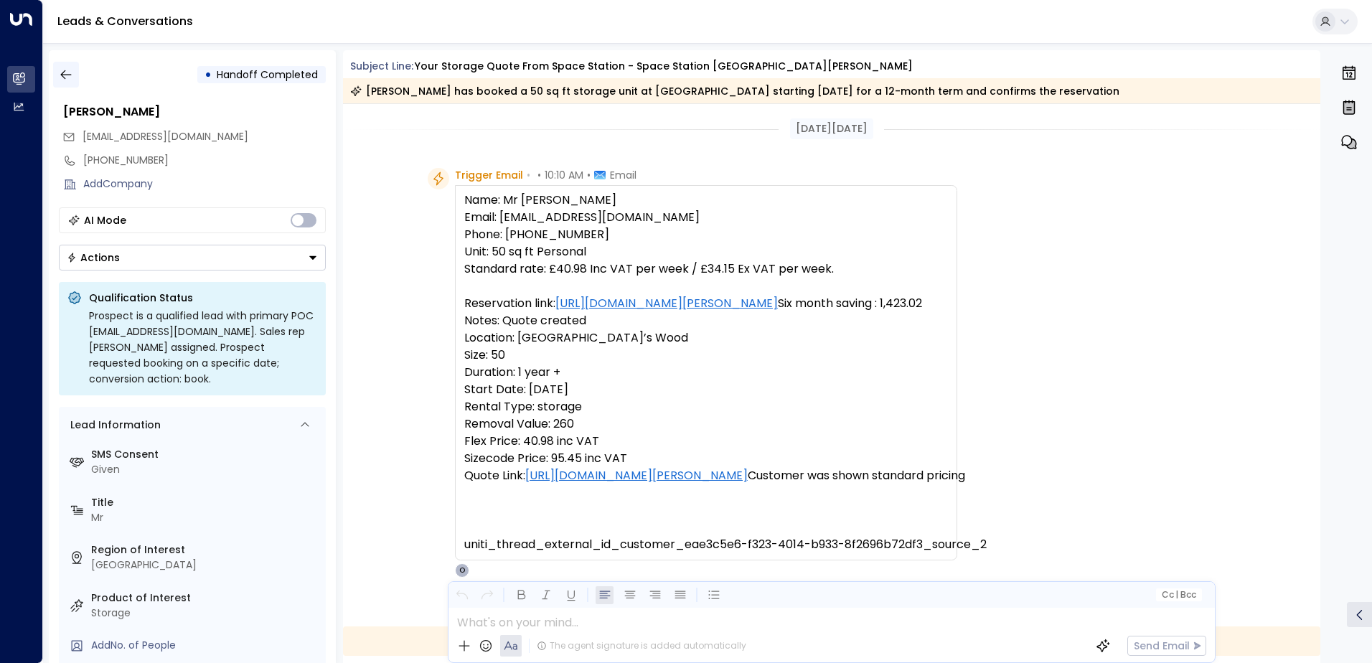
click at [72, 72] on icon "button" at bounding box center [66, 74] width 14 height 14
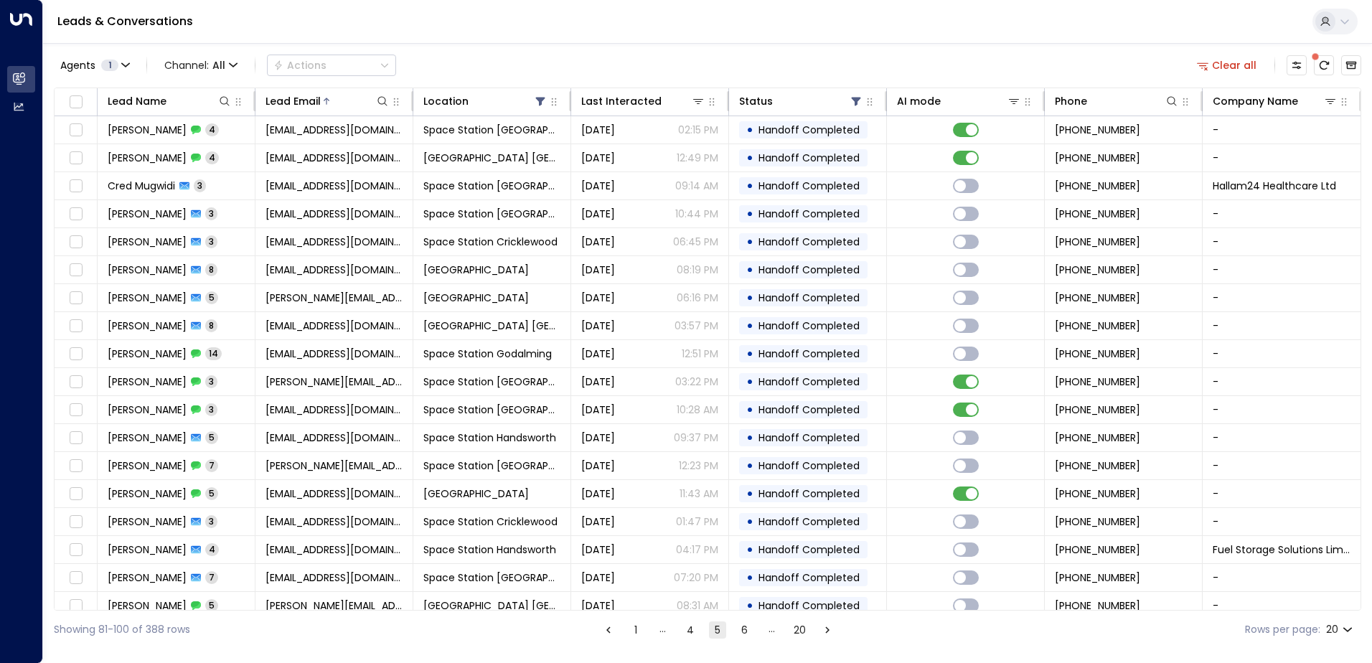
click at [733, 627] on ul "1 … 4 5 6 … 20" at bounding box center [718, 630] width 238 height 18
click at [739, 630] on button "6" at bounding box center [744, 630] width 17 height 17
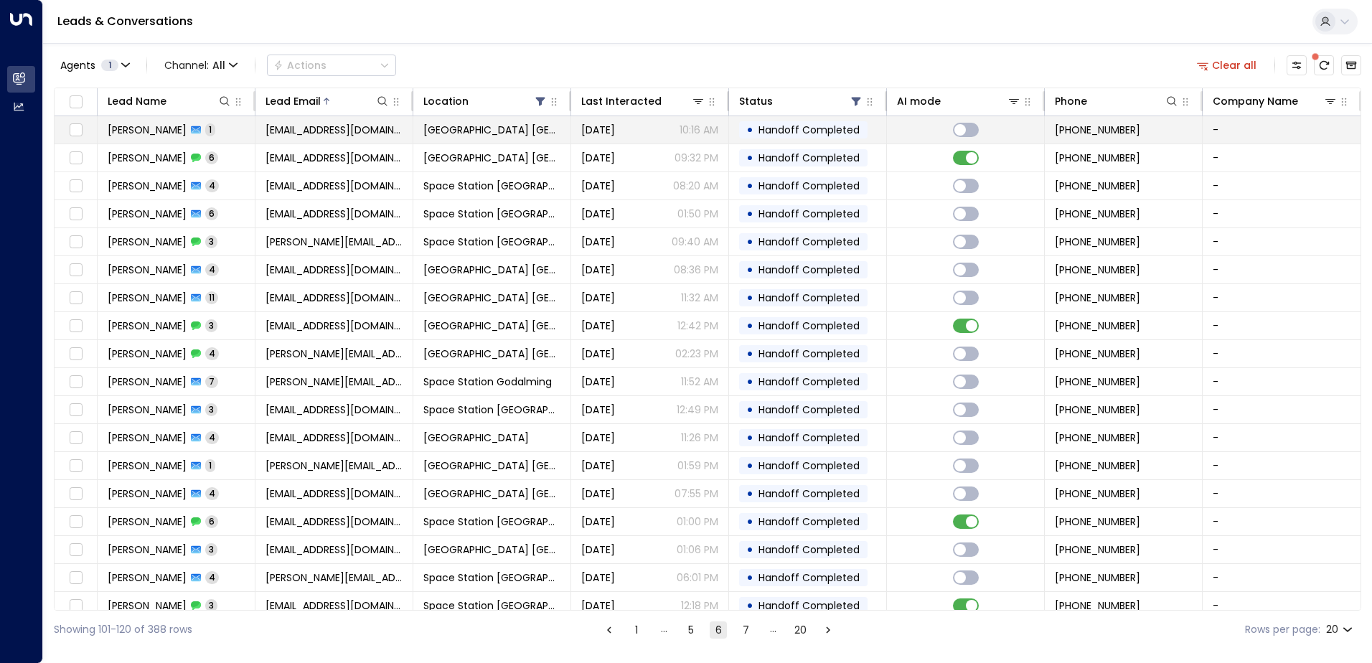
click at [609, 136] on span "[DATE]" at bounding box center [598, 130] width 34 height 14
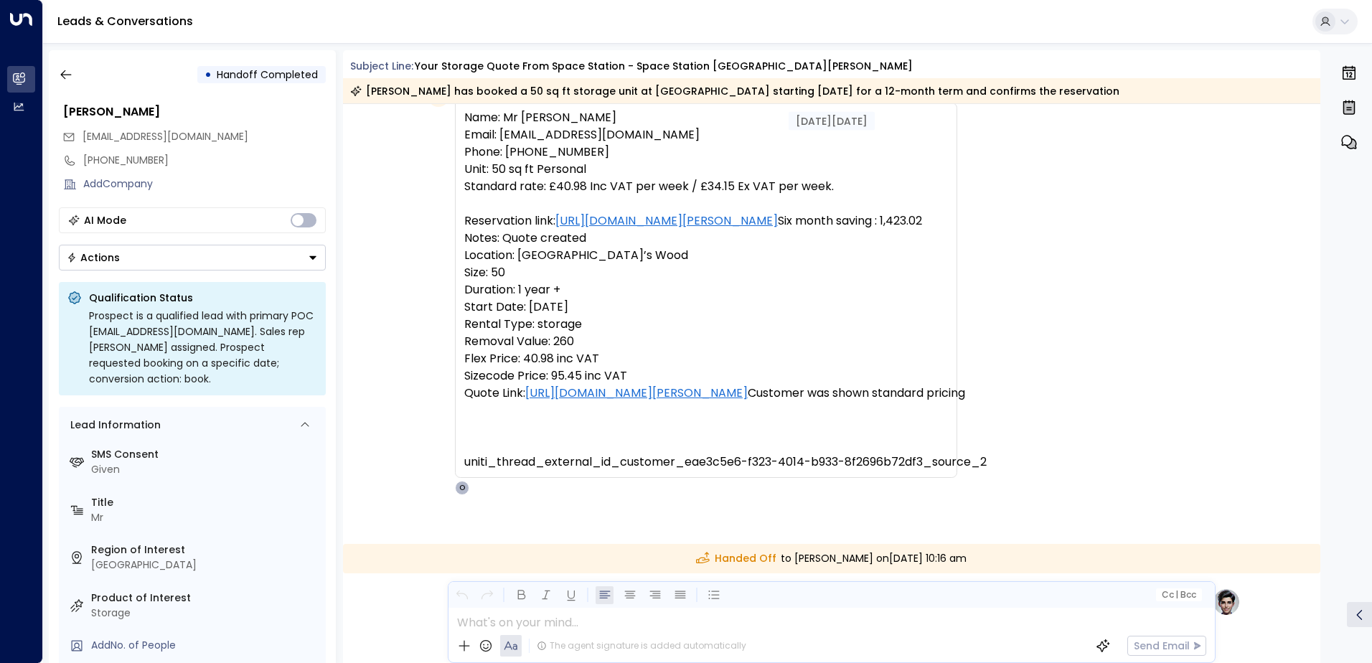
scroll to position [27, 0]
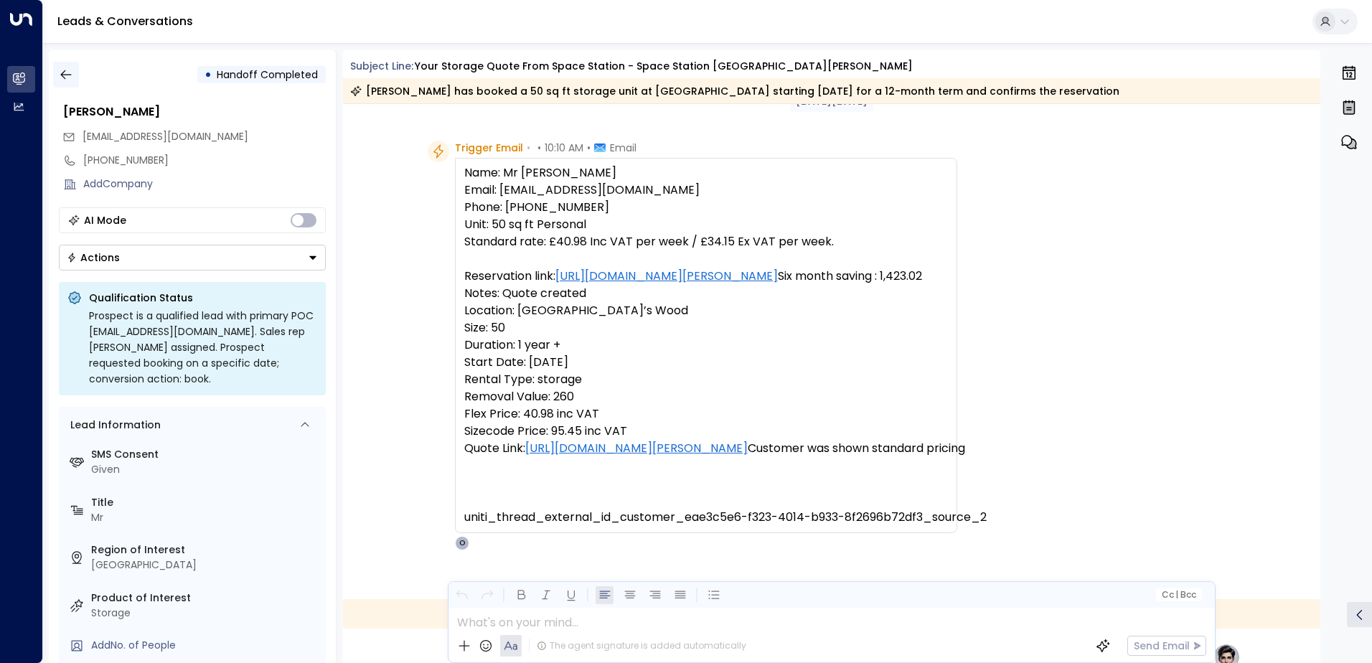
click at [74, 70] on button "button" at bounding box center [66, 75] width 26 height 26
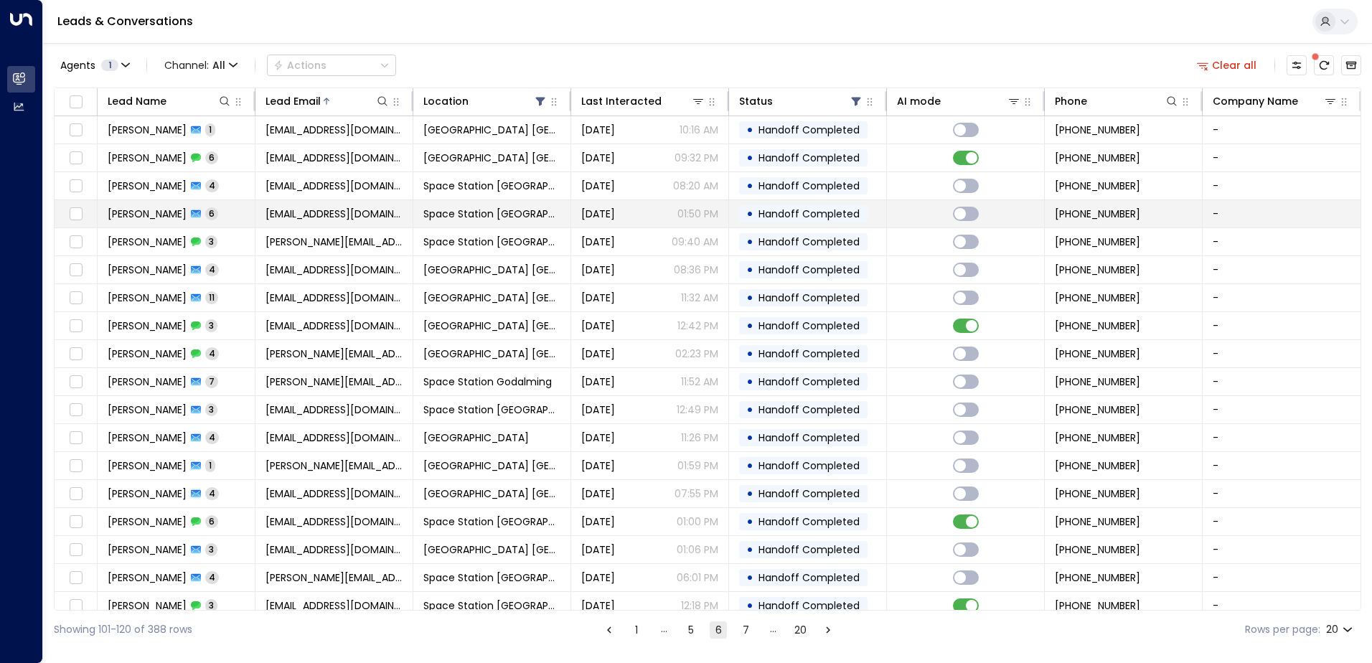
click at [498, 225] on td "Space Station [GEOGRAPHIC_DATA]" at bounding box center [492, 213] width 158 height 27
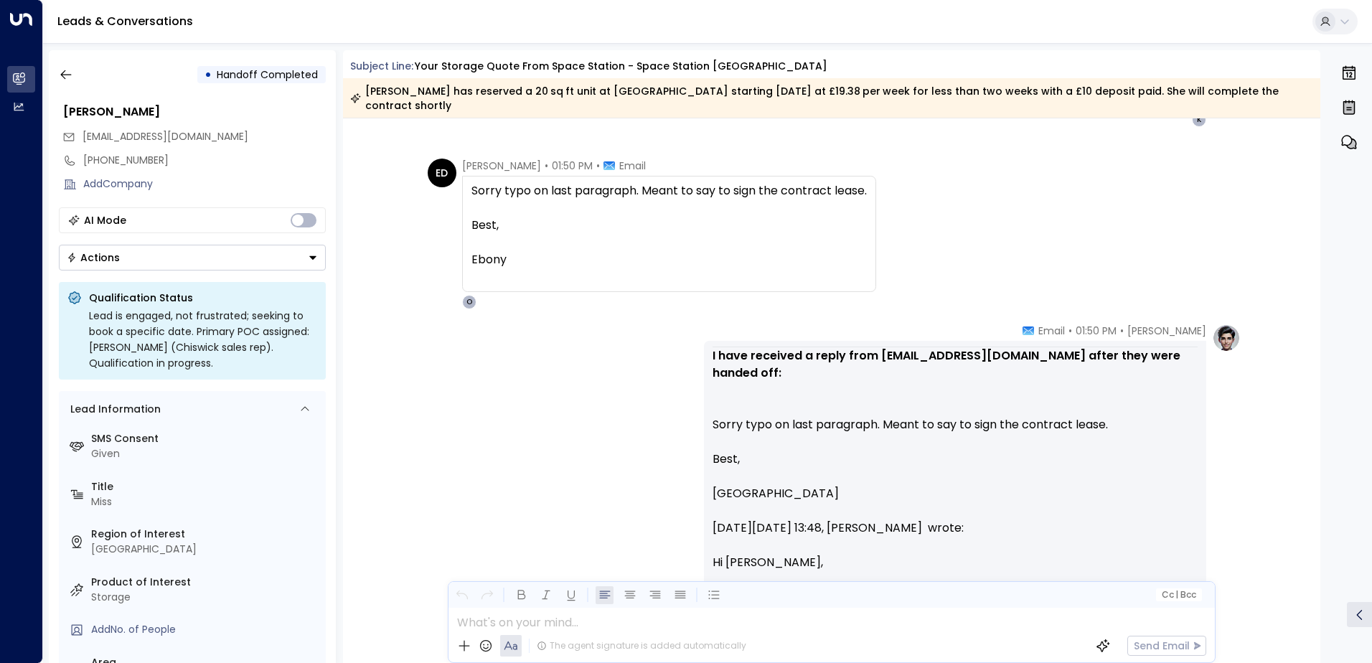
scroll to position [3449, 0]
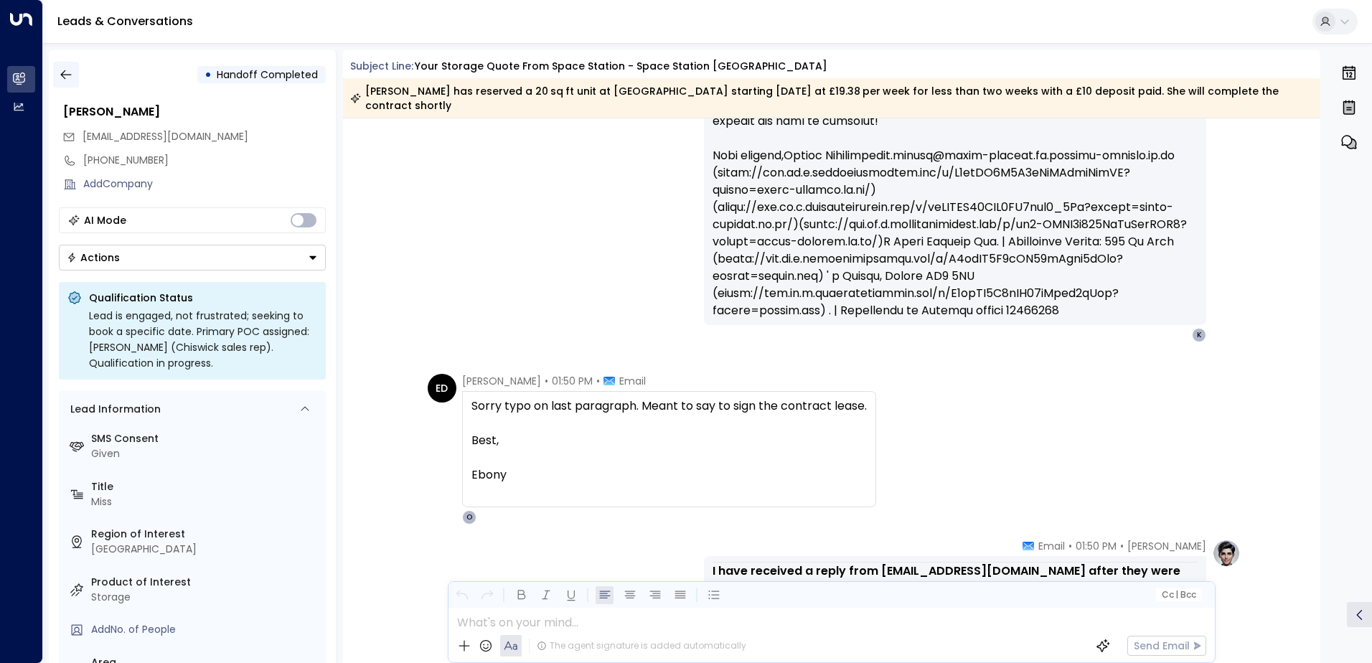
click at [71, 72] on icon "button" at bounding box center [66, 74] width 14 height 14
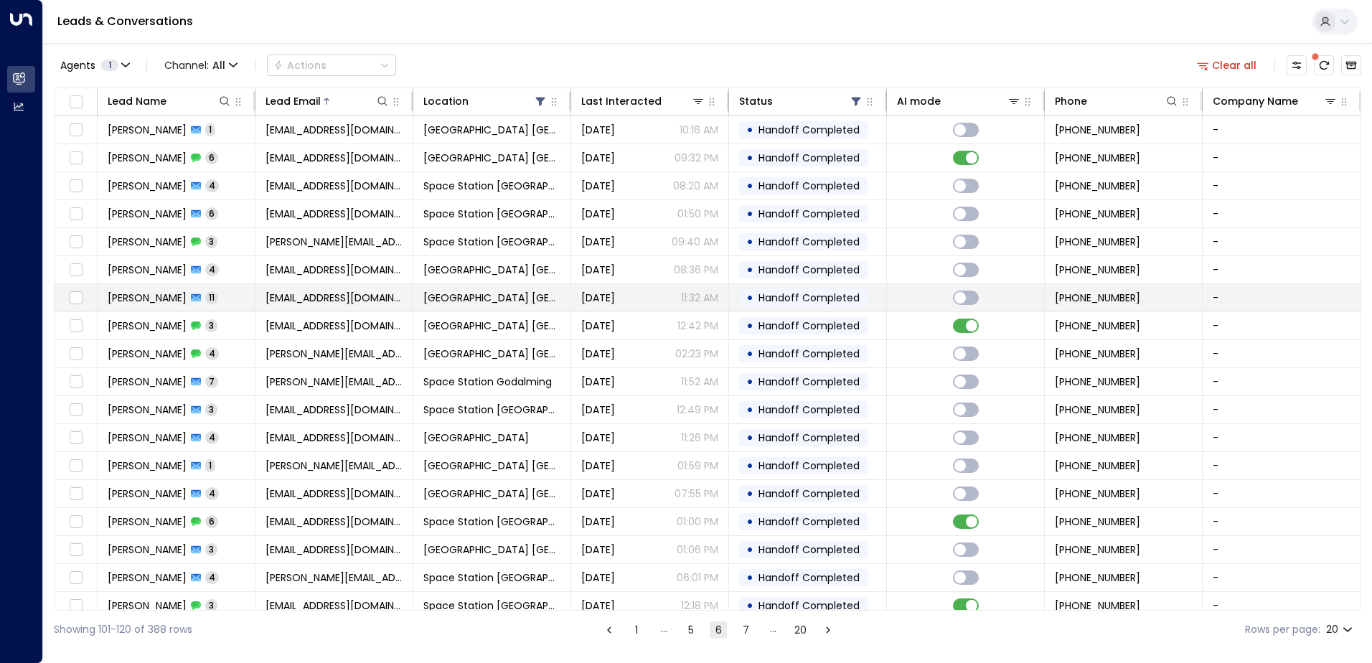
click at [385, 284] on td "[EMAIL_ADDRESS][DOMAIN_NAME]" at bounding box center [335, 297] width 158 height 27
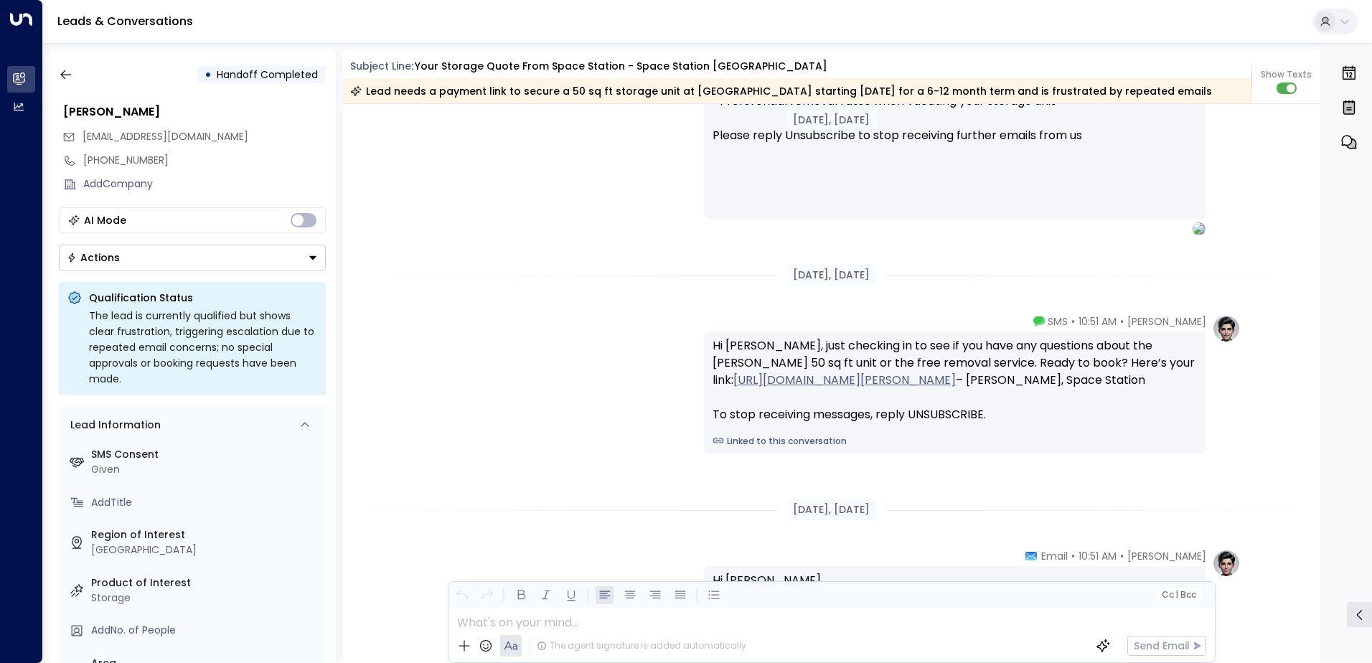
scroll to position [1442, 0]
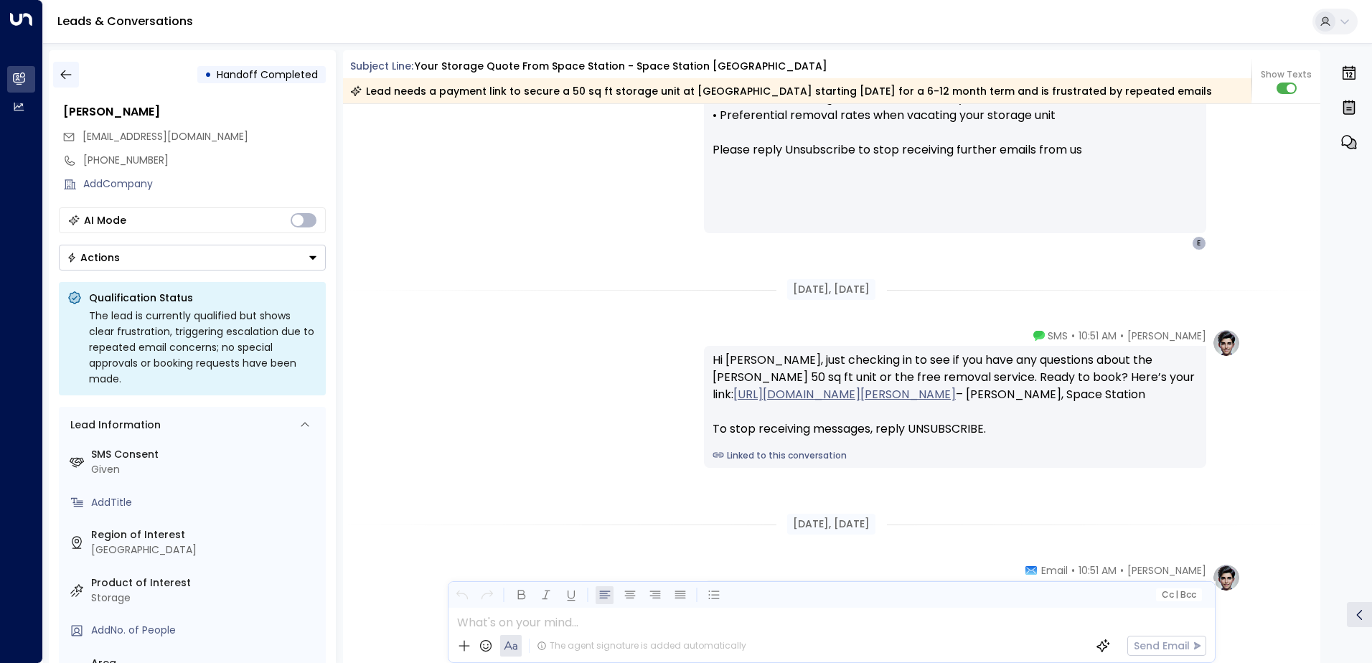
click at [76, 73] on button "button" at bounding box center [66, 75] width 26 height 26
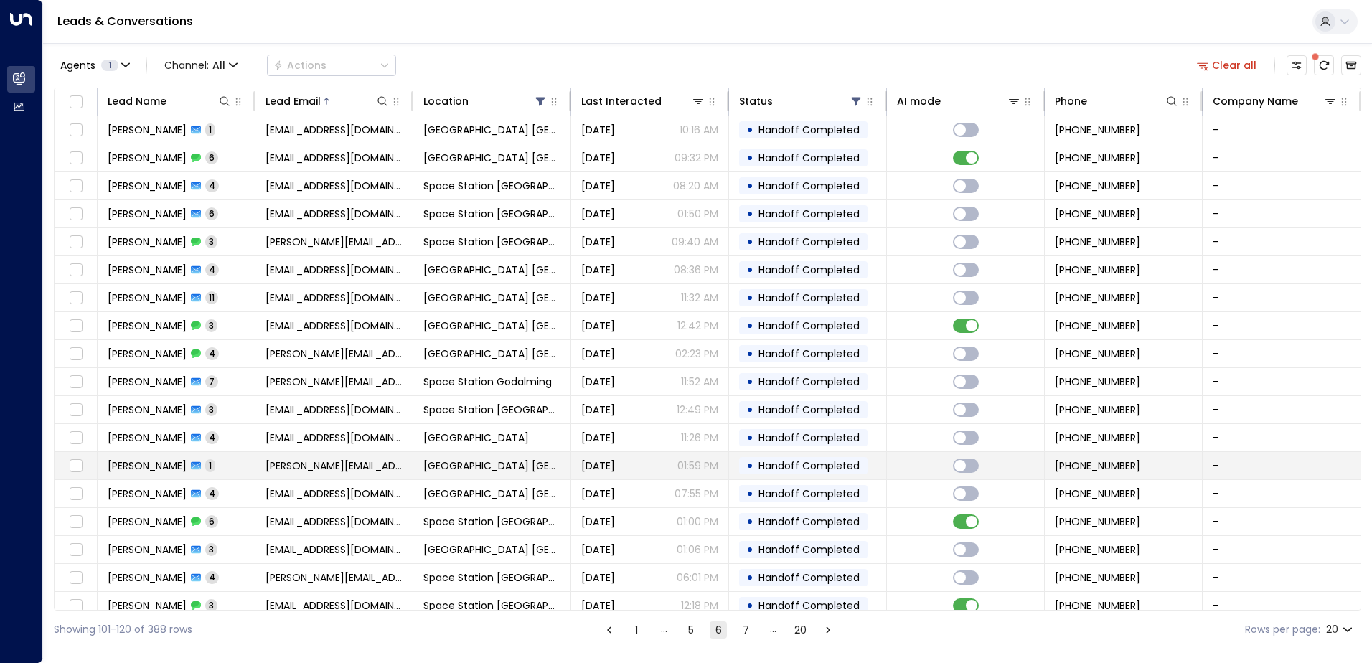
click at [401, 469] on td "[PERSON_NAME][EMAIL_ADDRESS][PERSON_NAME][DOMAIN_NAME]" at bounding box center [335, 465] width 158 height 27
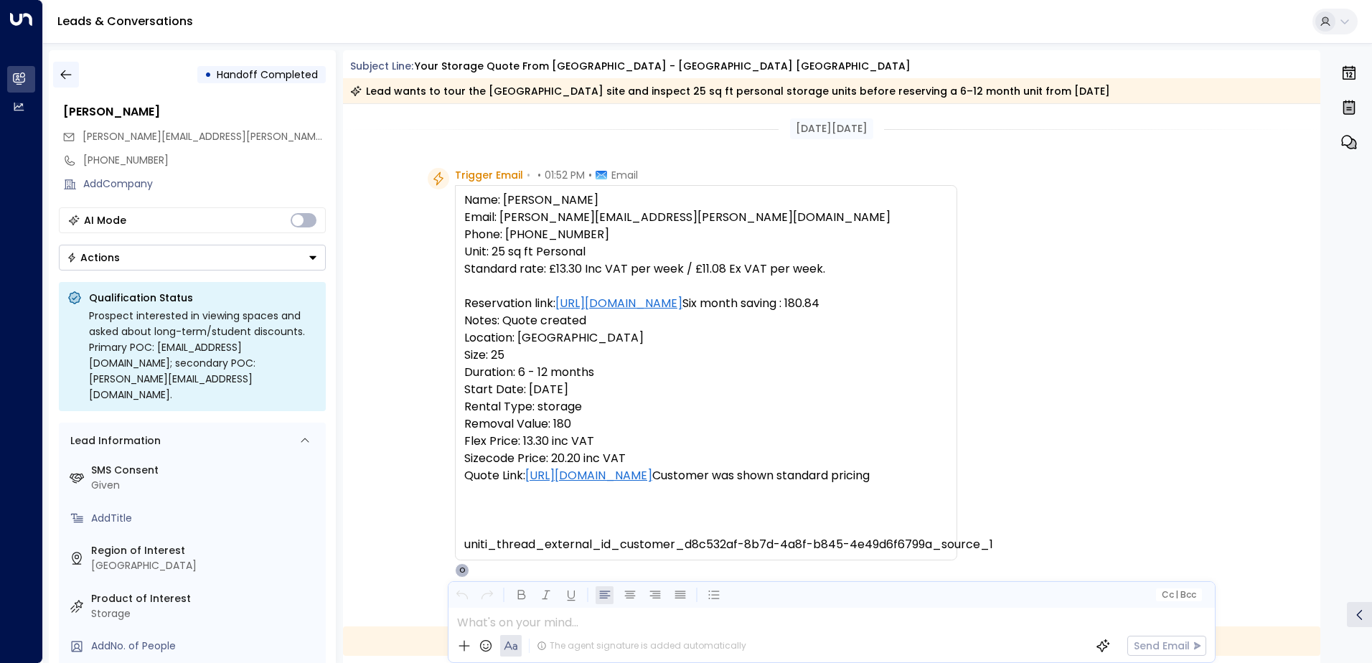
click at [64, 83] on button "button" at bounding box center [66, 75] width 26 height 26
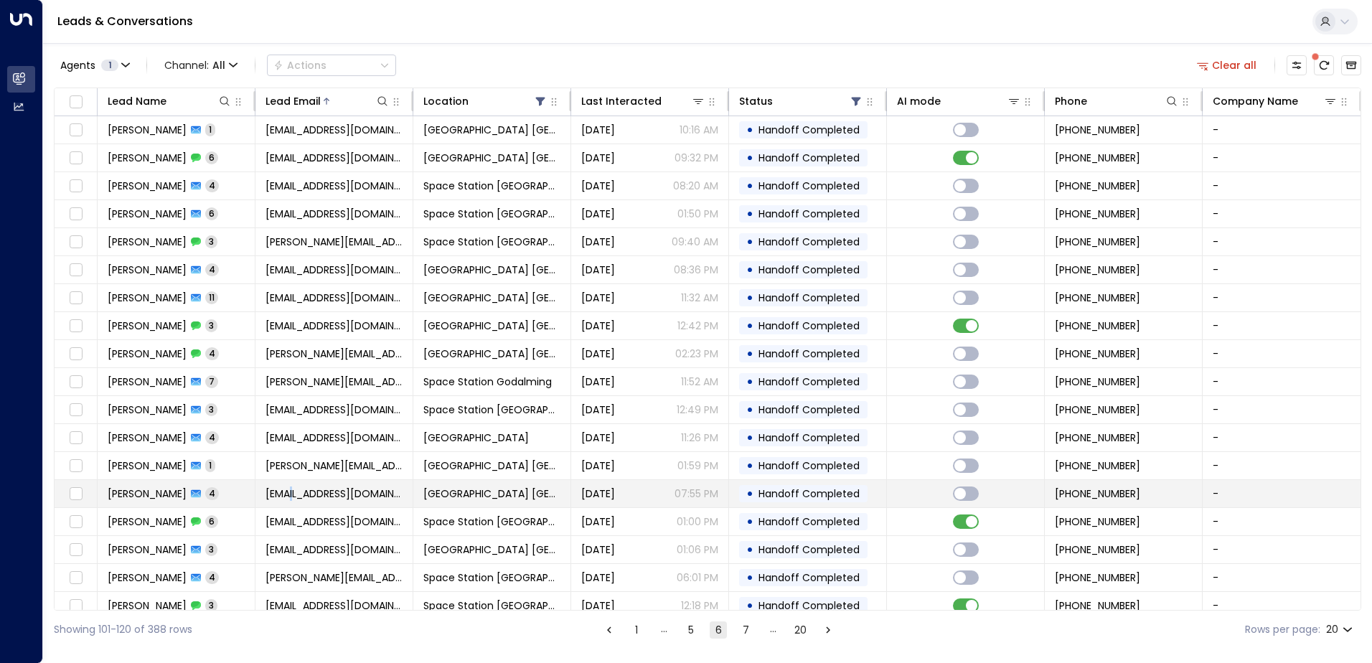
click at [291, 487] on span "[EMAIL_ADDRESS][DOMAIN_NAME]" at bounding box center [334, 494] width 137 height 14
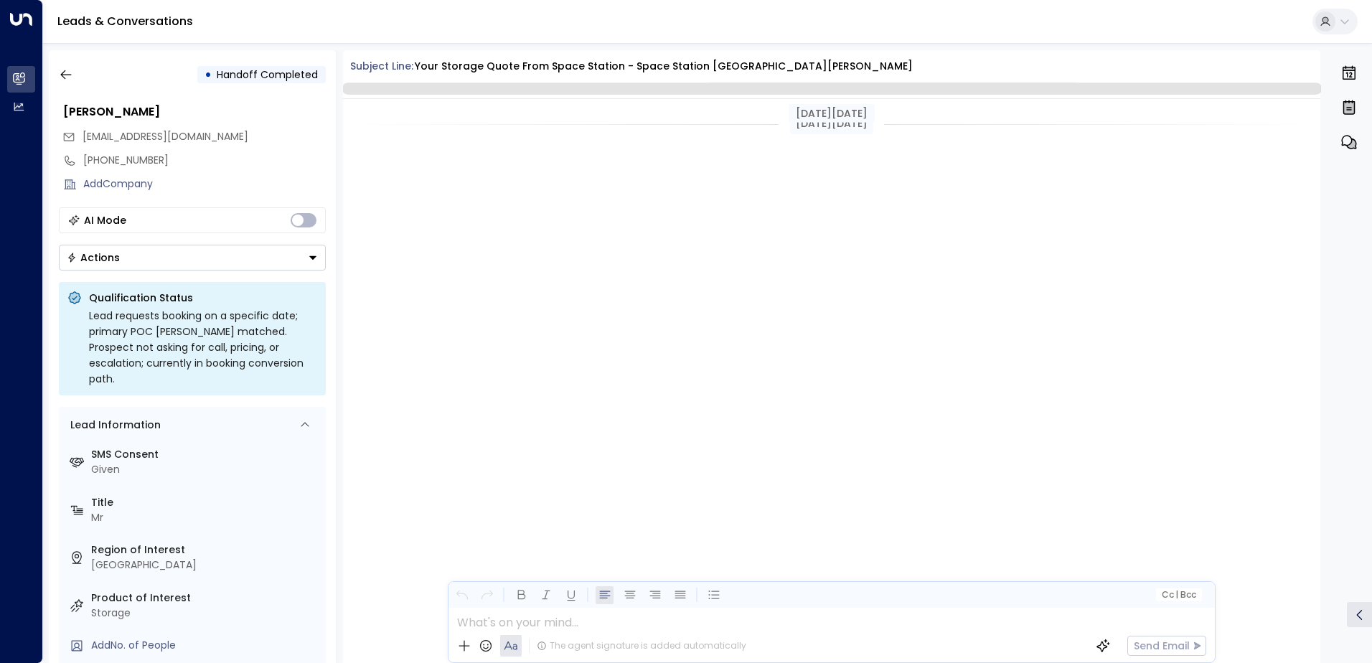
scroll to position [1461, 0]
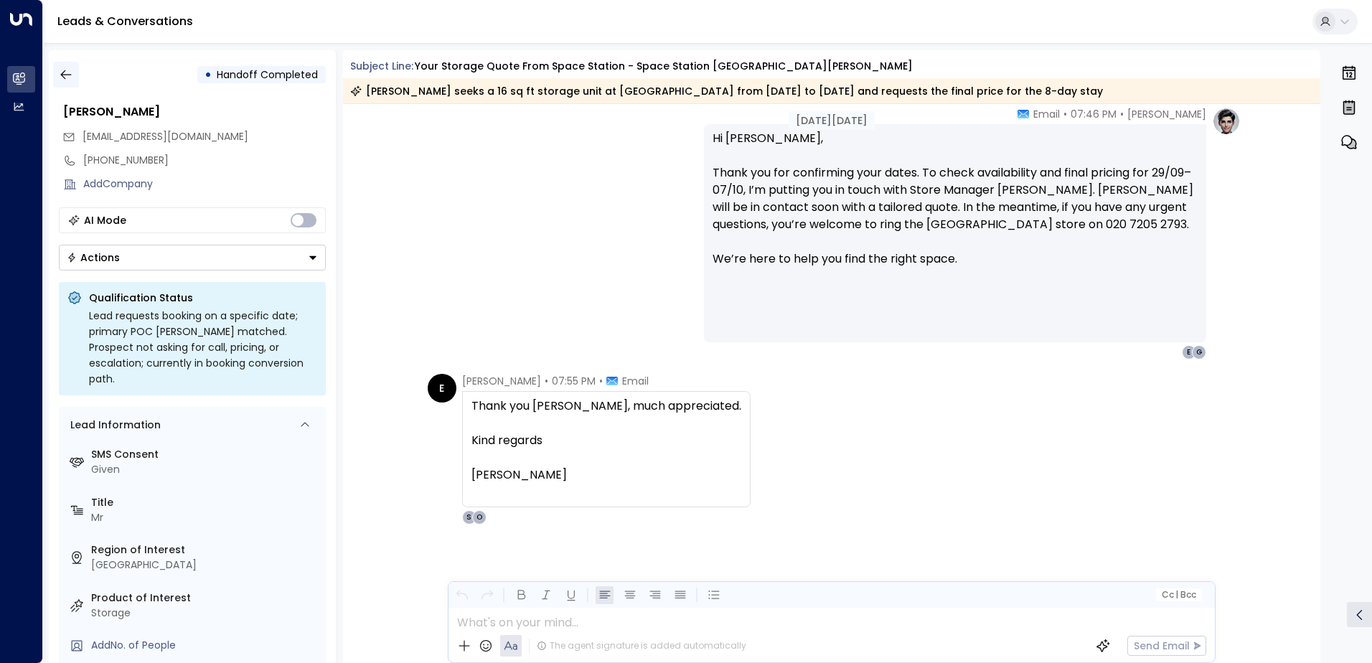
click at [60, 67] on icon "button" at bounding box center [66, 74] width 14 height 14
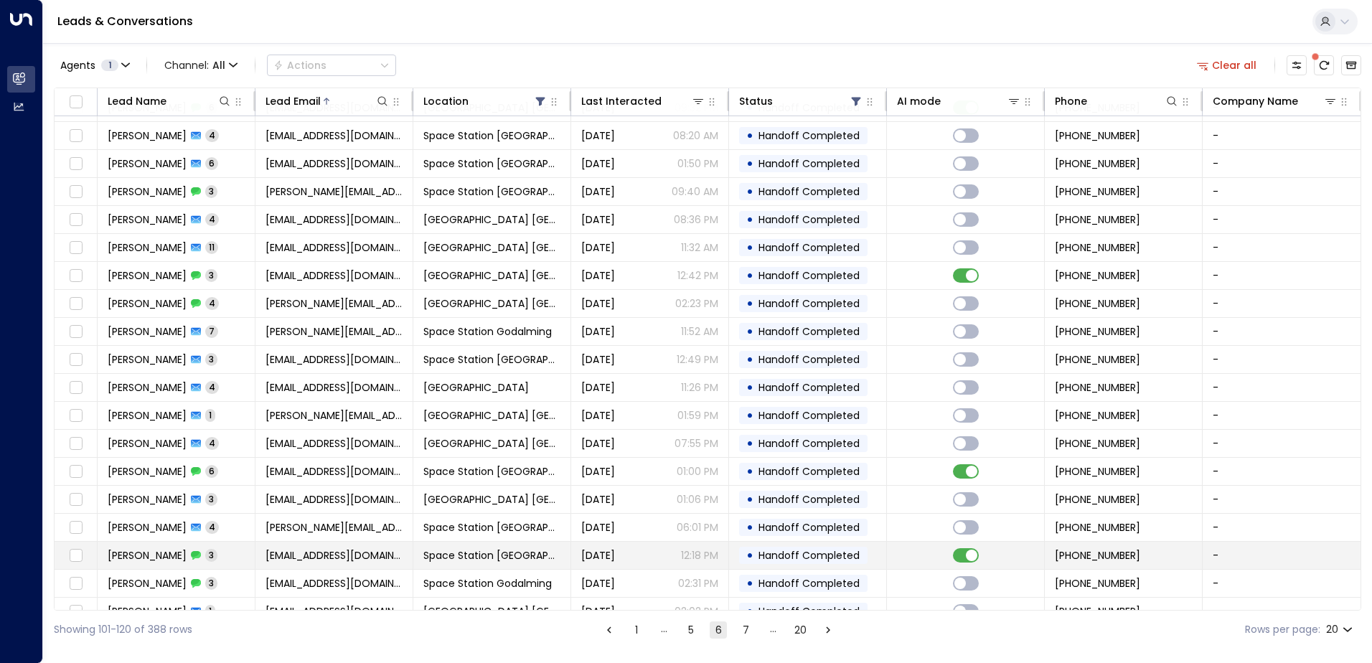
scroll to position [70, 0]
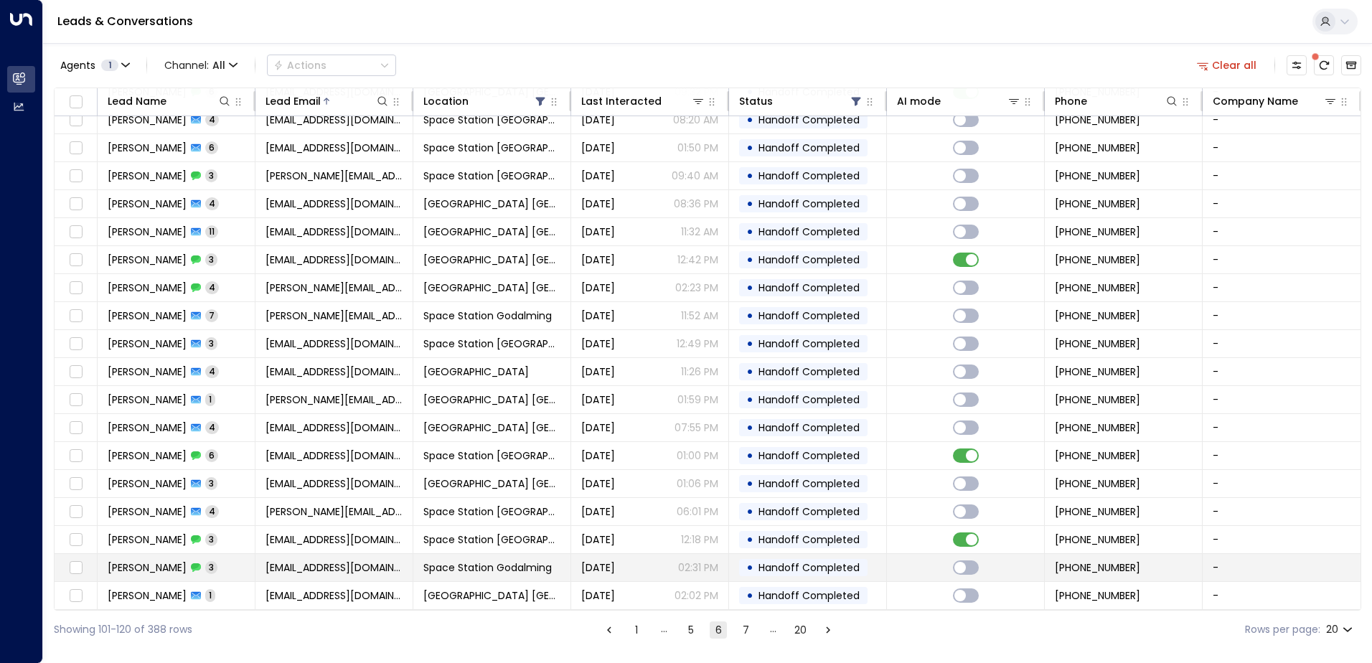
click at [650, 566] on div "[DATE] 02:31 PM" at bounding box center [649, 568] width 137 height 14
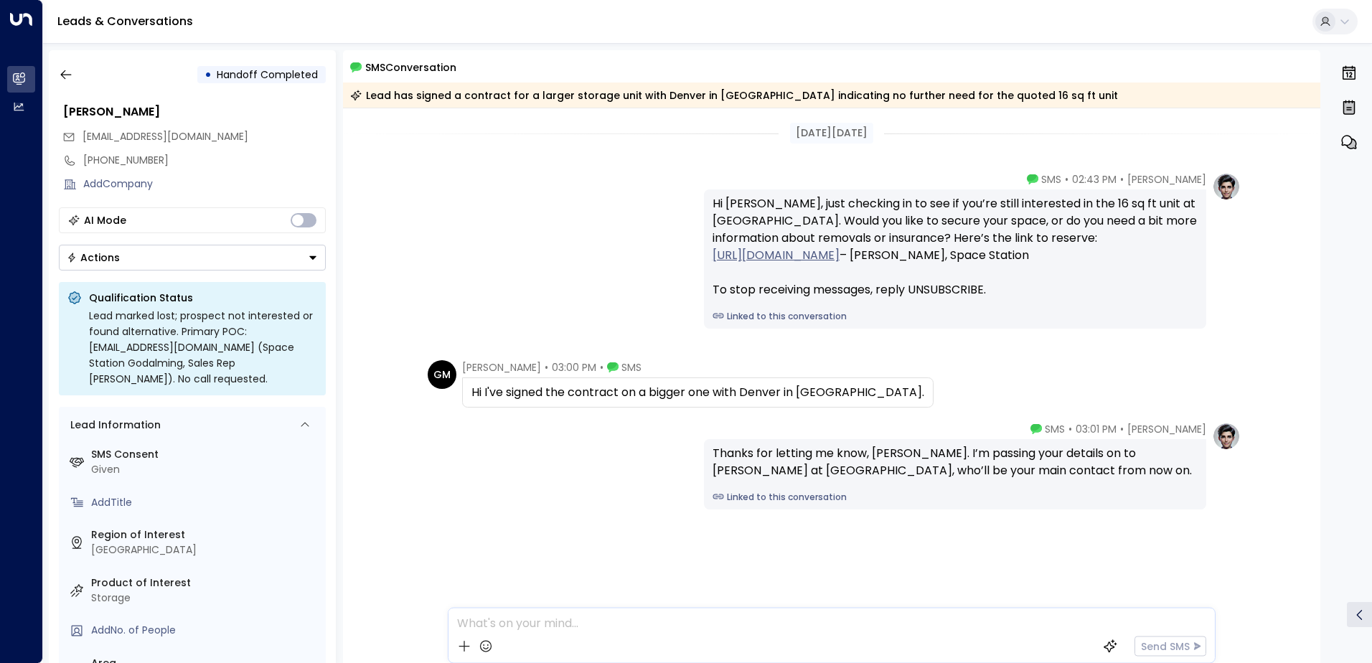
click at [89, 70] on div "• Handoff Completed" at bounding box center [192, 75] width 267 height 26
click at [60, 80] on icon "button" at bounding box center [66, 74] width 14 height 14
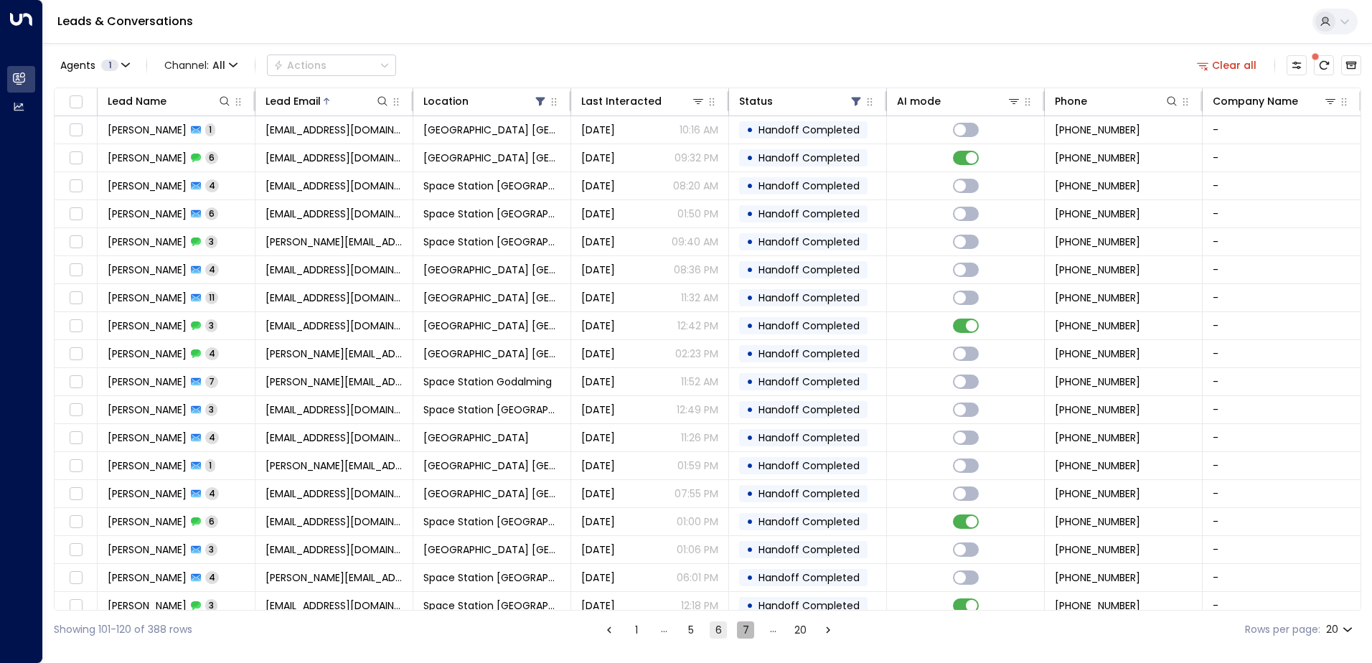
click at [748, 628] on button "7" at bounding box center [745, 630] width 17 height 17
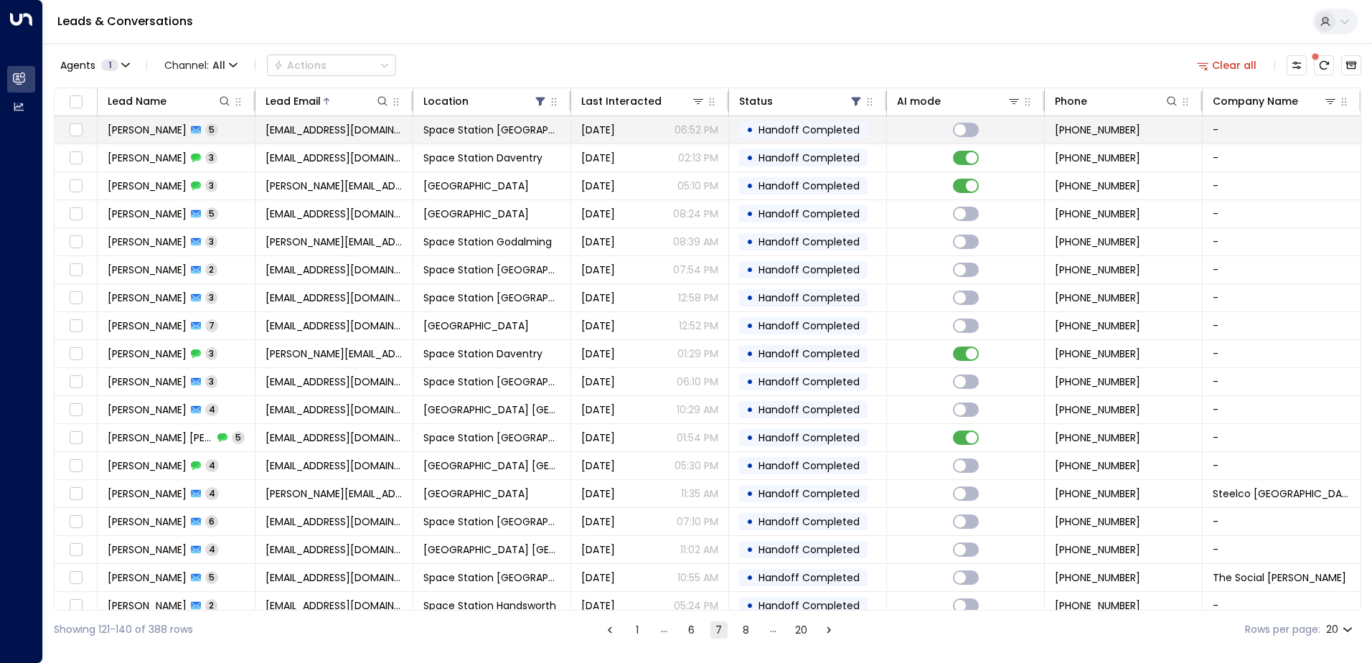
click at [409, 141] on td "[EMAIL_ADDRESS][DOMAIN_NAME]" at bounding box center [335, 129] width 158 height 27
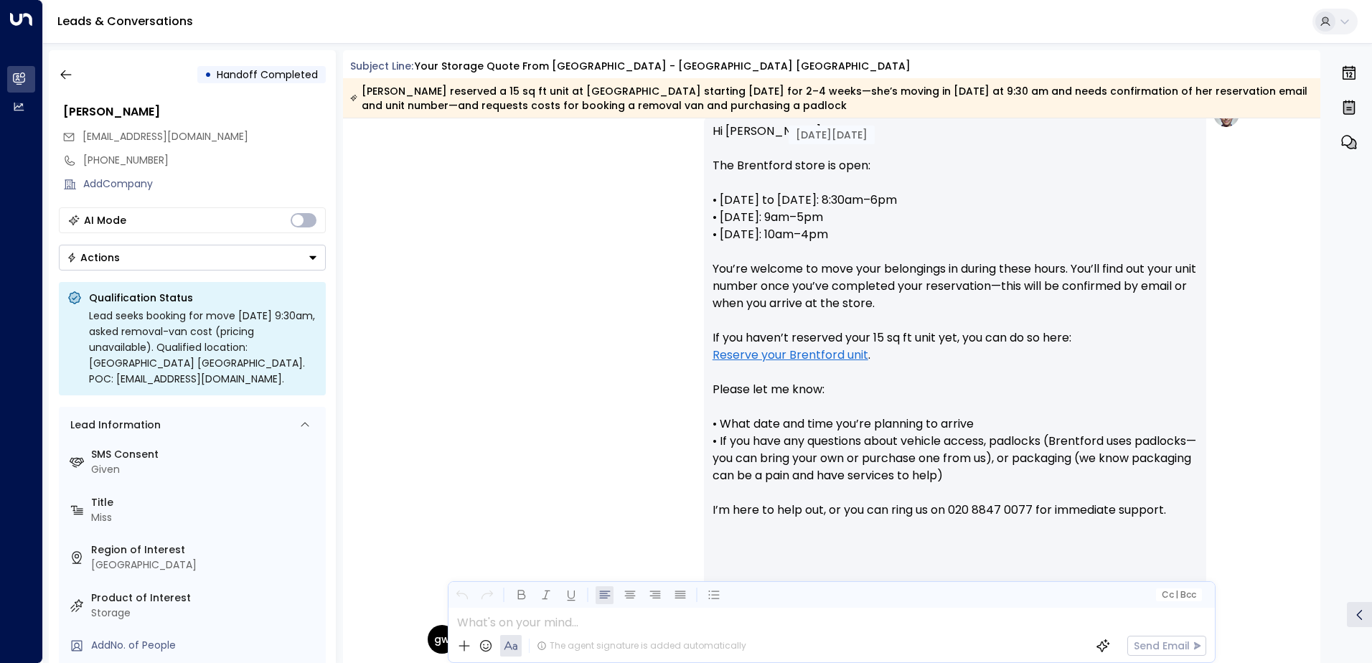
scroll to position [1265, 0]
click at [71, 73] on icon "button" at bounding box center [66, 74] width 14 height 14
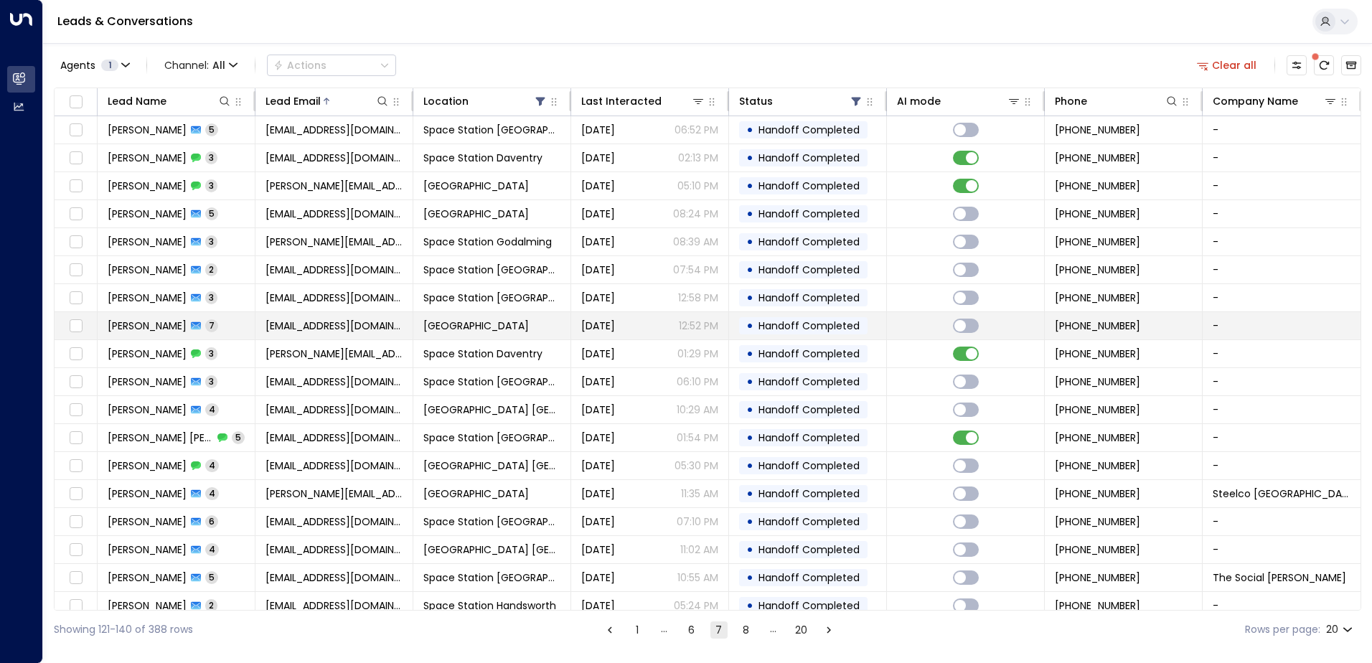
click at [321, 319] on span "[EMAIL_ADDRESS][DOMAIN_NAME]" at bounding box center [334, 326] width 137 height 14
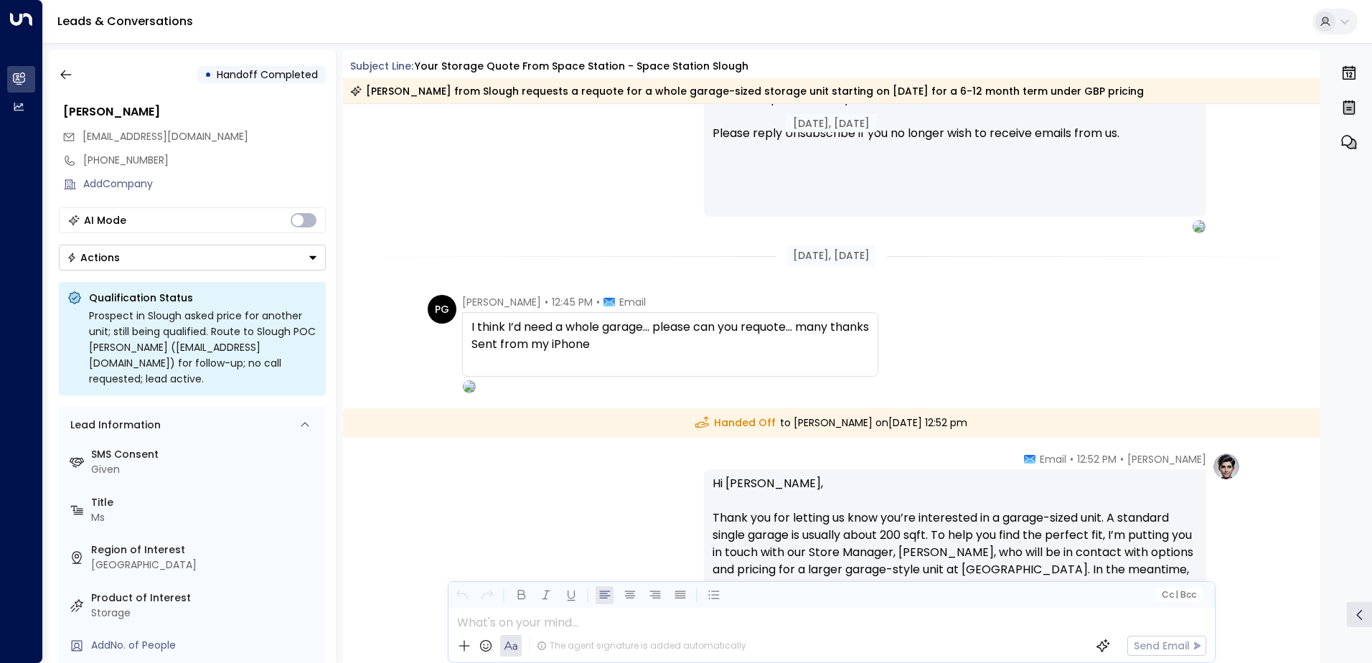
scroll to position [2589, 0]
click at [65, 75] on icon "button" at bounding box center [66, 74] width 14 height 14
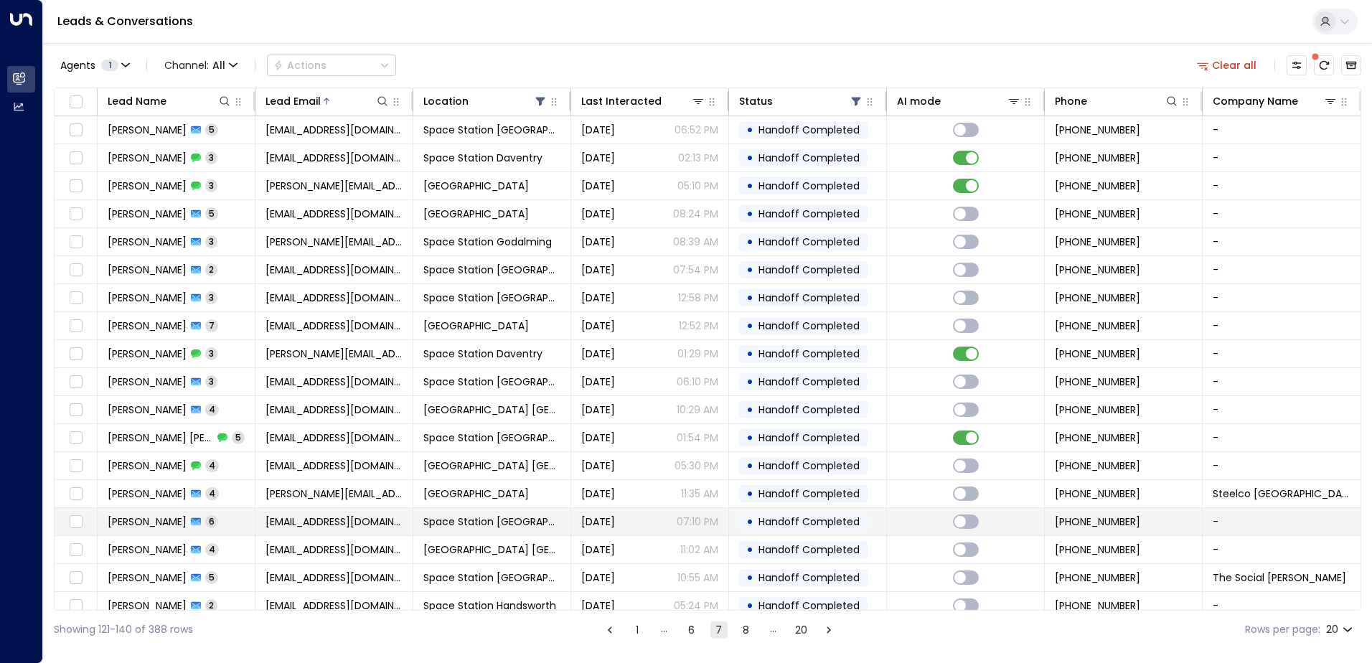
click at [372, 519] on span "[EMAIL_ADDRESS][DOMAIN_NAME]" at bounding box center [334, 522] width 137 height 14
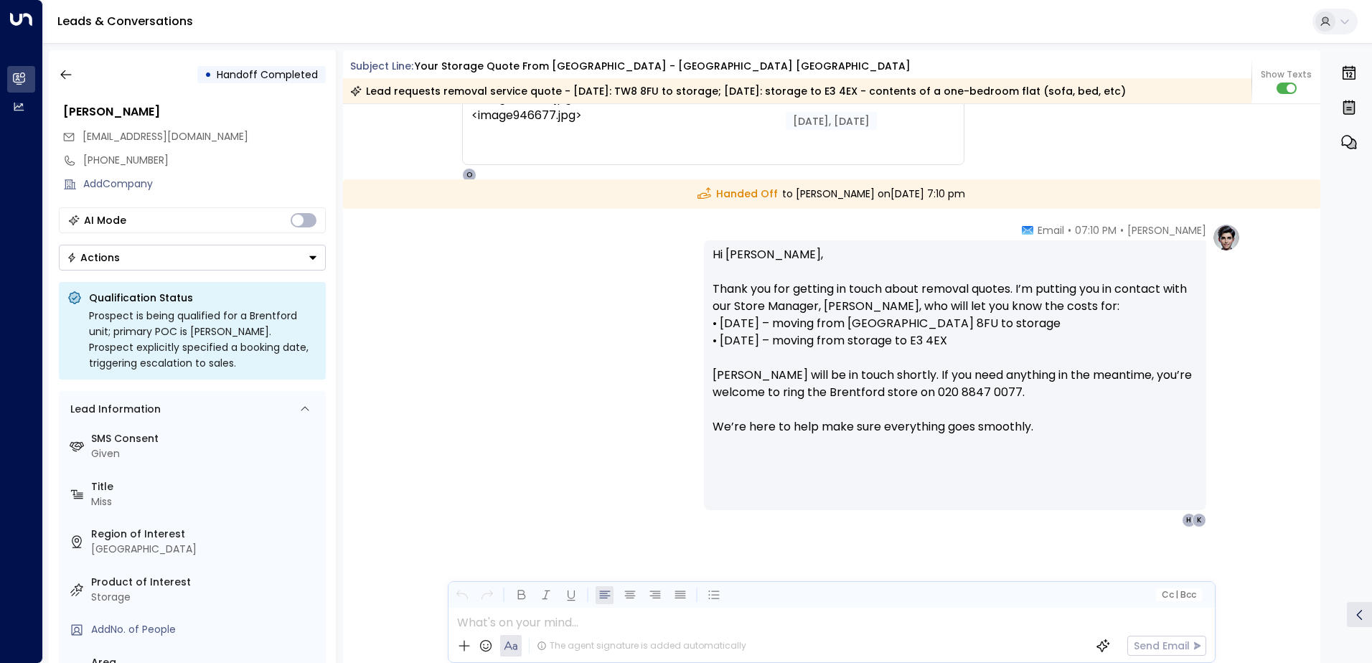
scroll to position [4391, 0]
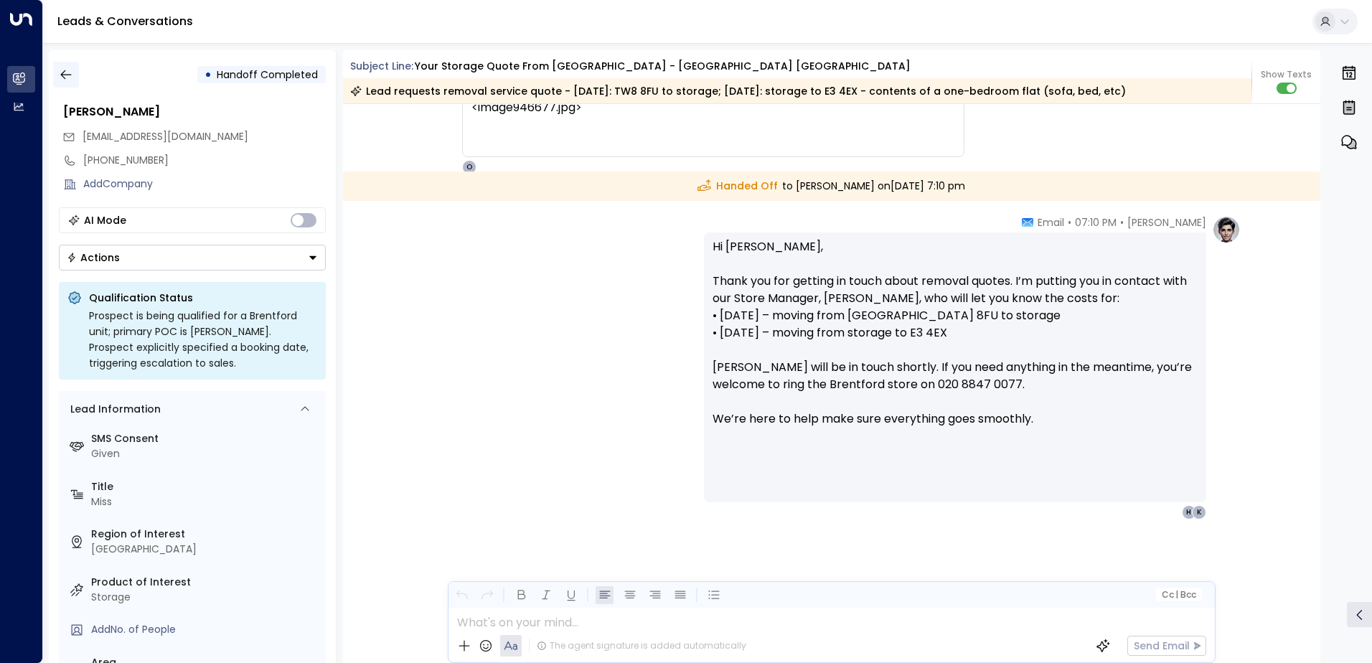
click at [72, 77] on icon "button" at bounding box center [66, 74] width 14 height 14
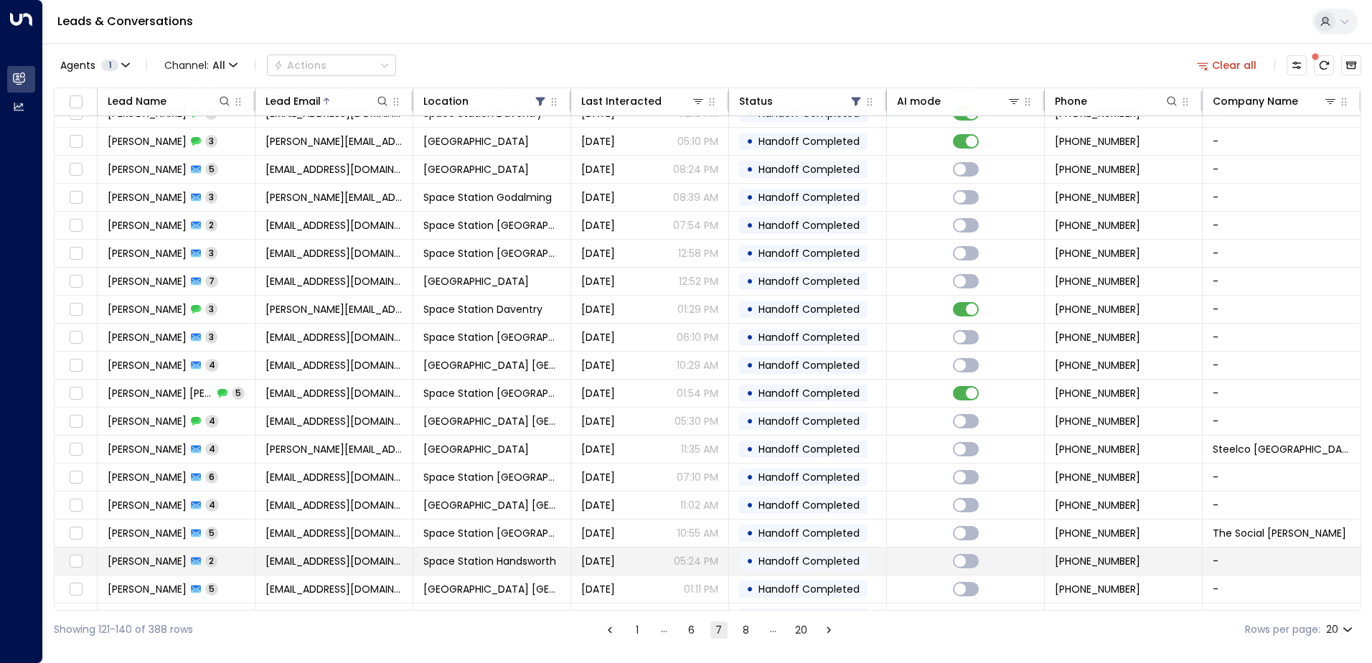
scroll to position [70, 0]
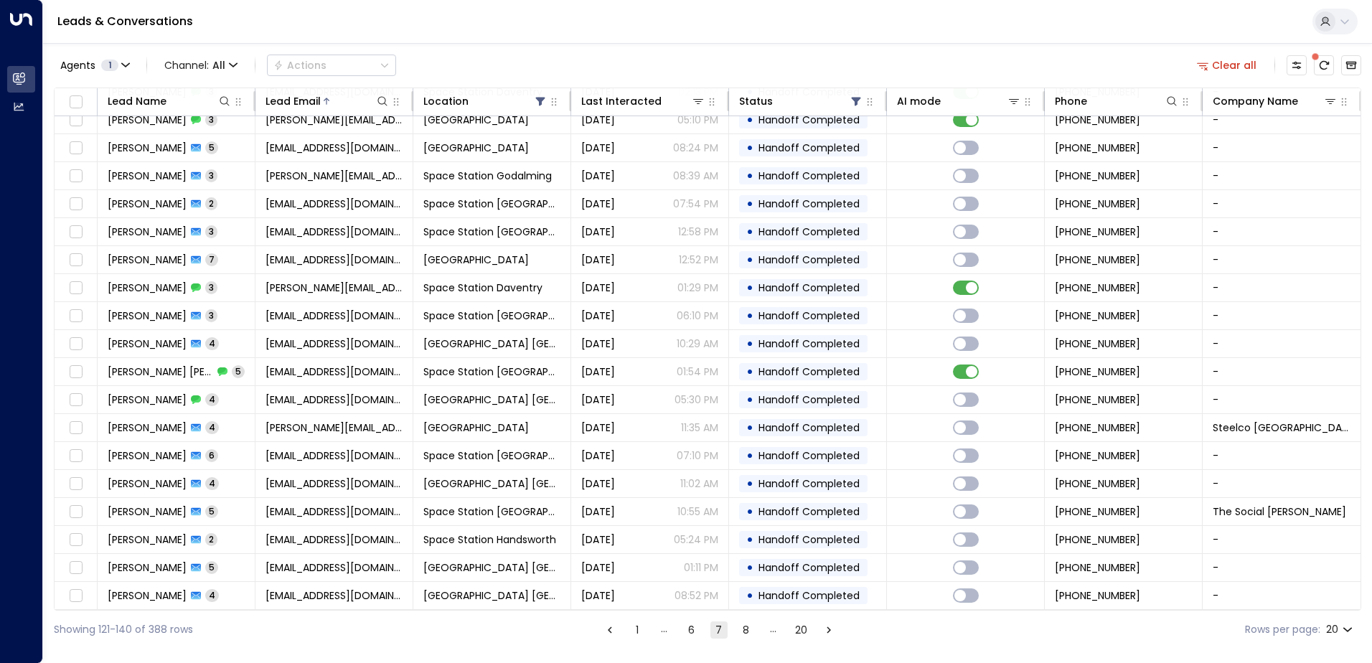
click at [752, 632] on button "8" at bounding box center [746, 630] width 17 height 17
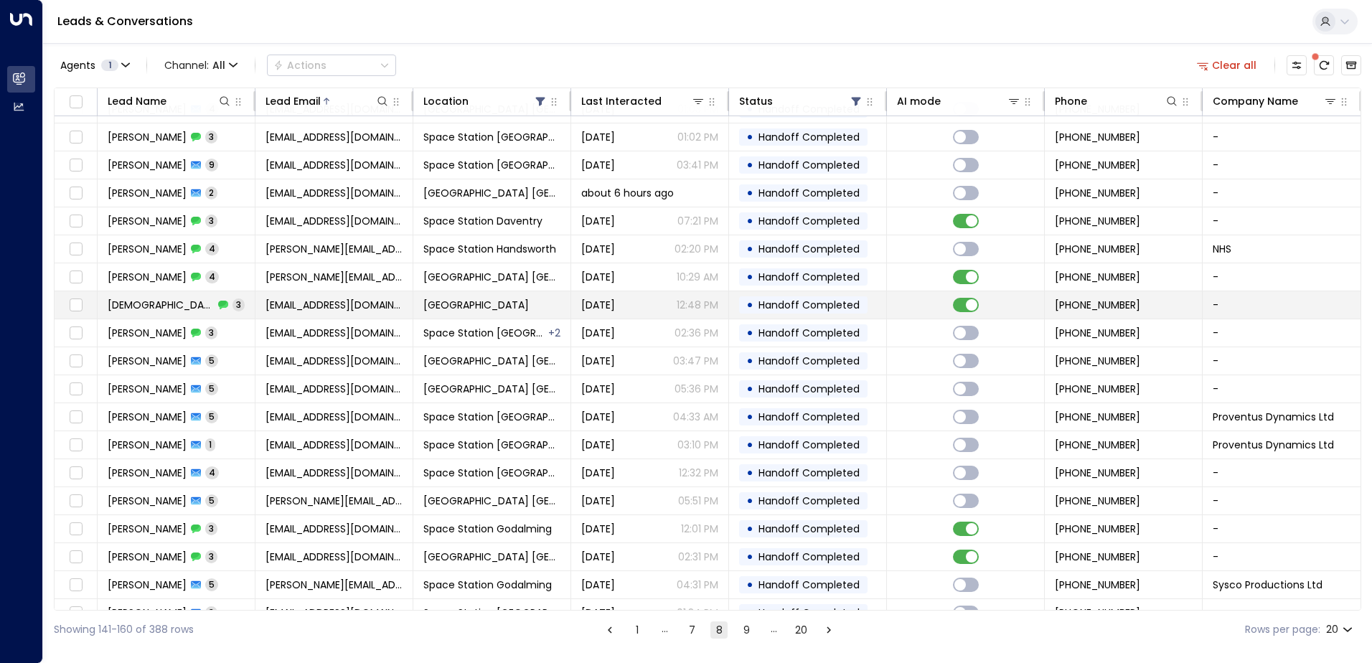
scroll to position [70, 0]
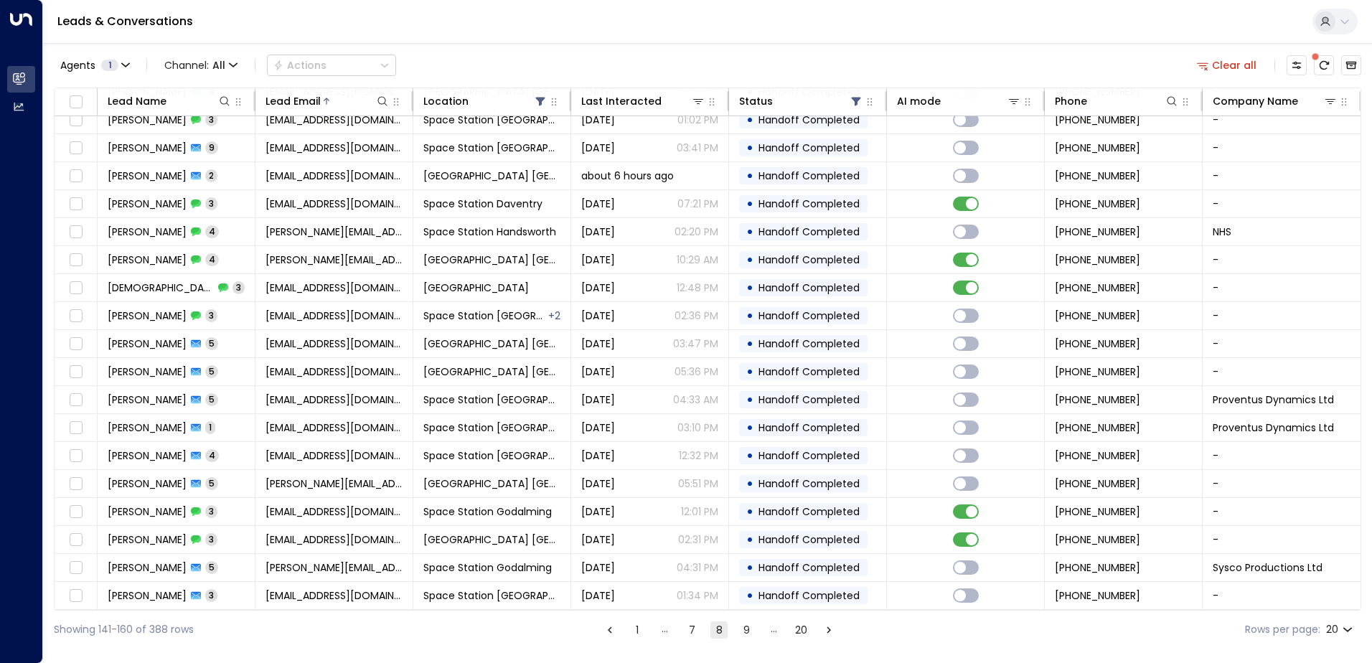
click at [746, 629] on button "9" at bounding box center [746, 630] width 17 height 17
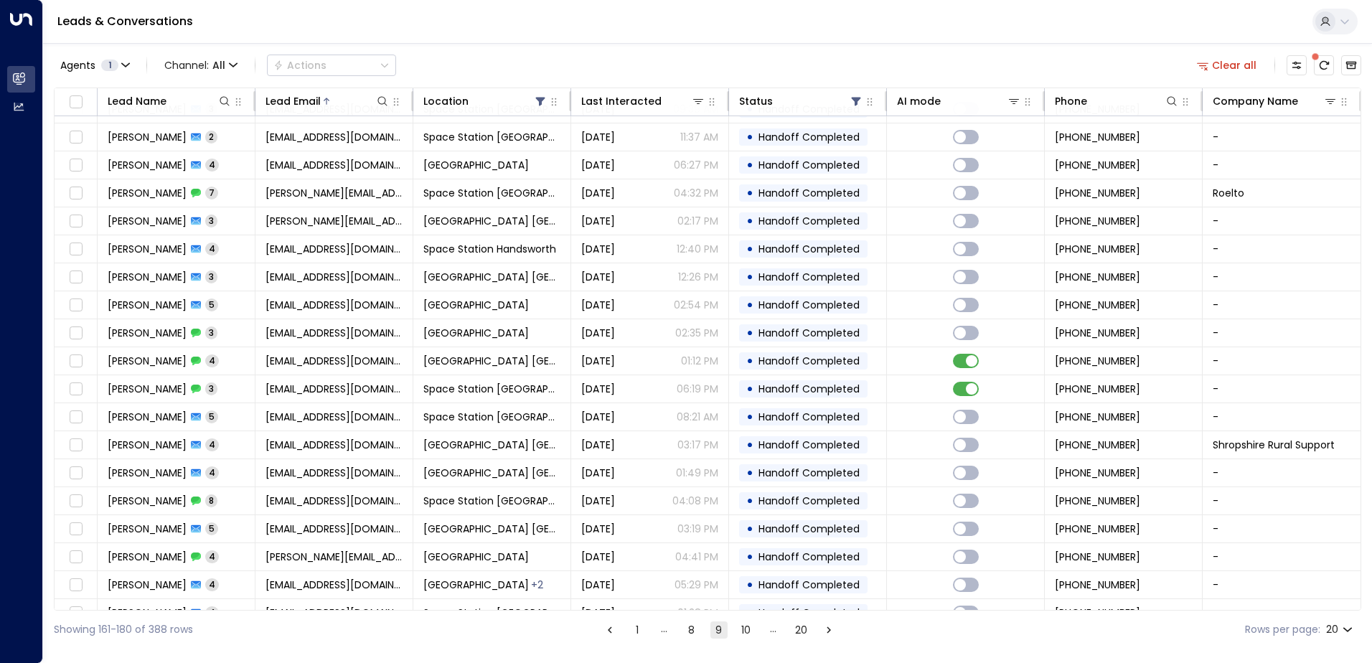
scroll to position [70, 0]
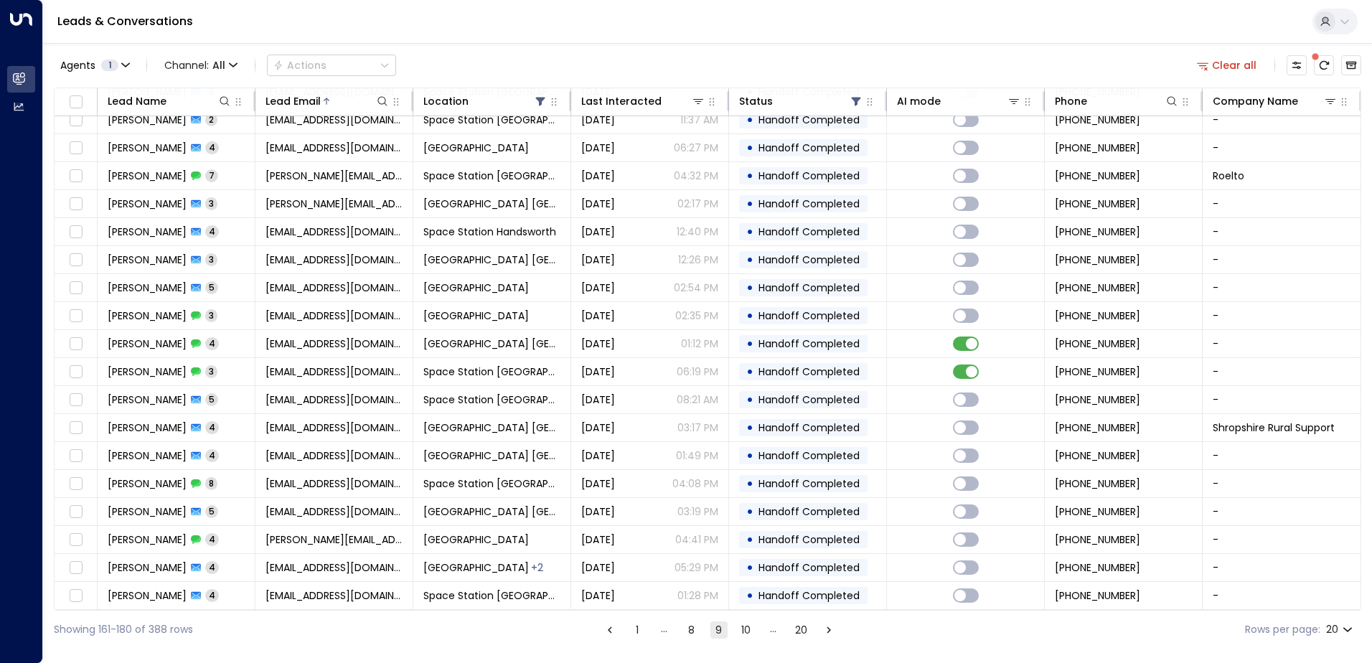
click at [615, 314] on span "[DATE]" at bounding box center [598, 316] width 34 height 14
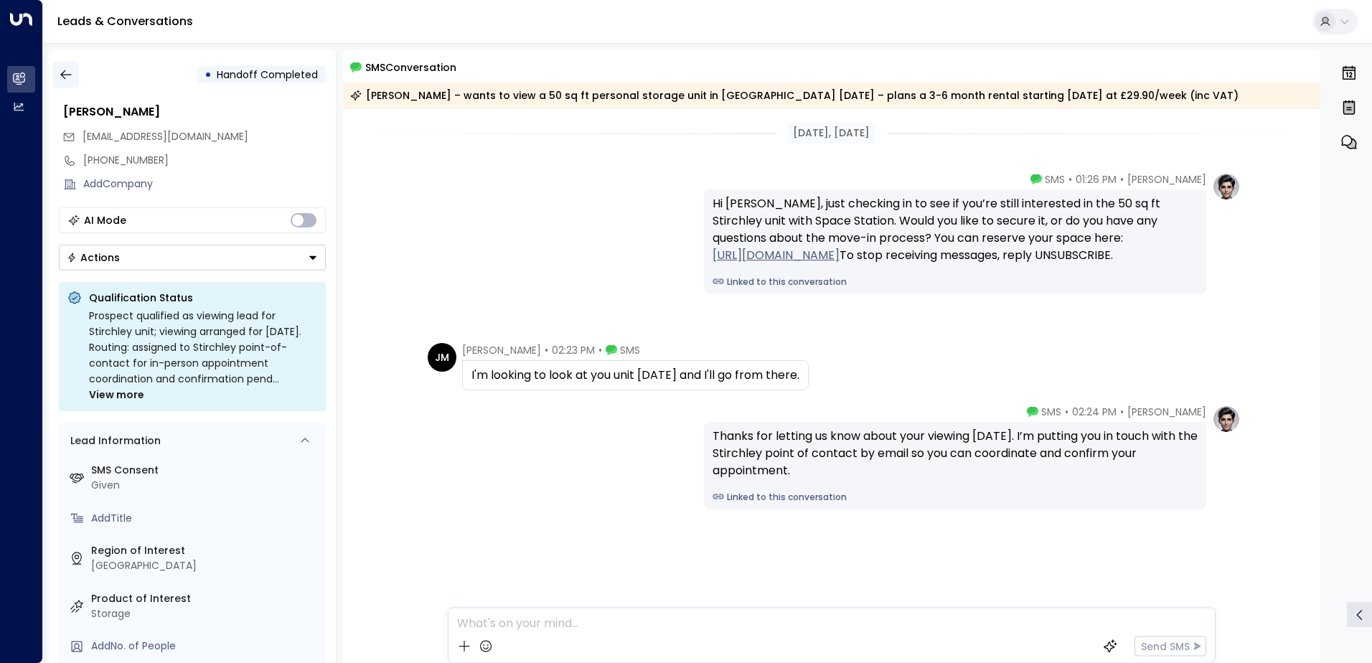
click at [70, 79] on icon "button" at bounding box center [66, 74] width 14 height 14
